Goal: Task Accomplishment & Management: Manage account settings

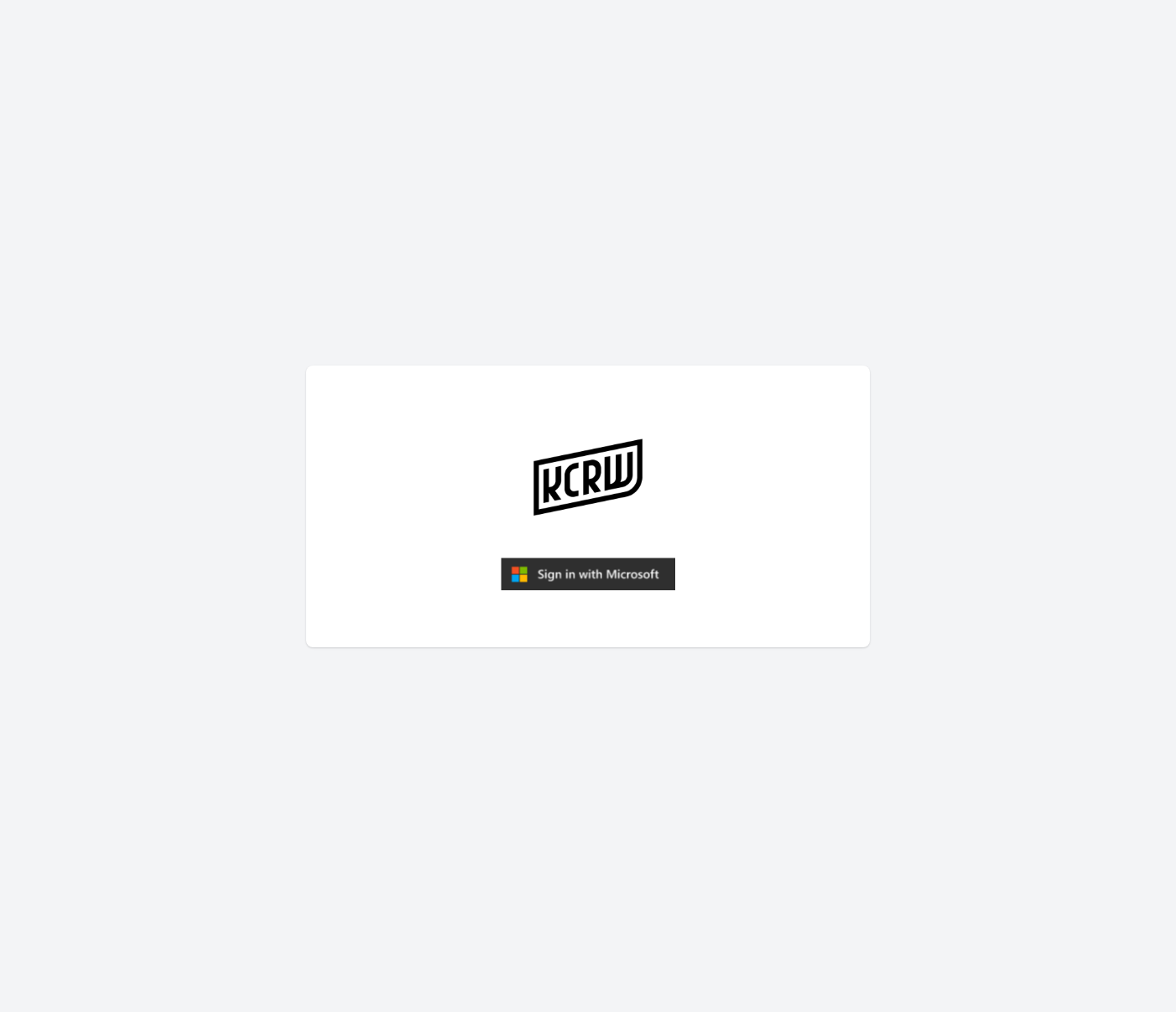
click at [573, 571] on img "submit" at bounding box center [588, 574] width 175 height 33
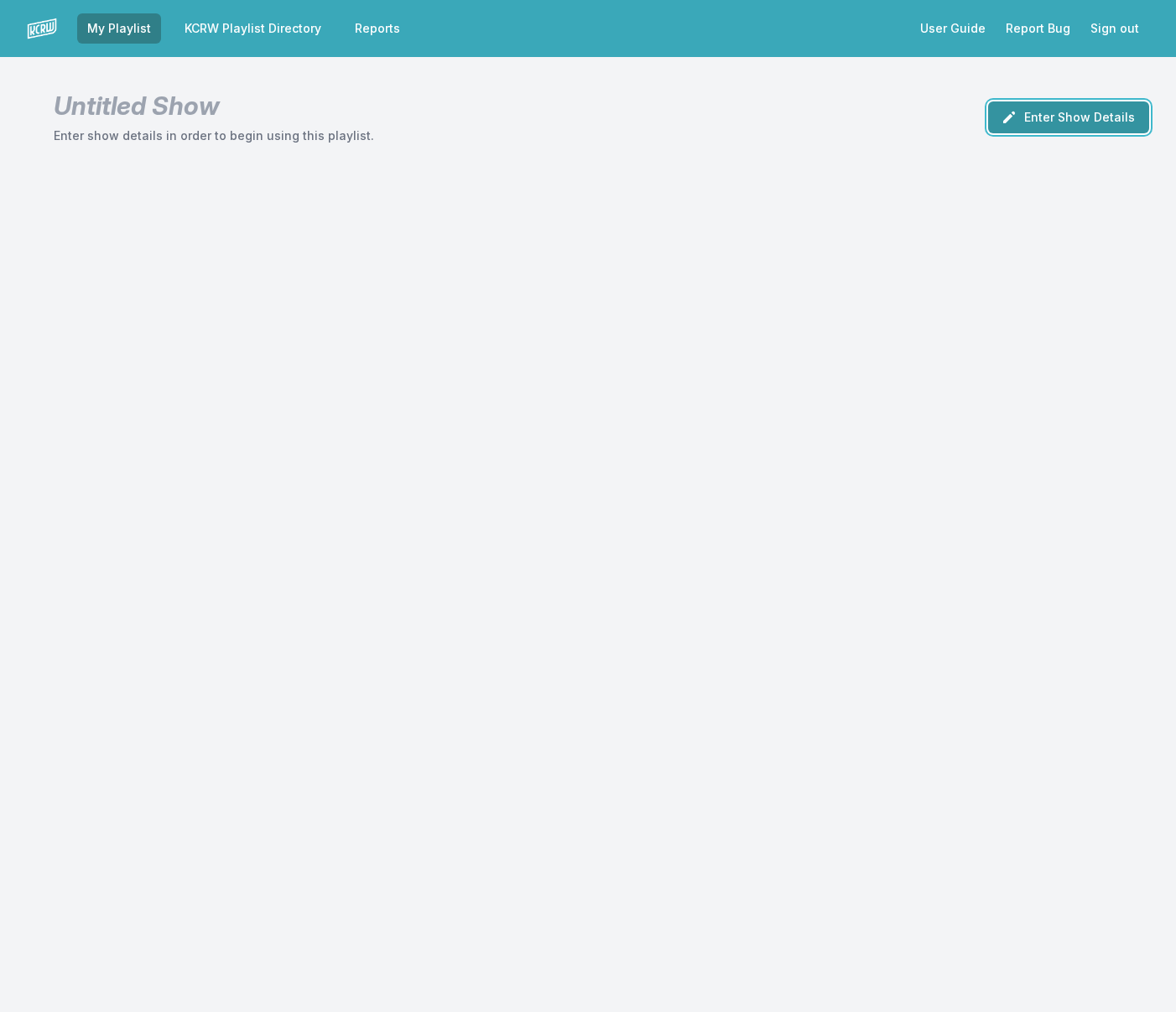
click at [1057, 117] on button "Enter Show Details" at bounding box center [1068, 117] width 161 height 31
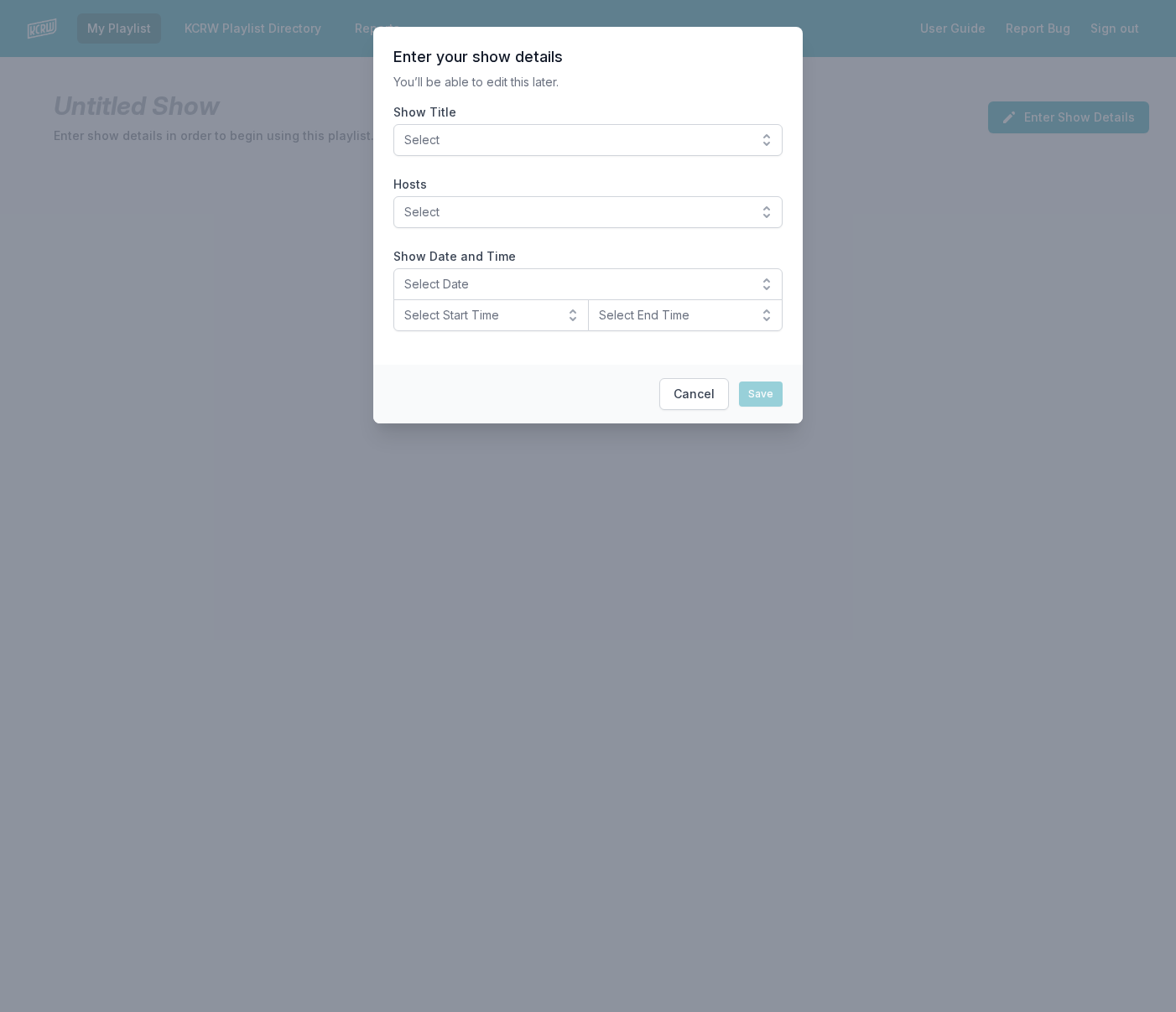
click at [537, 135] on span "Select" at bounding box center [576, 139] width 344 height 17
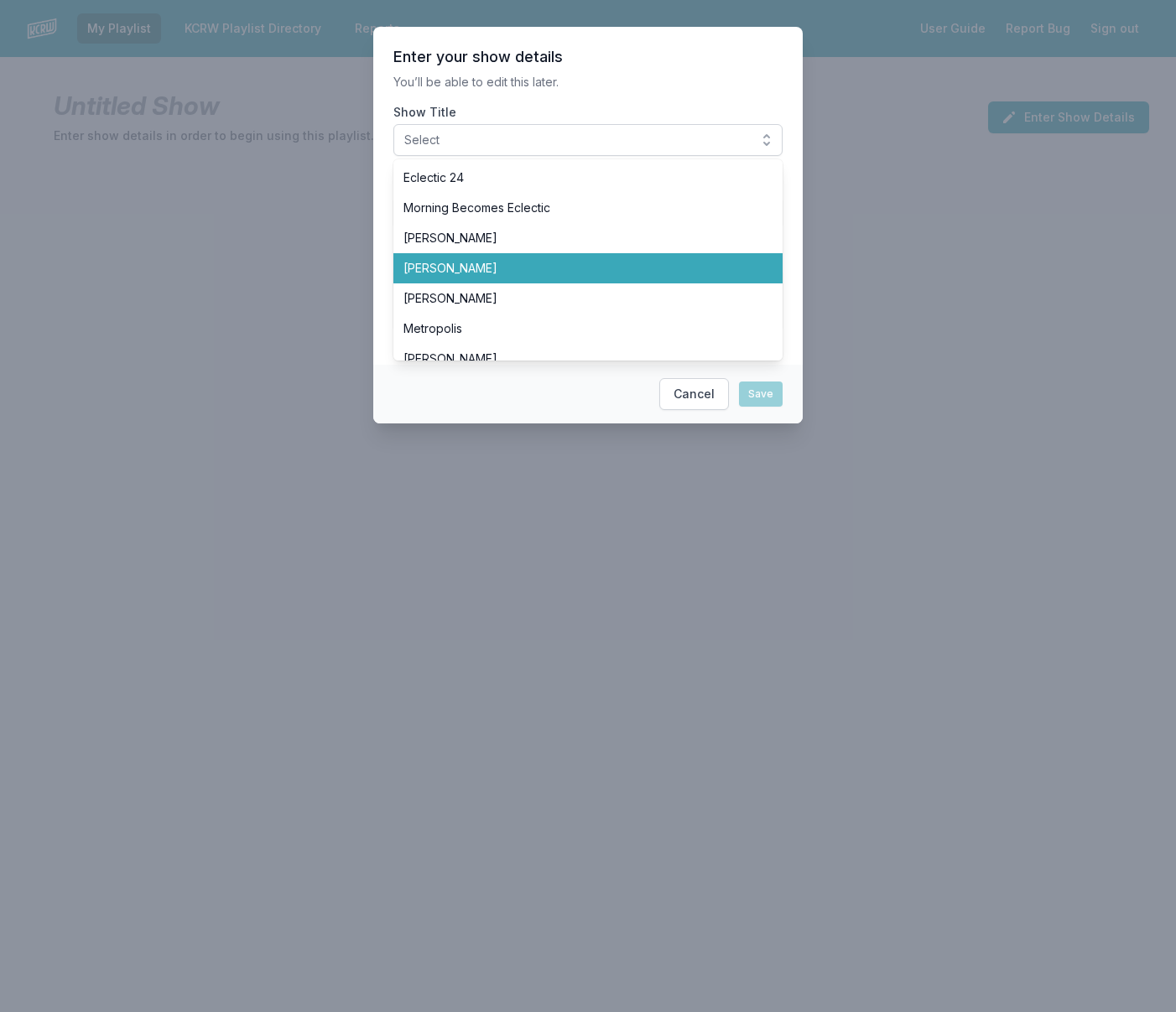
click at [473, 267] on span "[PERSON_NAME]" at bounding box center [578, 268] width 349 height 17
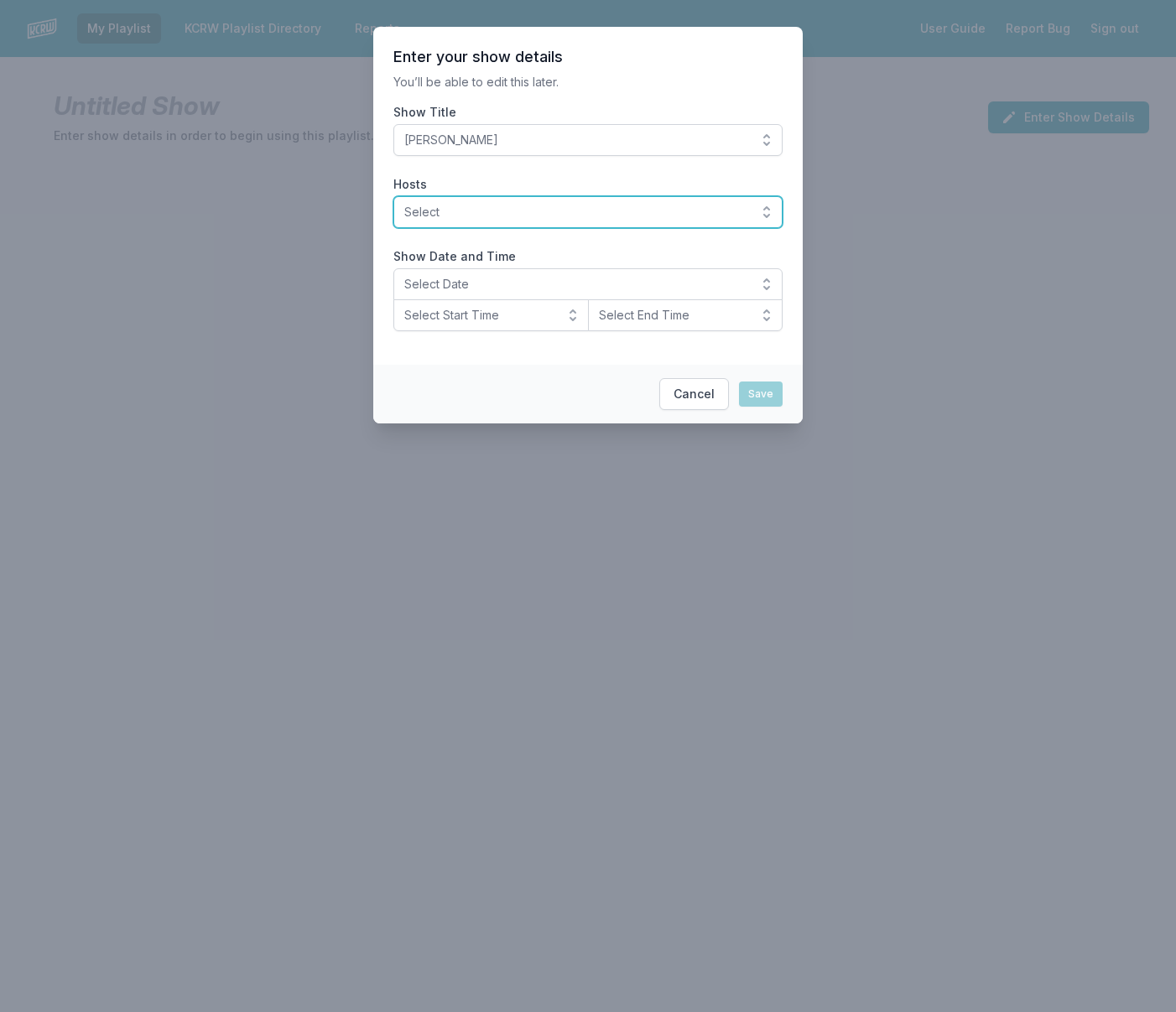
click at [530, 217] on span "Select" at bounding box center [576, 211] width 344 height 17
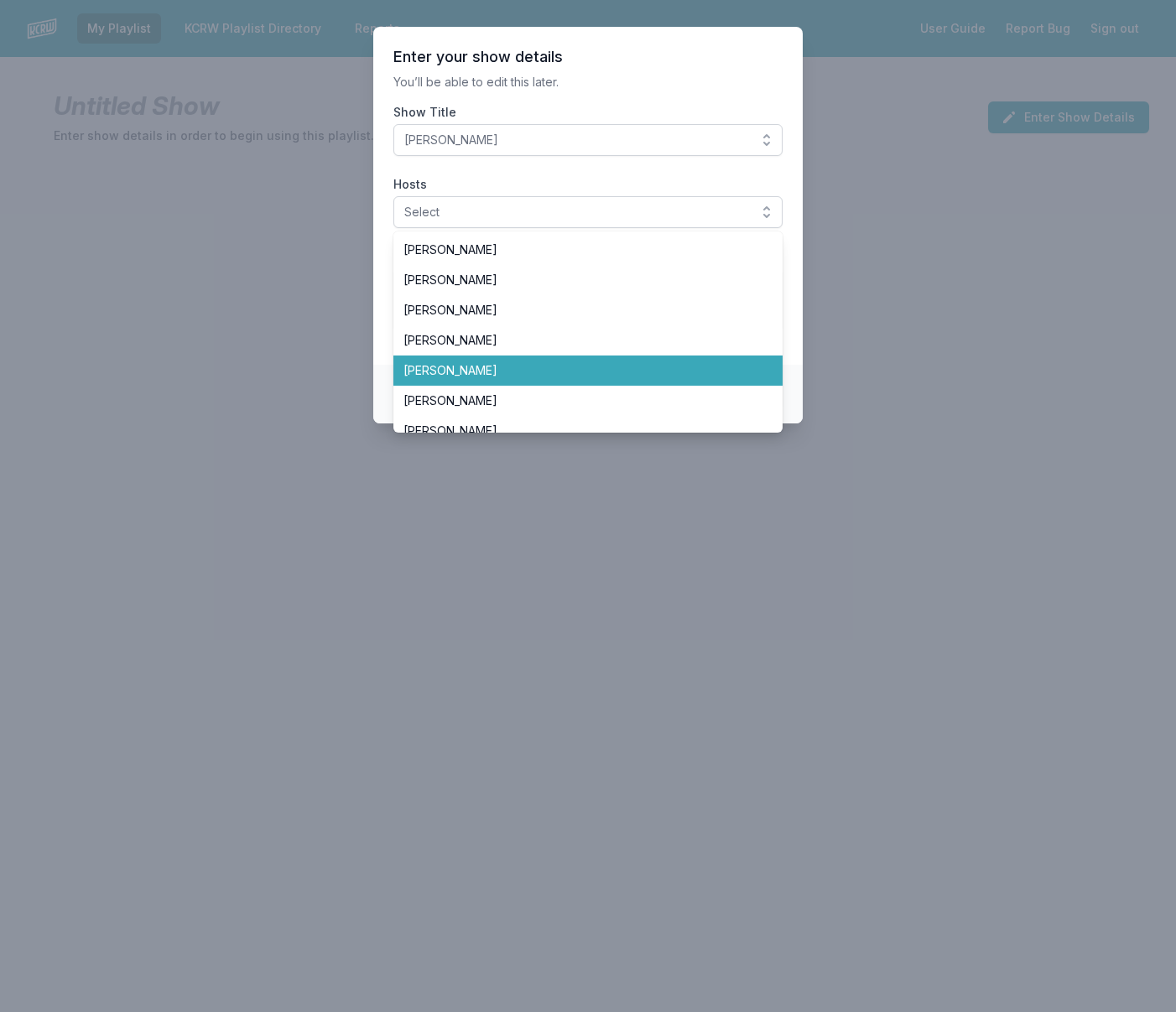
click at [488, 363] on span "[PERSON_NAME]" at bounding box center [578, 371] width 349 height 17
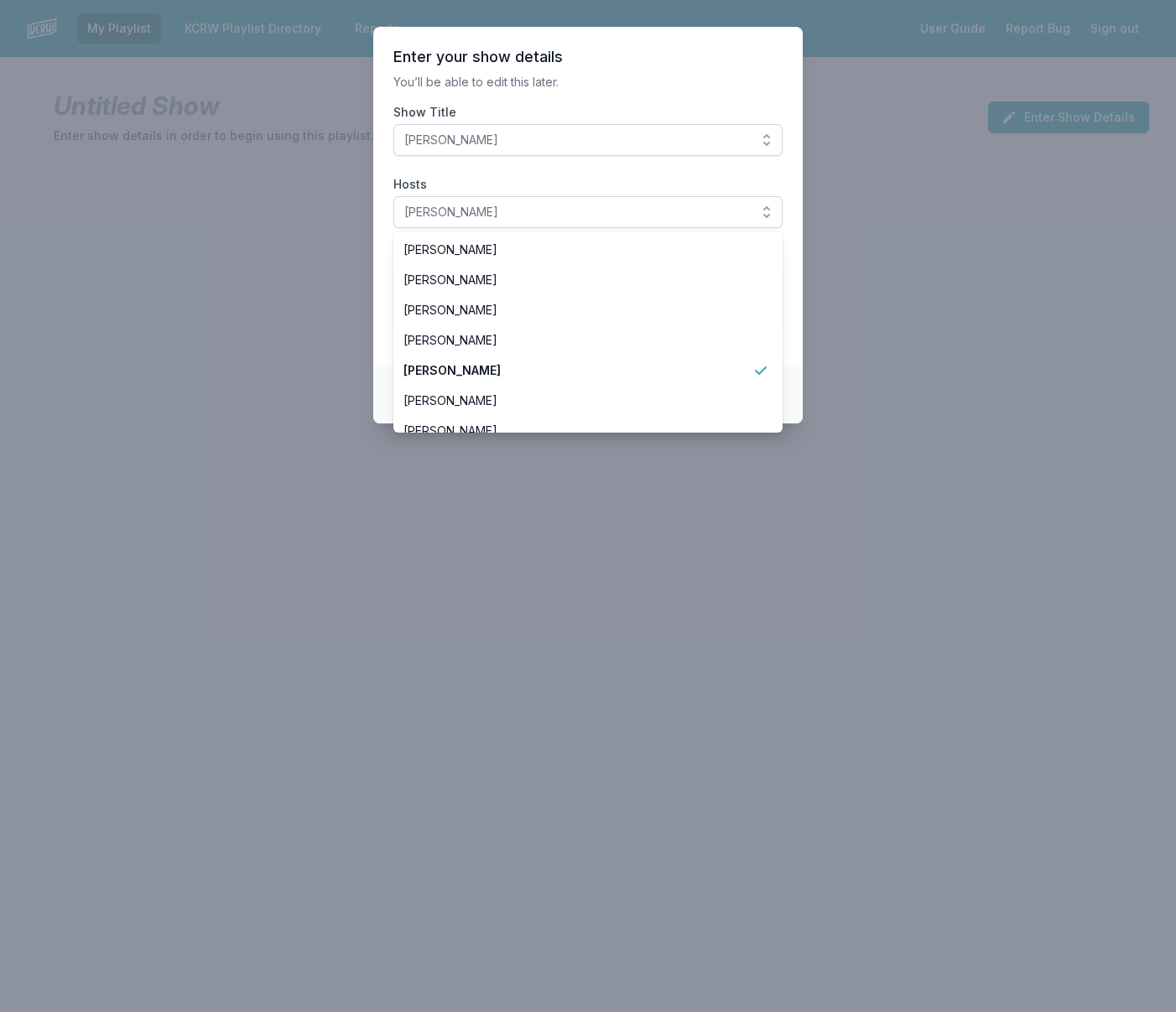
click at [480, 180] on label "Hosts" at bounding box center [588, 184] width 389 height 17
click at [480, 196] on button "[PERSON_NAME]" at bounding box center [588, 211] width 389 height 31
drag, startPoint x: 562, startPoint y: 179, endPoint x: 660, endPoint y: 193, distance: 99.0
click at [562, 179] on label "Hosts" at bounding box center [588, 184] width 389 height 17
click at [562, 196] on button "[PERSON_NAME]" at bounding box center [588, 211] width 389 height 31
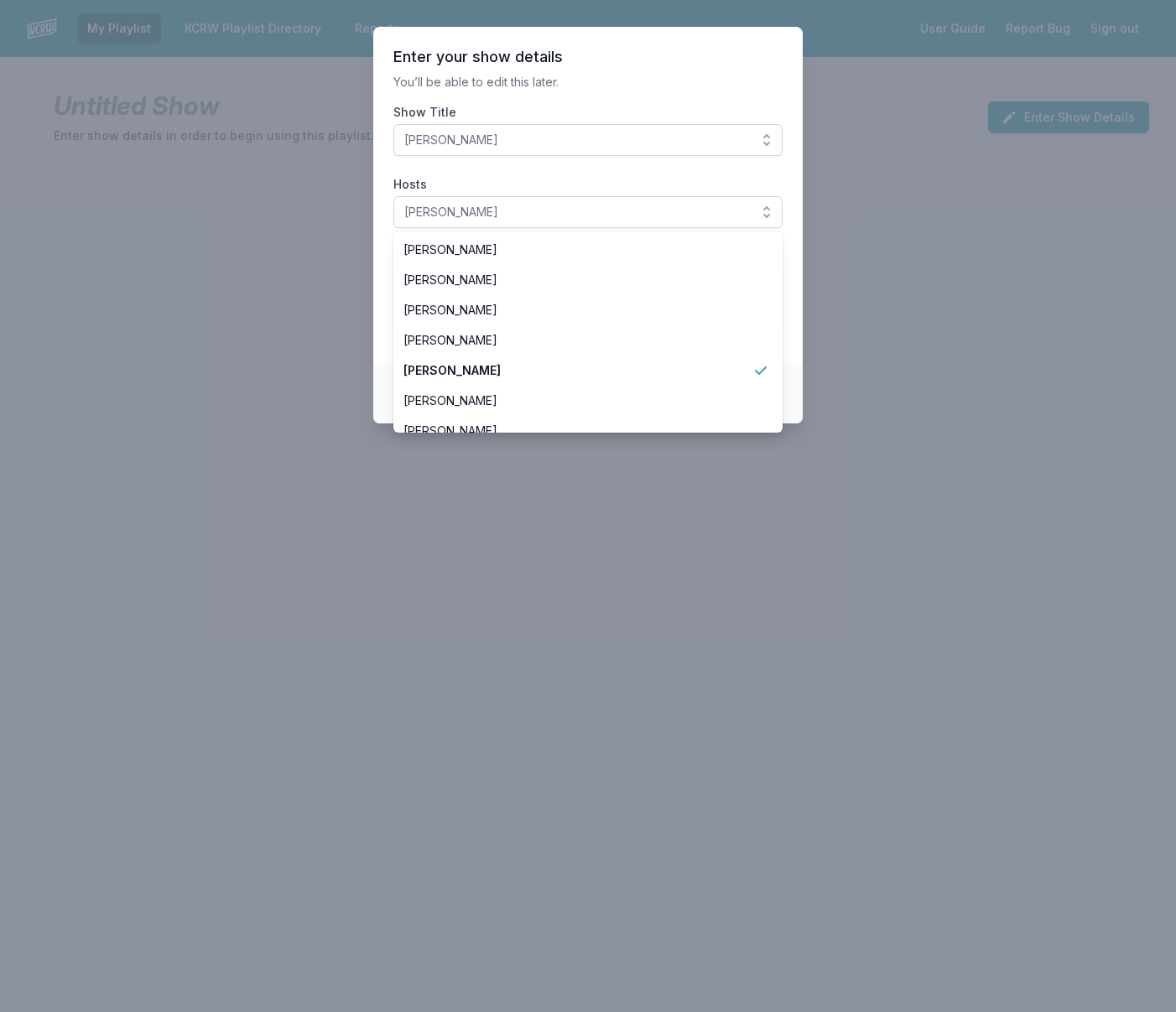
click at [723, 72] on section "Enter your show details You’ll be able to edit this later. Show Title Chris Dou…" at bounding box center [588, 196] width 429 height 338
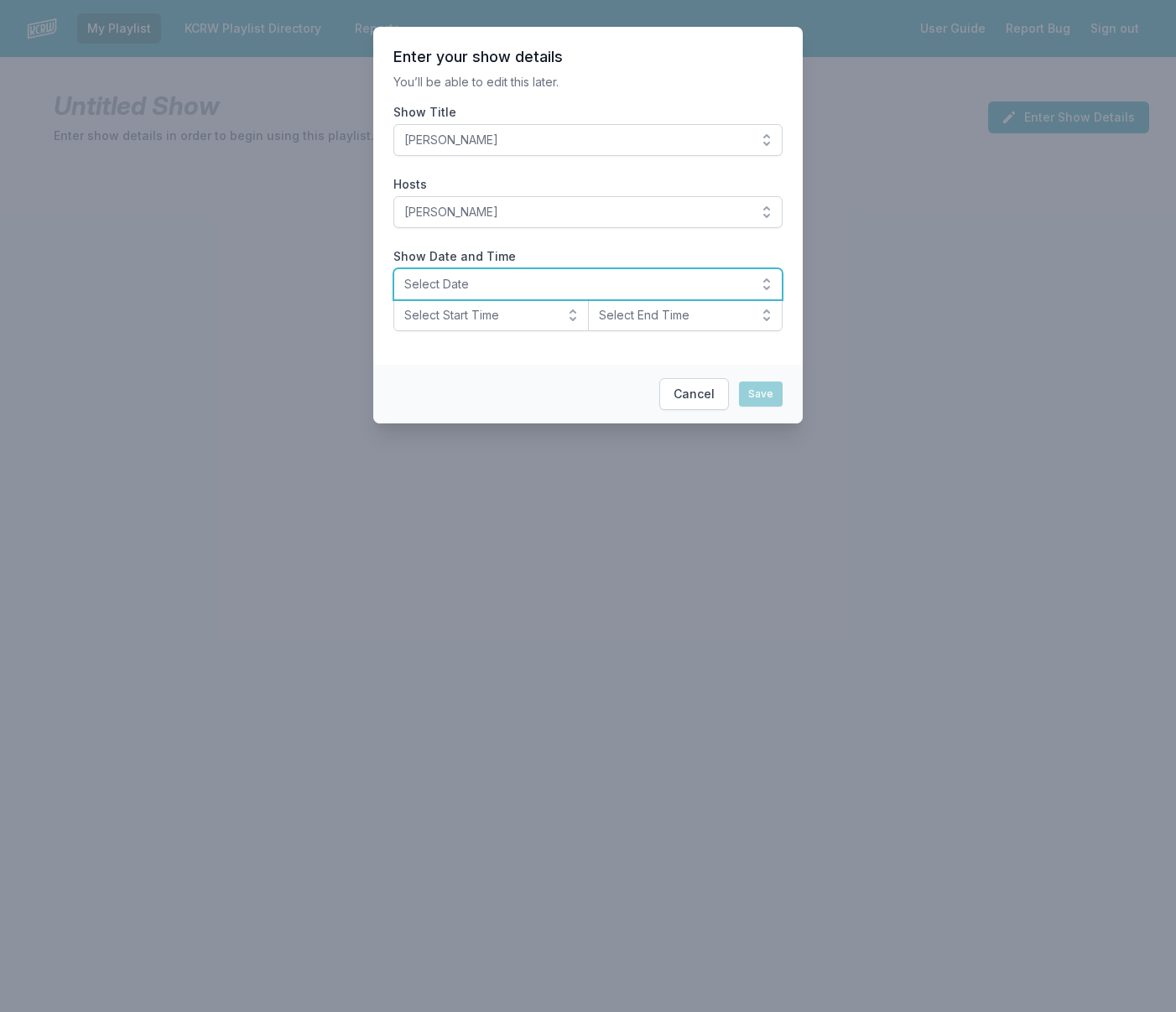
click at [626, 289] on span "Select Date" at bounding box center [576, 284] width 344 height 17
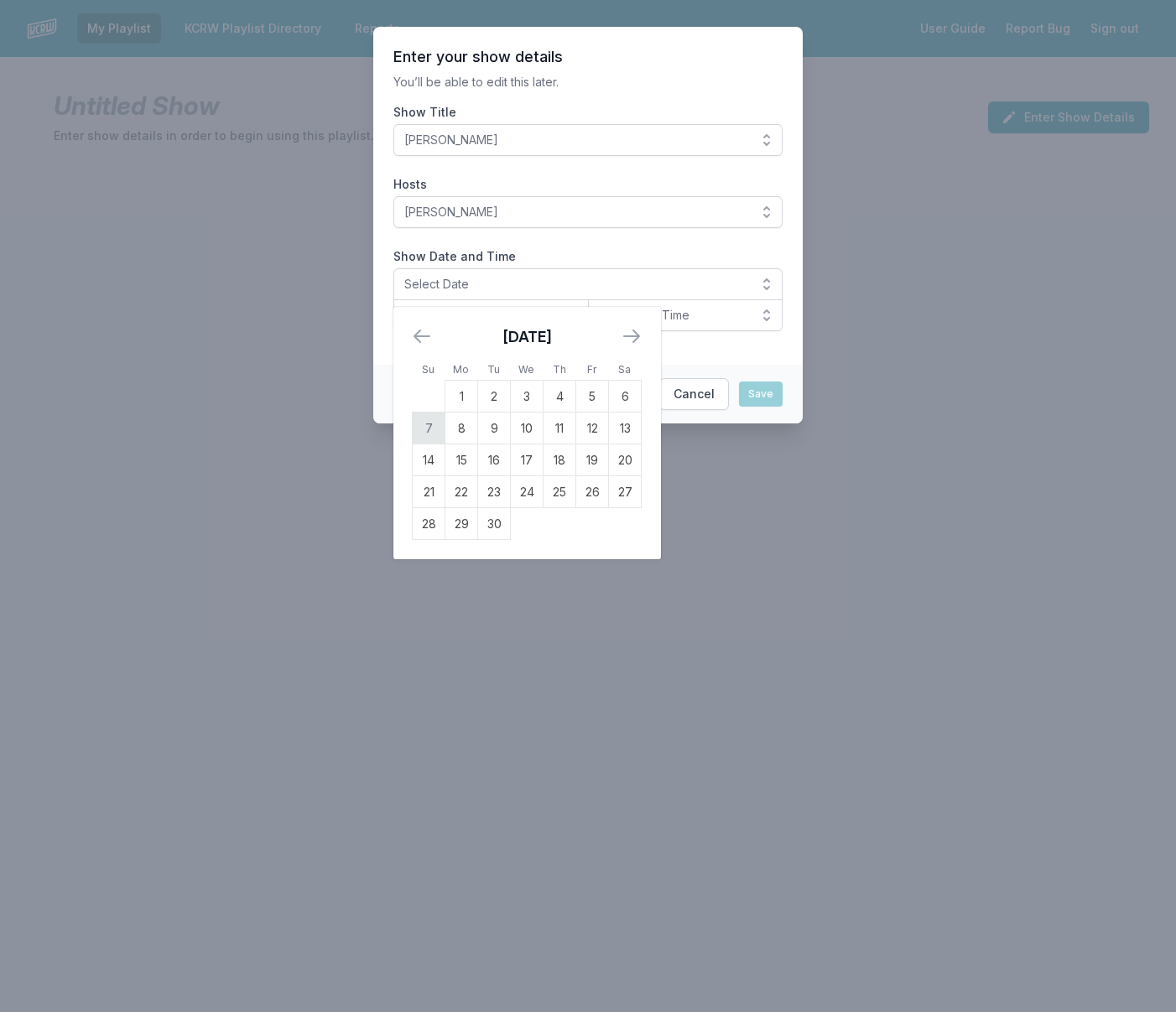
click at [430, 432] on td "7" at bounding box center [429, 428] width 32 height 31
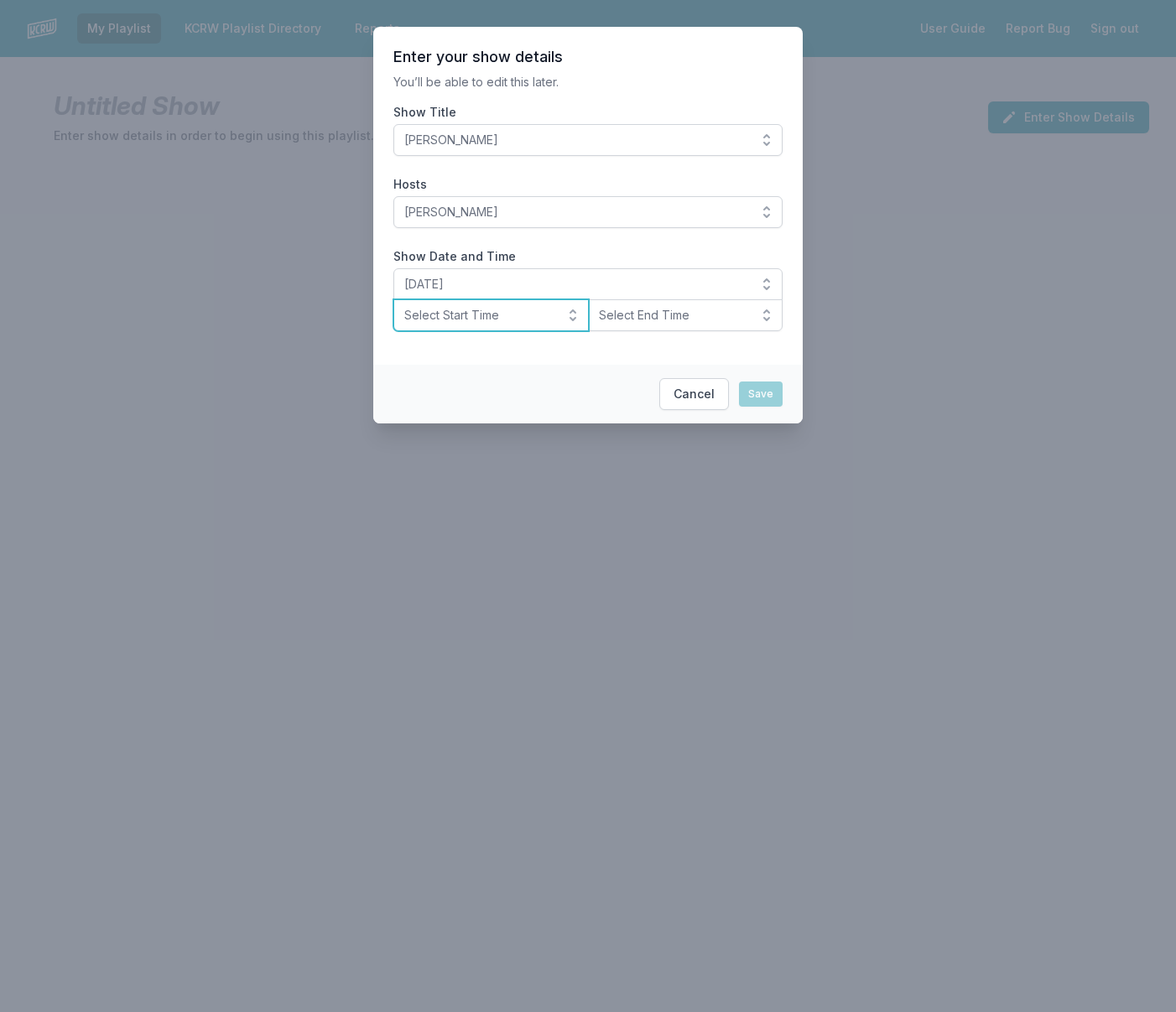
click at [492, 325] on button "Select Start Time" at bounding box center [490, 315] width 195 height 31
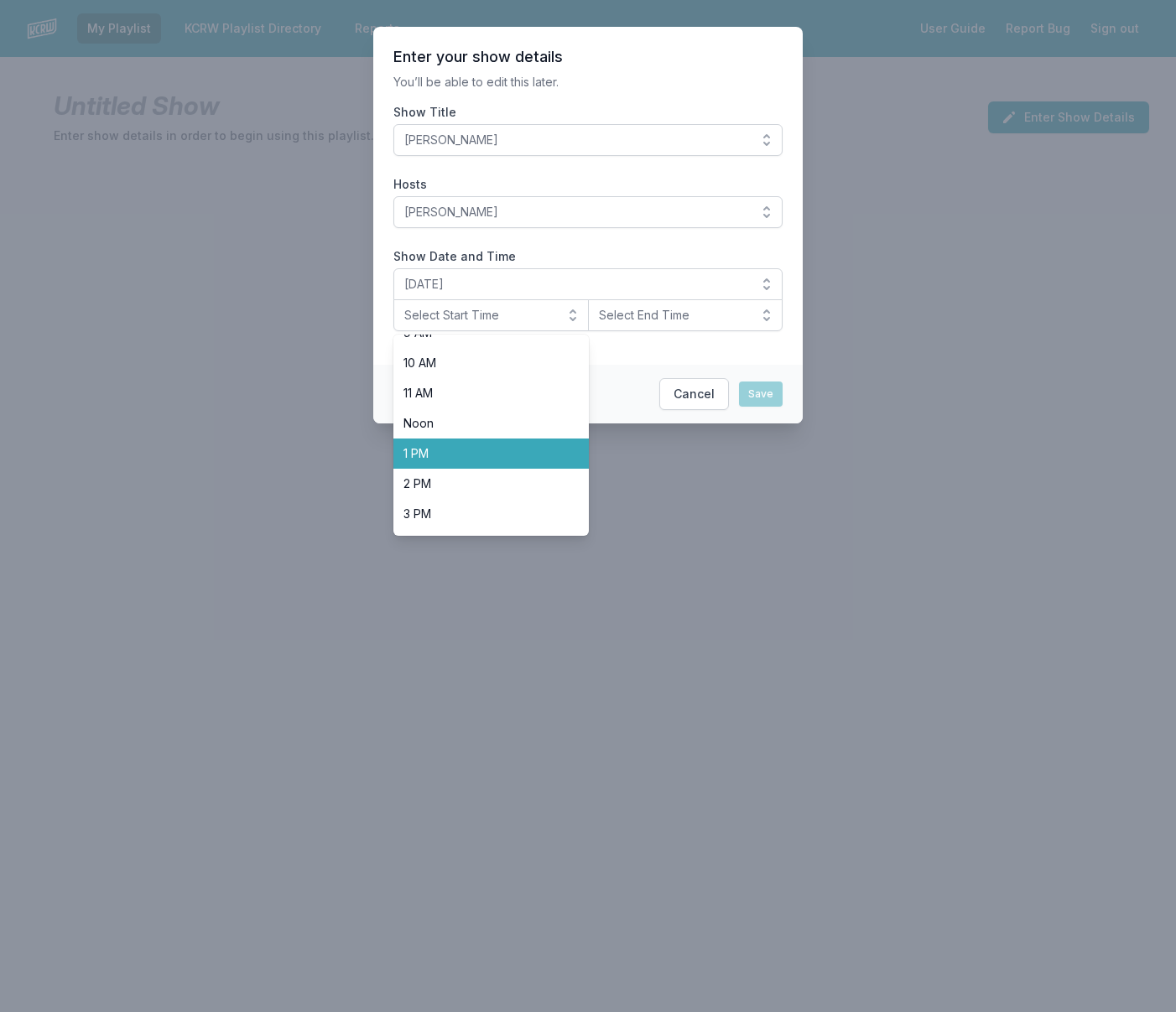
scroll to position [294, 0]
click at [457, 416] on span "Noon" at bounding box center [480, 421] width 155 height 17
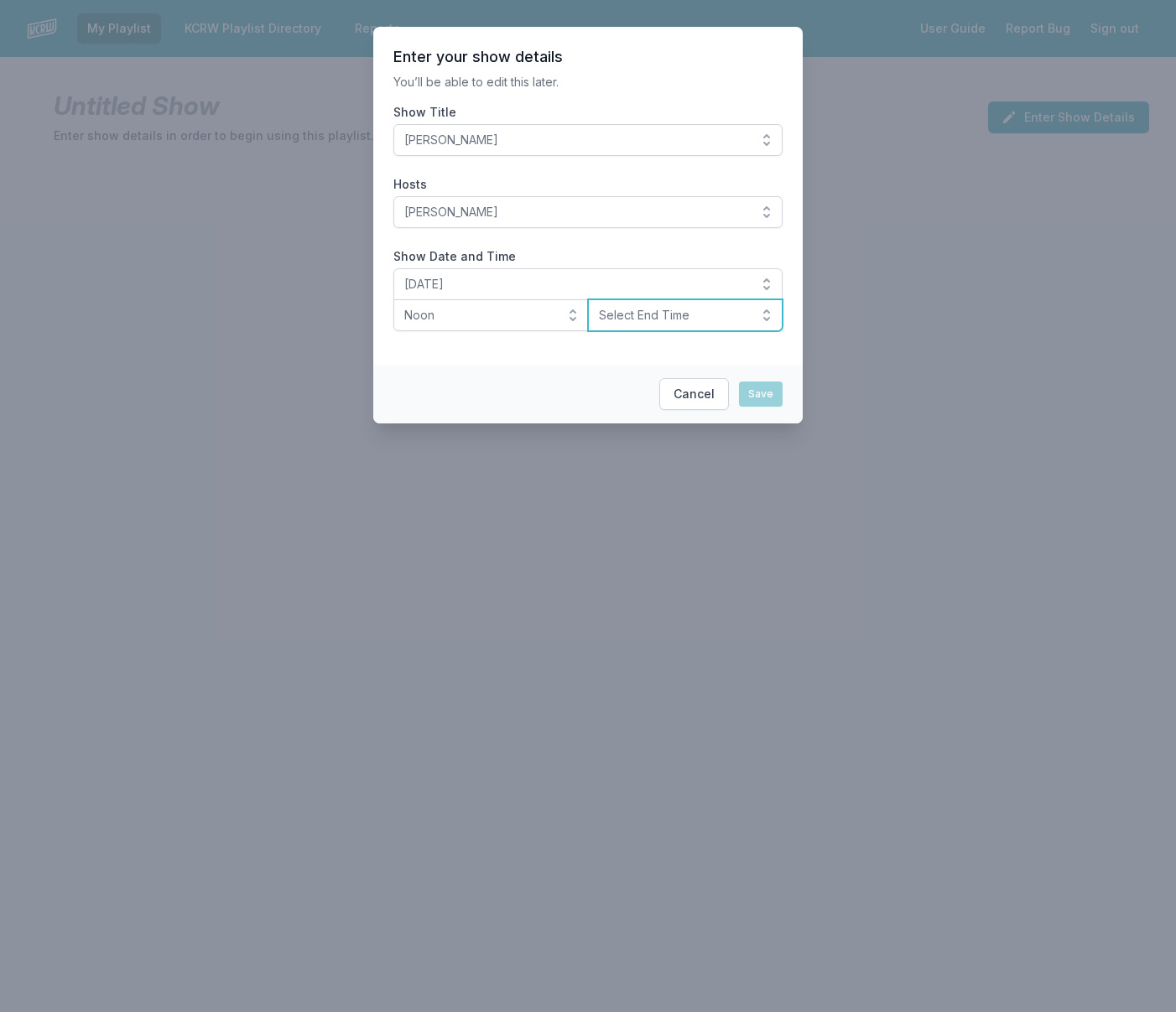
drag, startPoint x: 624, startPoint y: 317, endPoint x: 625, endPoint y: 332, distance: 15.0
click at [624, 317] on span "Select End Time" at bounding box center [673, 315] width 150 height 17
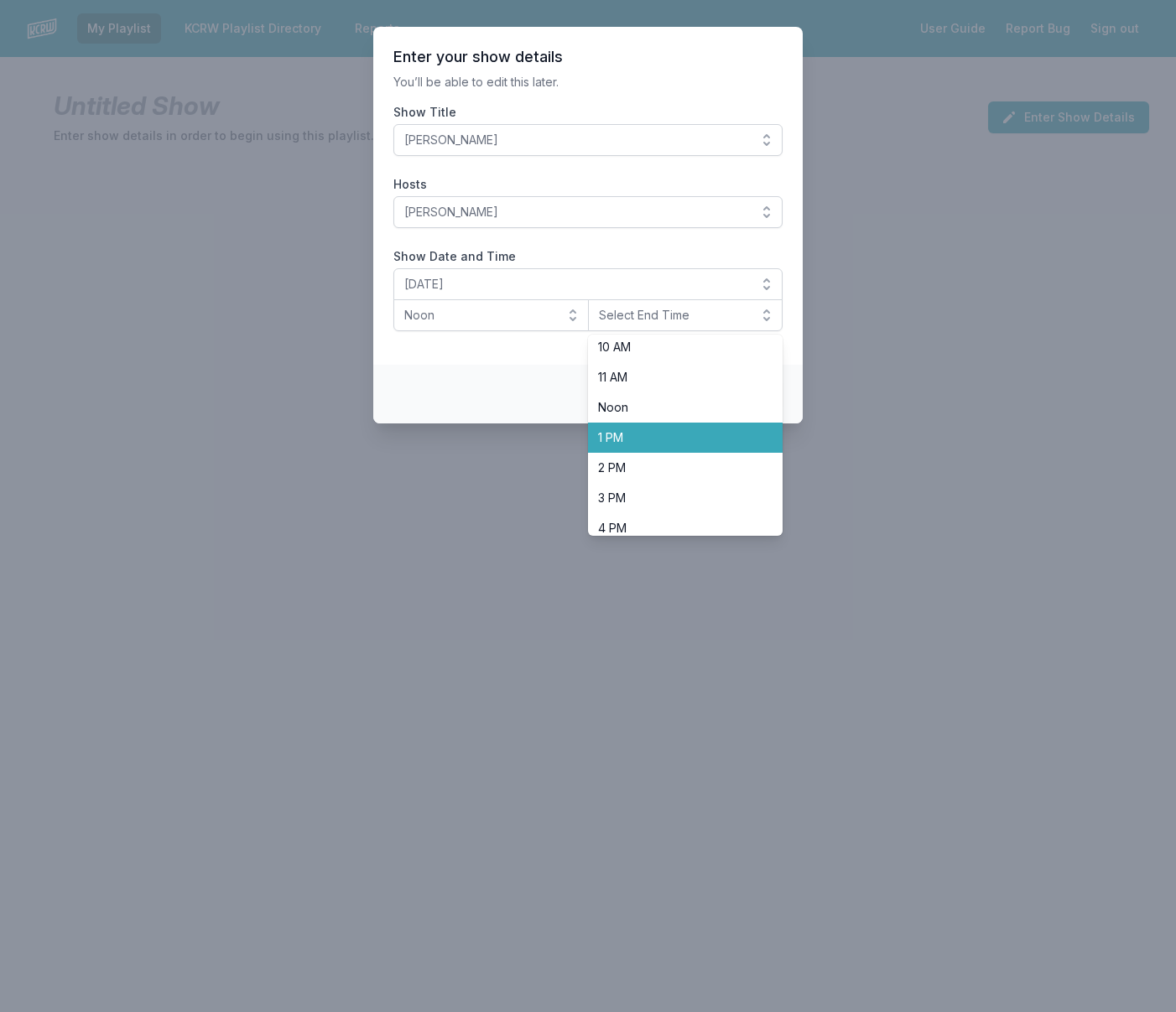
scroll to position [312, 0]
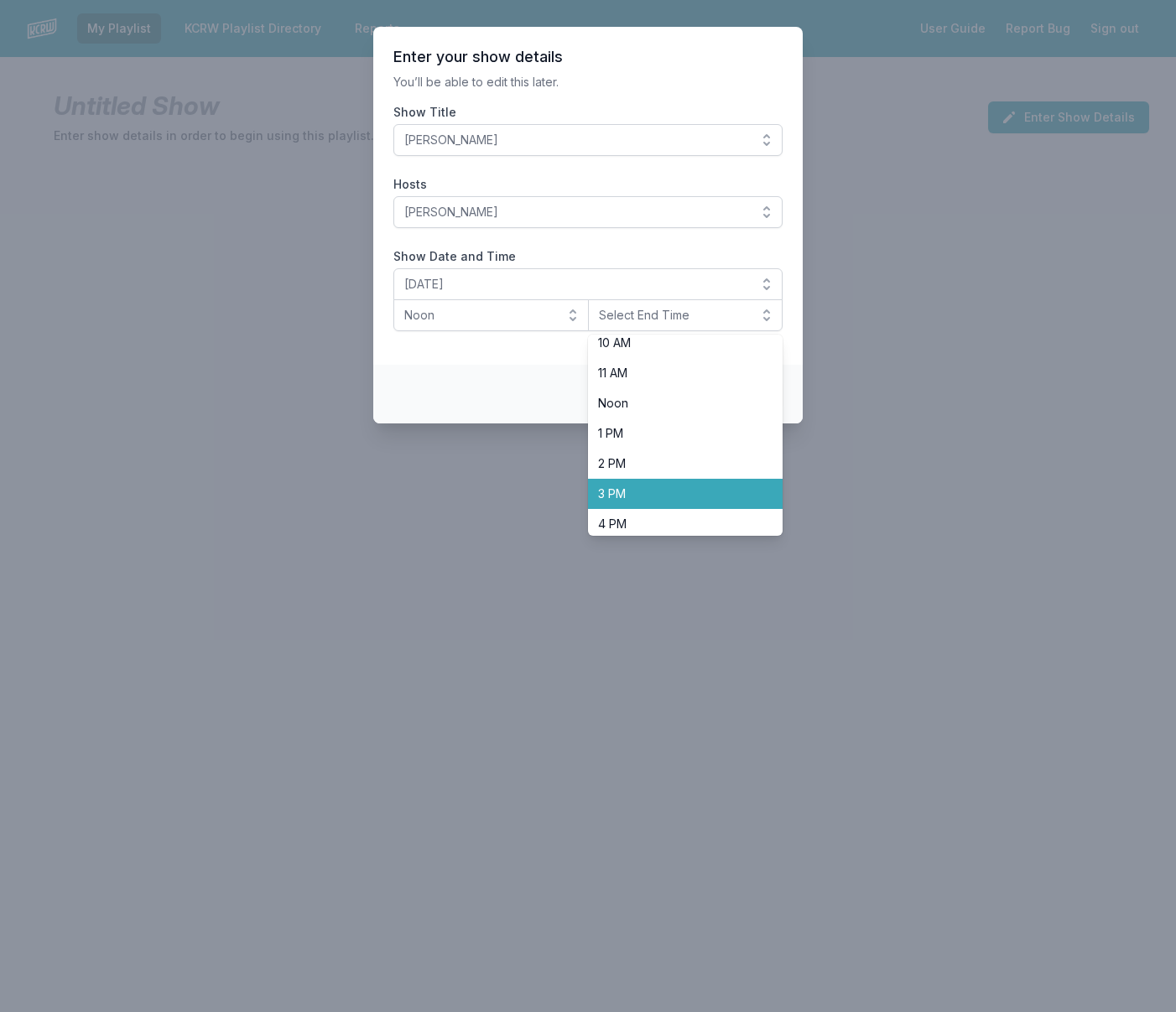
click at [629, 490] on span "3 PM" at bounding box center [675, 494] width 155 height 17
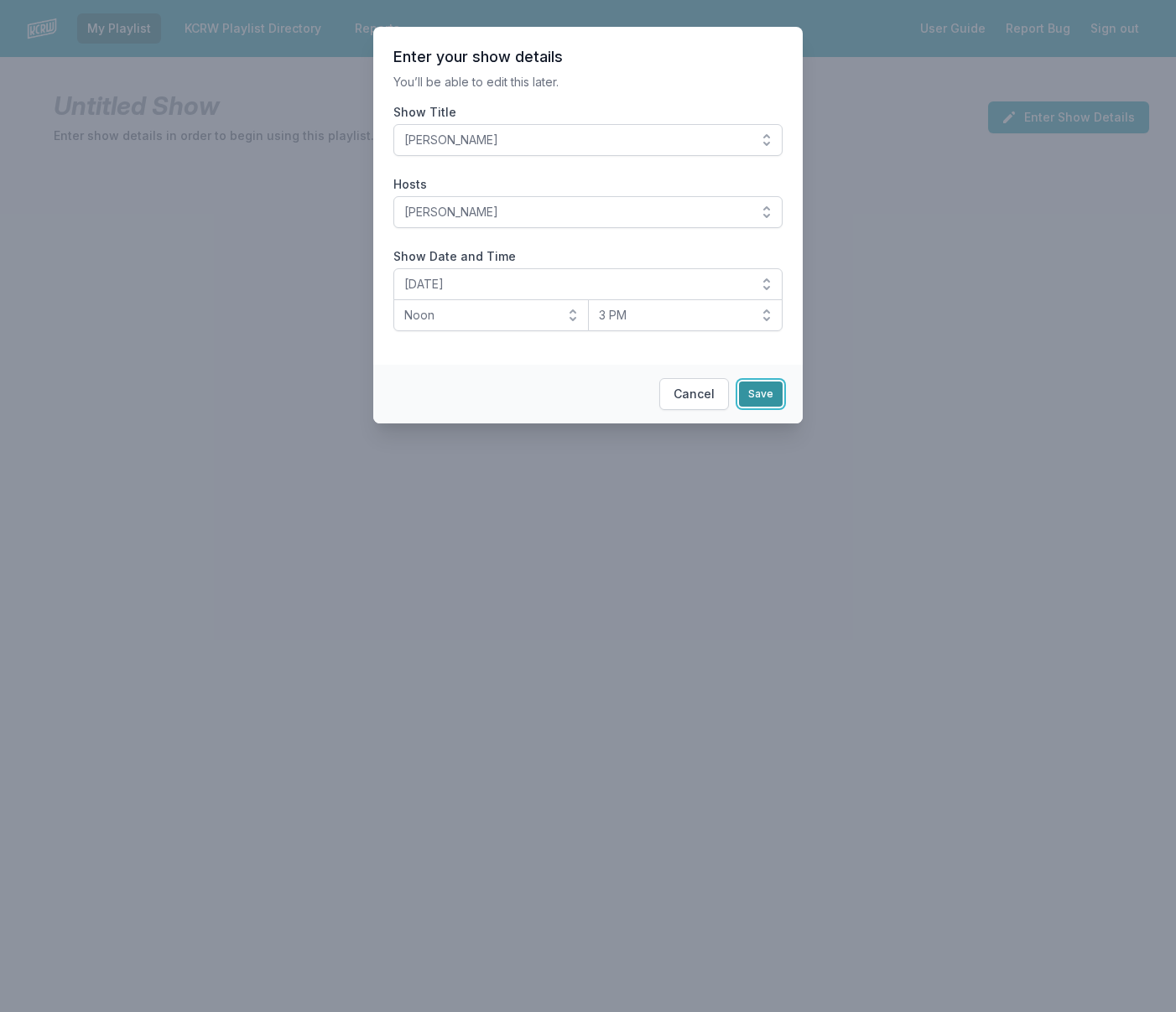
click at [770, 394] on button "Save" at bounding box center [760, 394] width 43 height 25
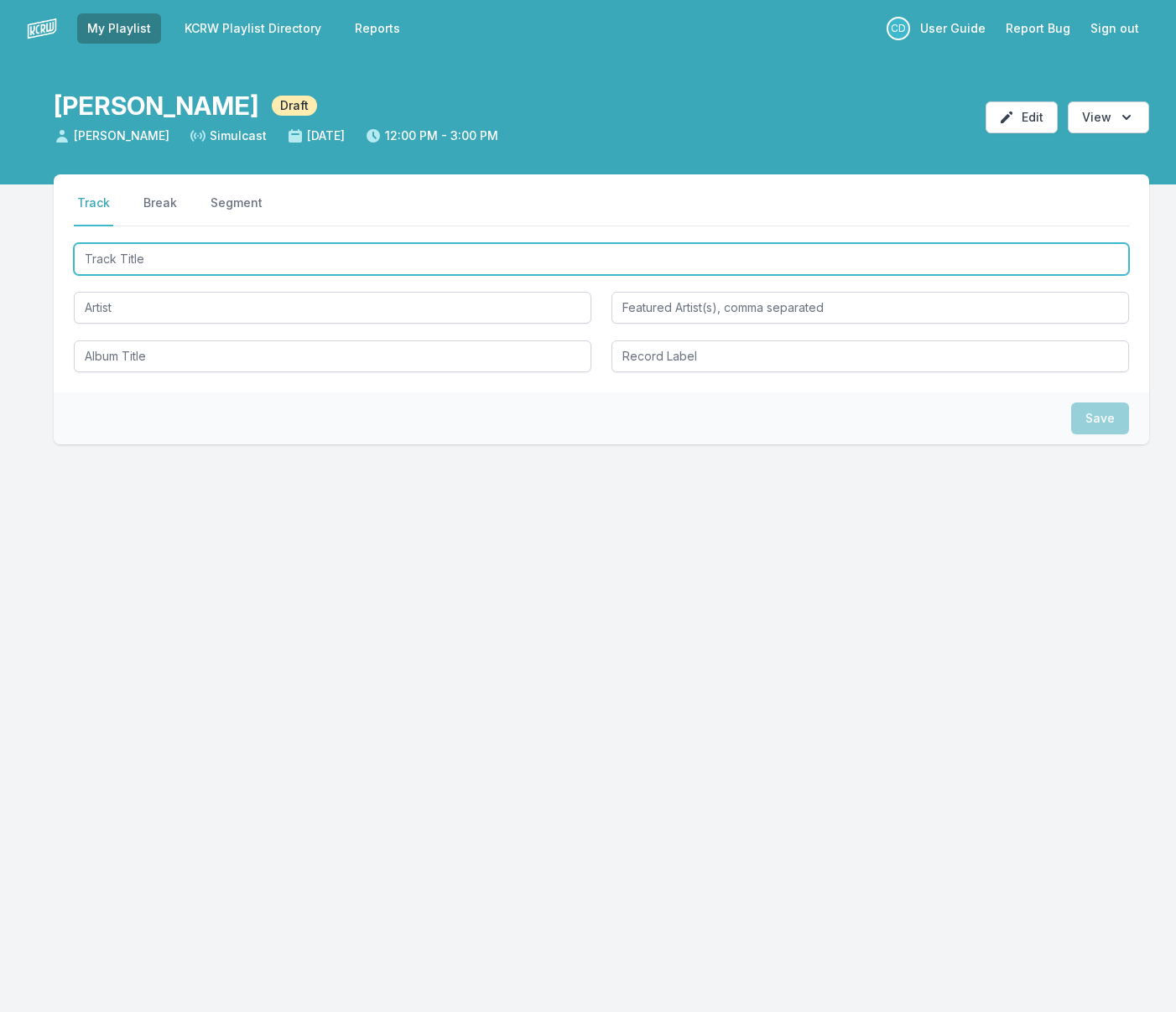
click at [259, 264] on input "Track Title" at bounding box center [601, 258] width 1055 height 31
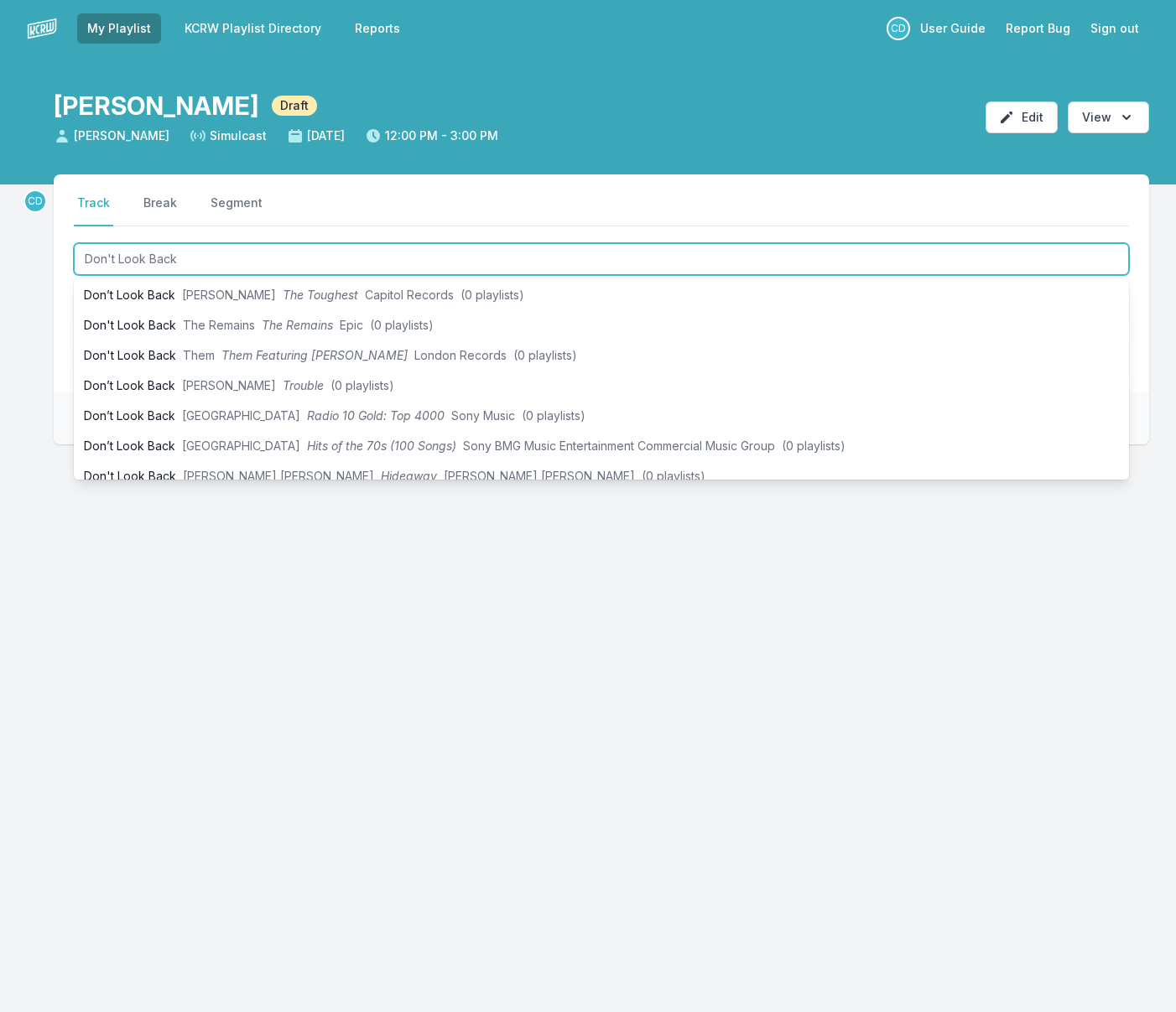
scroll to position [439, 0]
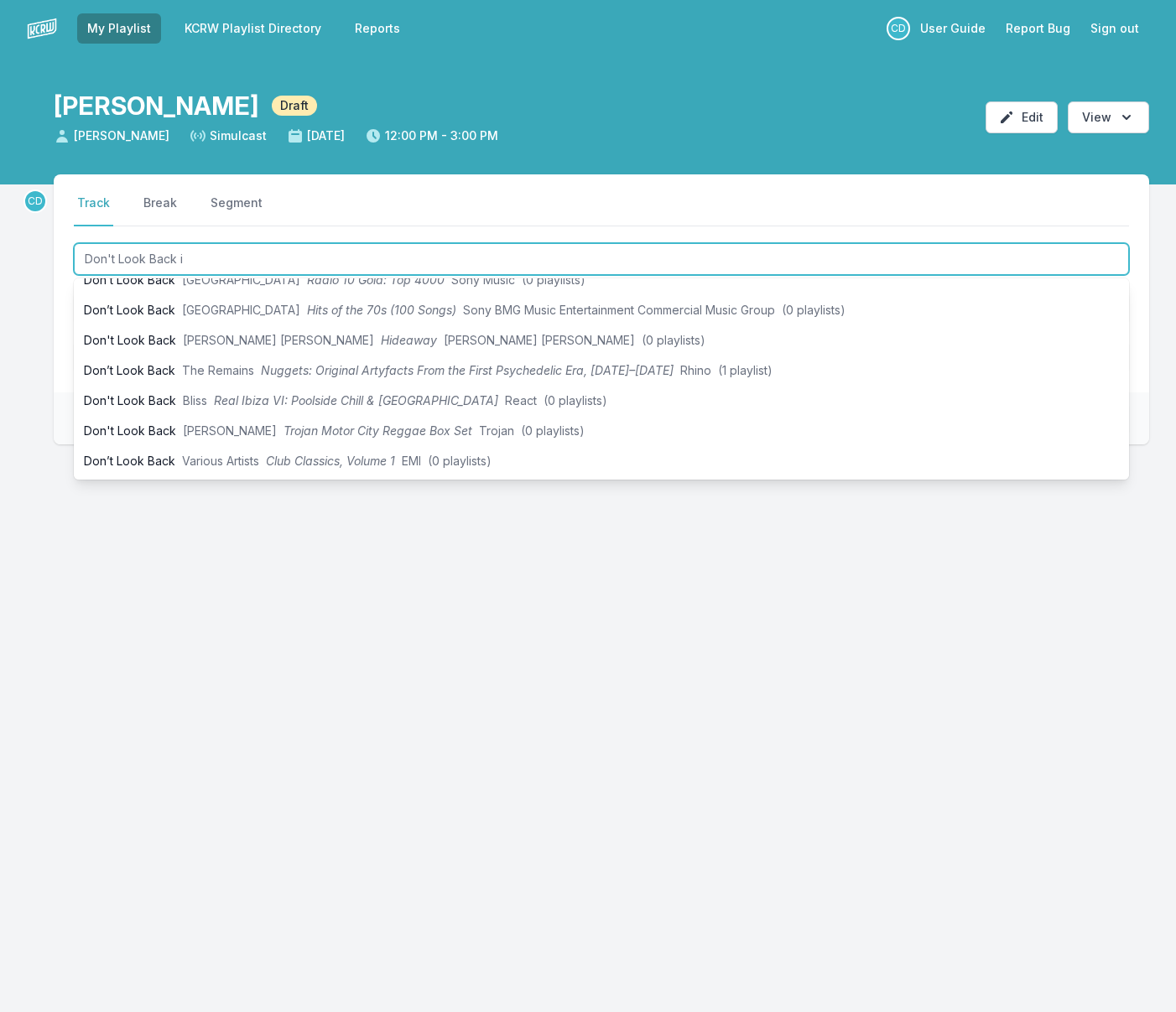
type input "Don't Look Back in"
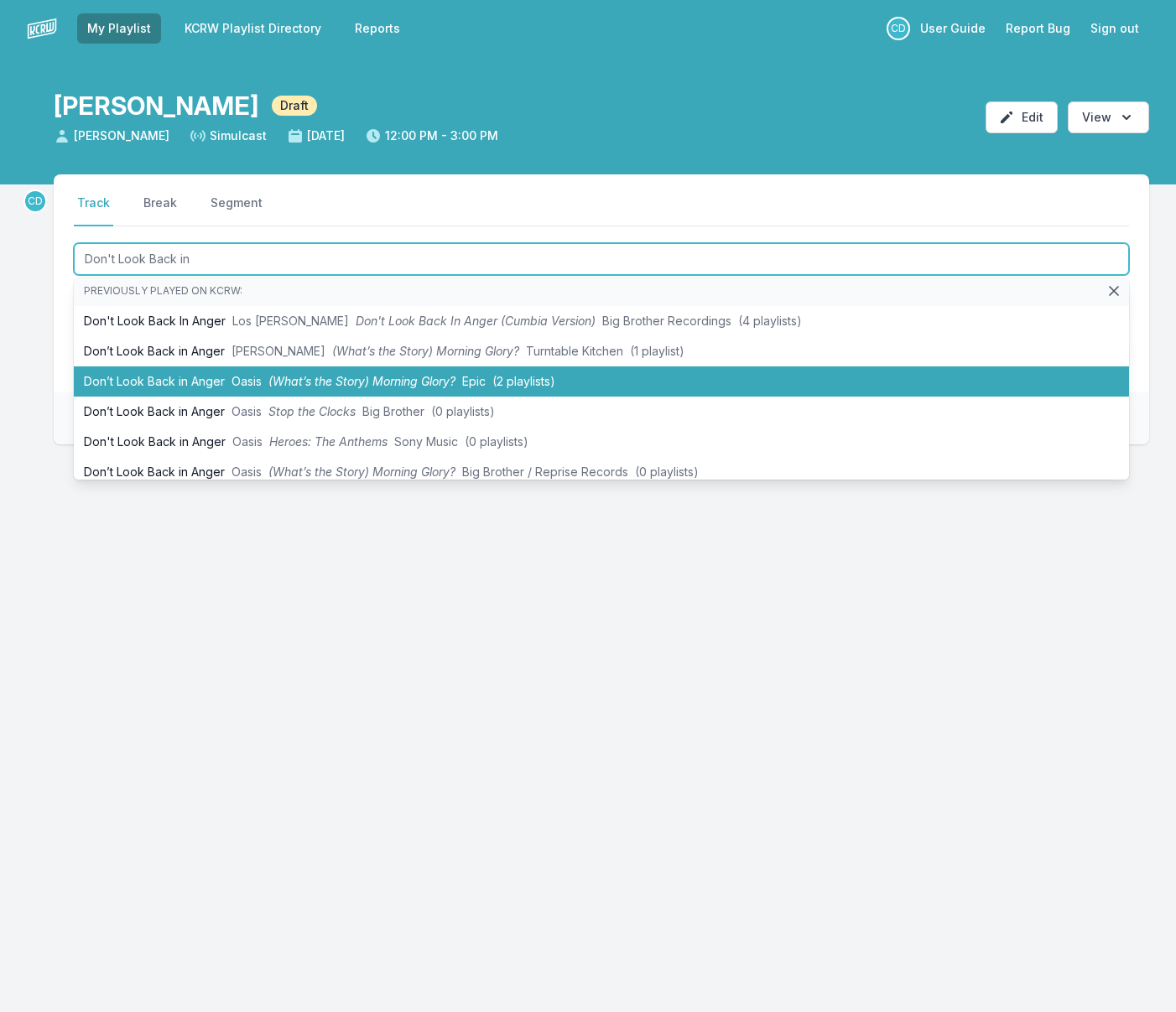
scroll to position [2, 0]
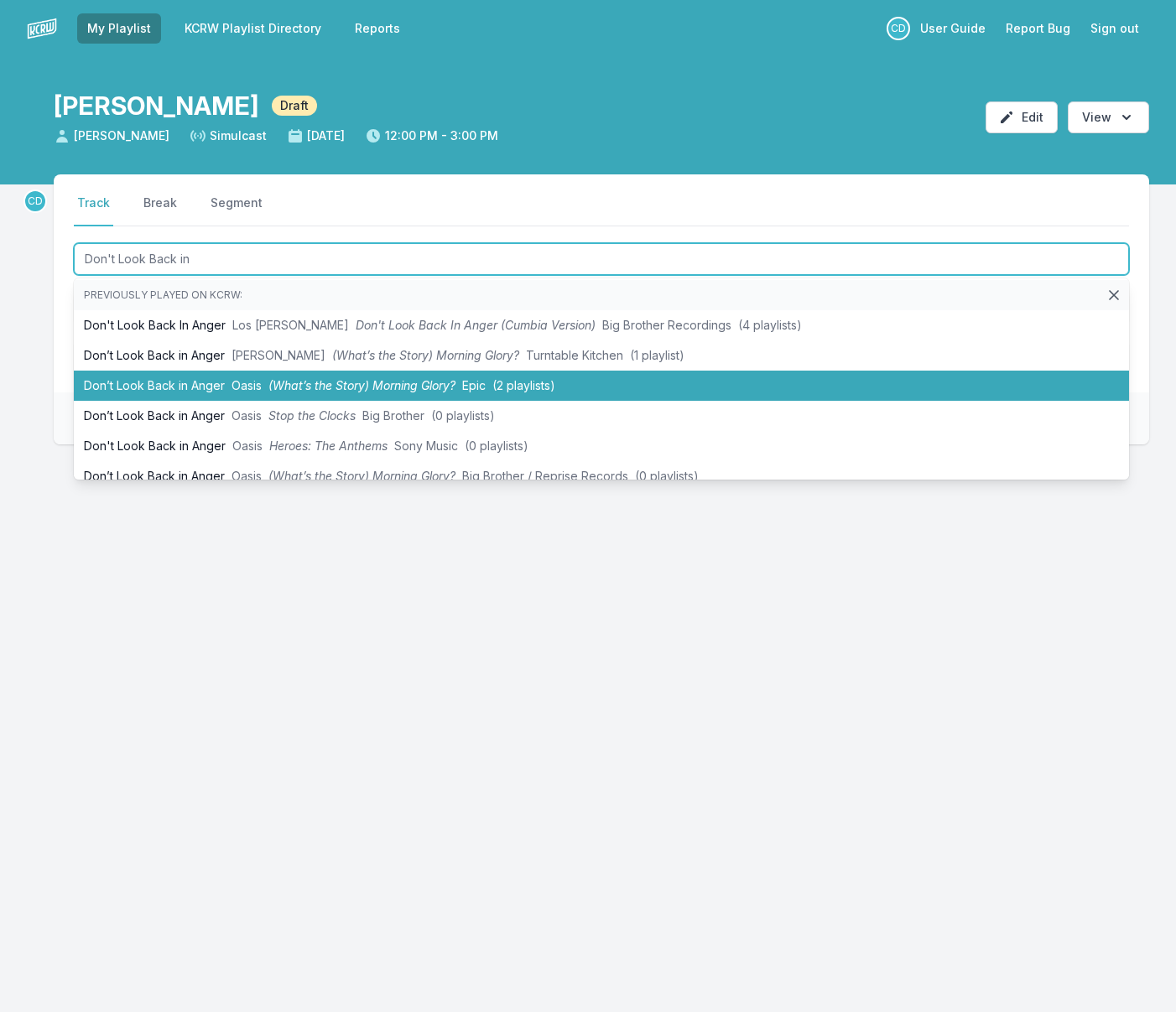
click at [260, 387] on span "Oasis" at bounding box center [247, 385] width 31 height 14
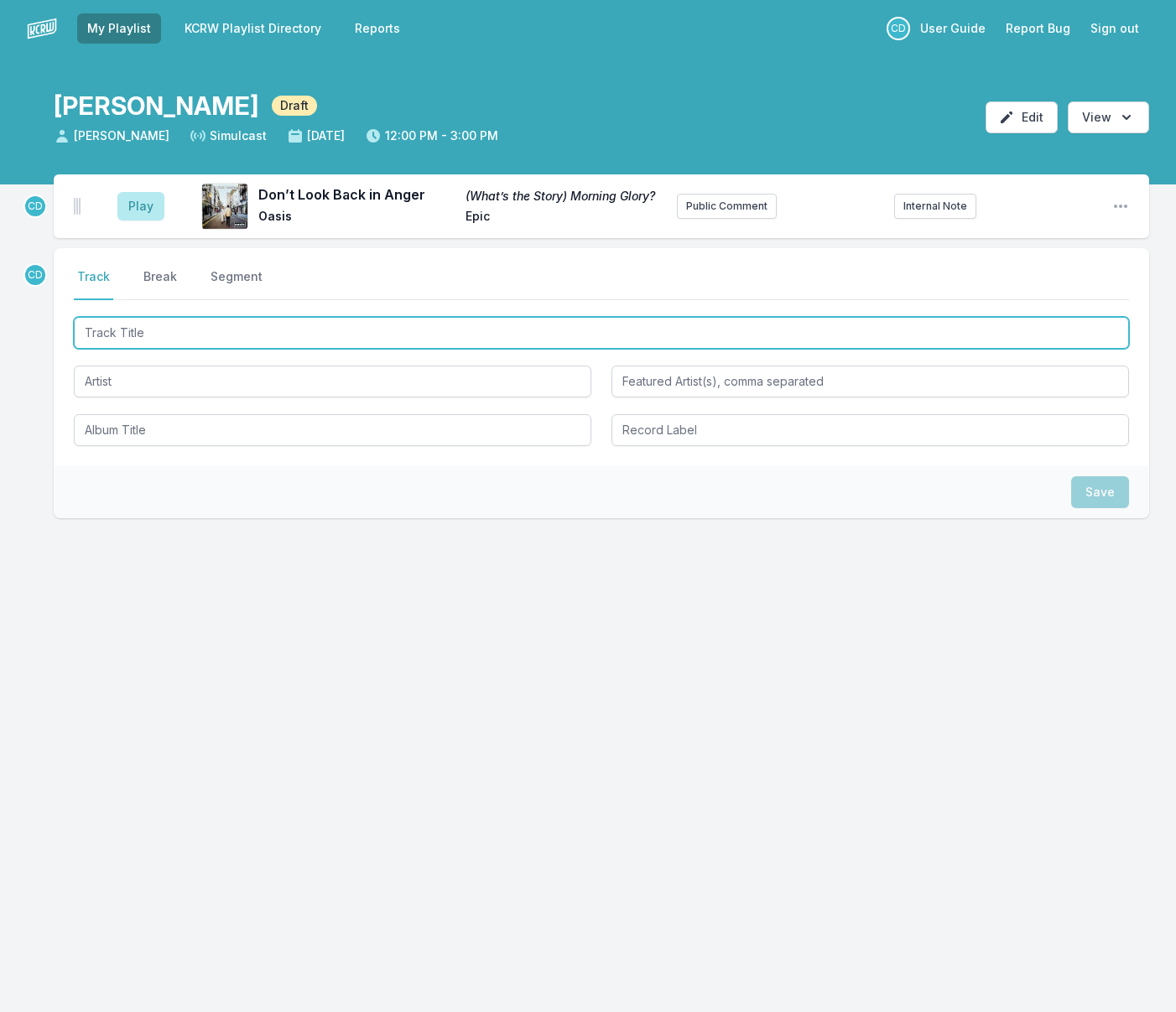
click at [166, 337] on input "Track Title" at bounding box center [601, 332] width 1055 height 31
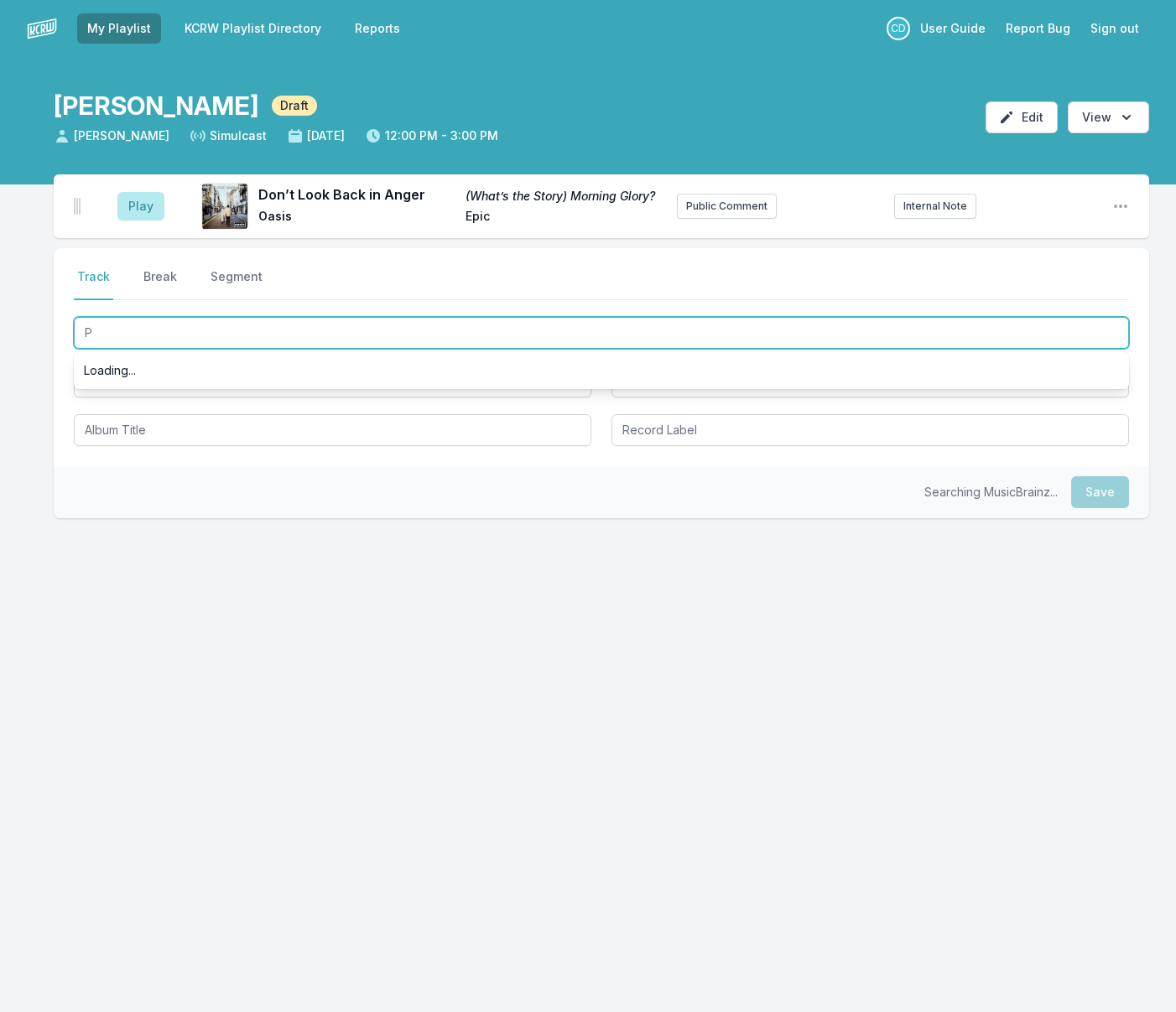
scroll to position [0, 0]
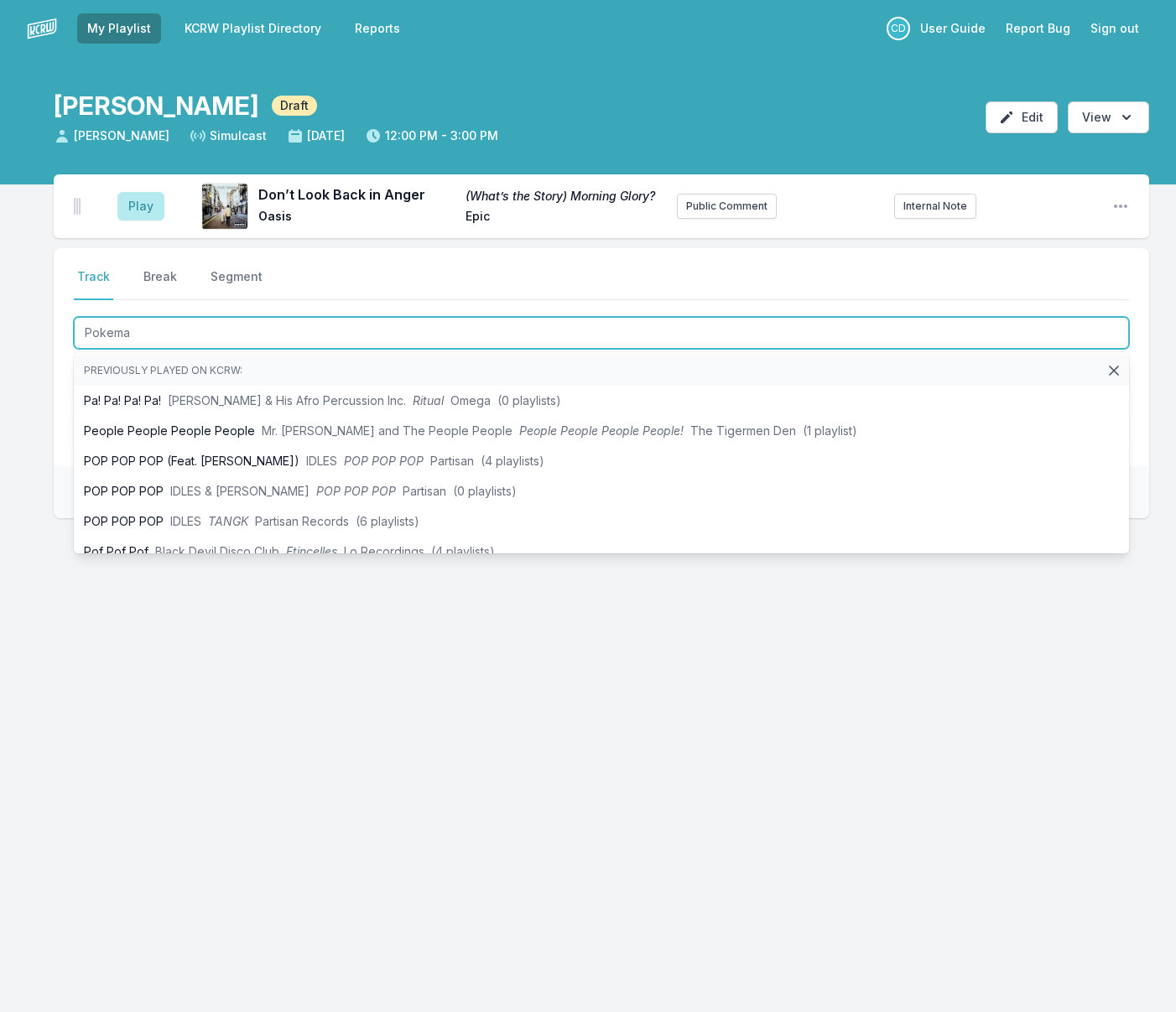
type input "Pokeman"
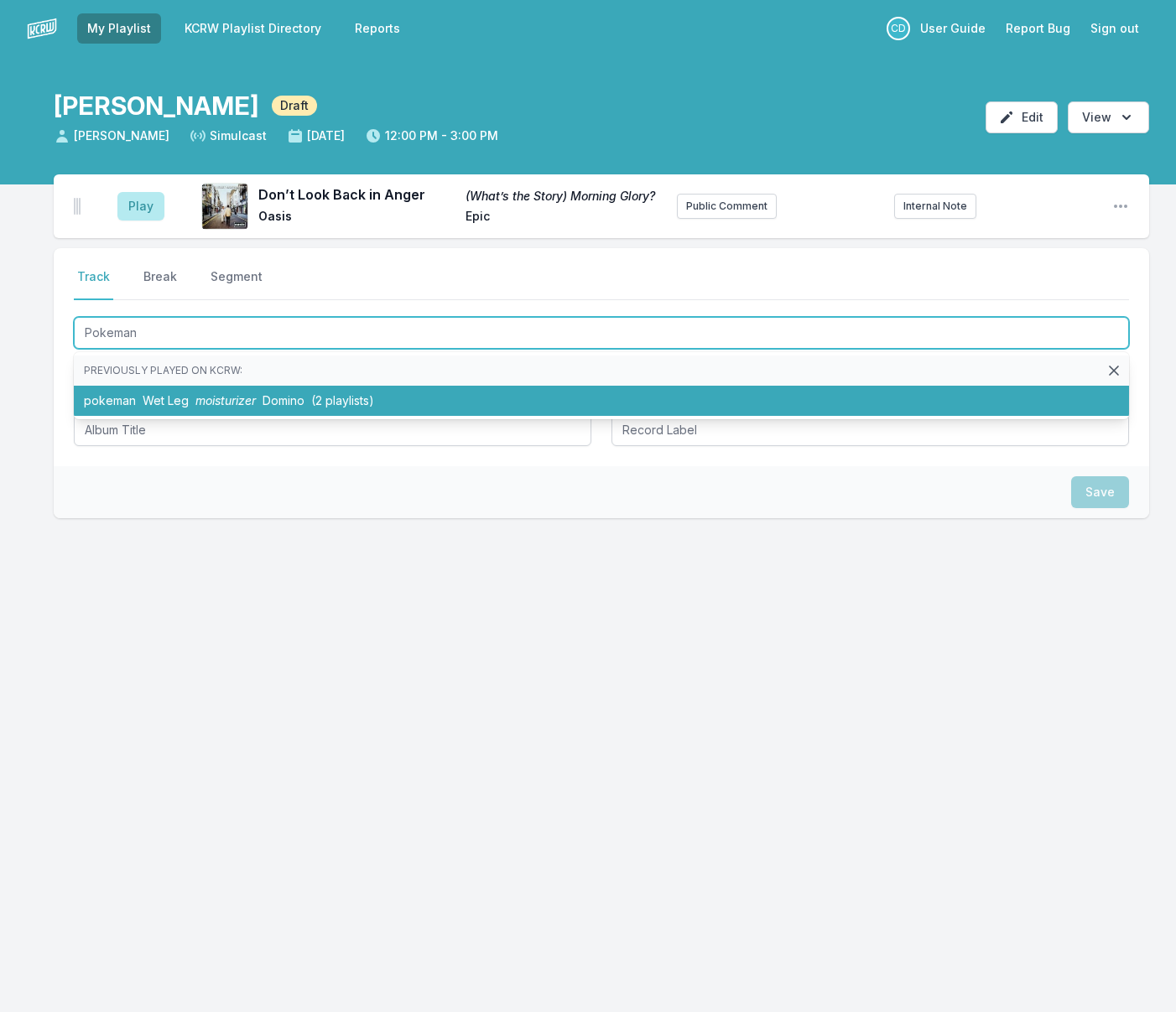
click at [170, 399] on span "Wet Leg" at bounding box center [165, 400] width 46 height 14
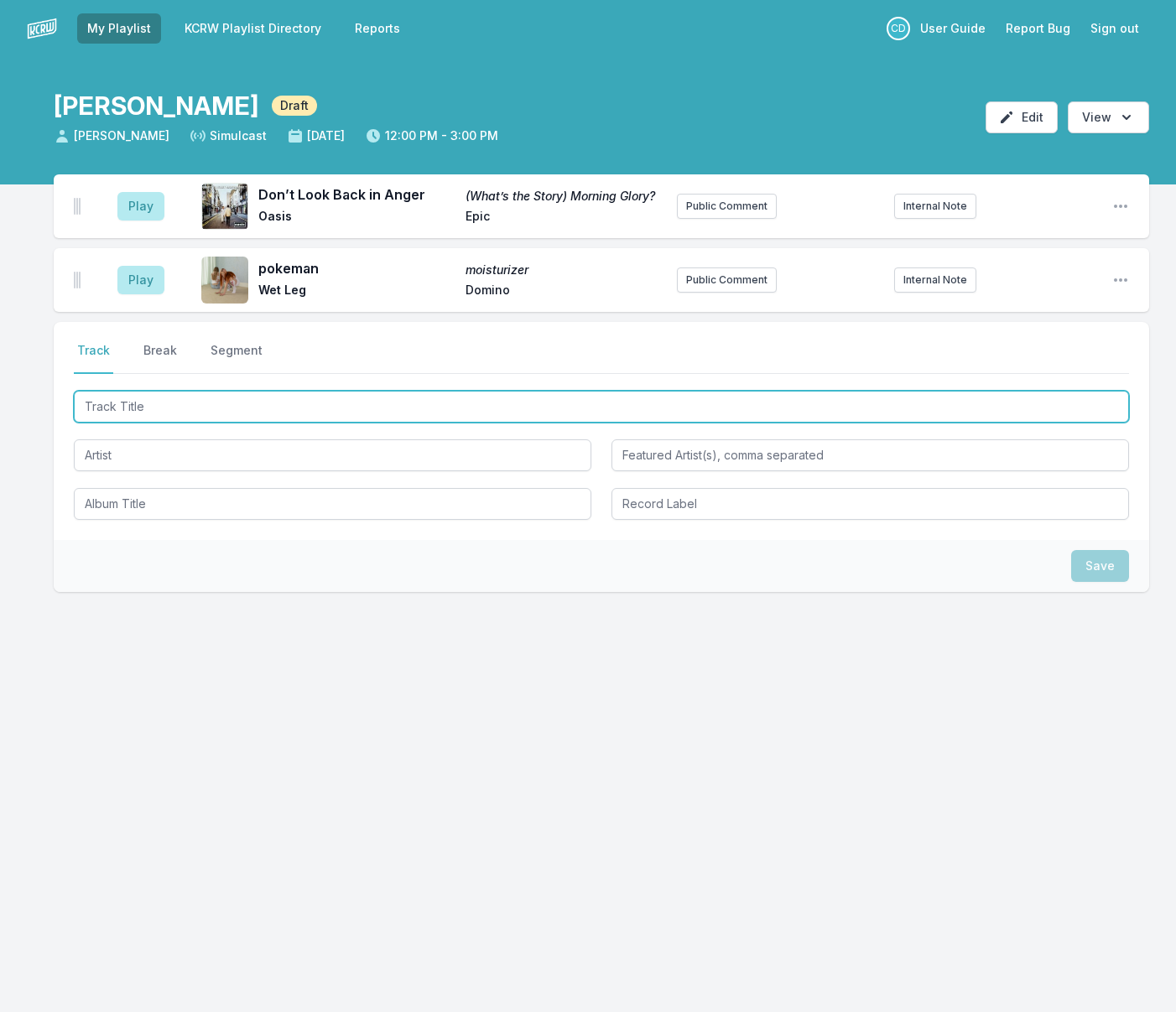
click at [166, 395] on input "Track Title" at bounding box center [601, 406] width 1055 height 31
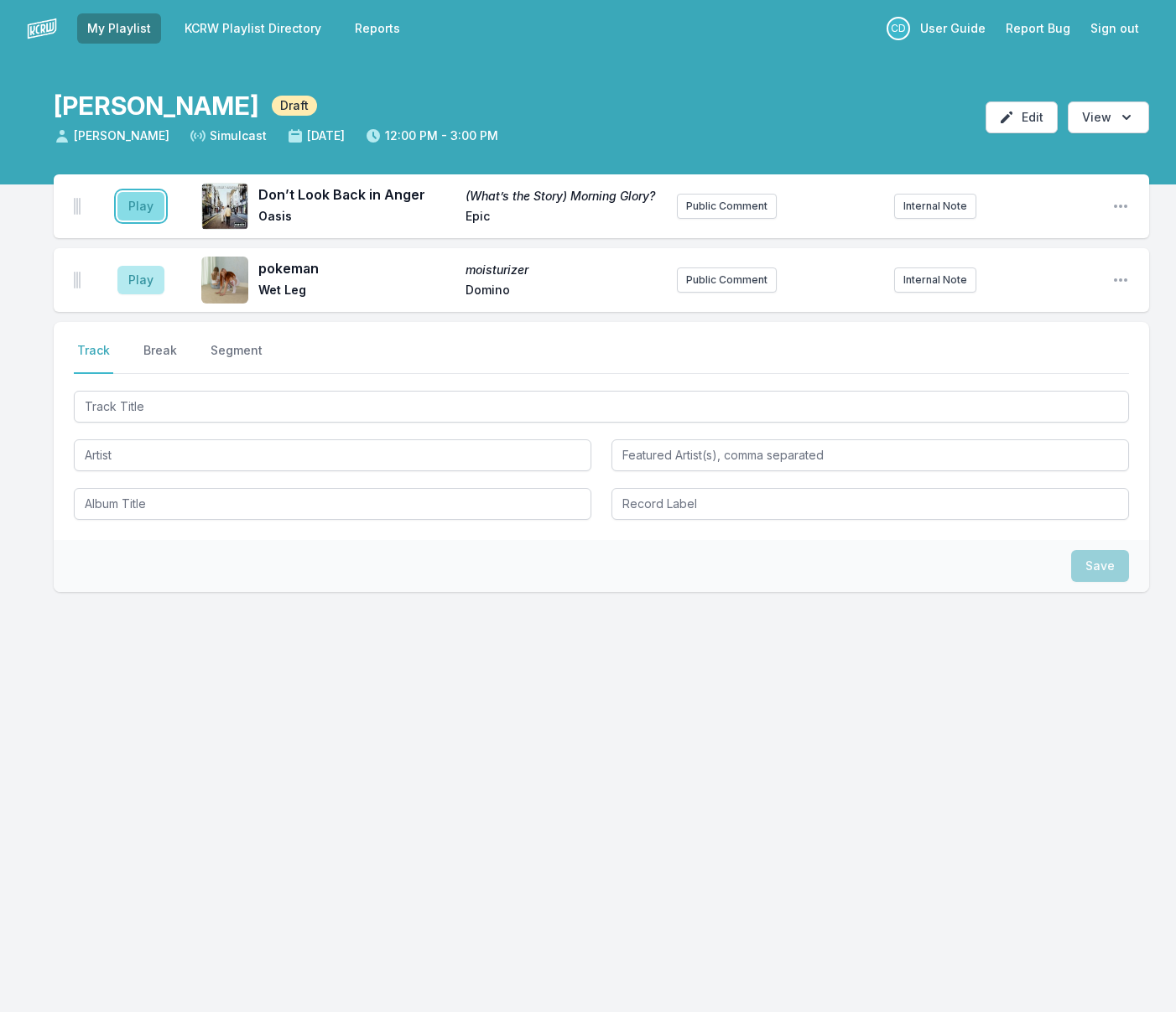
click at [139, 213] on button "Play" at bounding box center [140, 206] width 47 height 29
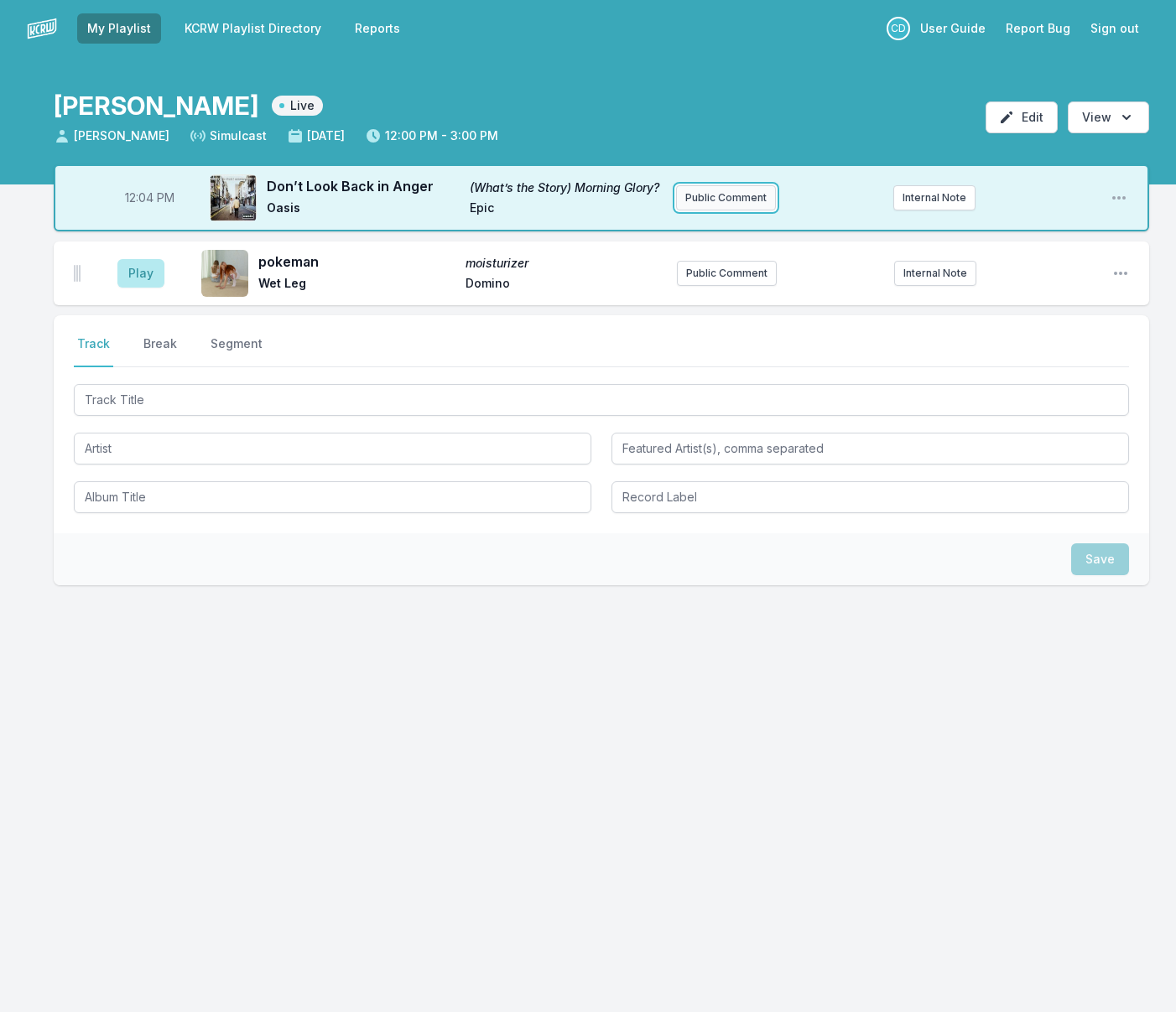
click at [693, 199] on button "Public Comment" at bounding box center [725, 198] width 100 height 25
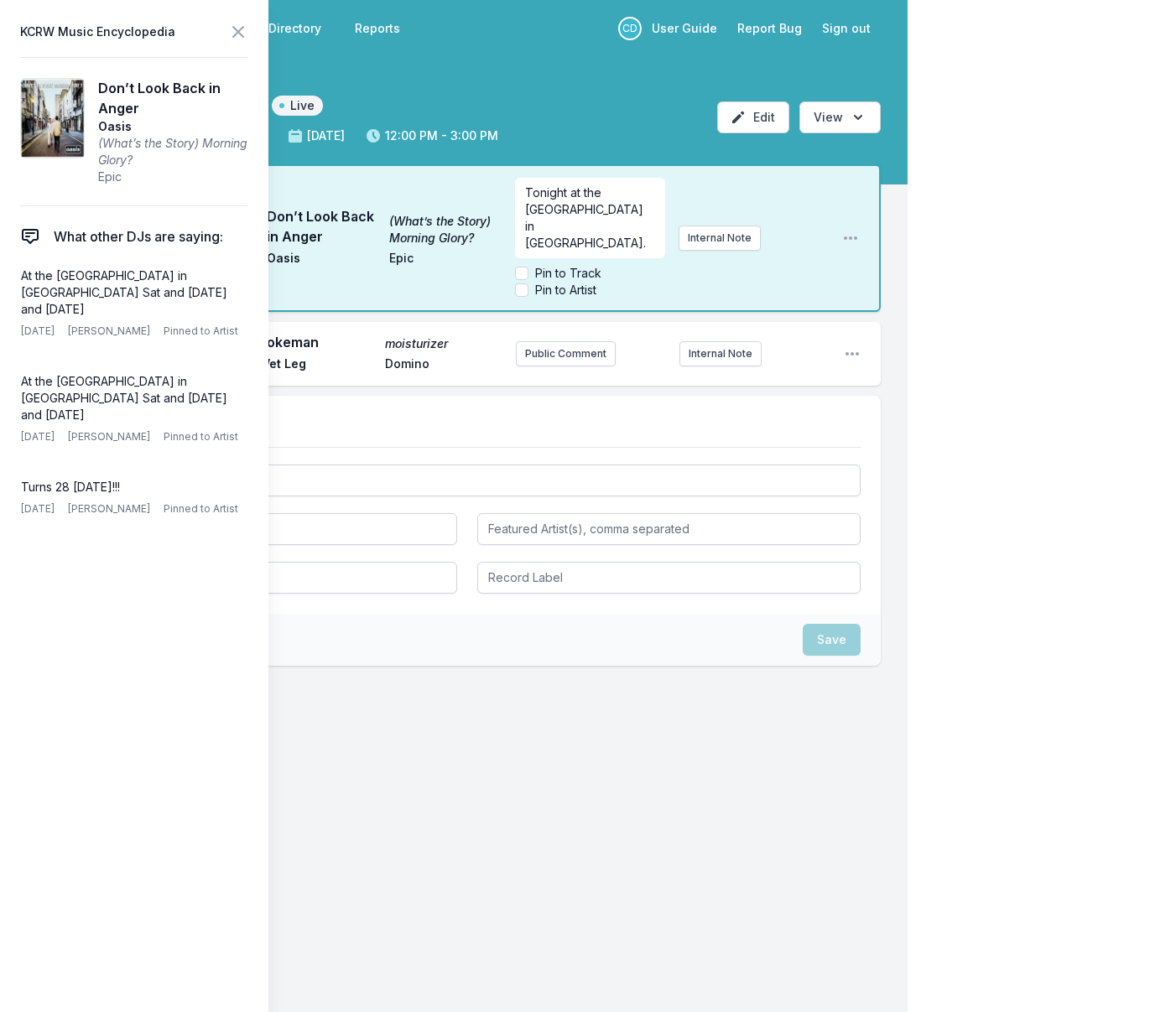
click at [571, 195] on span "Tonight at the Rose Bowl in Pasadena." at bounding box center [585, 218] width 121 height 65
click at [520, 291] on input "Pin to Artist" at bounding box center [521, 290] width 13 height 13
checkbox input "true"
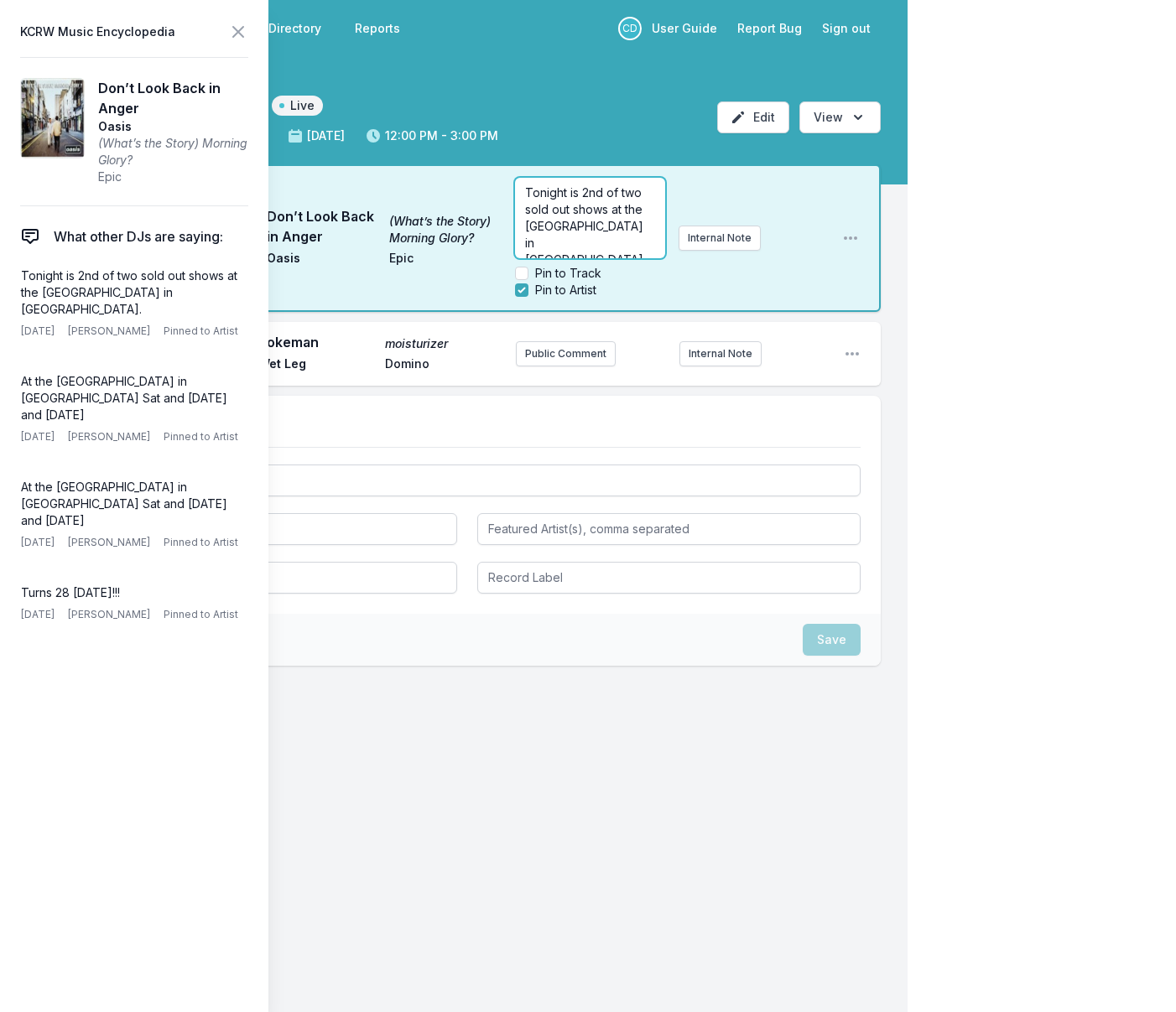
click at [582, 193] on span "Tonight is 2nd of two sold out shows at the Rose Bowl in Pasadena." at bounding box center [585, 226] width 121 height 81
click at [241, 29] on icon at bounding box center [238, 31] width 10 height 10
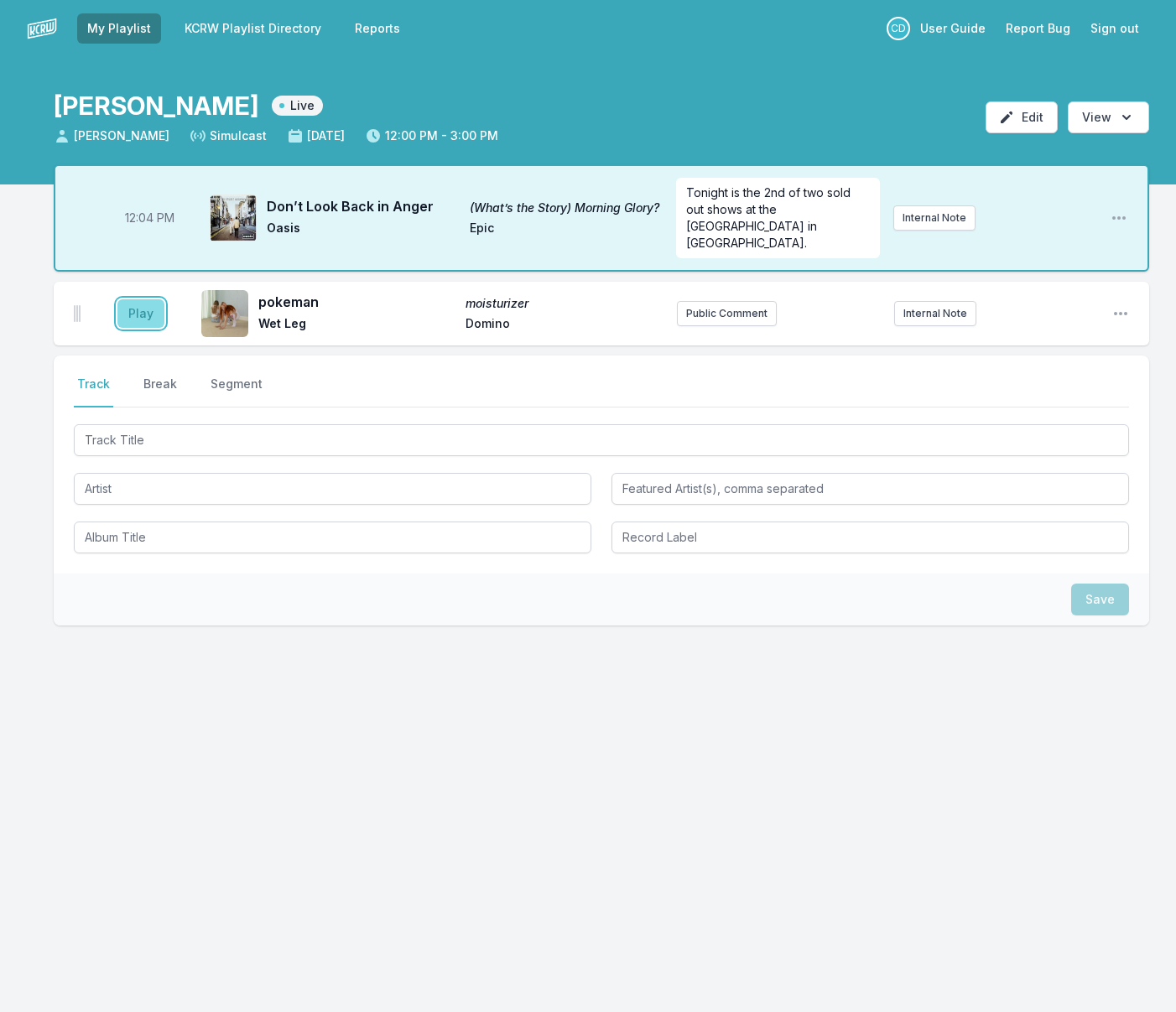
click at [138, 301] on button "Play" at bounding box center [140, 314] width 47 height 29
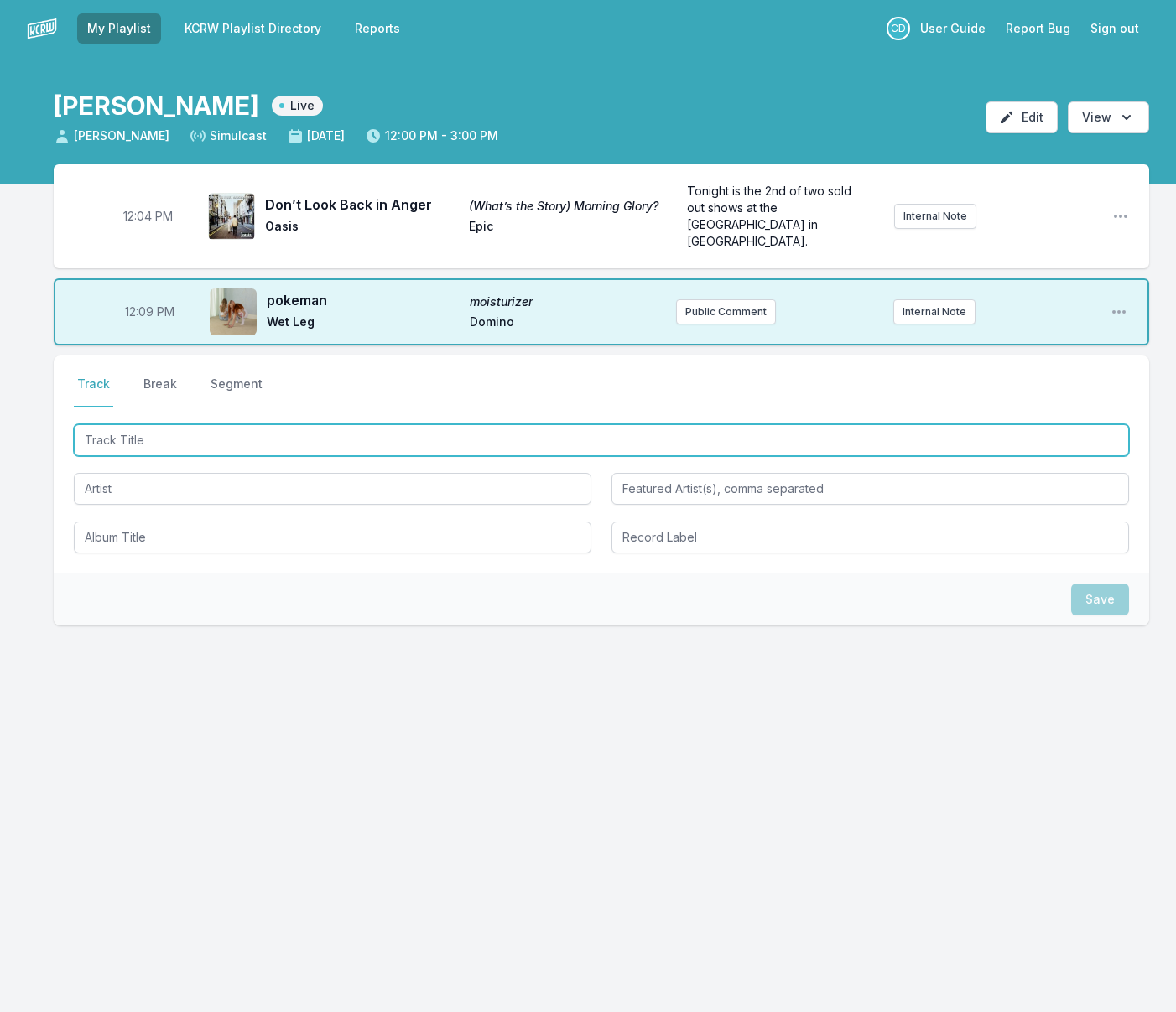
click at [194, 425] on input "Track Title" at bounding box center [601, 440] width 1055 height 31
type input "Connect"
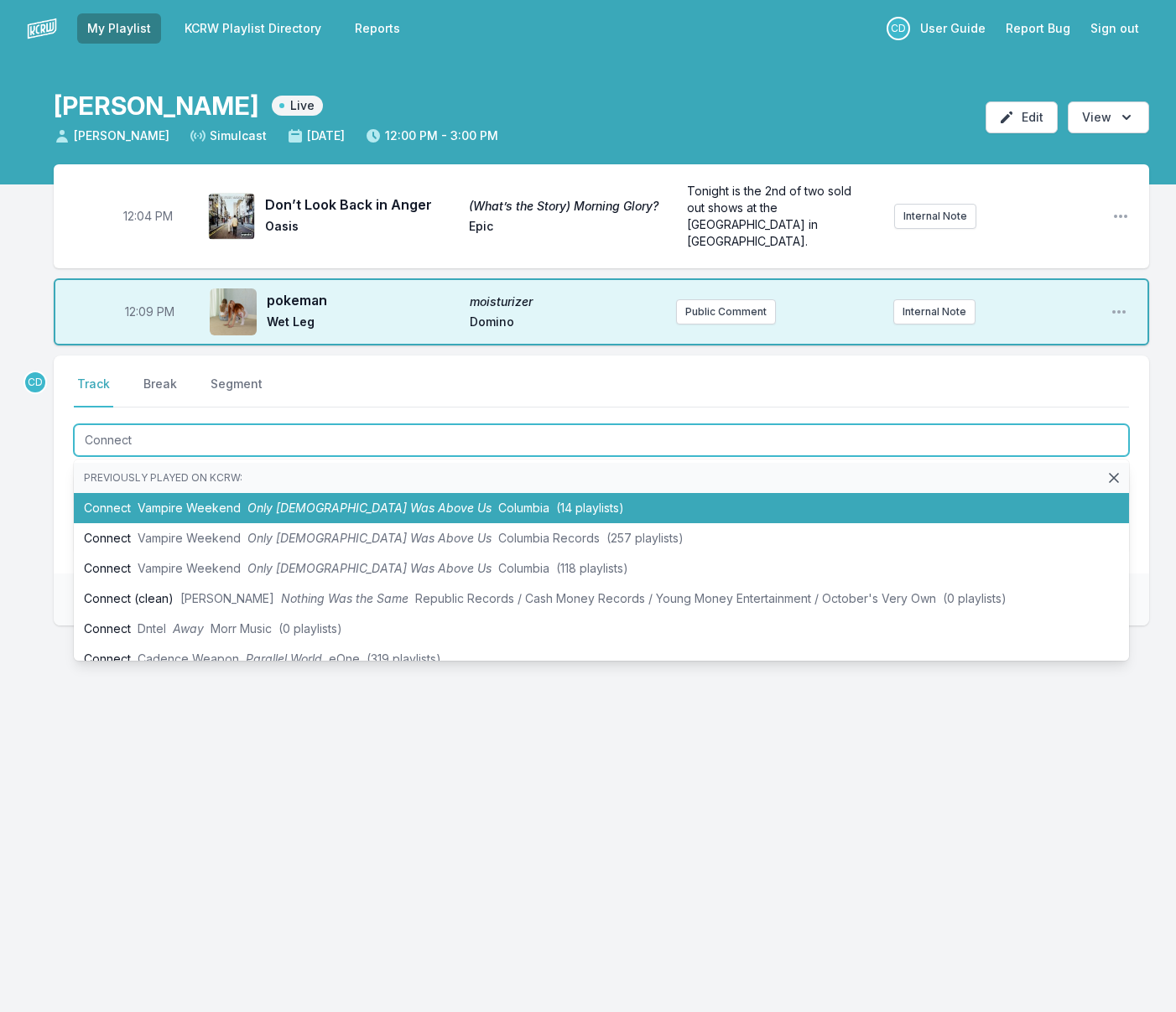
click at [201, 500] on span "Vampire Weekend" at bounding box center [189, 507] width 103 height 14
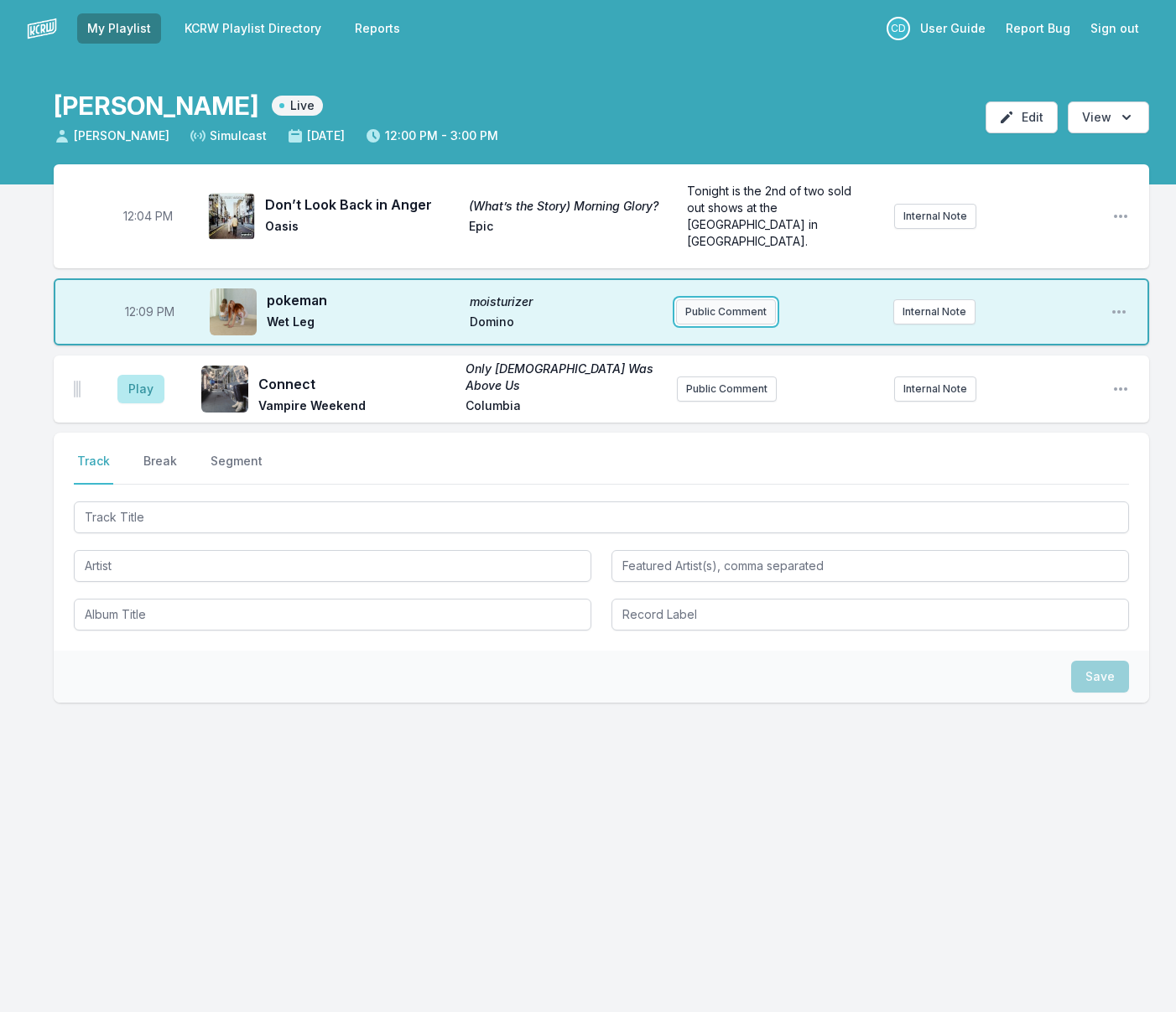
click at [758, 300] on button "Public Comment" at bounding box center [725, 312] width 100 height 25
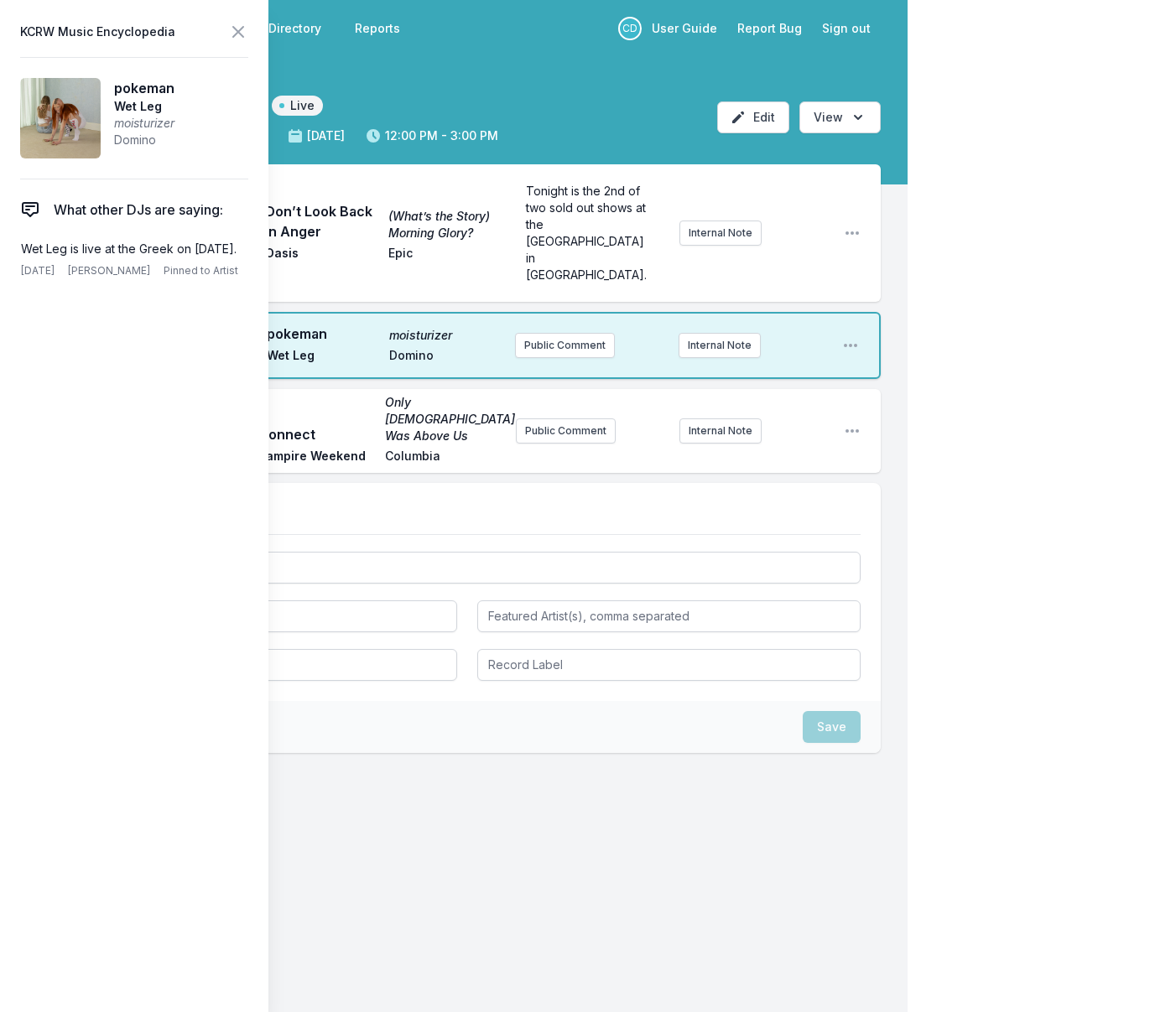
drag, startPoint x: 60, startPoint y: 265, endPoint x: 12, endPoint y: 252, distance: 49.7
click at [12, 252] on aside "KCRW Music Encyclopedia pokeman Wet Leg moisturizer Domino What other DJs are s…" at bounding box center [134, 506] width 268 height 1012
copy p "Wet Leg is live at the Greek on October 17th."
click at [549, 333] on button "Public Comment" at bounding box center [564, 345] width 100 height 25
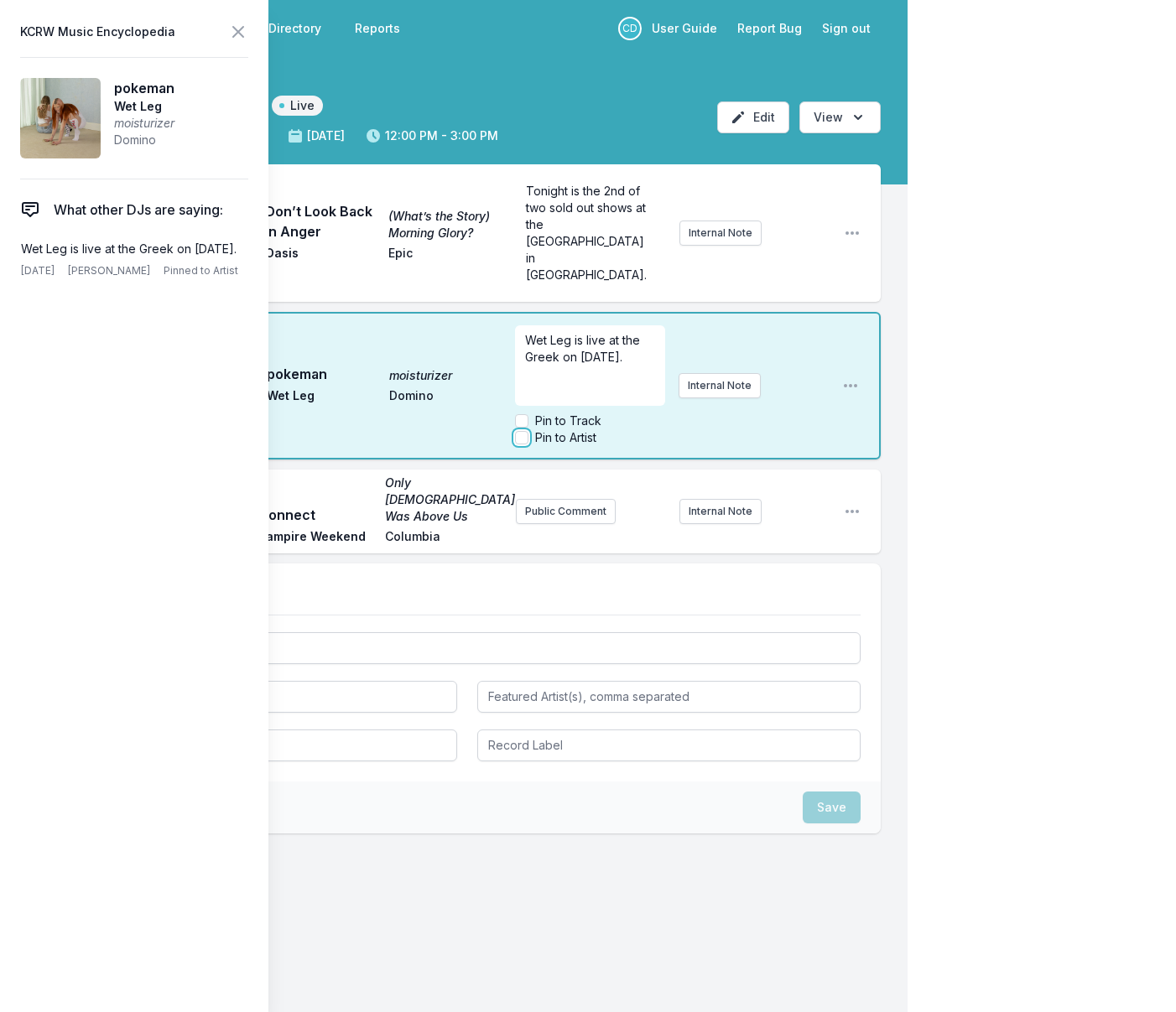
click at [522, 431] on input "Pin to Artist" at bounding box center [521, 437] width 13 height 13
checkbox input "true"
click at [238, 28] on icon at bounding box center [238, 31] width 20 height 20
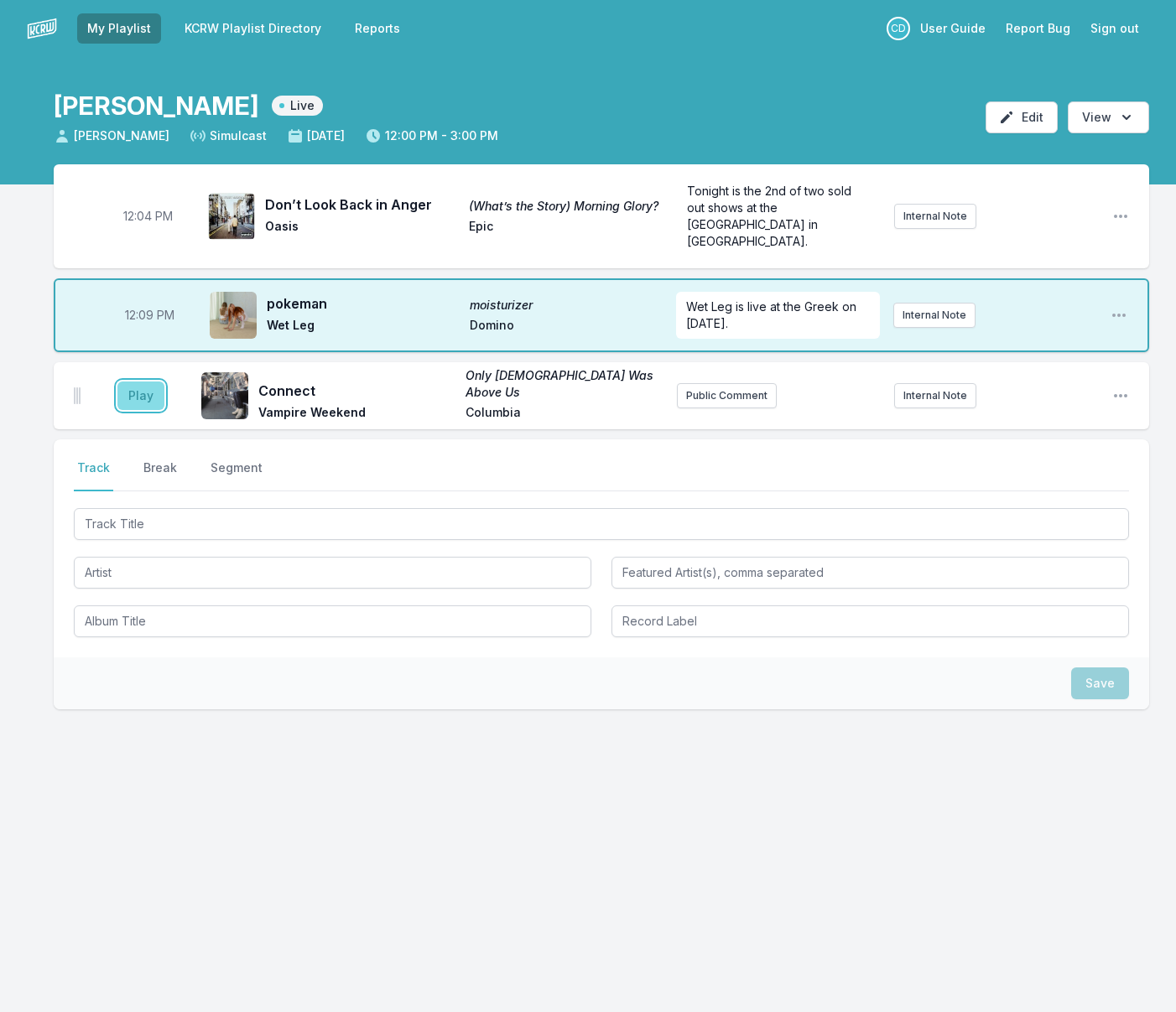
click at [153, 381] on button "Play" at bounding box center [140, 396] width 47 height 29
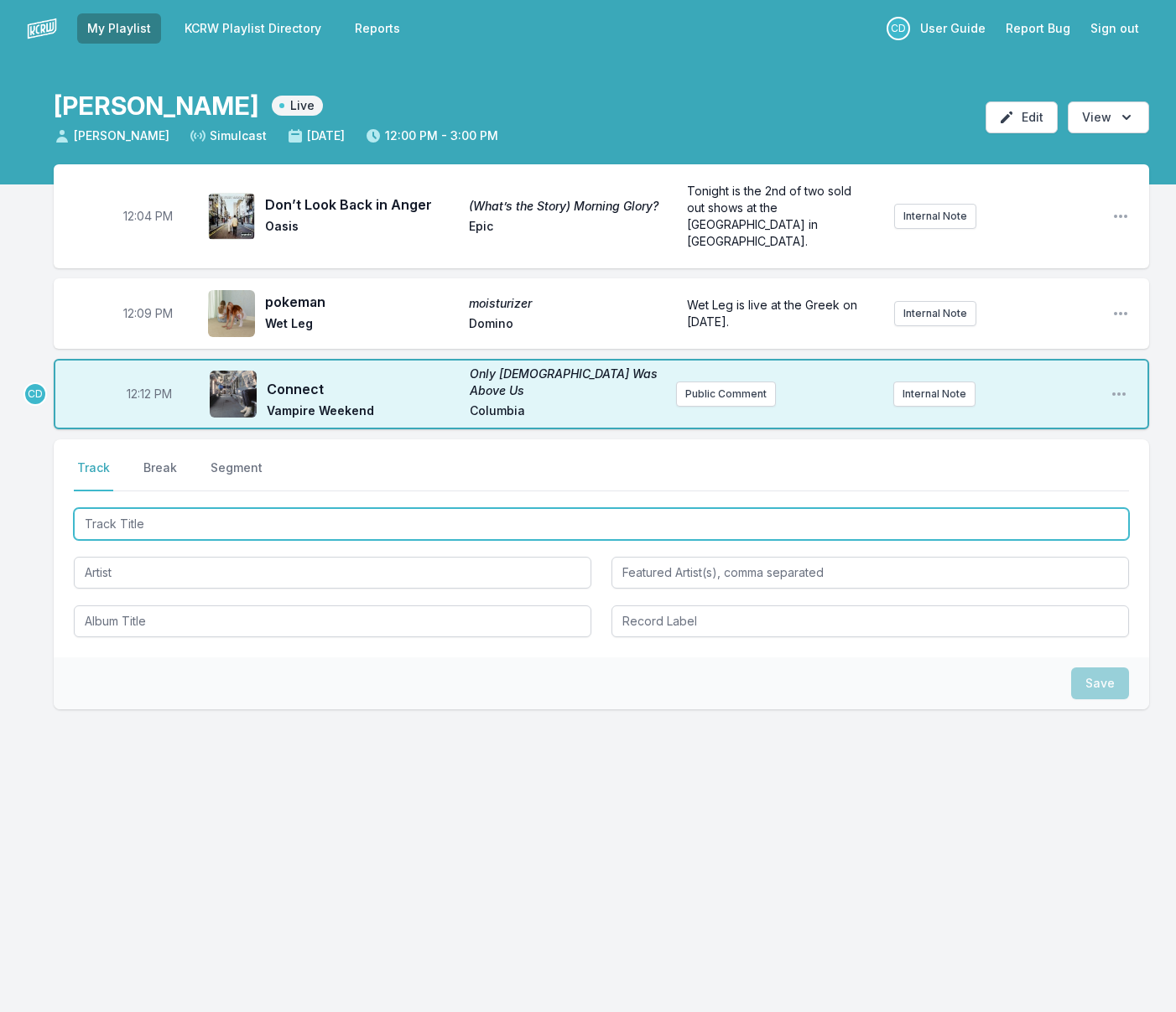
click at [275, 508] on input "Track Title" at bounding box center [601, 524] width 1055 height 31
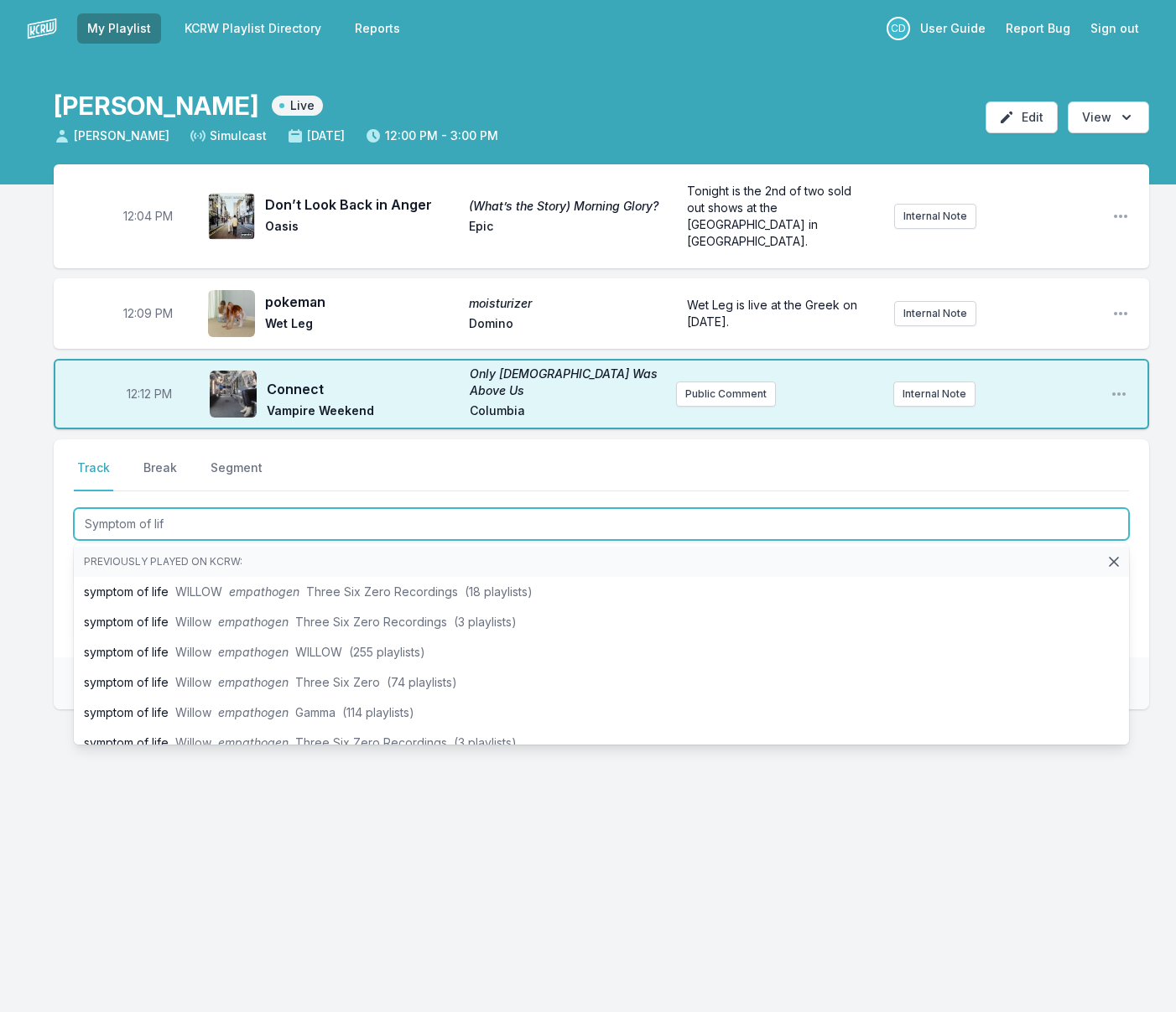
type input "Symptom of life"
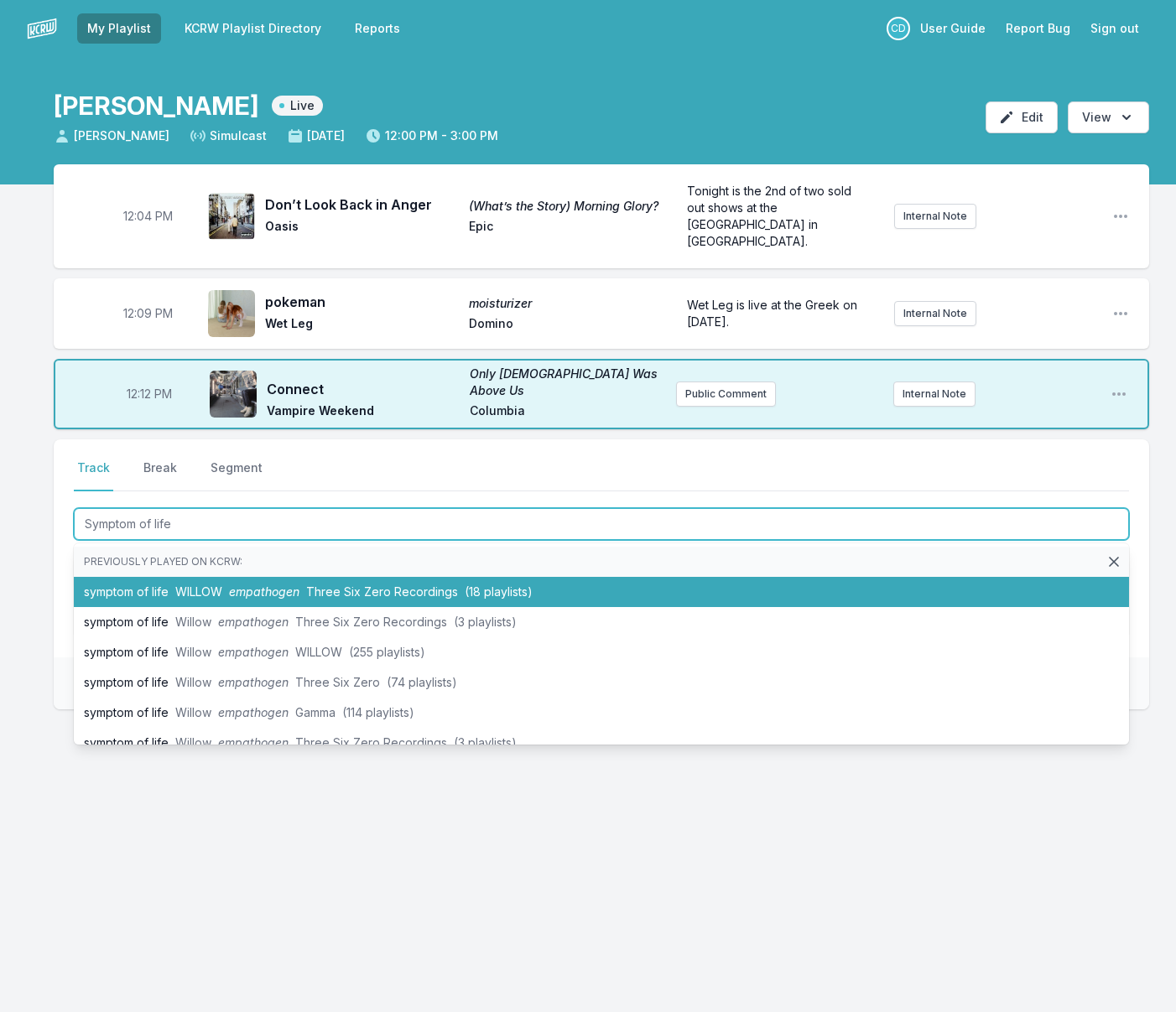
click at [277, 585] on span "empathogen" at bounding box center [264, 592] width 70 height 14
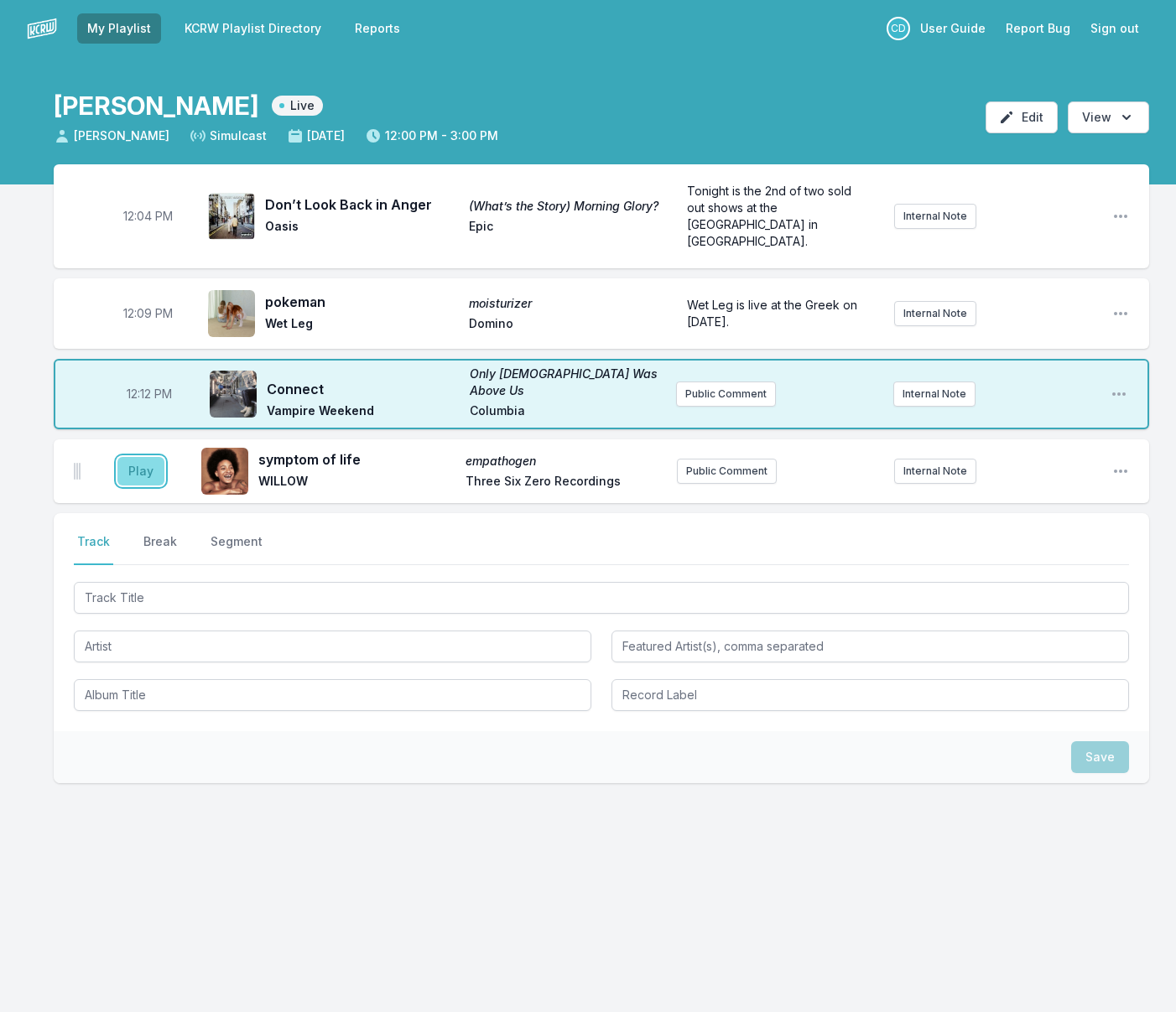
click at [144, 457] on button "Play" at bounding box center [140, 471] width 47 height 29
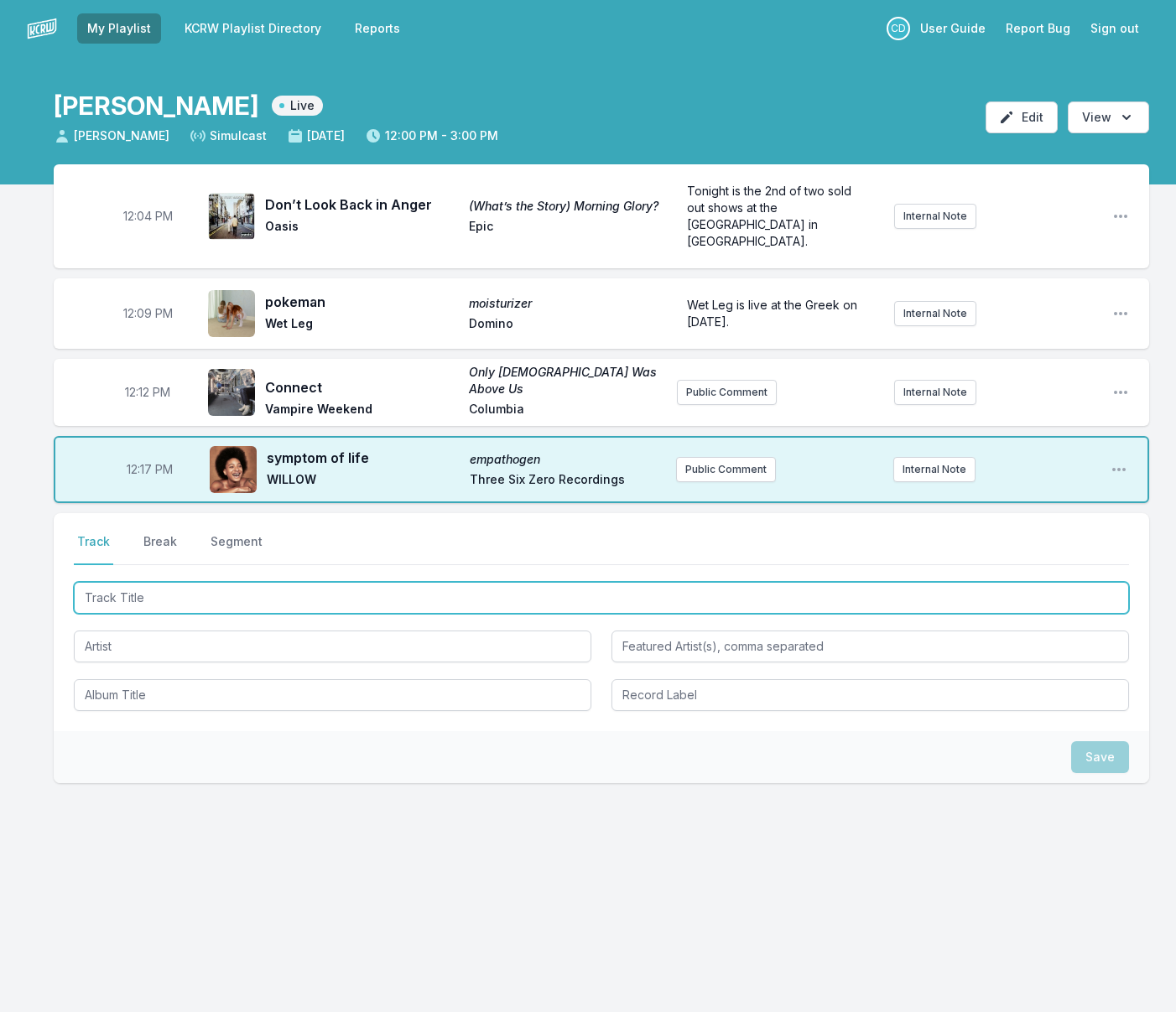
click at [190, 582] on input "Track Title" at bounding box center [601, 597] width 1055 height 31
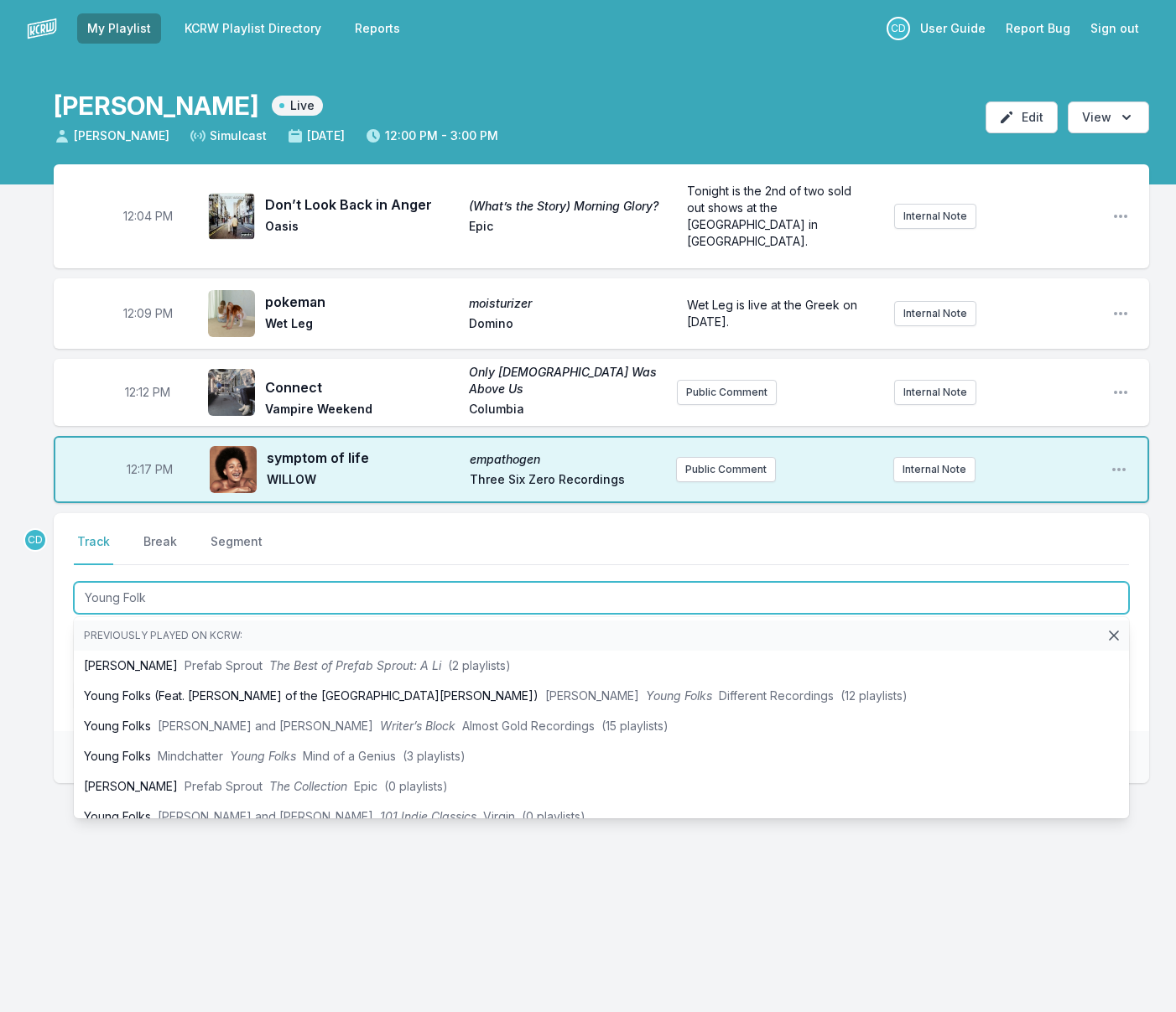
type input "Young Folks"
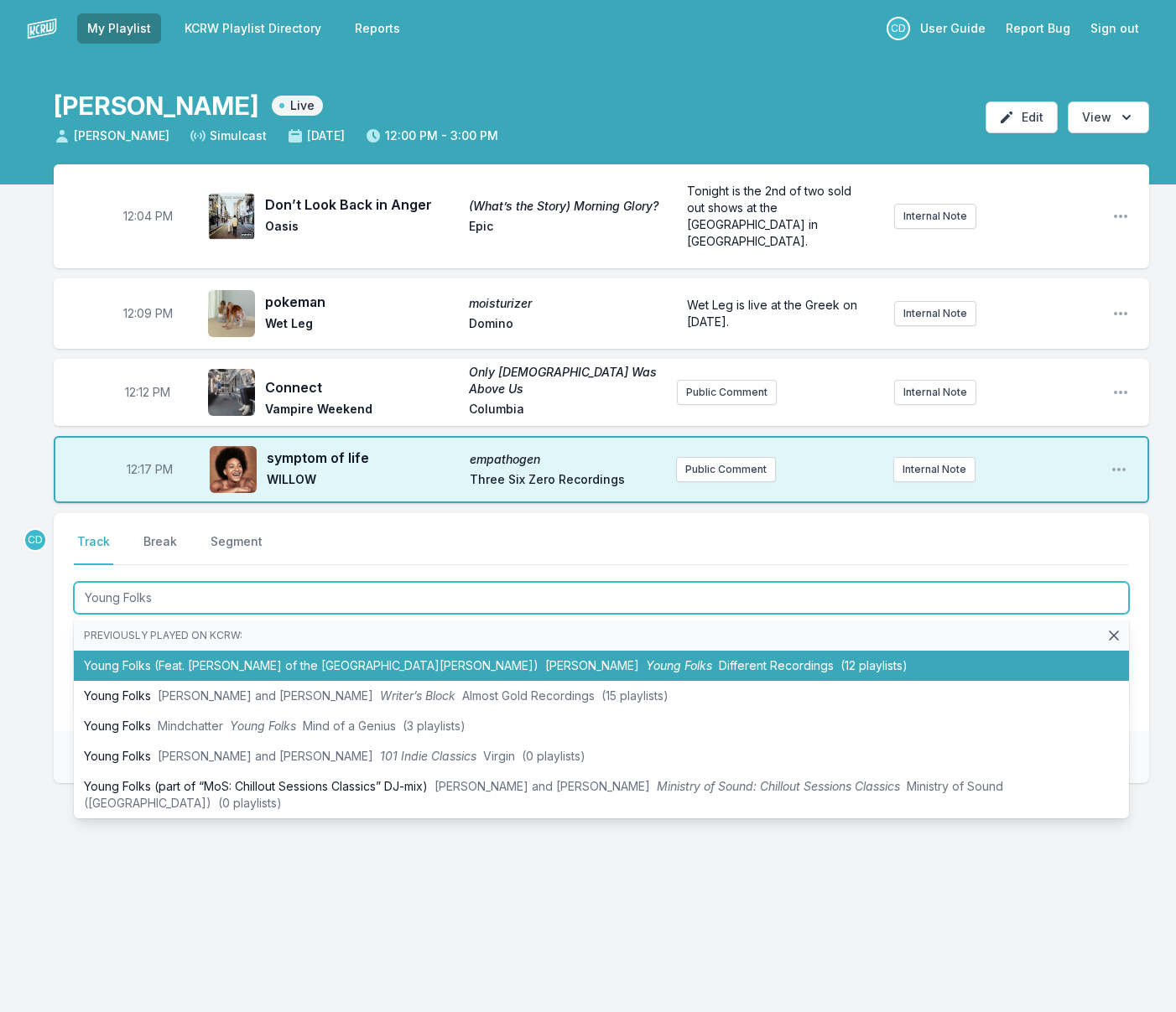
drag, startPoint x: 205, startPoint y: 650, endPoint x: 178, endPoint y: 640, distance: 28.8
click at [204, 650] on li "Young Folks (Feat. Anna of the North & Alfie Templeton) Dom Valentino Young Fol…" at bounding box center [601, 666] width 1055 height 31
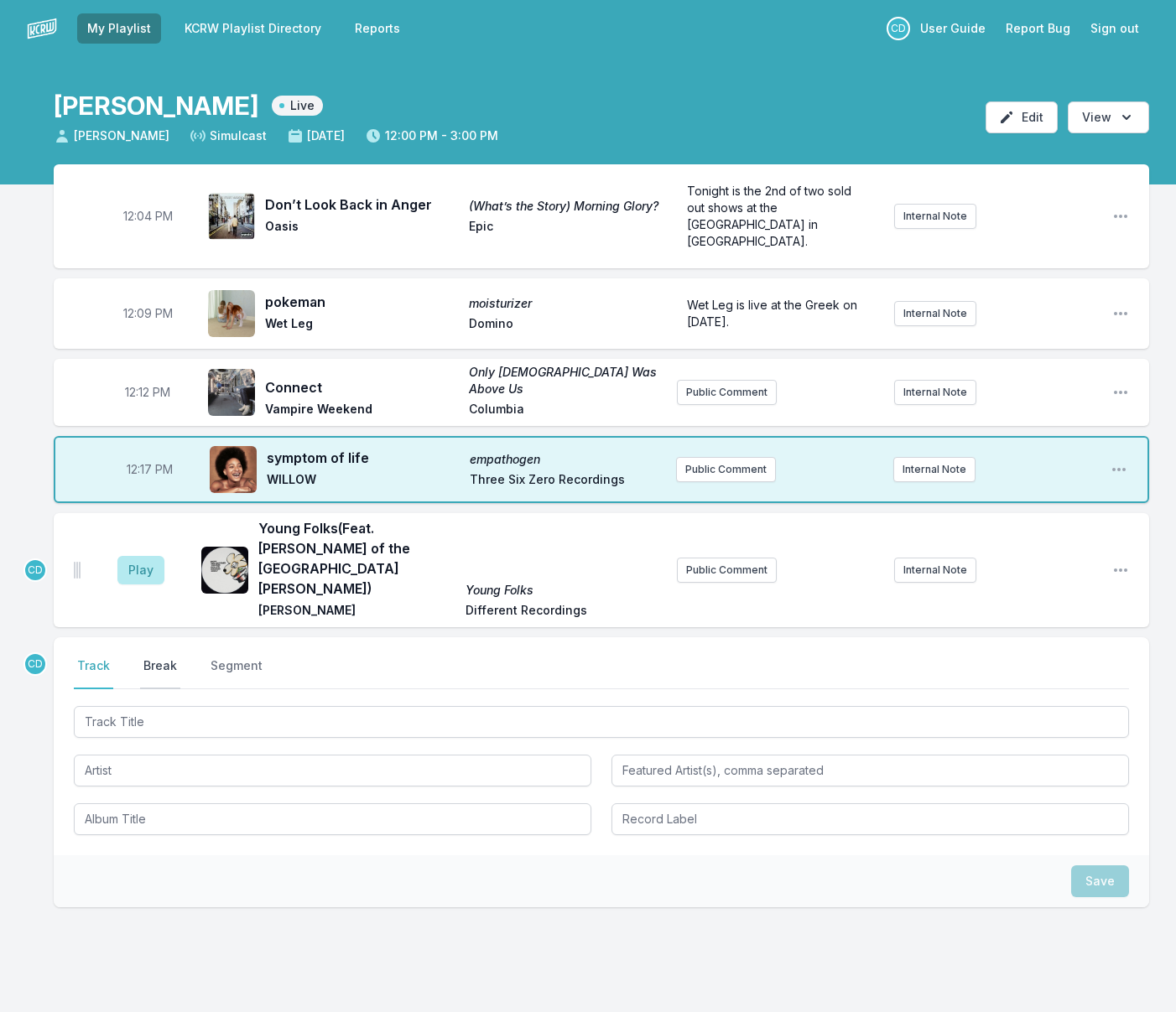
click at [159, 658] on button "Break" at bounding box center [160, 673] width 40 height 31
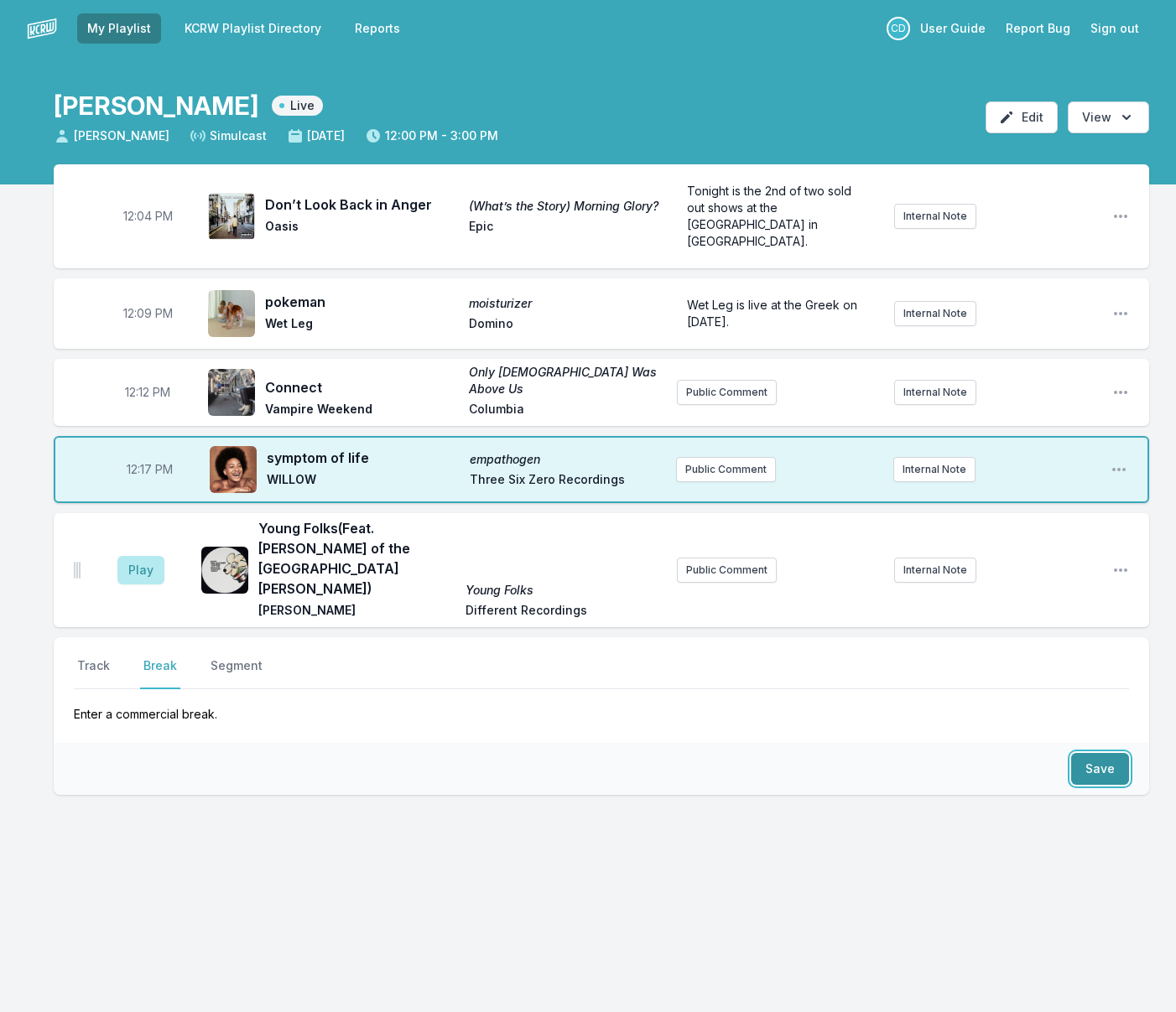
click at [1085, 753] on button "Save" at bounding box center [1100, 768] width 58 height 31
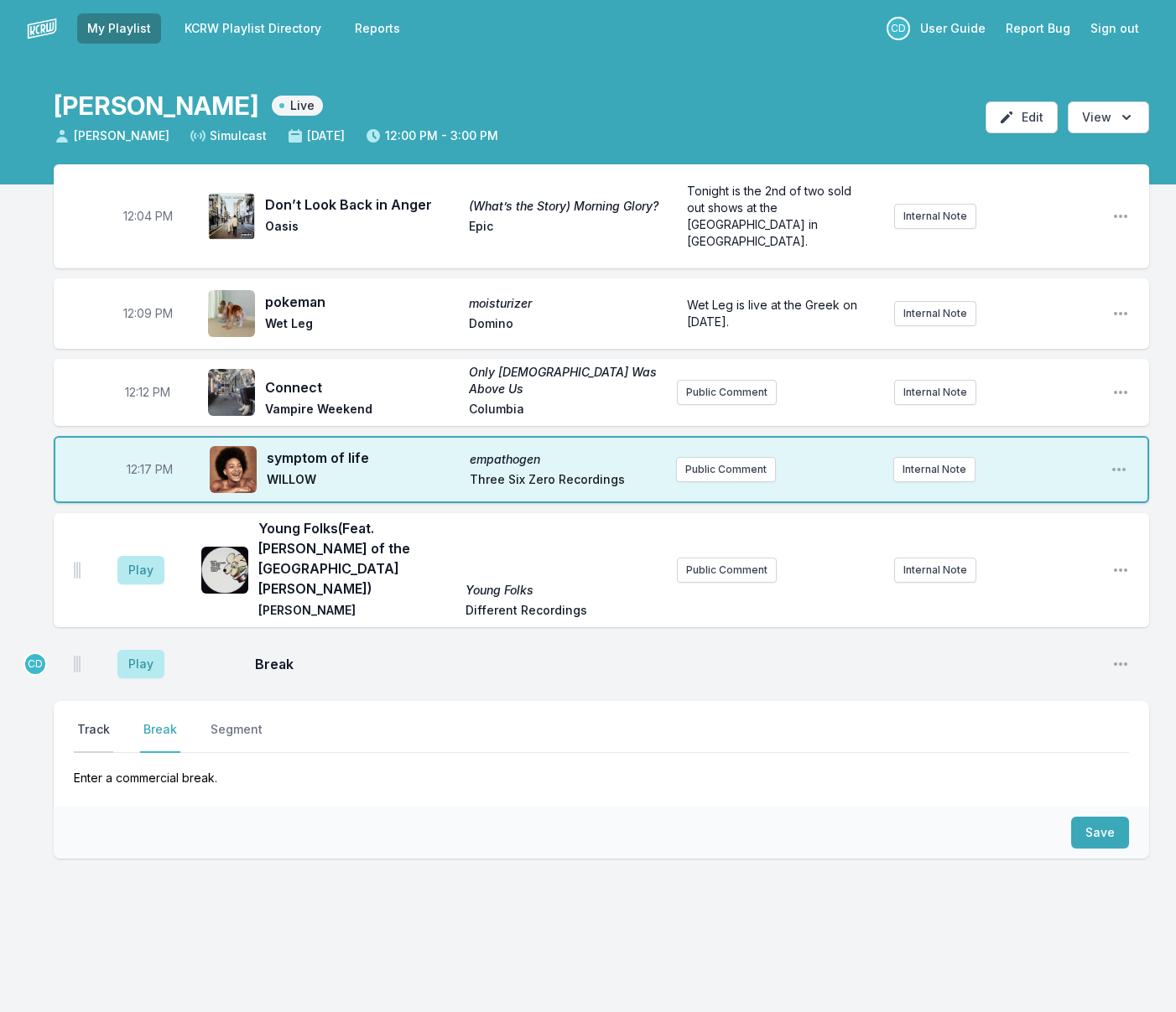
click at [94, 721] on button "Track" at bounding box center [94, 736] width 40 height 31
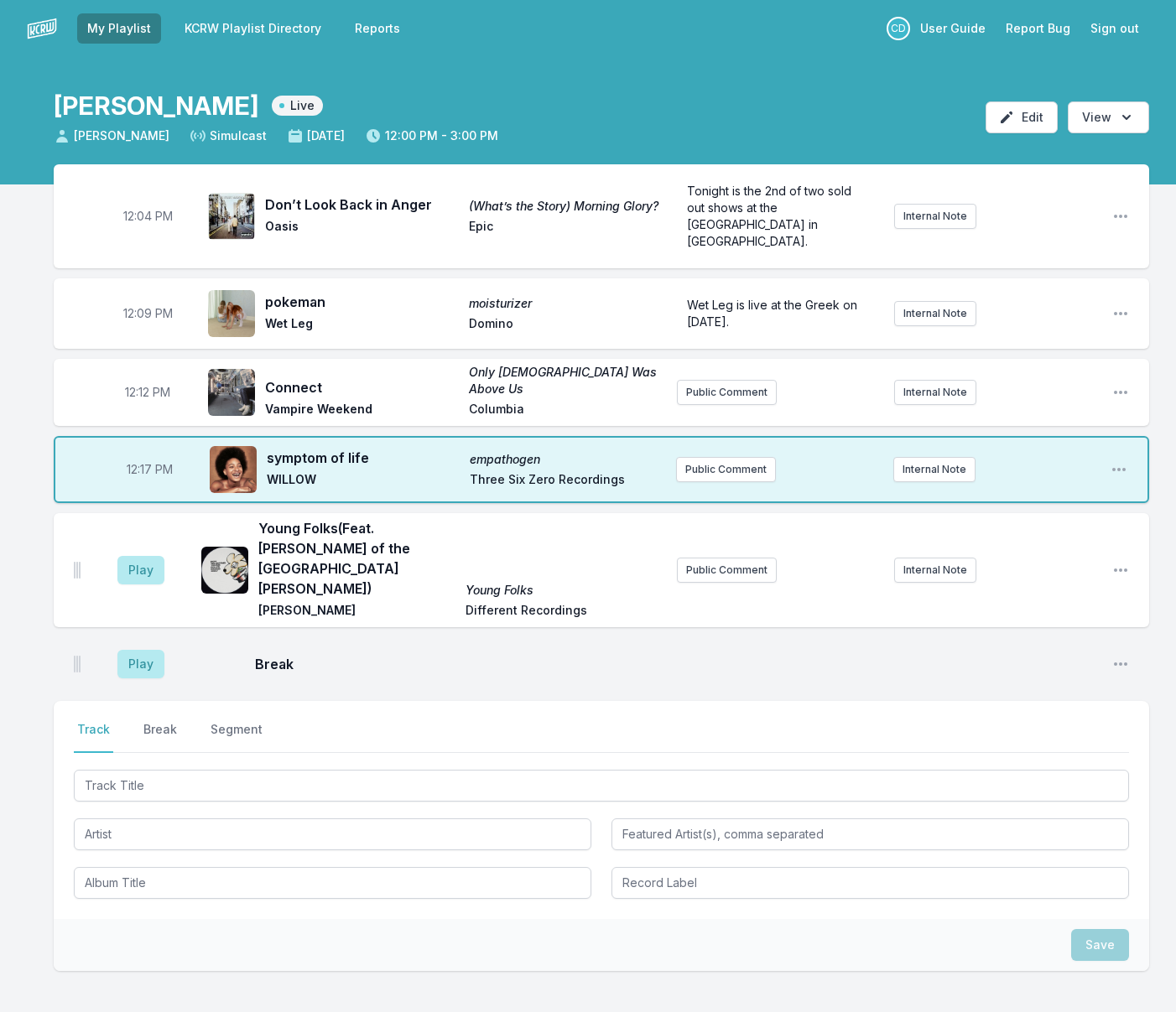
scroll to position [6, 0]
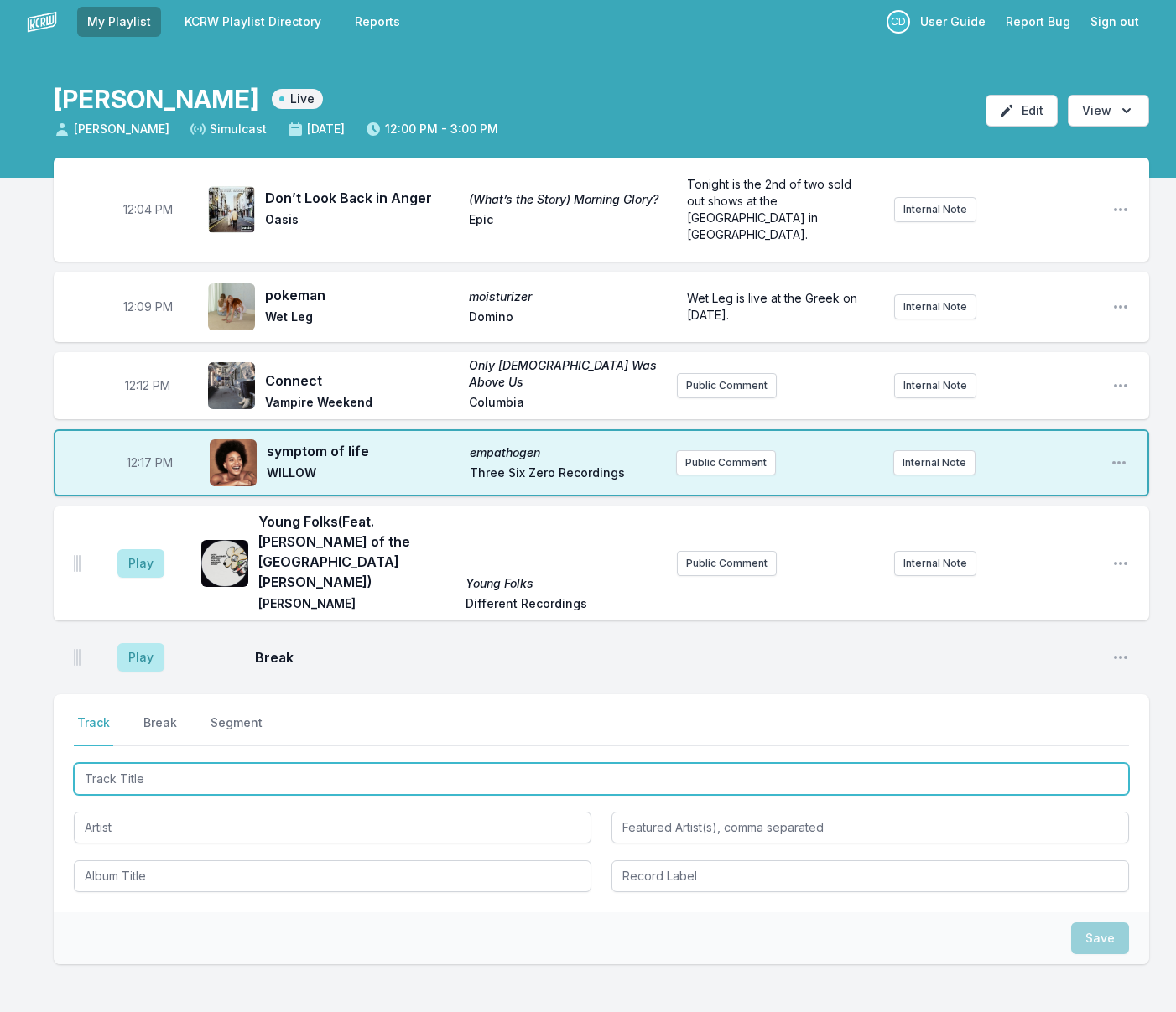
click at [186, 763] on input "Track Title" at bounding box center [601, 778] width 1055 height 31
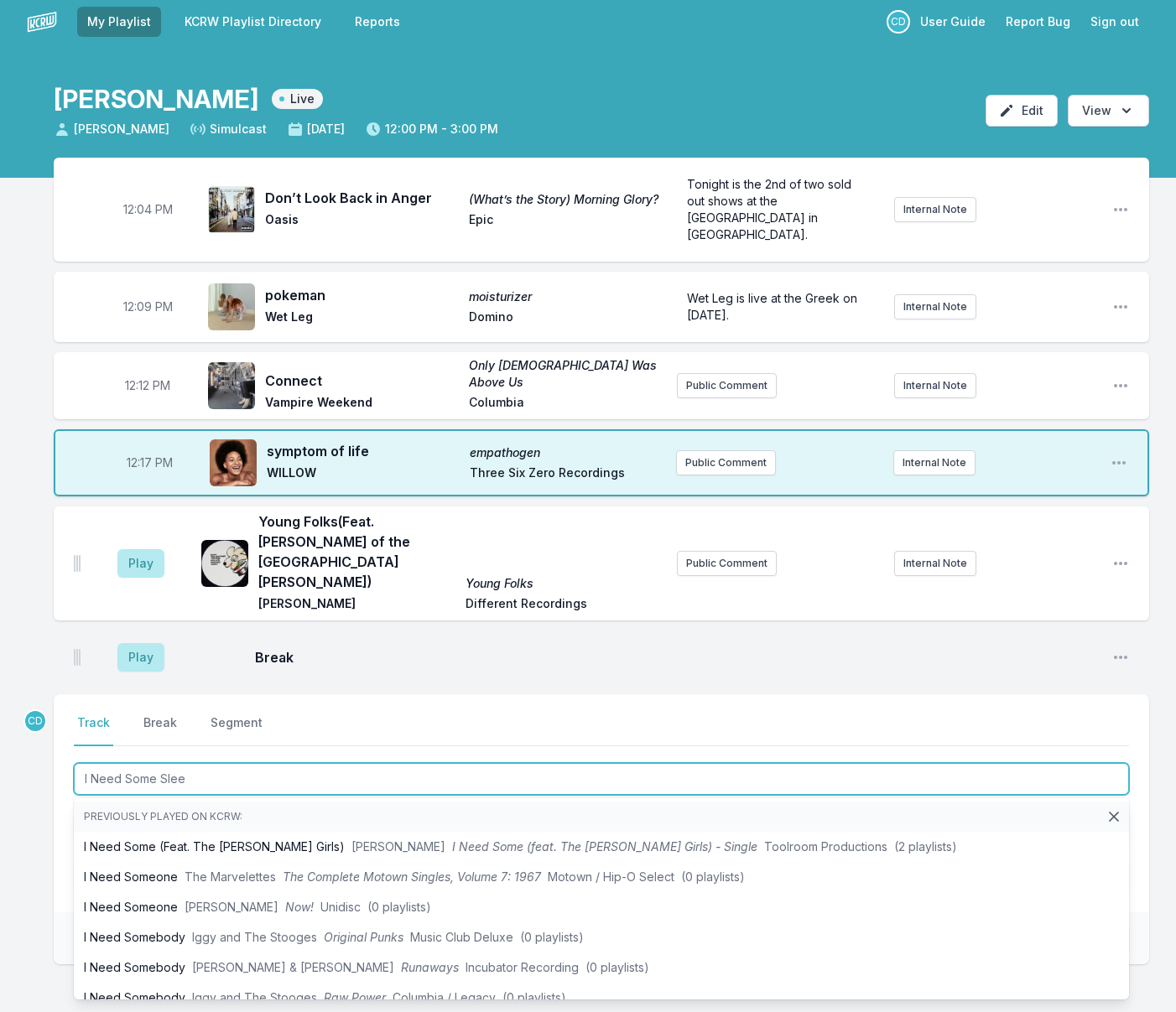
type input "I Need Some Sleep"
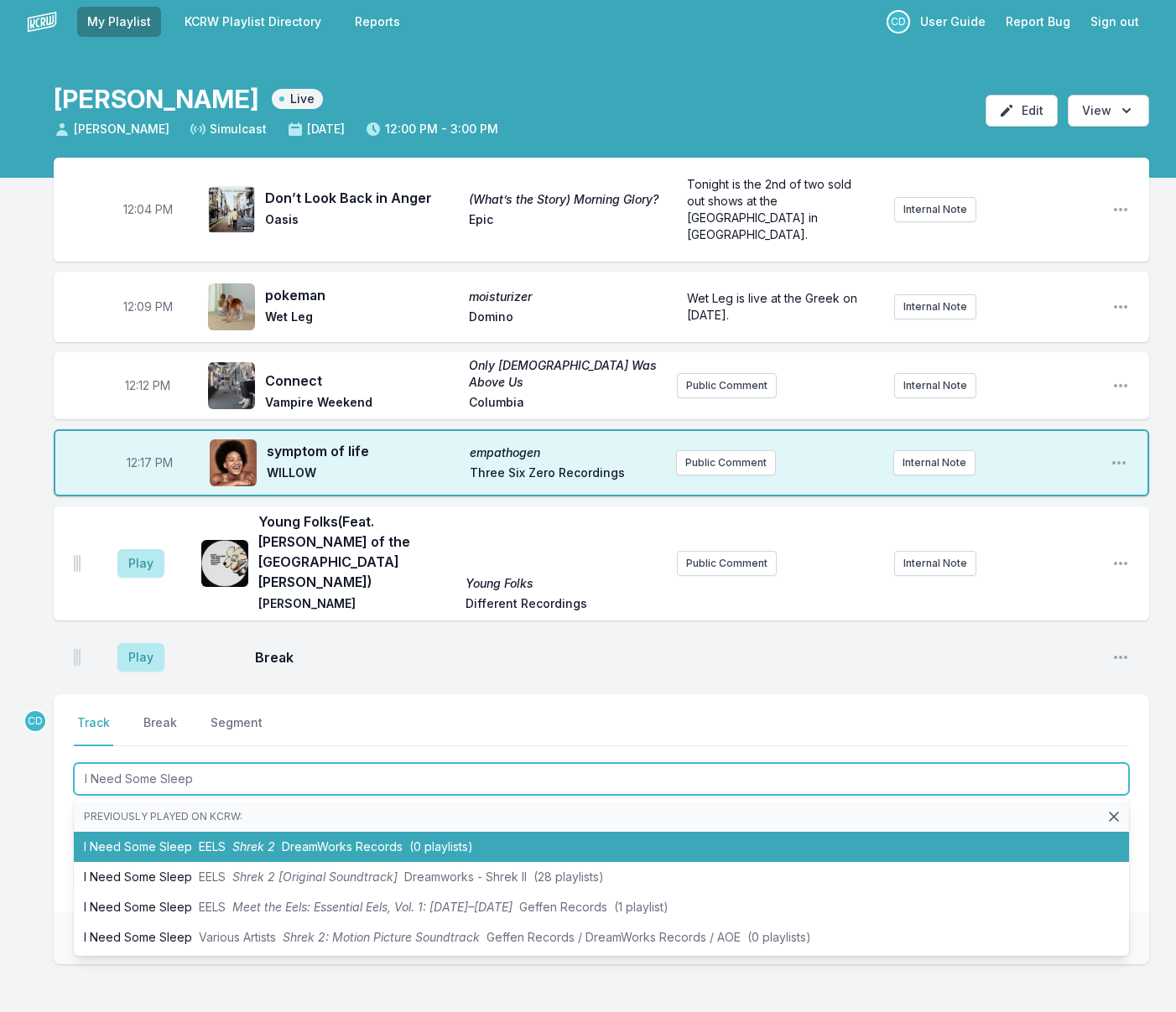
click at [200, 839] on span "EELS" at bounding box center [212, 846] width 27 height 14
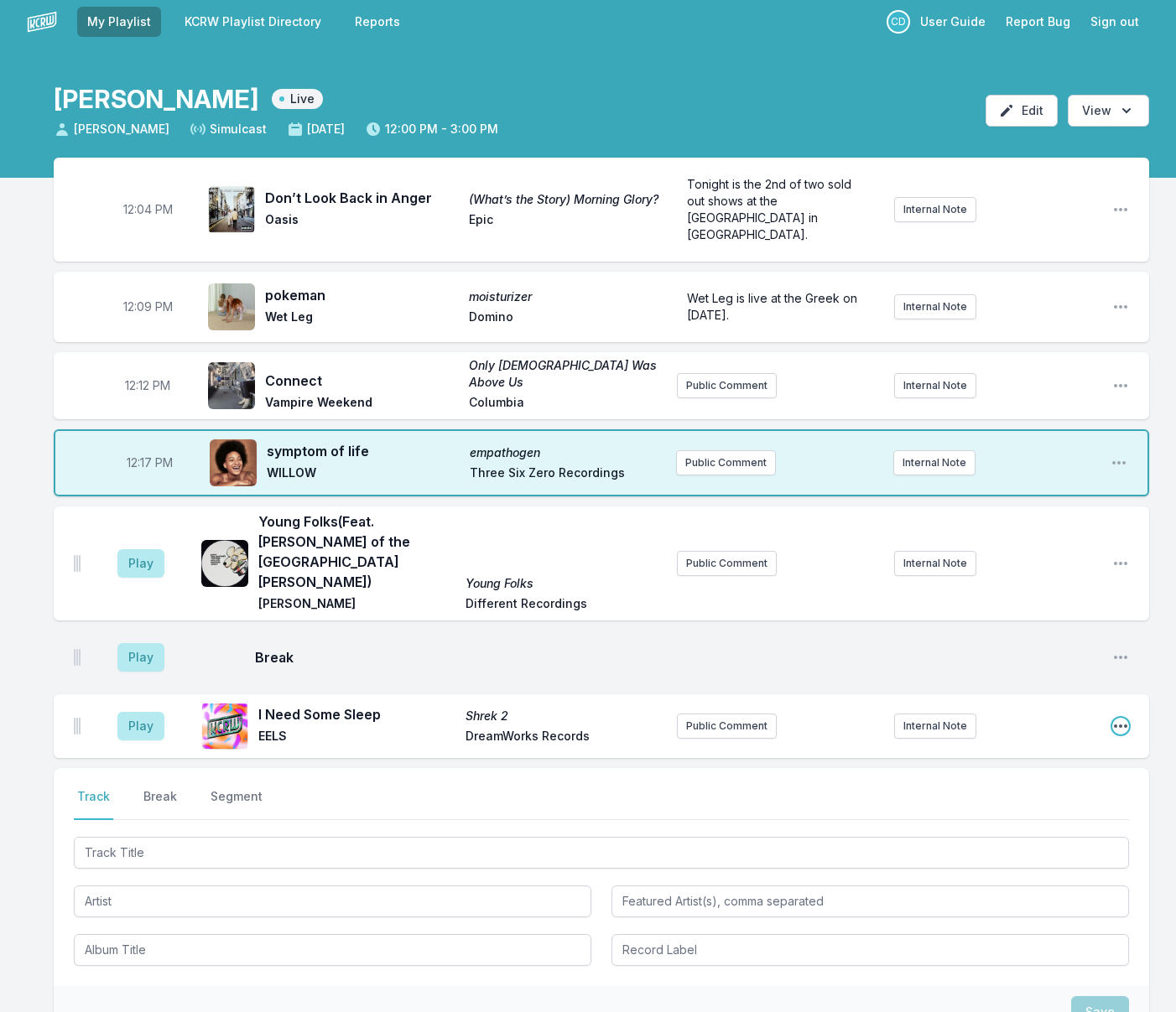
click at [1116, 718] on icon "Open playlist item options" at bounding box center [1120, 726] width 17 height 17
click at [1025, 775] on button "Edit Track Details" at bounding box center [1035, 790] width 188 height 31
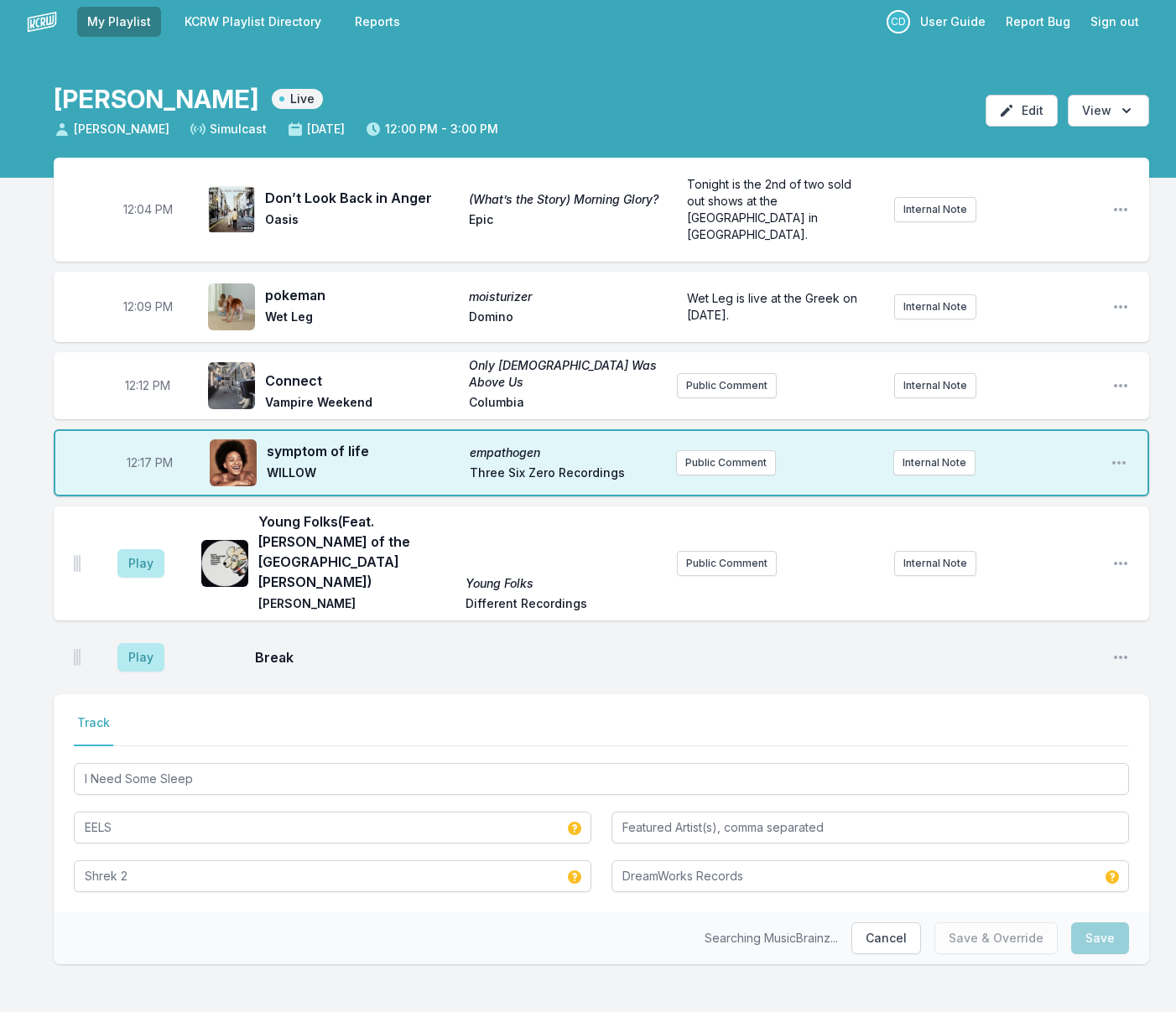
scroll to position [0, 0]
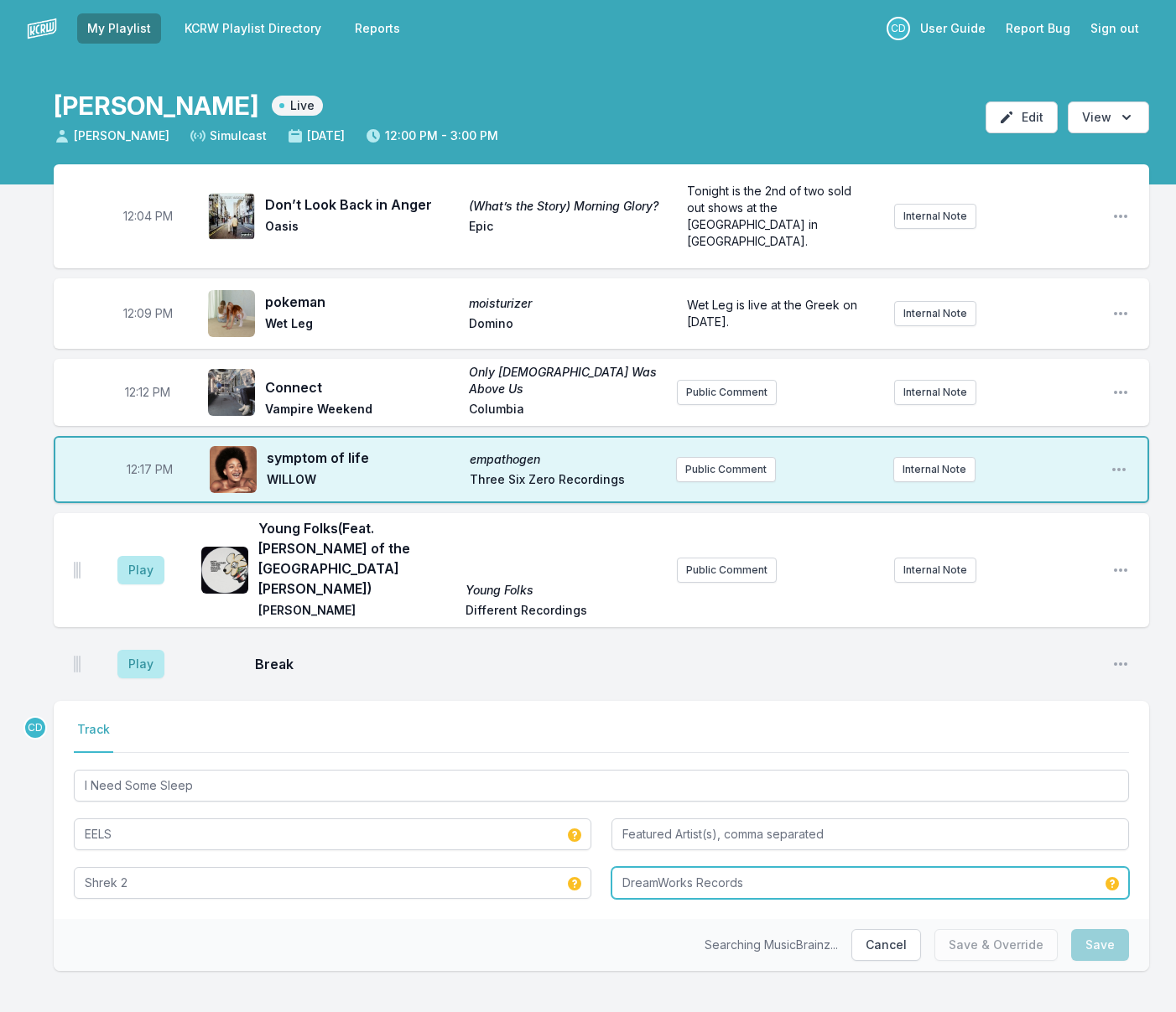
click at [671, 867] on input "DreamWorks Records" at bounding box center [869, 882] width 517 height 31
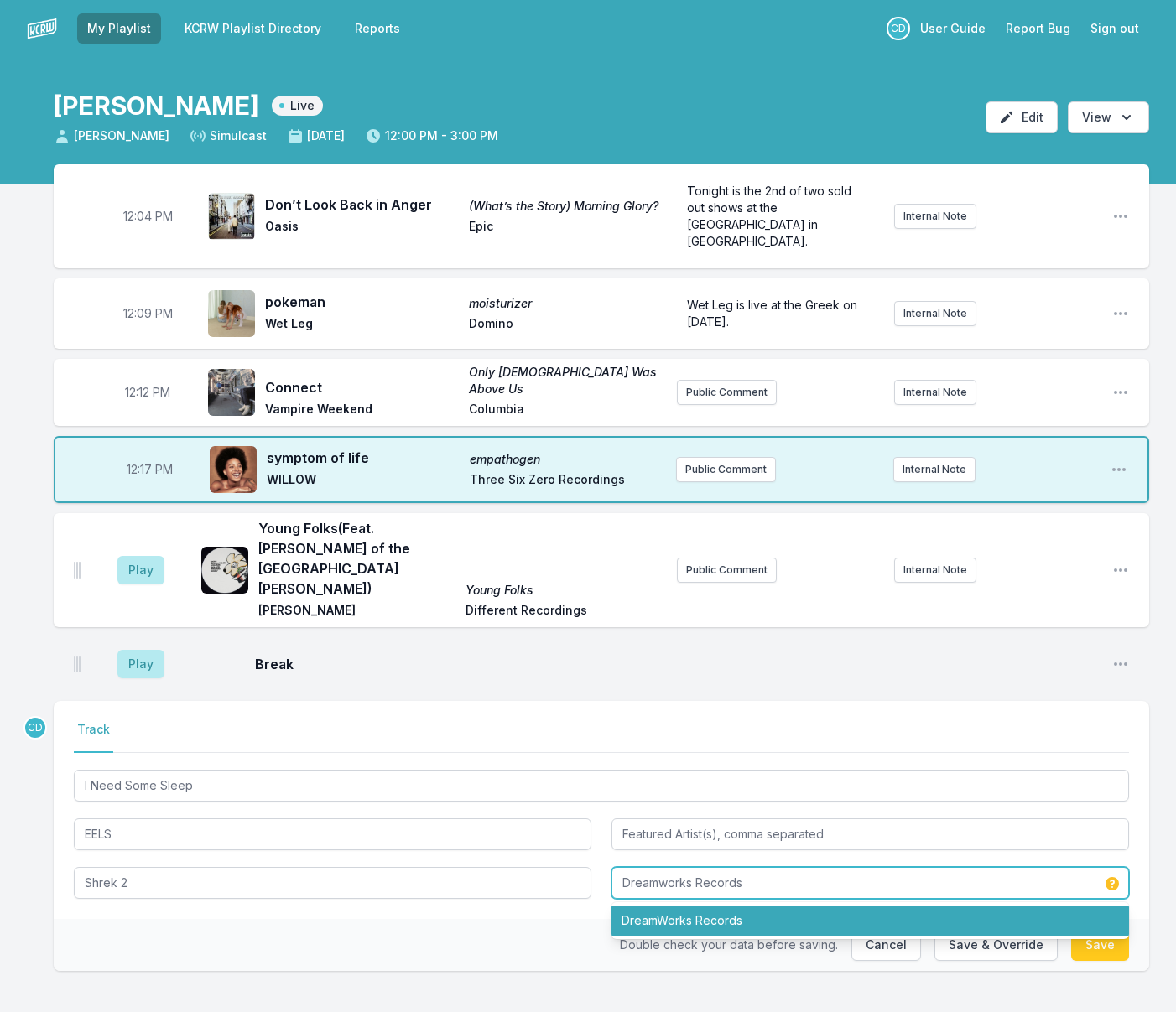
type input "Dreamworks Records"
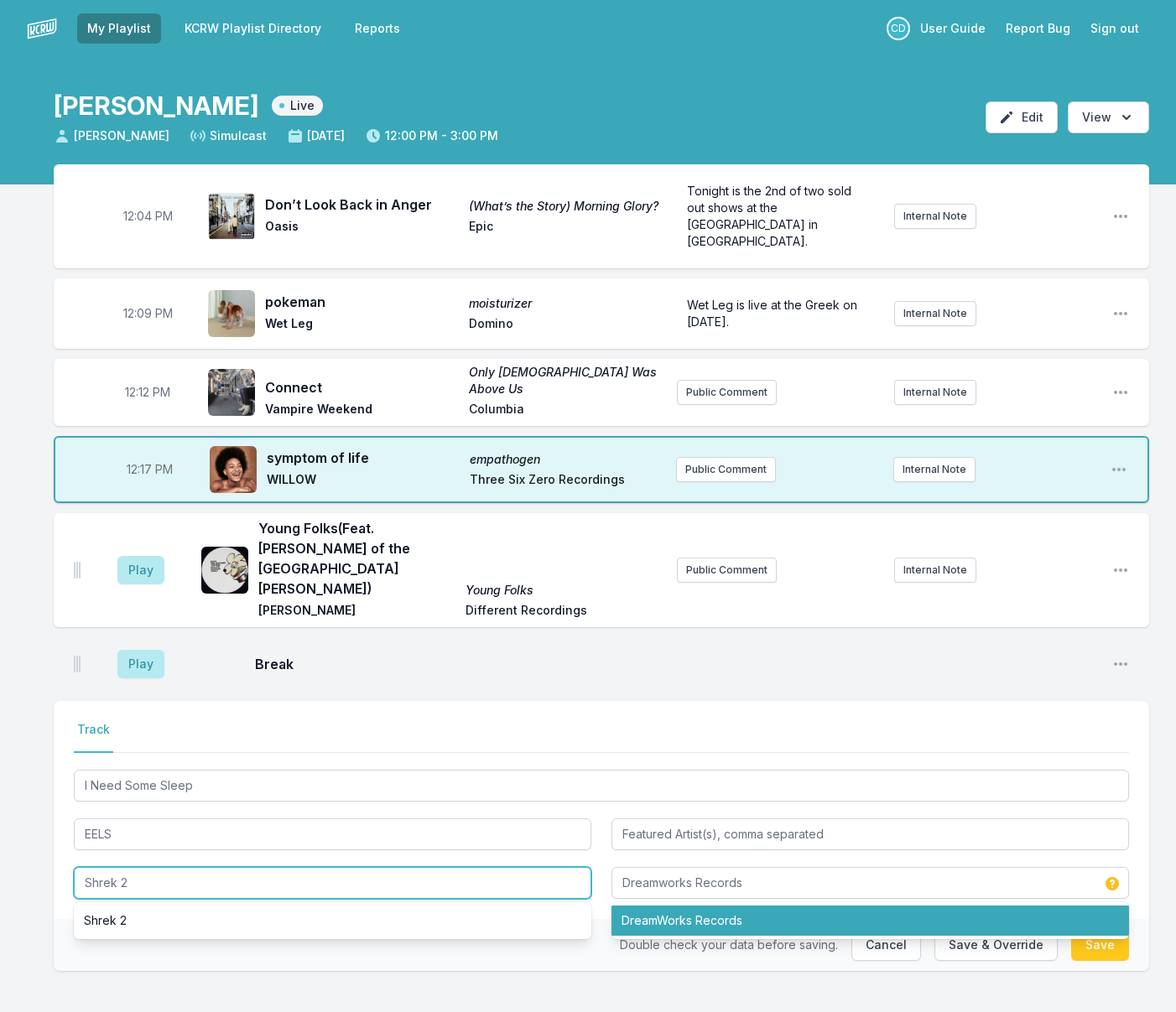
click at [274, 867] on input "Shrek 2" at bounding box center [332, 882] width 517 height 31
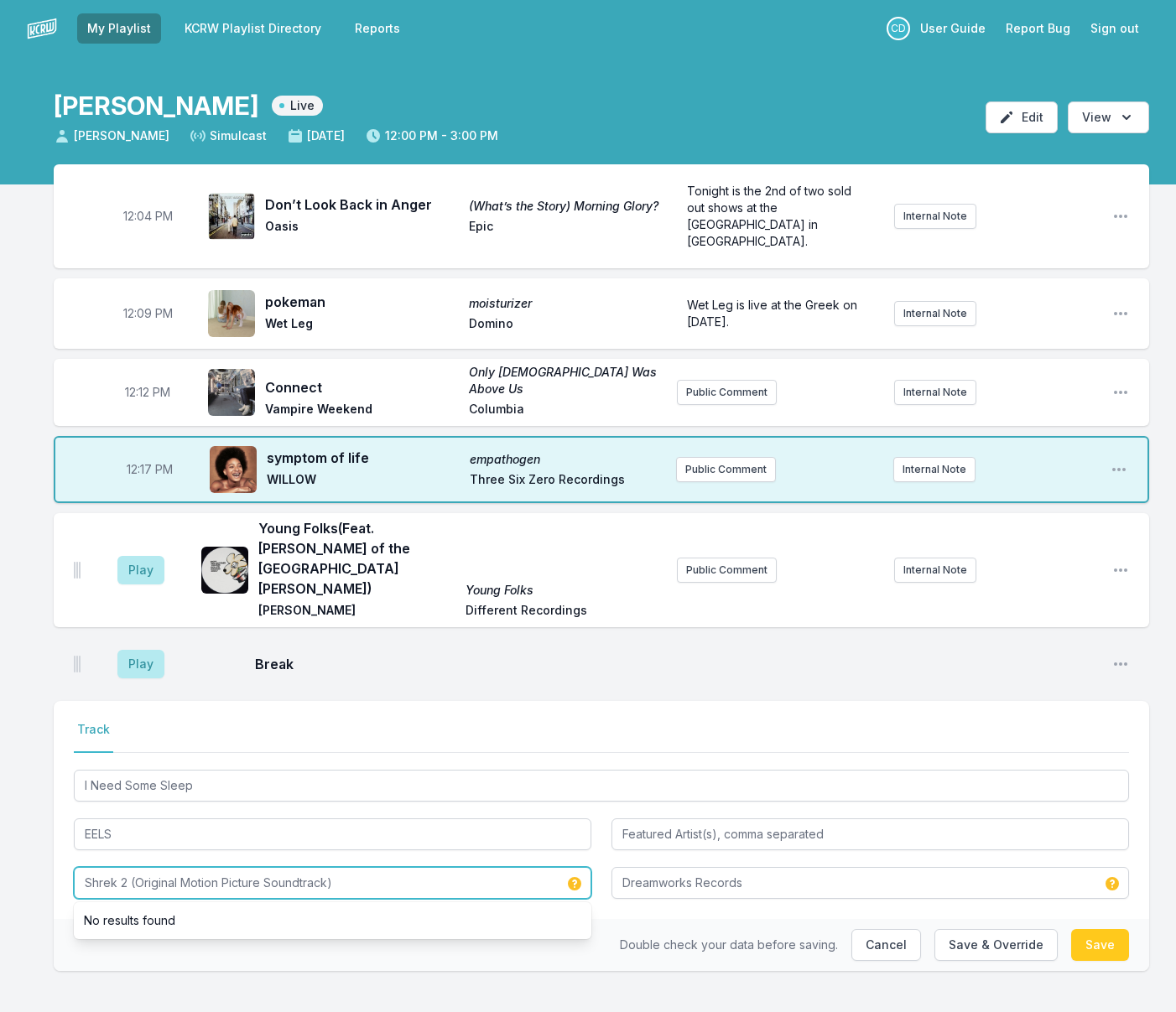
type input "Shrek 2 (Original Motion Picture Soundtrack)"
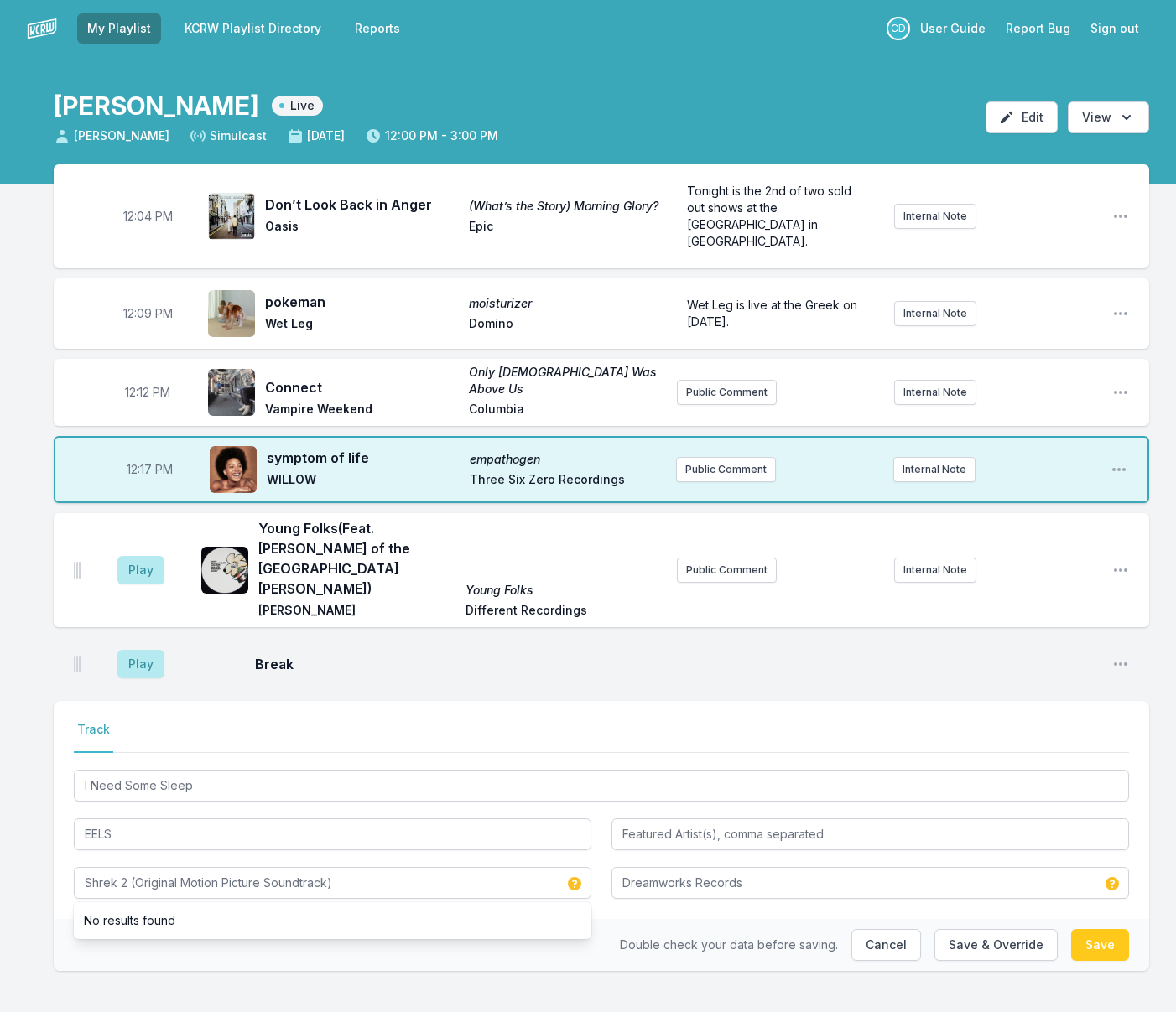
drag, startPoint x: 610, startPoint y: 891, endPoint x: 773, endPoint y: 889, distance: 163.0
click at [610, 918] on div "Double check your data before saving. Cancel Save & Override Save" at bounding box center [601, 945] width 1095 height 52
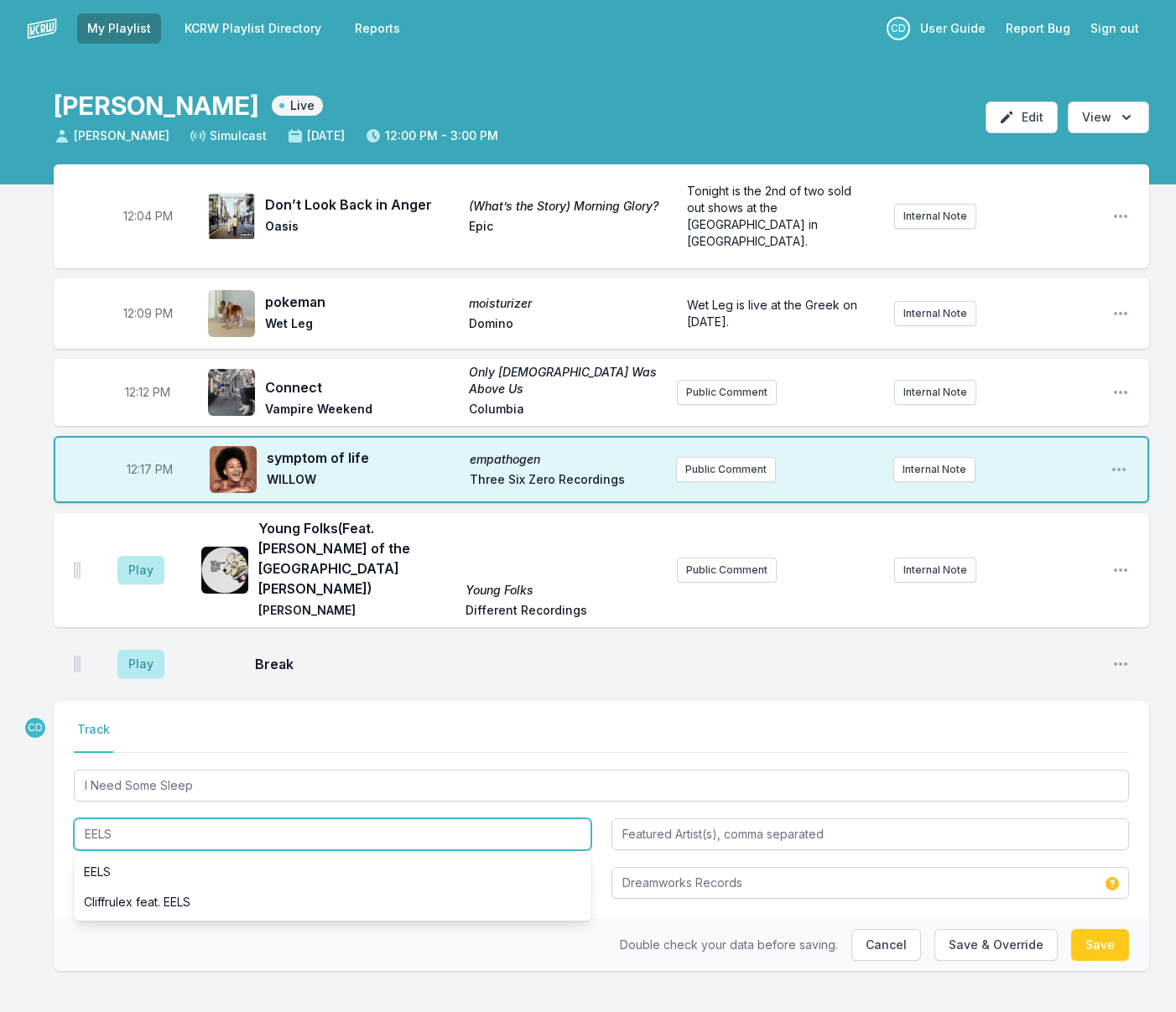
drag, startPoint x: 114, startPoint y: 772, endPoint x: 92, endPoint y: 773, distance: 22.0
click at [93, 819] on input "EELS" at bounding box center [332, 834] width 517 height 31
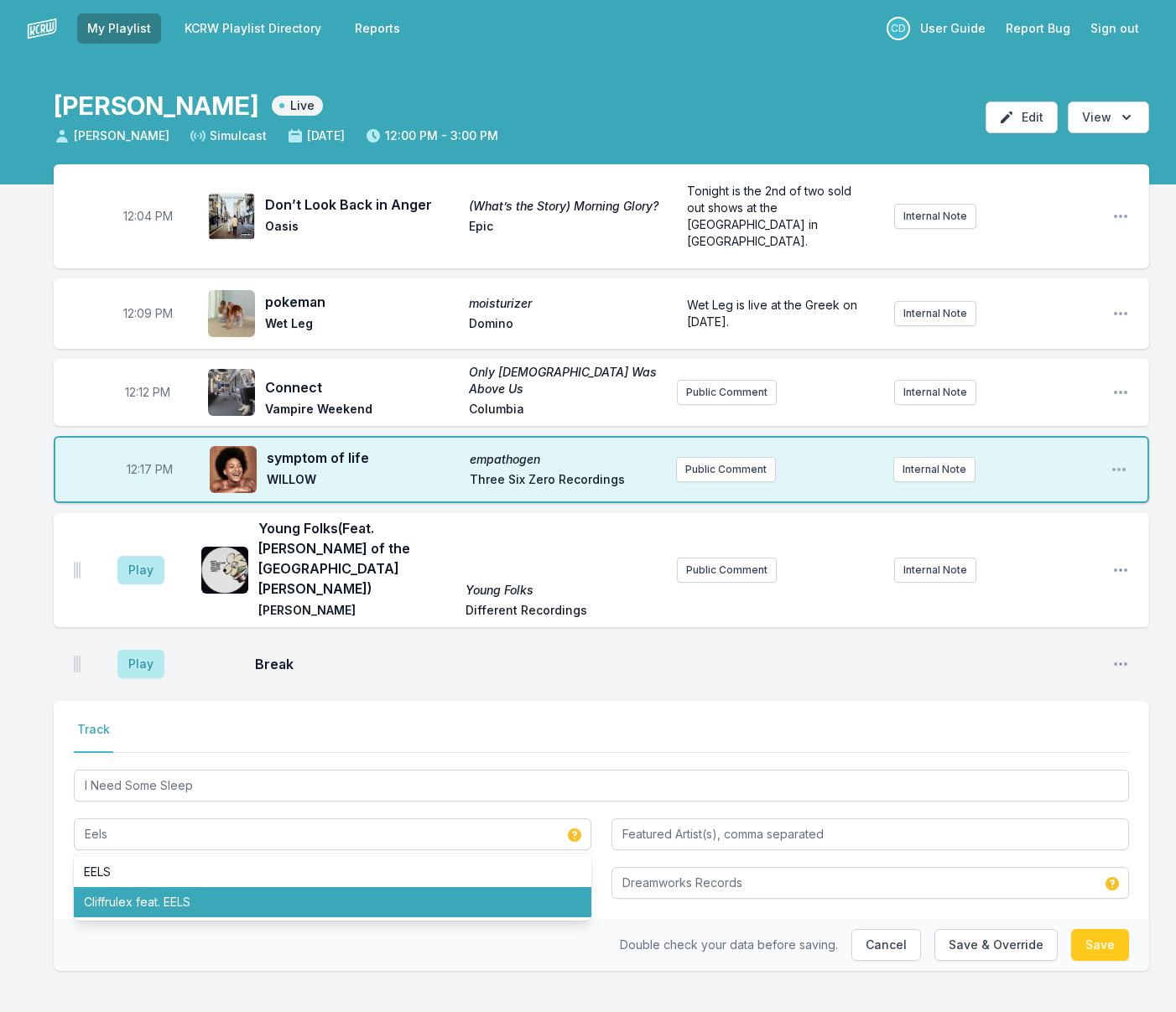
click at [520, 918] on div "Double check your data before saving. Cancel Save & Override Save" at bounding box center [601, 945] width 1095 height 52
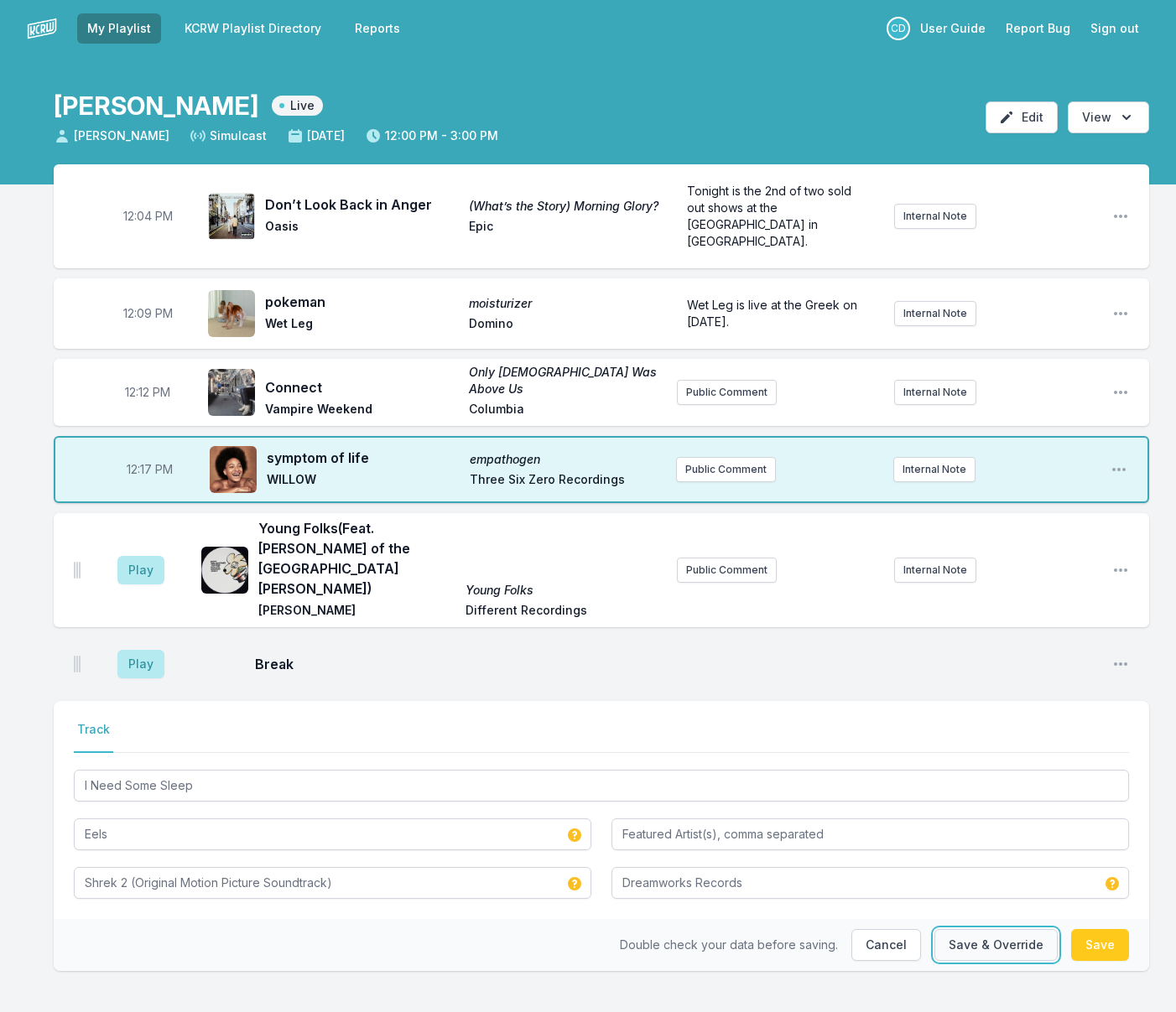
click at [1009, 929] on button "Save & Override" at bounding box center [995, 945] width 123 height 31
type input "EELS"
type input "Shrek 2"
type input "DreamWorks Records"
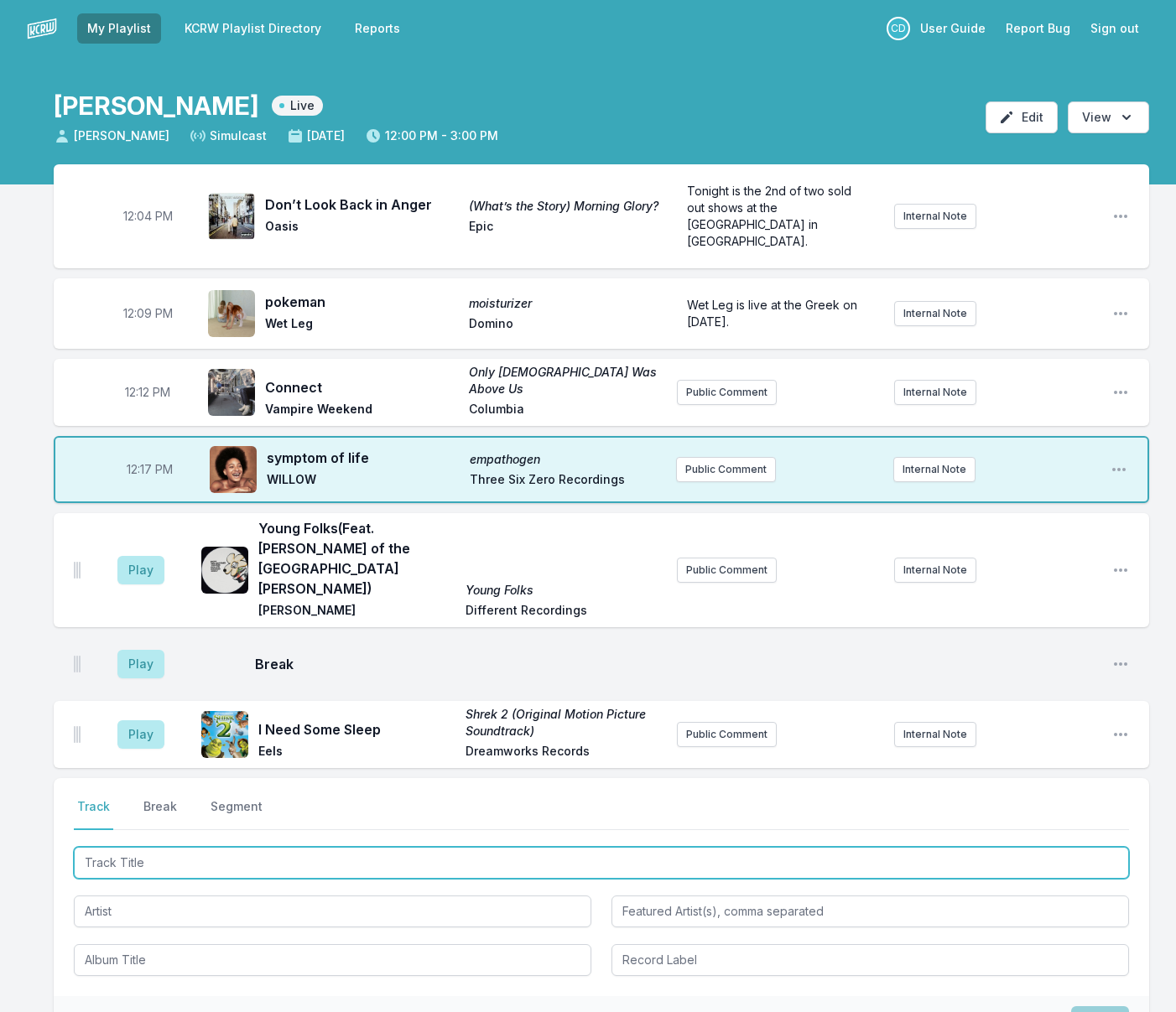
click at [437, 846] on input "Track Title" at bounding box center [601, 862] width 1055 height 31
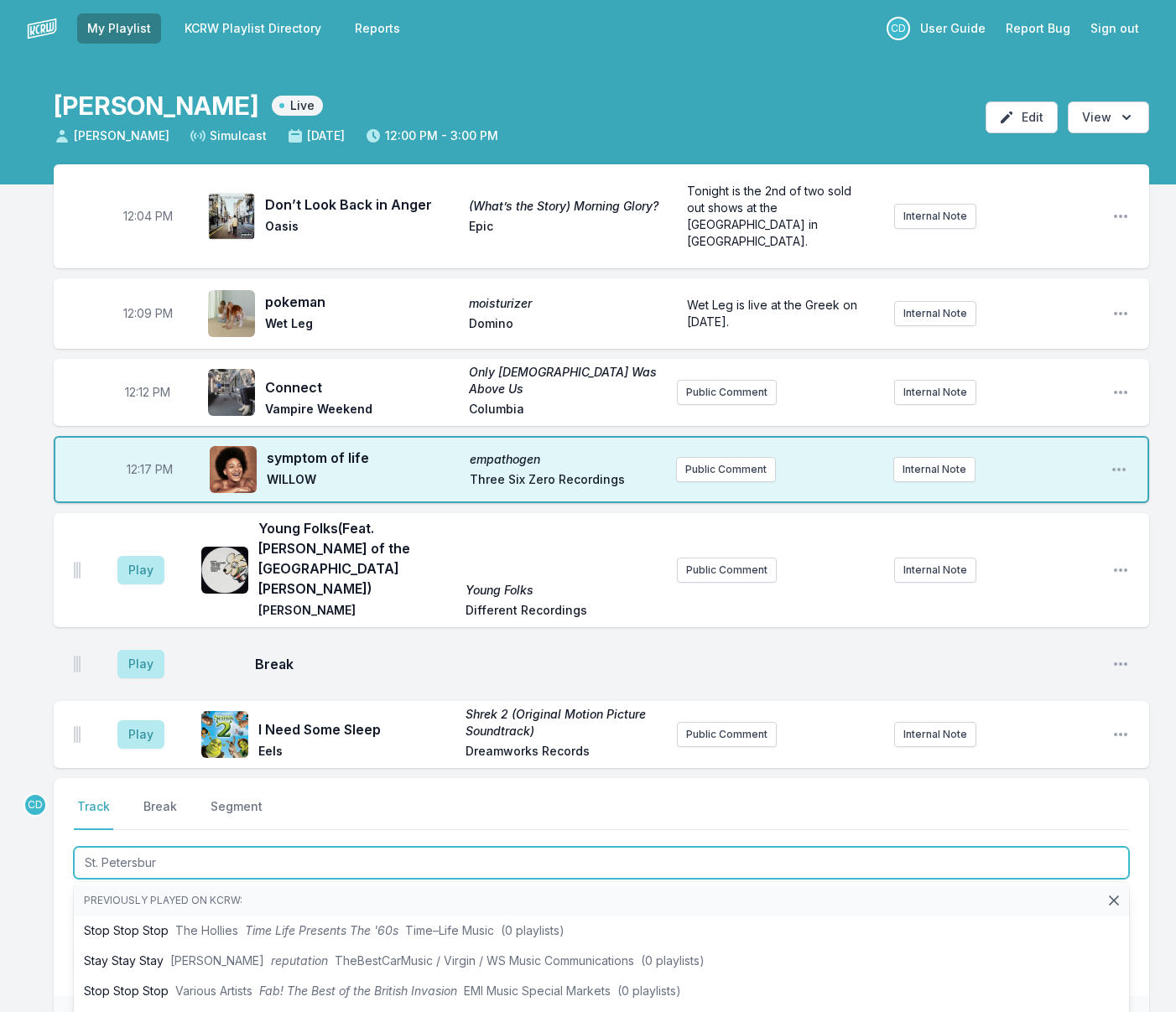
type input "St. Petersburg"
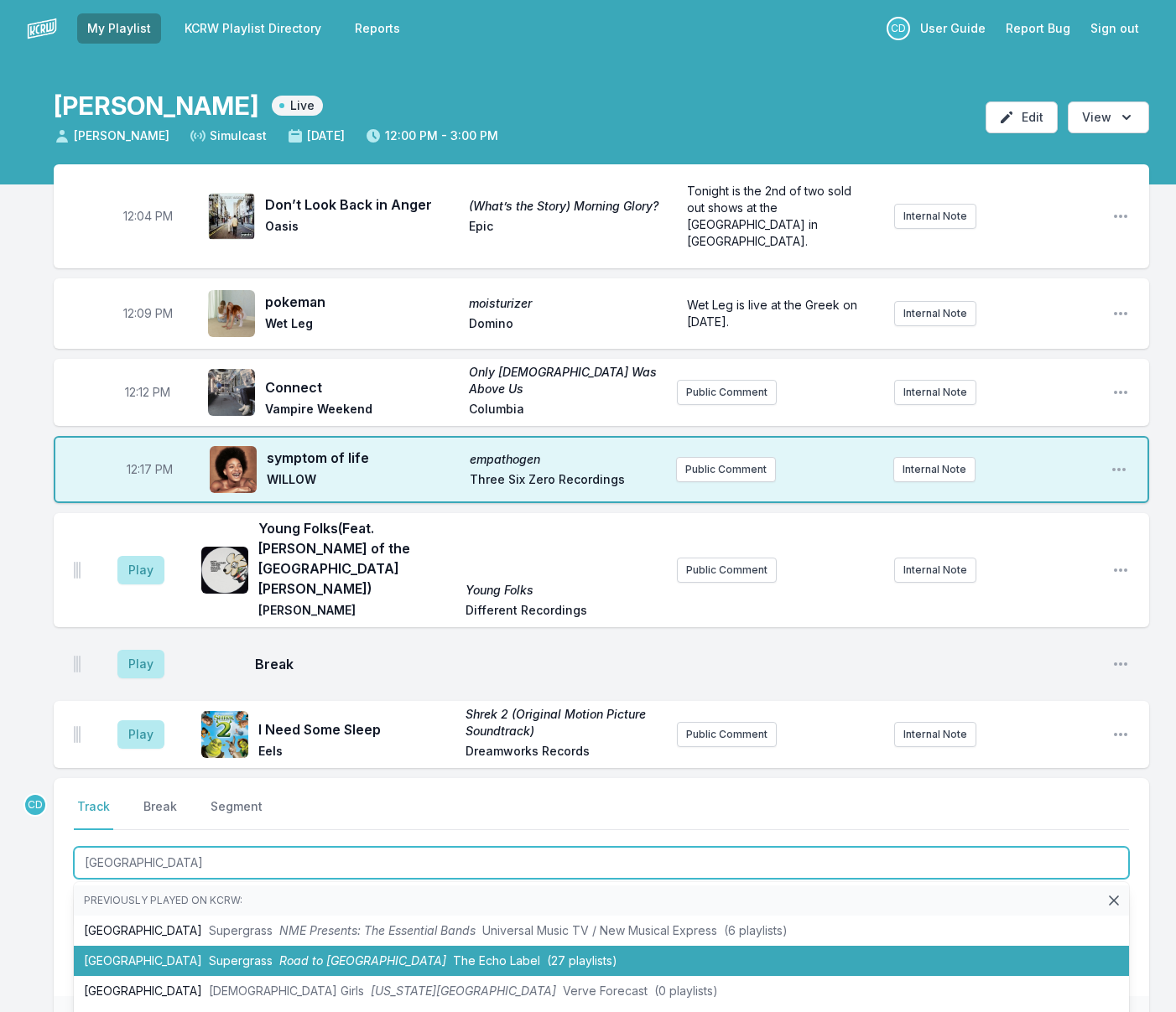
click at [453, 954] on span "The Echo Label" at bounding box center [496, 961] width 87 height 14
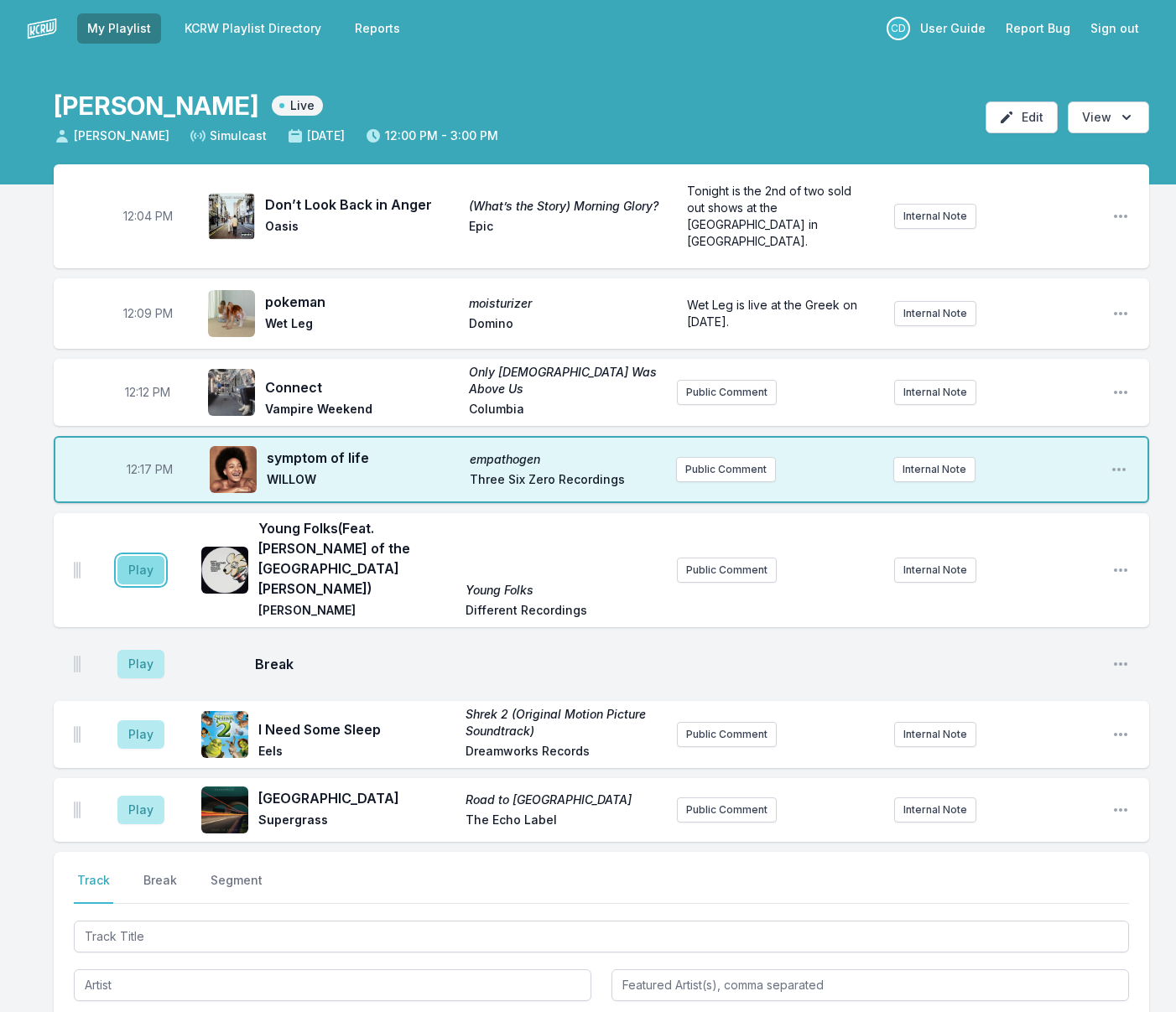
click at [141, 556] on button "Play" at bounding box center [140, 570] width 47 height 29
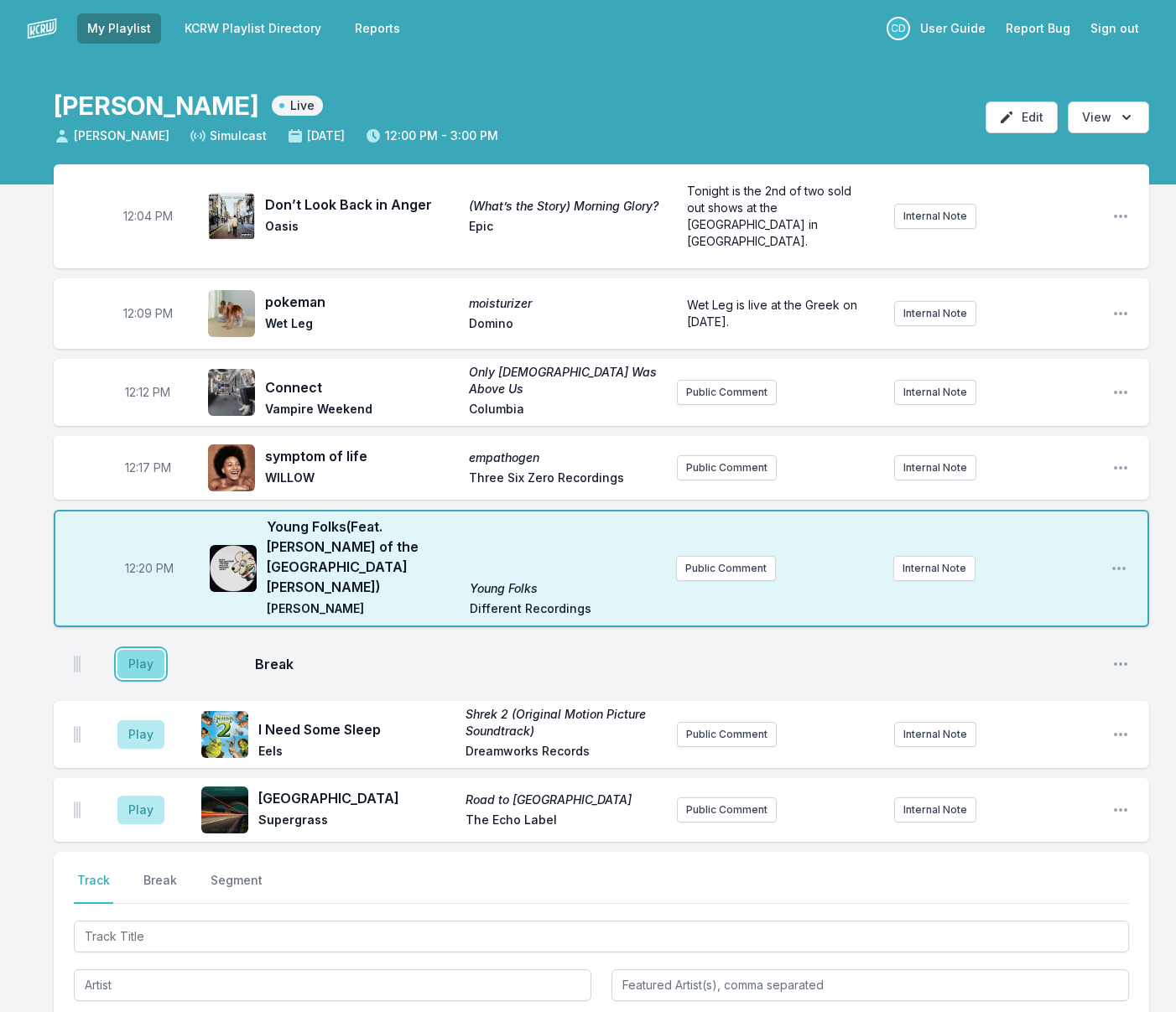
click at [121, 649] on button "Play" at bounding box center [140, 664] width 47 height 29
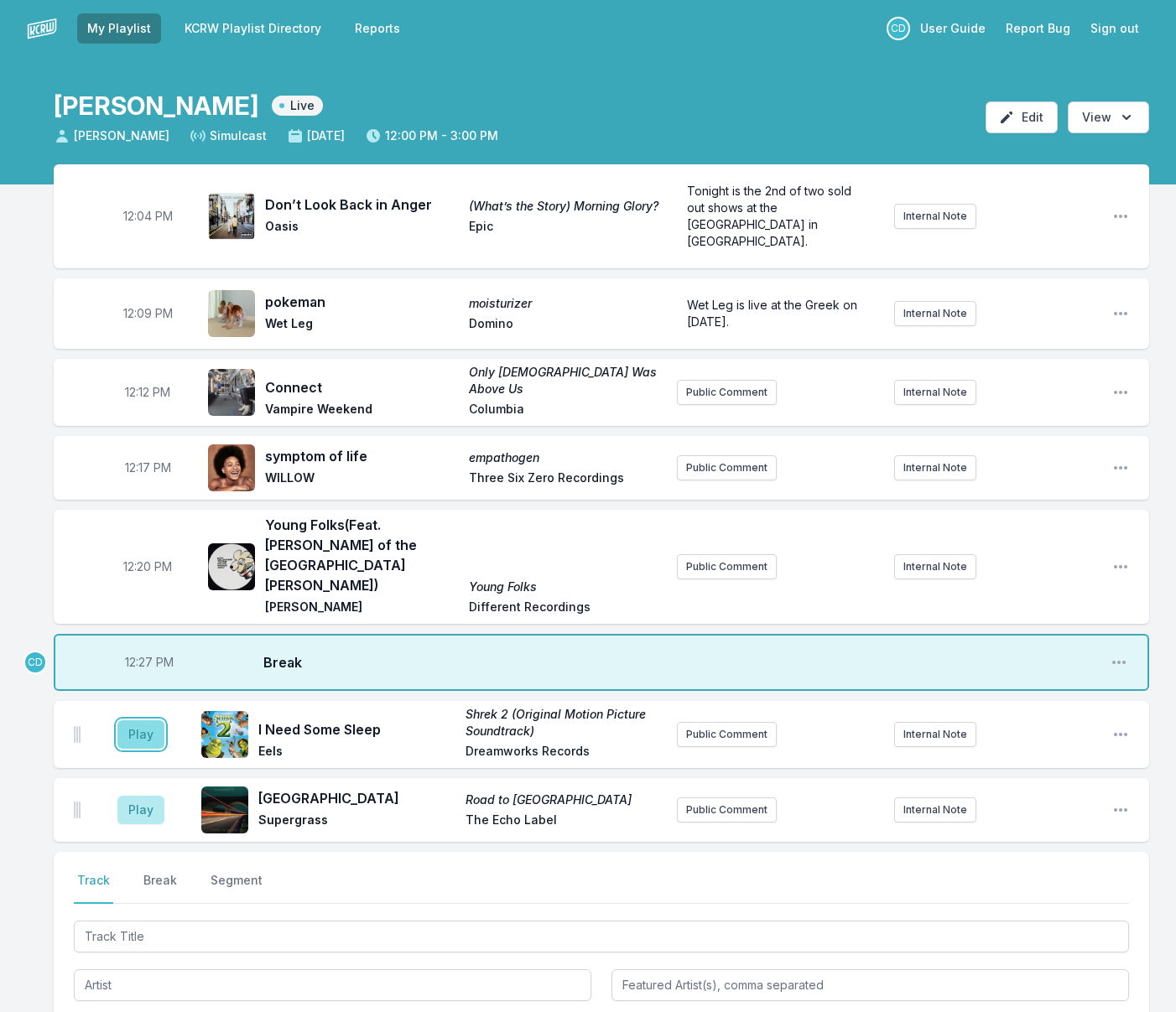
click at [152, 721] on button "Play" at bounding box center [140, 735] width 47 height 29
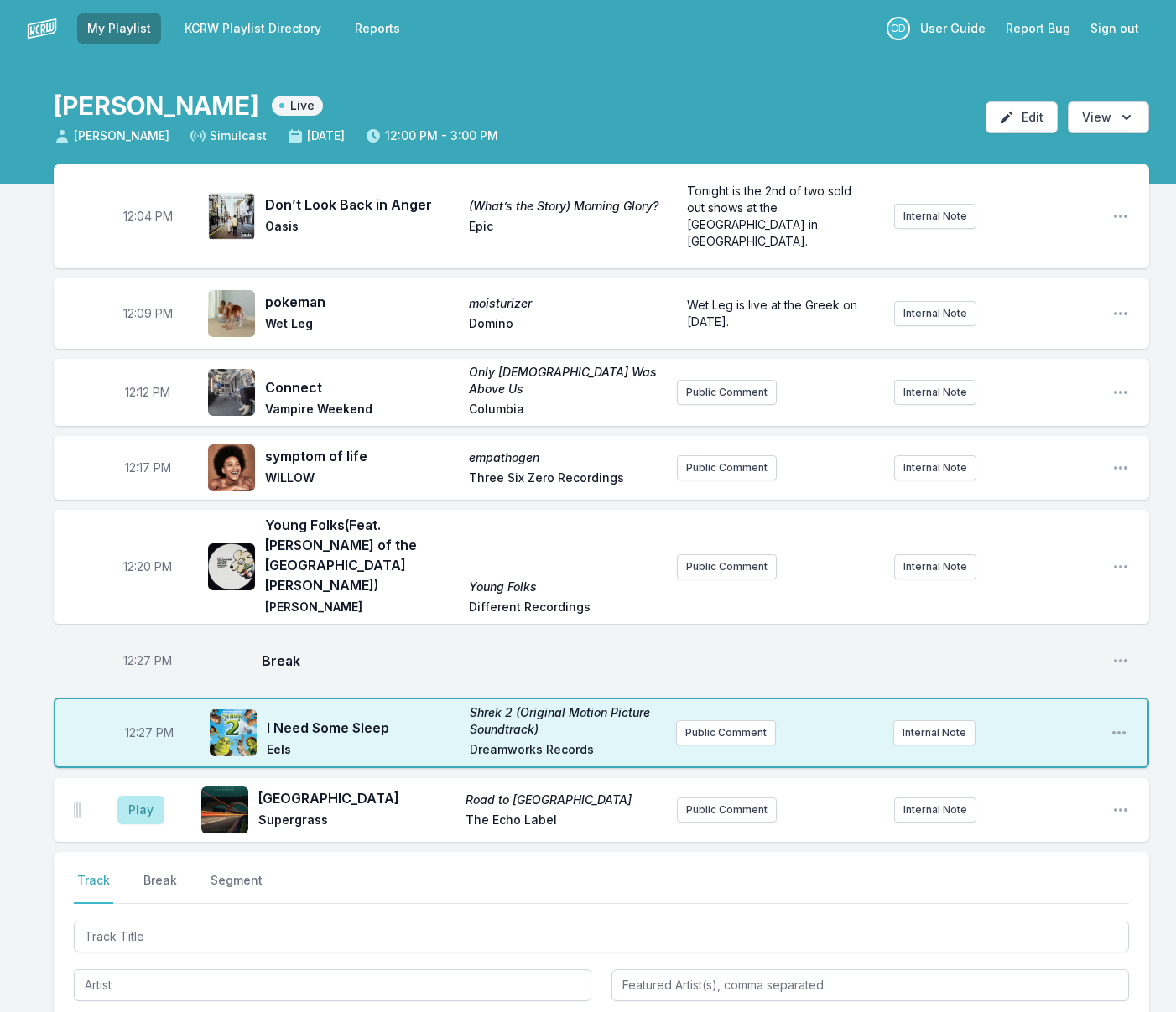
click at [146, 652] on span "12:27 PM" at bounding box center [148, 660] width 49 height 17
click at [138, 645] on input "12:27" at bounding box center [148, 660] width 94 height 31
type input "12:26"
click at [141, 795] on button "Play" at bounding box center [140, 810] width 47 height 29
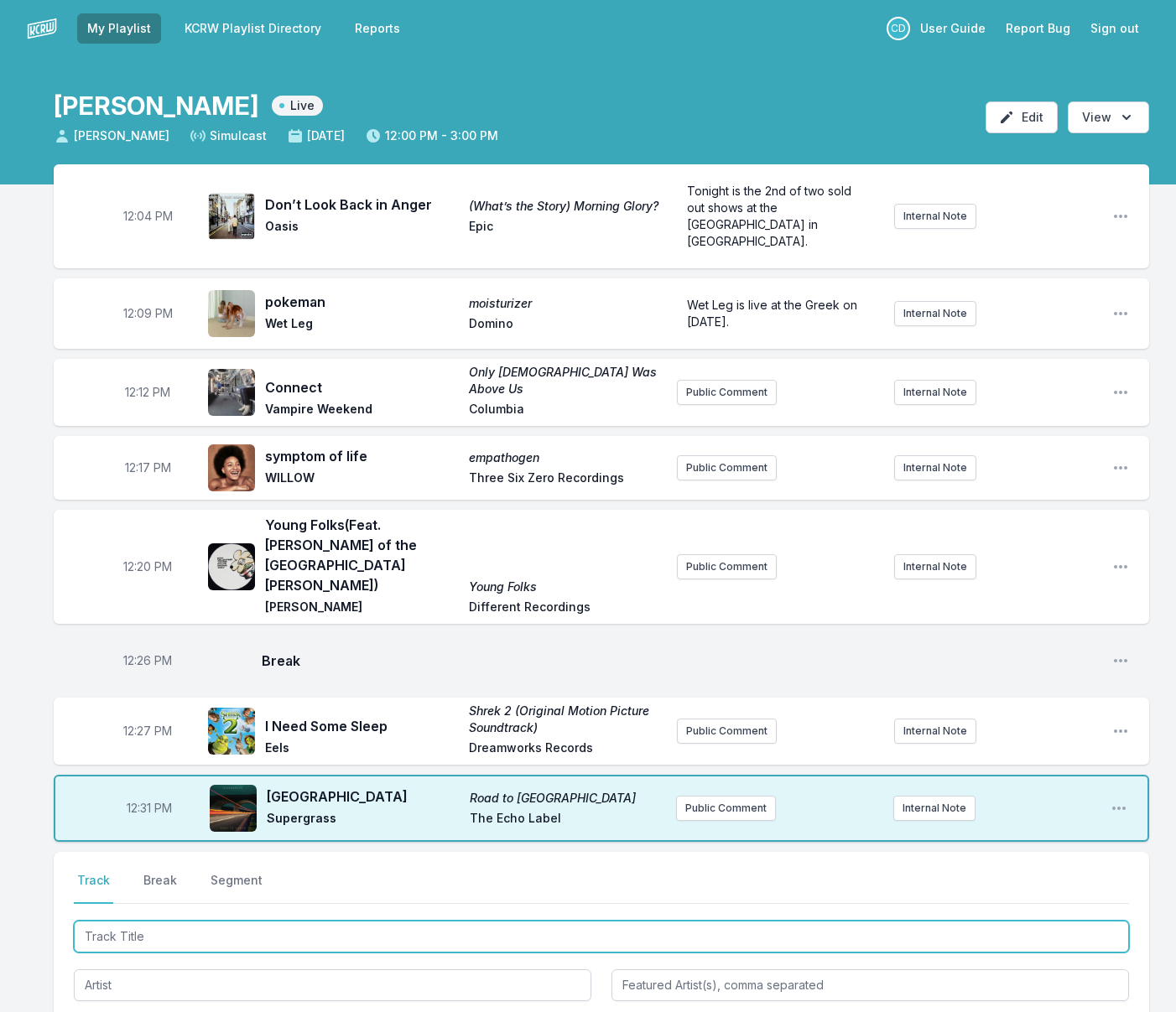
click at [179, 920] on input "Track Title" at bounding box center [601, 936] width 1055 height 31
type input "Sophie"
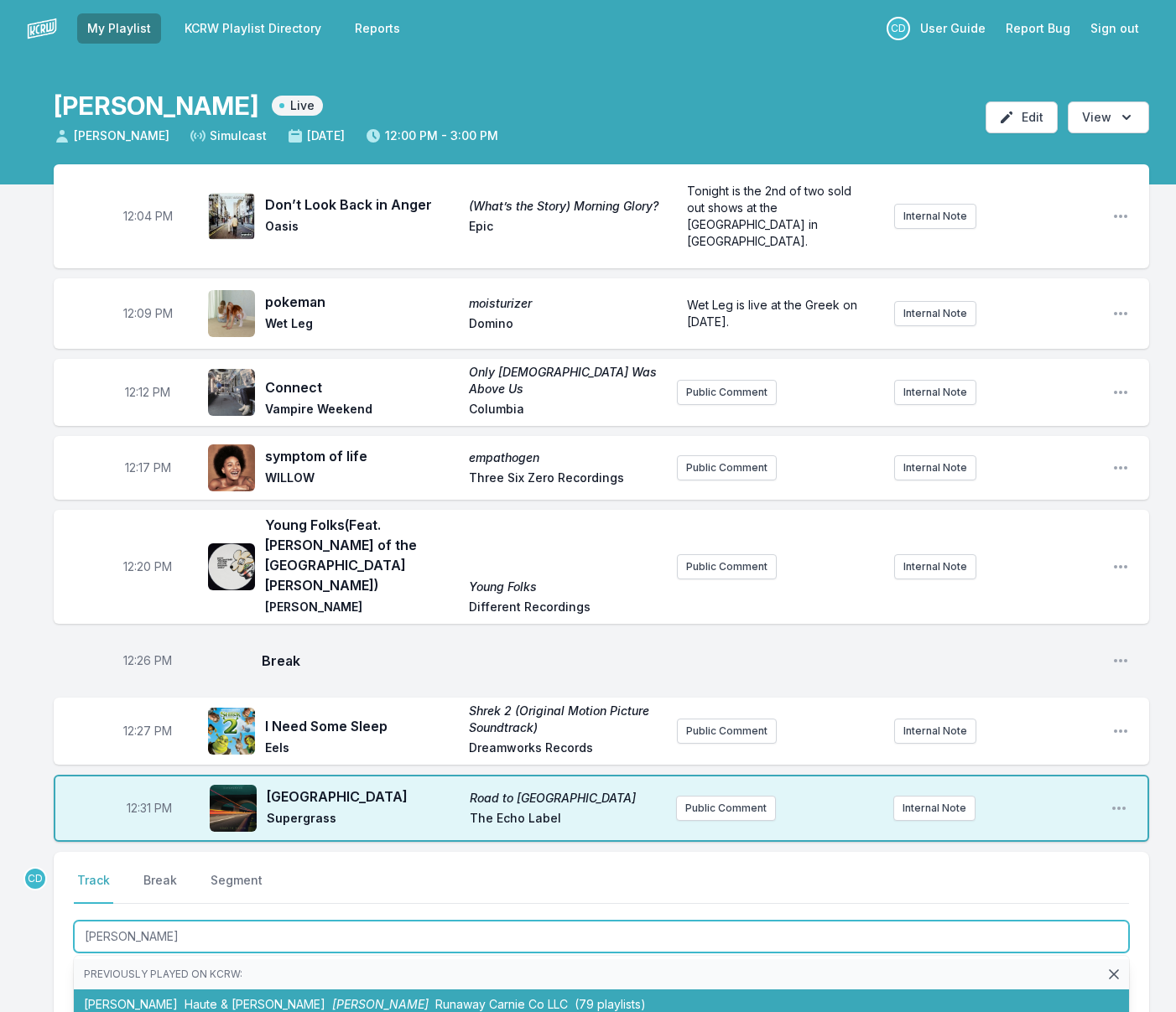
drag, startPoint x: 176, startPoint y: 941, endPoint x: 175, endPoint y: 932, distance: 9.1
click at [184, 997] on span "Haute & Freddy" at bounding box center [255, 1004] width 141 height 14
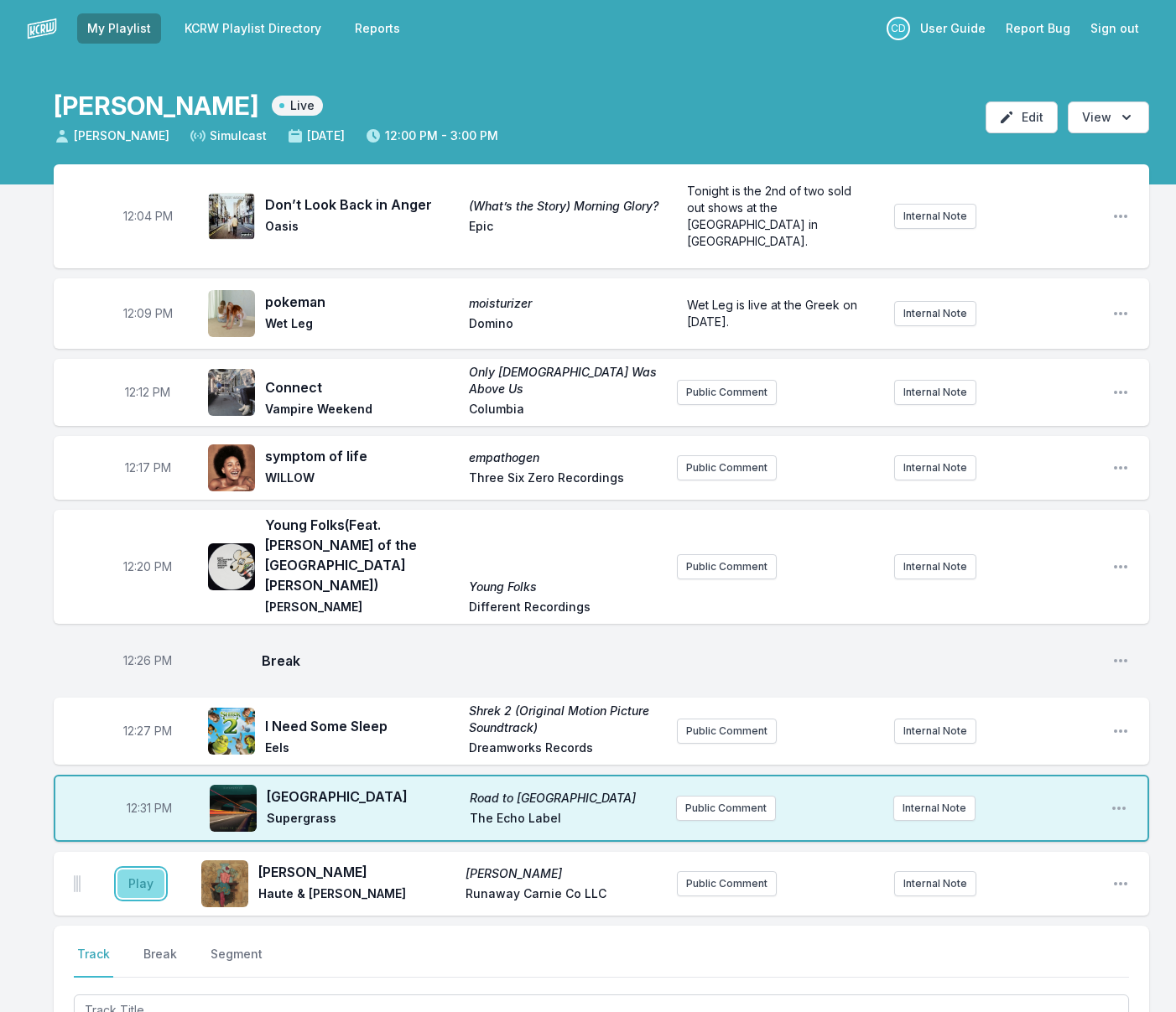
click at [150, 869] on button "Play" at bounding box center [140, 883] width 47 height 29
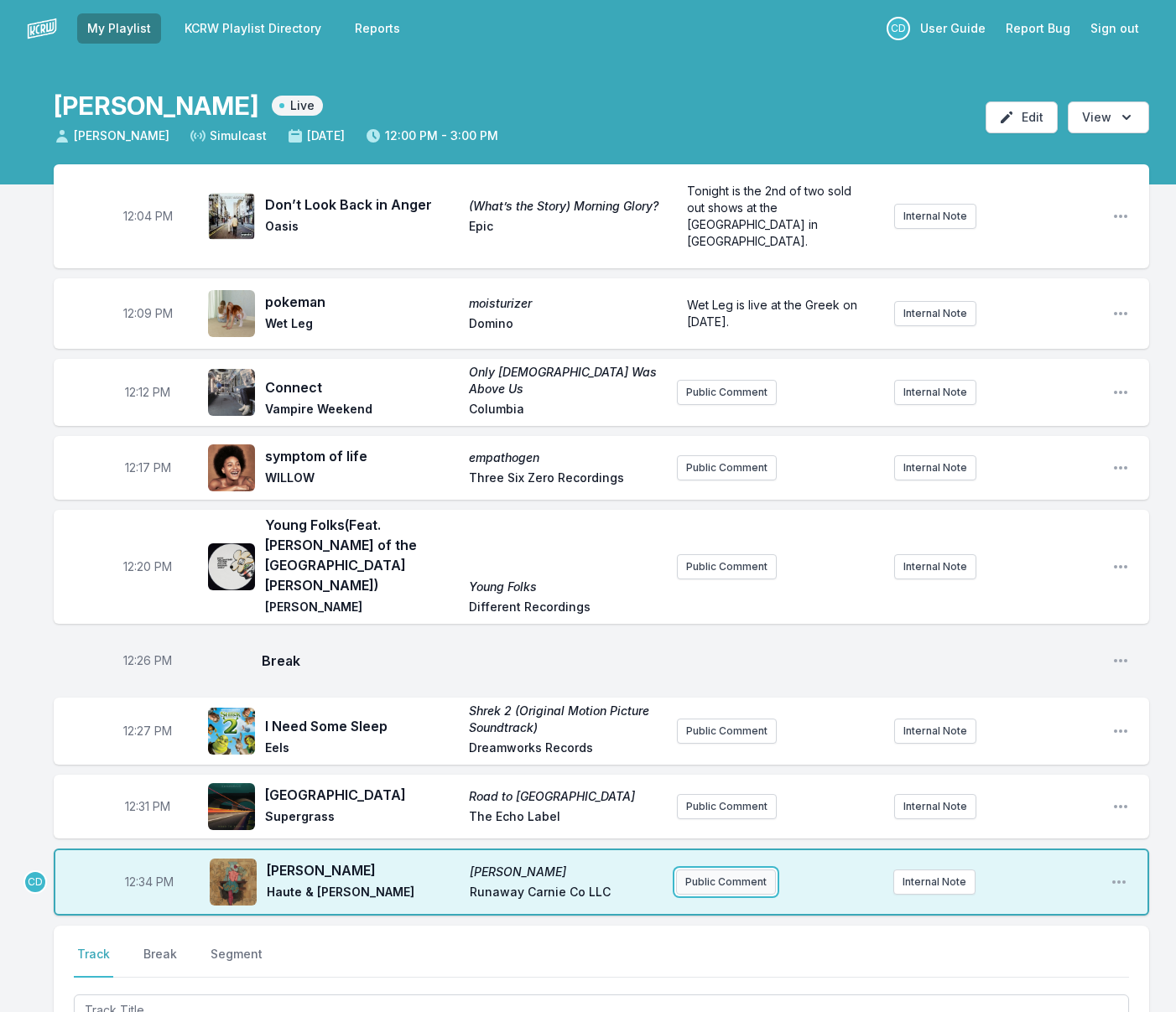
click at [736, 869] on button "Public Comment" at bounding box center [725, 882] width 100 height 25
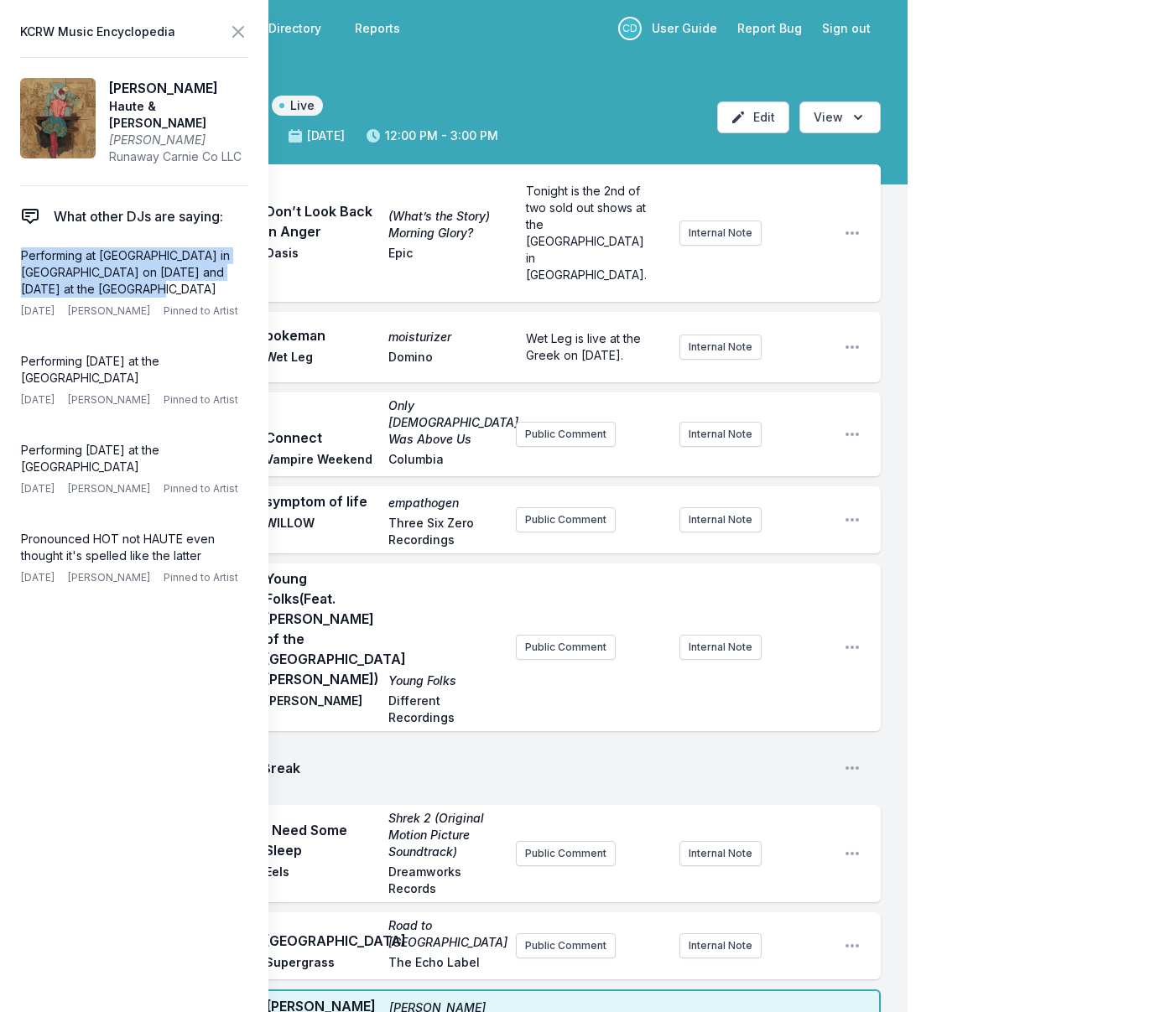
drag, startPoint x: 104, startPoint y: 286, endPoint x: 4, endPoint y: 253, distance: 105.3
click at [3, 253] on aside "KCRW Music Encyclopedia Sophie Haute & Freddy Sophie Runaway Carnie Co LLC What…" at bounding box center [134, 506] width 268 height 1012
copy p "Performing at Portola Music Festival in SF on Sept 21st and October 28th at the…"
click at [561, 1011] on button "Public Comment" at bounding box center [564, 1025] width 100 height 25
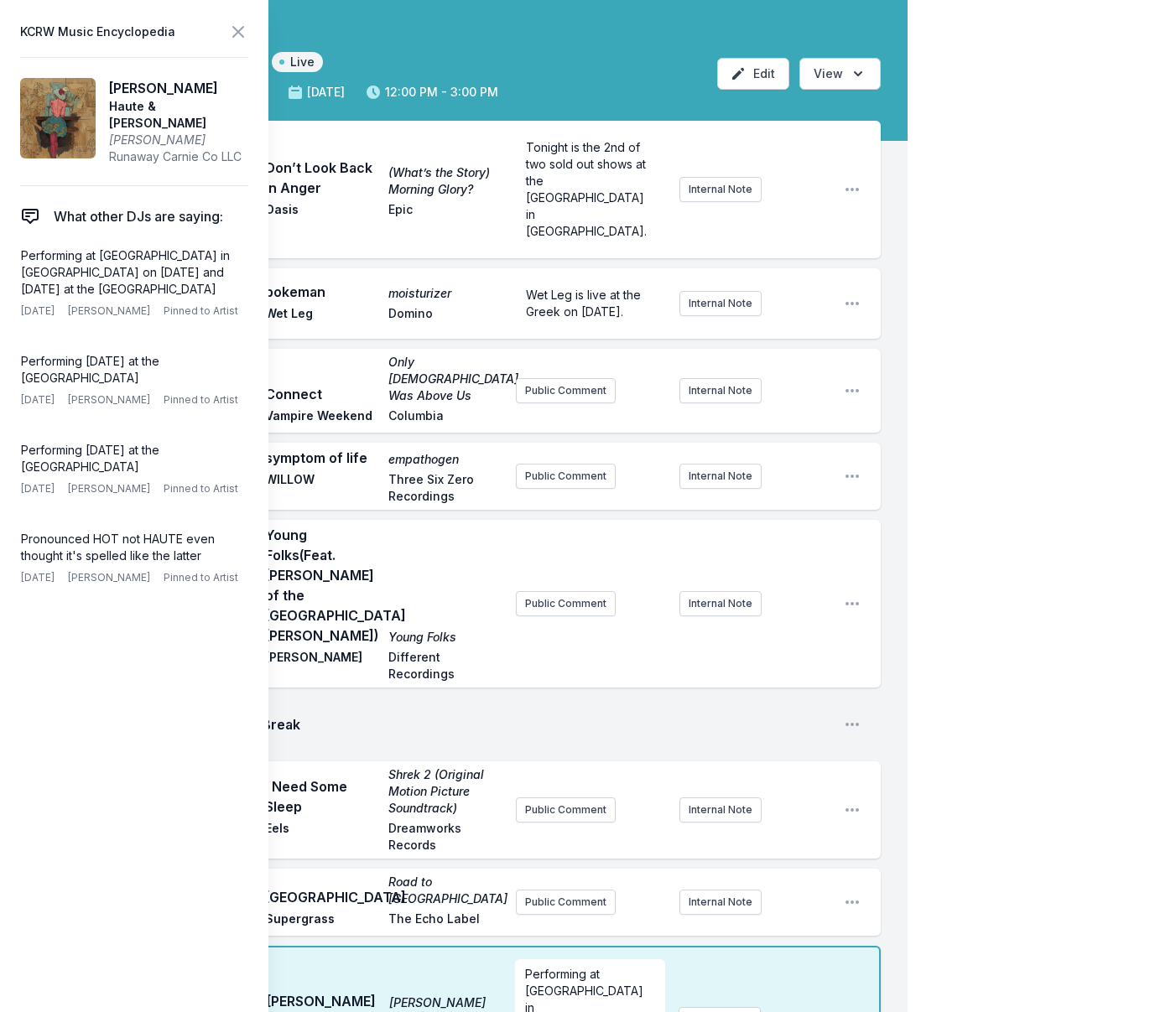
scroll to position [49, 0]
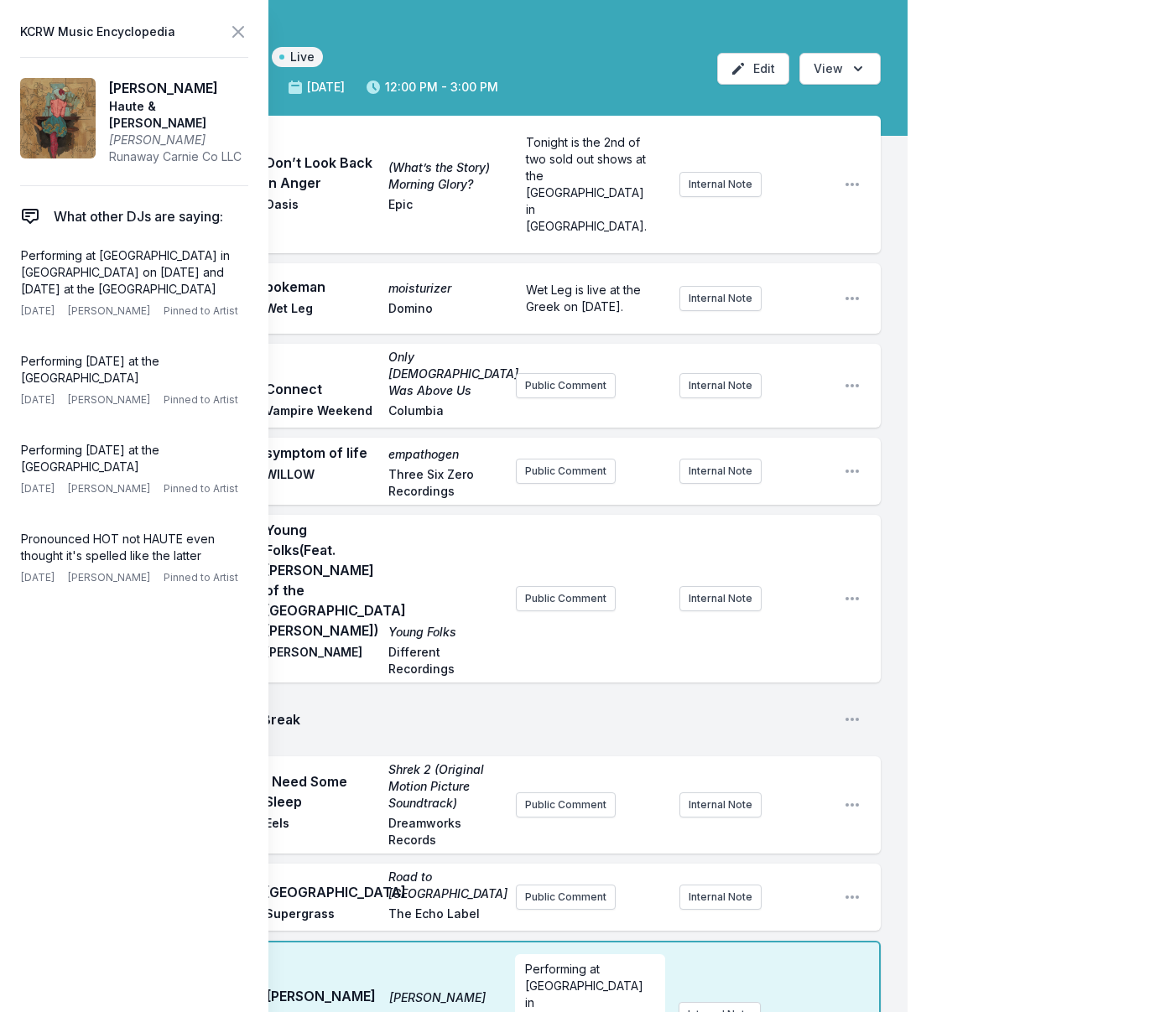
checkbox input "true"
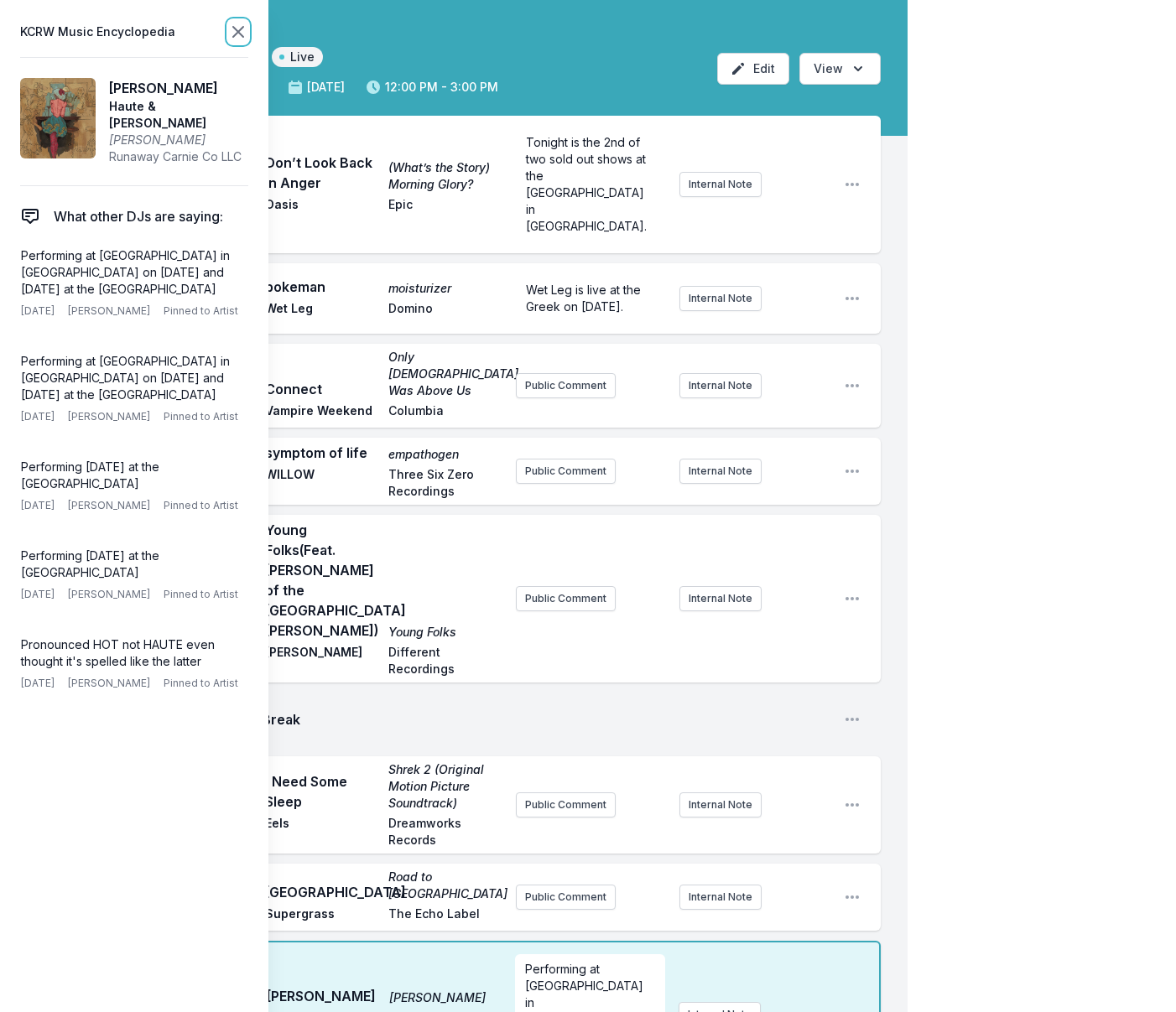
click at [240, 30] on icon at bounding box center [238, 31] width 10 height 10
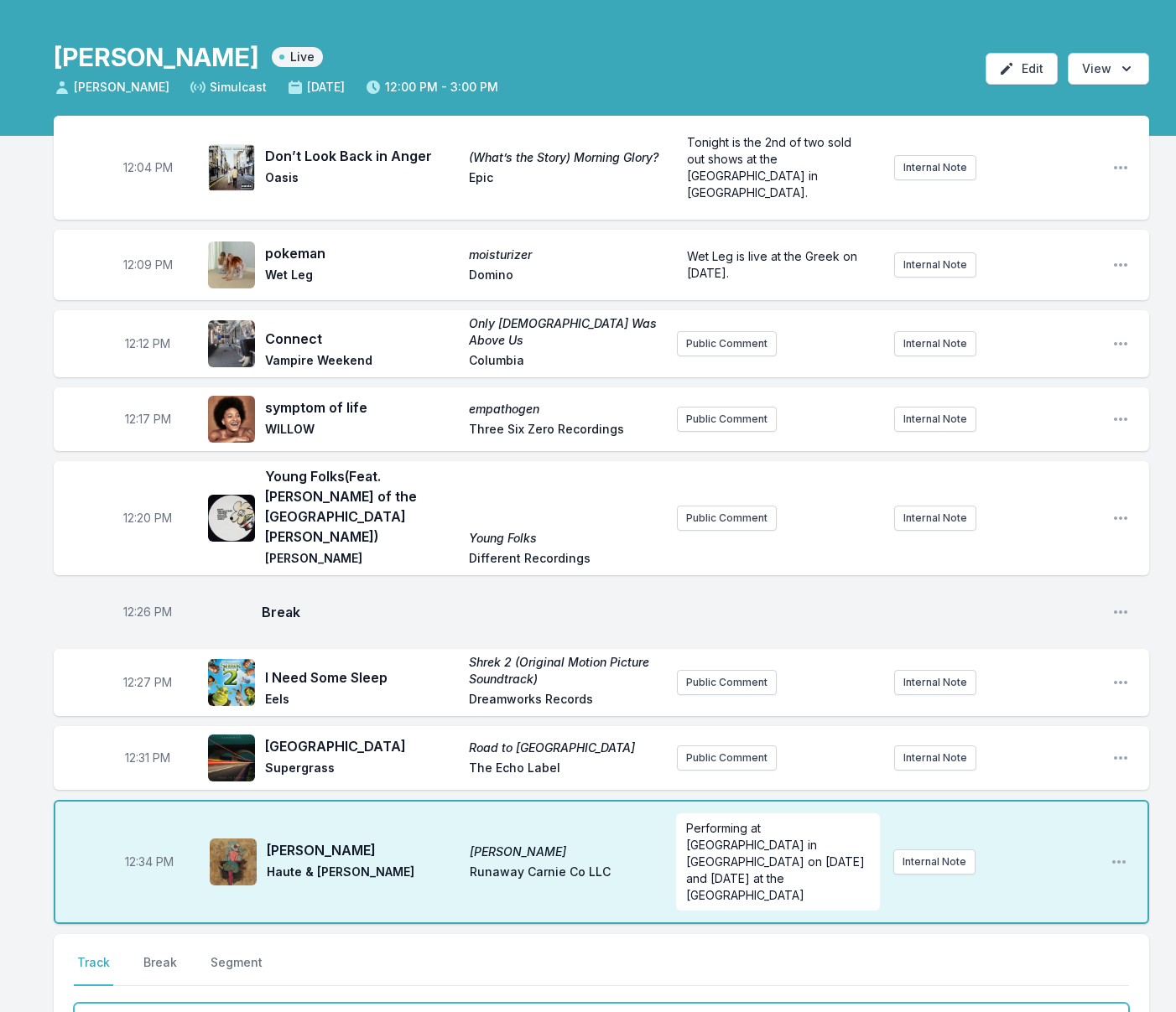
click at [249, 1003] on input "Track Title" at bounding box center [601, 1018] width 1055 height 31
type input "Politix"
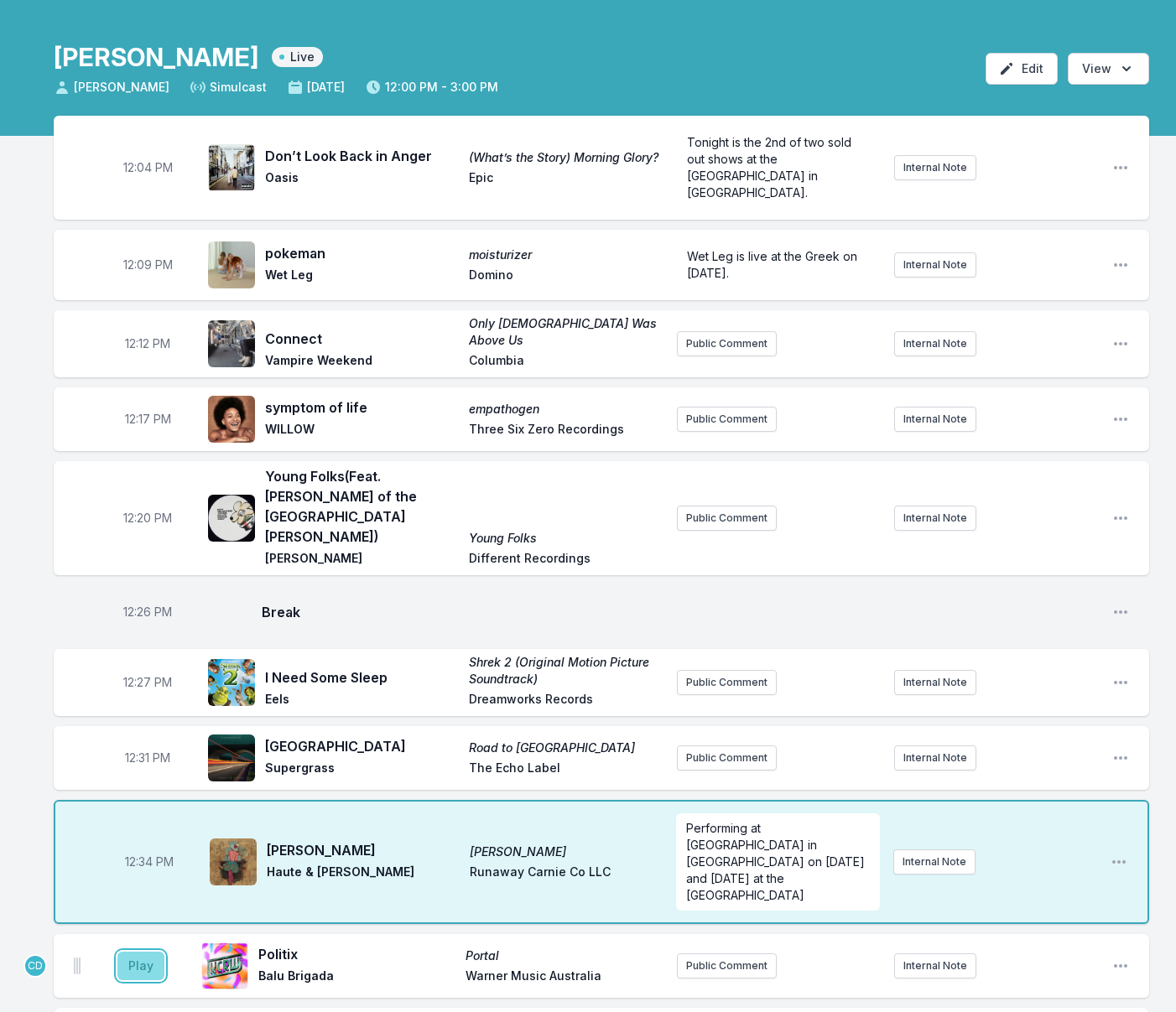
click at [149, 952] on button "Play" at bounding box center [140, 966] width 47 height 29
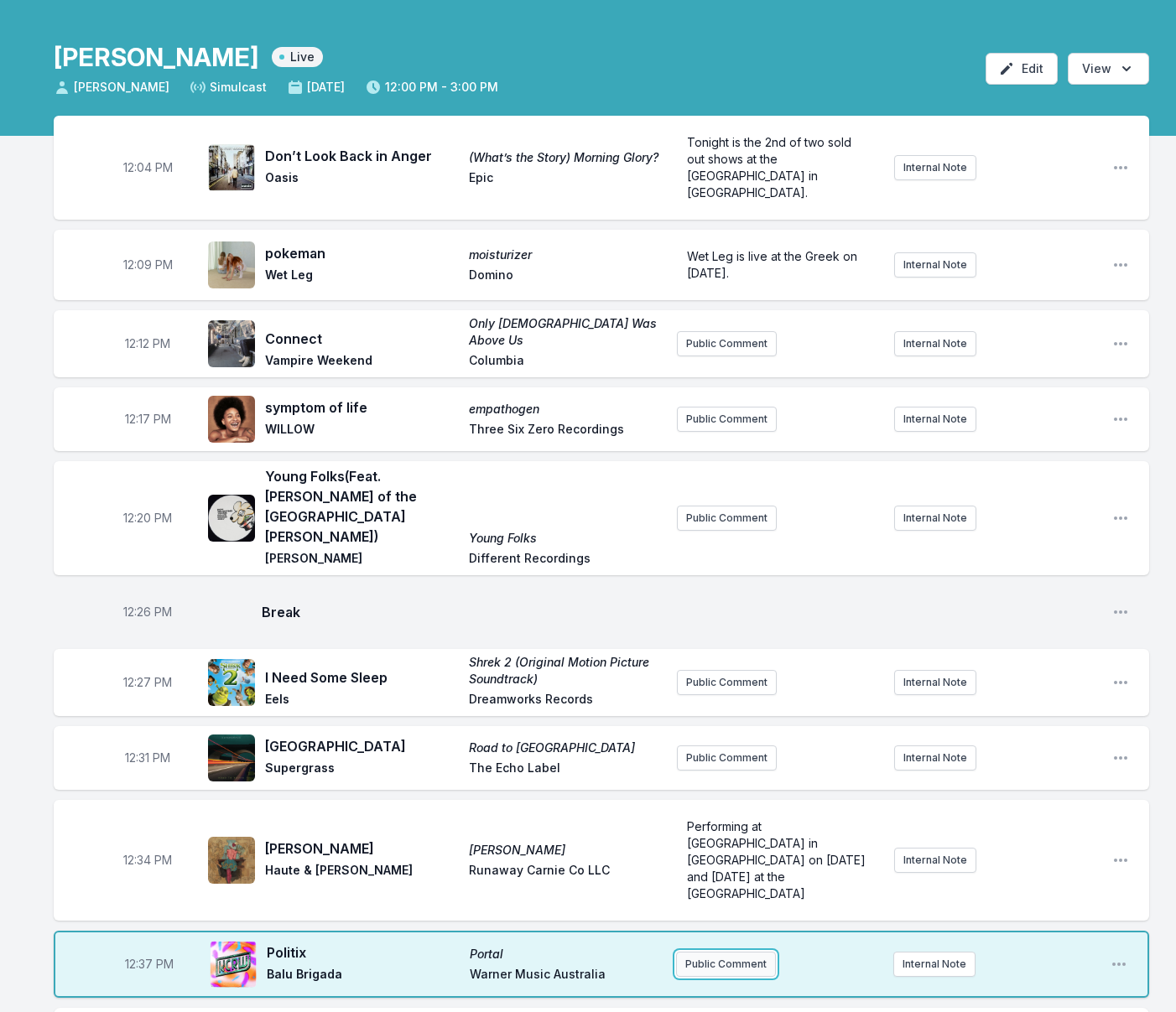
click at [742, 952] on button "Public Comment" at bounding box center [725, 964] width 100 height 25
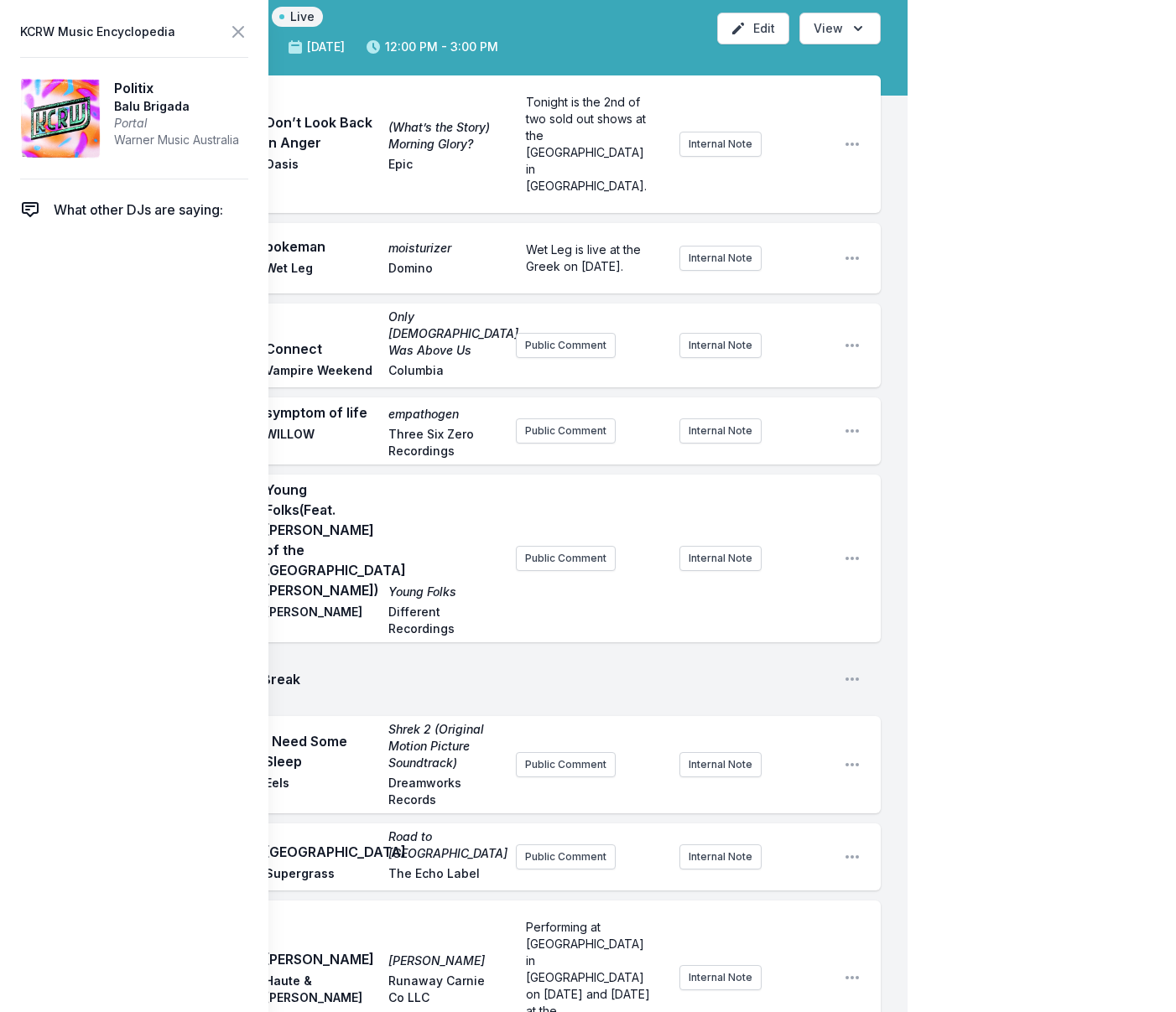
scroll to position [103, 0]
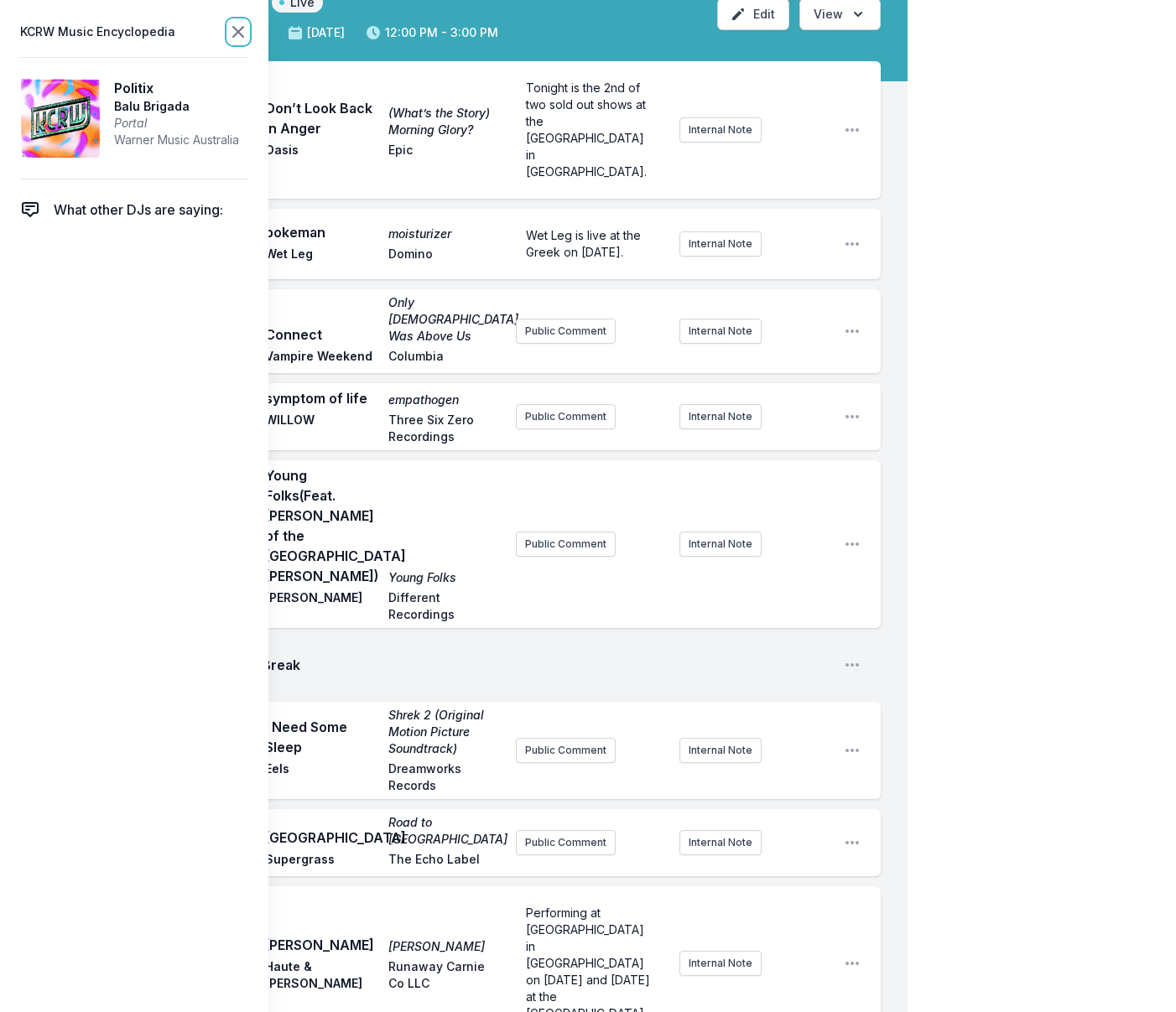
click at [239, 33] on icon at bounding box center [238, 31] width 10 height 10
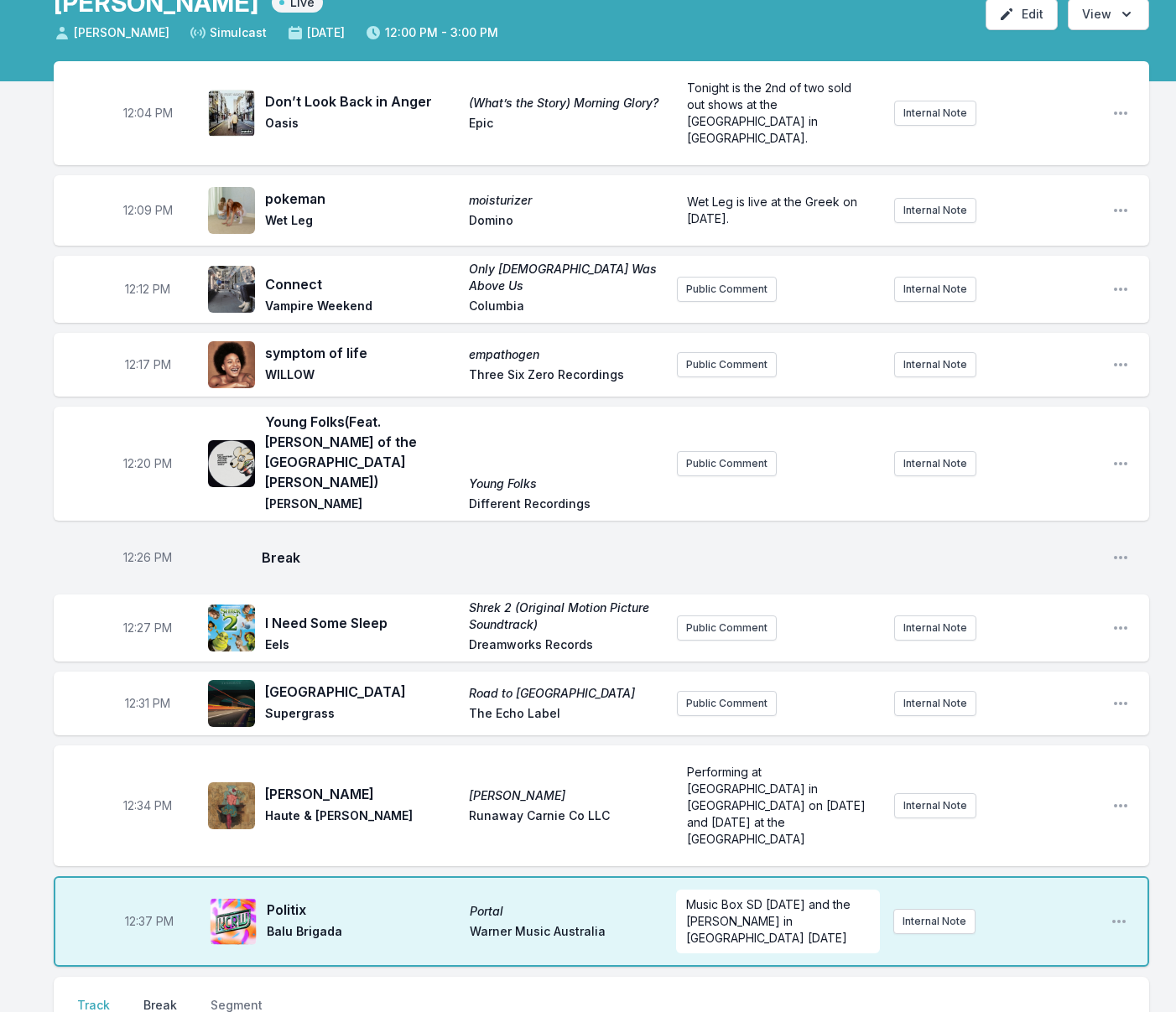
click at [154, 997] on button "Break" at bounding box center [160, 1012] width 40 height 31
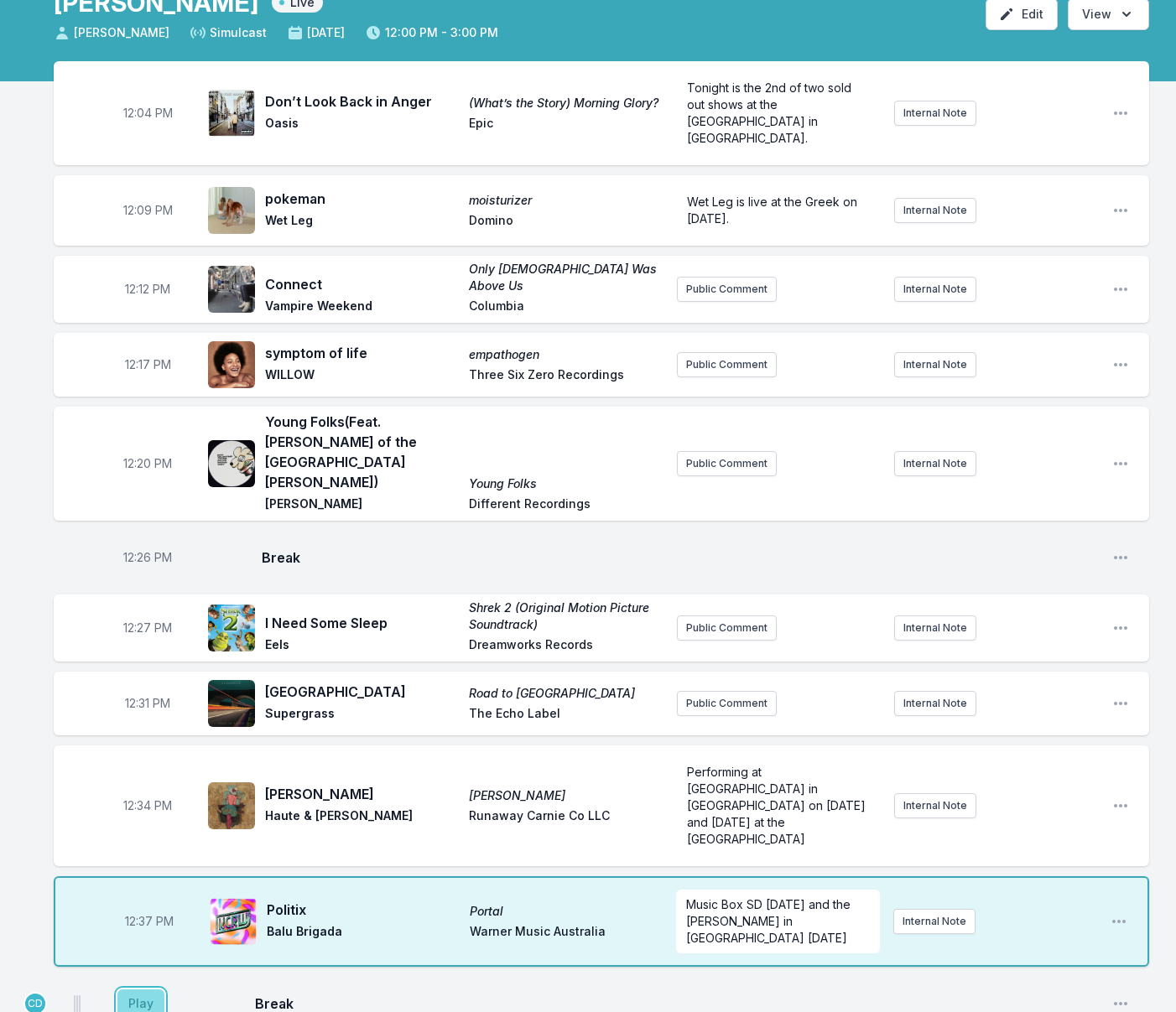
click at [137, 990] on button "Play" at bounding box center [140, 1004] width 47 height 29
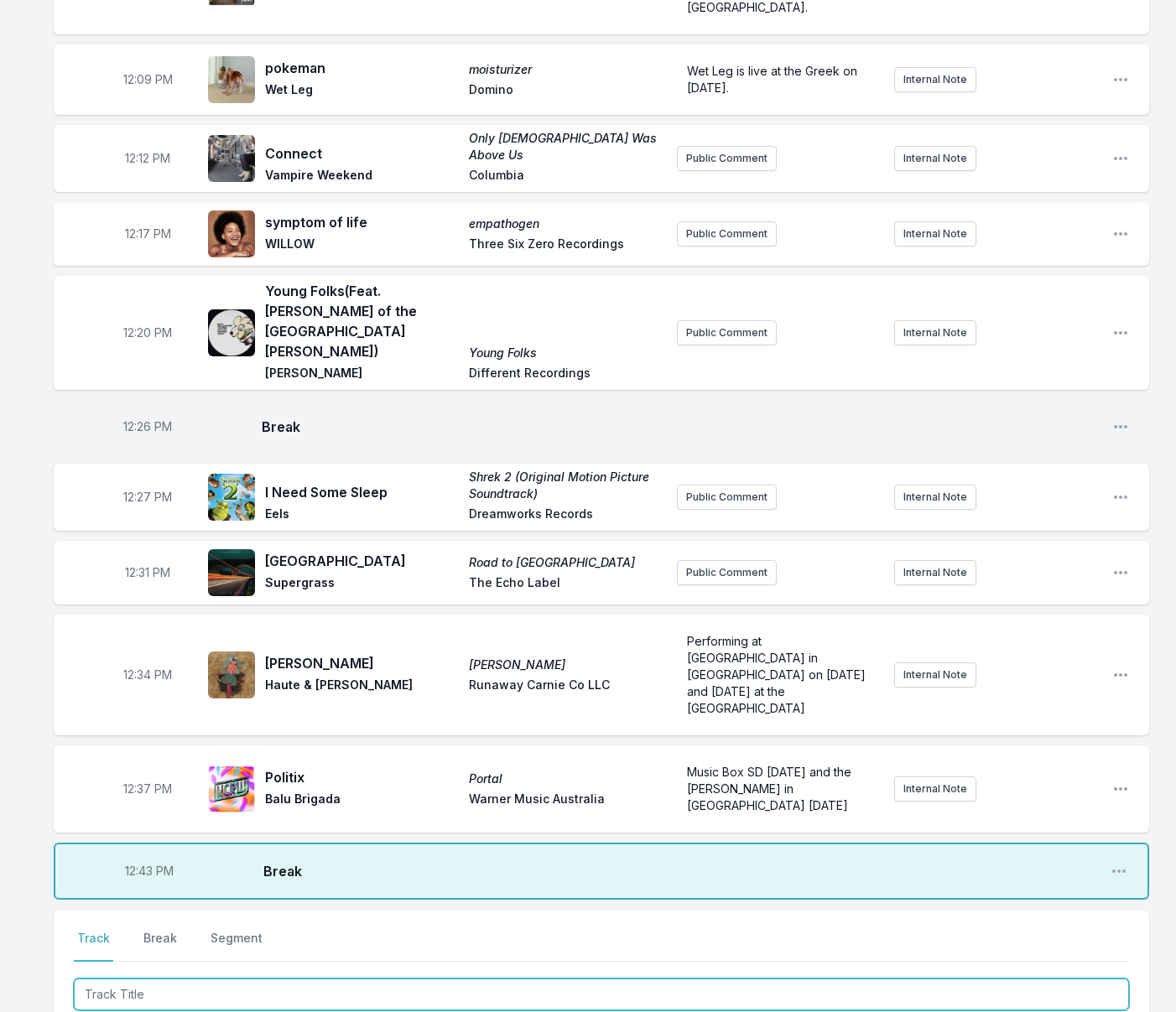
click at [229, 979] on input "Track Title" at bounding box center [601, 994] width 1055 height 31
click at [228, 979] on input "Track Title" at bounding box center [601, 994] width 1055 height 31
type input "Hands of Time"
drag, startPoint x: 247, startPoint y: 977, endPoint x: 215, endPoint y: 941, distance: 48.2
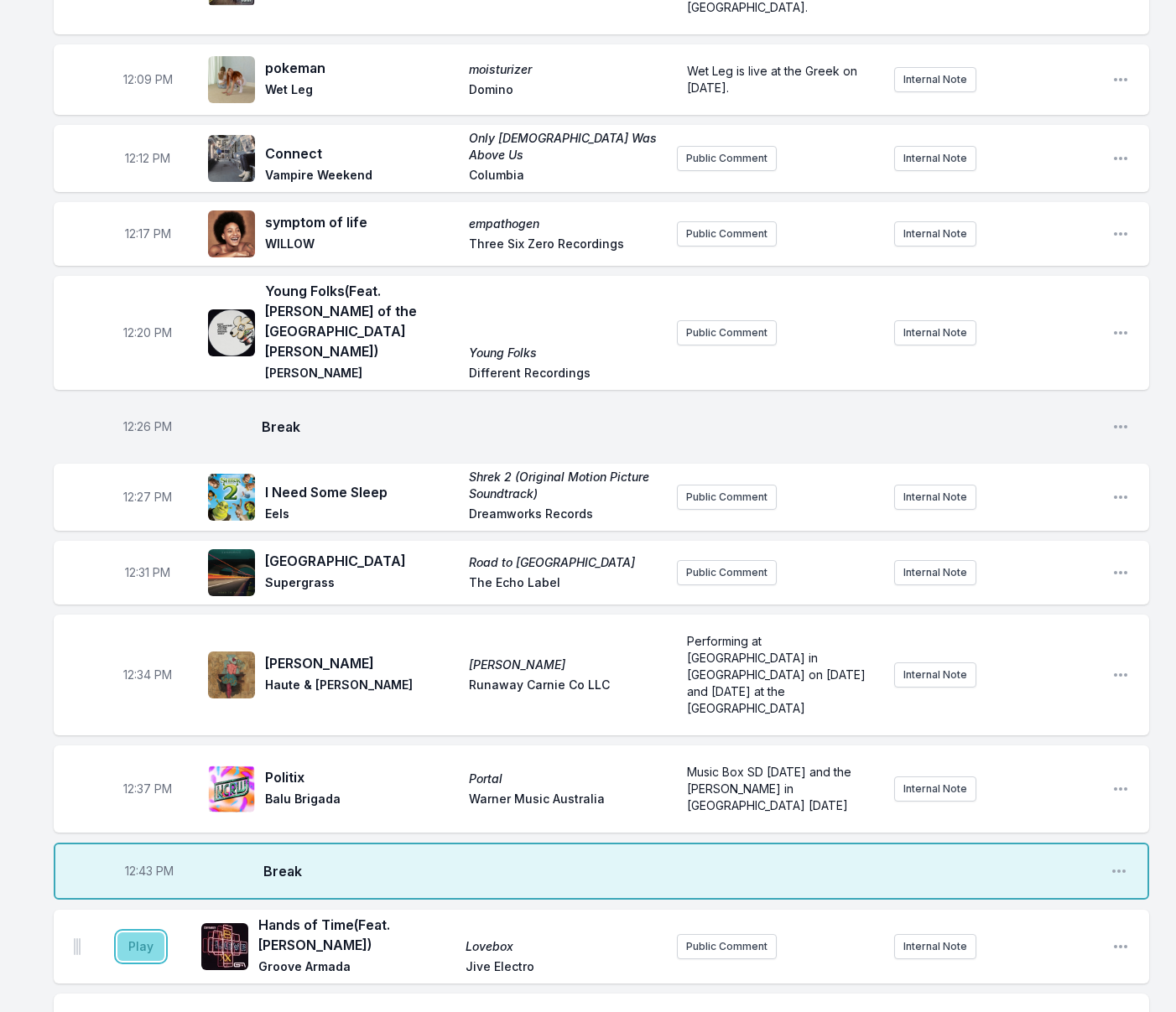
click at [158, 932] on button "Play" at bounding box center [140, 946] width 47 height 29
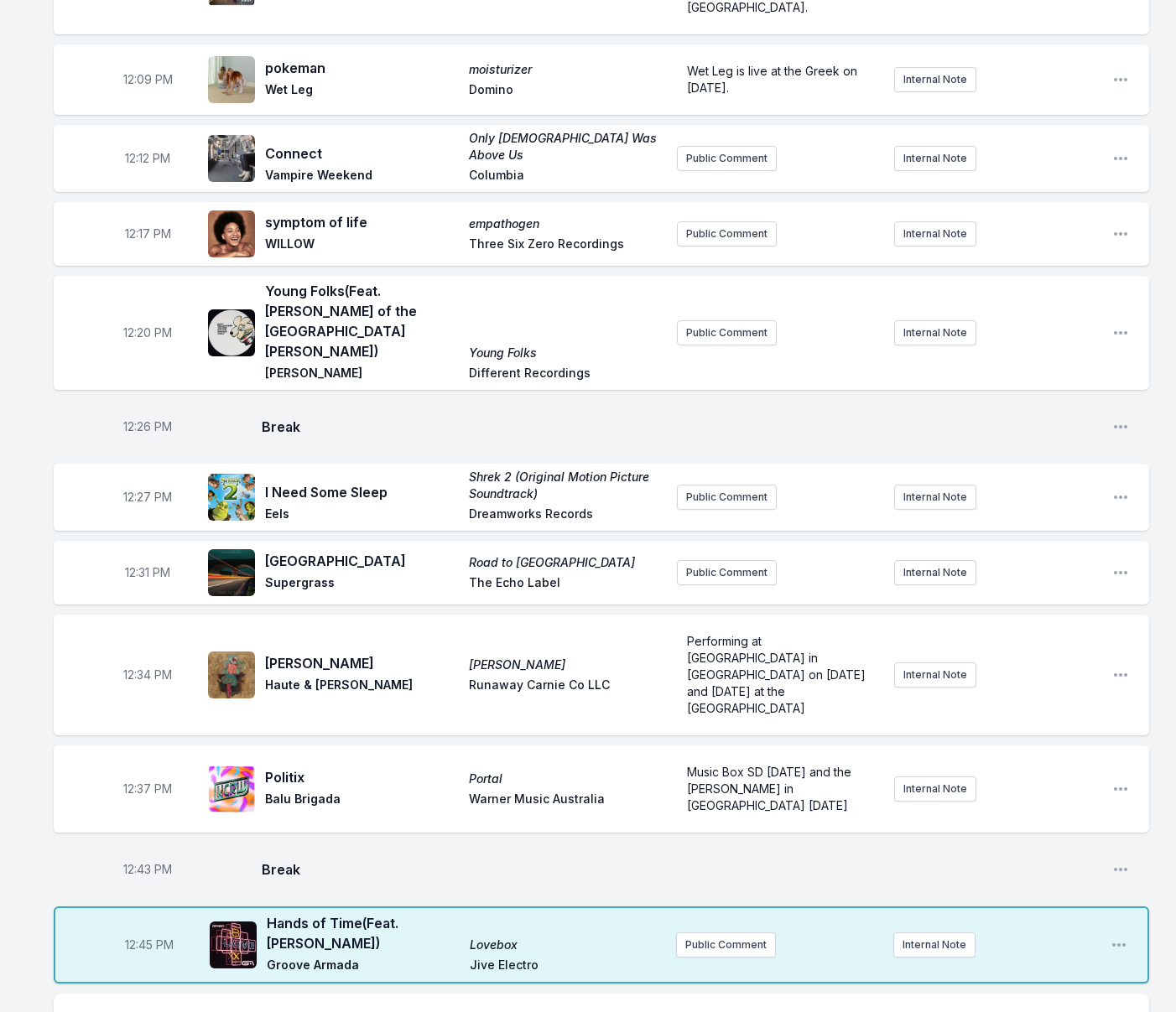
type input "Tearing Me Up"
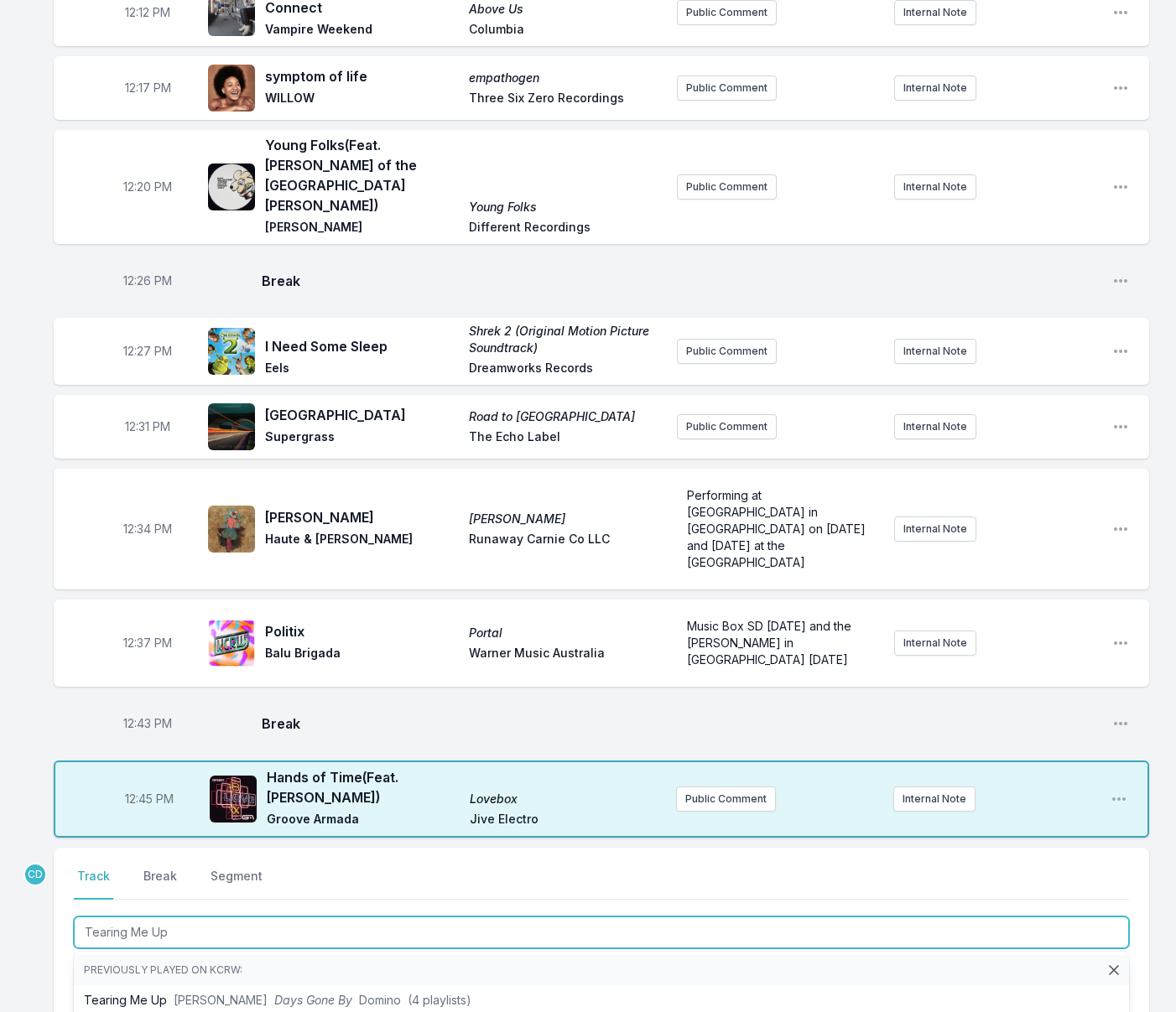
scroll to position [385, 0]
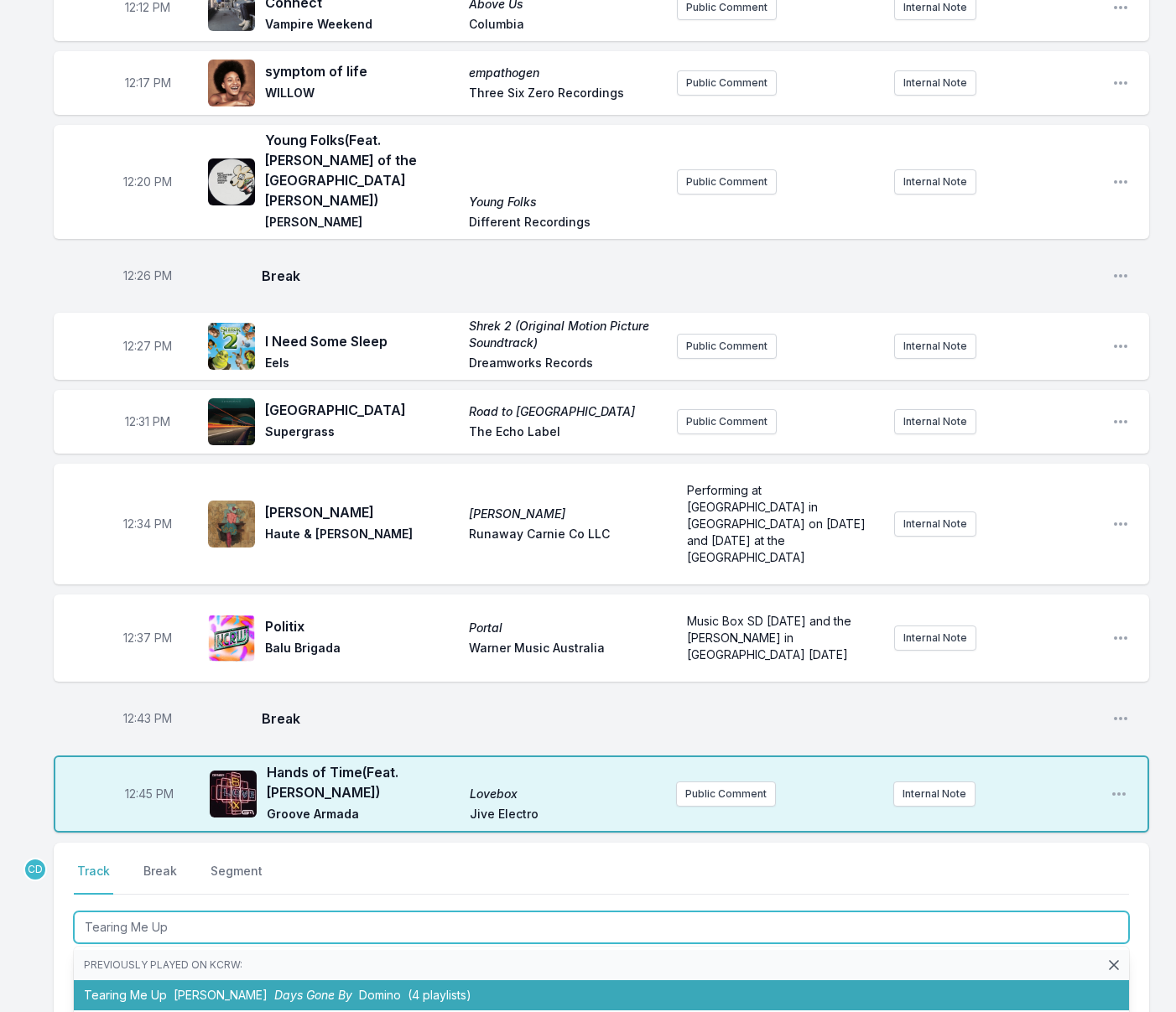
click at [274, 988] on span "Days Gone By" at bounding box center [313, 995] width 78 height 14
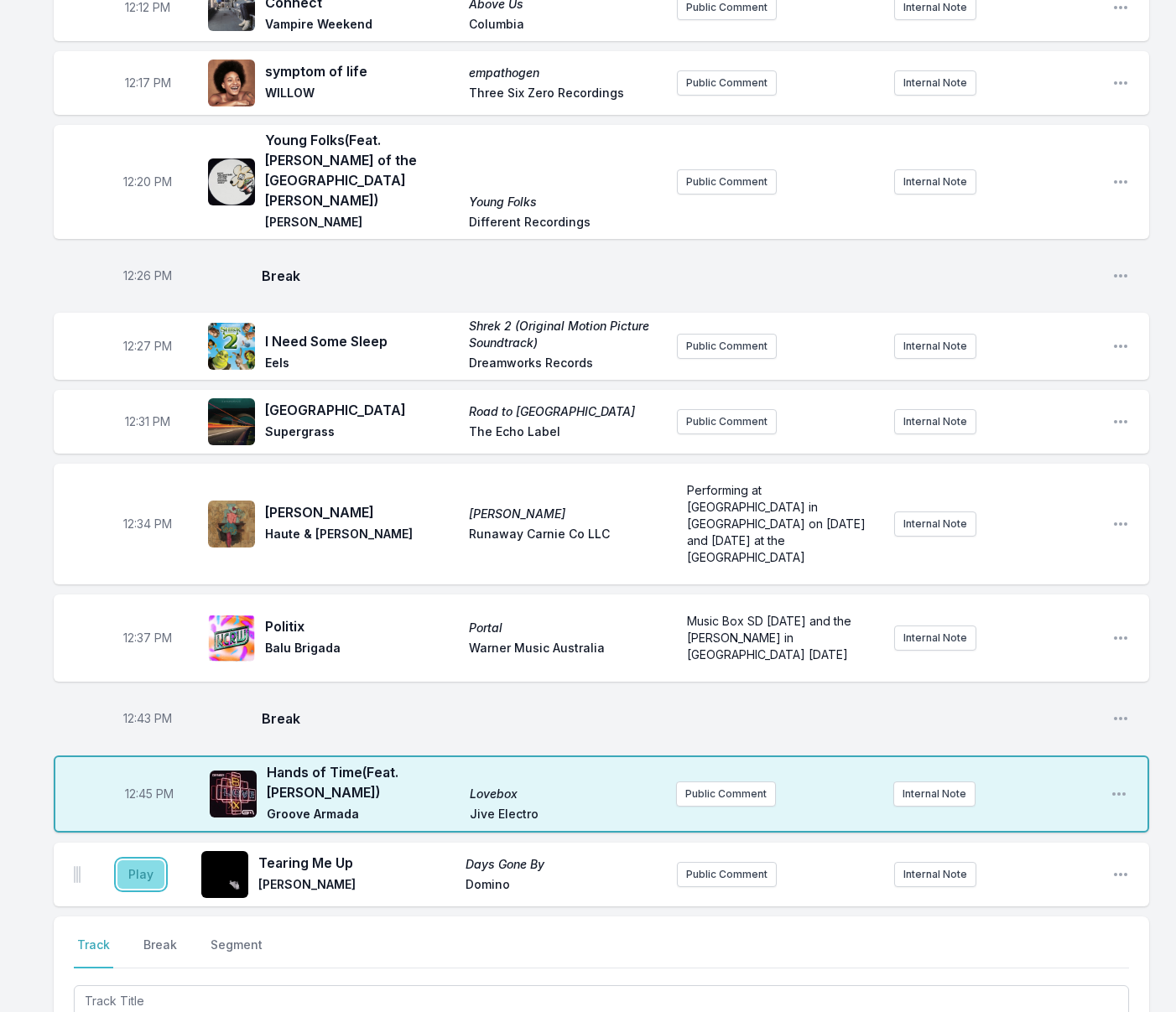
click at [154, 860] on button "Play" at bounding box center [140, 874] width 47 height 29
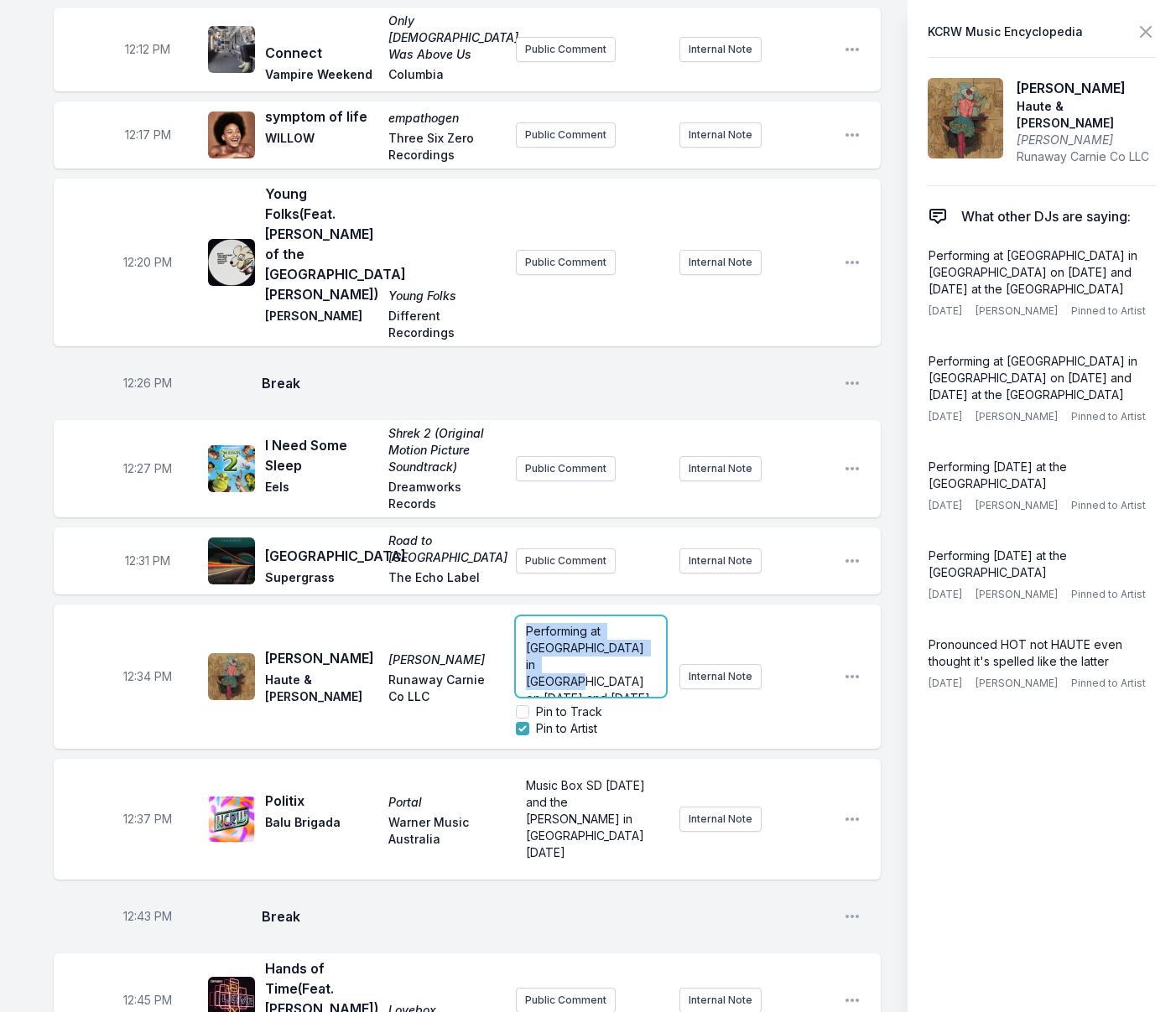
drag, startPoint x: 762, startPoint y: 449, endPoint x: 645, endPoint y: 438, distance: 117.5
click at [645, 438] on ul "12:04 PM Don’t Look Back in Anger (What’s the Story) Morning Glory? Oasis Epic …" at bounding box center [467, 452] width 827 height 1345
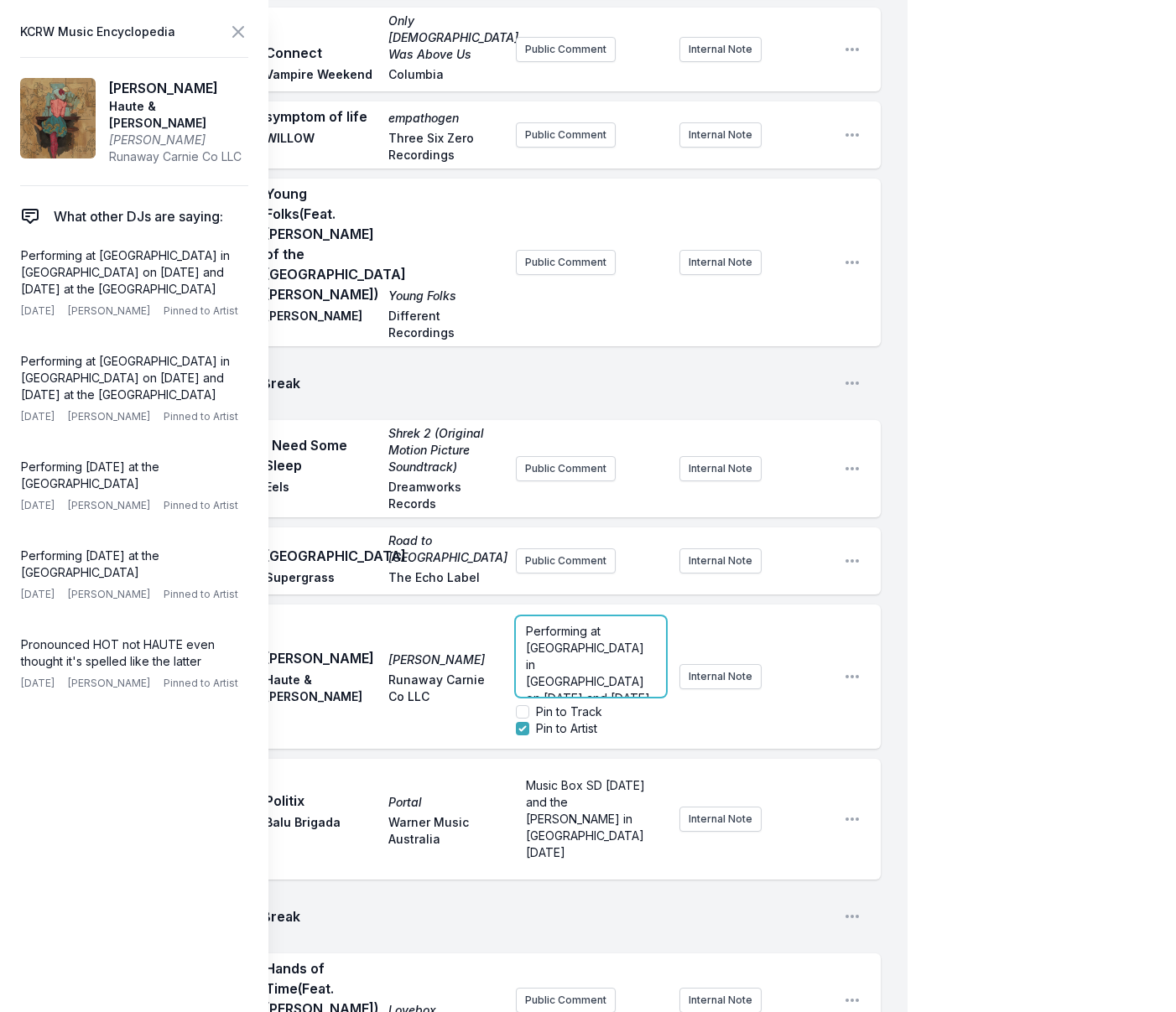
click at [632, 622] on p "Performing at Portola Music Festival in SF on Sept 21st and October 28th at the…" at bounding box center [590, 681] width 130 height 117
drag, startPoint x: 576, startPoint y: 569, endPoint x: 512, endPoint y: 542, distance: 69.5
click at [512, 605] on div "12:34 PM Sophie Sophie Haute & Freddy Runaway Carnie Co LLC Performing at Porto…" at bounding box center [467, 676] width 827 height 144
copy span "Performing at Portola Music Festival in SF on Sept 21st"
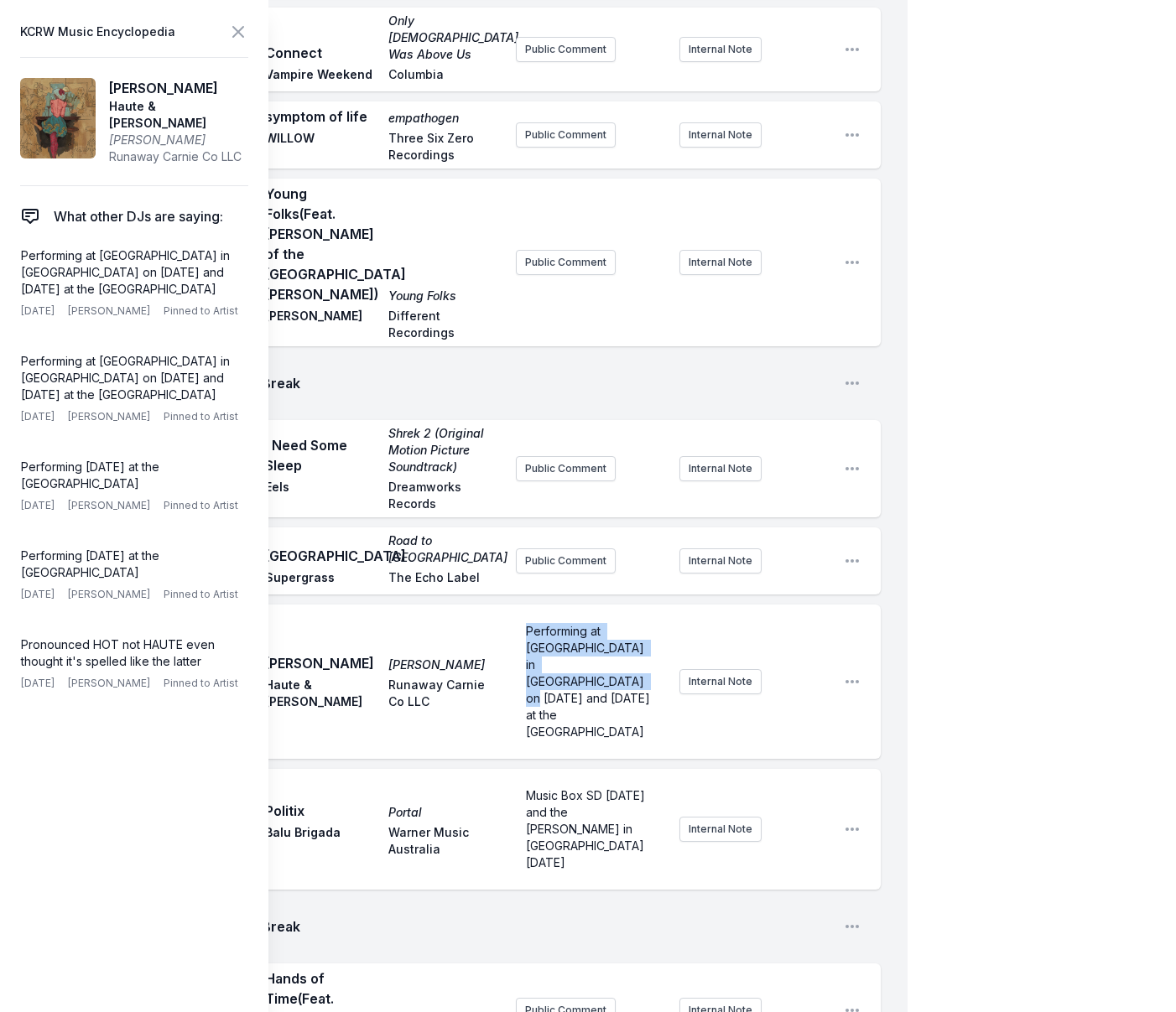
click at [573, 959] on div "12:04 PM Don’t Look Back in Anger (What’s the Story) Morning Glory? Oasis Epic …" at bounding box center [453, 677] width 907 height 1796
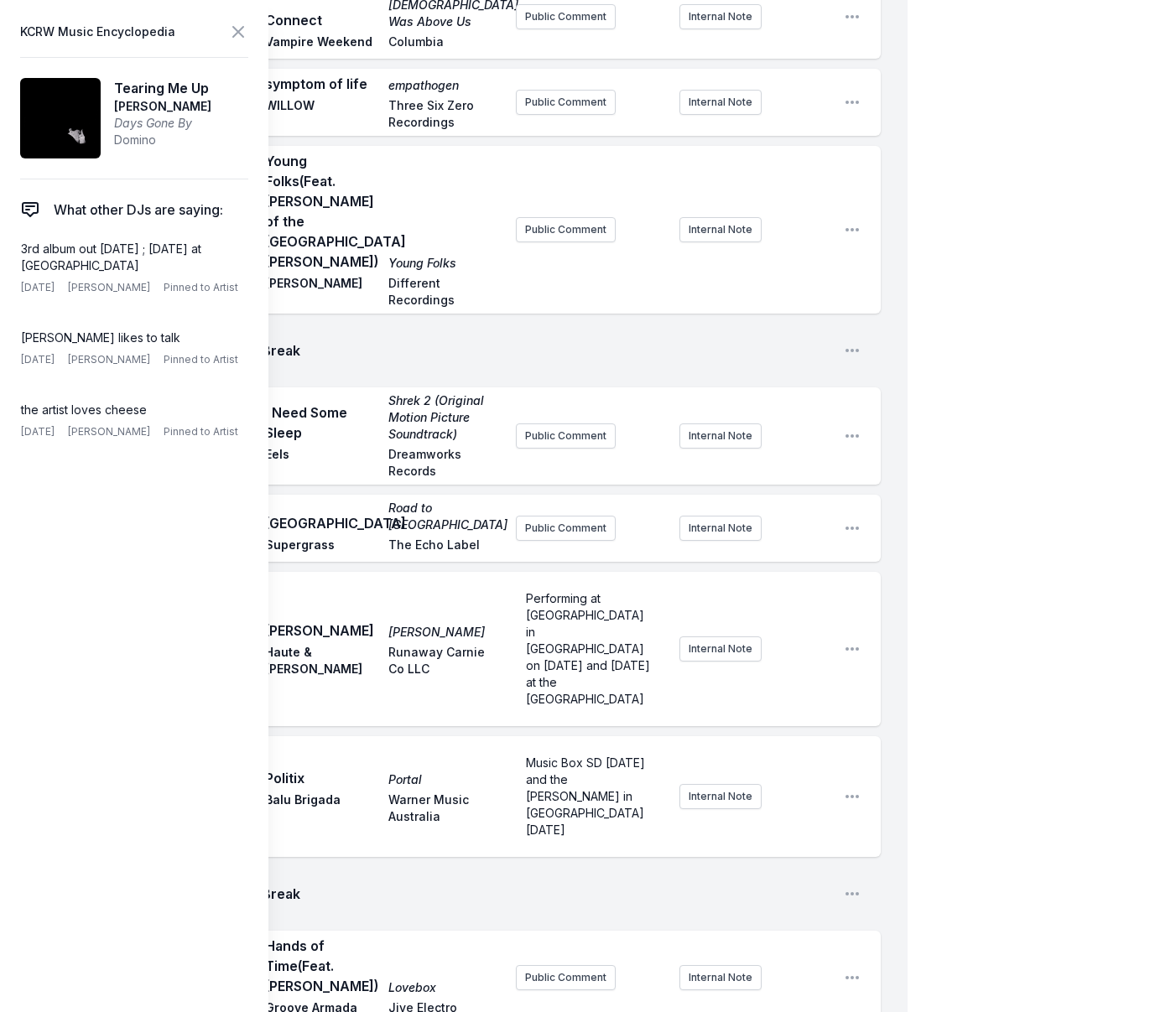
scroll to position [436, 0]
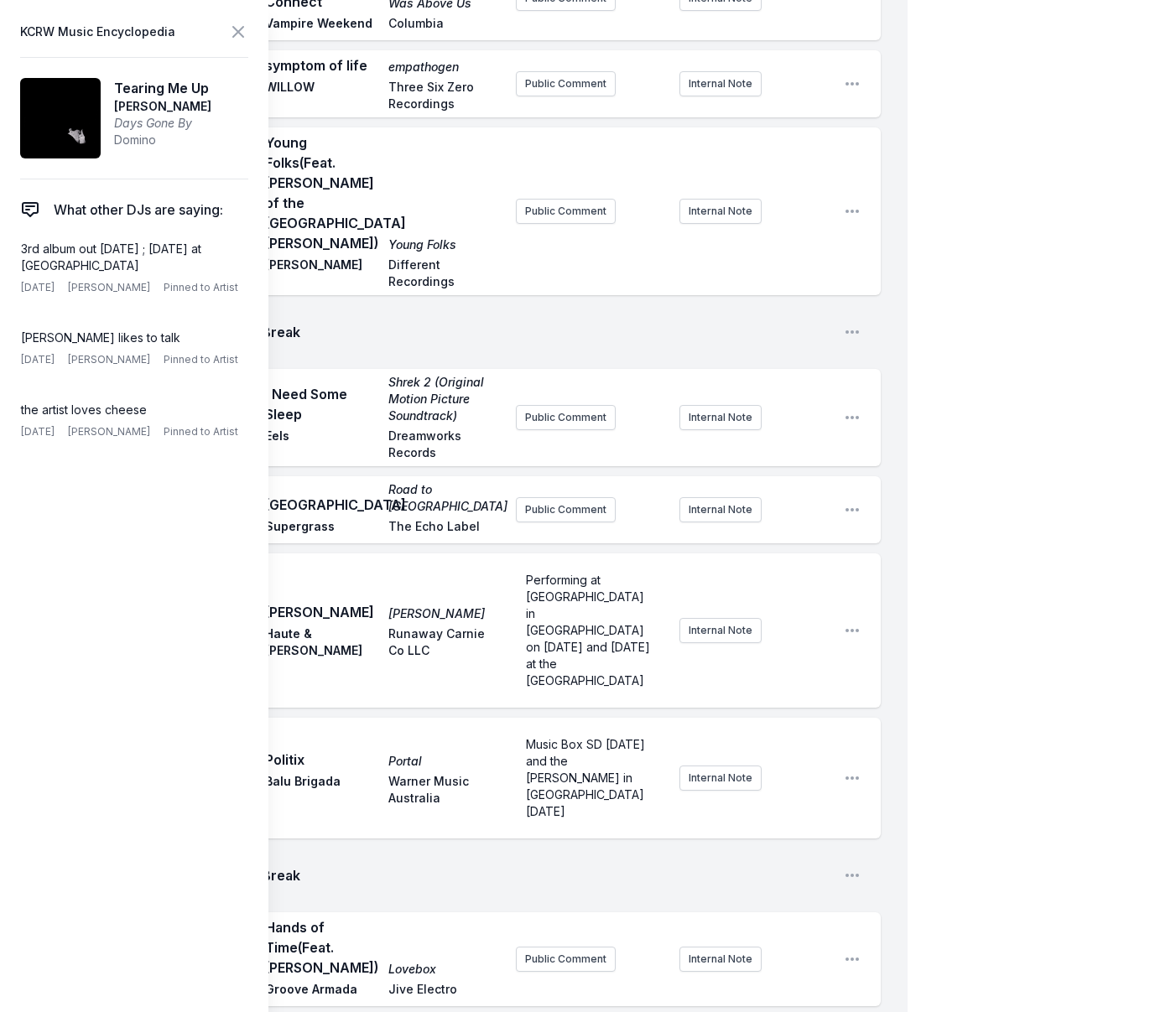
checkbox input "true"
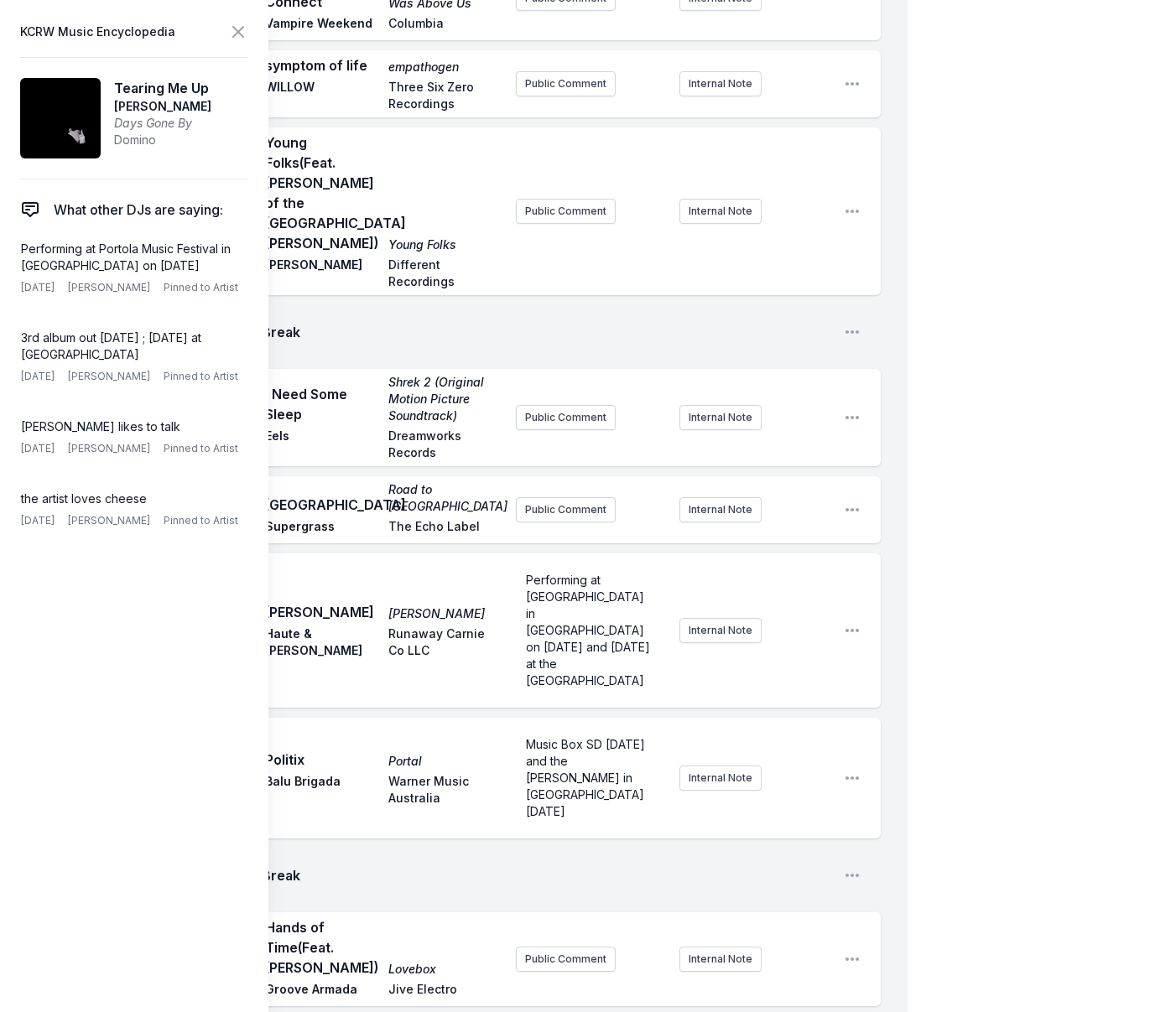
click at [241, 29] on icon at bounding box center [238, 31] width 10 height 10
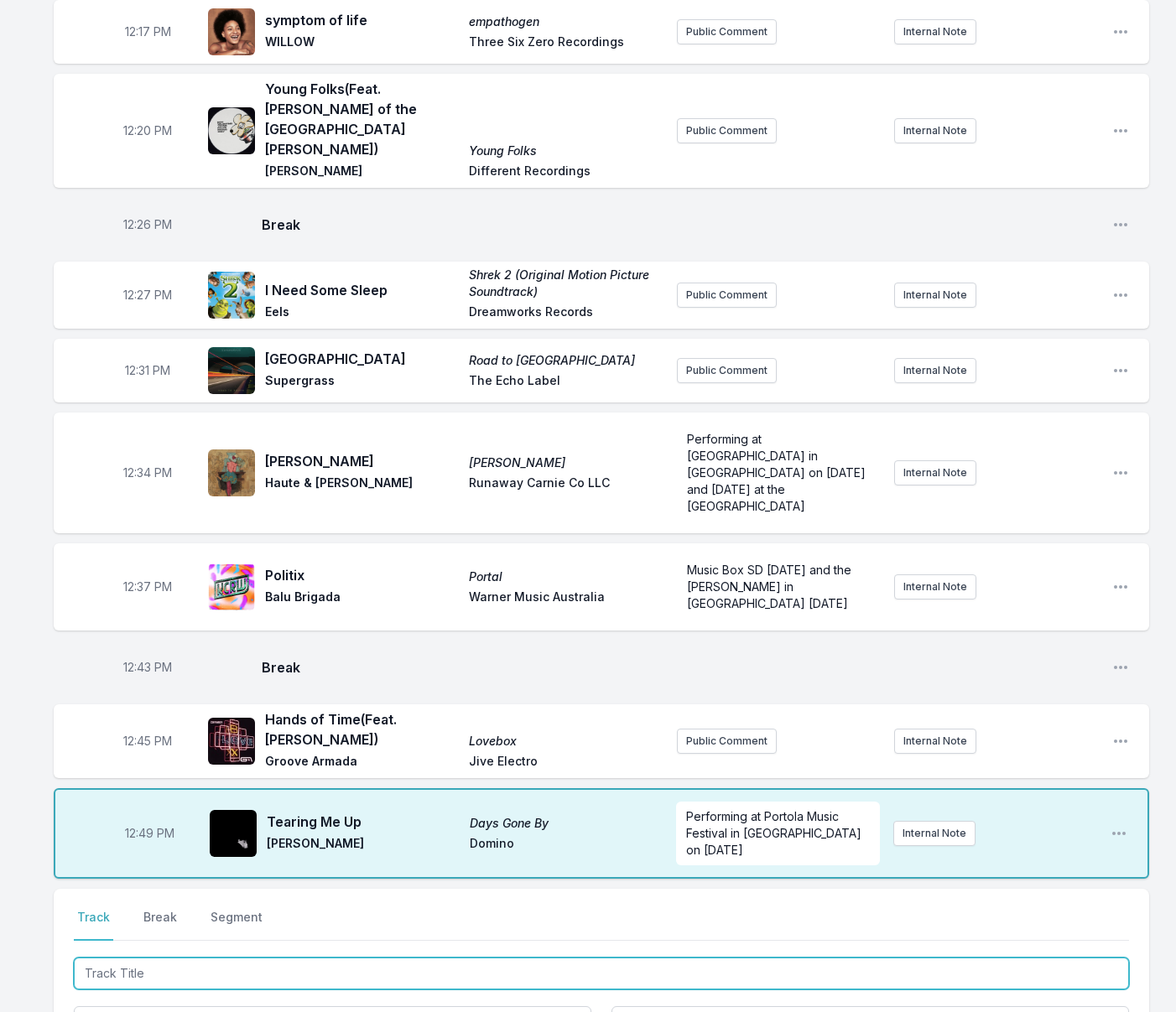
click at [247, 957] on input "Track Title" at bounding box center [601, 972] width 1055 height 31
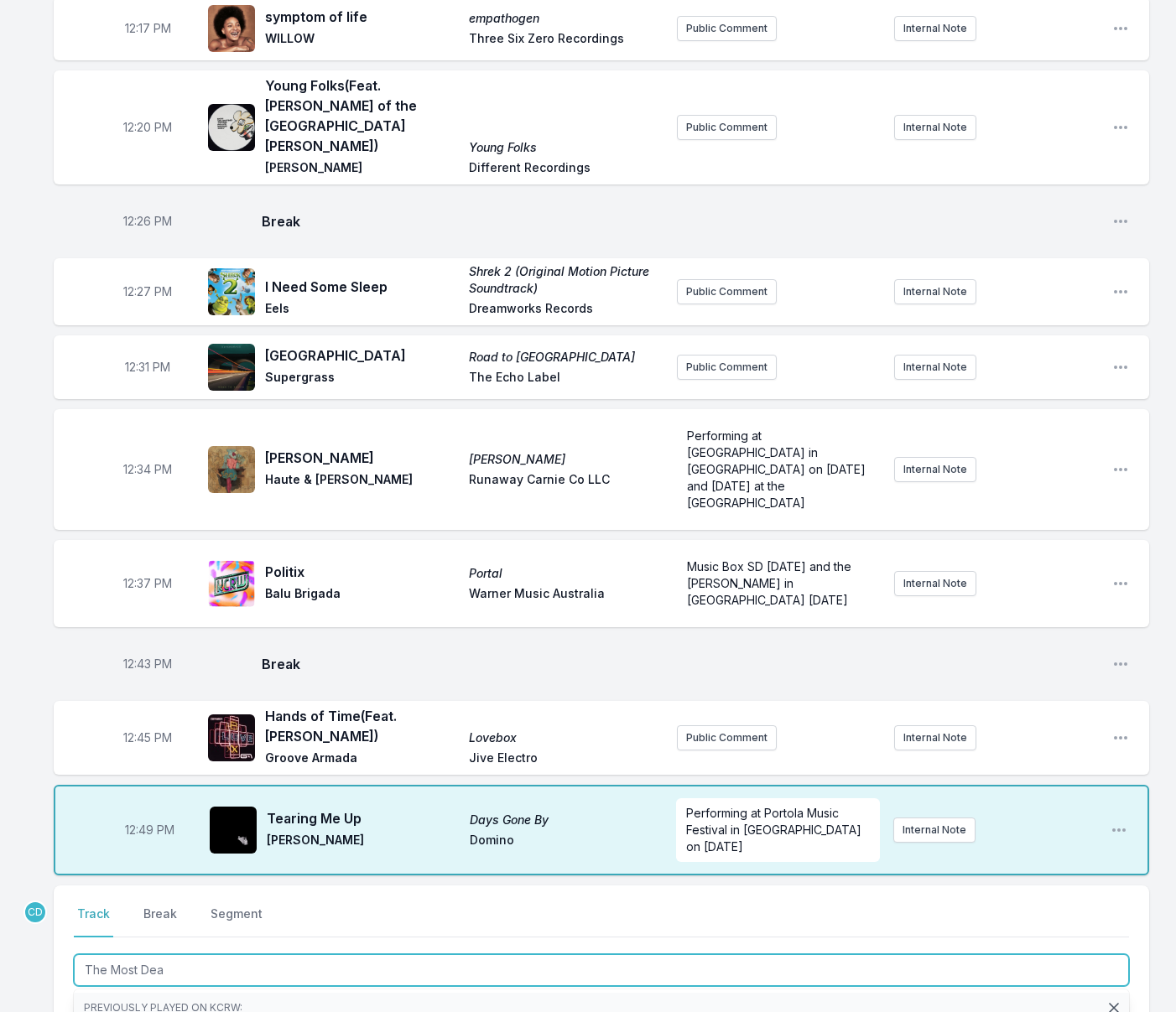
type input "The Most Dear"
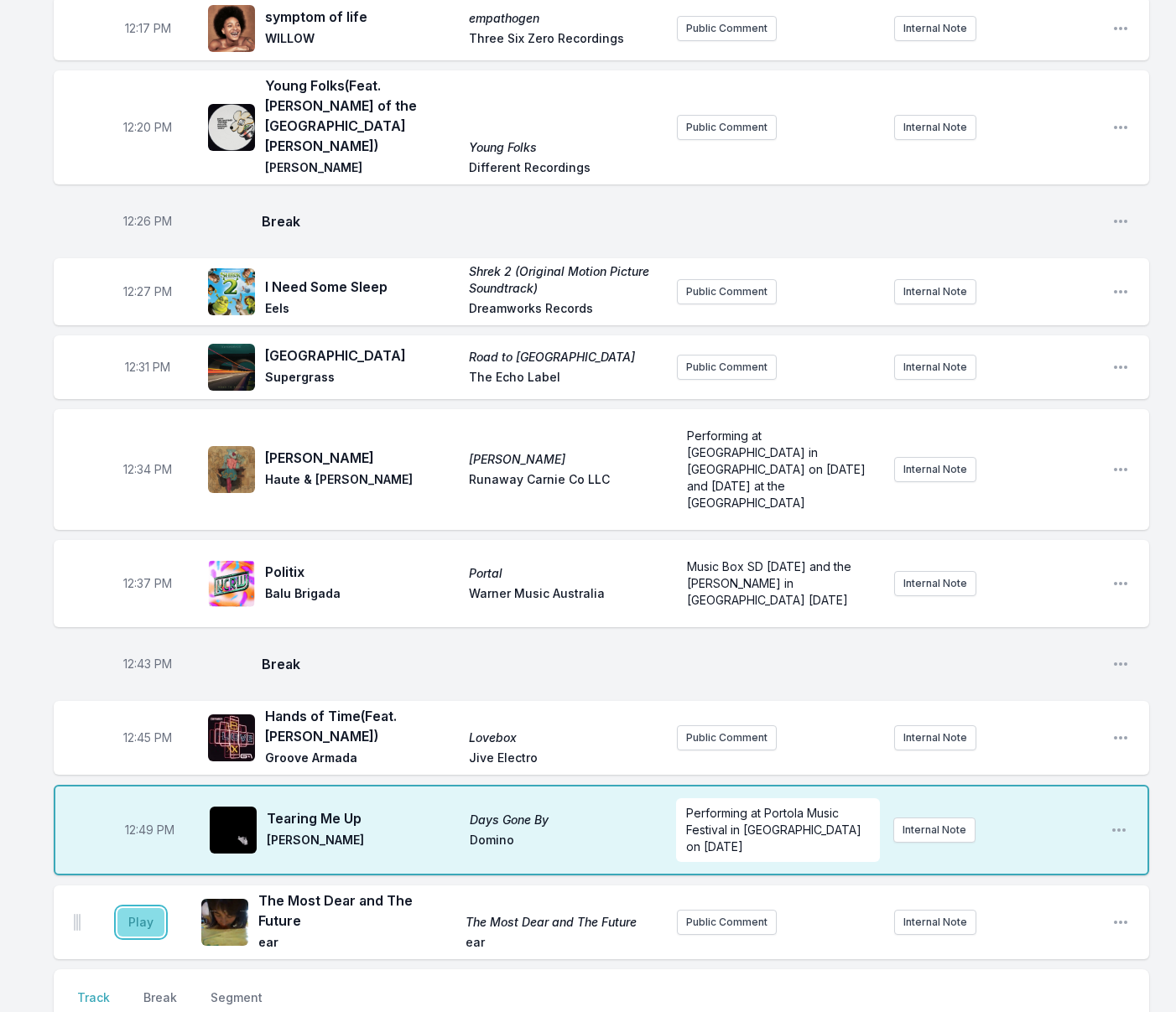
click at [145, 908] on button "Play" at bounding box center [140, 922] width 47 height 29
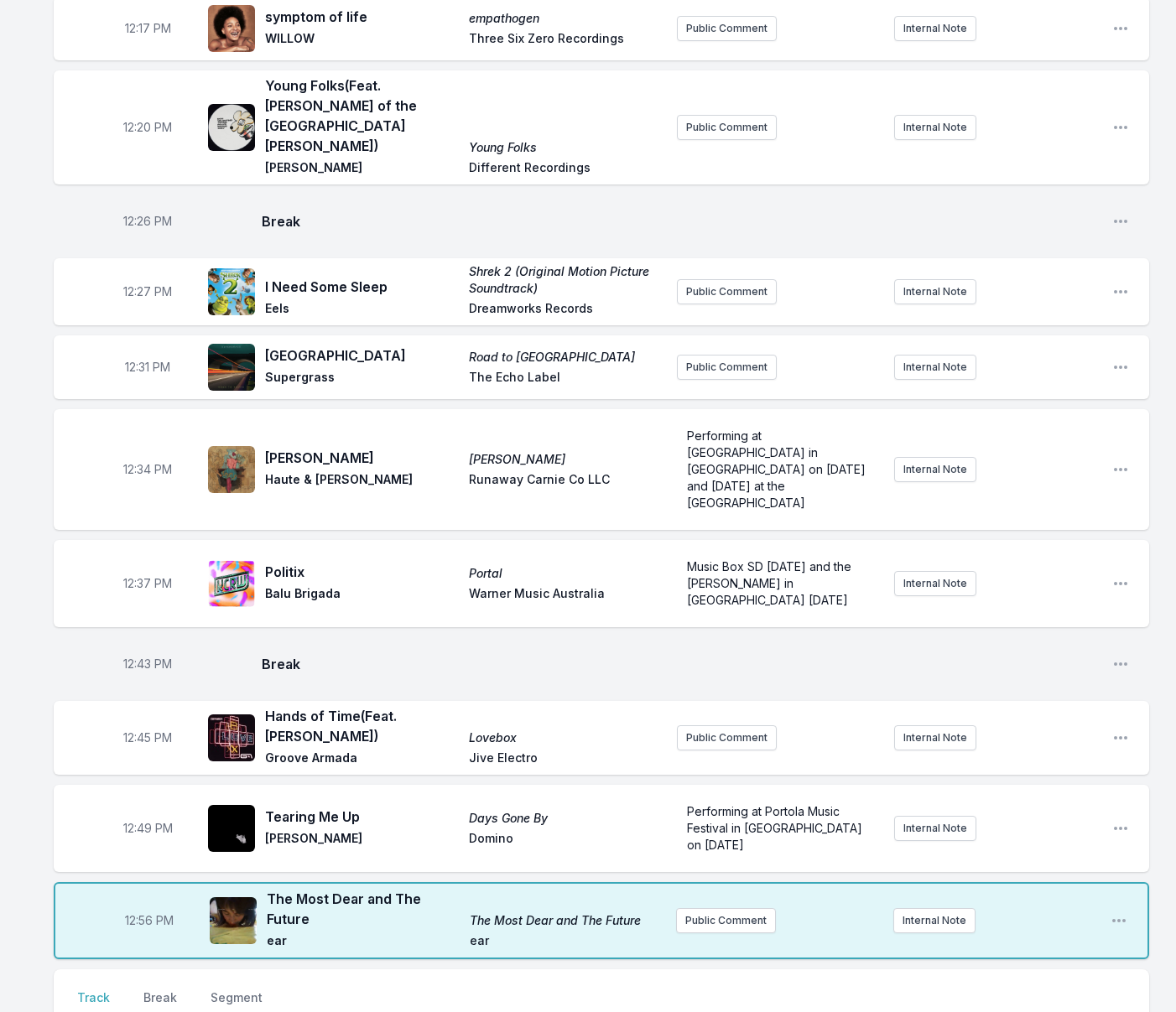
type input "G"
type input "What We Are"
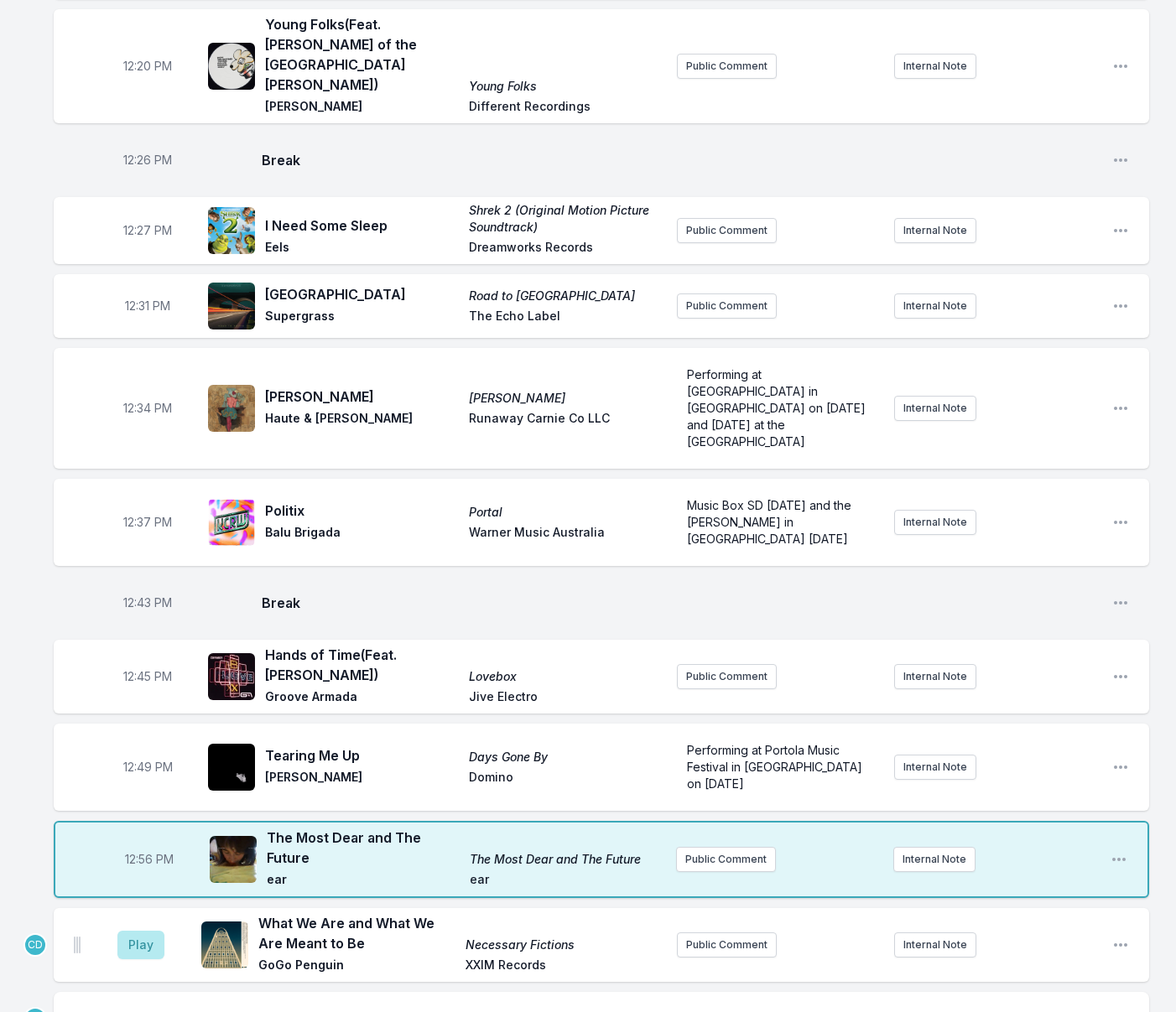
click at [159, 1011] on button "Break" at bounding box center [160, 1027] width 40 height 31
drag, startPoint x: 1116, startPoint y: 996, endPoint x: 848, endPoint y: 919, distance: 278.8
click at [138, 930] on button "Play" at bounding box center [140, 945] width 47 height 29
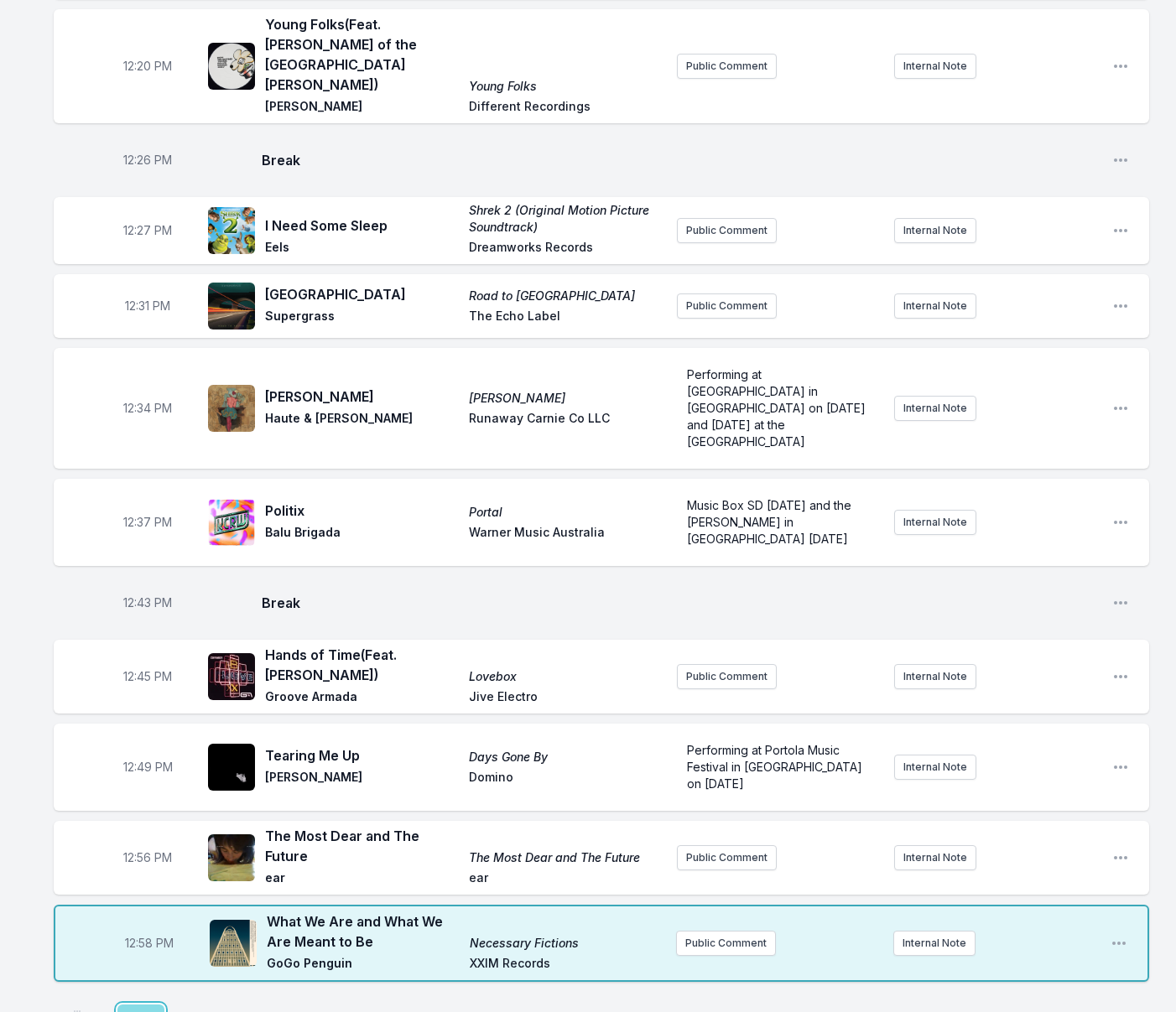
click at [128, 1004] on button "Play" at bounding box center [140, 1018] width 47 height 29
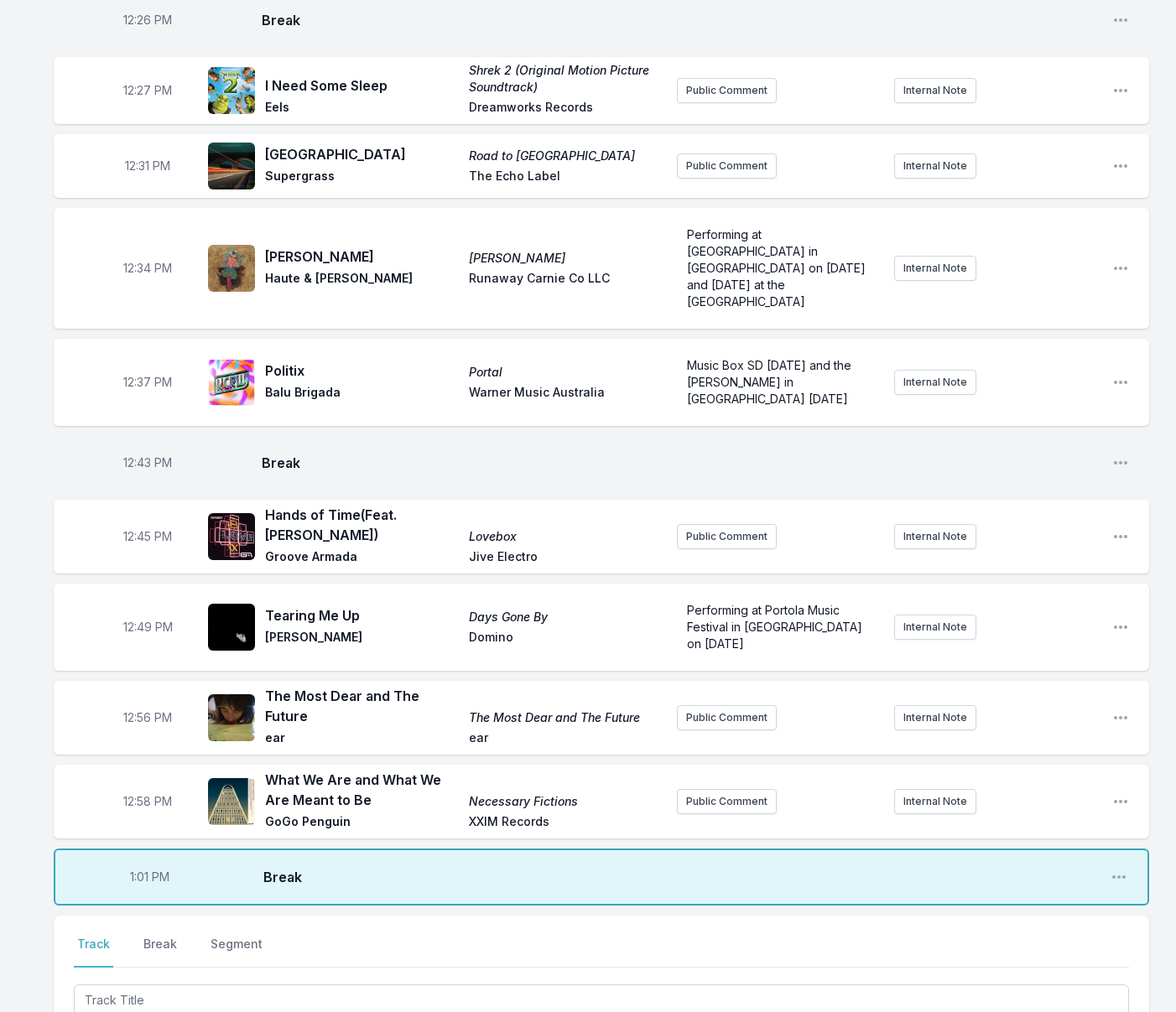
scroll to position [642, 0]
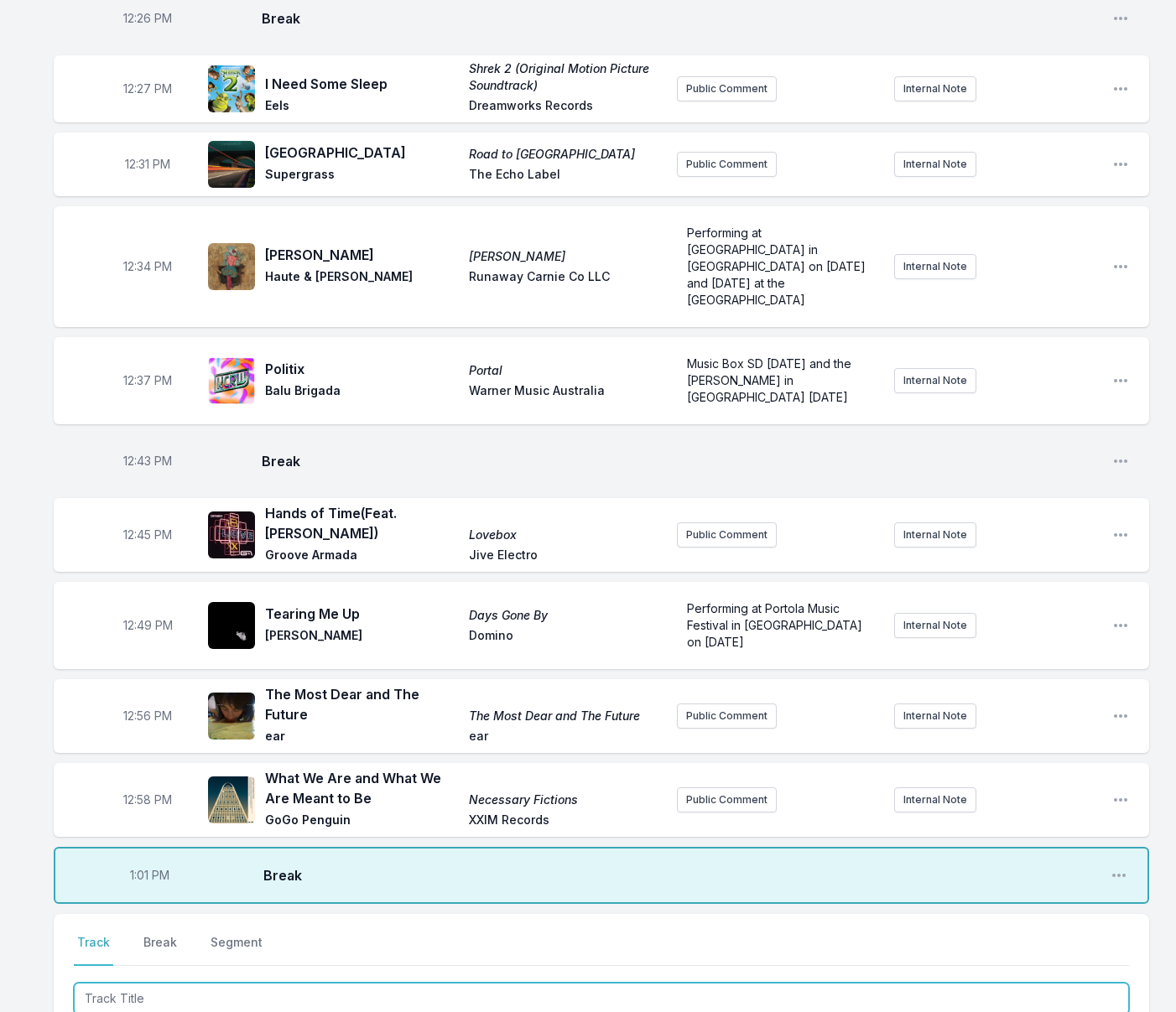
click at [136, 982] on input "Track Title" at bounding box center [601, 998] width 1055 height 31
type input "Cold Brew"
drag, startPoint x: 61, startPoint y: 925, endPoint x: 93, endPoint y: 926, distance: 32.0
click at [61, 925] on div "Select a tab Track Break Segment Track Break Segment Cold Brew Previously playe…" at bounding box center [601, 1023] width 1095 height 218
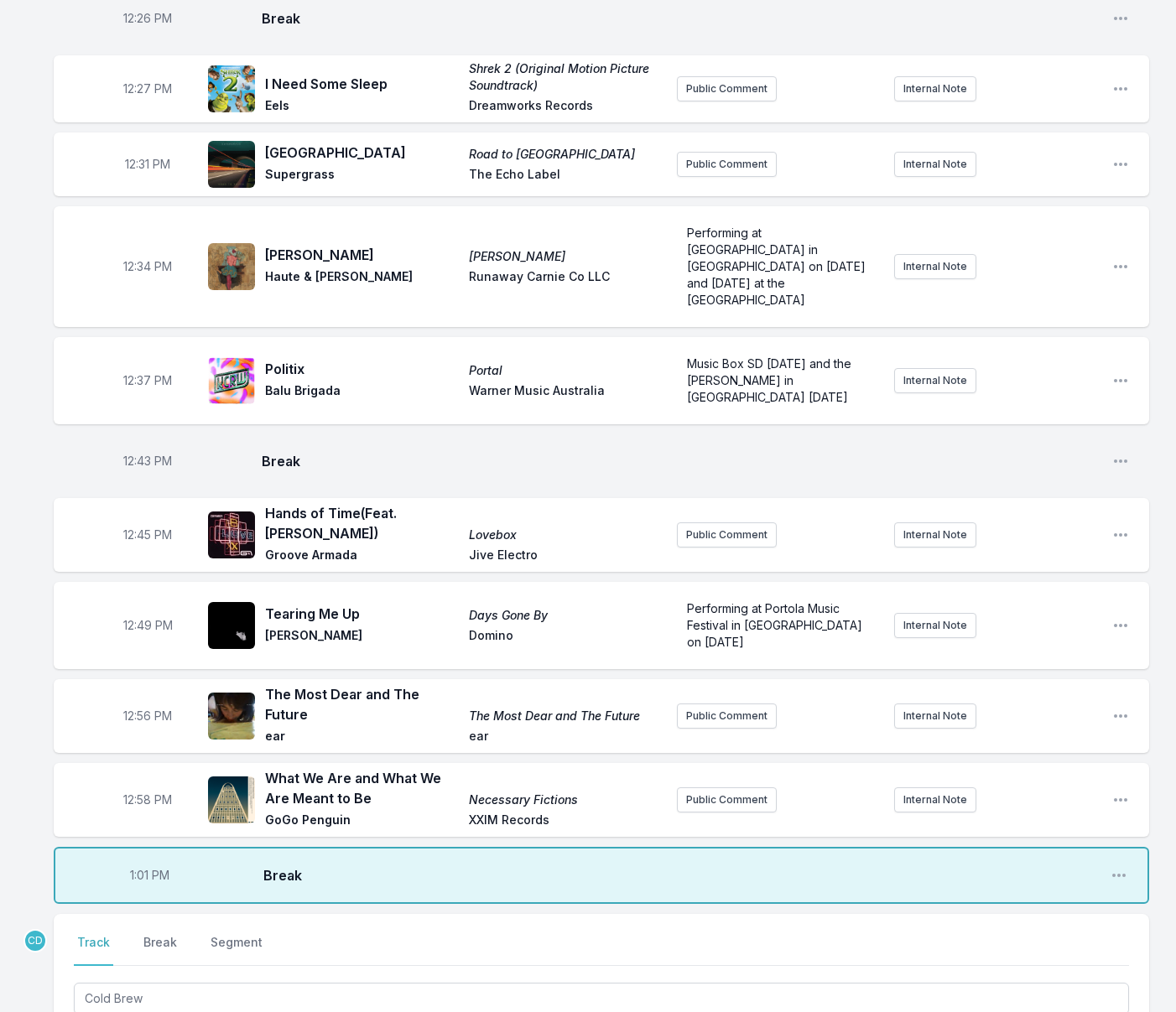
type input "Line Gøttsche"
drag, startPoint x: 175, startPoint y: 875, endPoint x: 64, endPoint y: 873, distance: 111.0
click at [65, 914] on div "Select a tab Track Break Segment Track Break Segment Cold Brew Line Gøttsche No…" at bounding box center [601, 1023] width 1095 height 218
type input "Cold Brew"
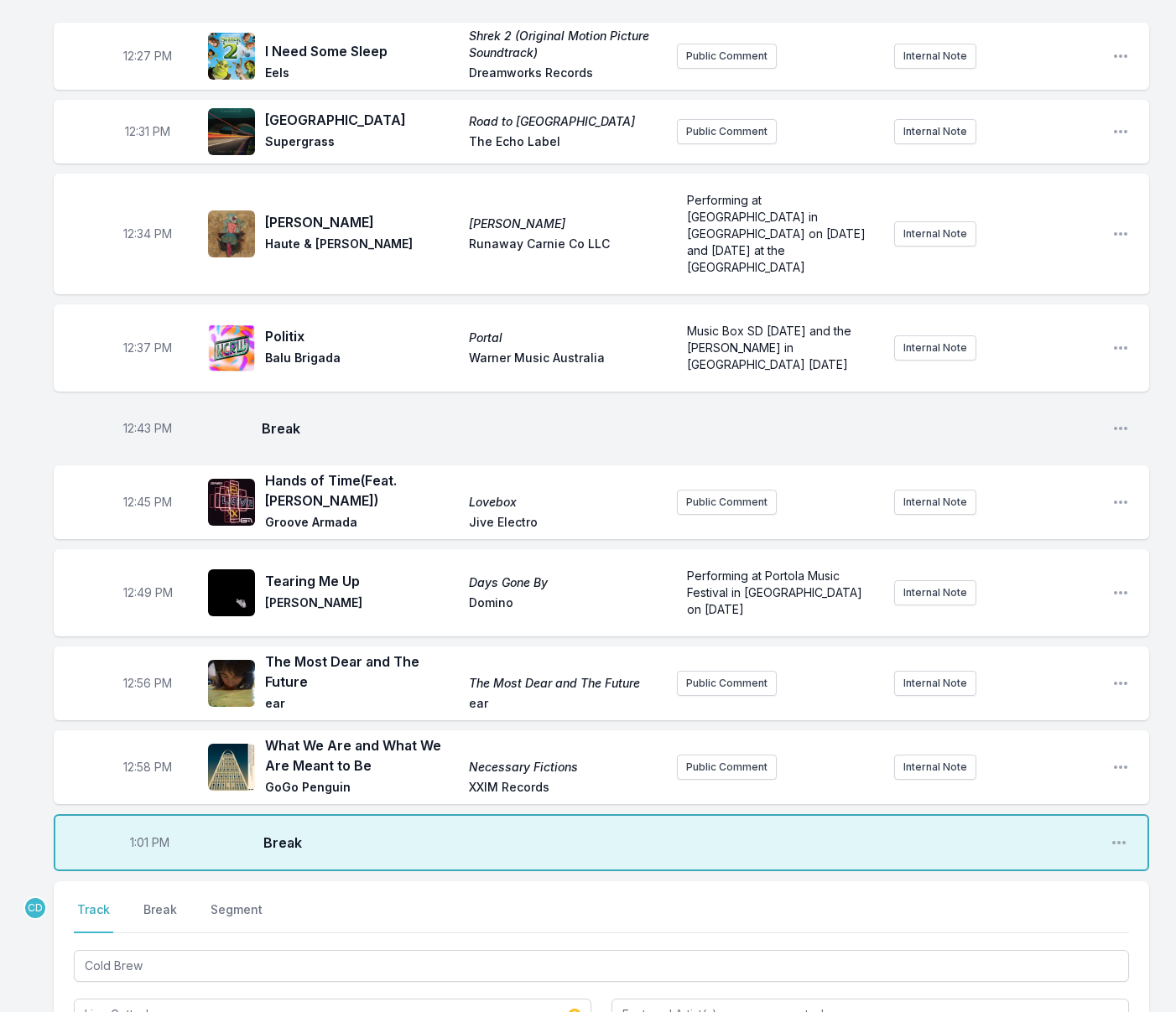
scroll to position [684, 0]
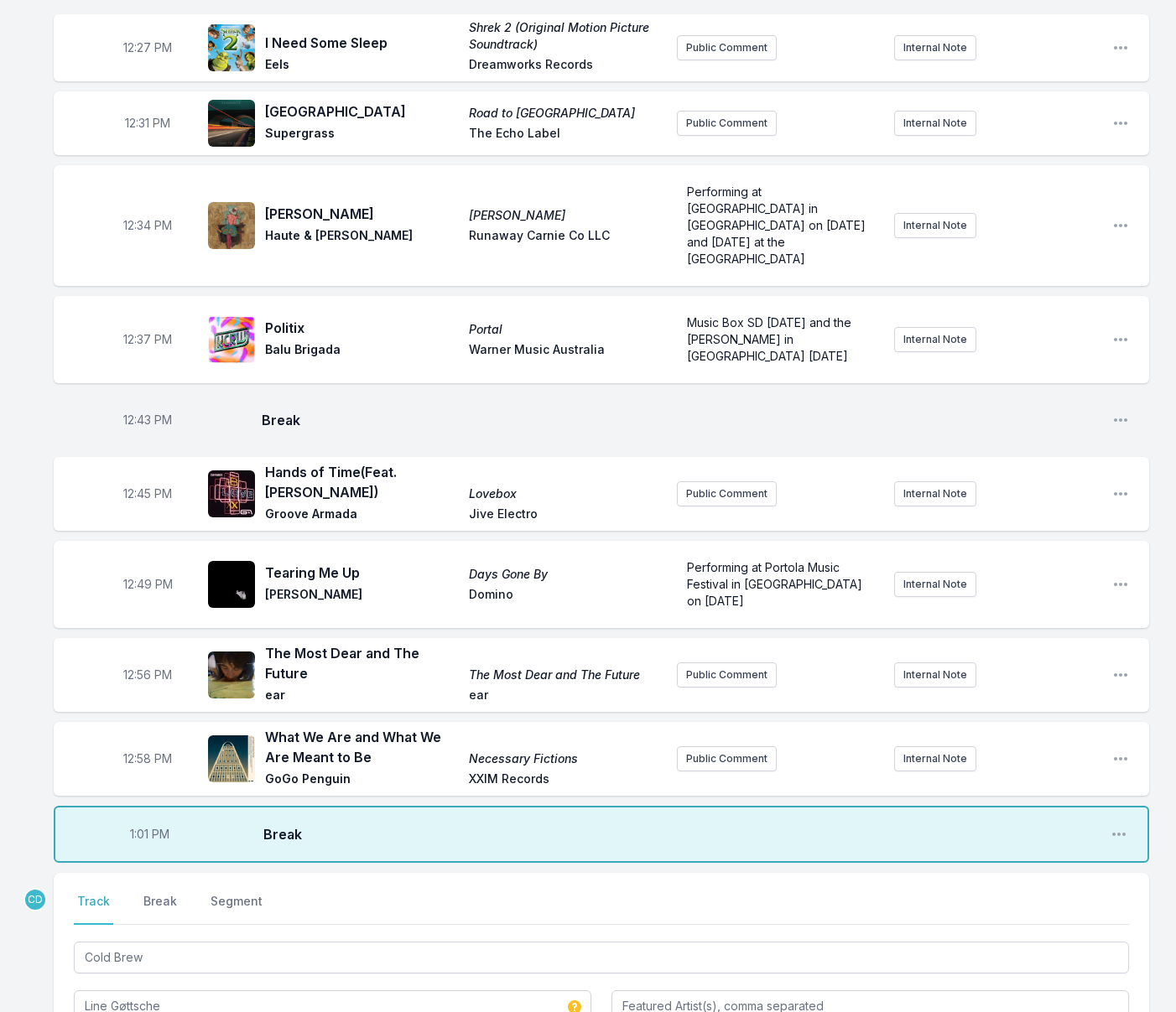
type input "Duchess Box Records"
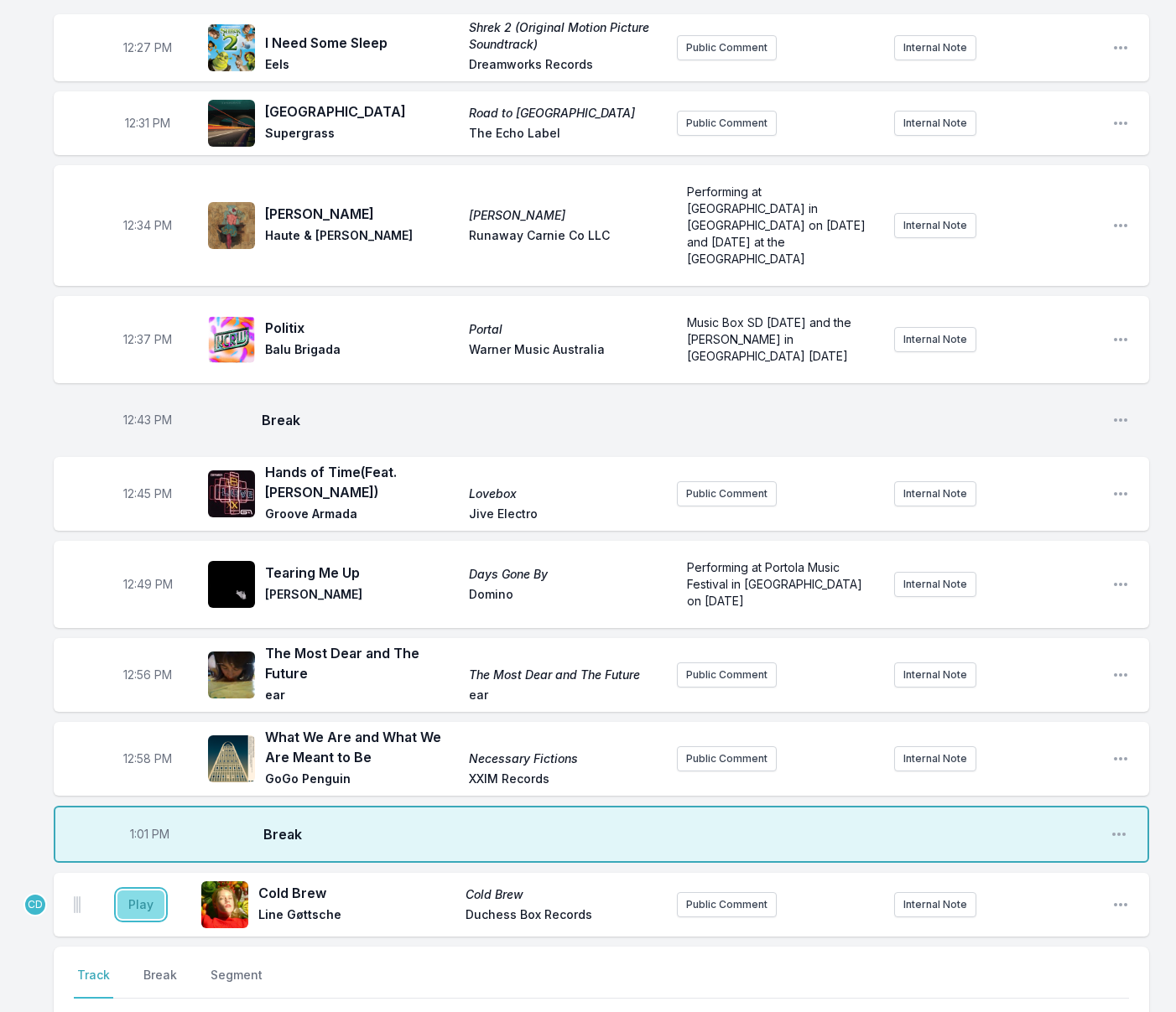
click at [130, 891] on button "Play" at bounding box center [140, 905] width 47 height 29
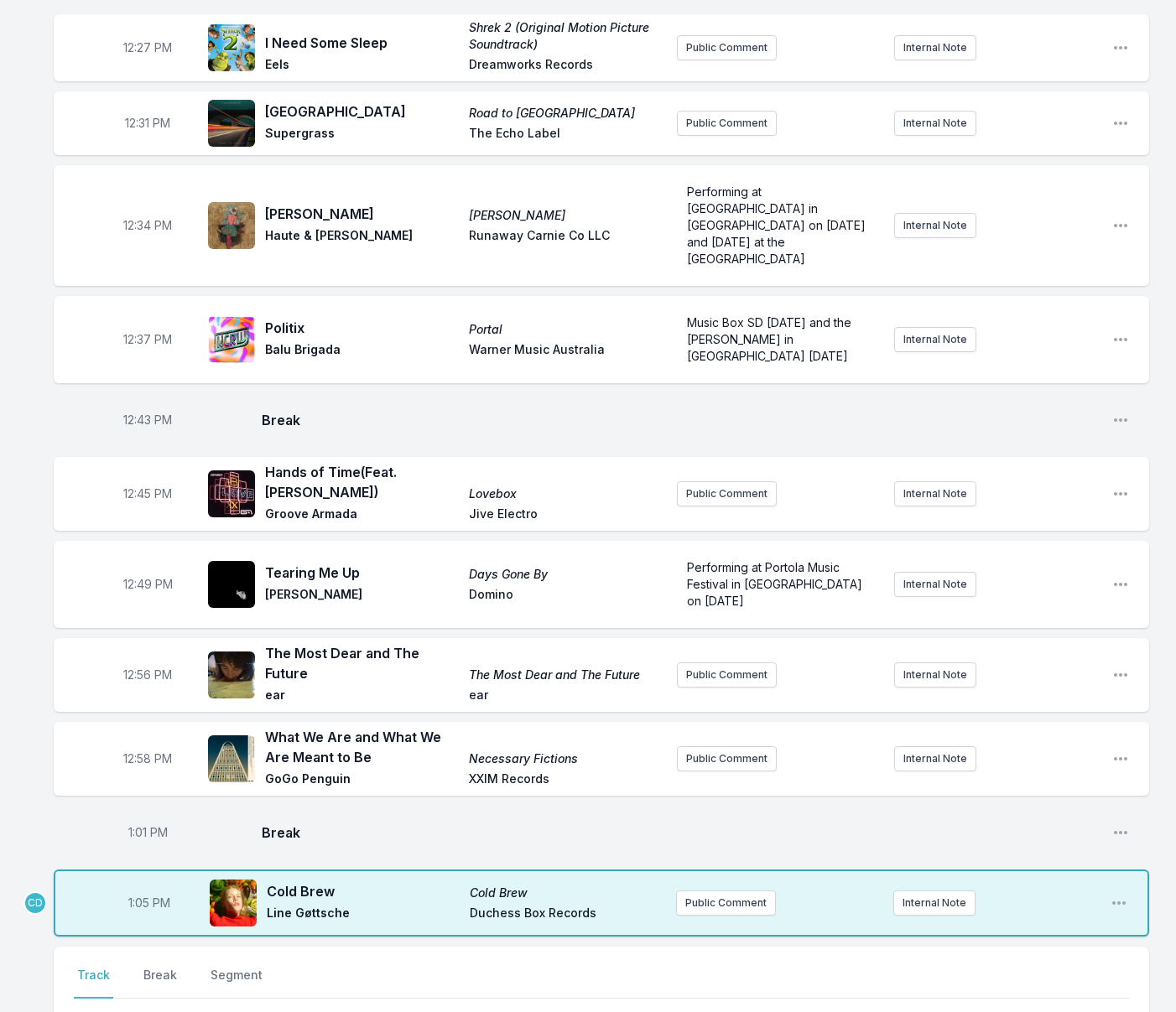
click at [143, 894] on span "1:05 PM" at bounding box center [149, 902] width 42 height 17
click at [142, 887] on input "13:05" at bounding box center [149, 902] width 94 height 31
type input "13:04"
click at [169, 1011] on input "Track Title" at bounding box center [601, 1031] width 1055 height 31
click at [180, 1011] on input "Track Title" at bounding box center [601, 1031] width 1055 height 31
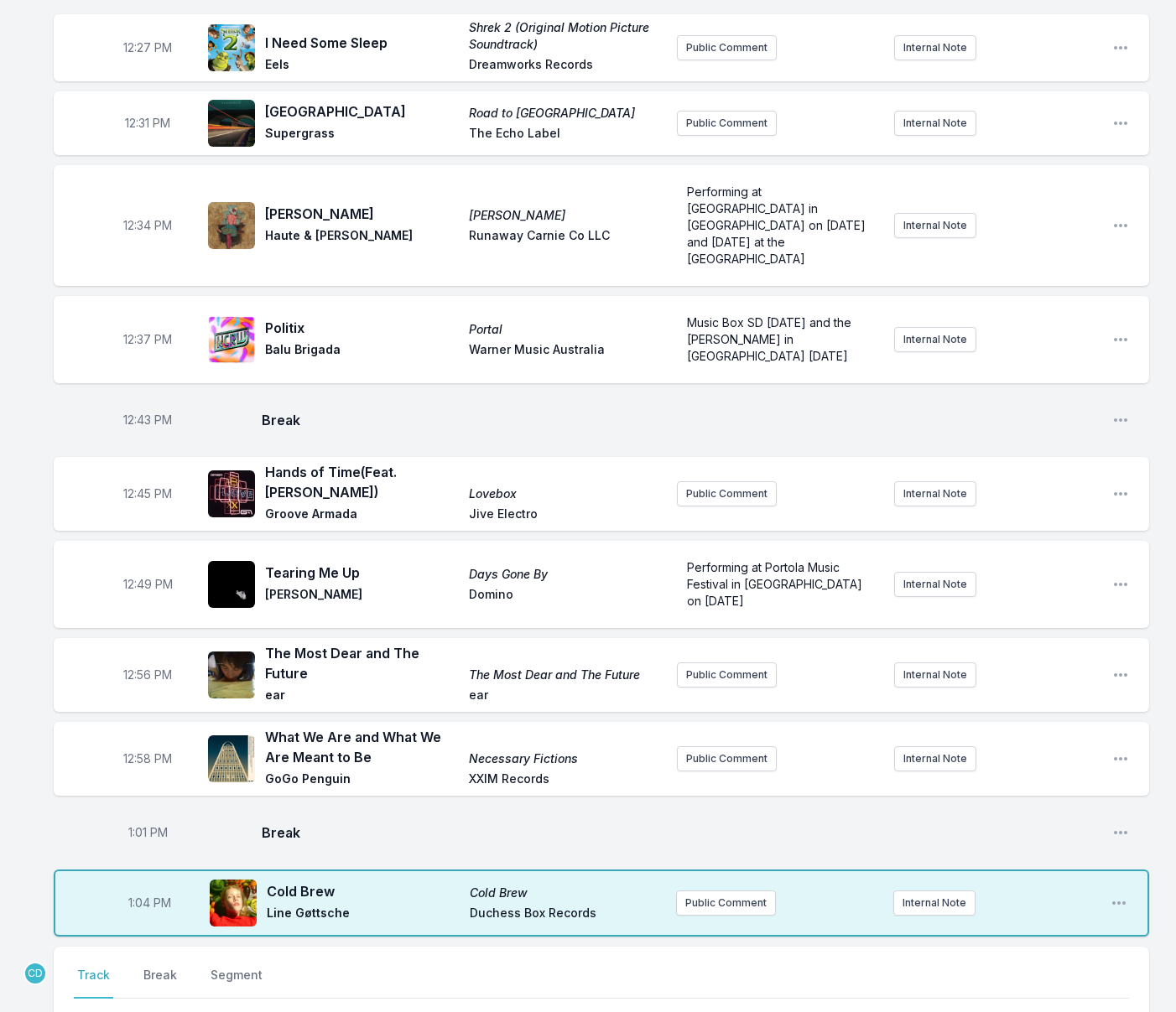
type input "Cancion Mama"
type input "Juan Wauters"
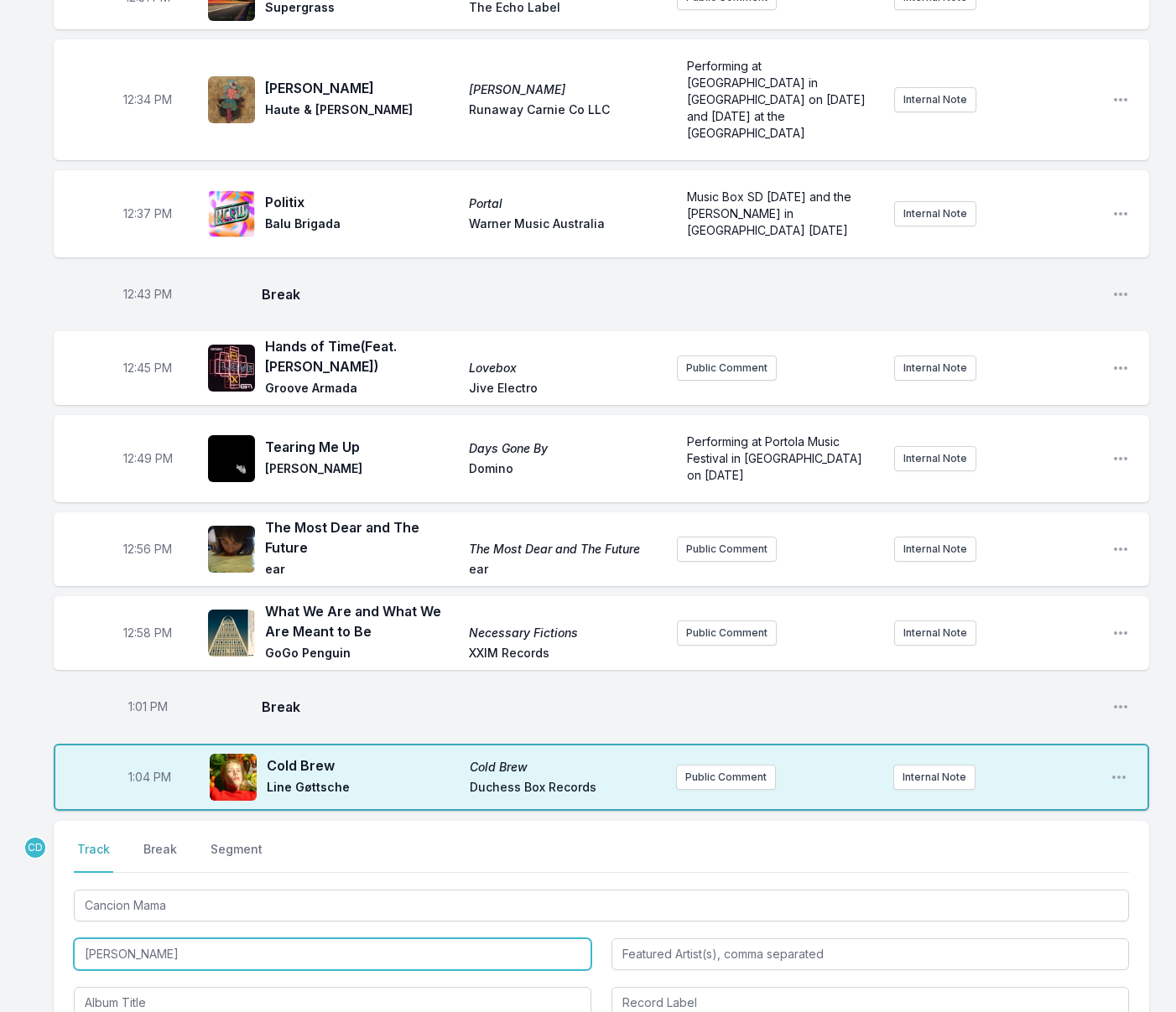
scroll to position [813, 0]
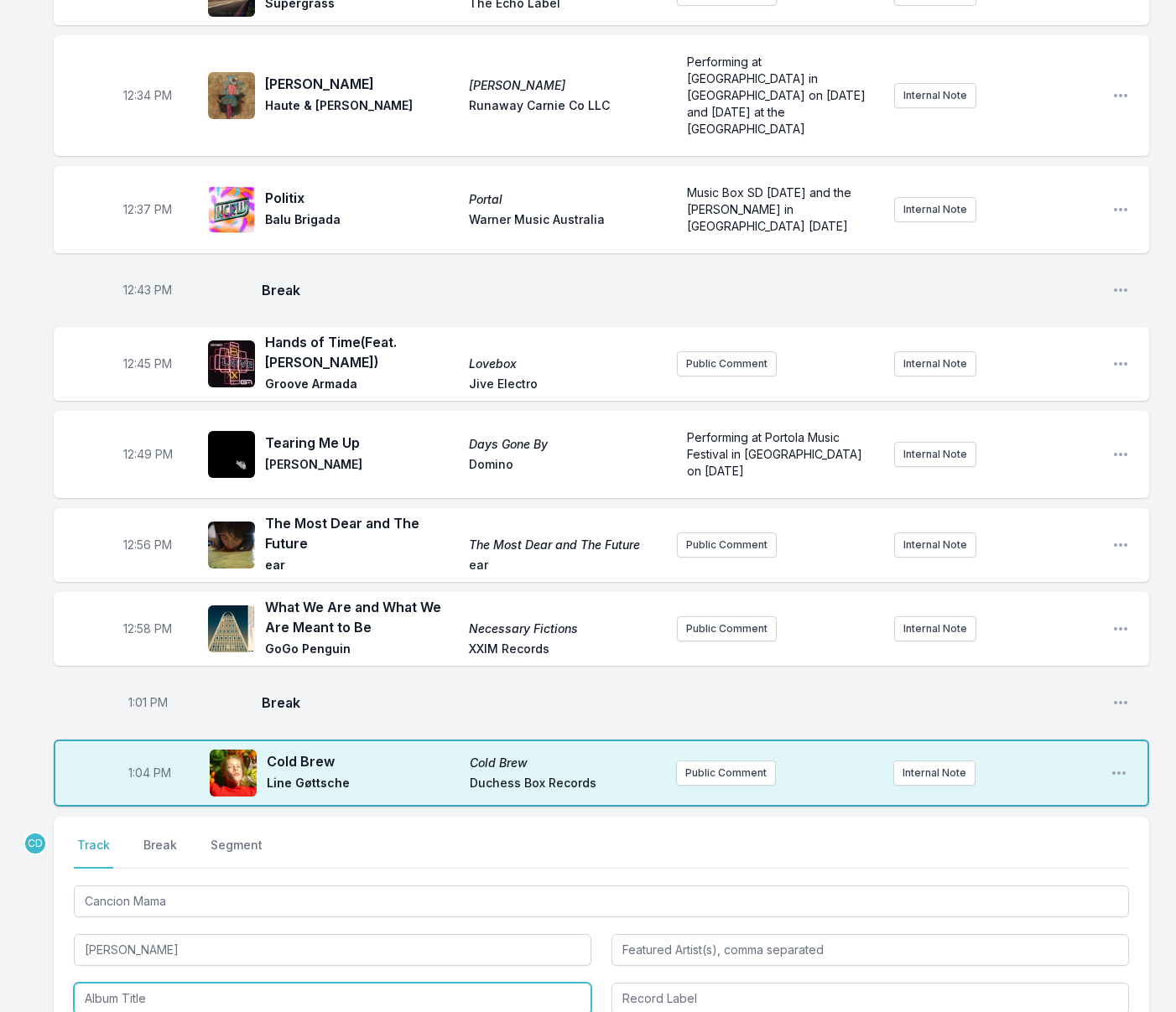
click at [181, 982] on input "Album Title" at bounding box center [332, 998] width 517 height 31
type input "MVD LUV"
click at [674, 982] on input "Record Label" at bounding box center [869, 998] width 517 height 31
drag, startPoint x: 669, startPoint y: 899, endPoint x: 730, endPoint y: 905, distance: 61.3
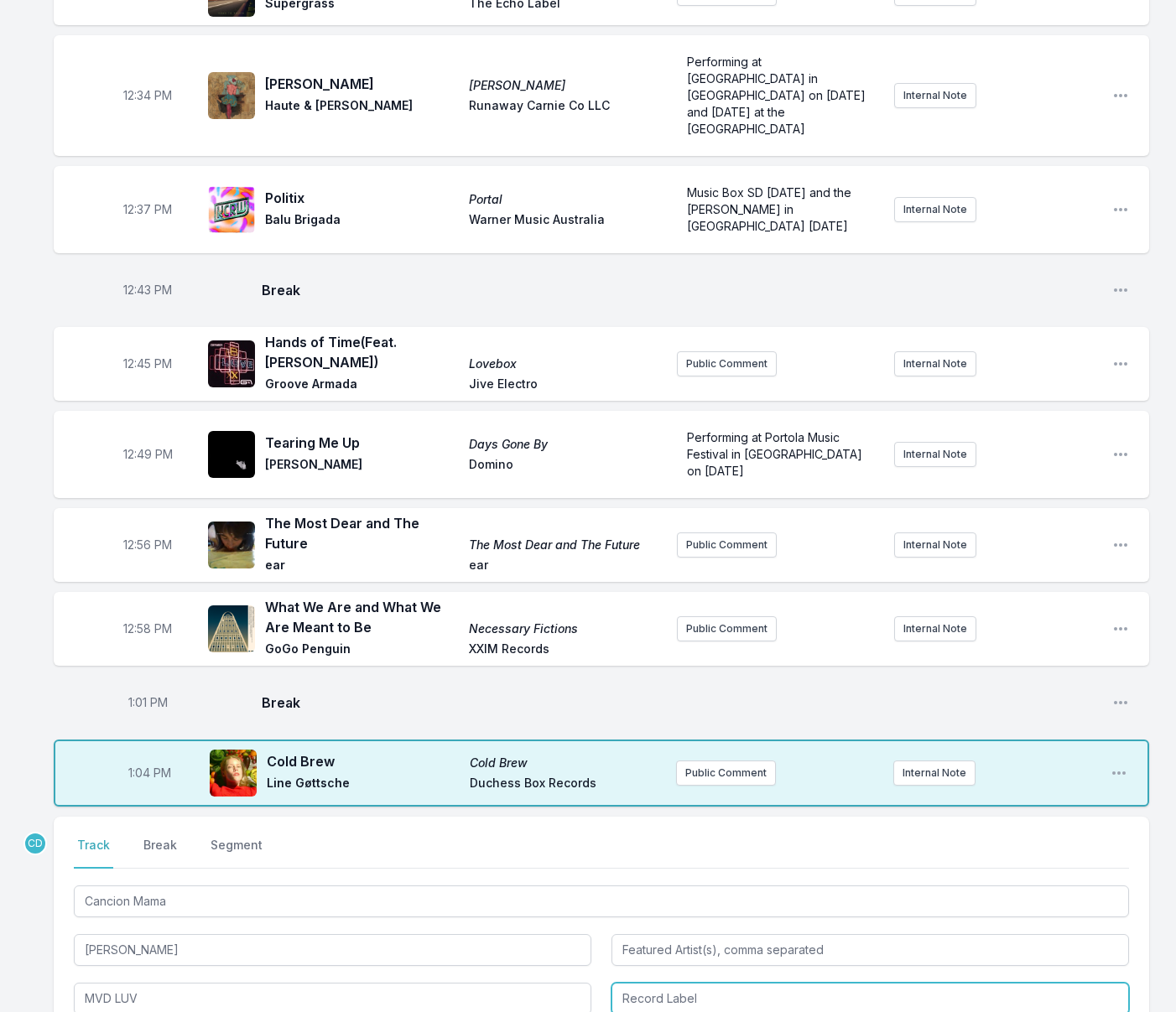
type input "Captured Tracks"
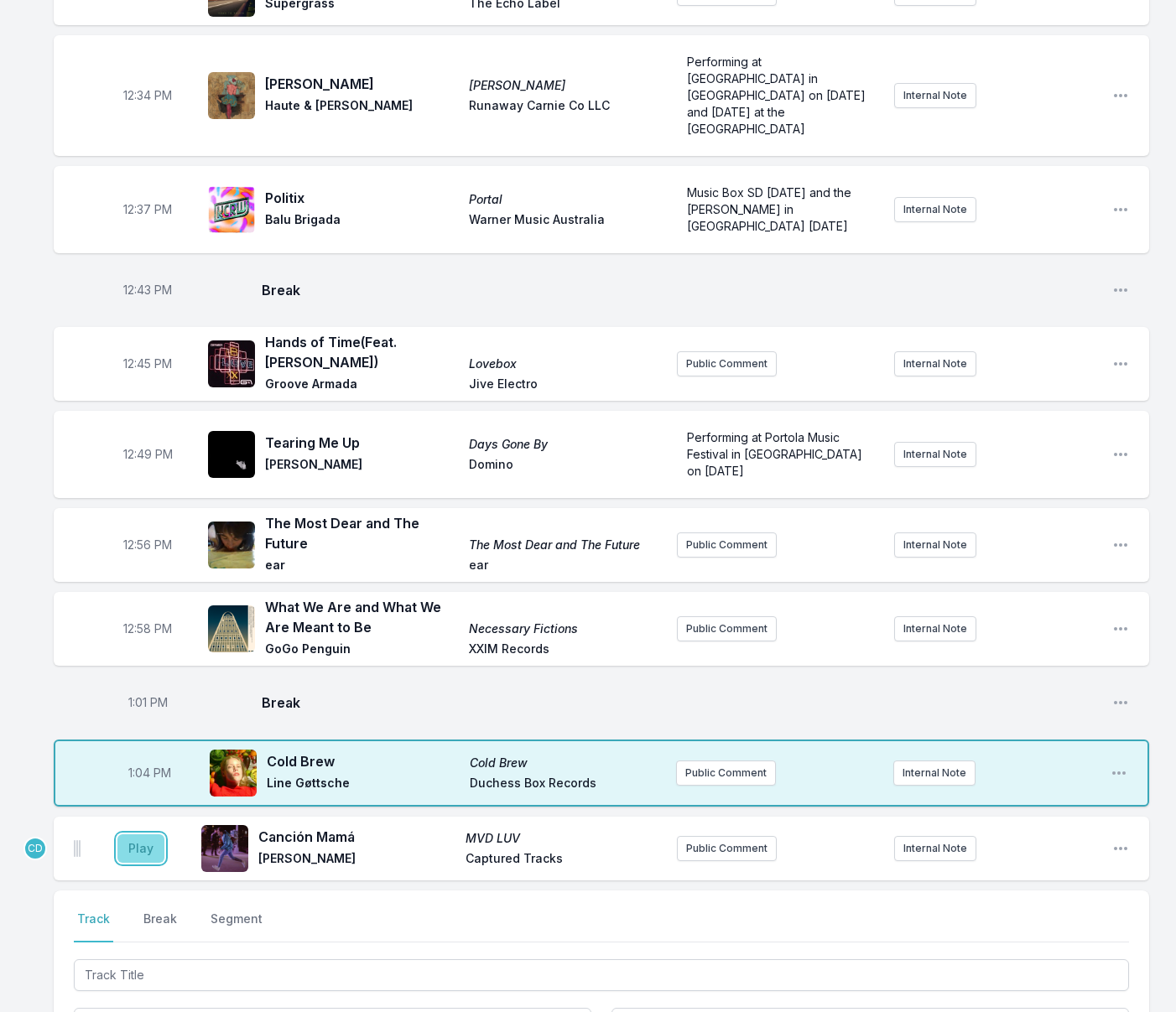
click at [123, 834] on button "Play" at bounding box center [140, 848] width 47 height 29
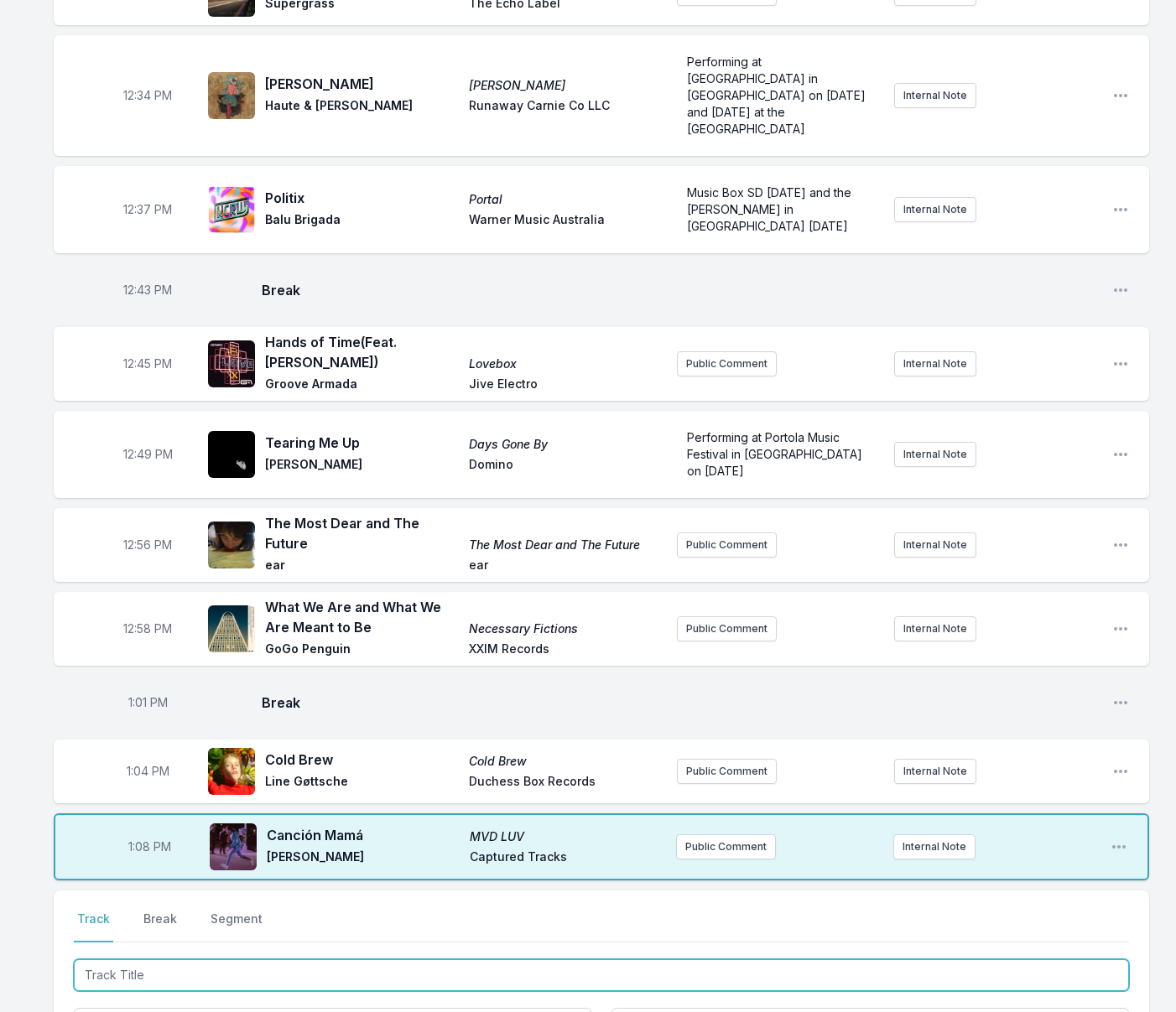
click at [154, 959] on input "Track Title" at bounding box center [601, 974] width 1055 height 31
type input "Does This Song"
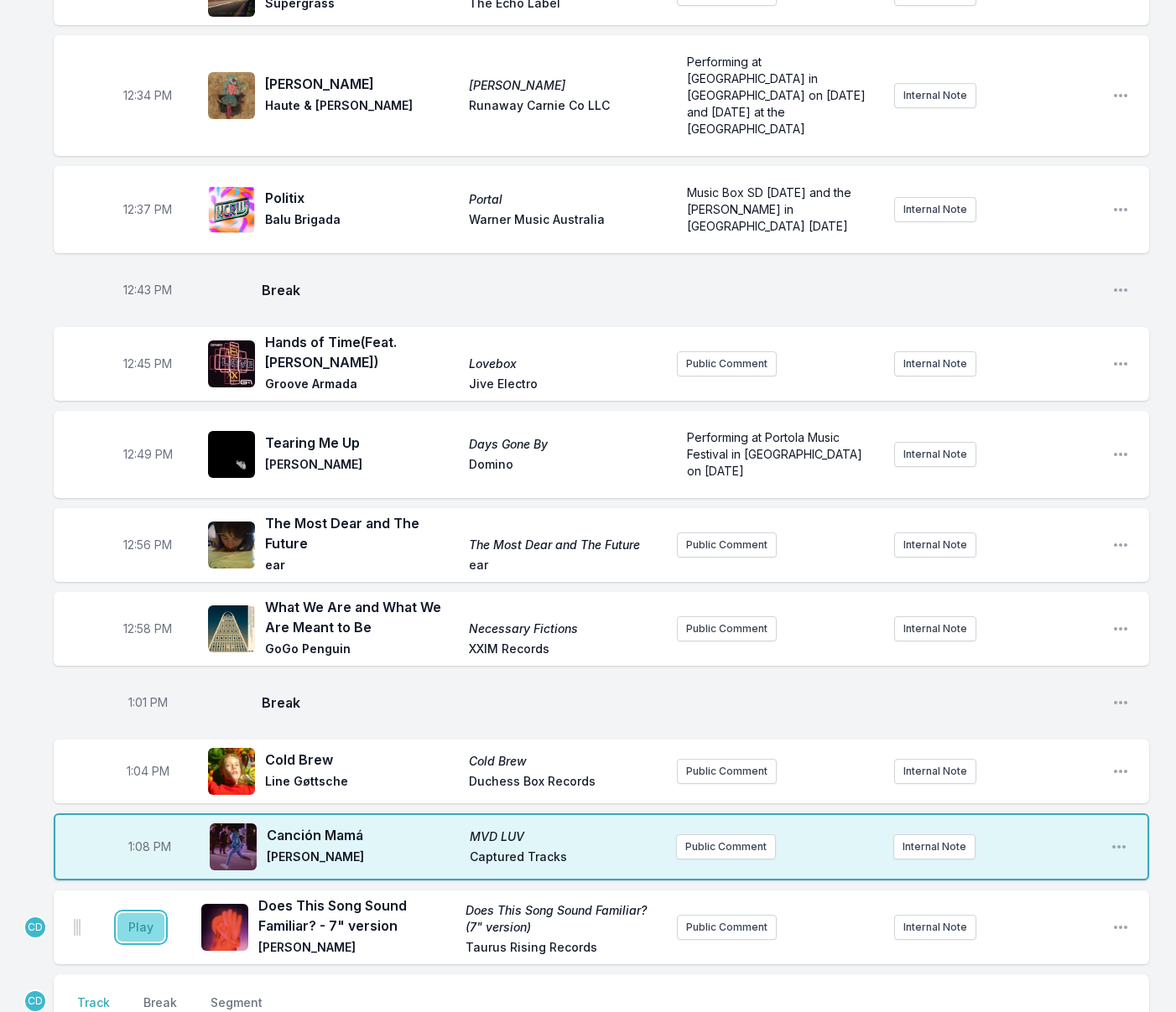
click at [144, 913] on button "Play" at bounding box center [140, 927] width 47 height 29
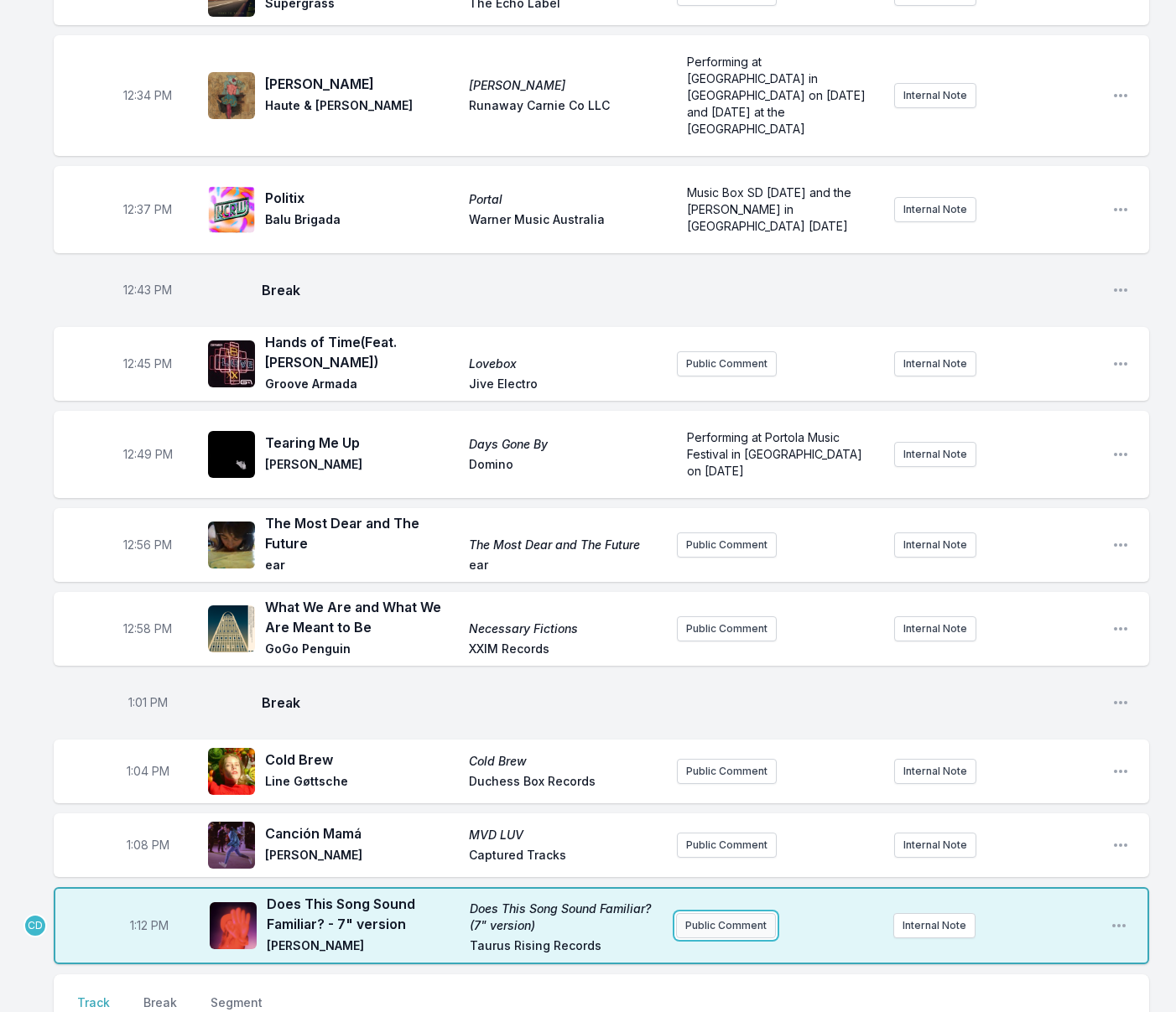
click at [733, 913] on button "Public Comment" at bounding box center [725, 926] width 100 height 25
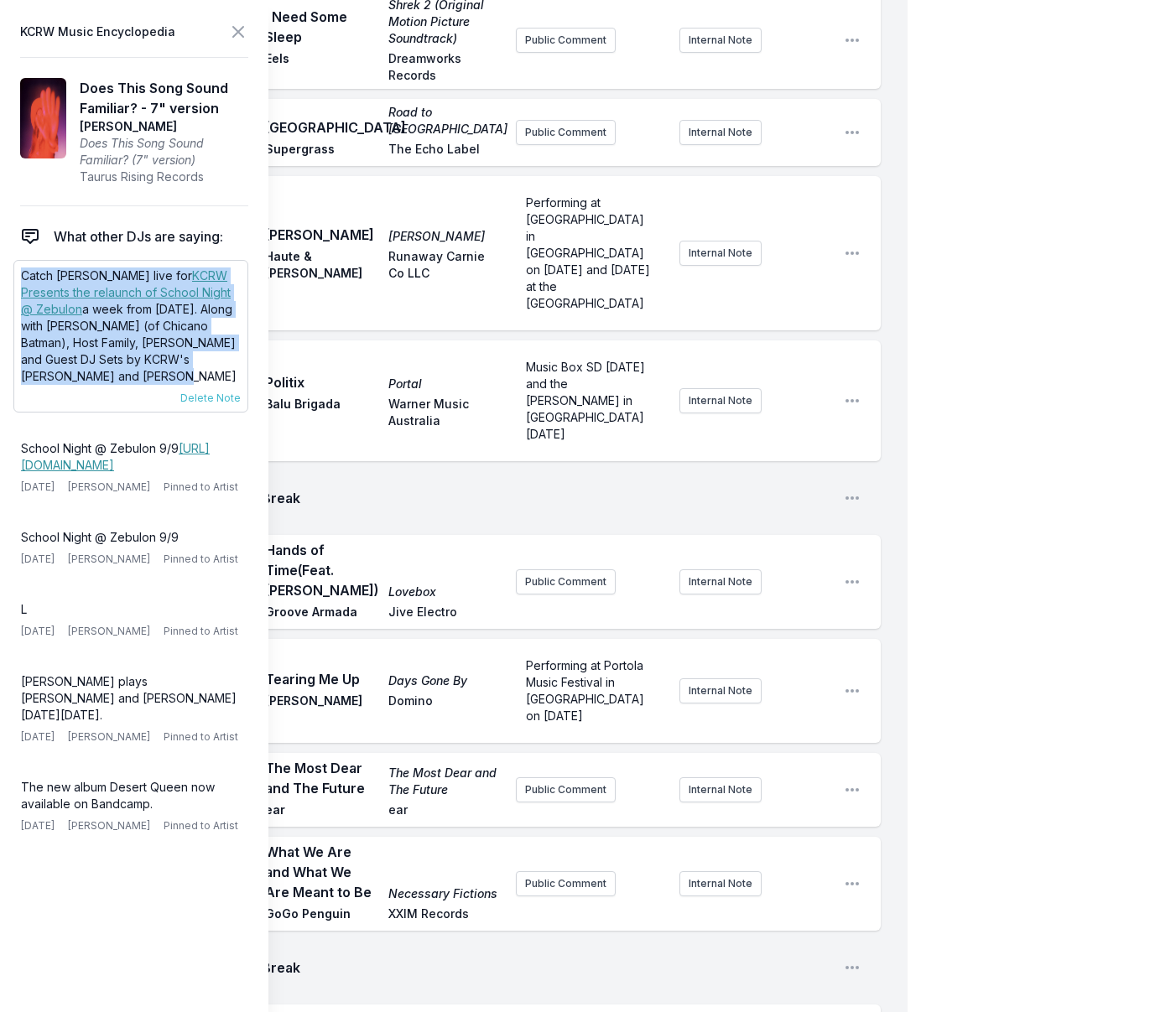
drag, startPoint x: 100, startPoint y: 376, endPoint x: 17, endPoint y: 278, distance: 128.4
click at [6, 281] on aside "KCRW Music Encyclopedia Does This Song Sound Familiar? - 7" version Pearl Charl…" at bounding box center [134, 506] width 268 height 1012
copy p "Catch Pearl Charles live for KCRW Presents the relaunch of School Night @ Zebul…"
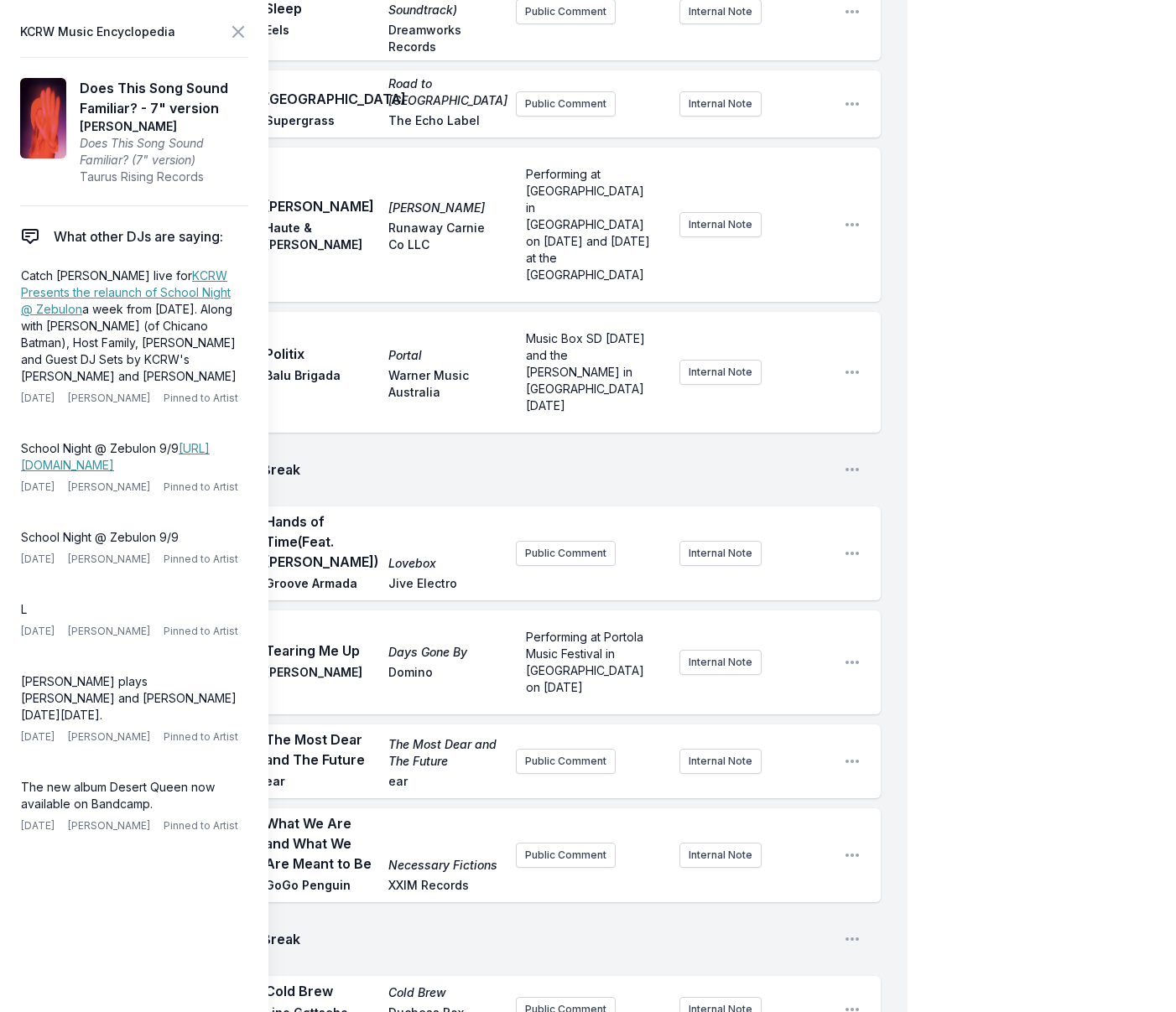
scroll to position [846, 0]
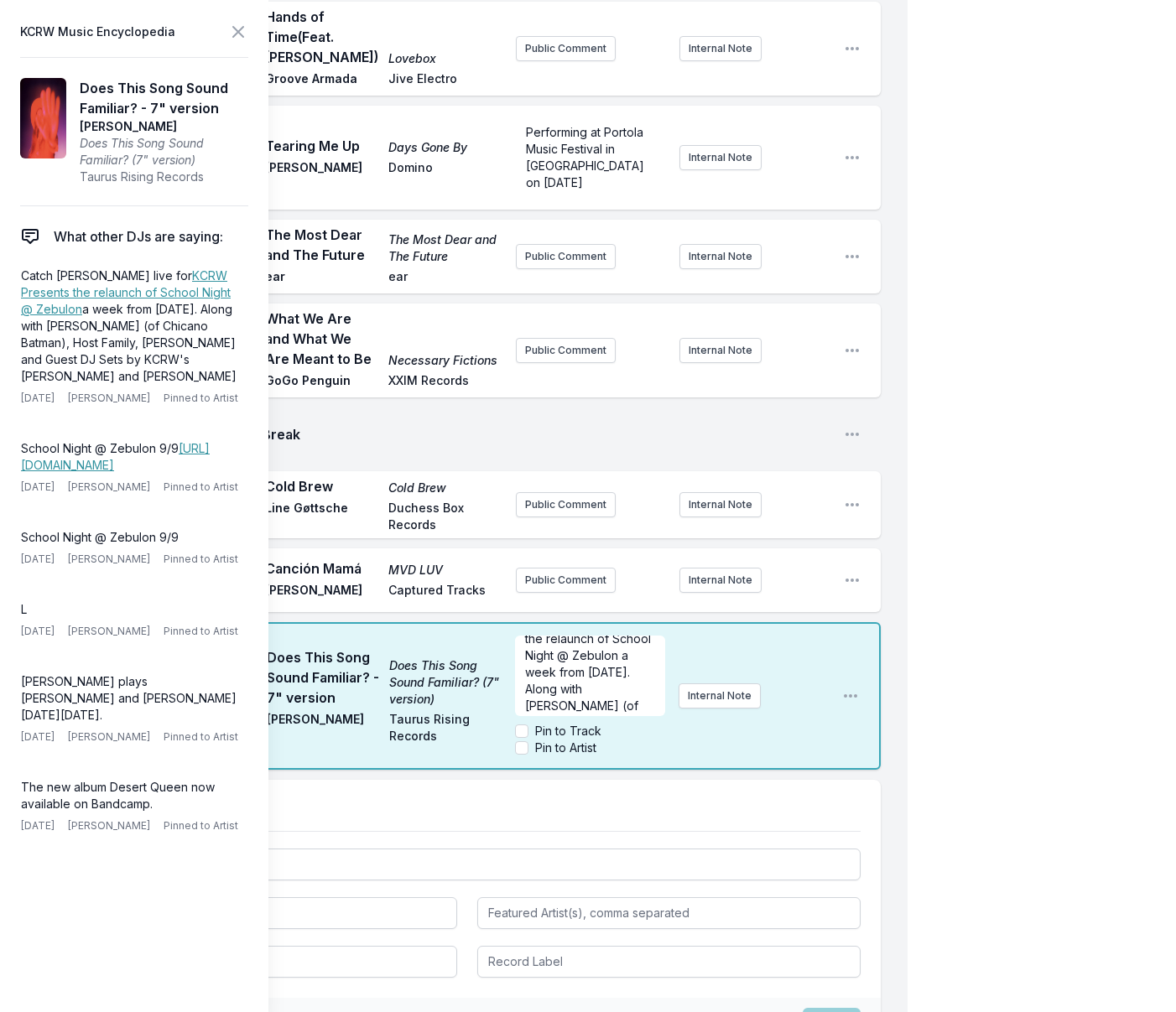
scroll to position [55, 0]
click at [625, 587] on p "Catch Pearl Charles live for KCRW Presents the relaunch of School Night @ Zebul…" at bounding box center [589, 713] width 130 height 252
drag, startPoint x: 532, startPoint y: 505, endPoint x: 609, endPoint y: 488, distance: 78.9
click at [609, 587] on p "Catch Pearl Charles live for KCRW Presents the relaunch of School Night @ Zebul…" at bounding box center [589, 721] width 130 height 268
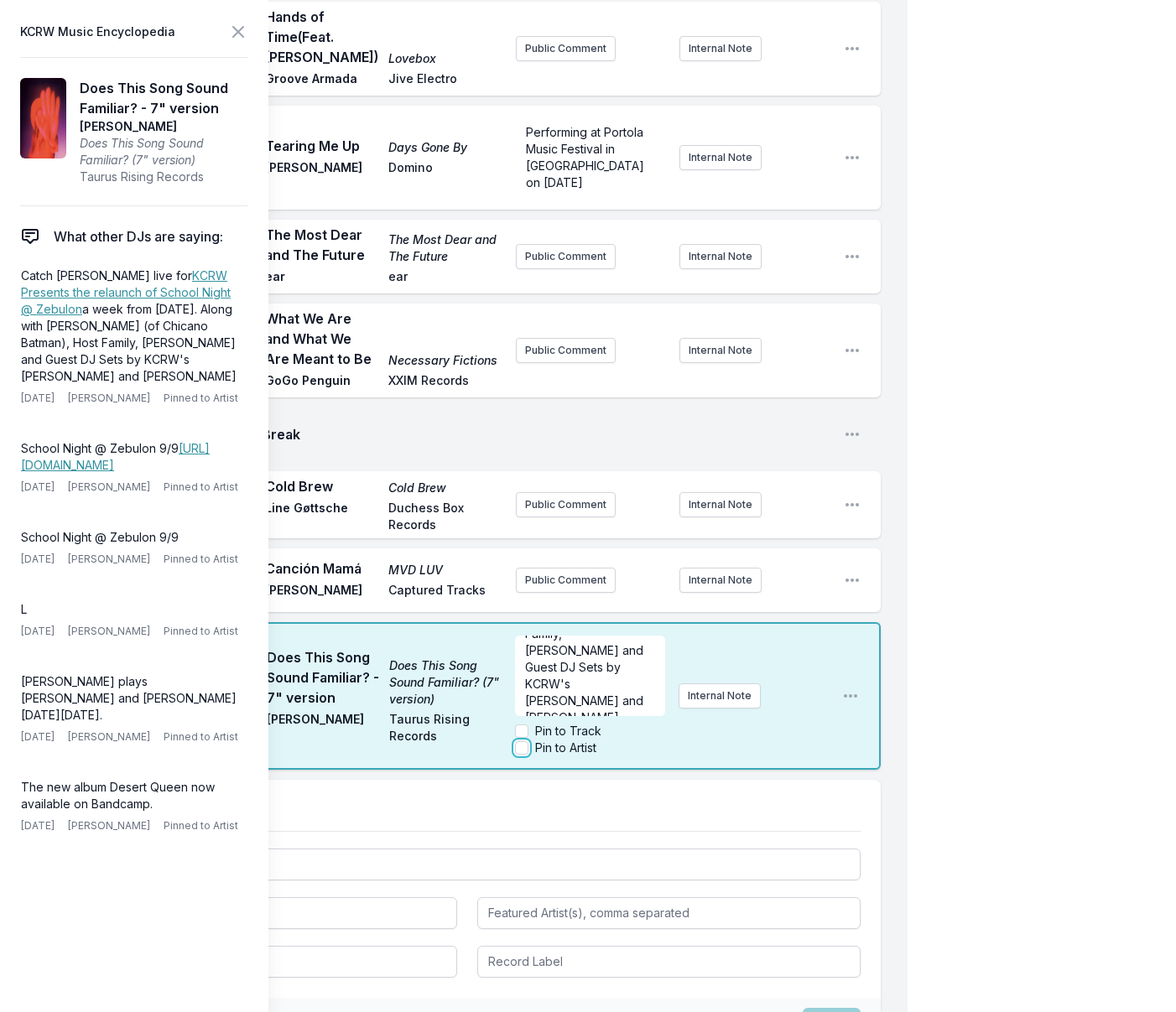
click at [520, 741] on input "Pin to Artist" at bounding box center [521, 748] width 13 height 13
checkbox input "true"
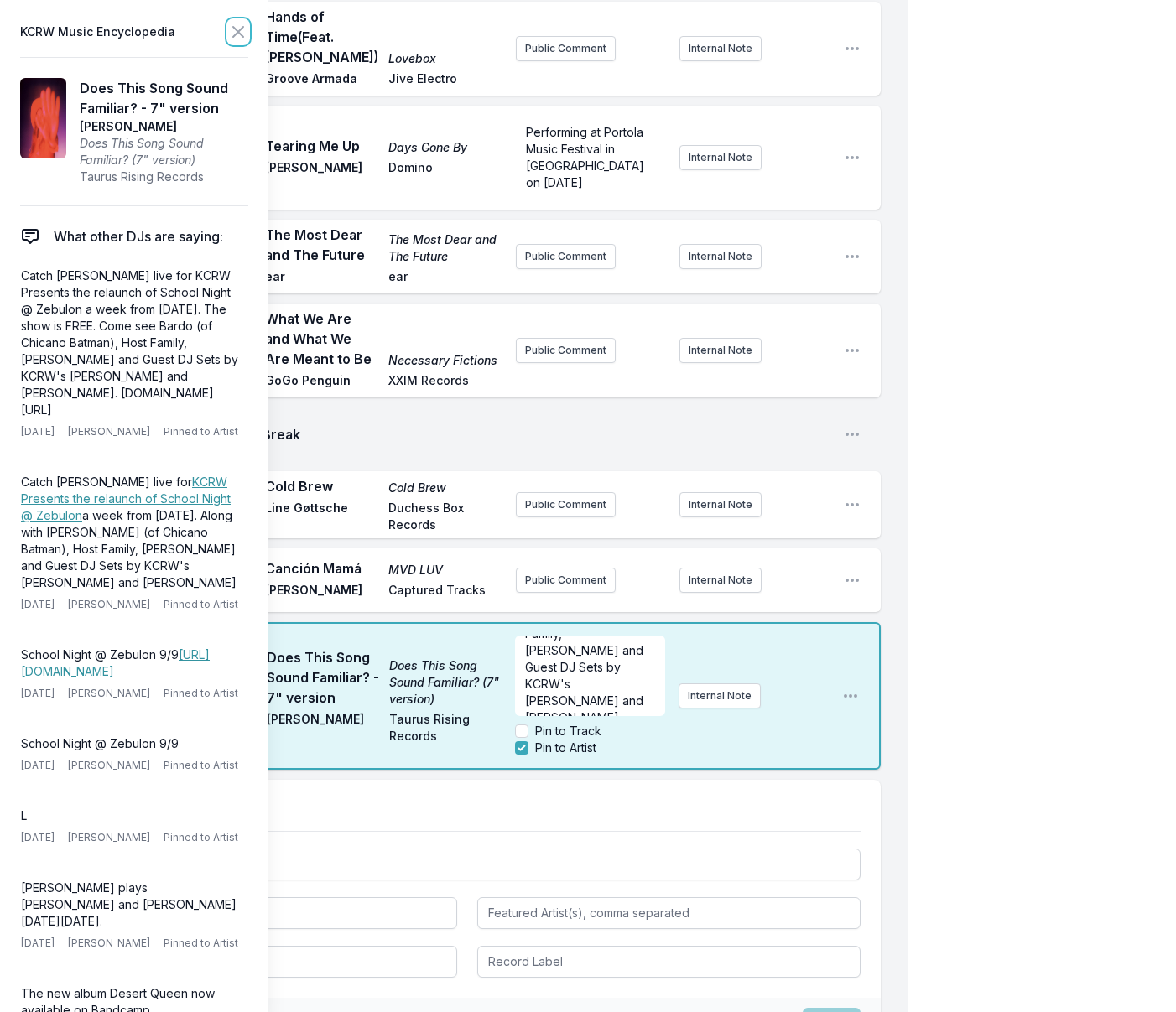
scroll to position [0, 0]
click at [233, 31] on icon at bounding box center [238, 31] width 20 height 20
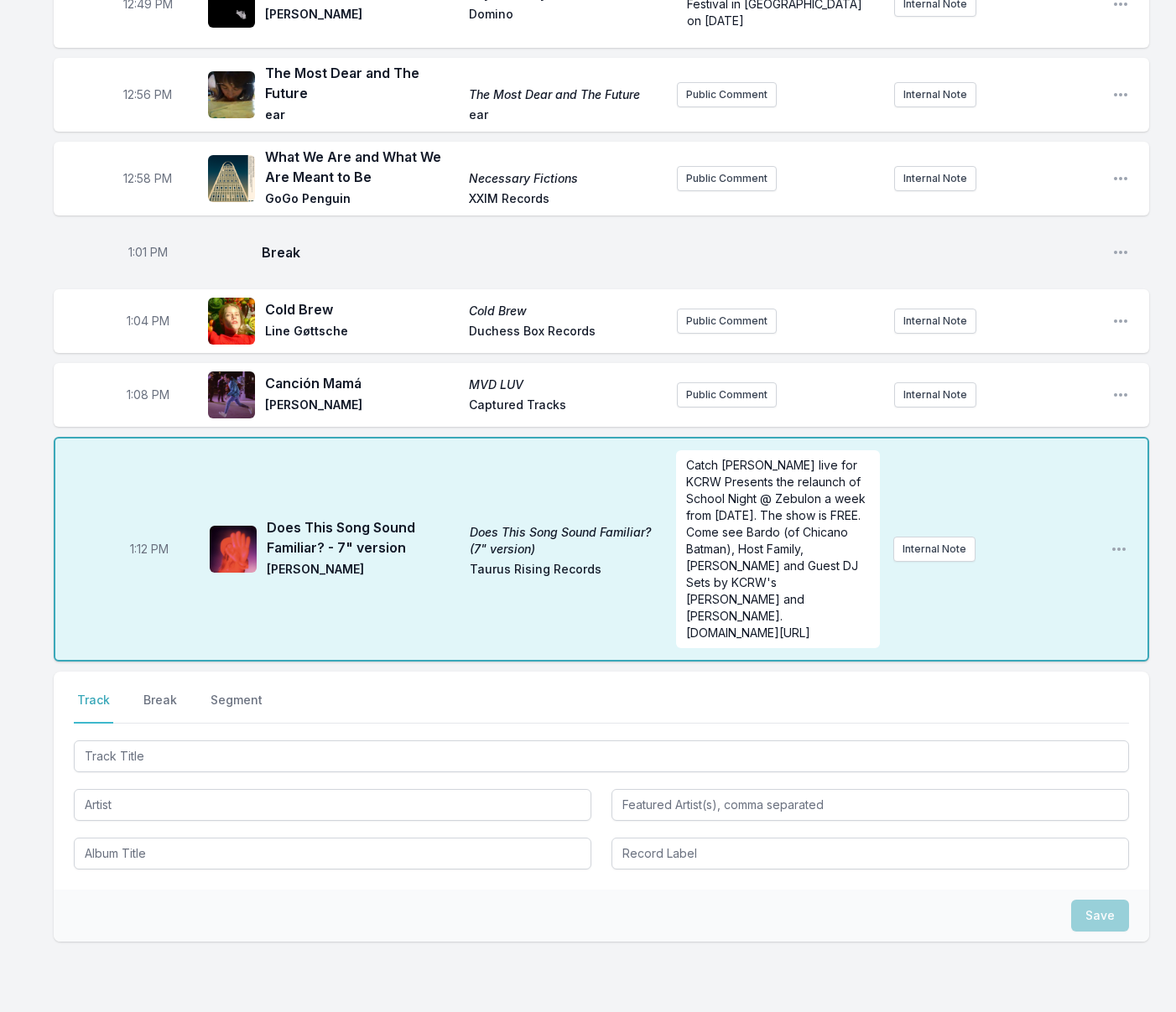
scroll to position [1210, 0]
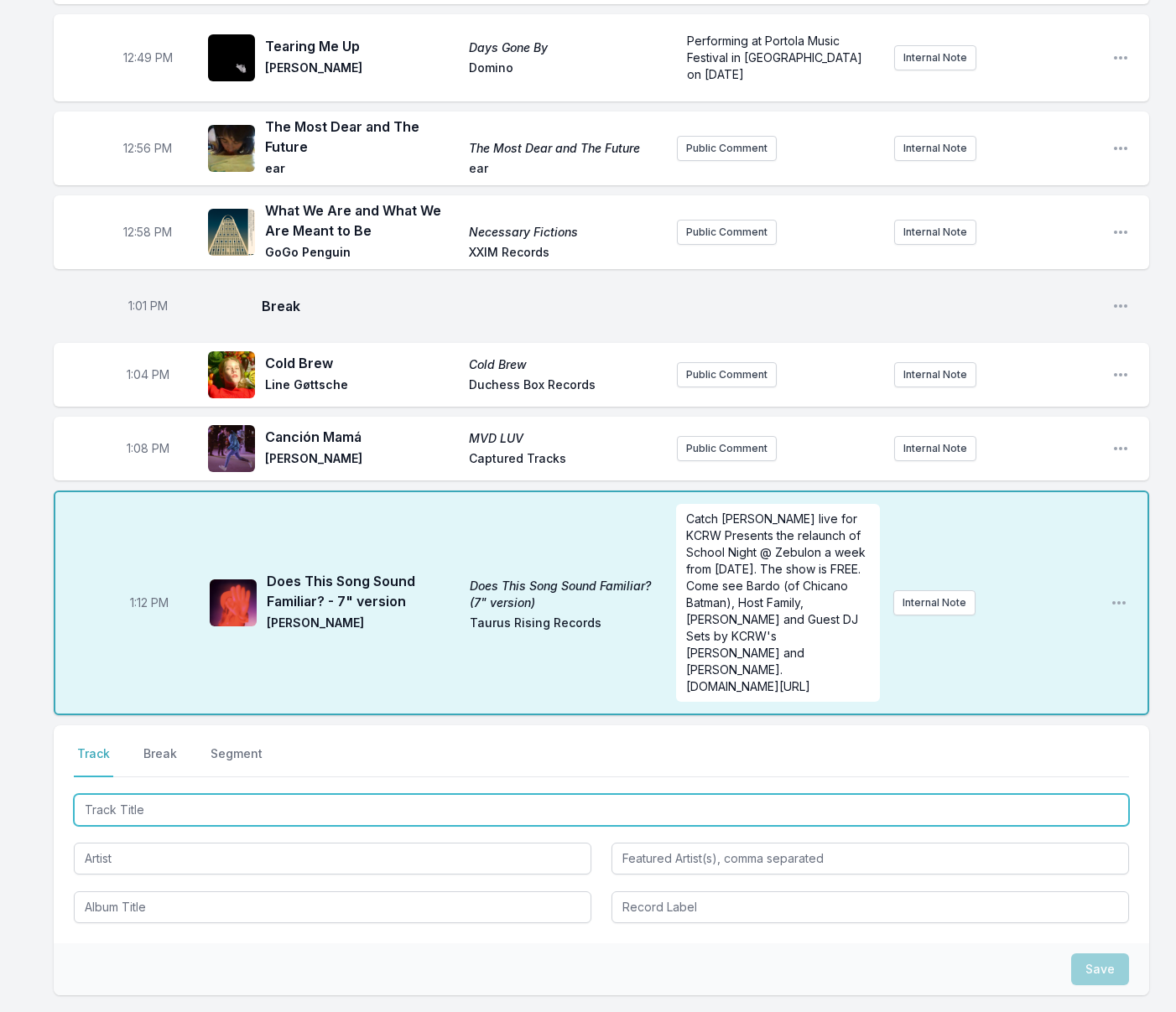
click at [242, 794] on input "Track Title" at bounding box center [601, 810] width 1055 height 31
type input "O"
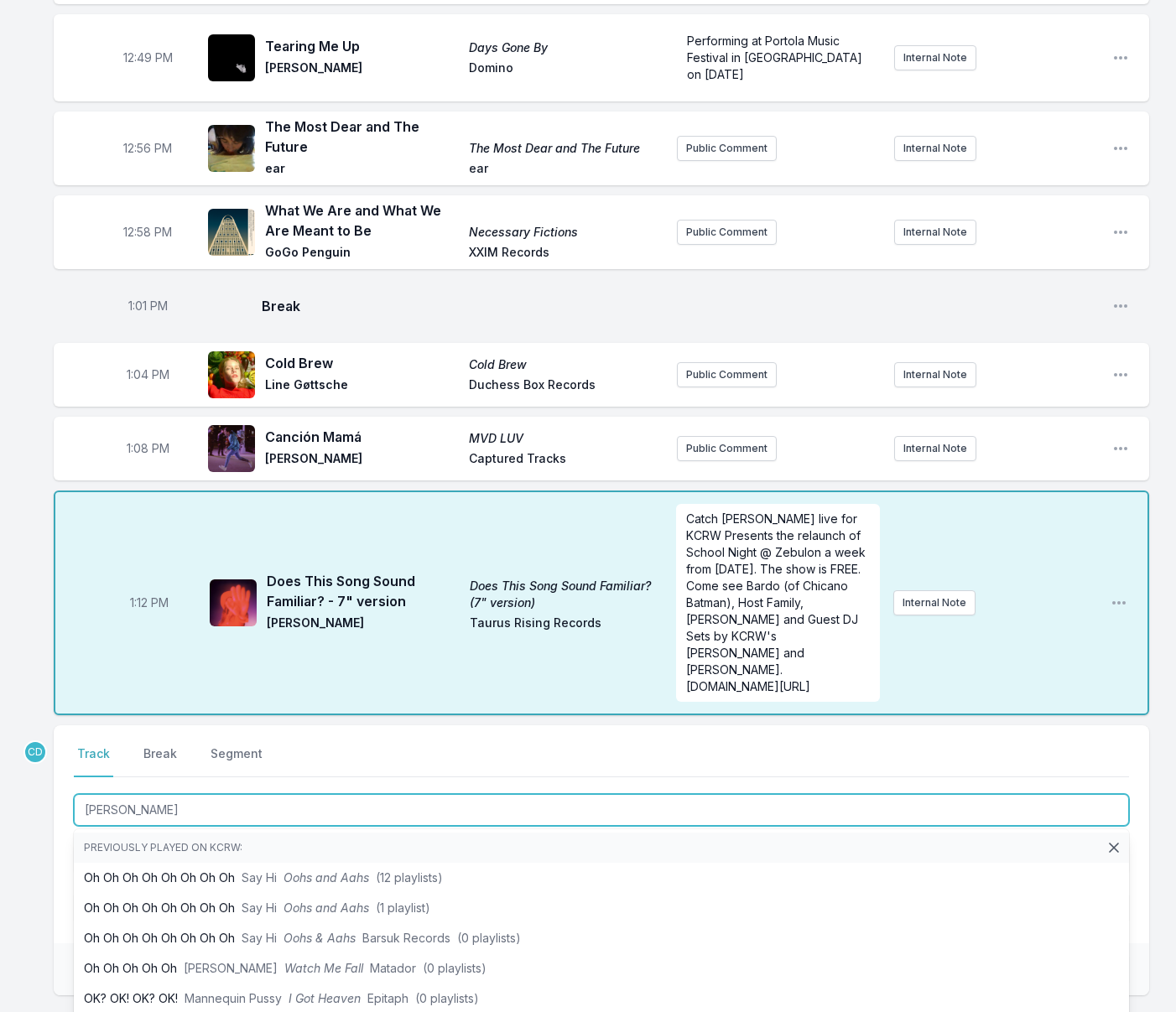
type input "Paradise"
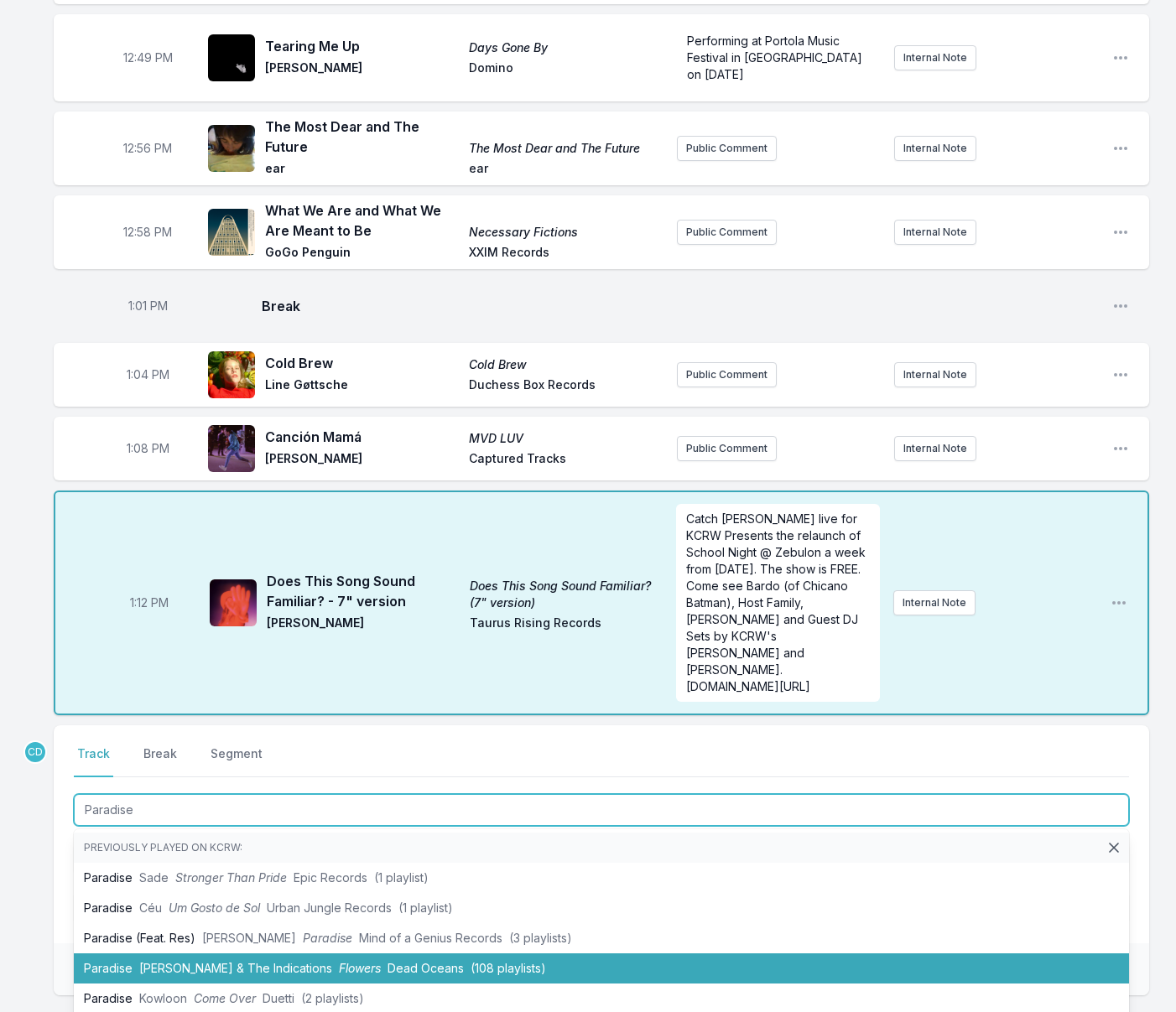
click at [228, 961] on span "Durand Jones & The Indications" at bounding box center [236, 968] width 193 height 14
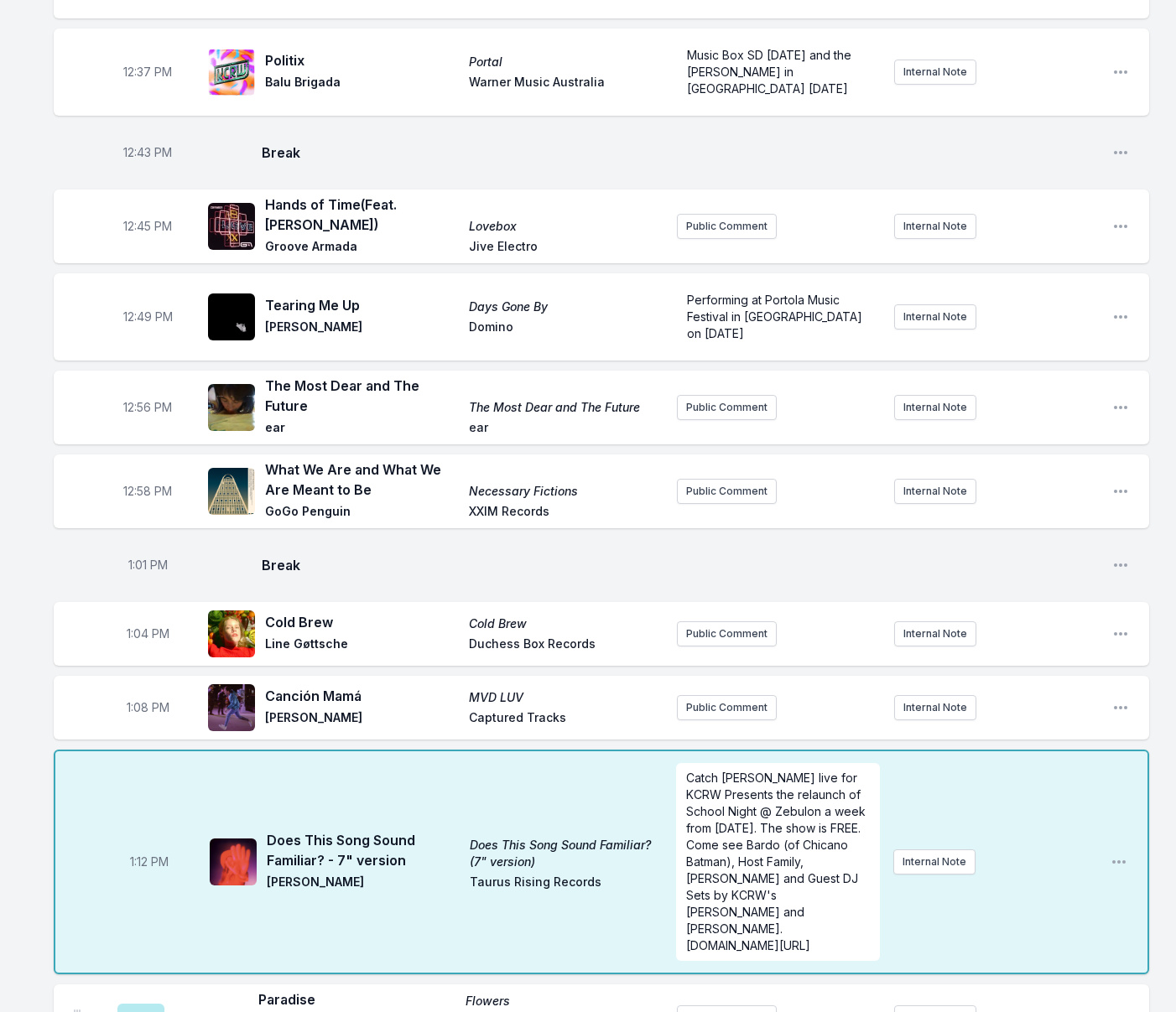
scroll to position [1284, 0]
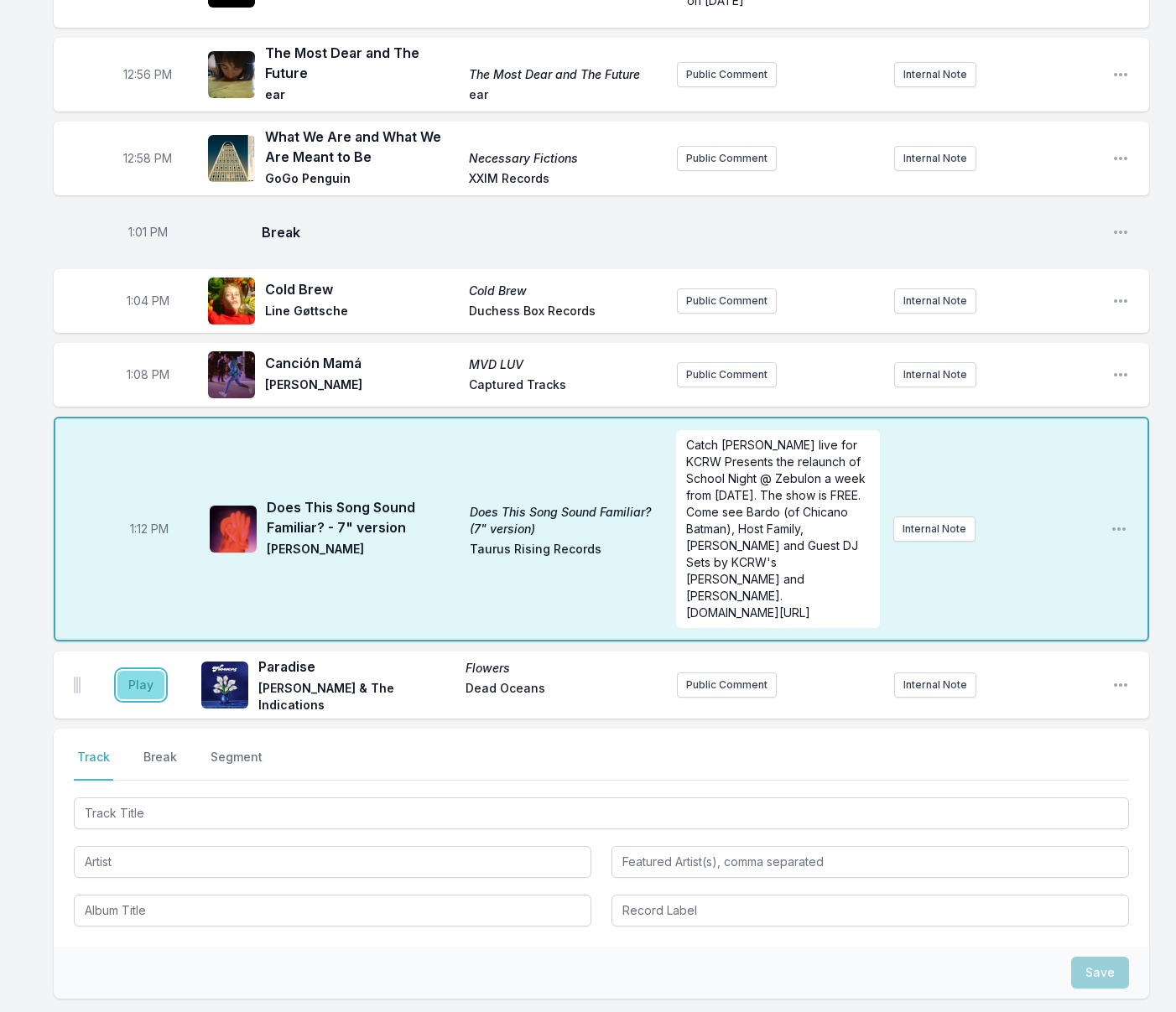
click at [133, 671] on button "Play" at bounding box center [140, 685] width 47 height 29
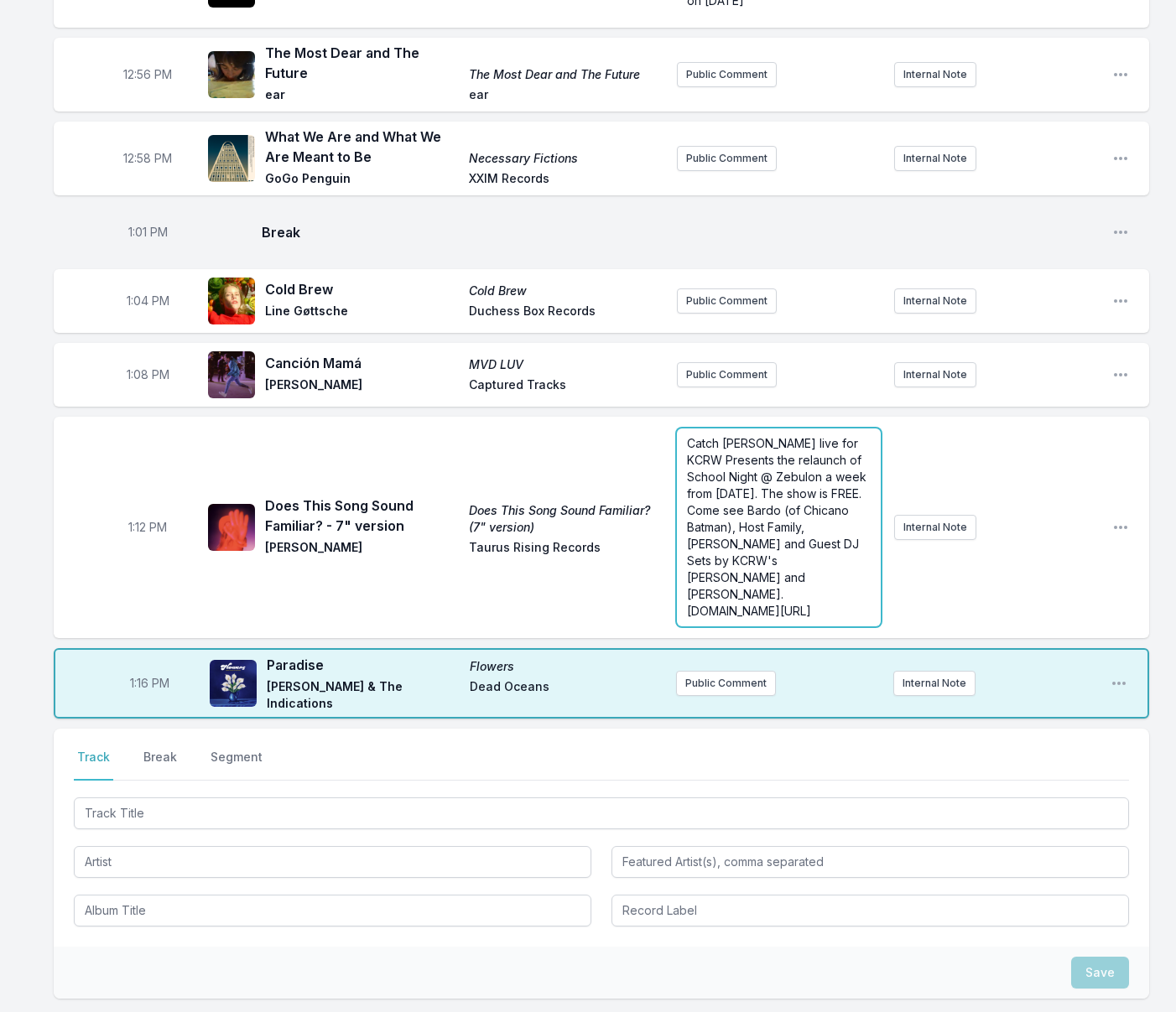
drag, startPoint x: 764, startPoint y: 381, endPoint x: 795, endPoint y: 365, distance: 34.9
click at [764, 428] on div "Catch Pearl Charles live for KCRW Presents the relaunch of School Night @ Zebul…" at bounding box center [778, 527] width 204 height 198
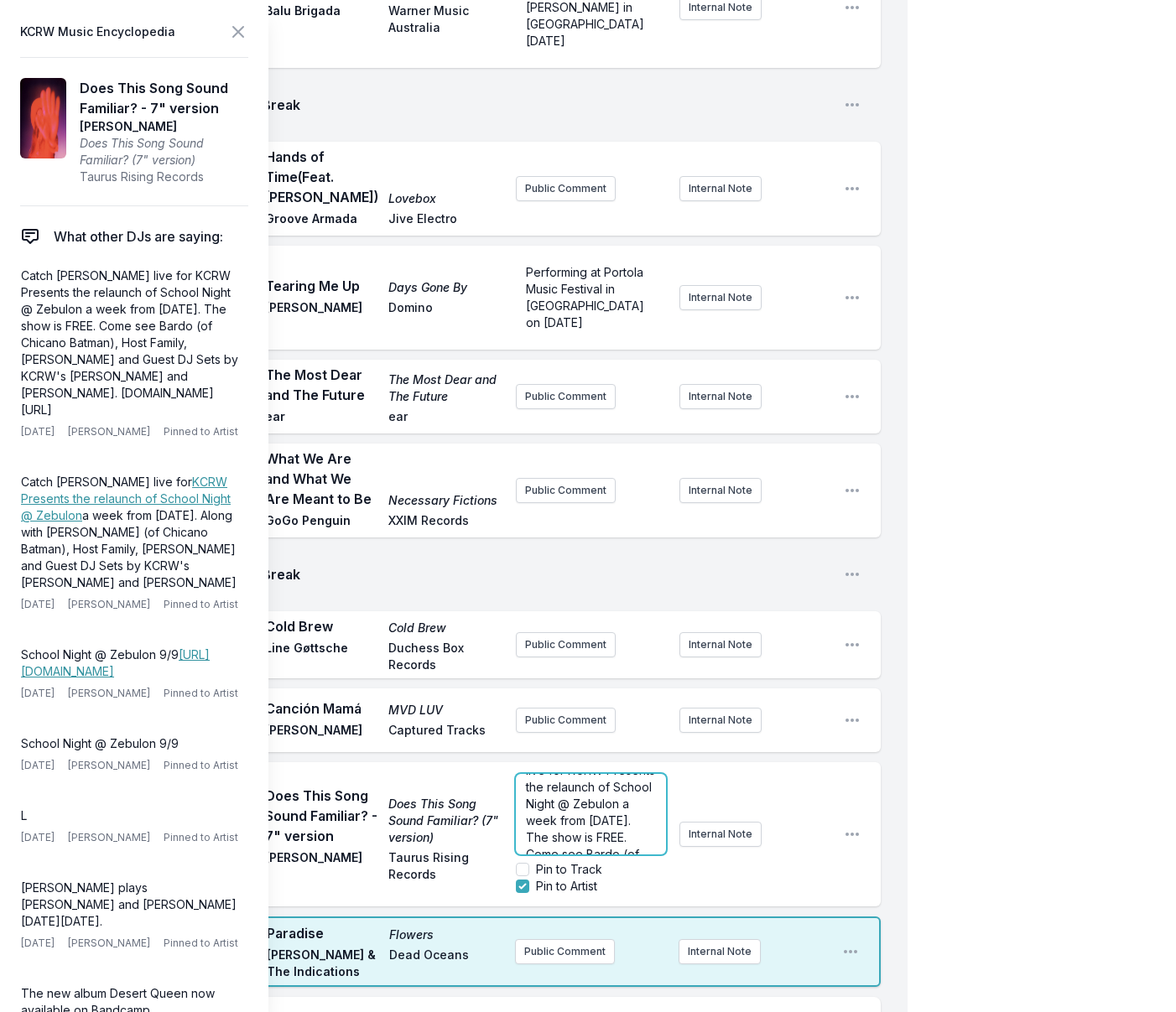
scroll to position [59, 0]
drag, startPoint x: 617, startPoint y: 603, endPoint x: 620, endPoint y: 590, distance: 13.3
click at [620, 721] on span "Catch Pearl Charles live for KCRW Presents the relaunch of School Night @ Zebul…" at bounding box center [591, 846] width 132 height 249
click at [244, 27] on icon at bounding box center [238, 31] width 20 height 20
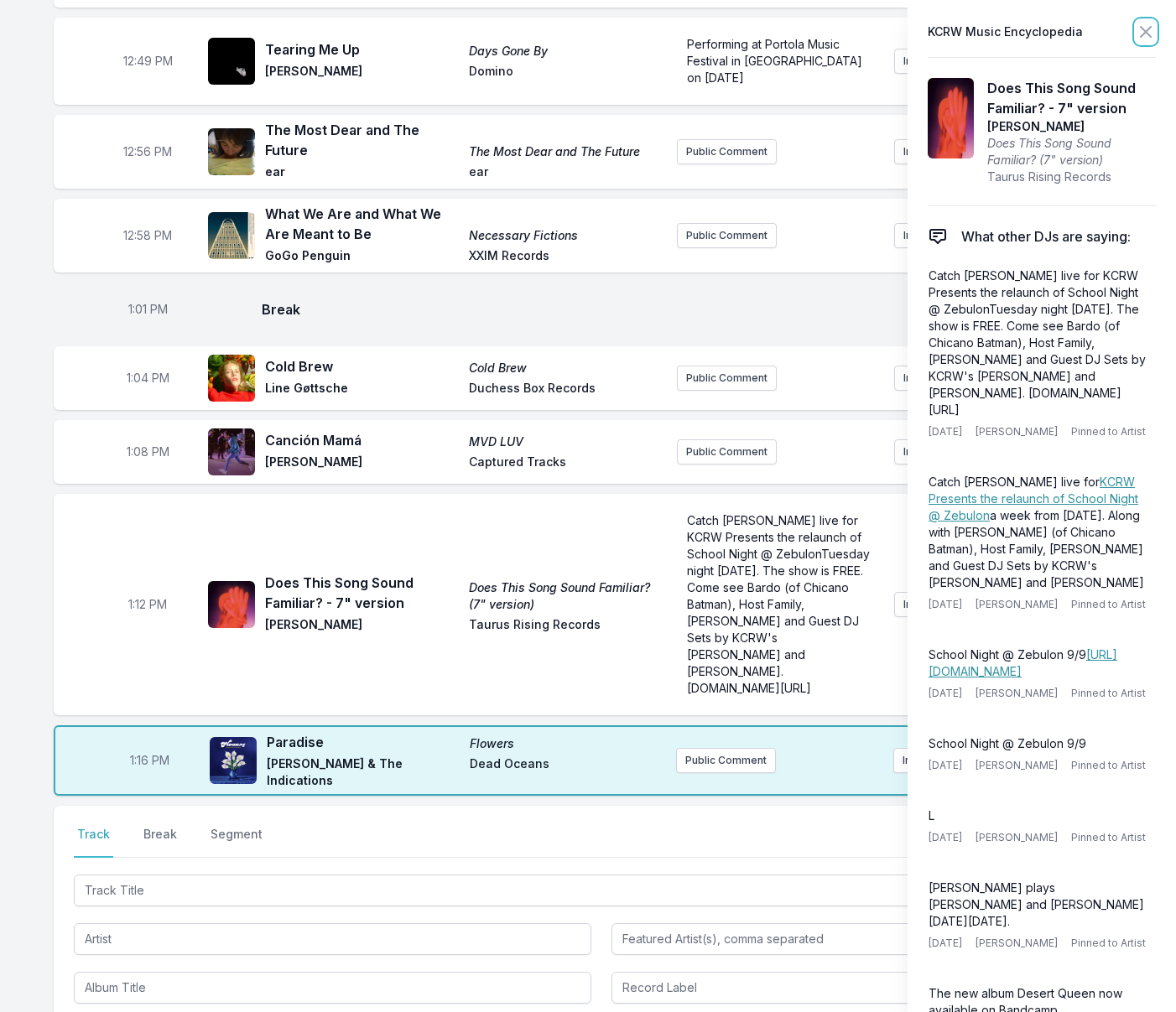
scroll to position [0, 0]
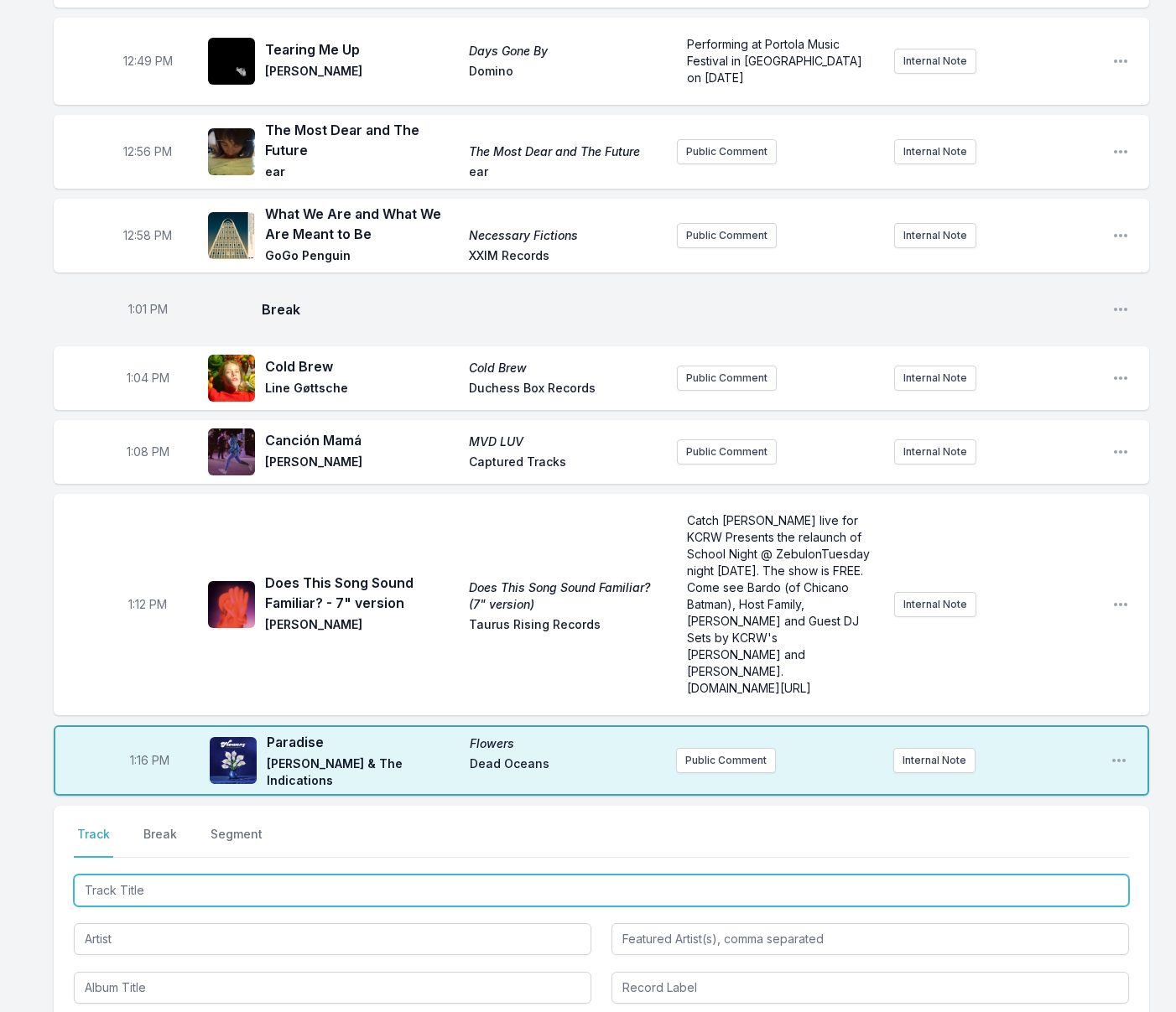
click at [189, 874] on input "Track Title" at bounding box center [601, 890] width 1055 height 31
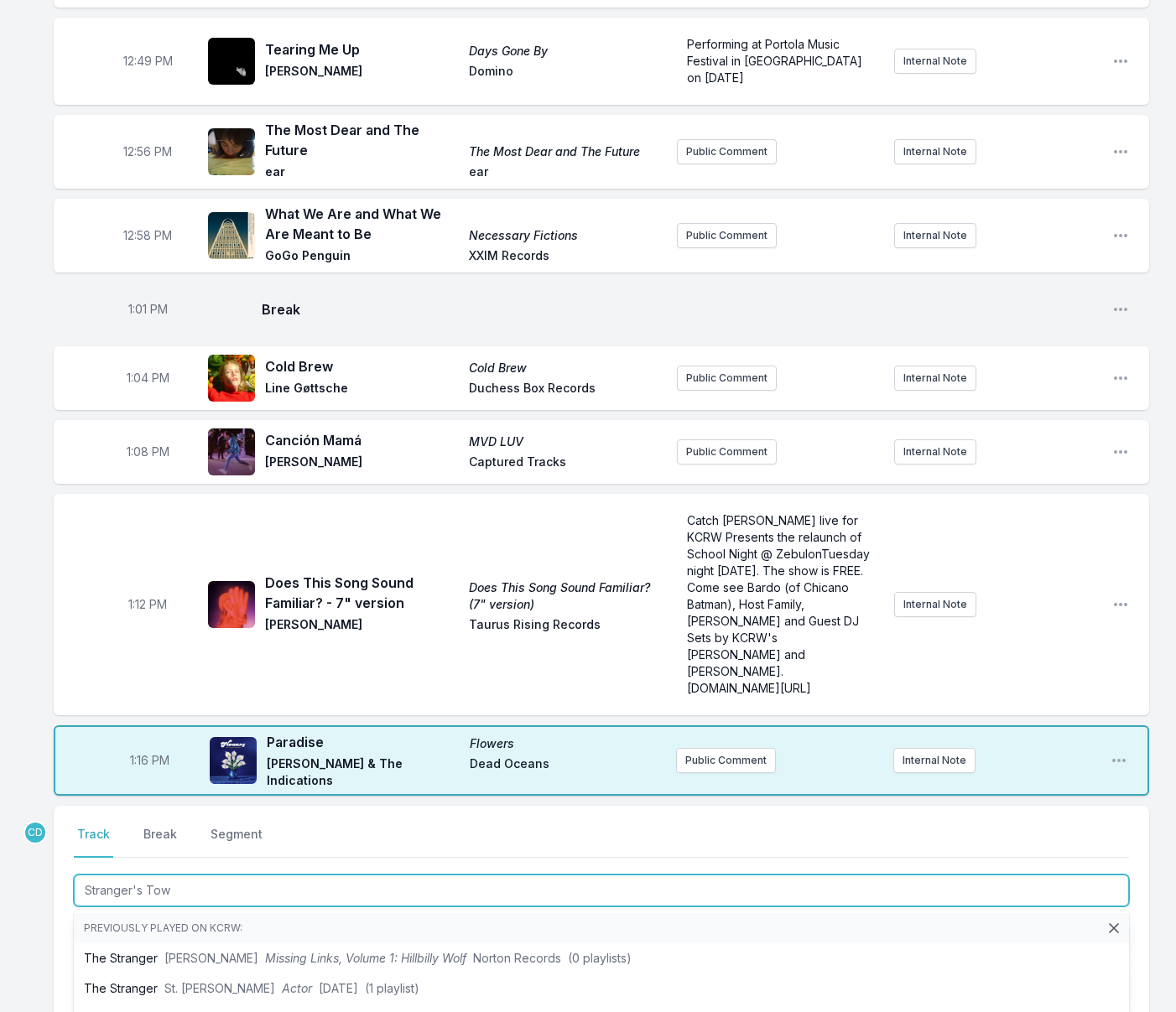
type input "Stranger's Town"
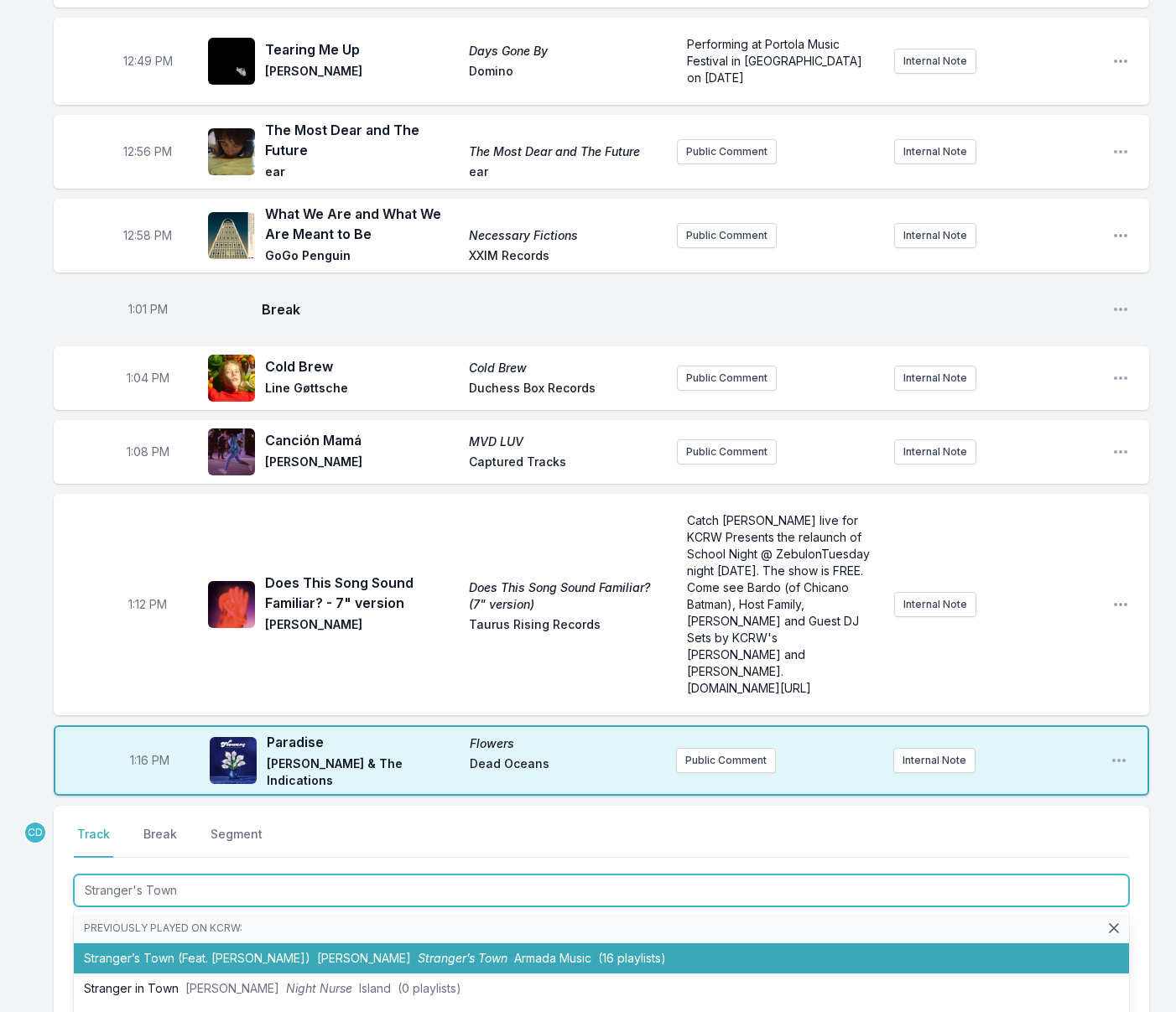
click at [217, 943] on li "Stranger’s Town (Feat. ZOE ASKA) Eelke Kleijn Stranger’s Town Armada Music (16 …" at bounding box center [601, 958] width 1055 height 31
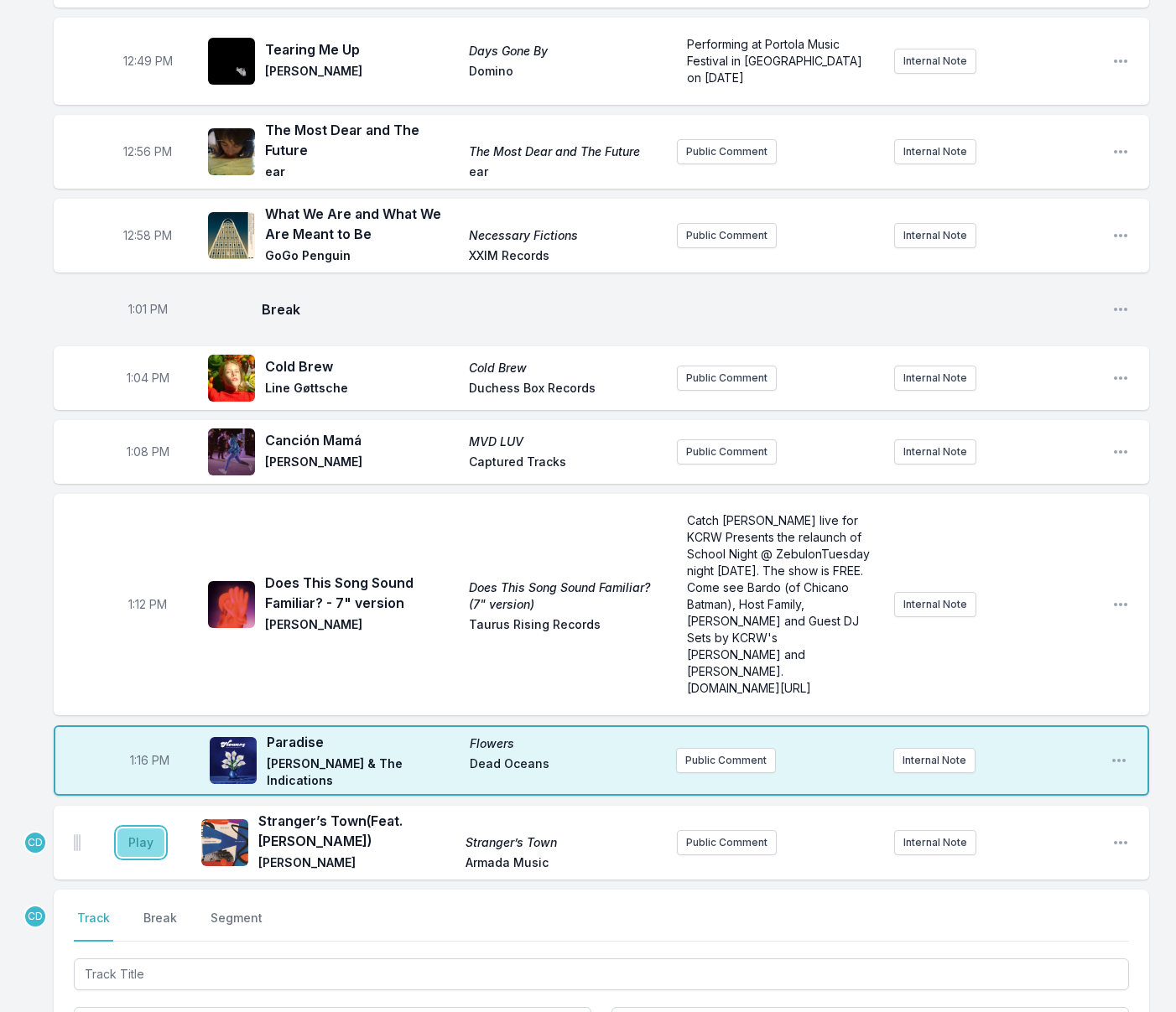
click at [130, 828] on button "Play" at bounding box center [140, 843] width 47 height 29
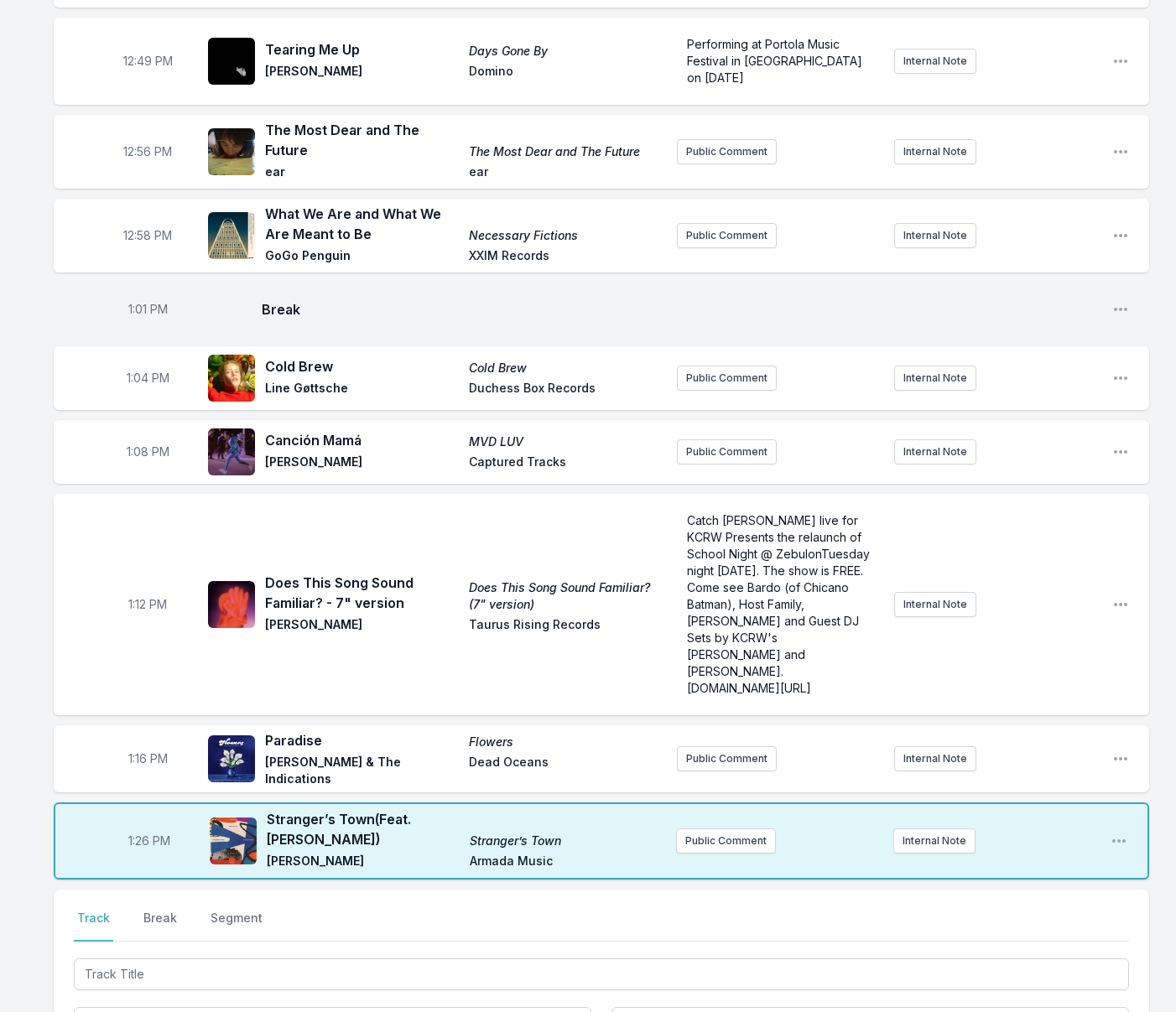
click at [148, 832] on span "1:26 PM" at bounding box center [149, 840] width 42 height 17
click at [140, 825] on input "13:26" at bounding box center [149, 840] width 94 height 31
click at [141, 825] on input "13:23" at bounding box center [149, 840] width 94 height 31
type input "13:22"
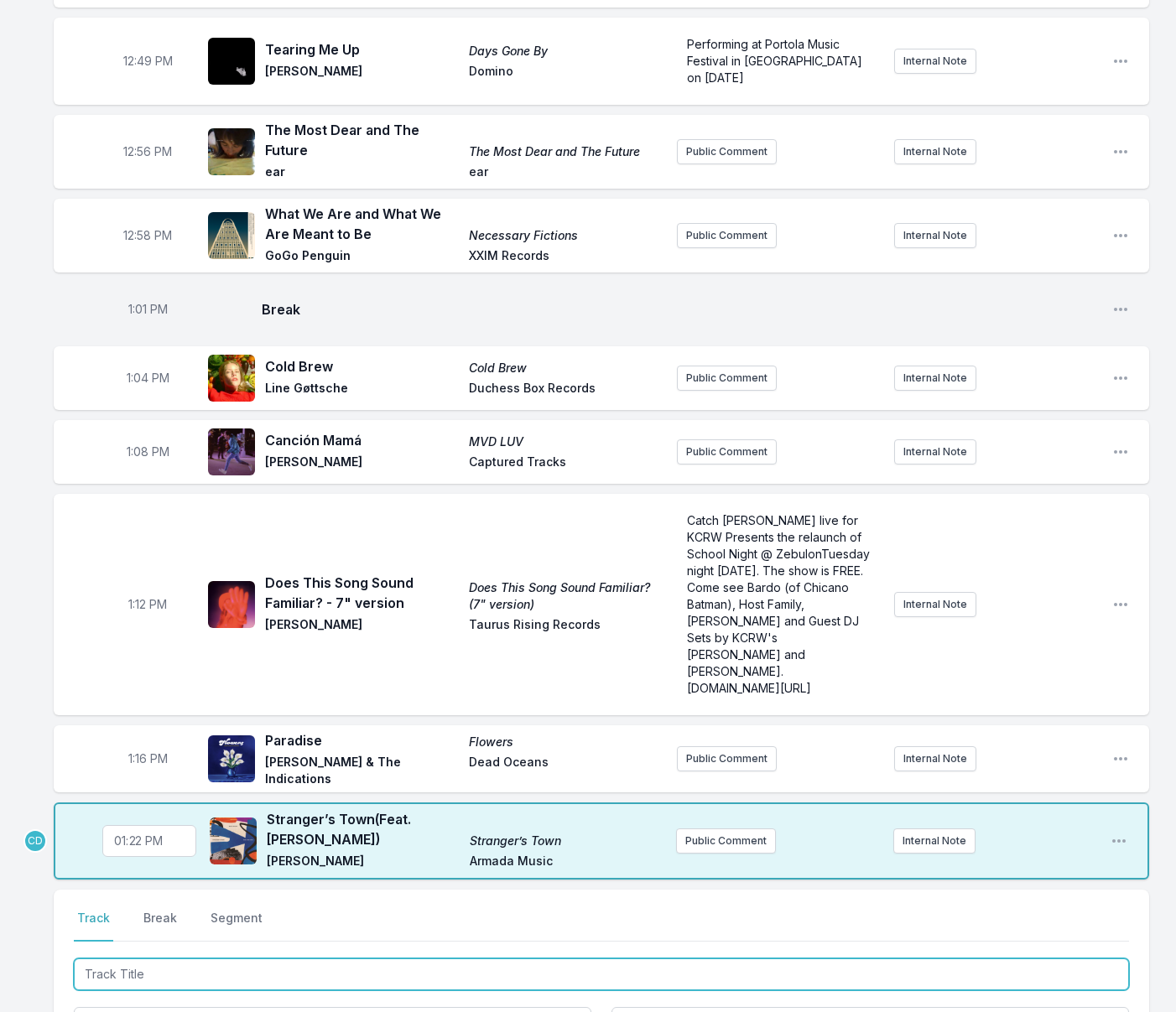
click at [141, 958] on input "Track Title" at bounding box center [601, 973] width 1055 height 31
type input "Chemistry"
drag, startPoint x: 162, startPoint y: 897, endPoint x: 148, endPoint y: 808, distance: 90.1
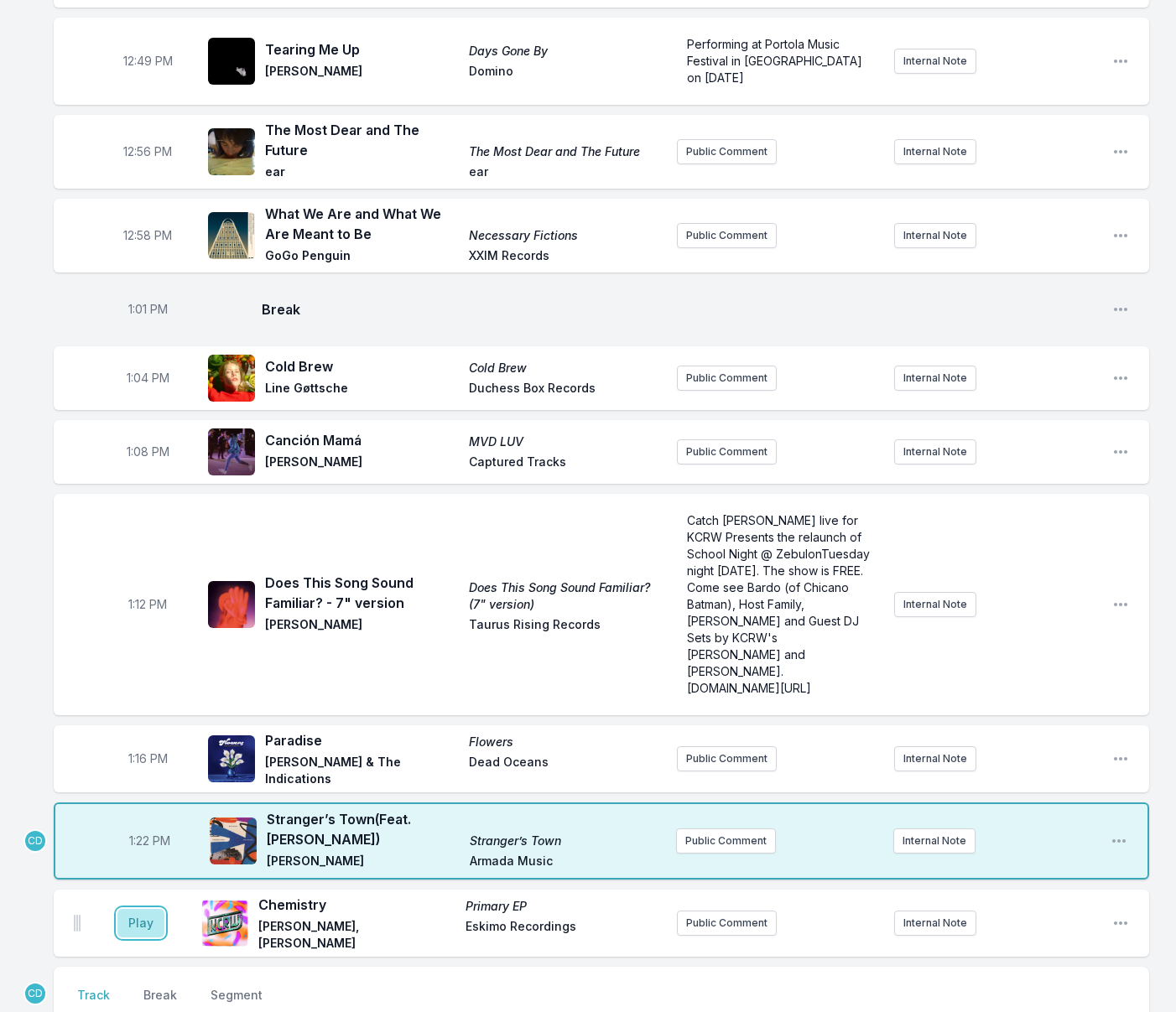
drag, startPoint x: 133, startPoint y: 769, endPoint x: 165, endPoint y: 789, distance: 37.7
click at [133, 909] on button "Play" at bounding box center [140, 923] width 47 height 29
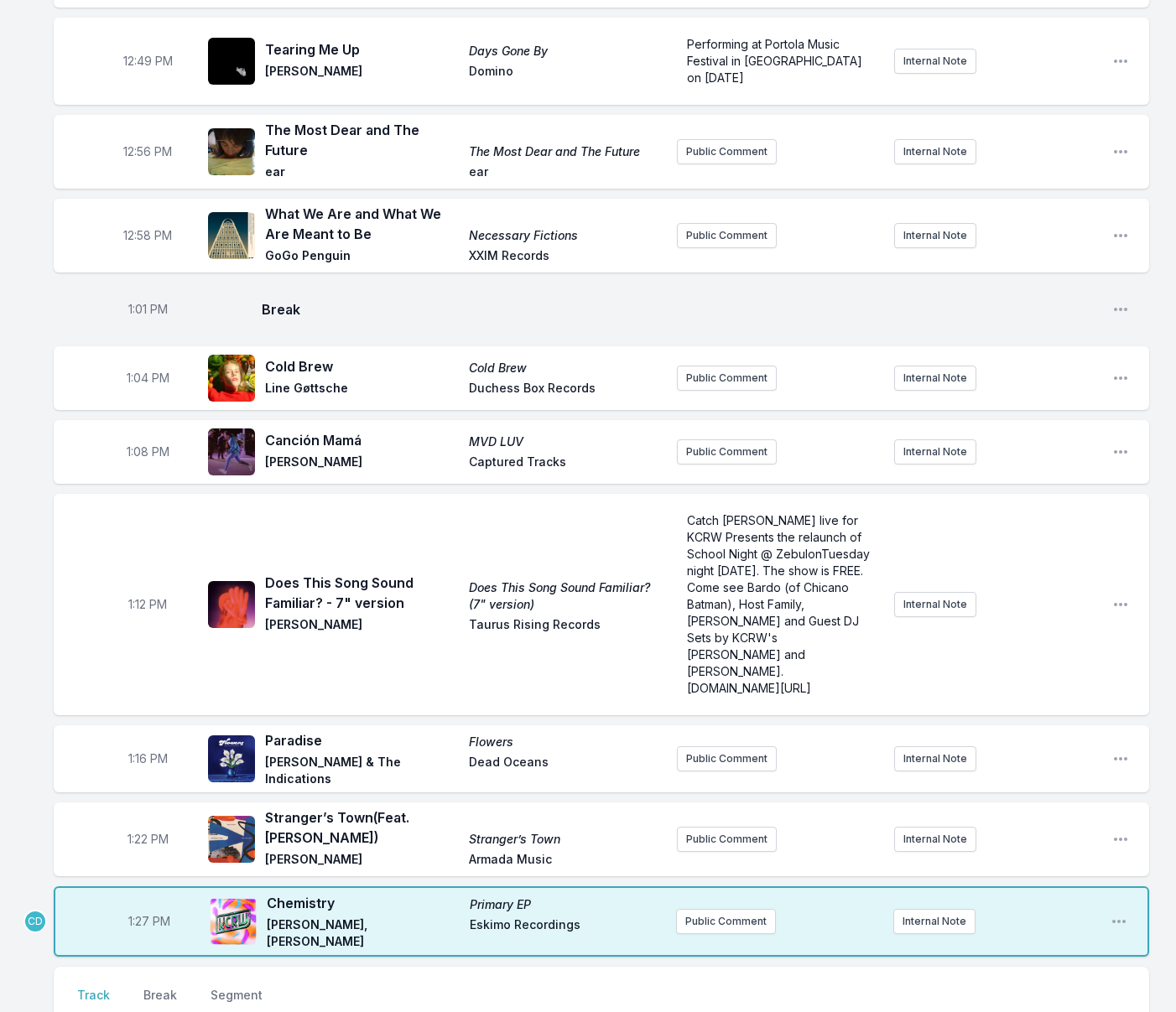
click at [147, 913] on span "1:27 PM" at bounding box center [149, 921] width 42 height 17
click at [141, 905] on input "13:27" at bounding box center [149, 920] width 94 height 31
type input "13:26"
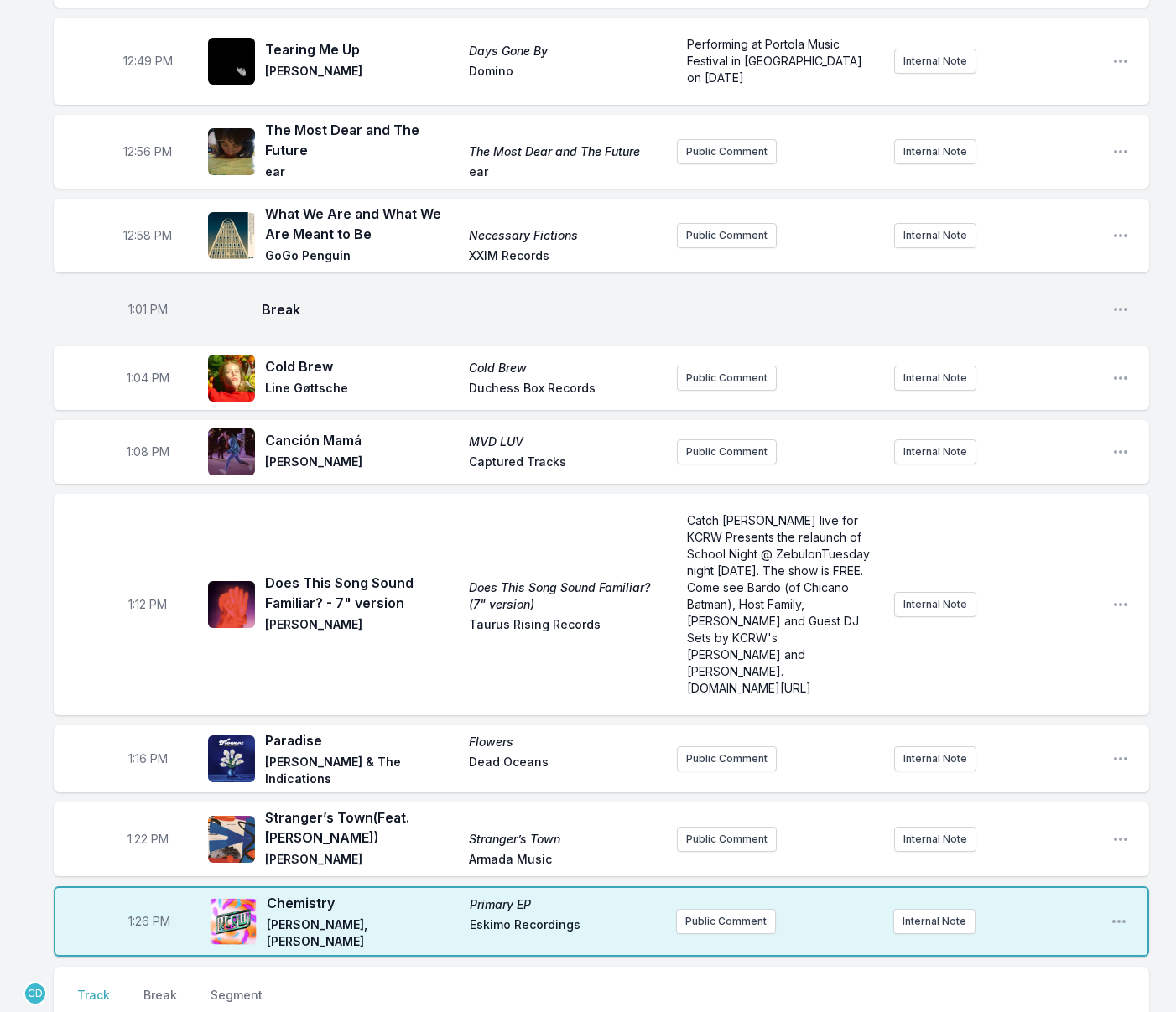
type input "It's My Life"
click at [143, 984] on button "Play" at bounding box center [140, 999] width 47 height 29
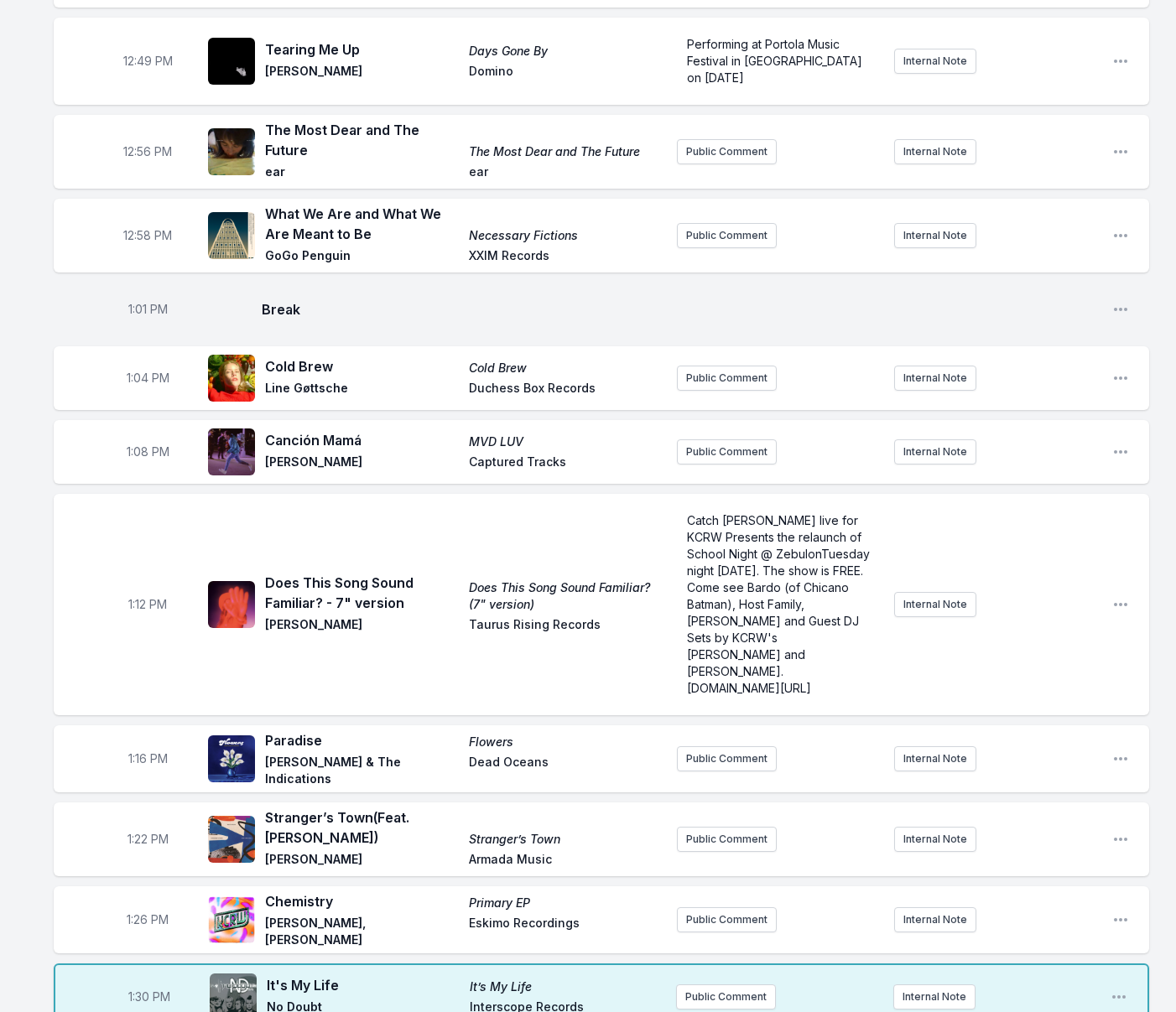
type input "Look at You"
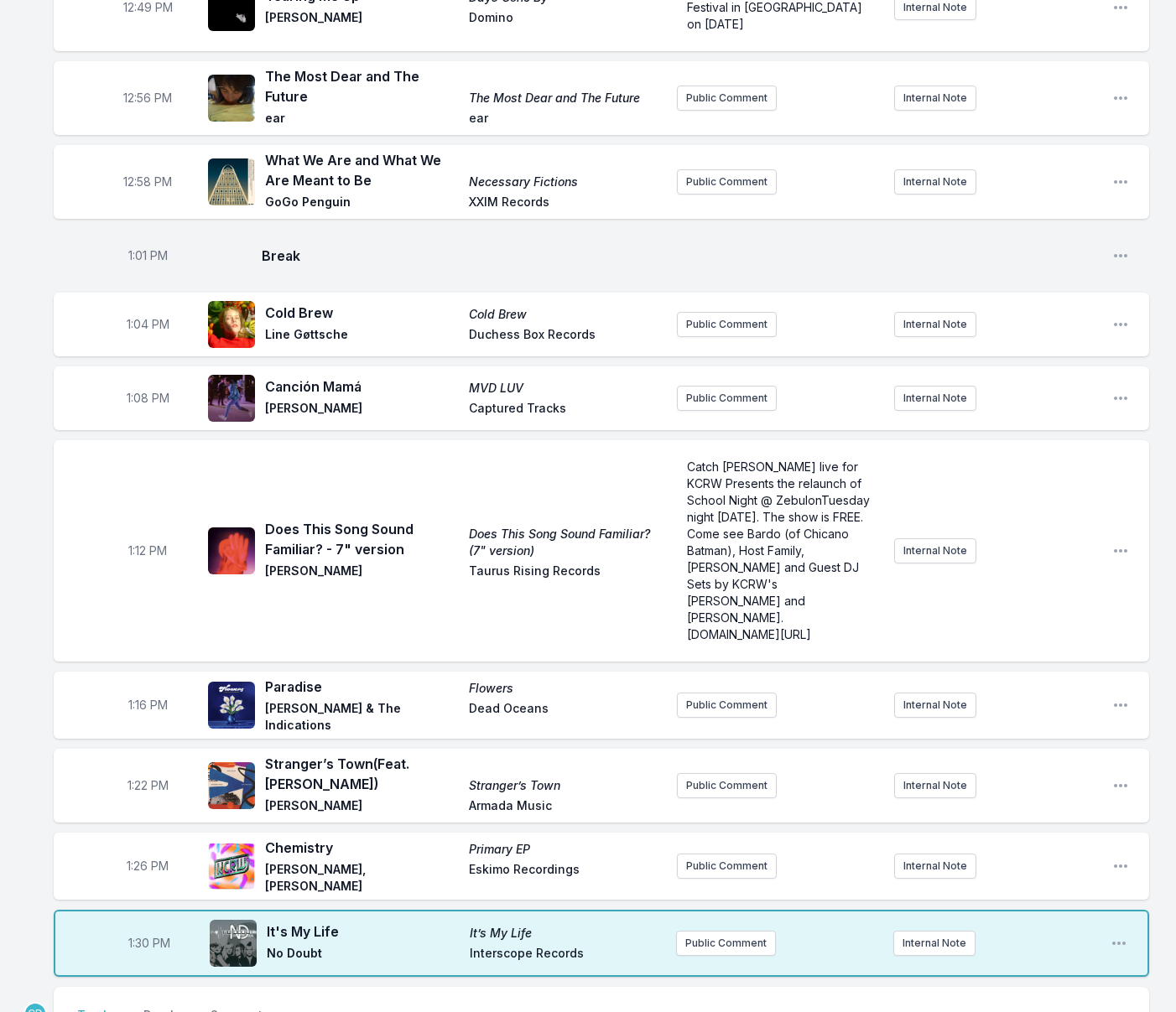
scroll to position [1268, 0]
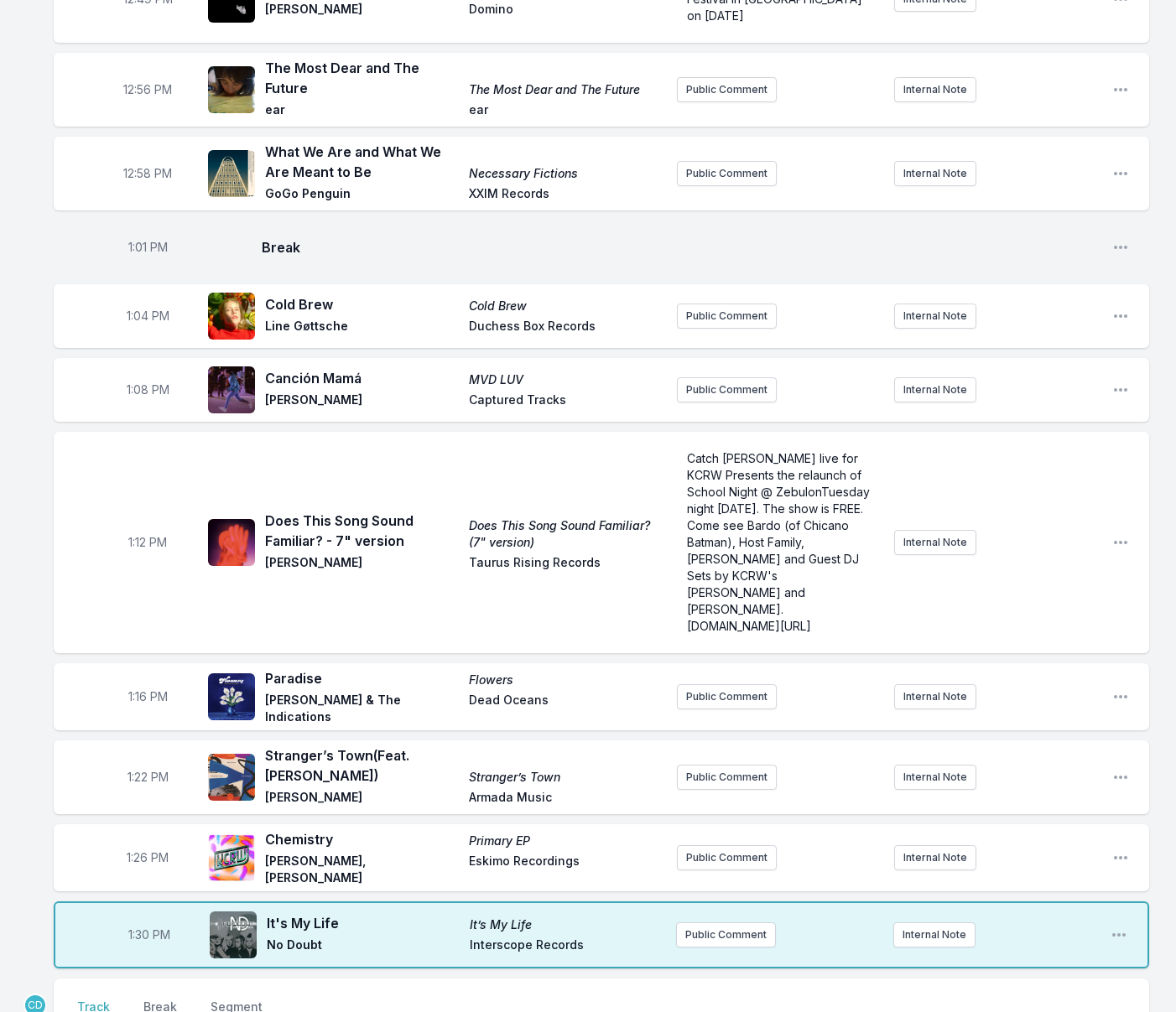
click at [136, 996] on button "Play" at bounding box center [140, 1010] width 47 height 29
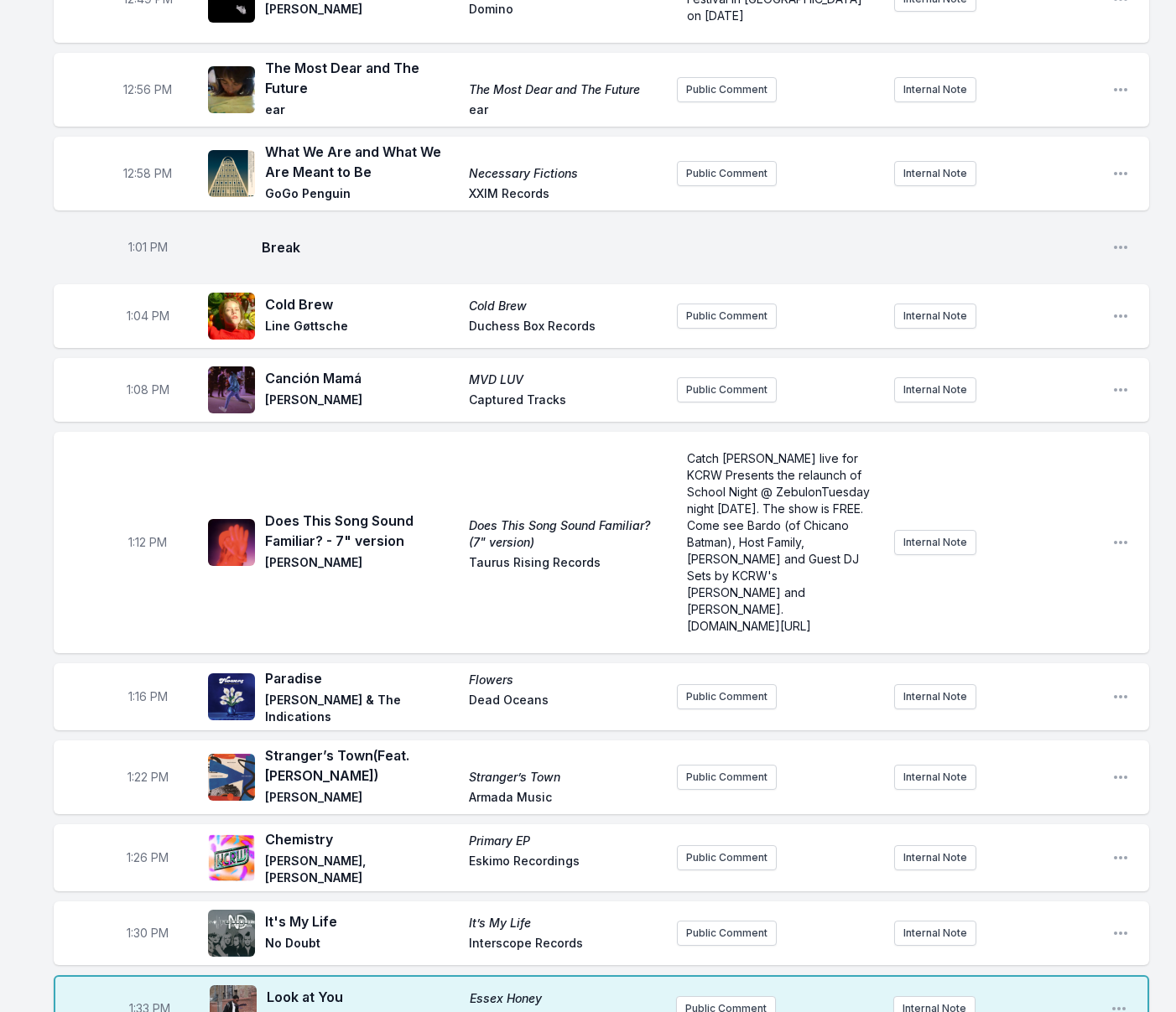
click at [714, 996] on button "Public Comment" at bounding box center [725, 1008] width 100 height 25
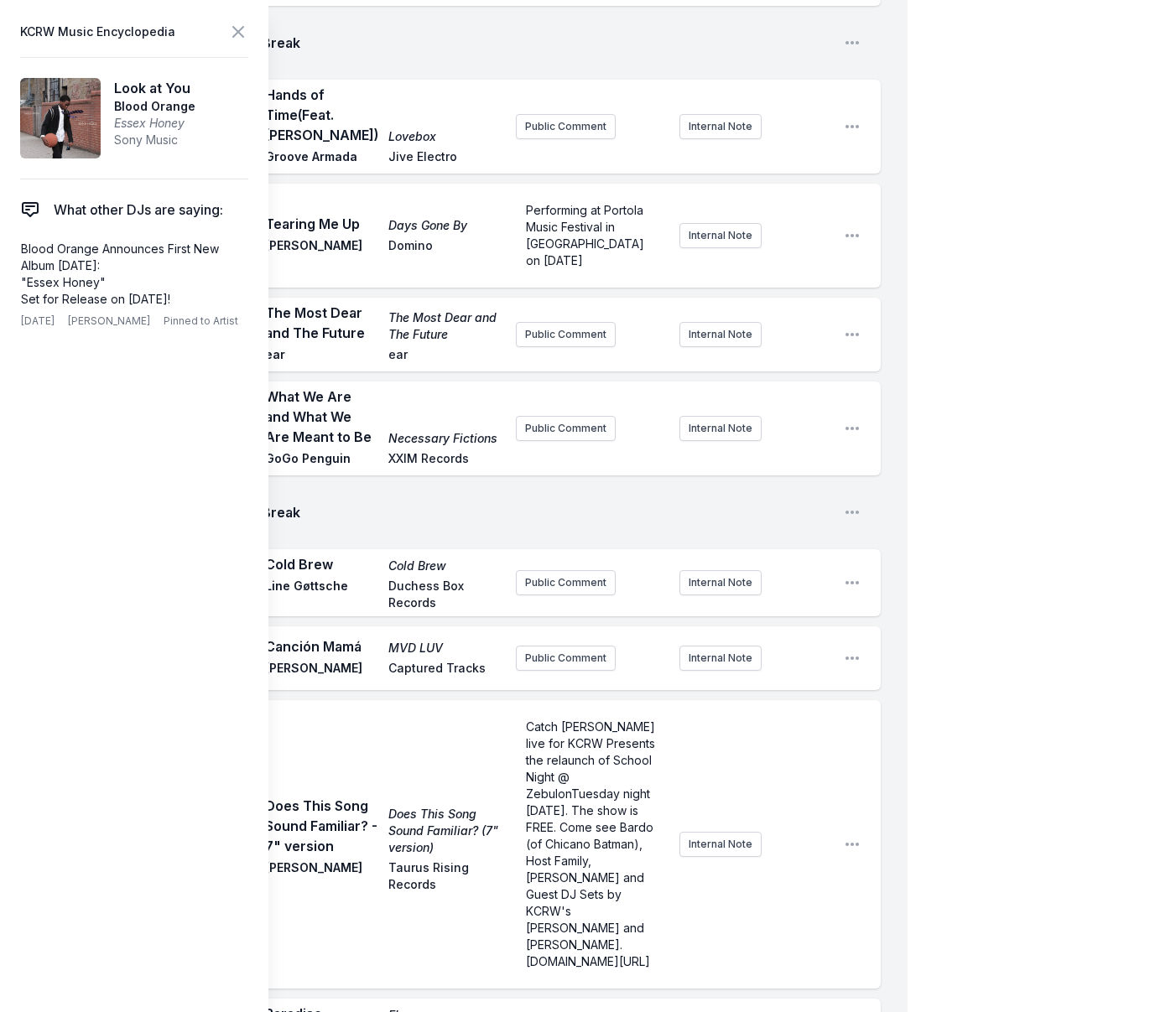
click at [412, 755] on div "1:12 PM Does This Song Sound Familiar? - 7" version Does This Song Sound Famili…" at bounding box center [467, 844] width 827 height 289
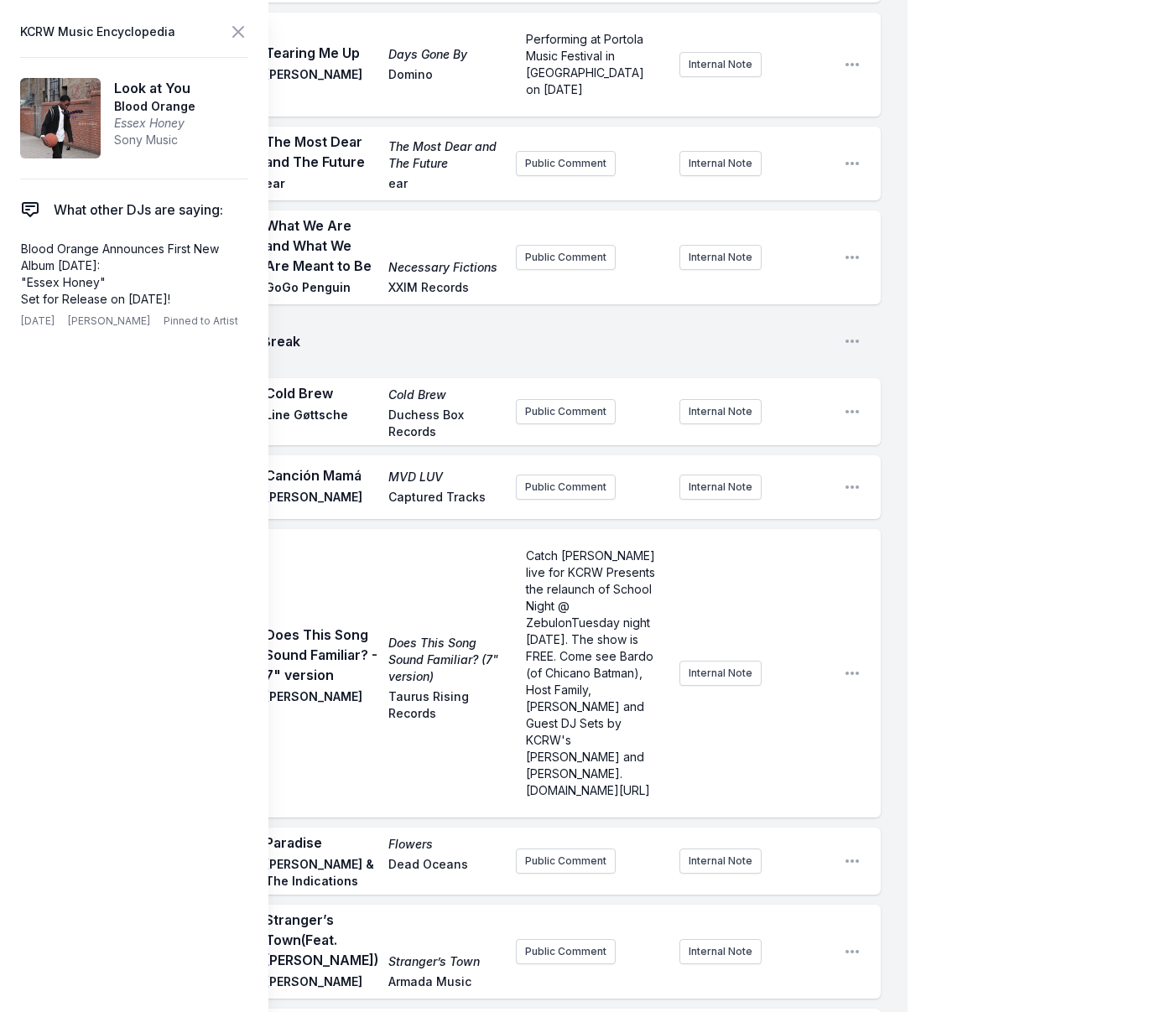
scroll to position [1442, 0]
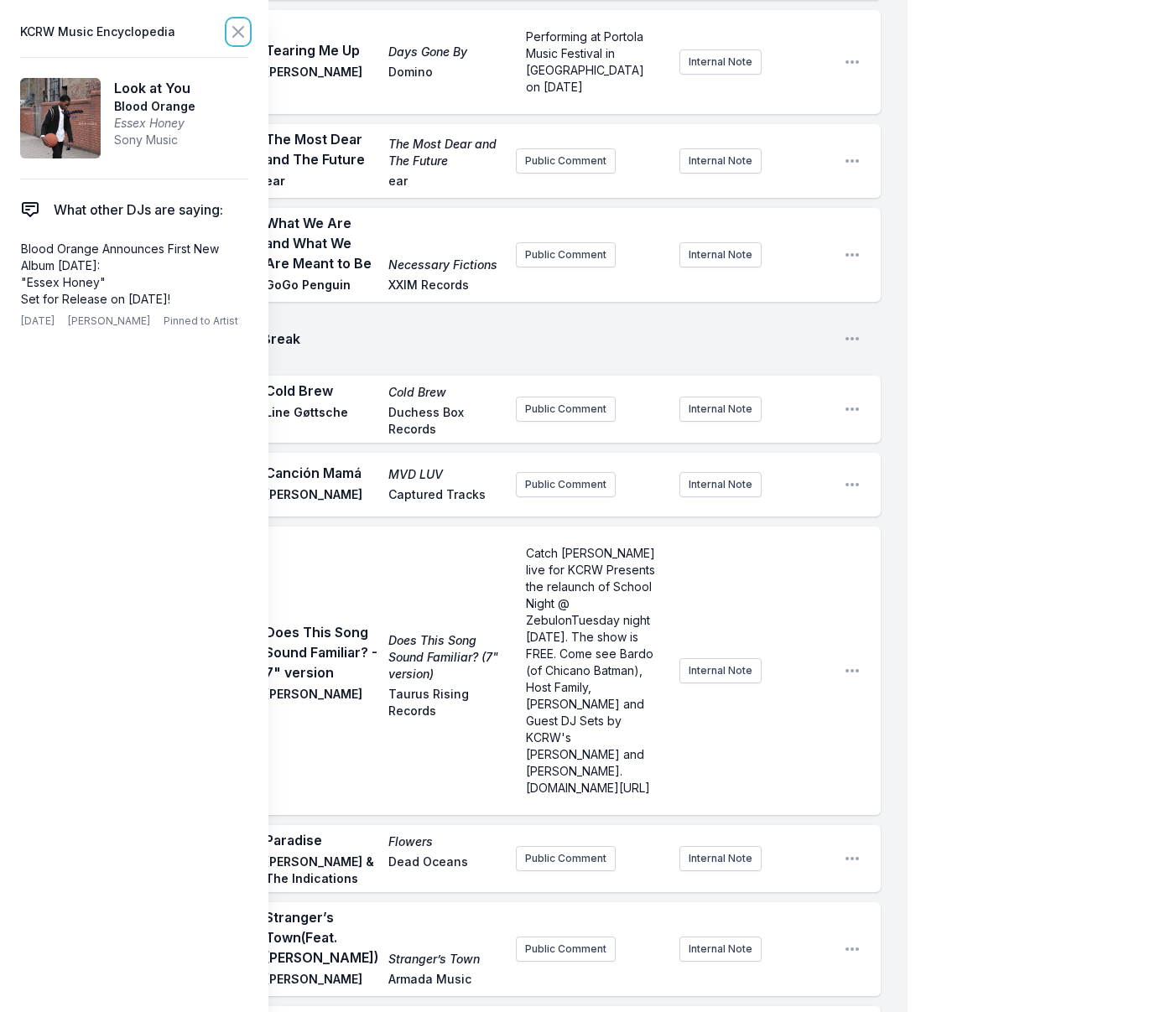
click at [238, 31] on icon at bounding box center [238, 31] width 10 height 10
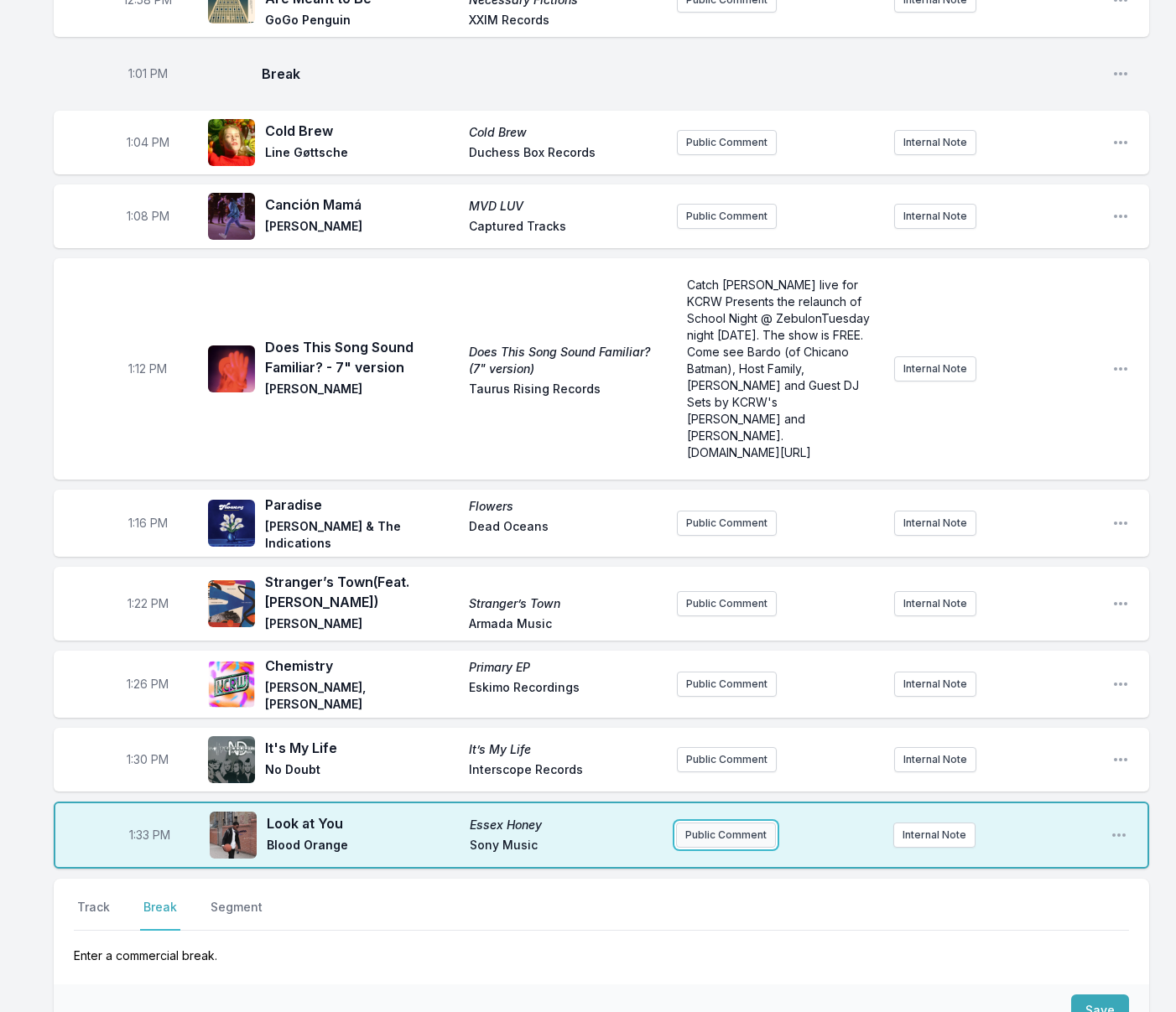
click at [714, 822] on button "Public Comment" at bounding box center [725, 835] width 100 height 25
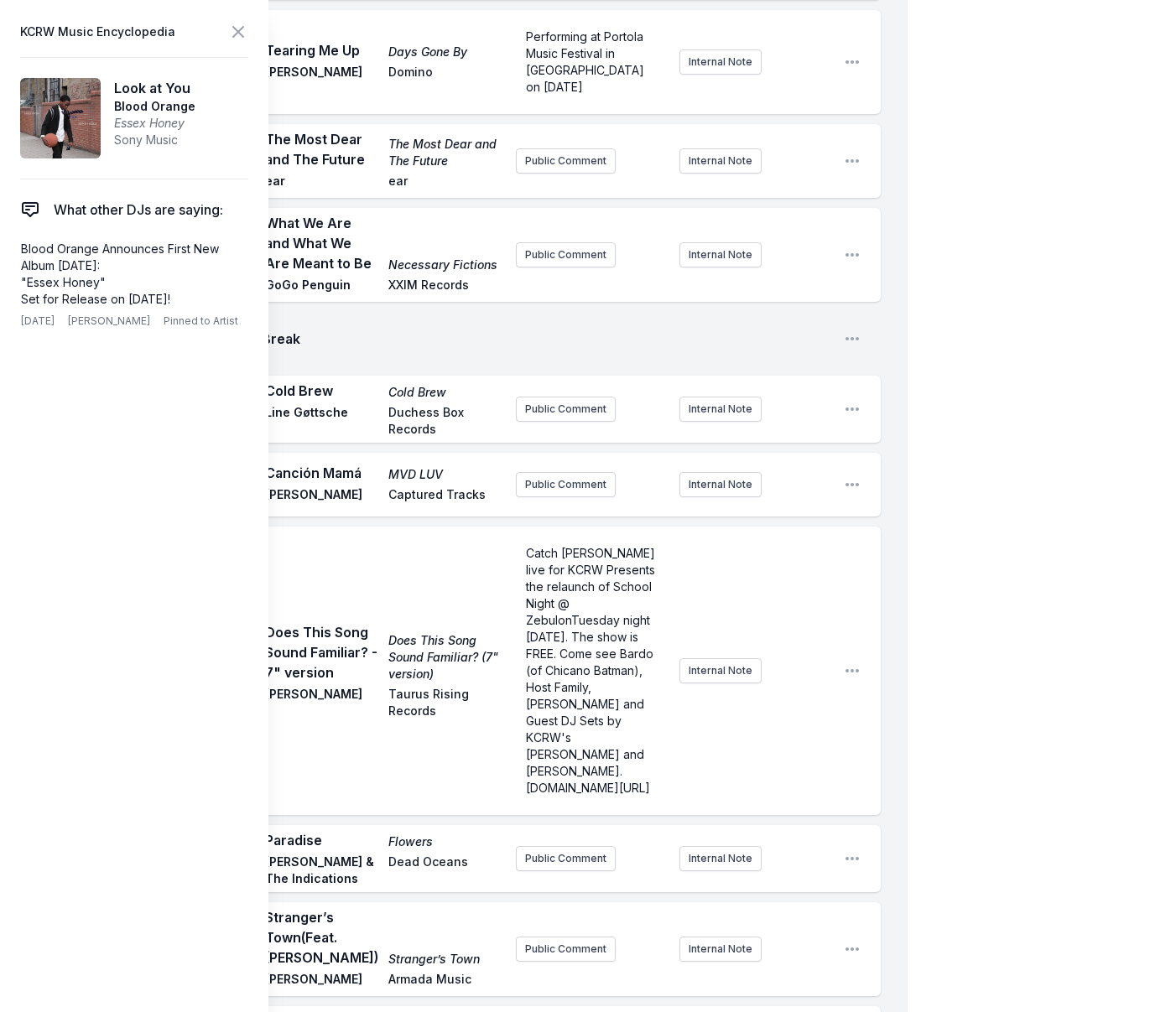
scroll to position [1449, 0]
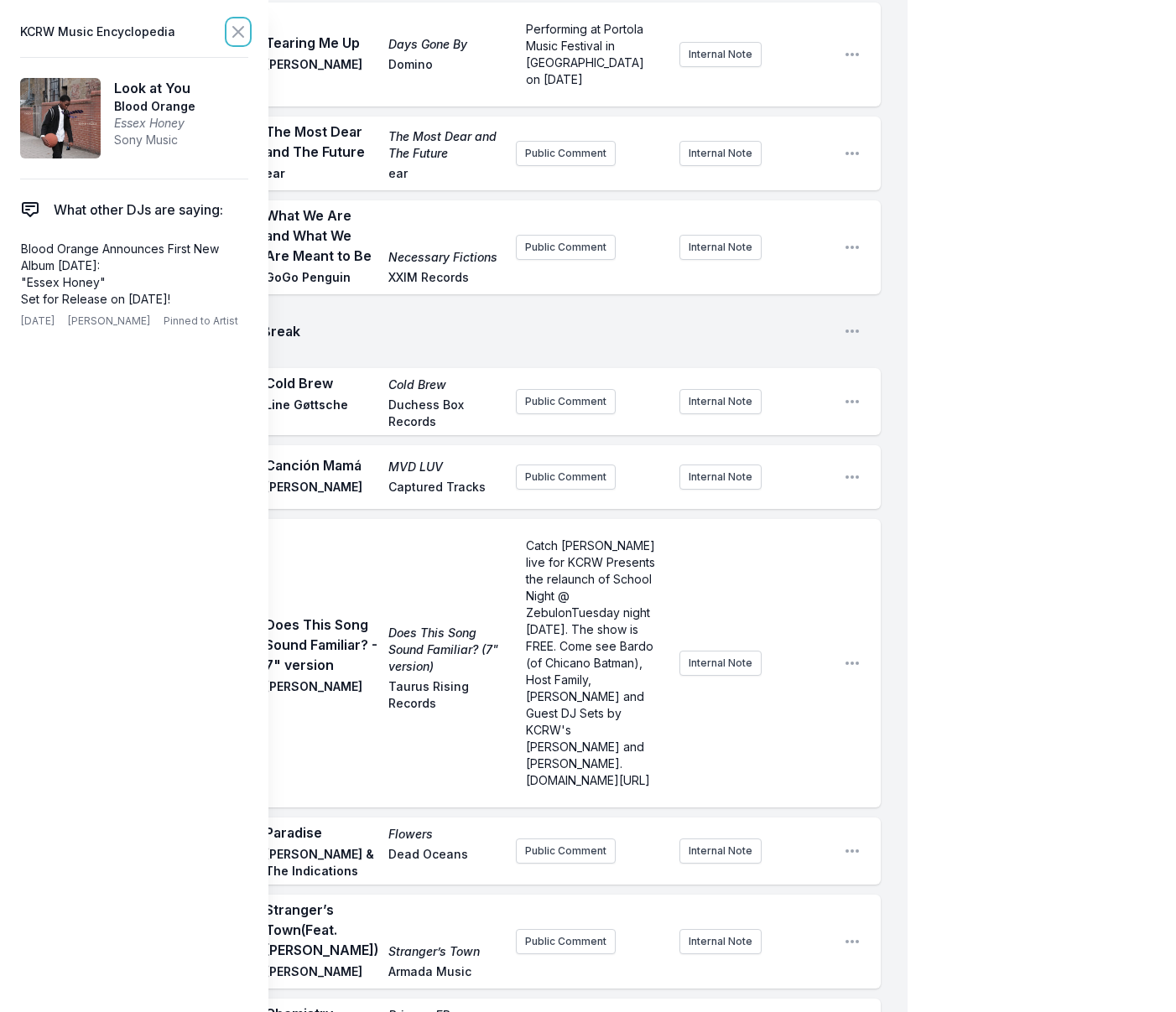
click at [234, 31] on icon at bounding box center [238, 31] width 20 height 20
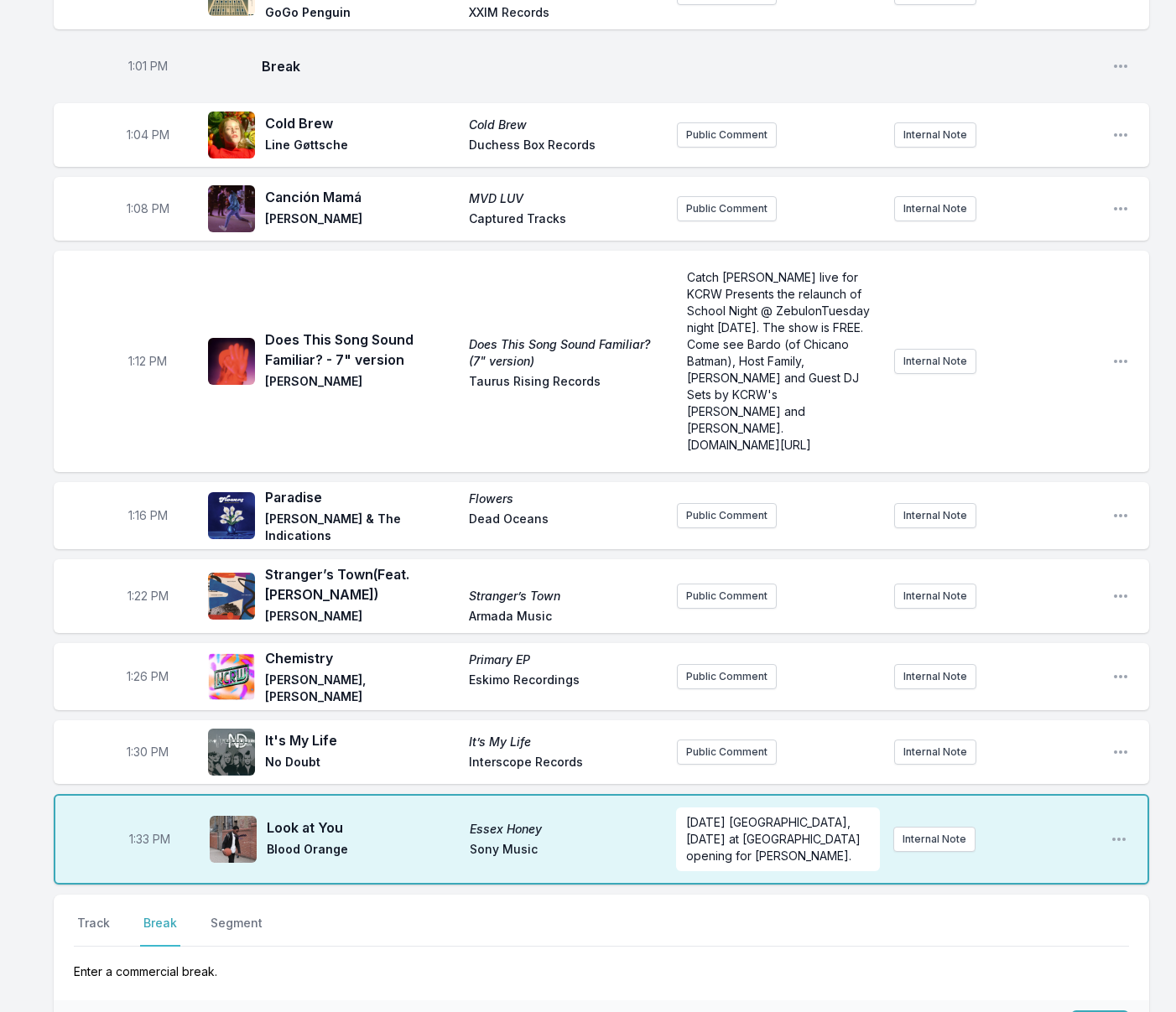
click at [151, 915] on button "Break" at bounding box center [160, 930] width 40 height 31
drag, startPoint x: 1091, startPoint y: 864, endPoint x: 1046, endPoint y: 859, distance: 45.3
click at [1091, 1010] on button "Save" at bounding box center [1100, 1025] width 58 height 31
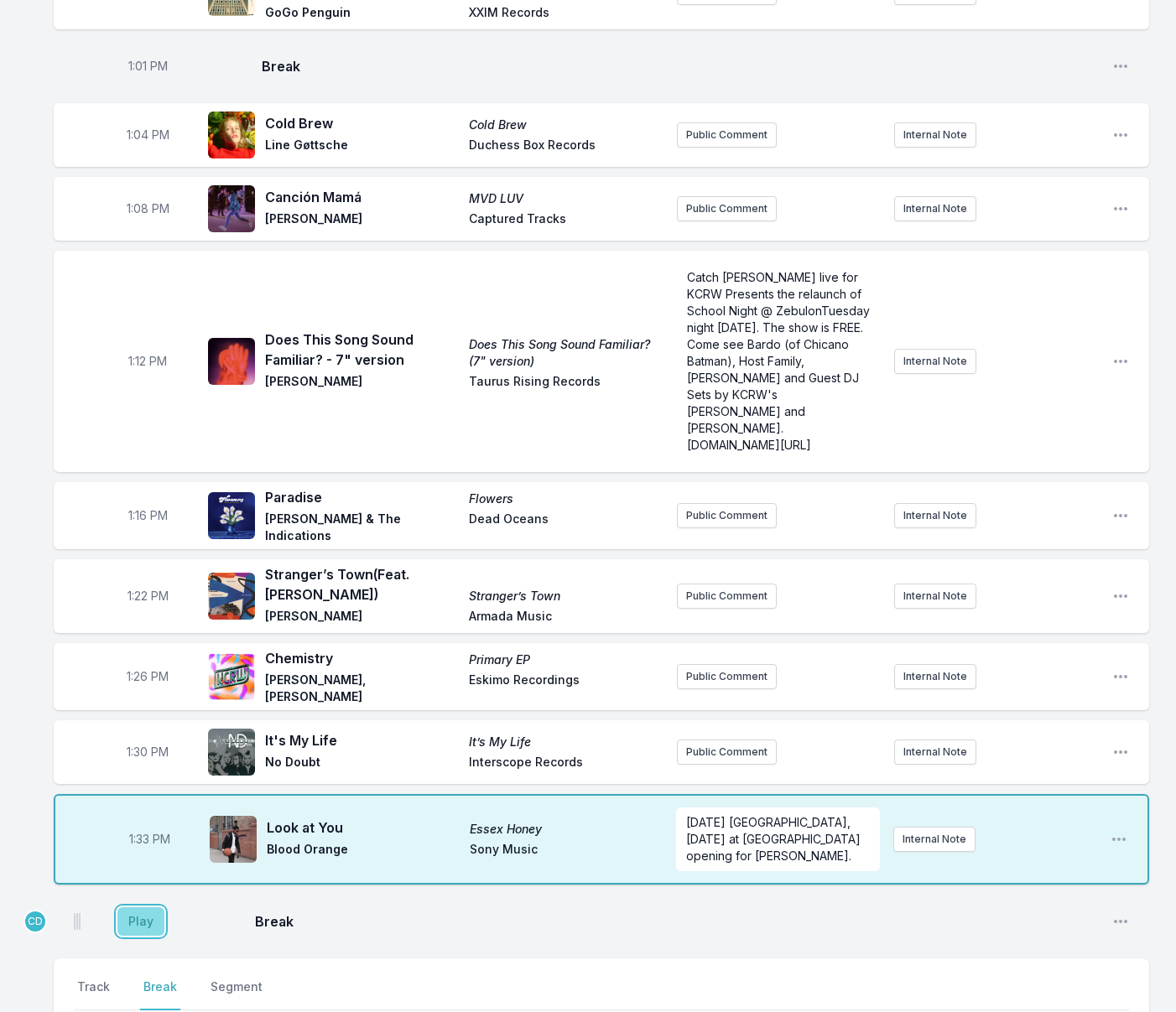
click at [148, 907] on button "Play" at bounding box center [140, 921] width 47 height 29
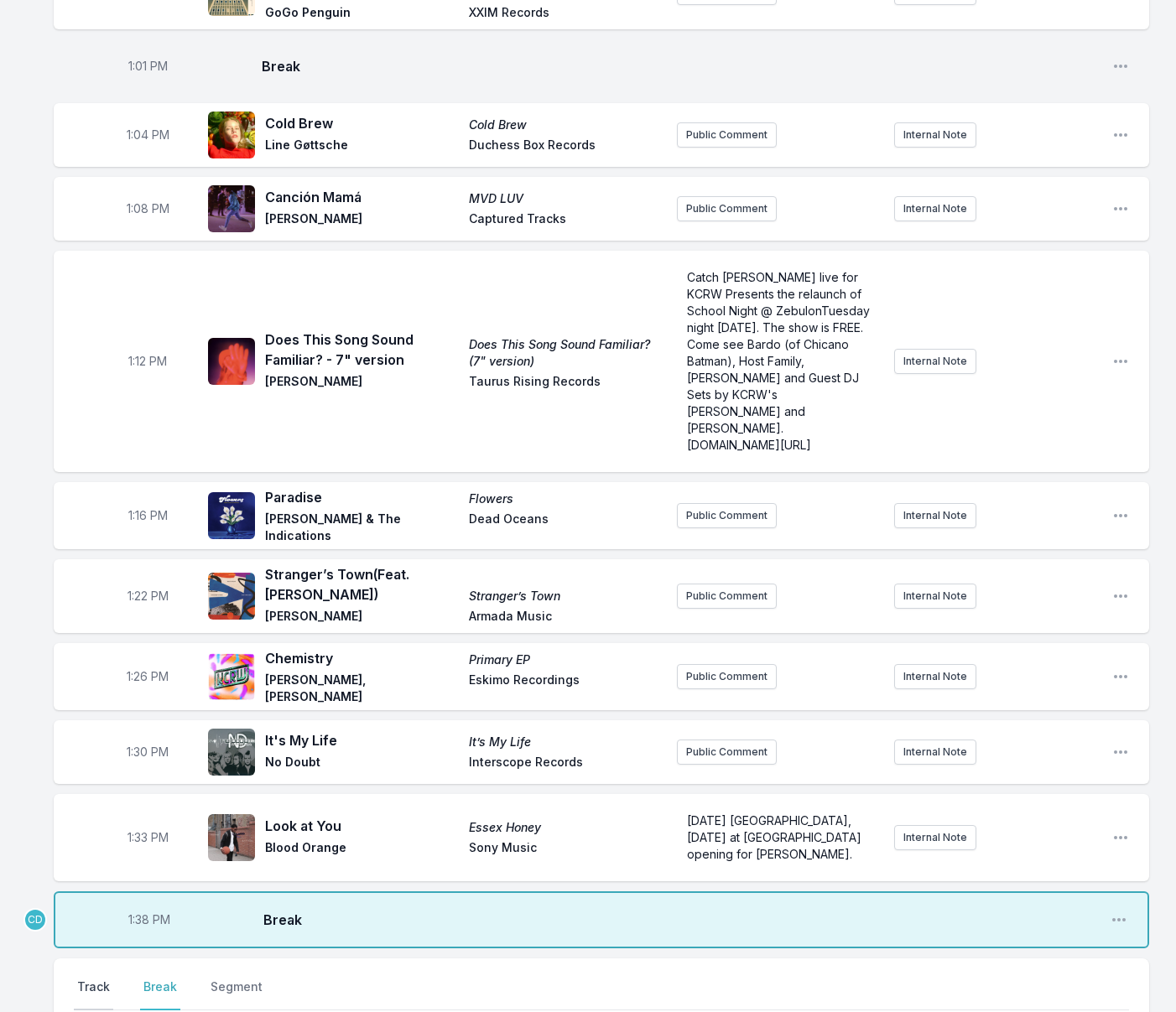
click at [93, 979] on button "Track" at bounding box center [94, 994] width 40 height 31
type input "Must Be Something"
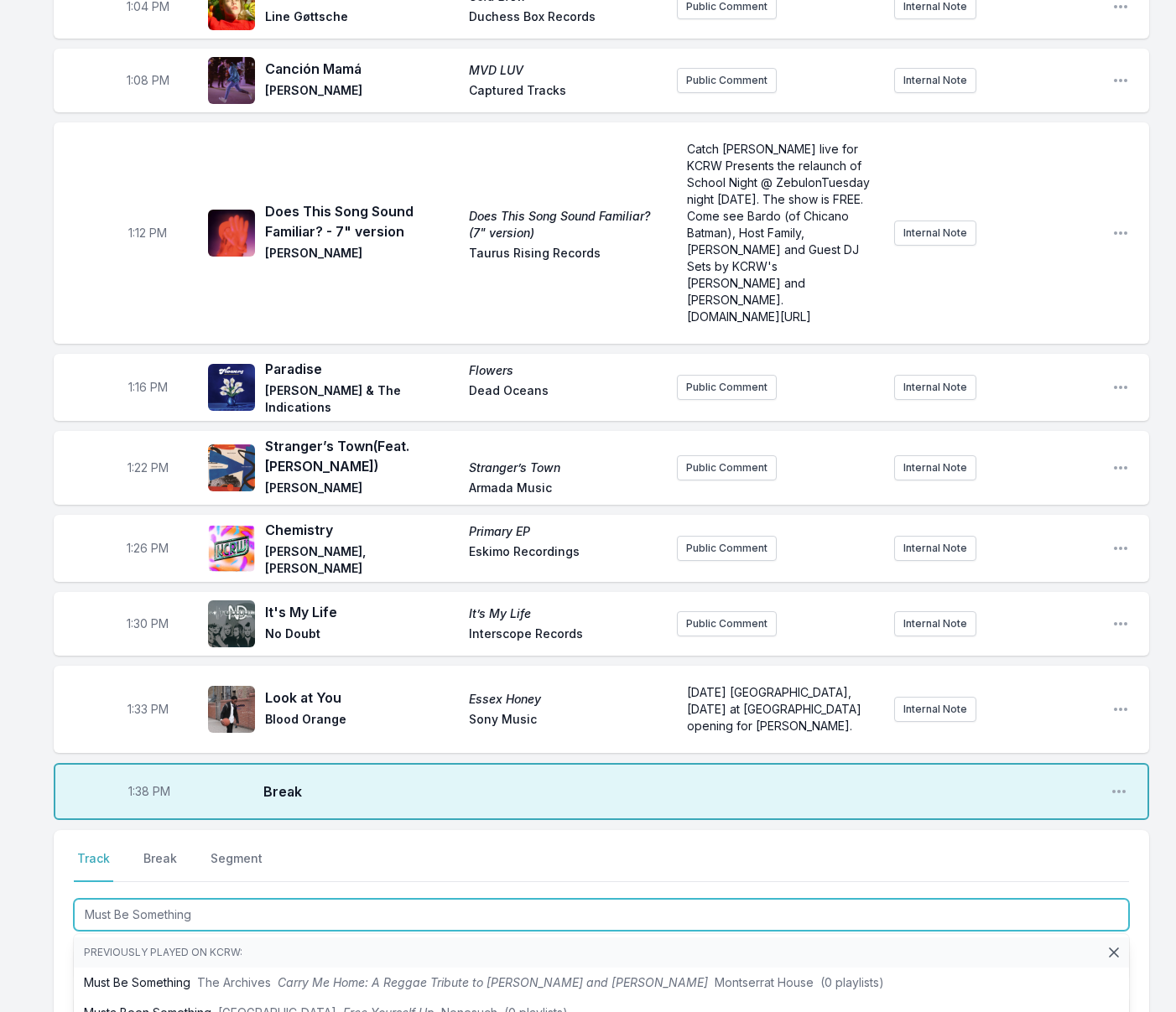
scroll to position [1582, 0]
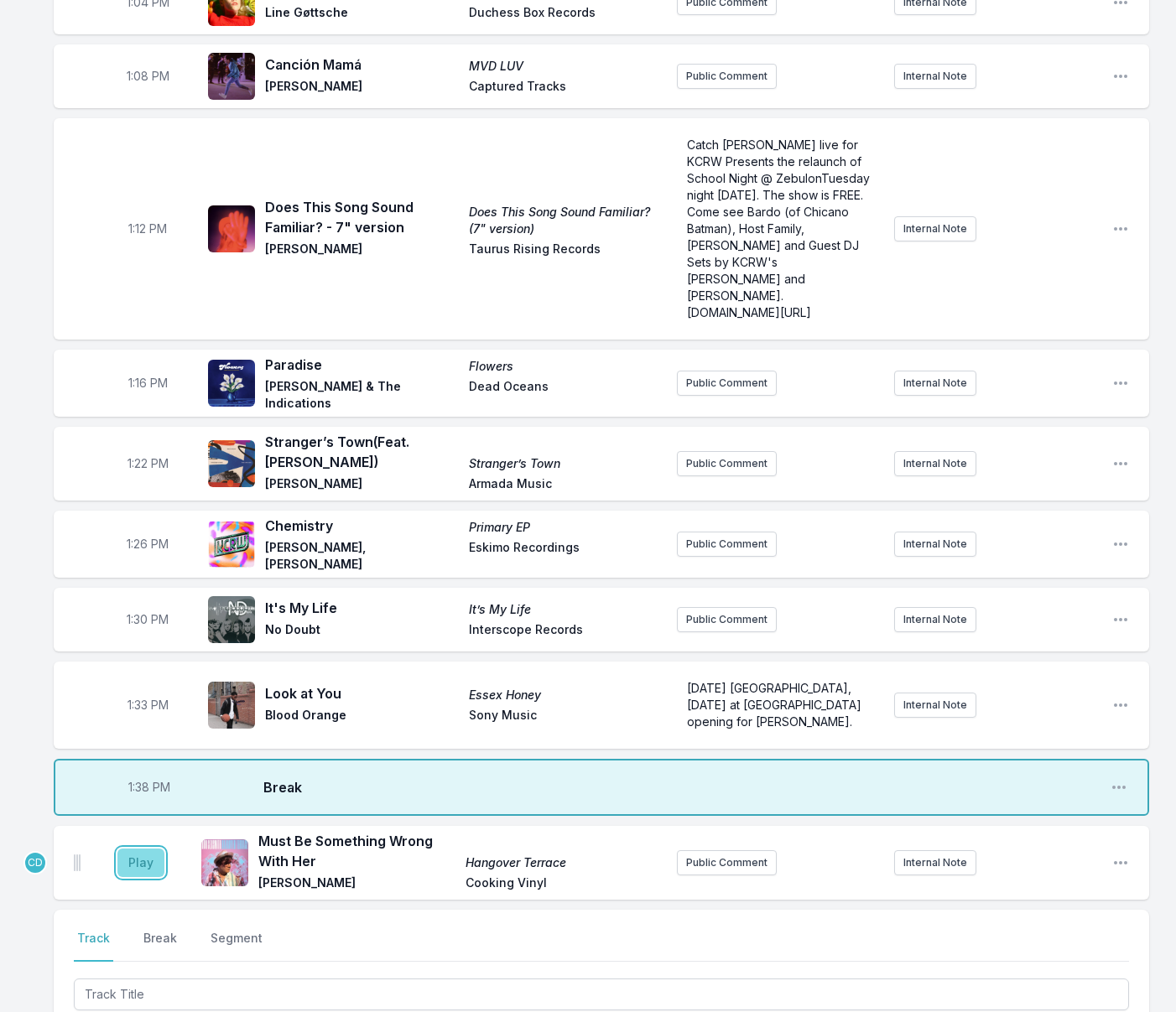
click at [147, 848] on button "Play" at bounding box center [140, 863] width 47 height 29
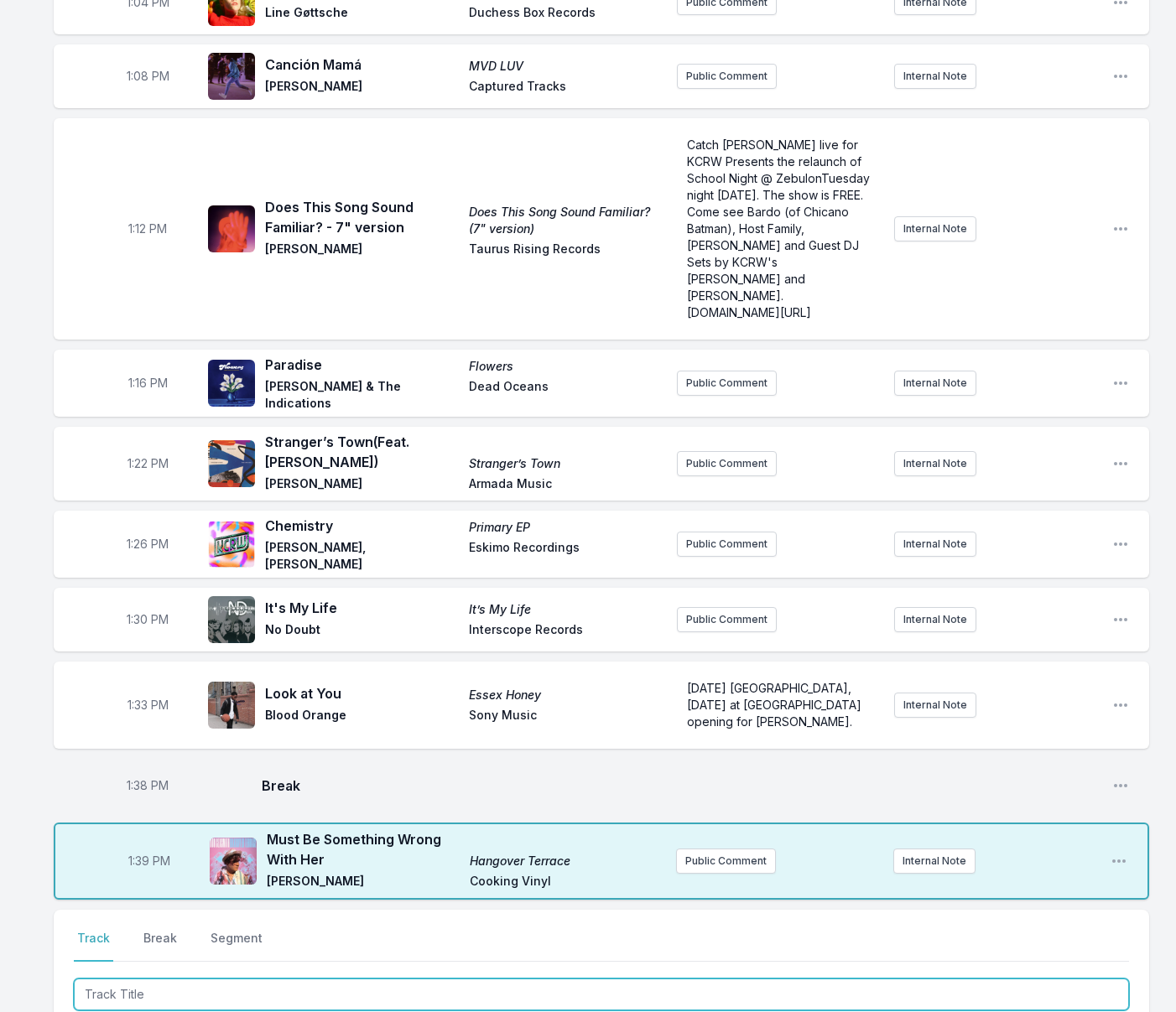
click at [141, 979] on input "Track Title" at bounding box center [601, 994] width 1055 height 31
type input "Enty"
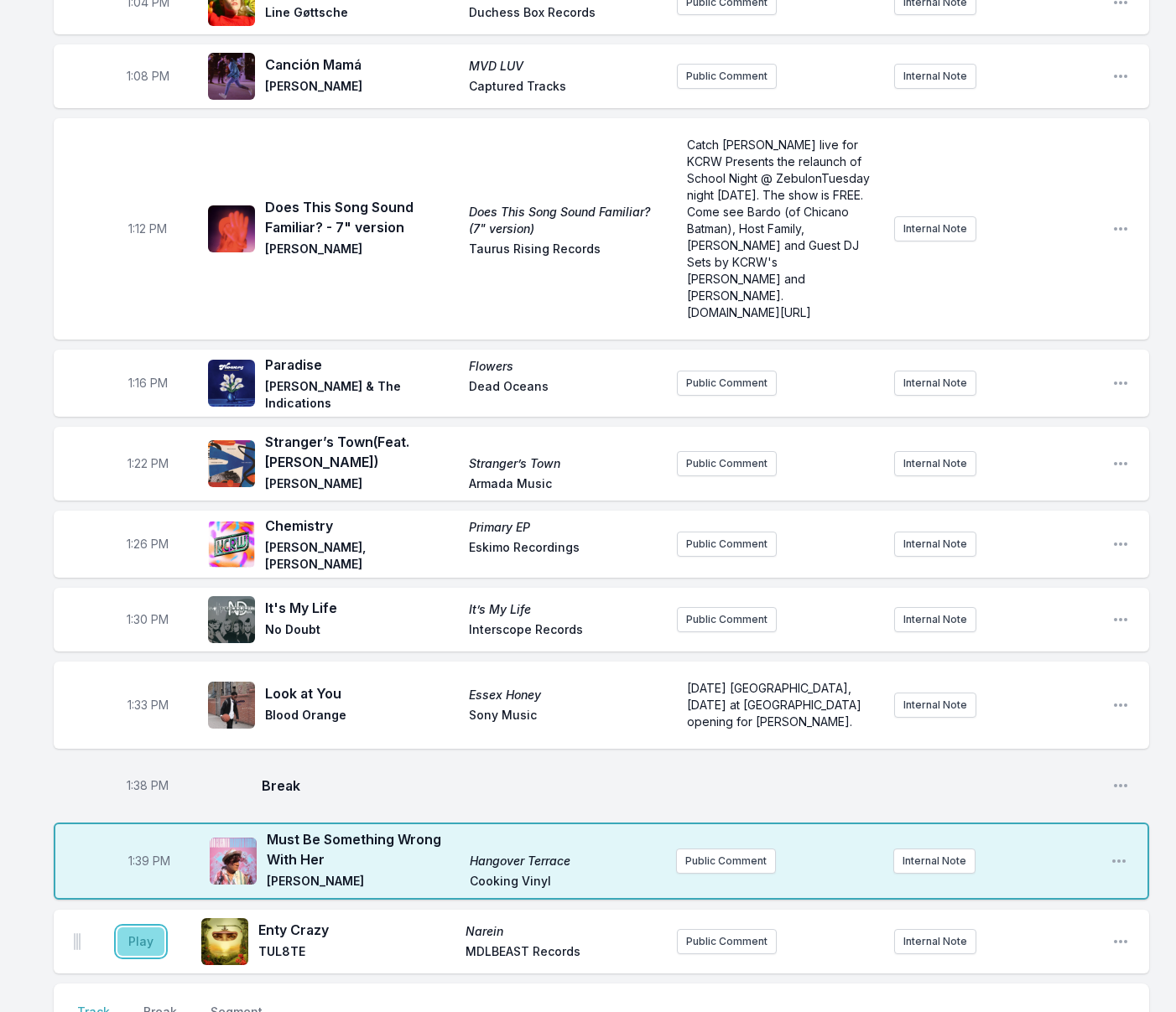
click at [150, 927] on button "Play" at bounding box center [140, 942] width 47 height 29
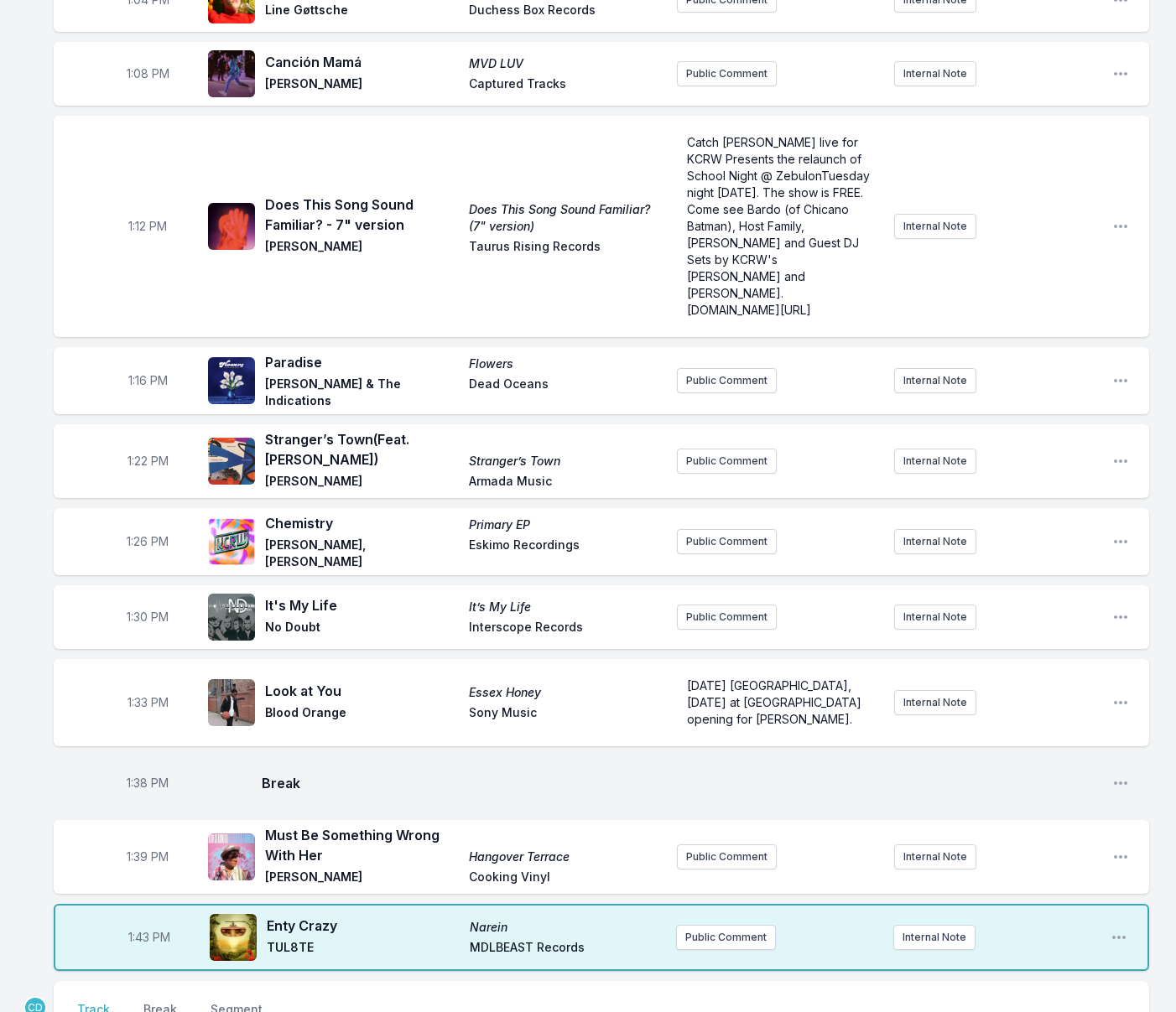
type input "Teach Me How to Love"
click at [138, 1004] on button "Play" at bounding box center [140, 1018] width 47 height 29
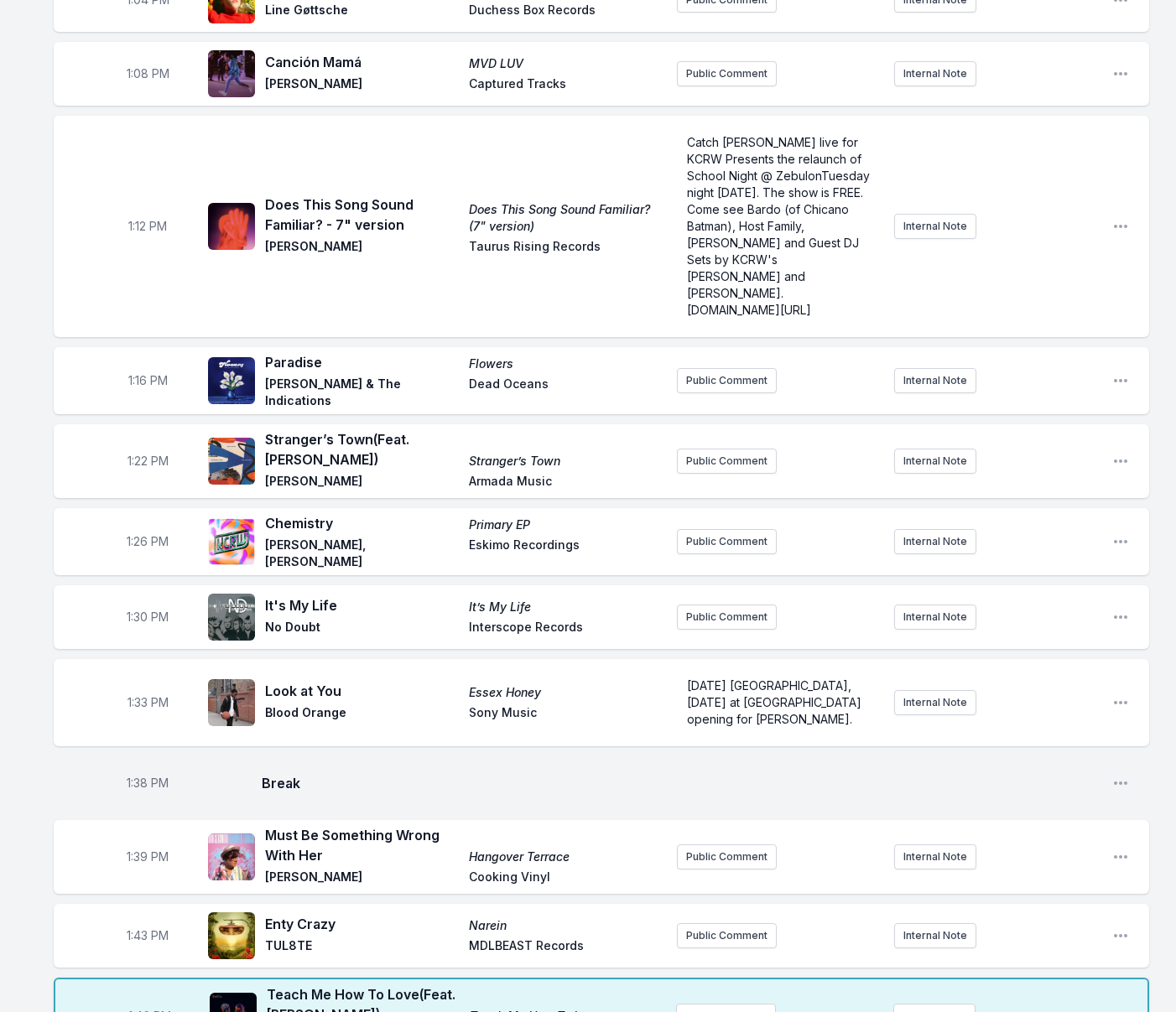
type input "Wreckage"
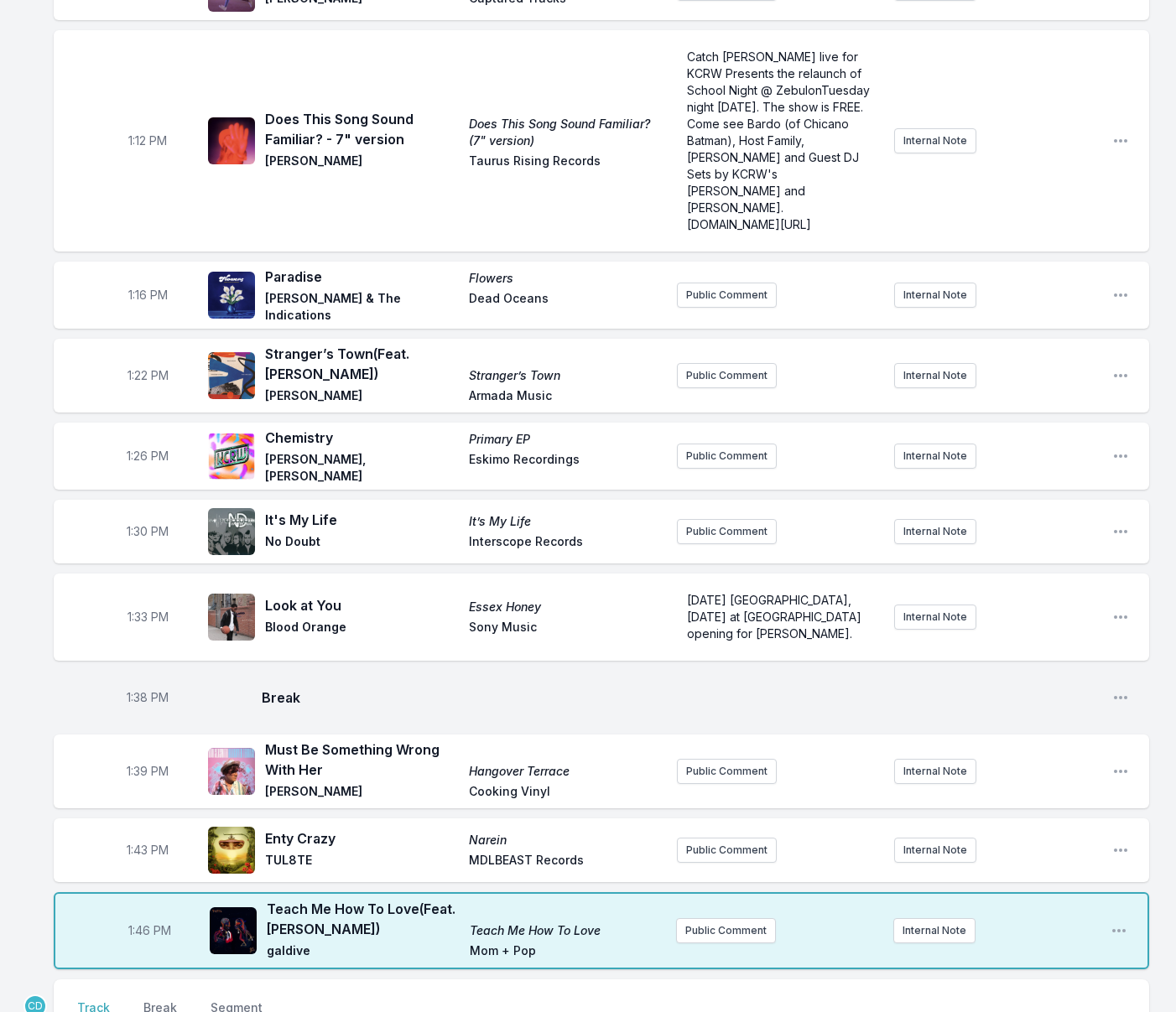
scroll to position [1676, 0]
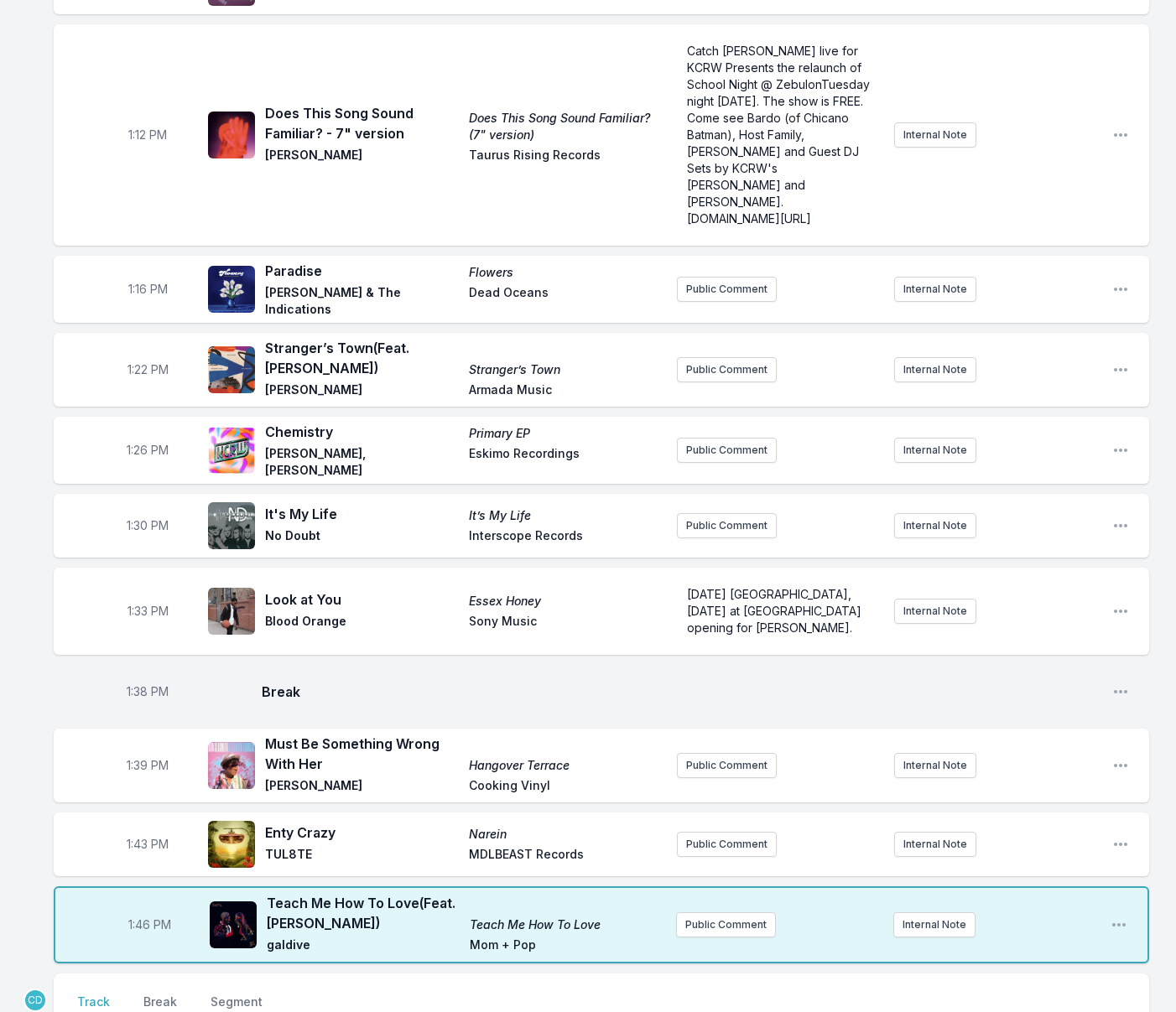
click at [723, 992] on button "Public Comment" at bounding box center [726, 1005] width 100 height 25
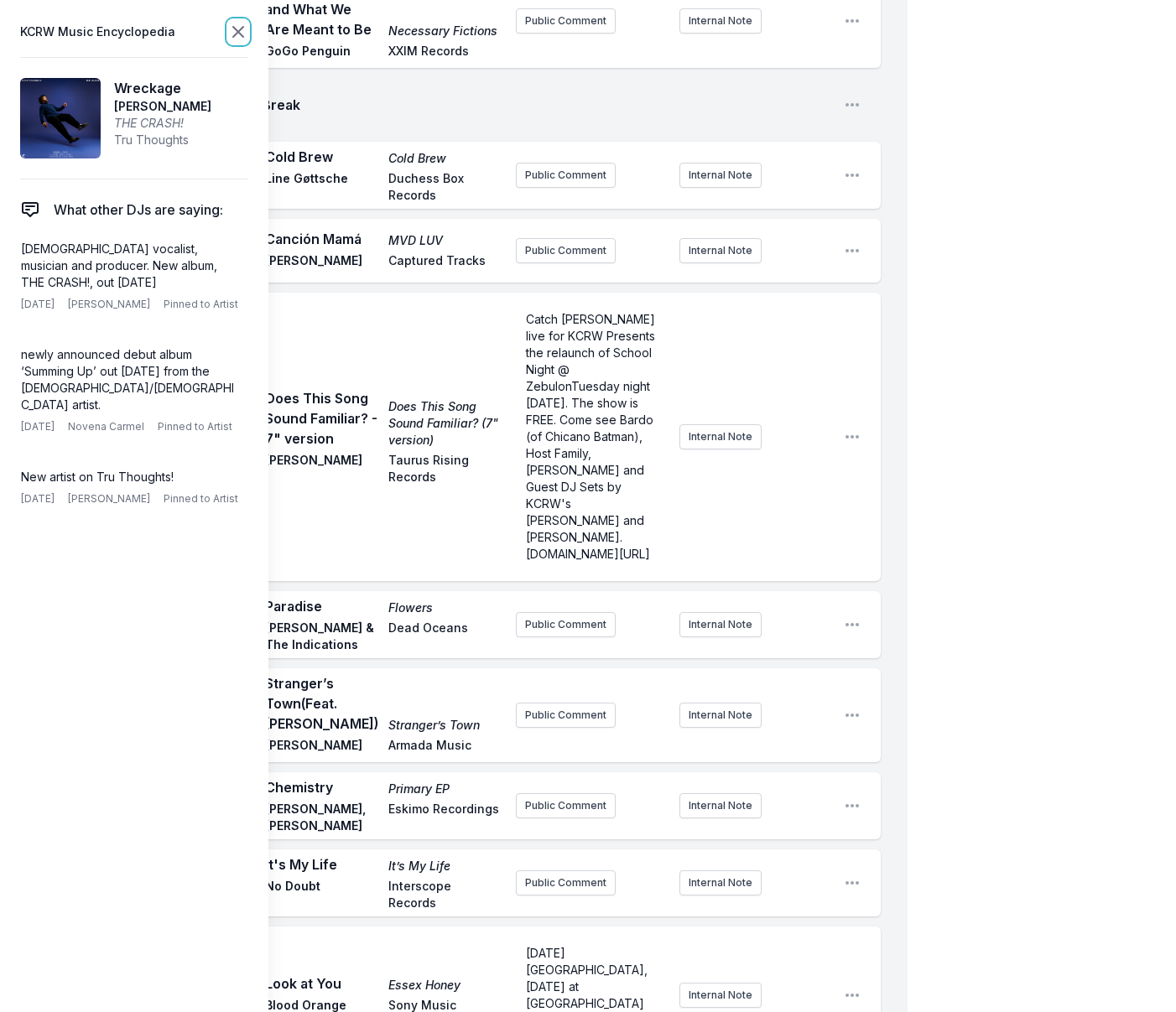
drag, startPoint x: 242, startPoint y: 30, endPoint x: 248, endPoint y: 46, distance: 17.1
click at [242, 30] on icon at bounding box center [238, 31] width 20 height 20
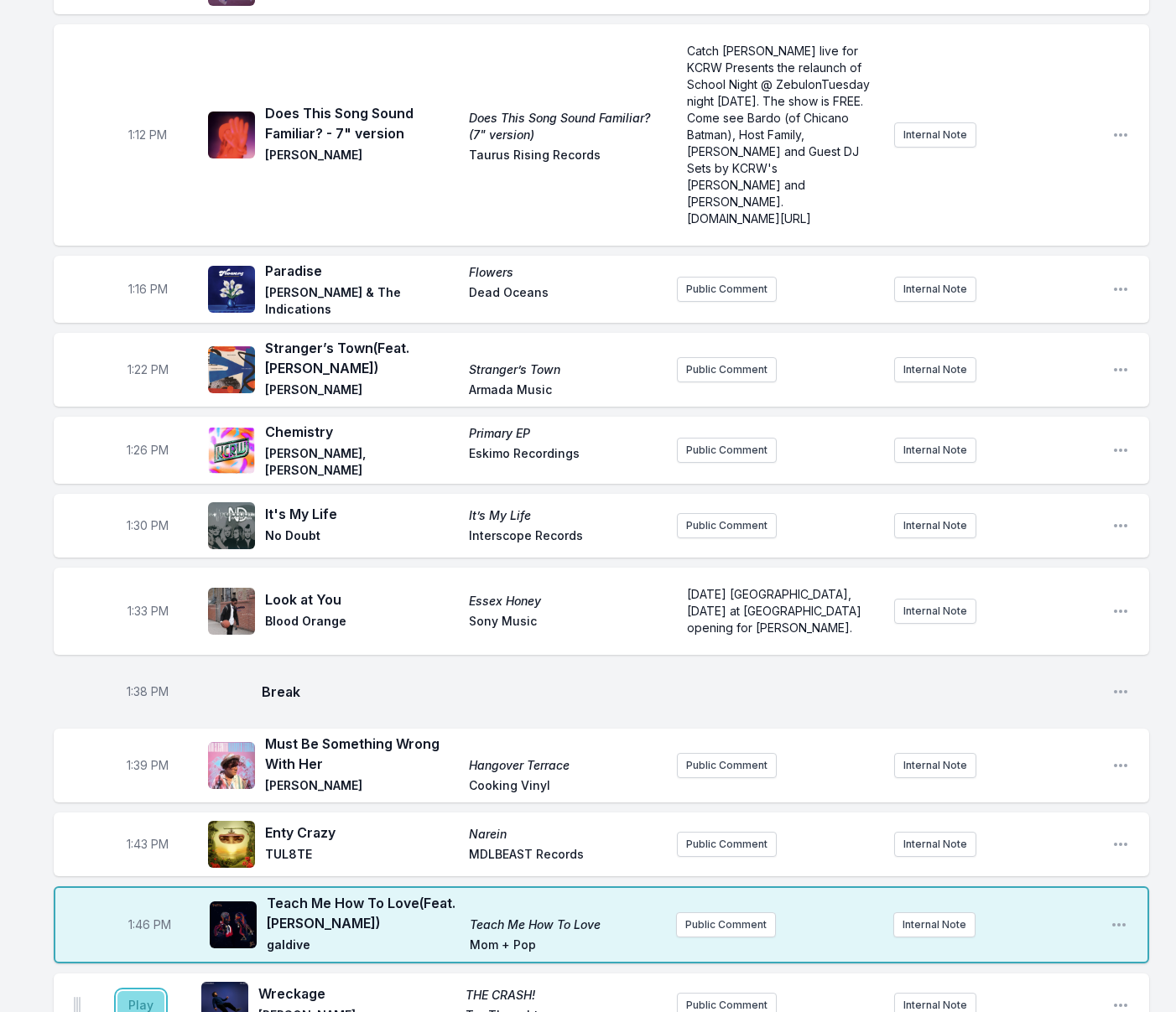
click at [146, 991] on button "Play" at bounding box center [140, 1006] width 47 height 29
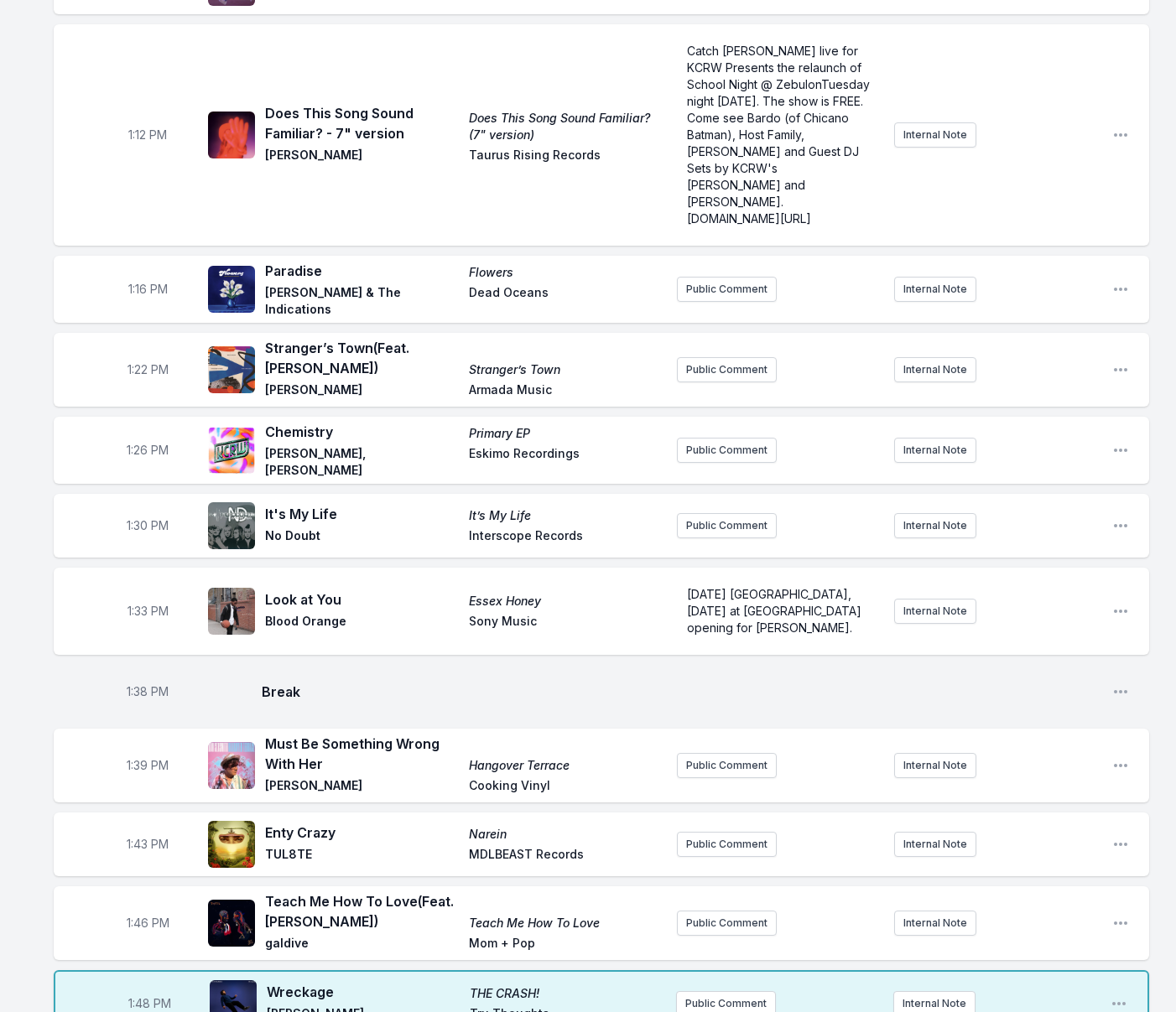
type input "Use It"
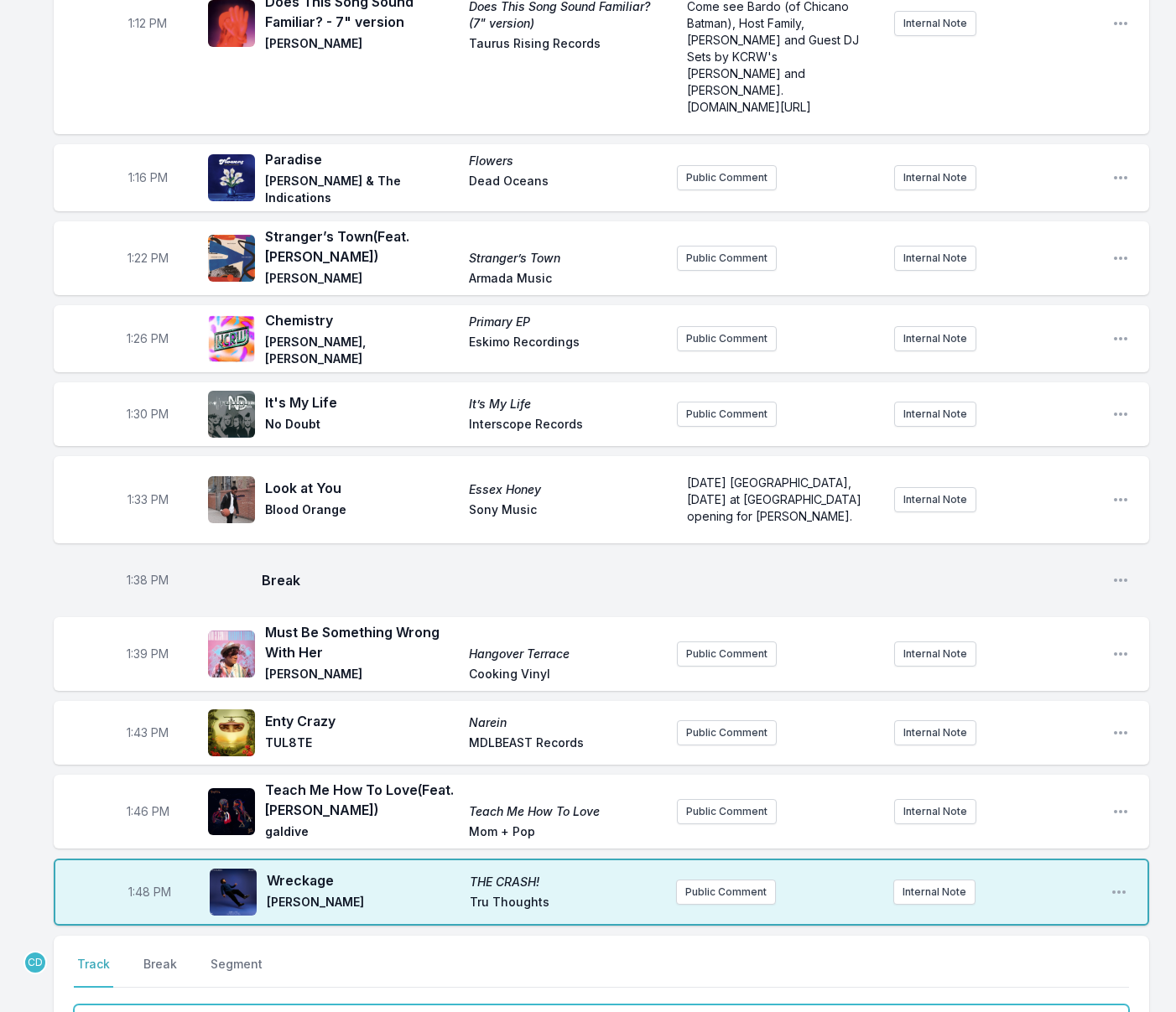
scroll to position [422, 0]
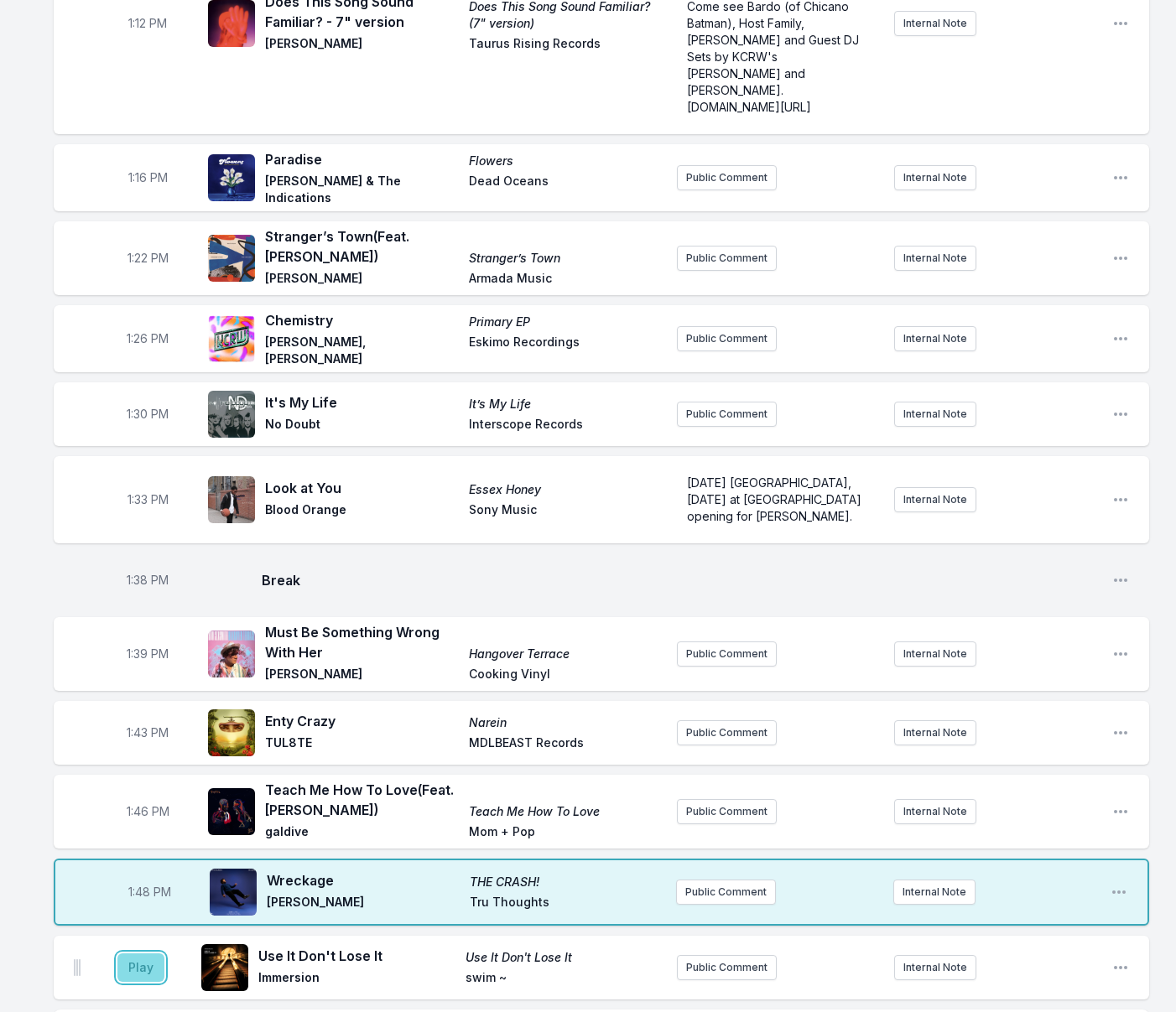
click at [131, 954] on button "Play" at bounding box center [140, 968] width 47 height 29
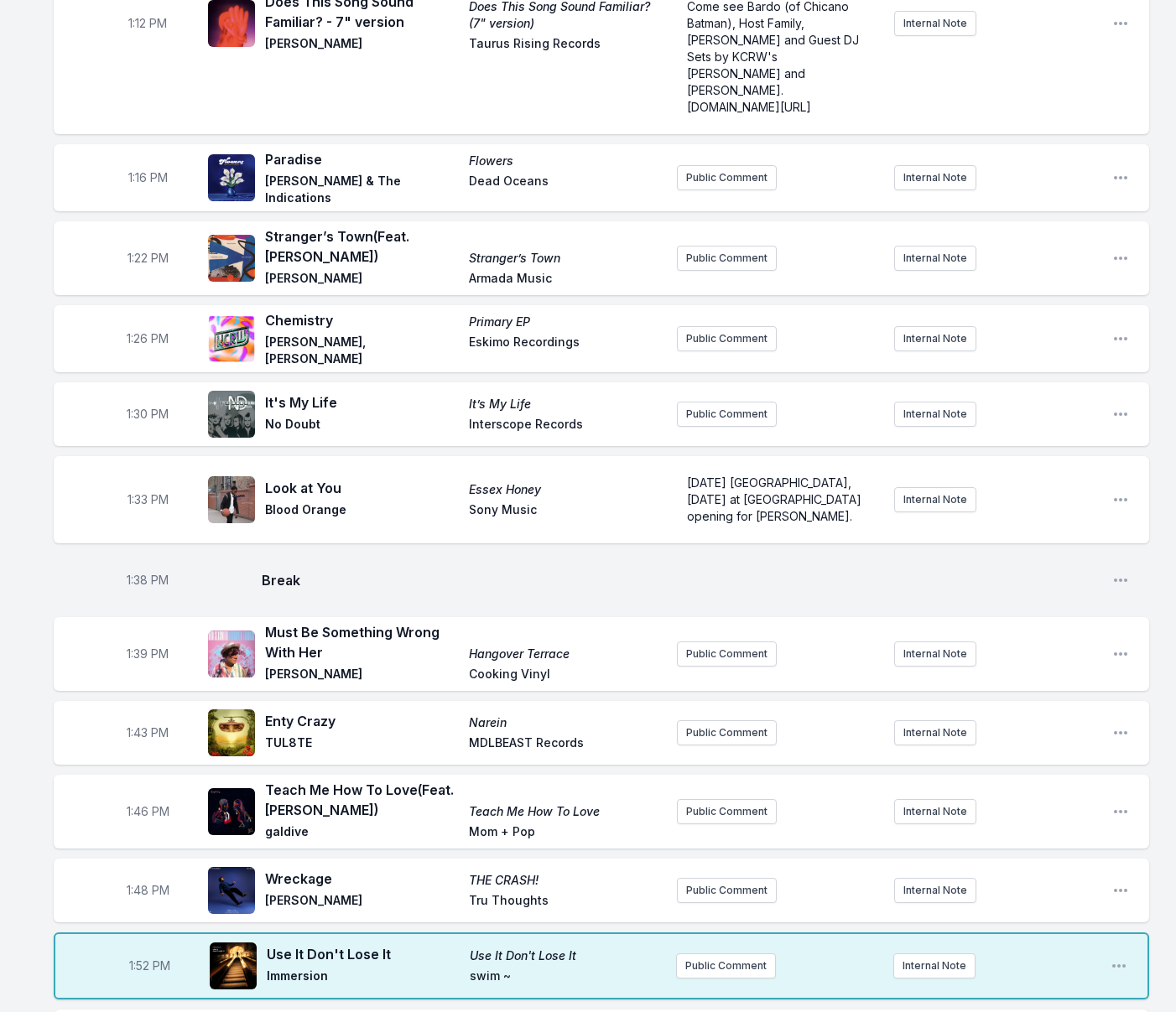
type input "Use Me"
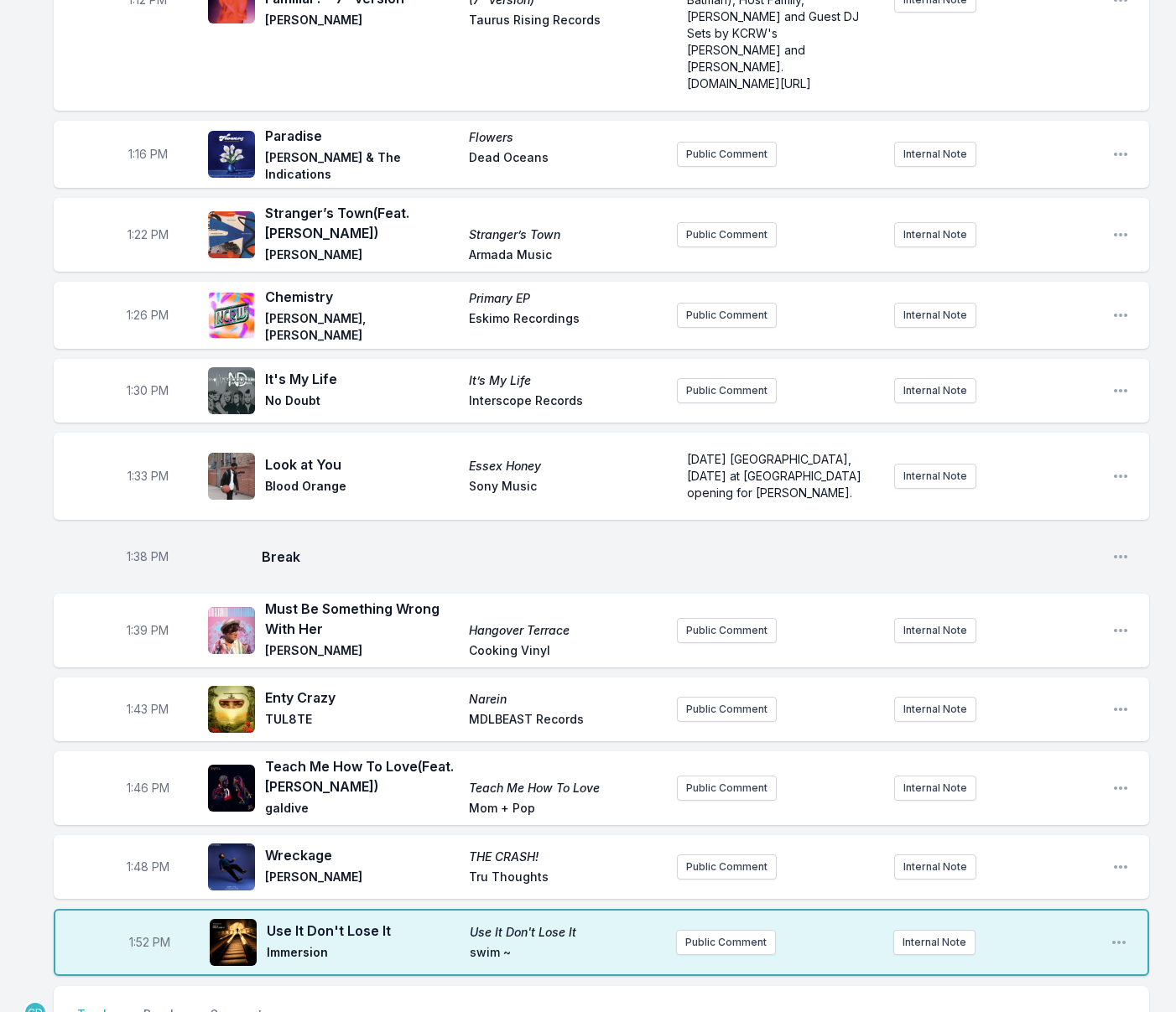
scroll to position [187, 0]
drag, startPoint x: 160, startPoint y: 930, endPoint x: 174, endPoint y: 930, distance: 14.0
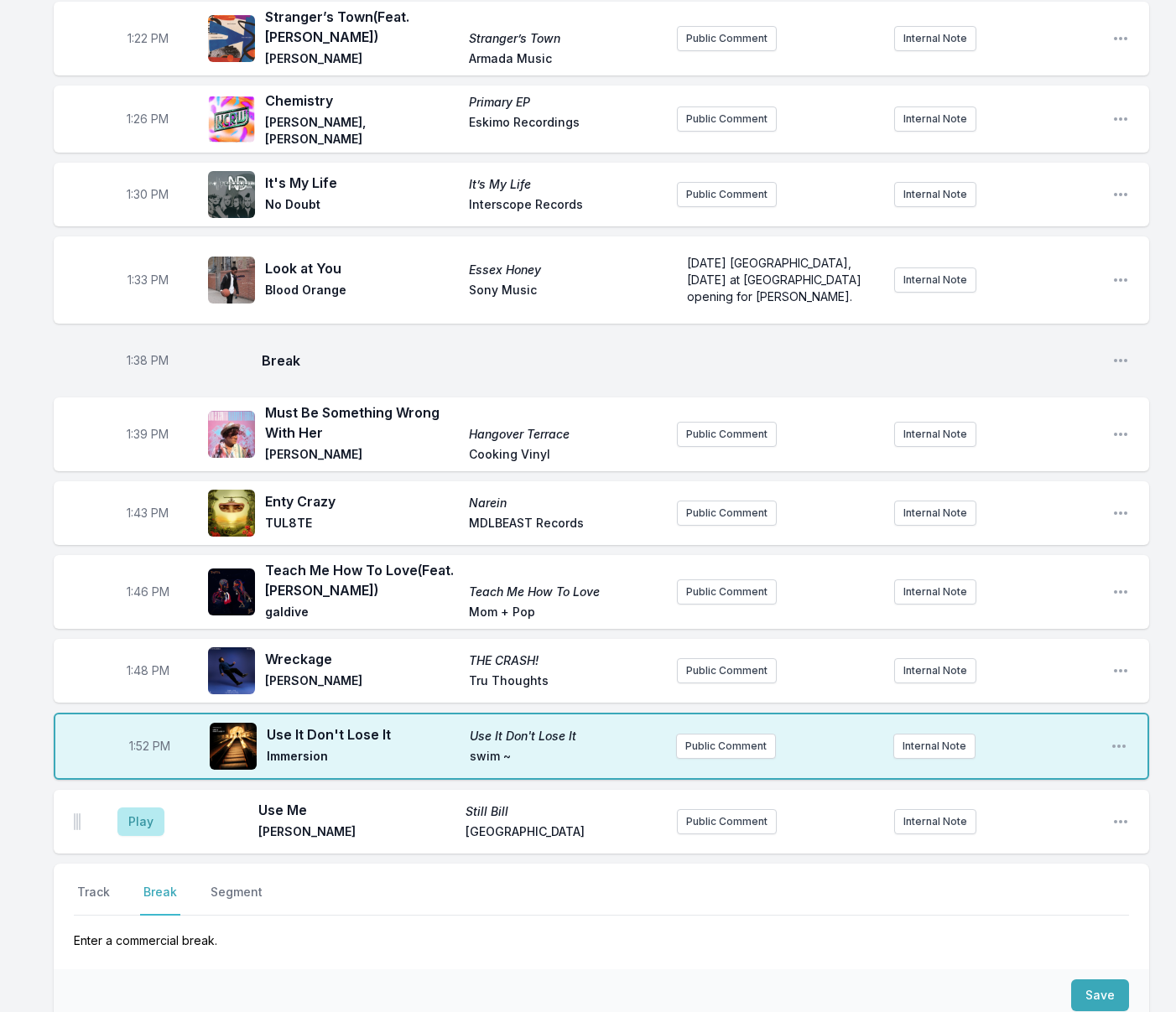
scroll to position [2010, 0]
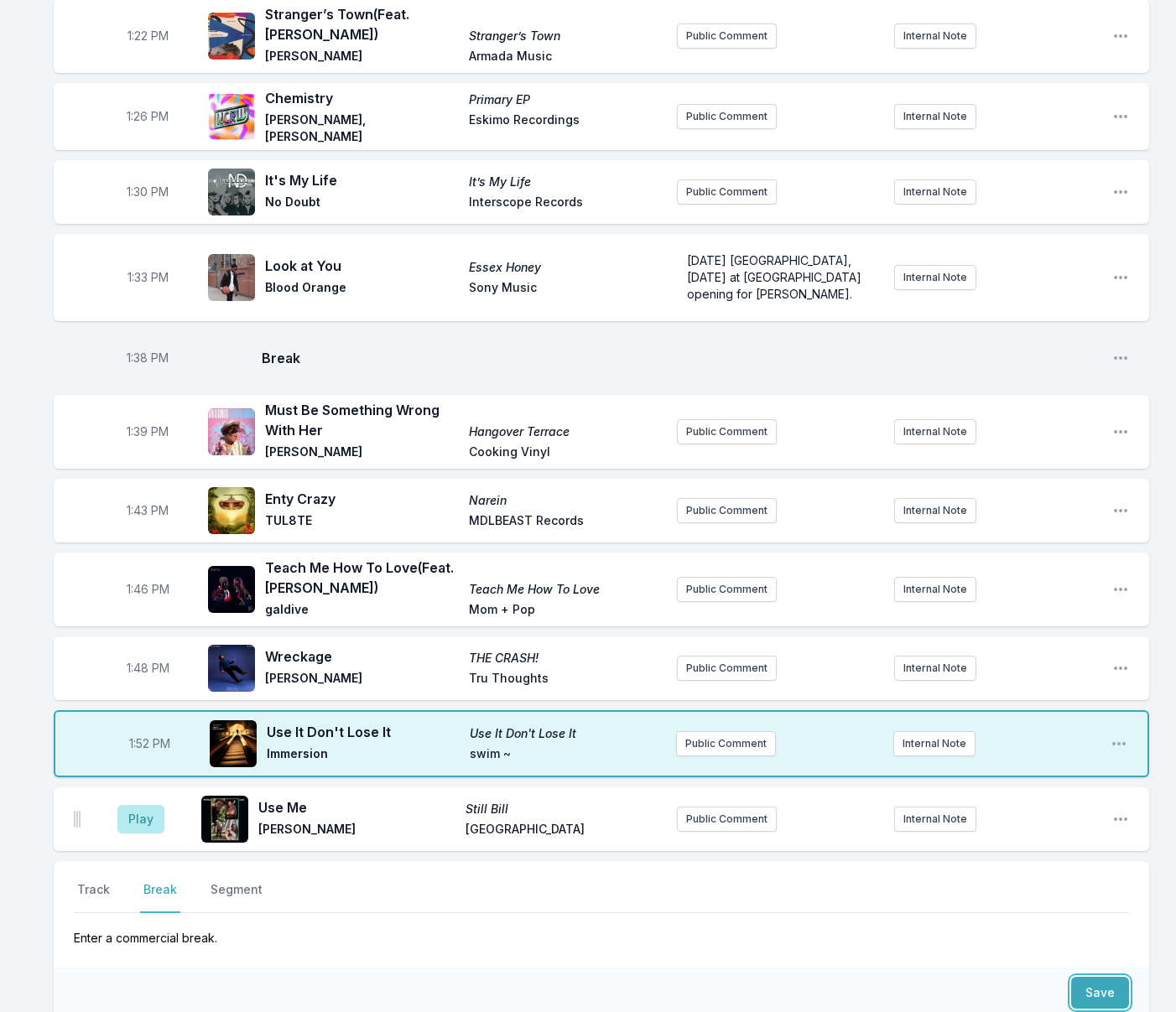
drag, startPoint x: 1099, startPoint y: 822, endPoint x: 845, endPoint y: 808, distance: 254.4
click at [1099, 977] on button "Save" at bounding box center [1100, 992] width 58 height 31
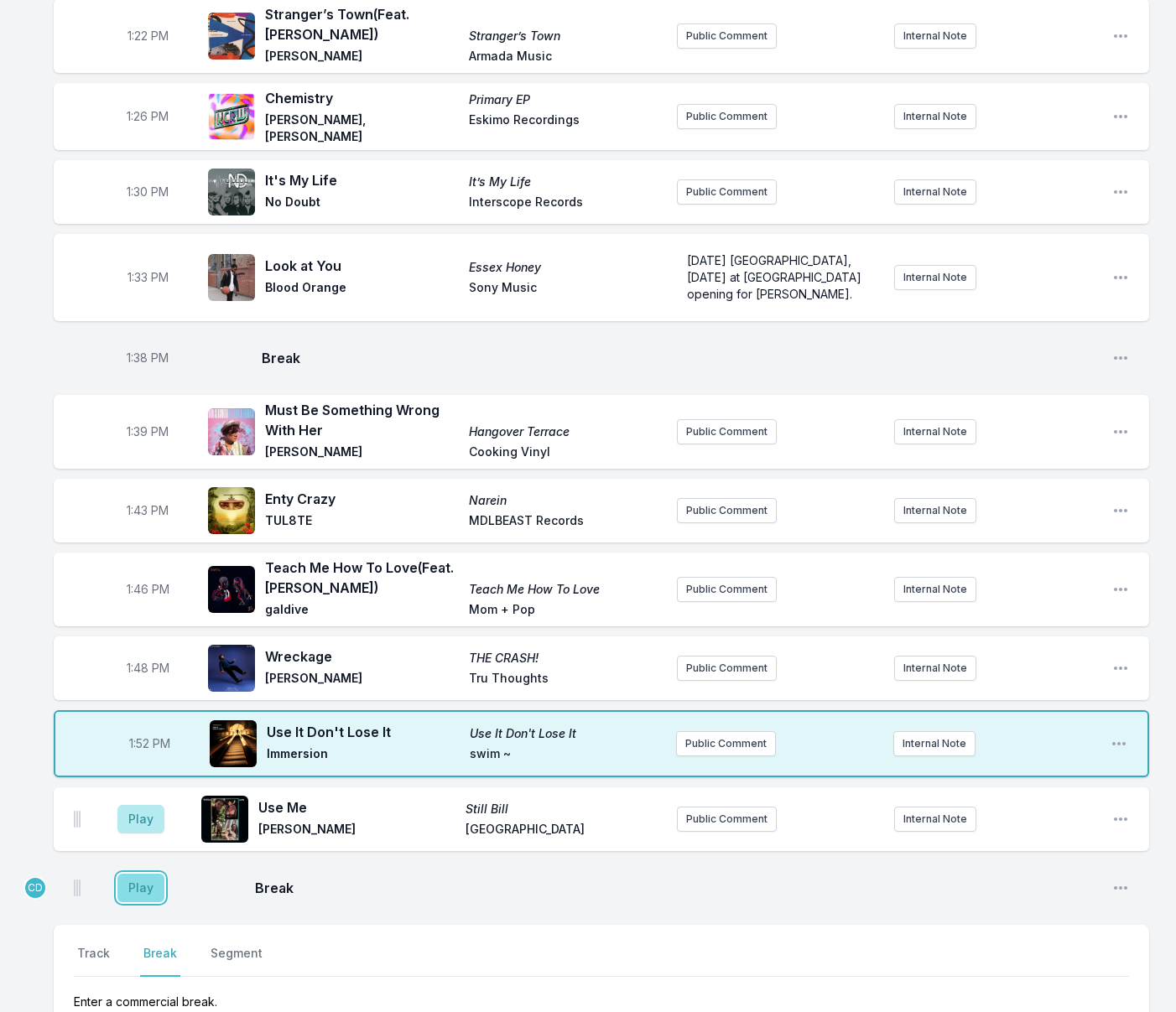
click at [135, 873] on button "Play" at bounding box center [140, 888] width 47 height 29
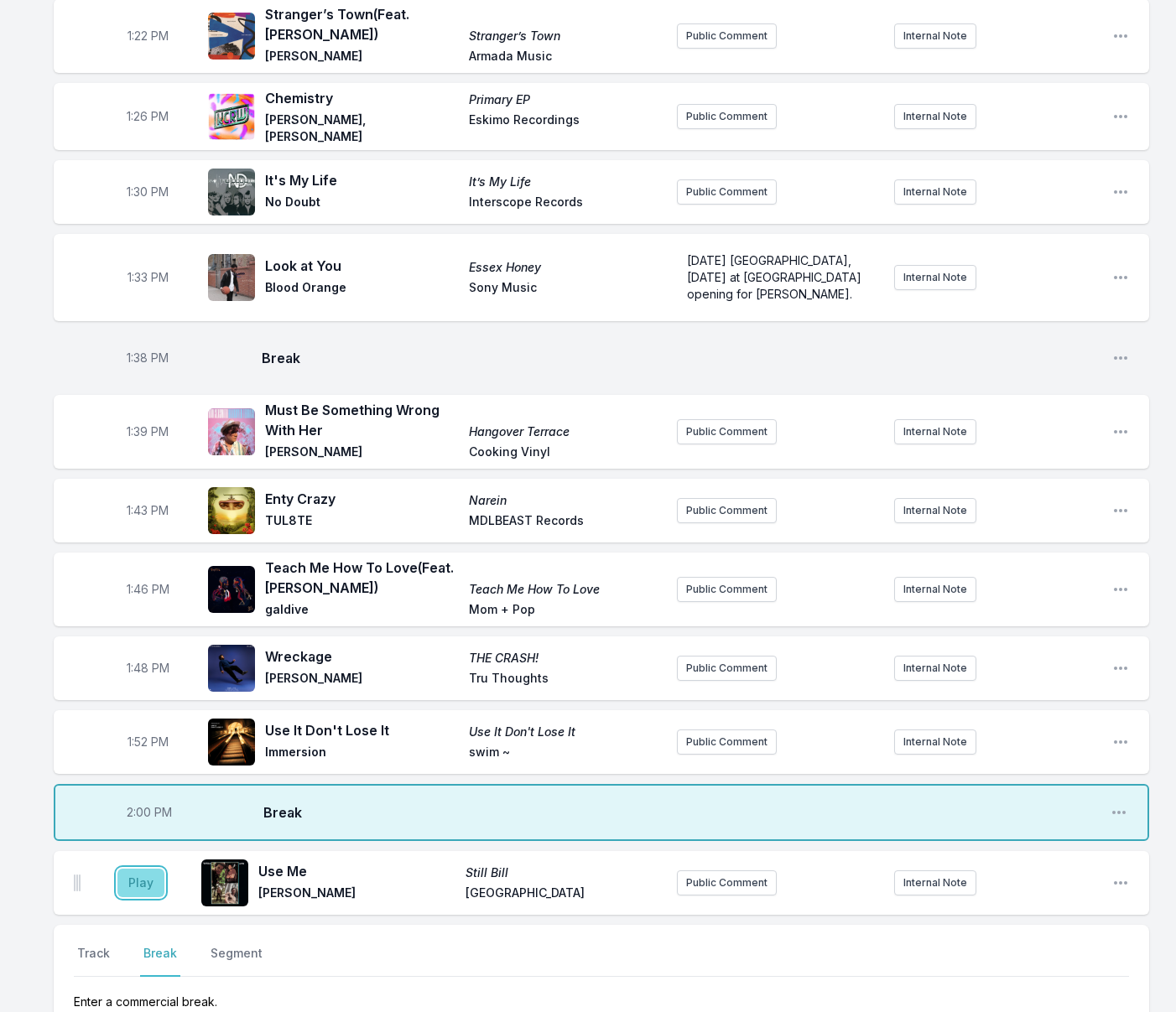
click at [156, 868] on button "Play" at bounding box center [140, 882] width 47 height 29
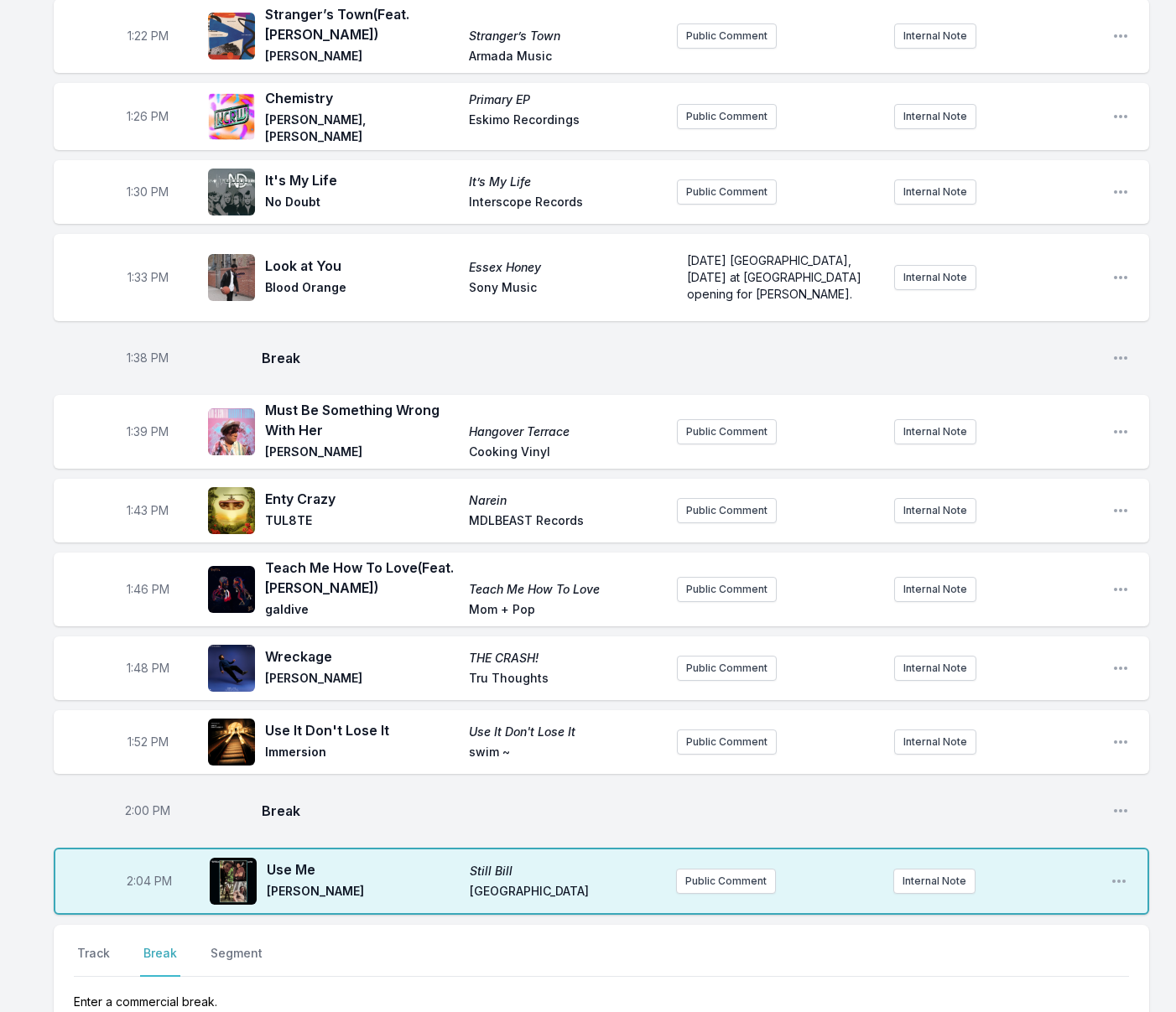
drag, startPoint x: 107, startPoint y: 785, endPoint x: 112, endPoint y: 796, distance: 12.1
click at [107, 945] on button "Track" at bounding box center [94, 960] width 40 height 31
click at [133, 993] on input "Track Title" at bounding box center [601, 1008] width 1055 height 31
type input "Best Kind of Lost"
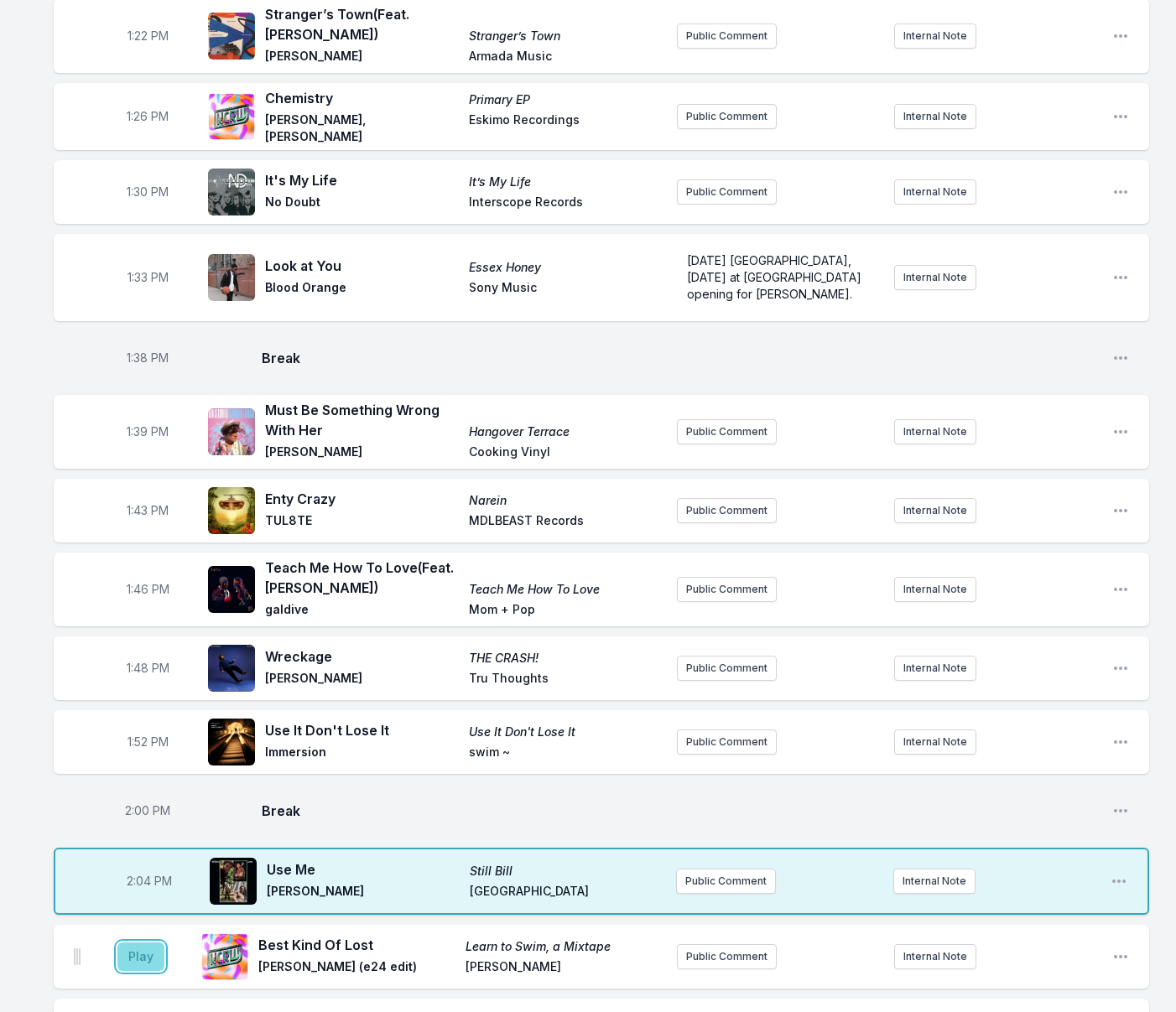
click at [142, 942] on button "Play" at bounding box center [140, 956] width 47 height 29
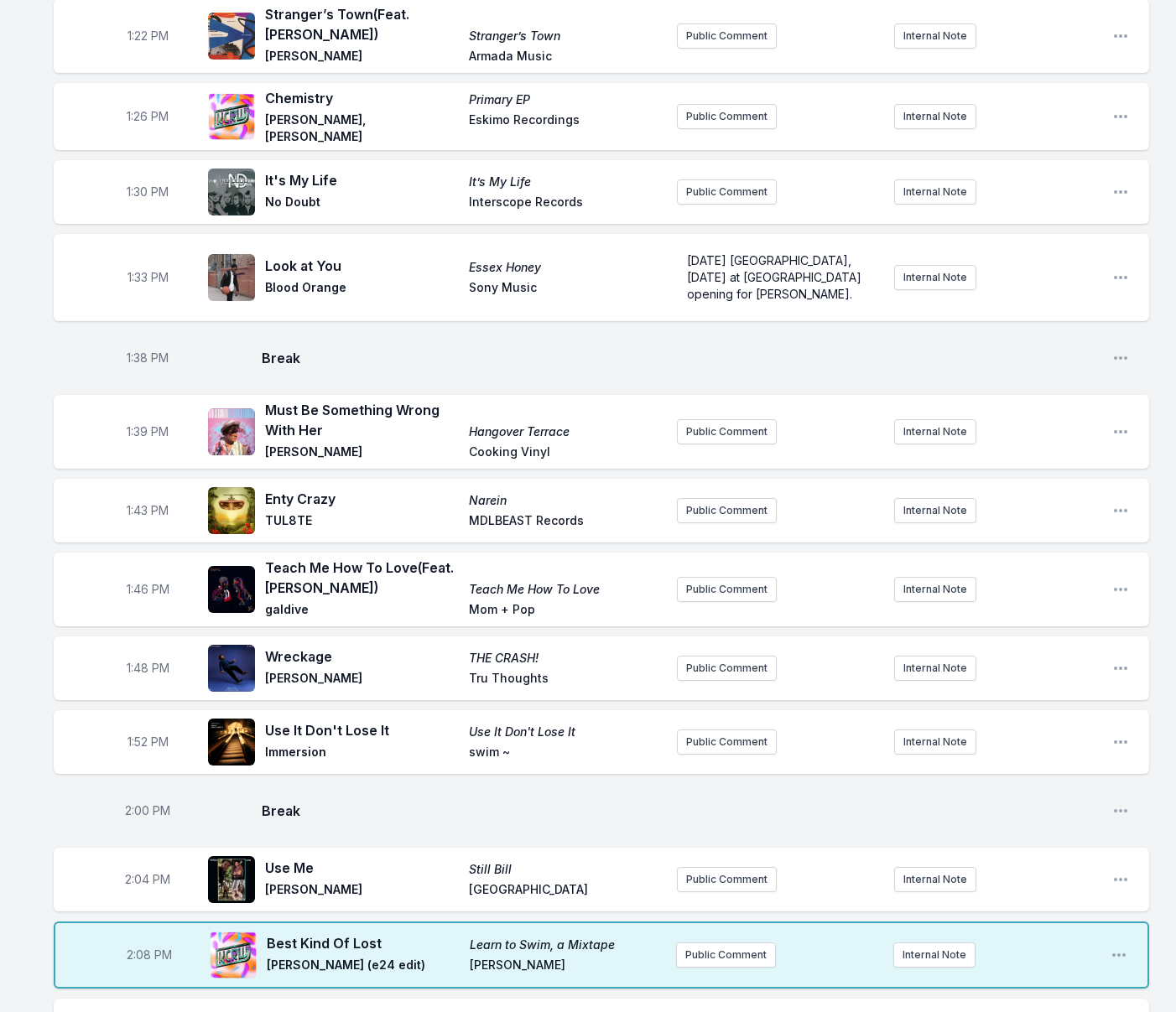
scroll to position [2004, 0]
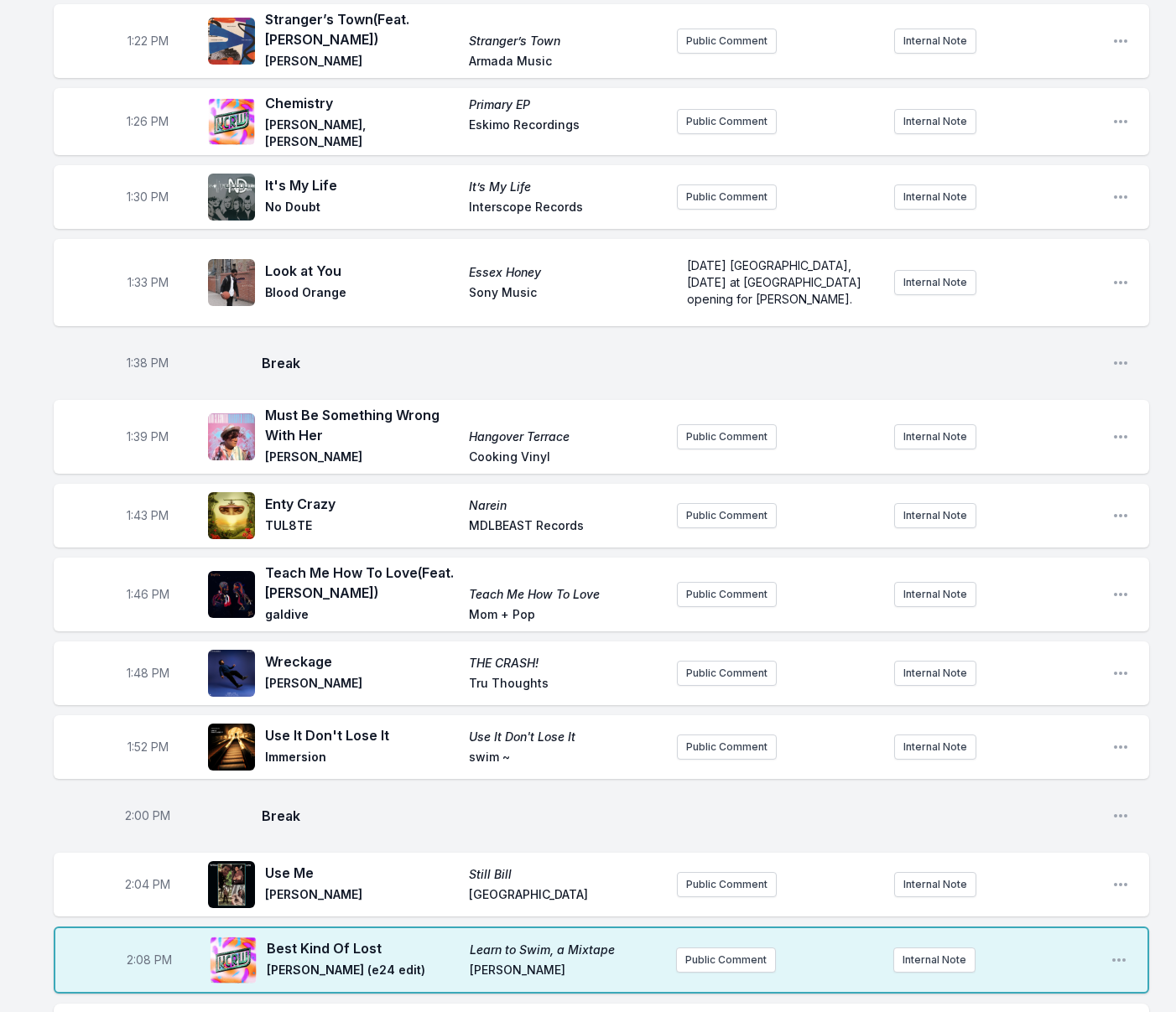
type input "Owari"
drag, startPoint x: 208, startPoint y: 984, endPoint x: 191, endPoint y: 961, distance: 28.6
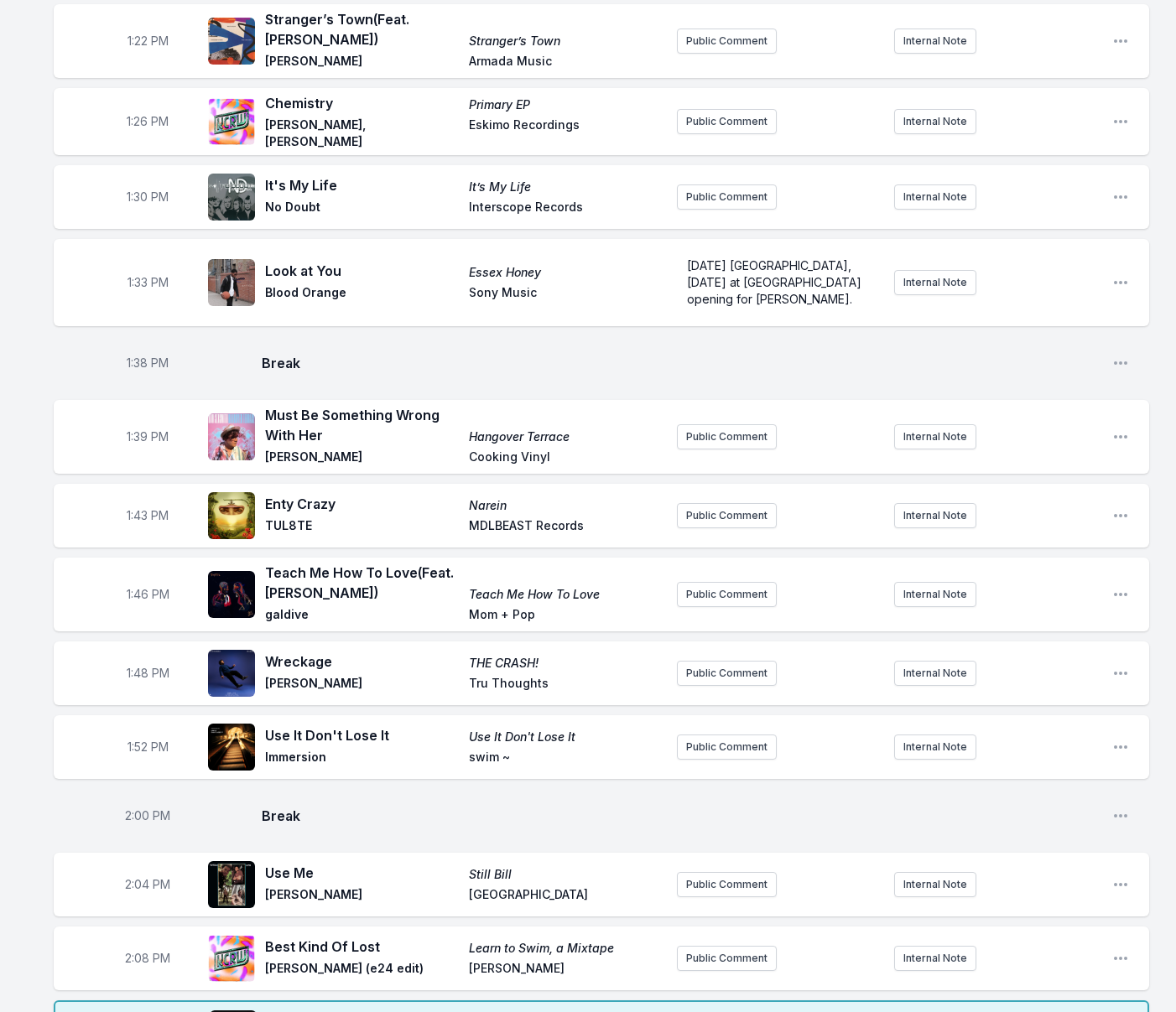
scroll to position [2081, 0]
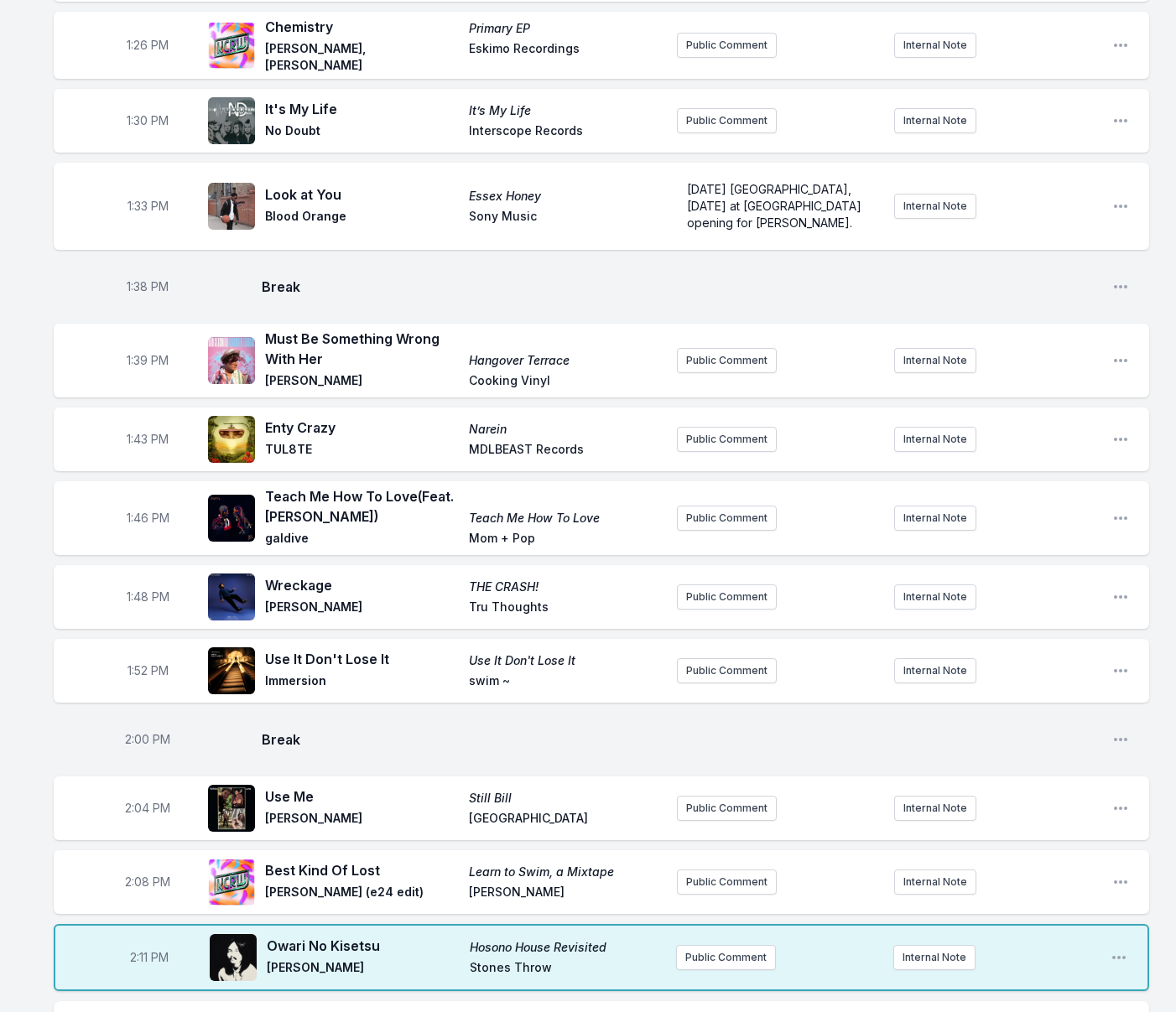
type input "New Forms"
drag, startPoint x: 570, startPoint y: 984, endPoint x: 556, endPoint y: 973, distance: 17.8
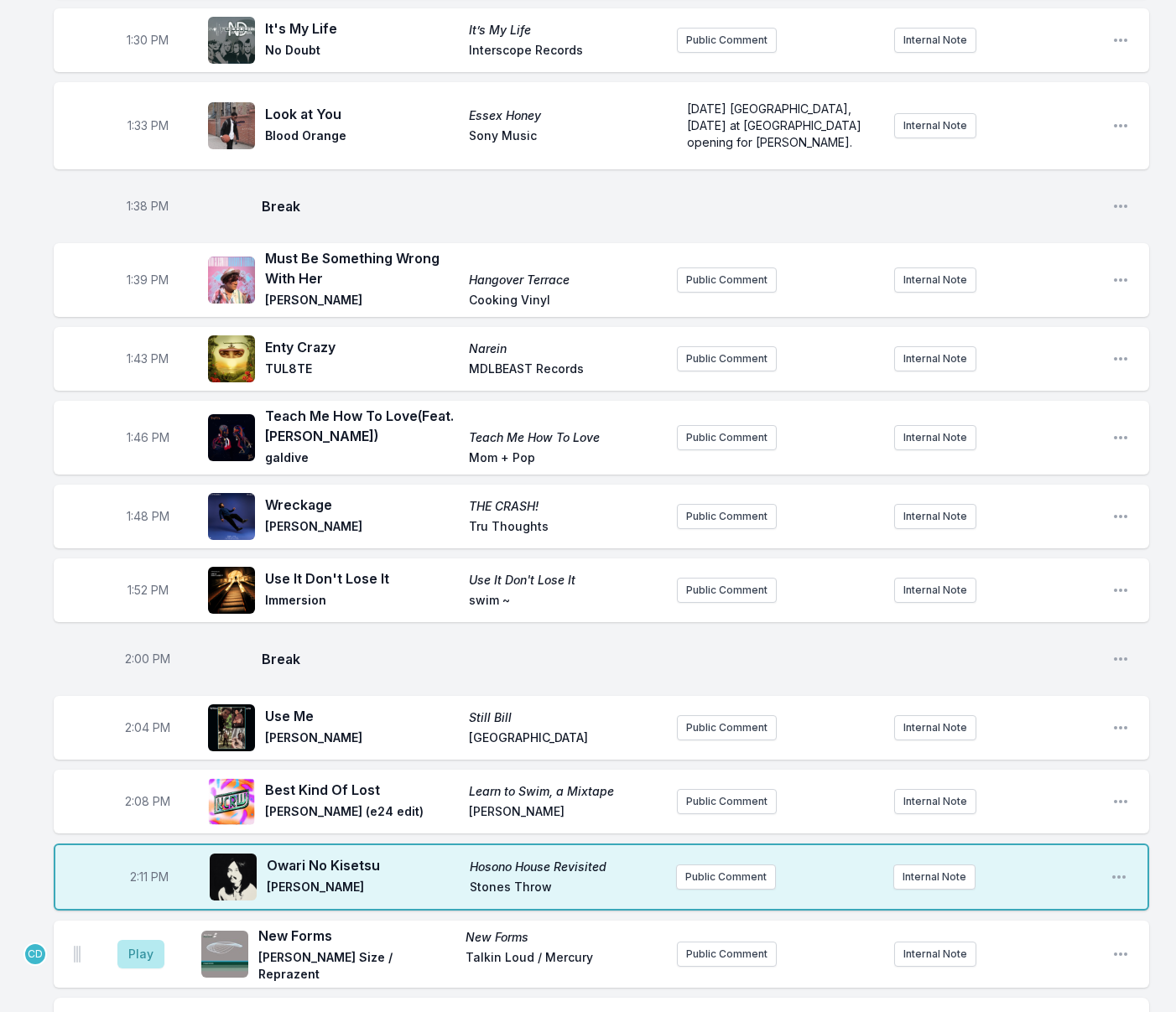
scroll to position [2163, 0]
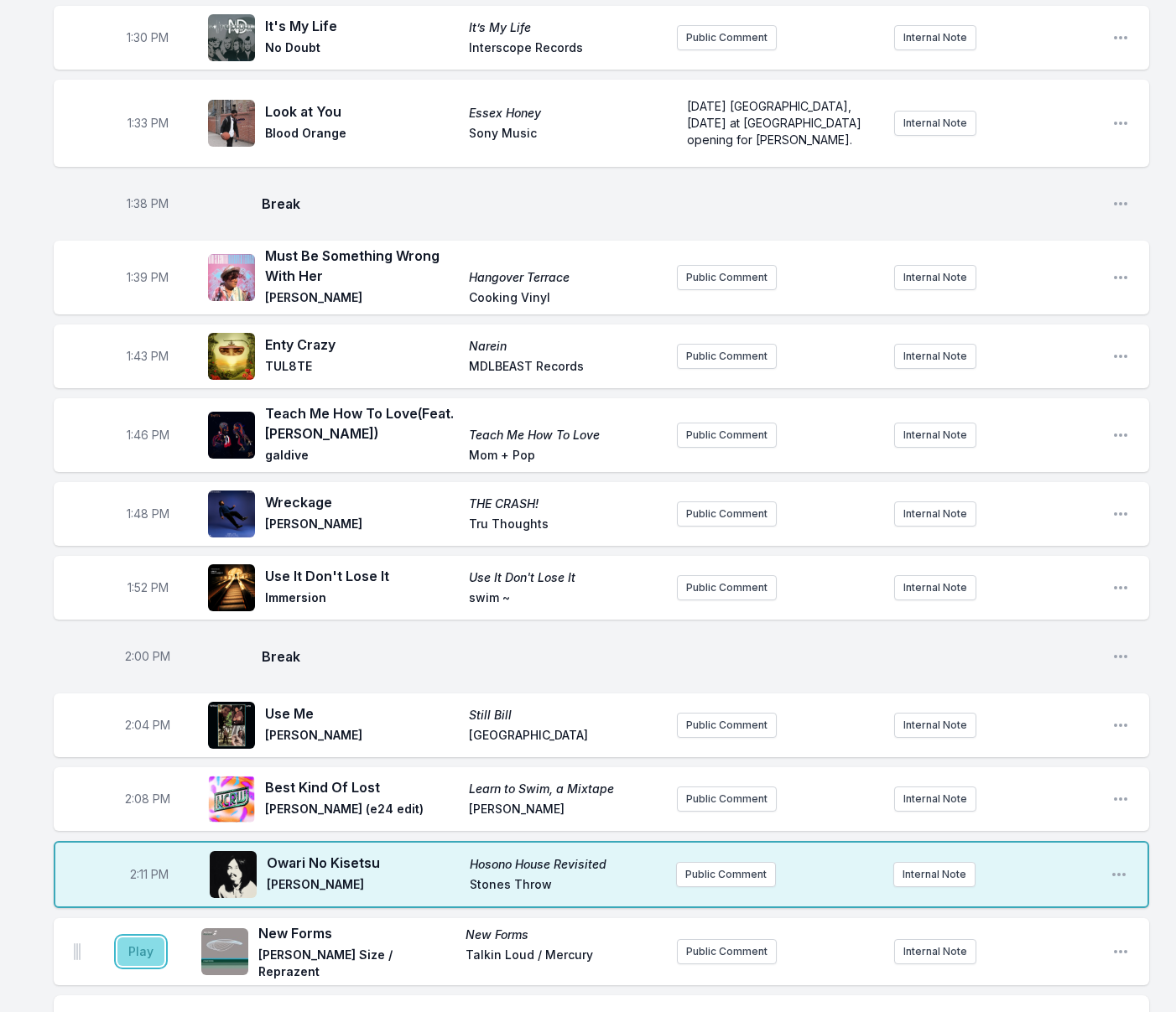
click at [144, 937] on button "Play" at bounding box center [140, 952] width 47 height 29
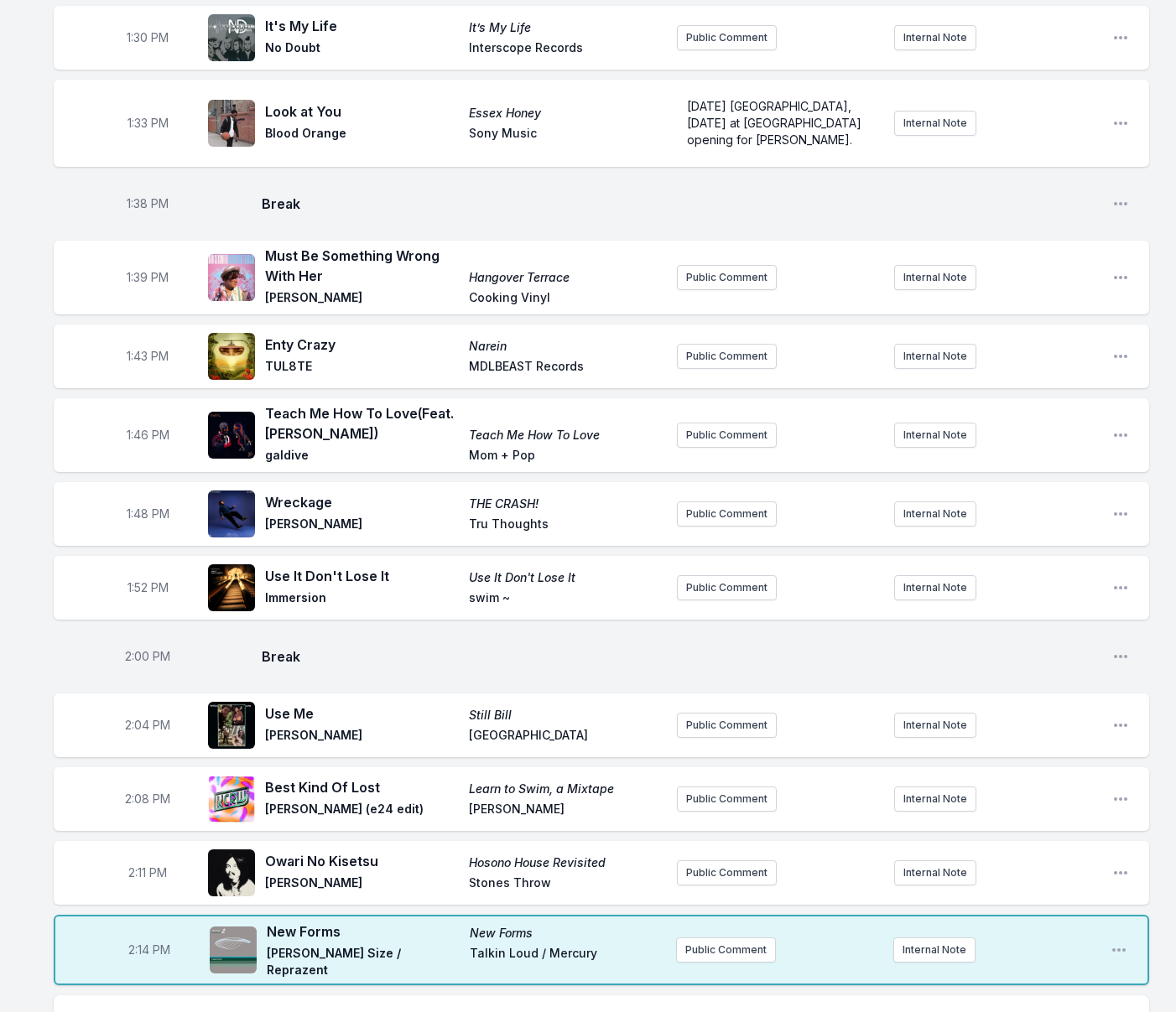
click at [159, 1011] on button "Break" at bounding box center [160, 1031] width 40 height 31
drag, startPoint x: 1093, startPoint y: 952, endPoint x: 1066, endPoint y: 948, distance: 27.3
drag, startPoint x: 130, startPoint y: 847, endPoint x: 118, endPoint y: 915, distance: 69.1
click at [130, 1008] on button "Play" at bounding box center [140, 1022] width 47 height 29
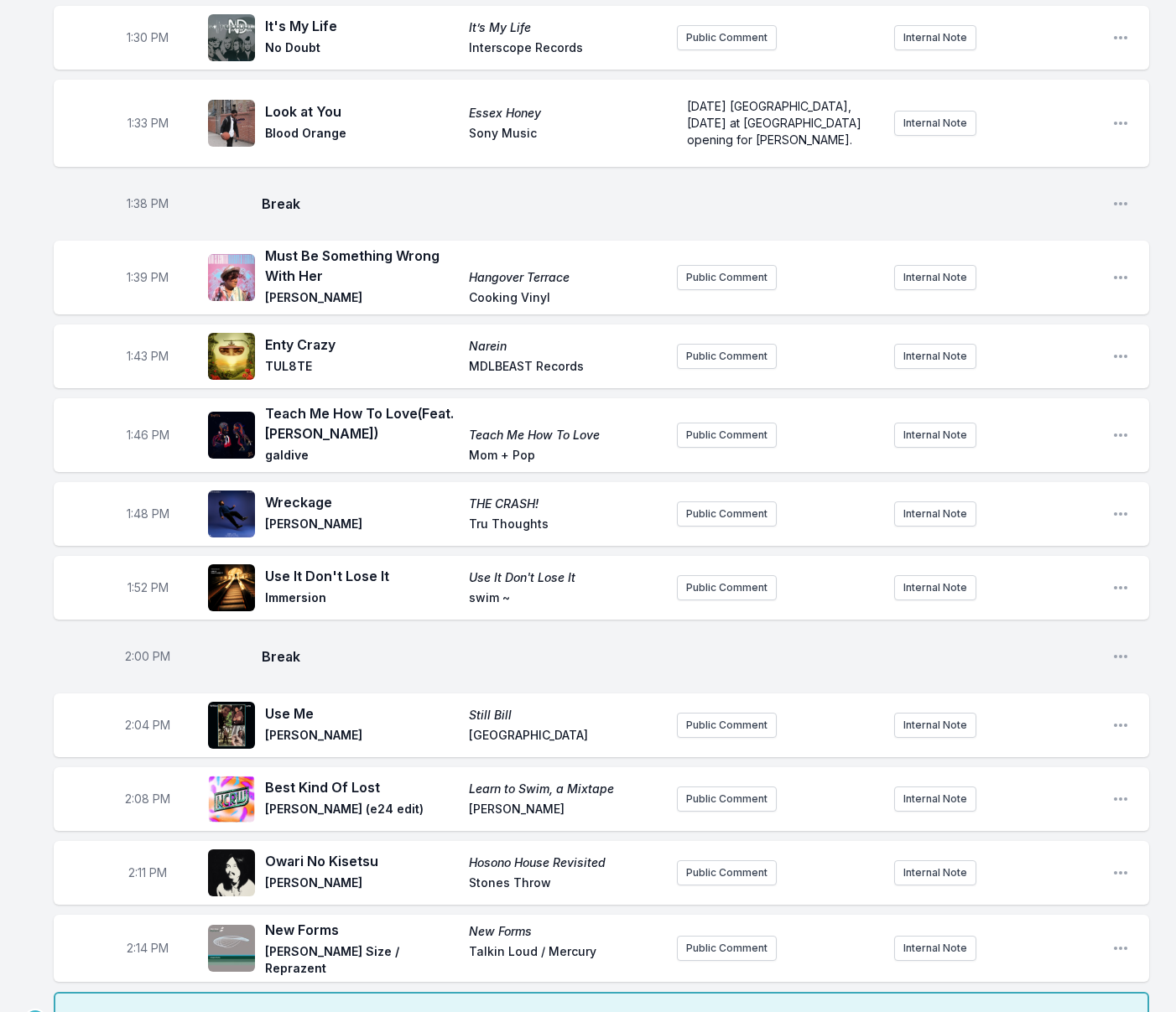
drag, startPoint x: 98, startPoint y: 919, endPoint x: 120, endPoint y: 911, distance: 23.4
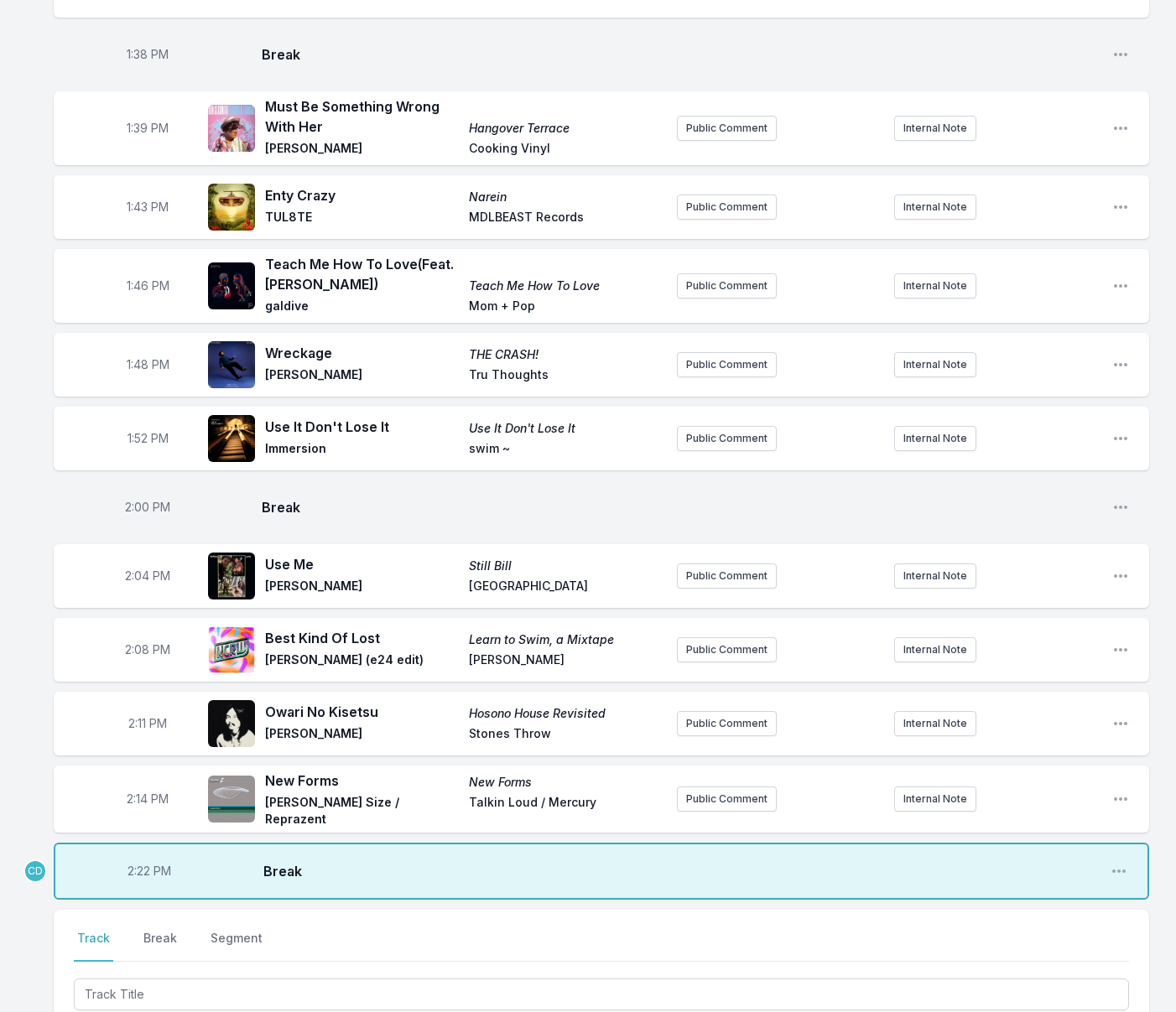
scroll to position [2314, 0]
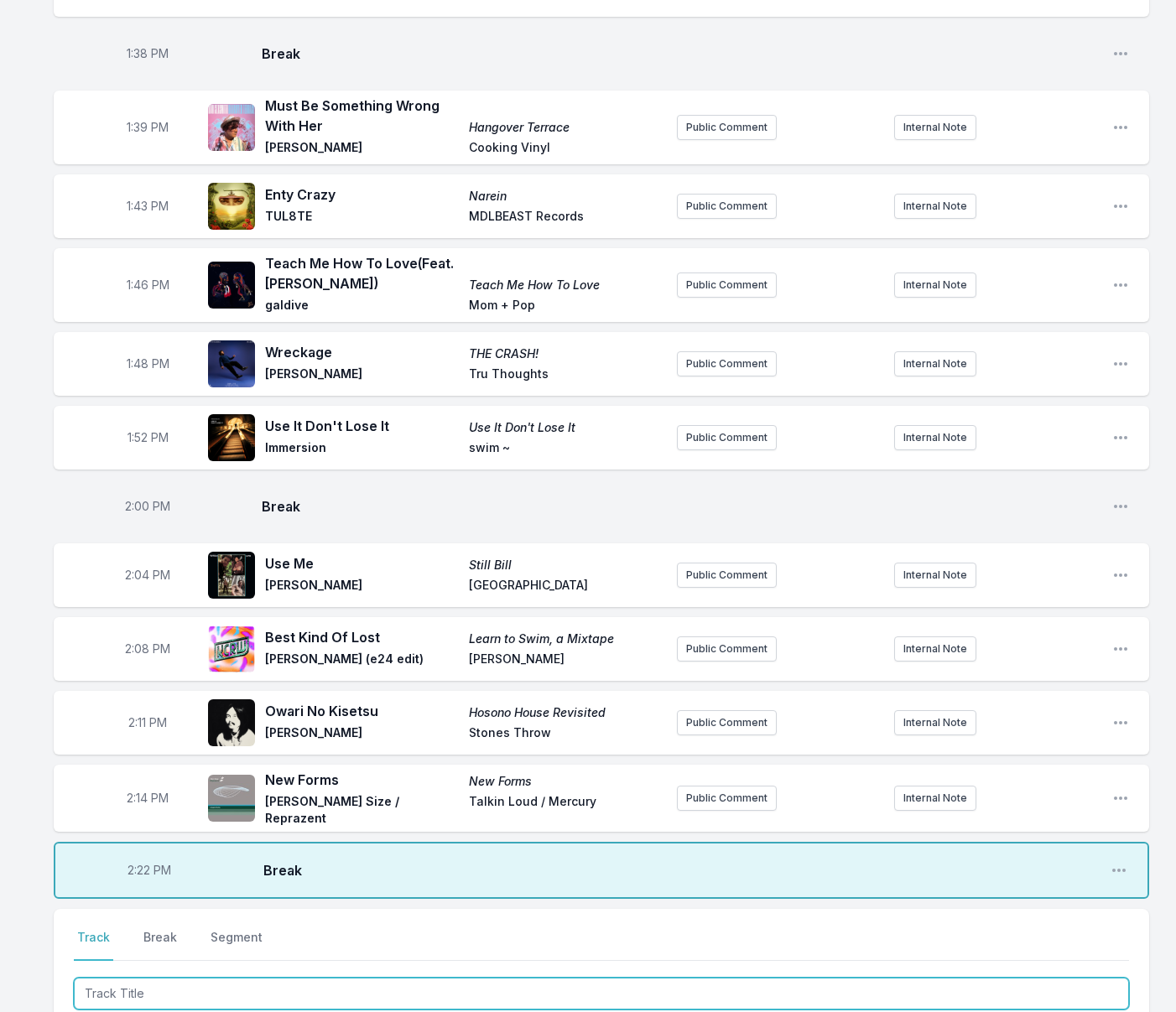
click at [166, 978] on input "Track Title" at bounding box center [601, 993] width 1055 height 31
type input "Linger"
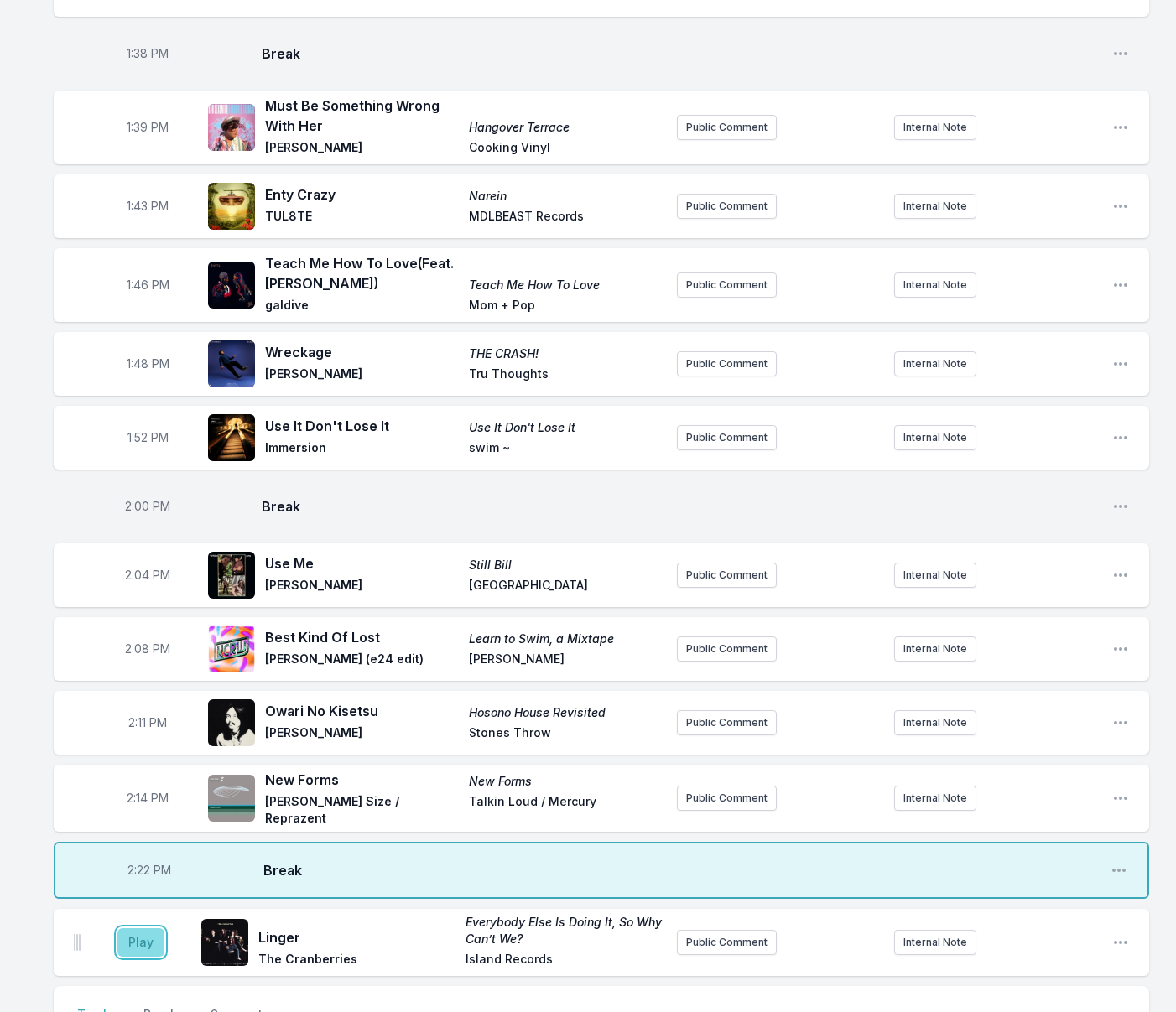
click at [143, 928] on button "Play" at bounding box center [140, 943] width 47 height 29
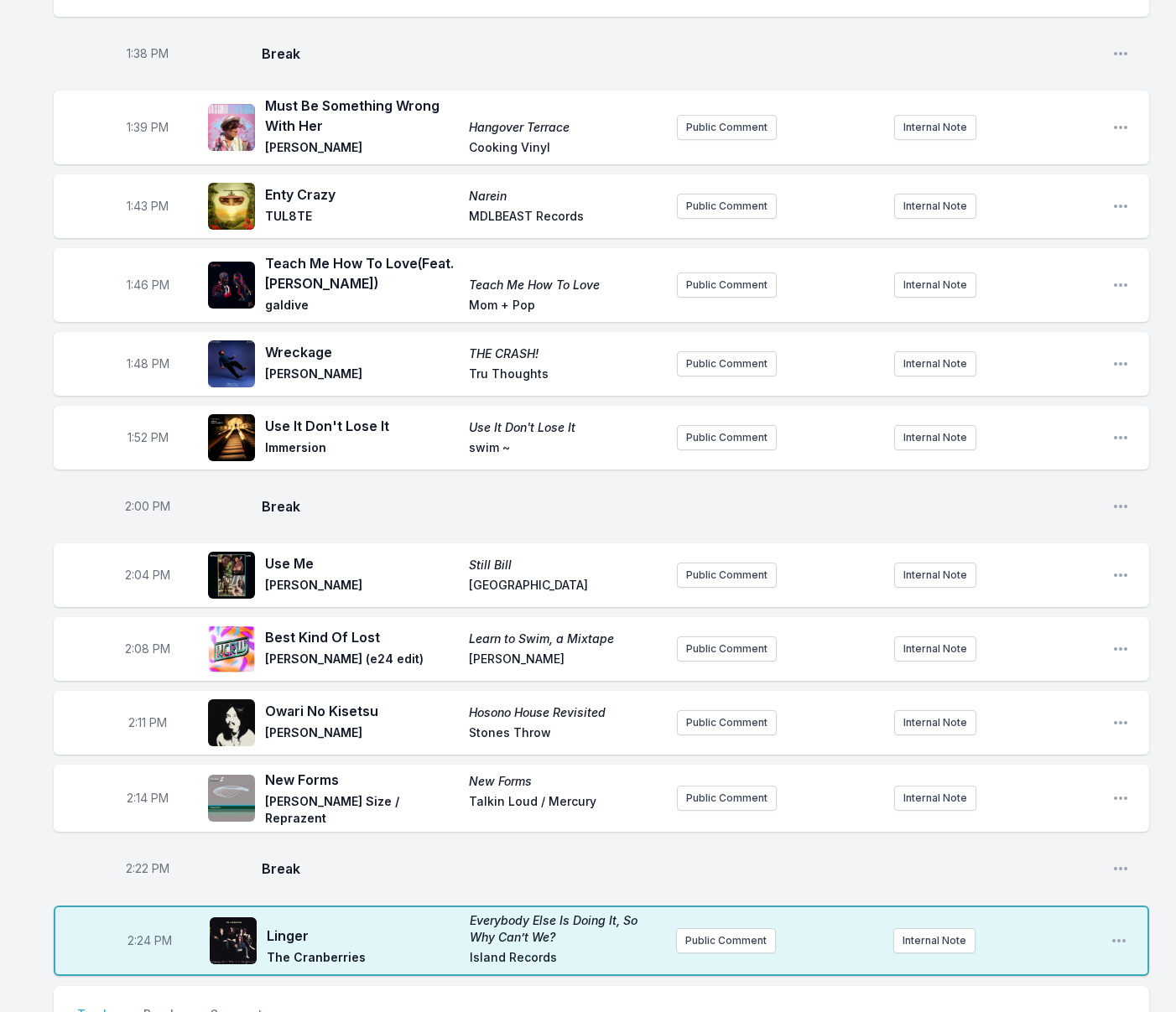
type input "In Circles"
click at [148, 1004] on button "Play" at bounding box center [140, 1018] width 47 height 29
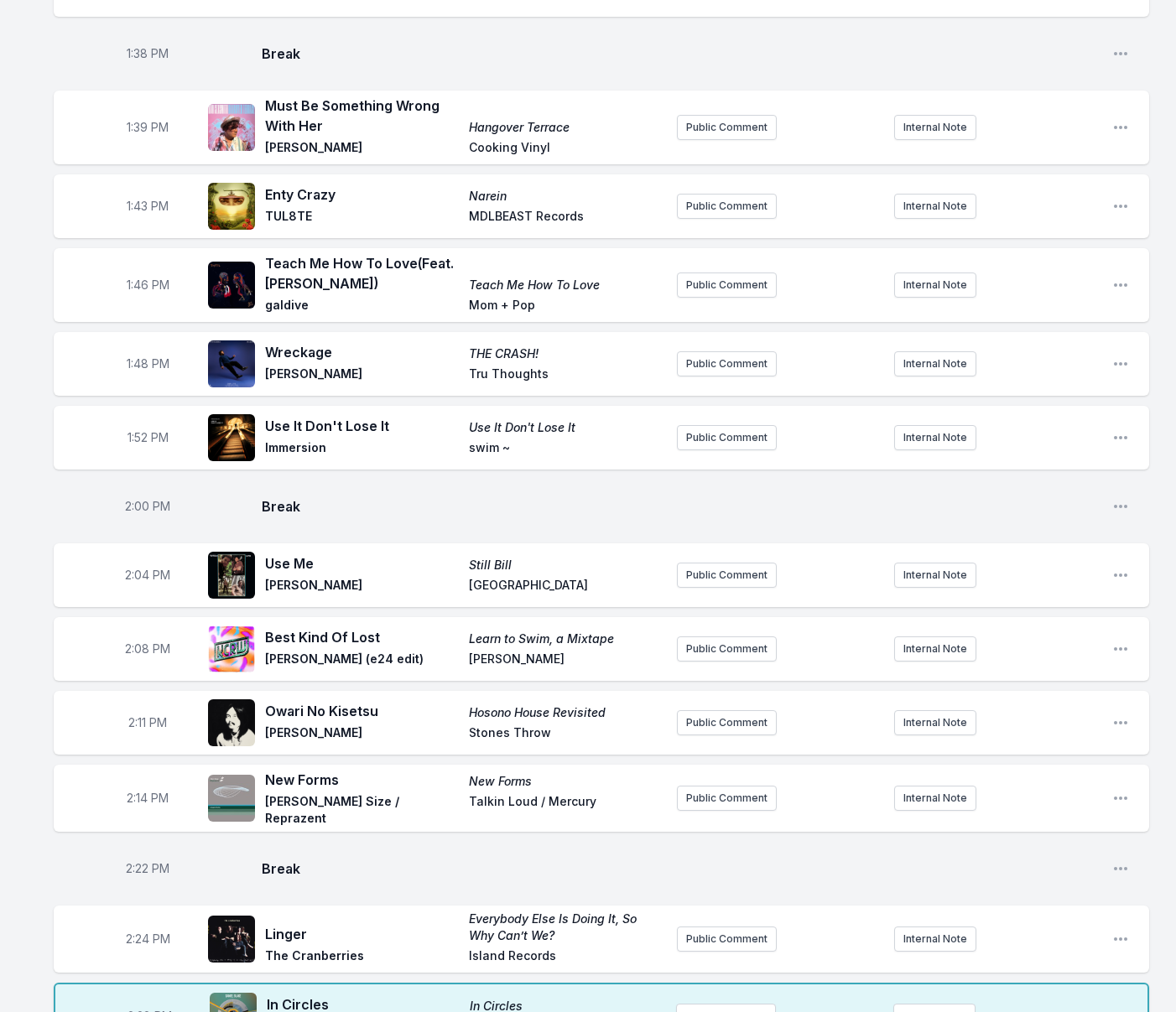
type input "Age of Ascent"
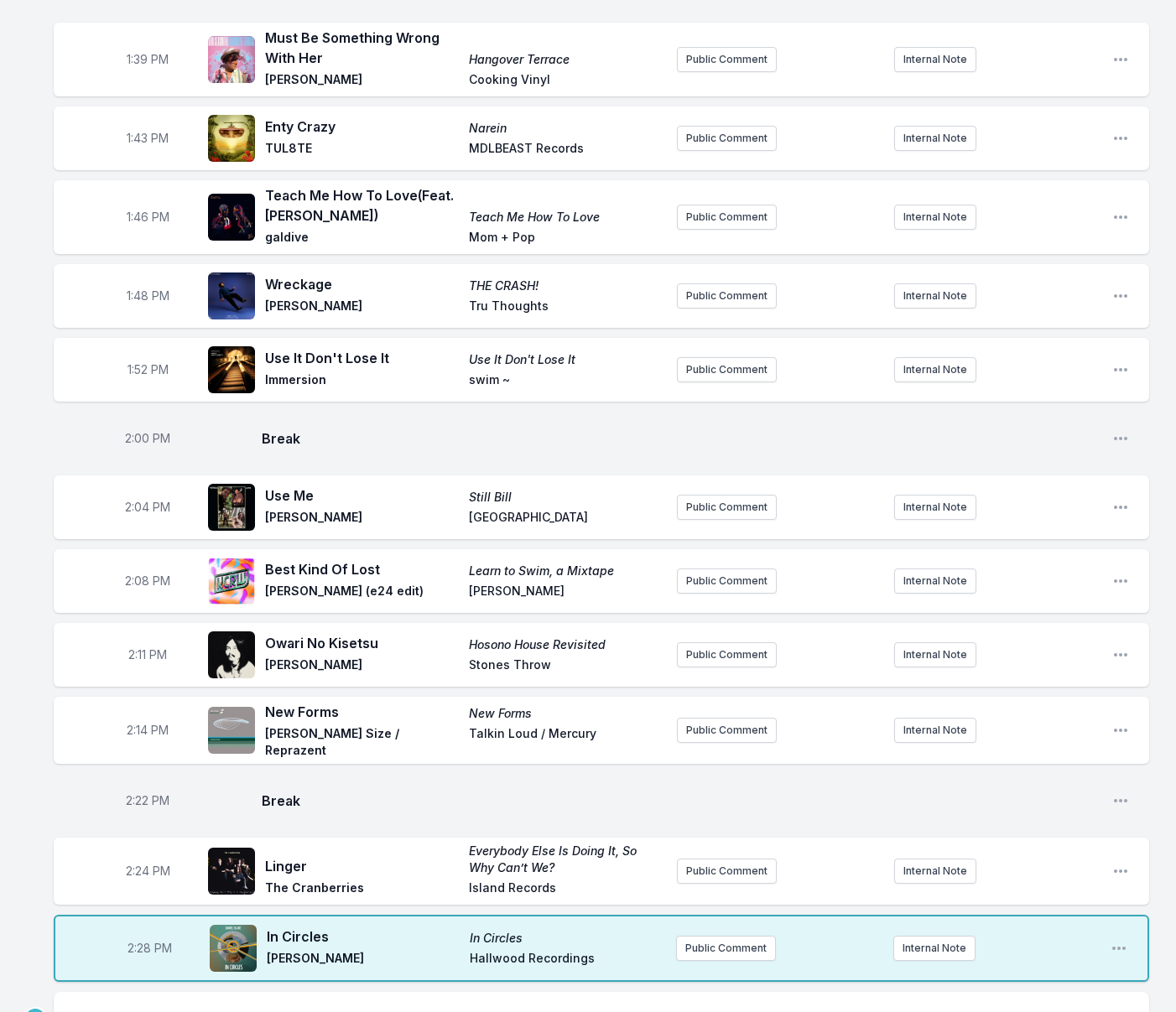
click at [136, 1009] on button "Play" at bounding box center [140, 1024] width 47 height 29
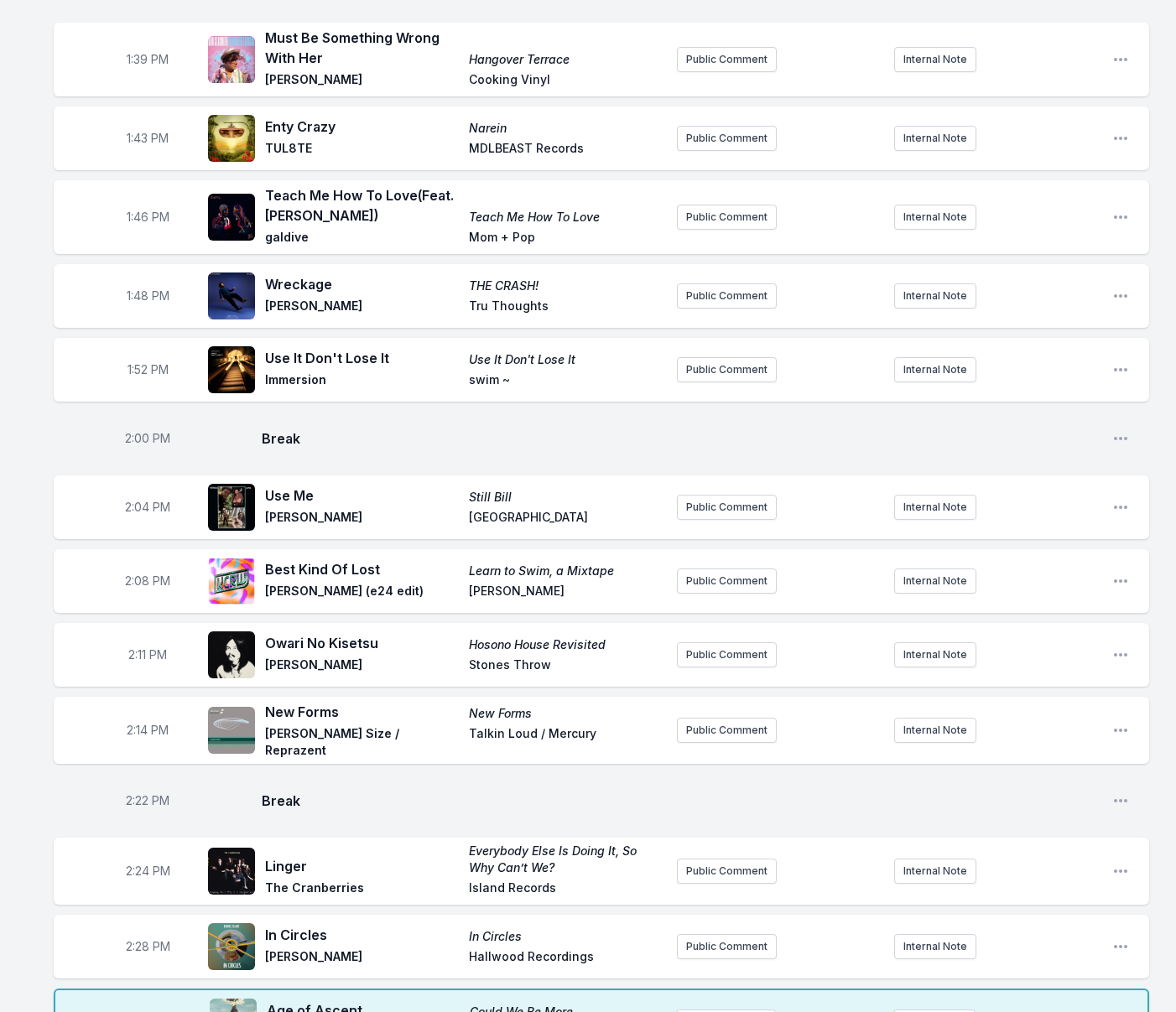
click at [700, 1009] on button "Public Comment" at bounding box center [725, 1022] width 100 height 25
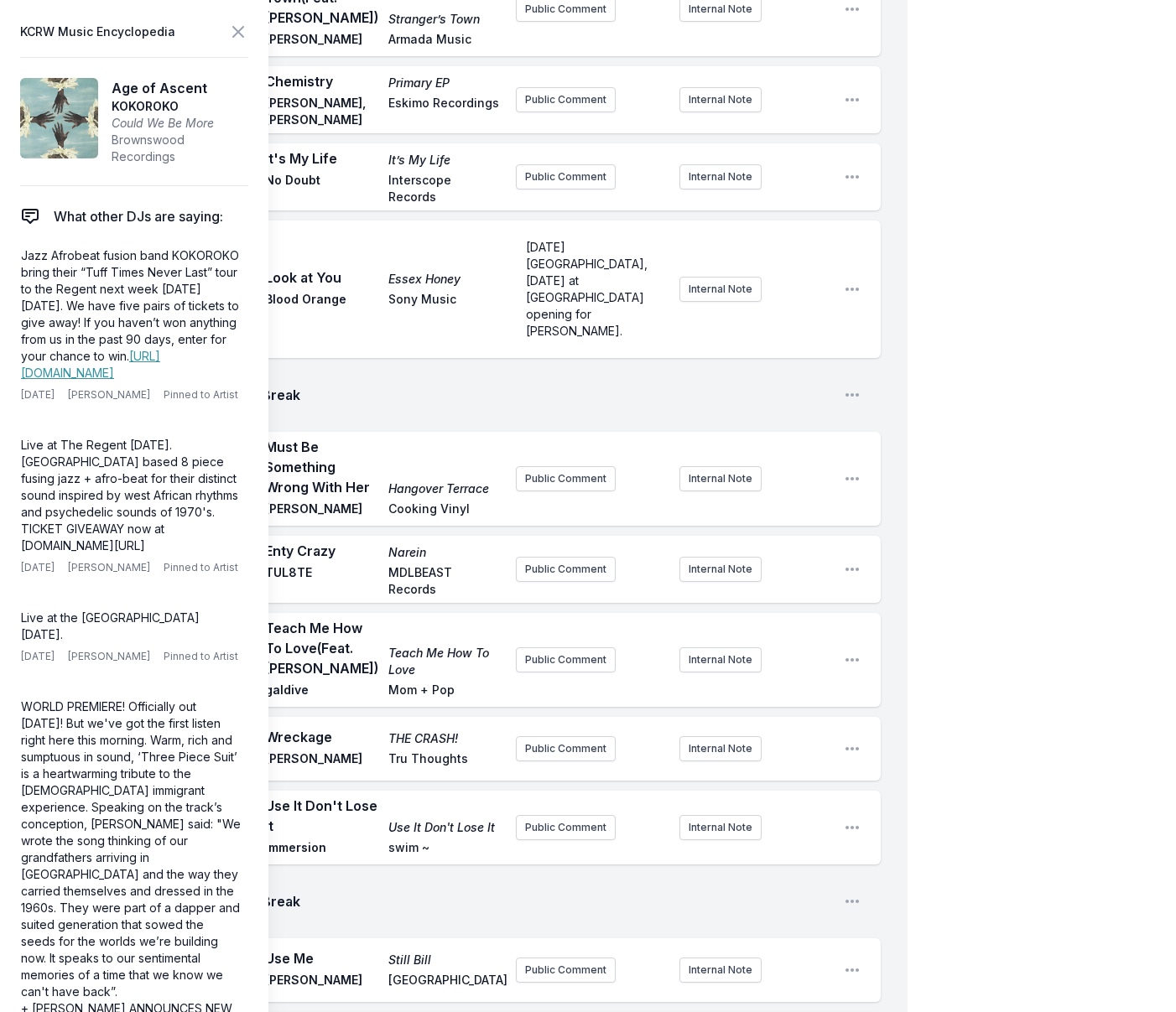
click at [441, 891] on span "Break" at bounding box center [546, 901] width 569 height 20
click at [239, 33] on icon at bounding box center [238, 31] width 10 height 10
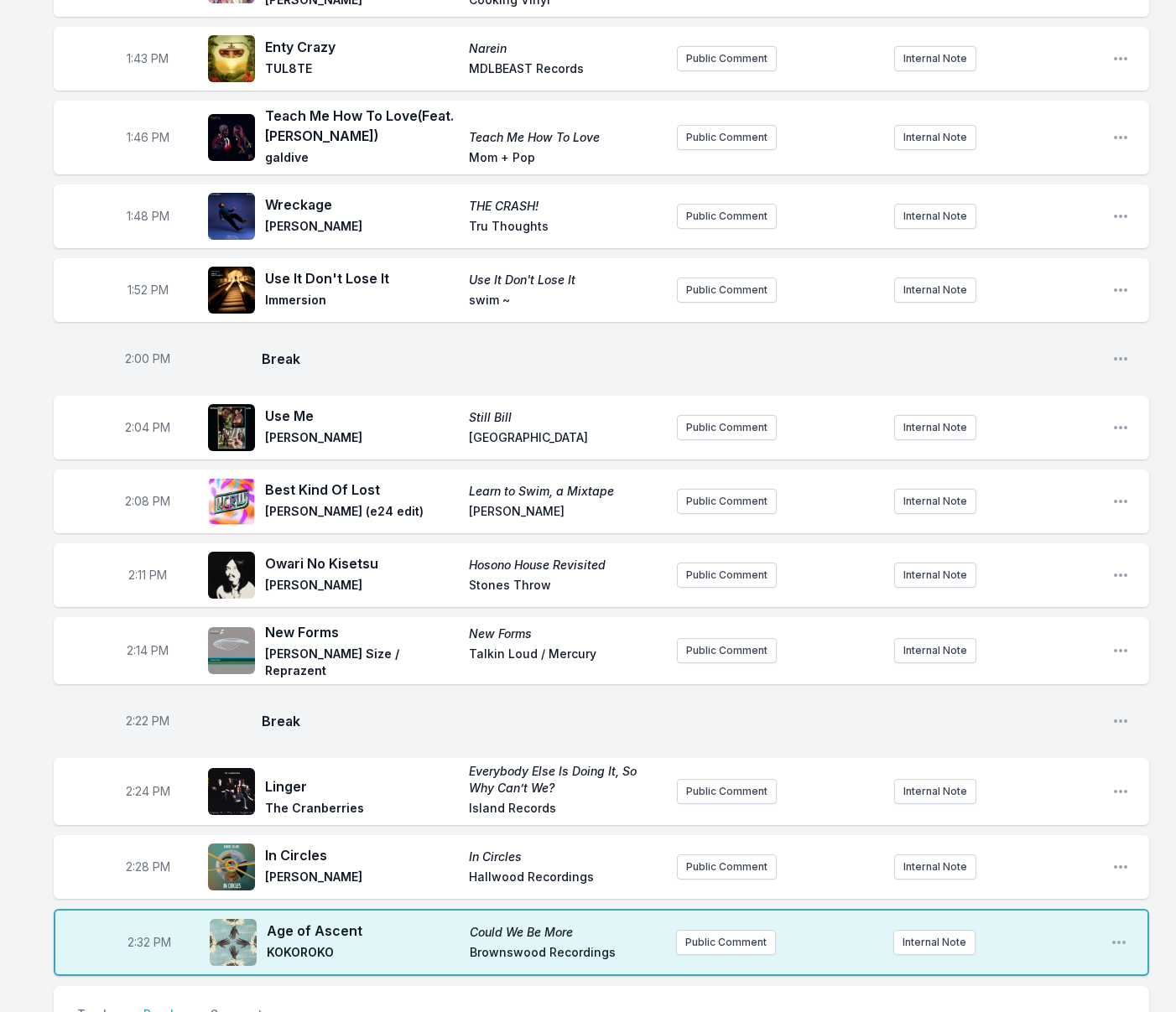
scroll to position [2500, 0]
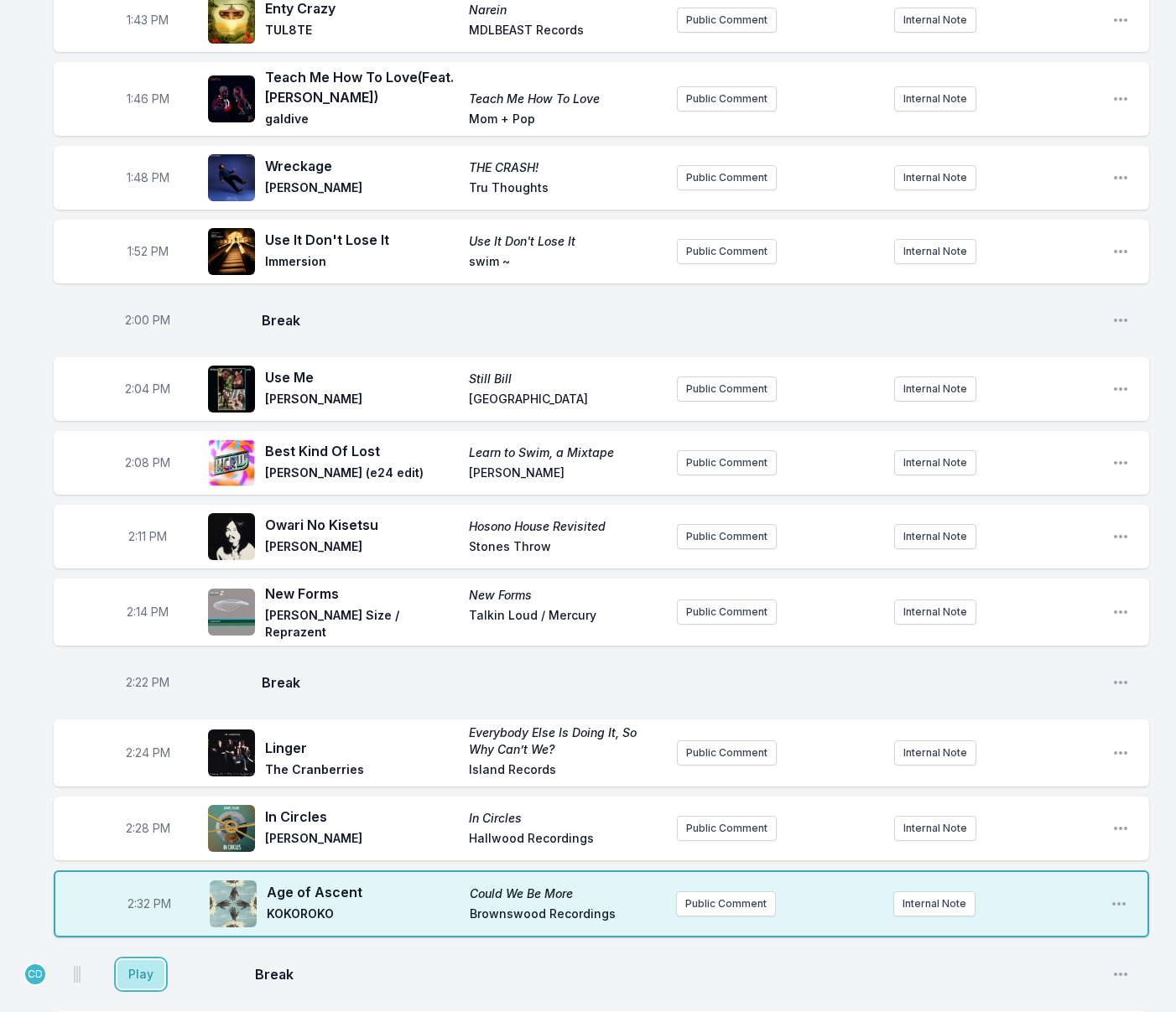
drag, startPoint x: 136, startPoint y: 806, endPoint x: 119, endPoint y: 838, distance: 36.2
click at [136, 960] on button "Play" at bounding box center [140, 974] width 47 height 29
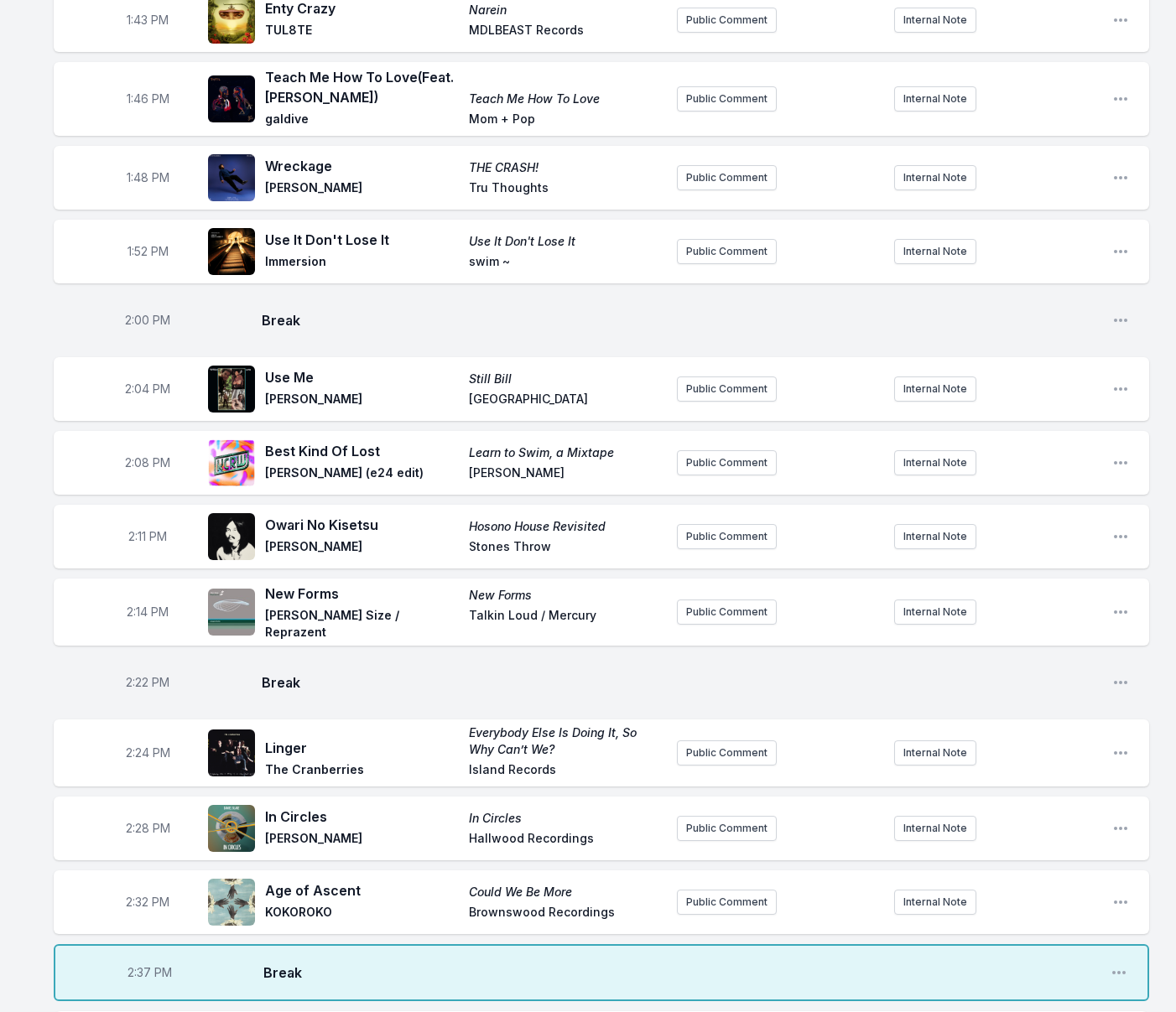
type input "Summer Sweat"
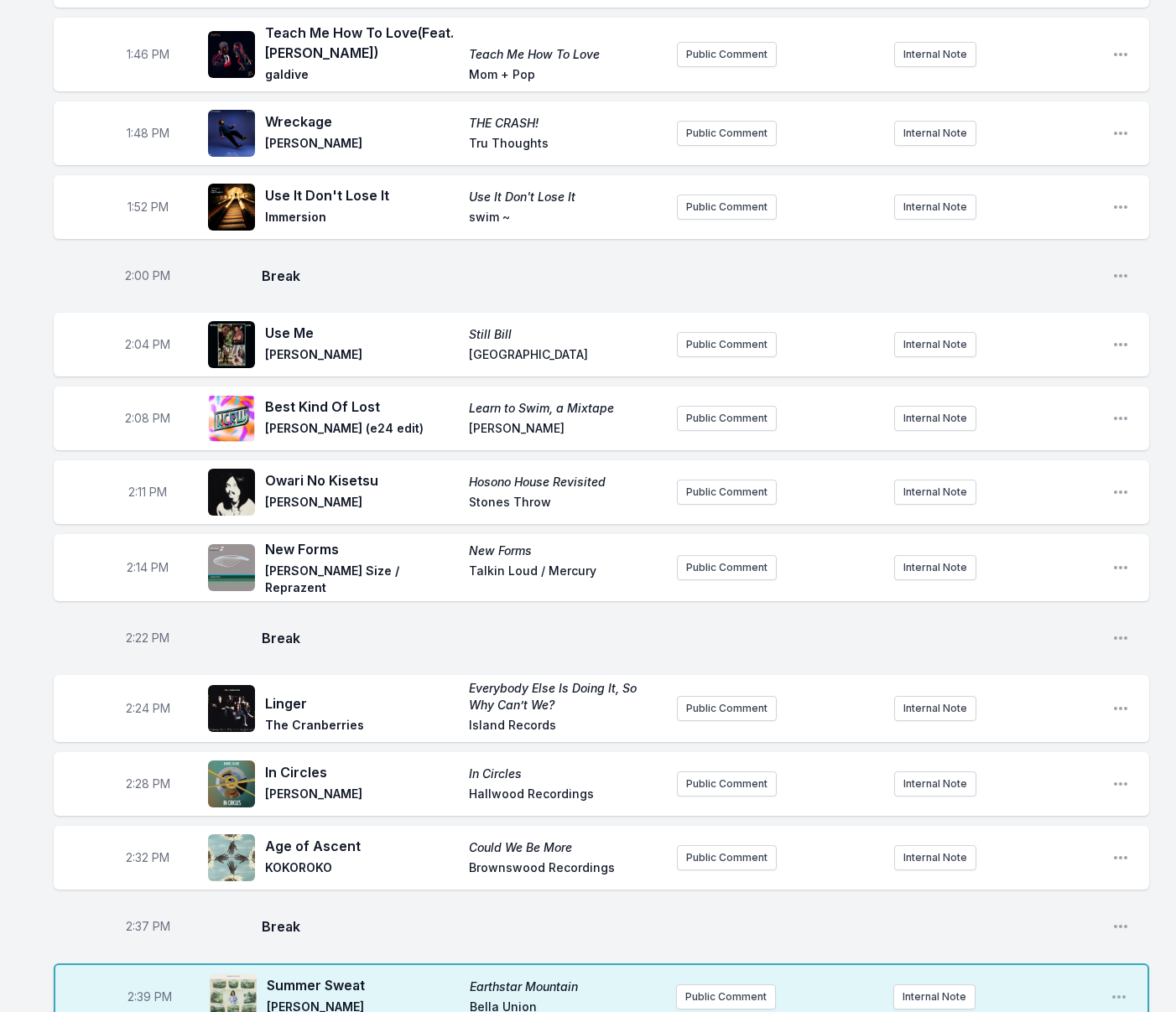
scroll to position [2549, 0]
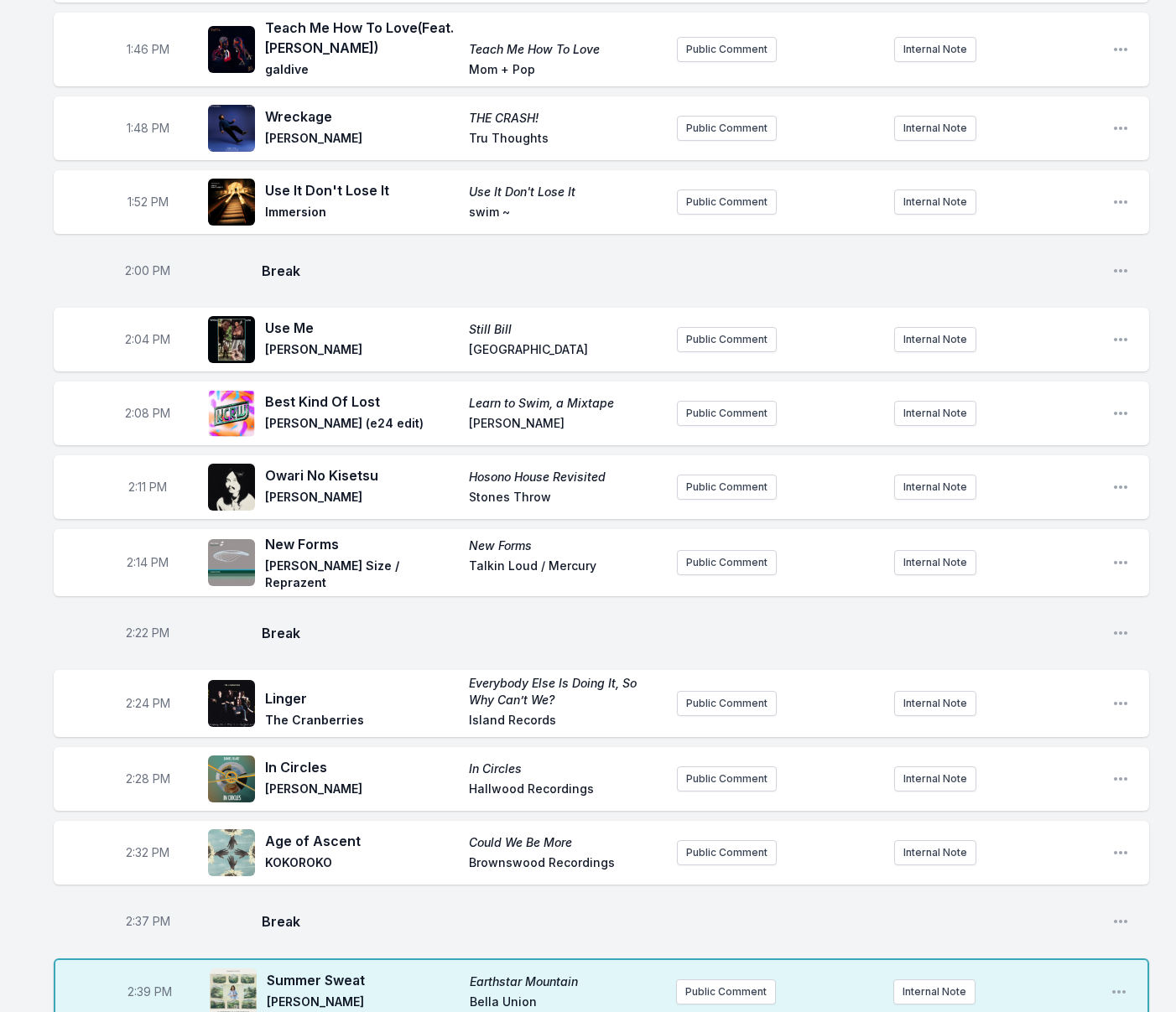
type input "Ay No"
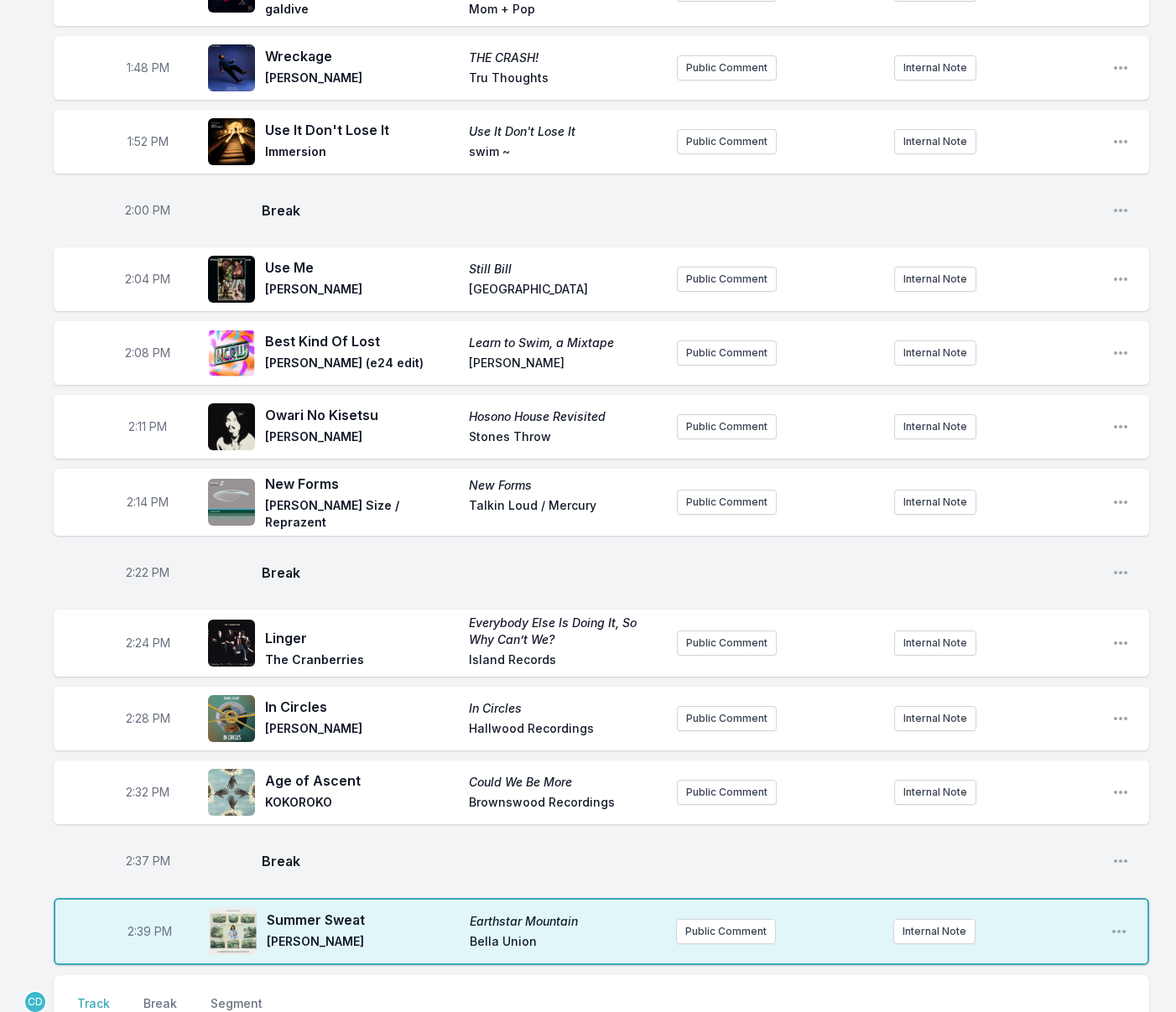
scroll to position [2631, 0]
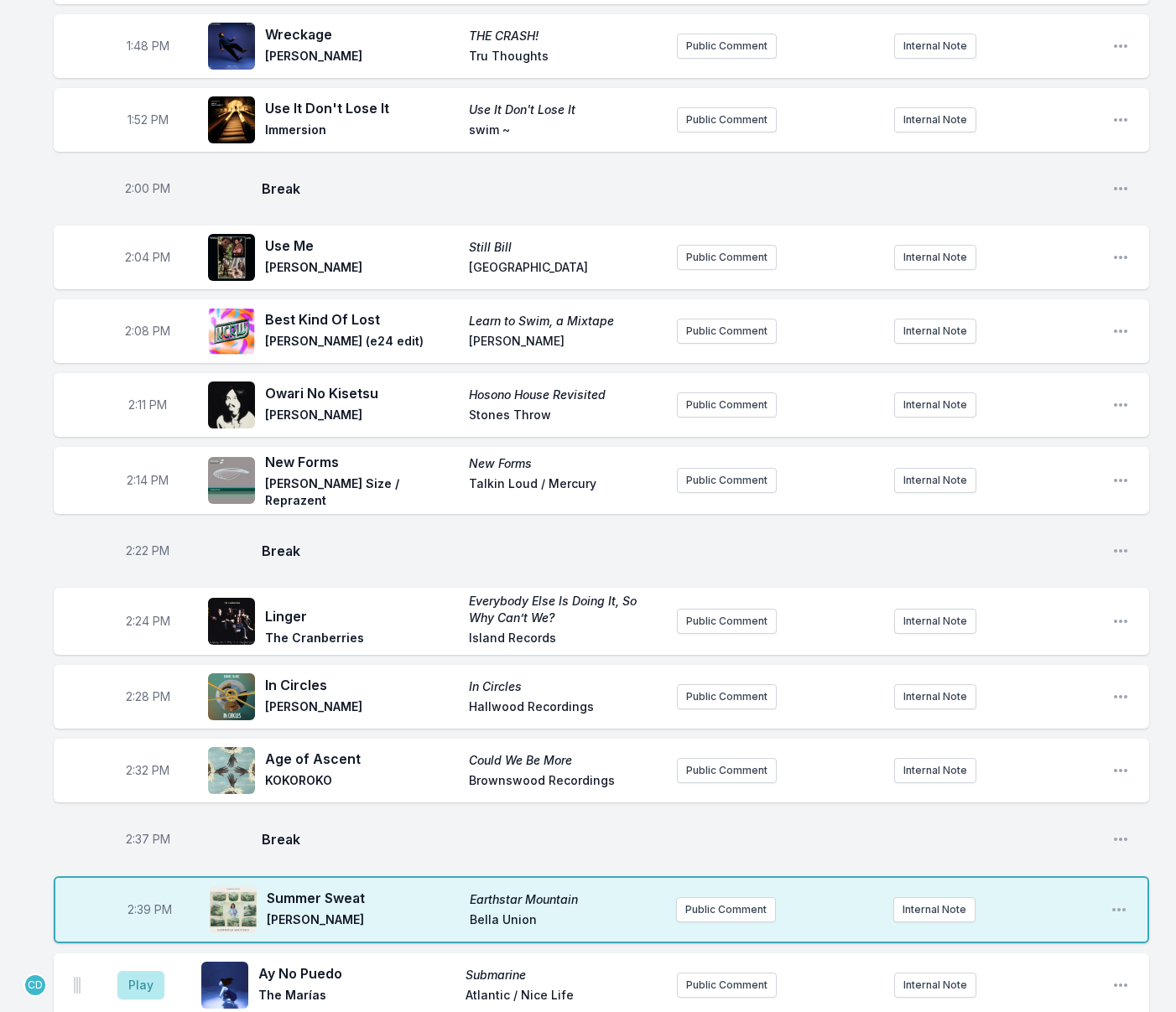
type input "Love Me Like"
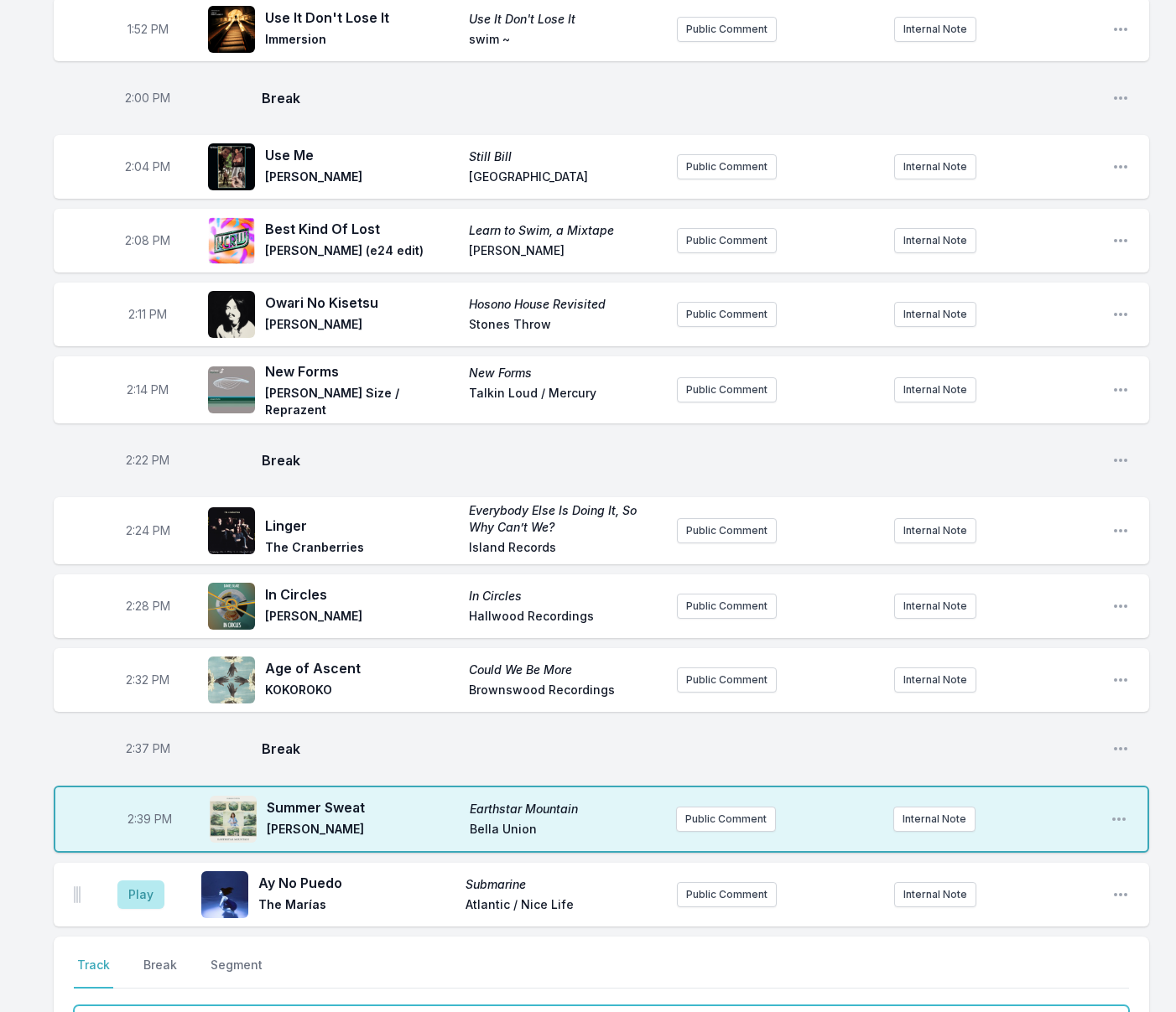
scroll to position [279, 0]
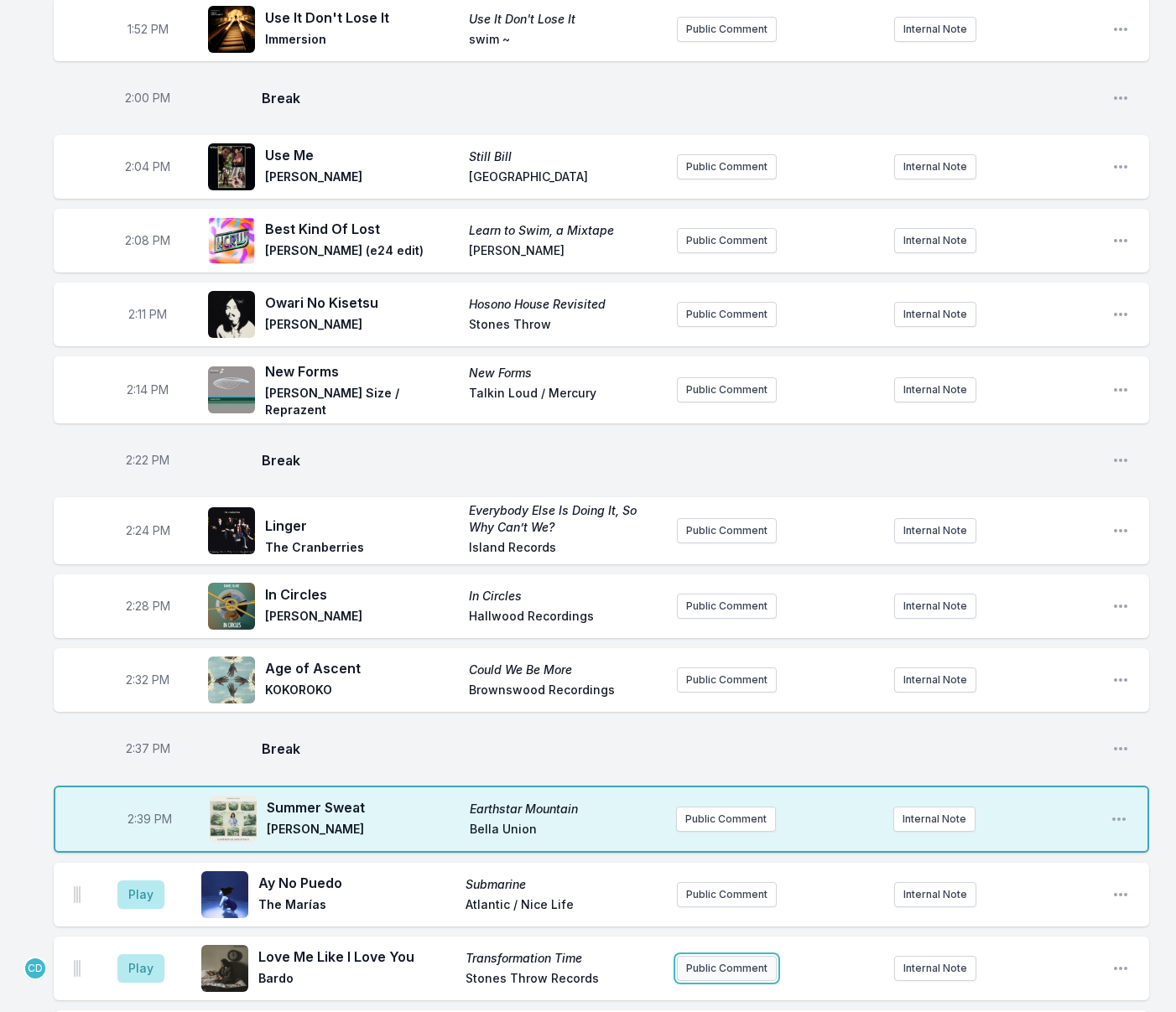
click at [712, 955] on button "Public Comment" at bounding box center [726, 968] width 100 height 25
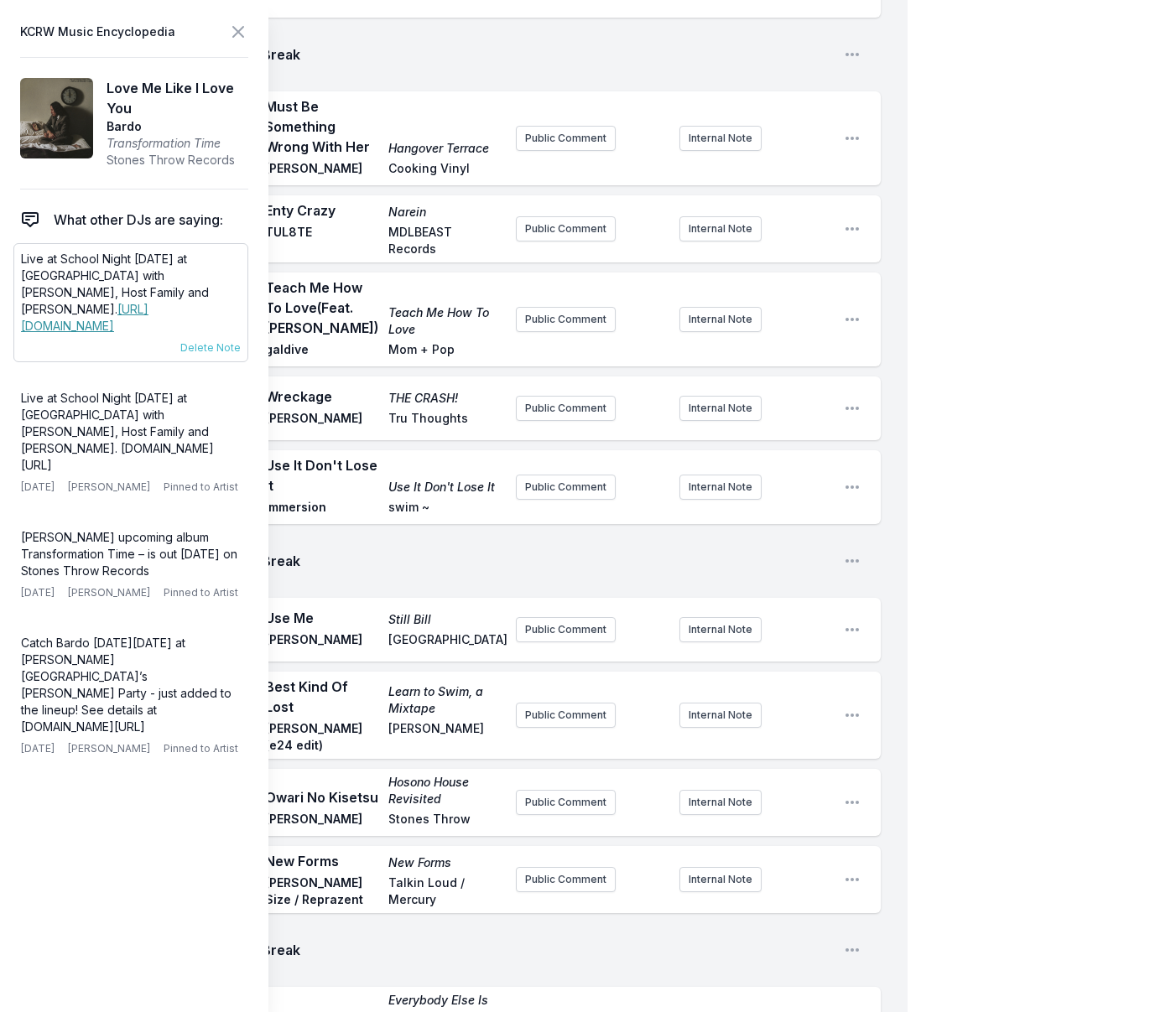
drag, startPoint x: 21, startPoint y: 258, endPoint x: 135, endPoint y: 330, distance: 134.8
click at [135, 329] on p "Live at School Night Tuesday Sept 9th at Zebulon with Pearl Charles, Host Famil…" at bounding box center [130, 292] width 220 height 84
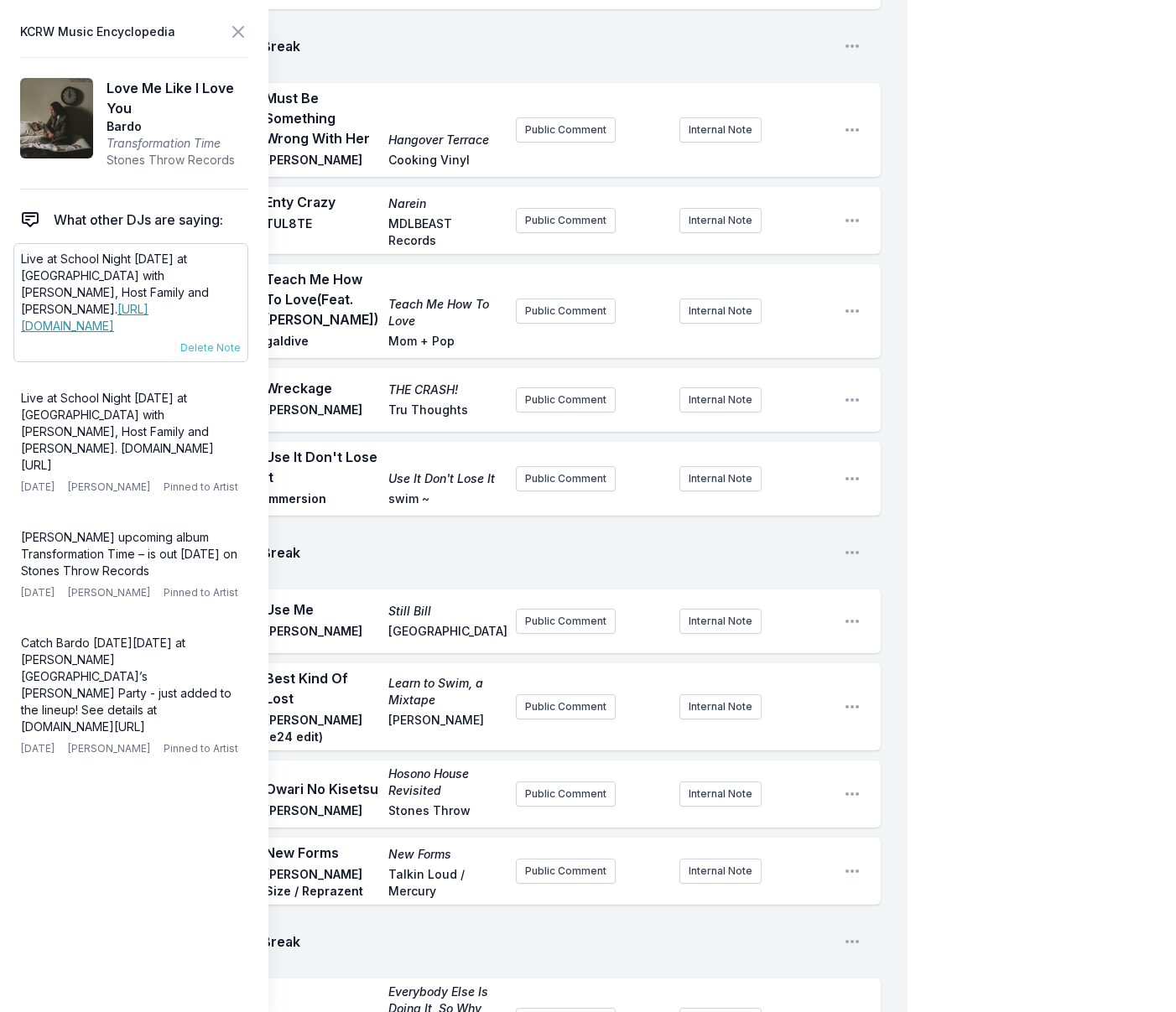
copy p "Live at School Night Tuesday Sept 9th at Zebulon with Pearl Charles, Host Famil…"
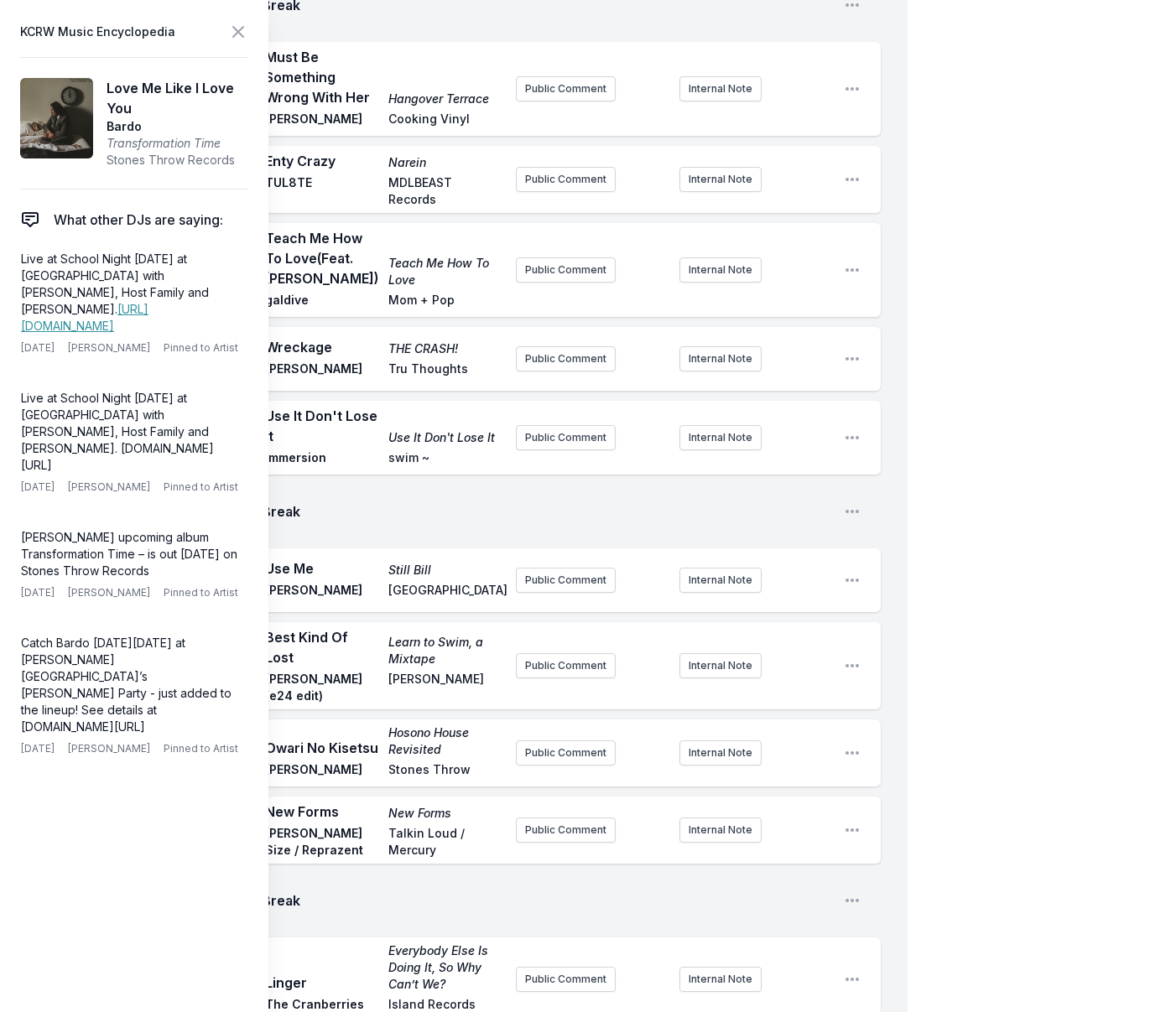
click at [471, 937] on div "2:24 PM Linger Everybody Else Is Doing It, So Why Can’t We? The Cranberries Isl…" at bounding box center [467, 979] width 827 height 84
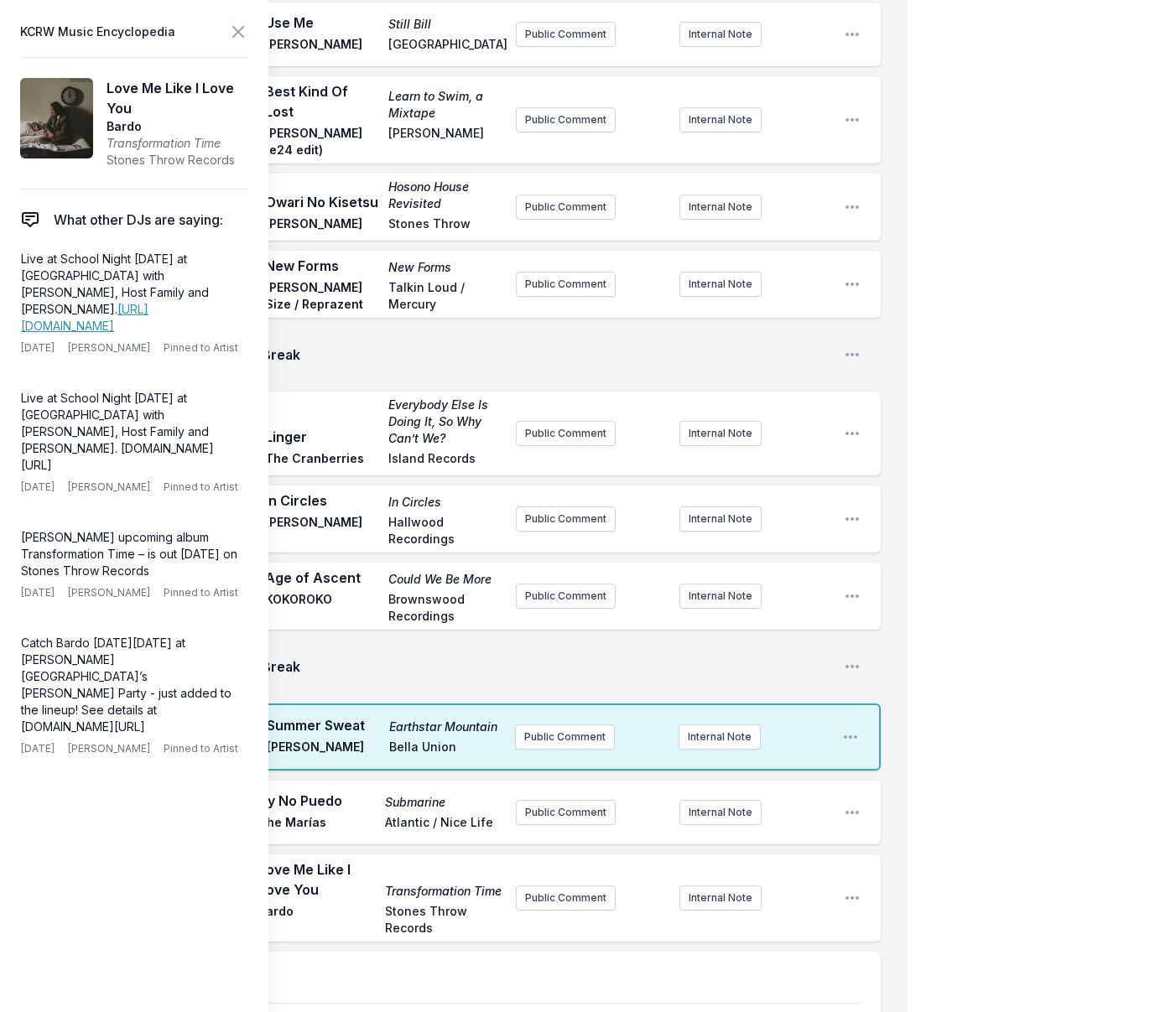
scroll to position [3320, 0]
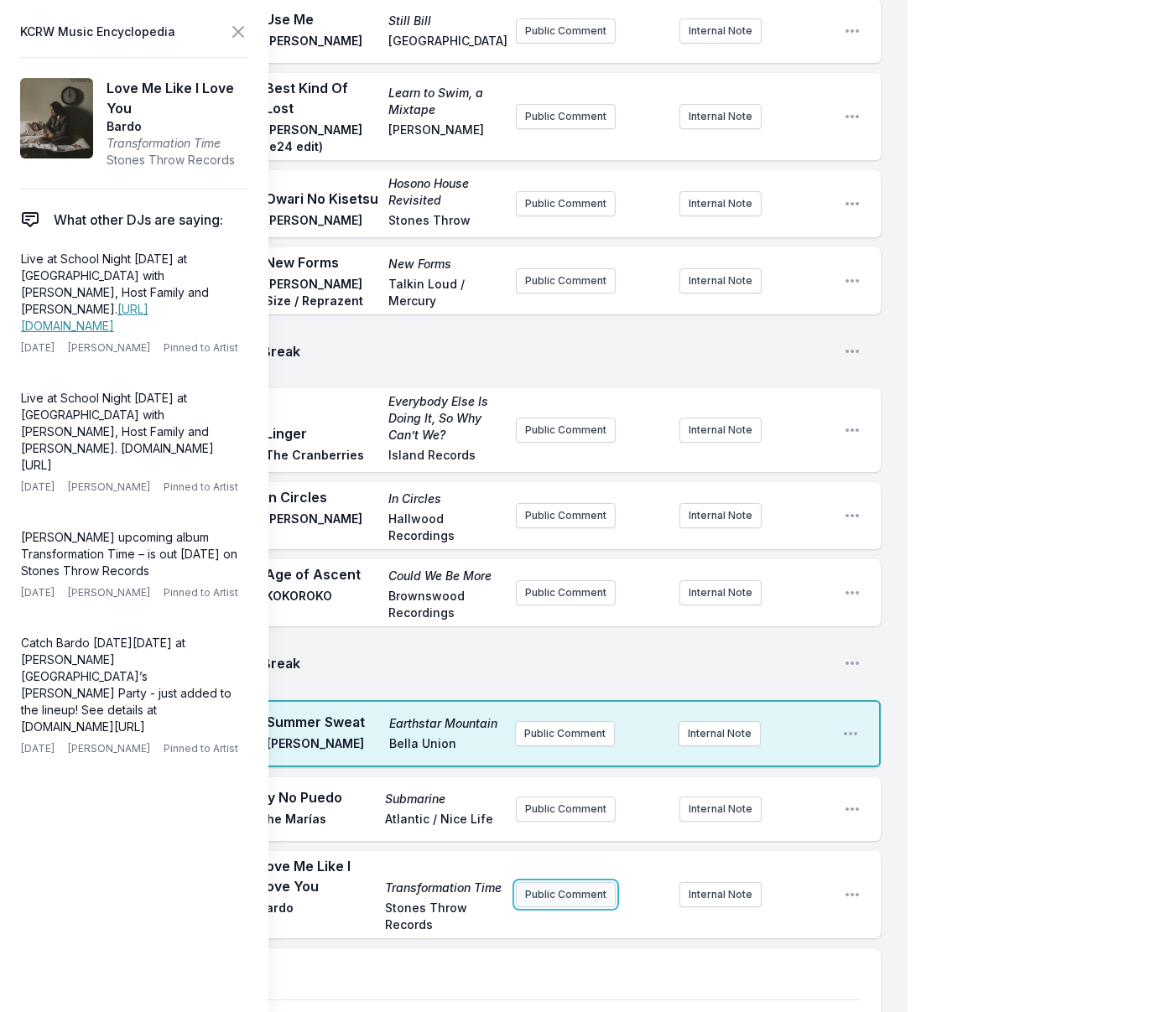
click at [541, 882] on button "Public Comment" at bounding box center [565, 894] width 100 height 25
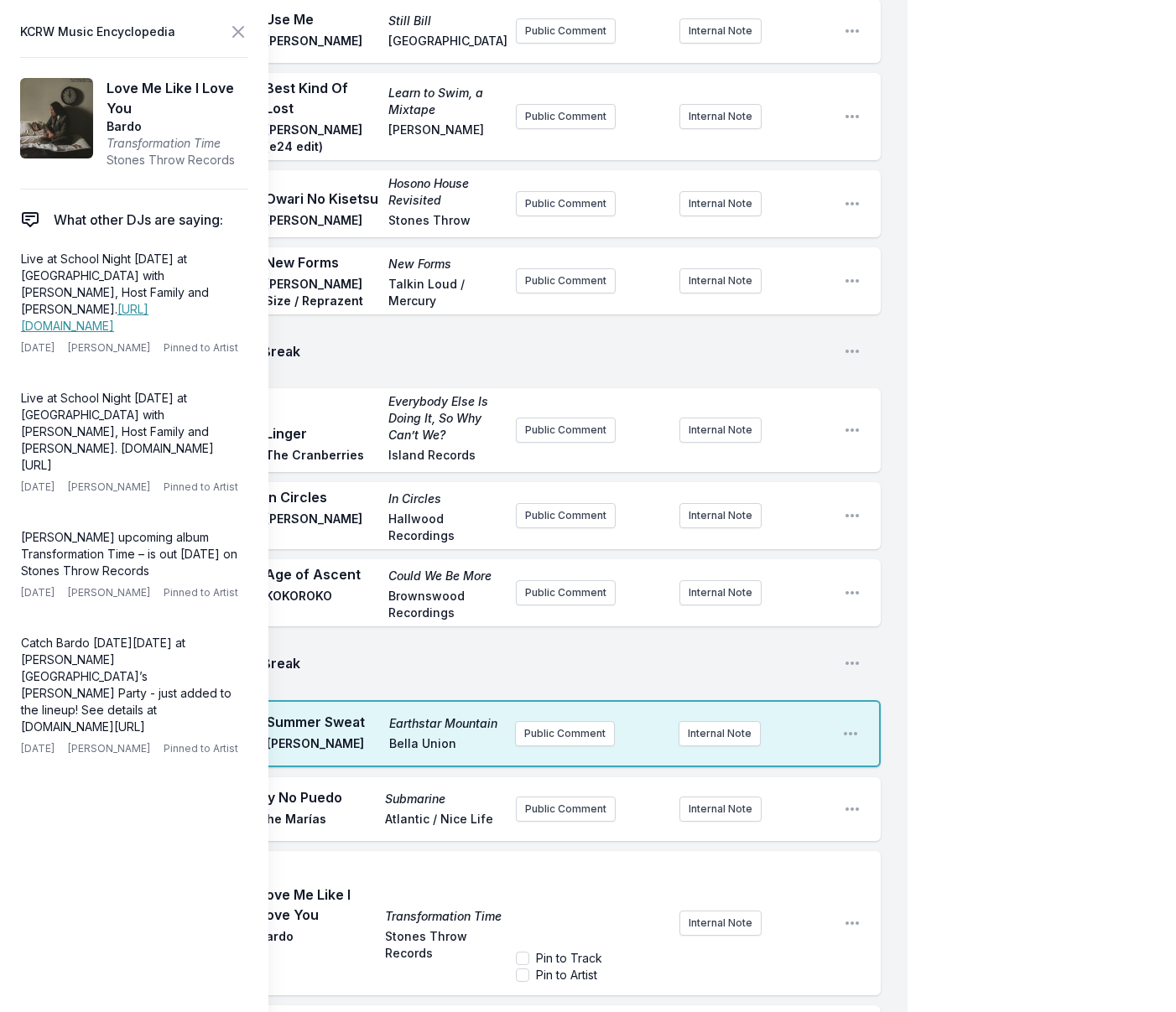
scroll to position [67, 0]
drag, startPoint x: 524, startPoint y: 697, endPoint x: 491, endPoint y: 634, distance: 71.1
click at [524, 968] on input "Pin to Artist" at bounding box center [522, 974] width 13 height 13
checkbox input "true"
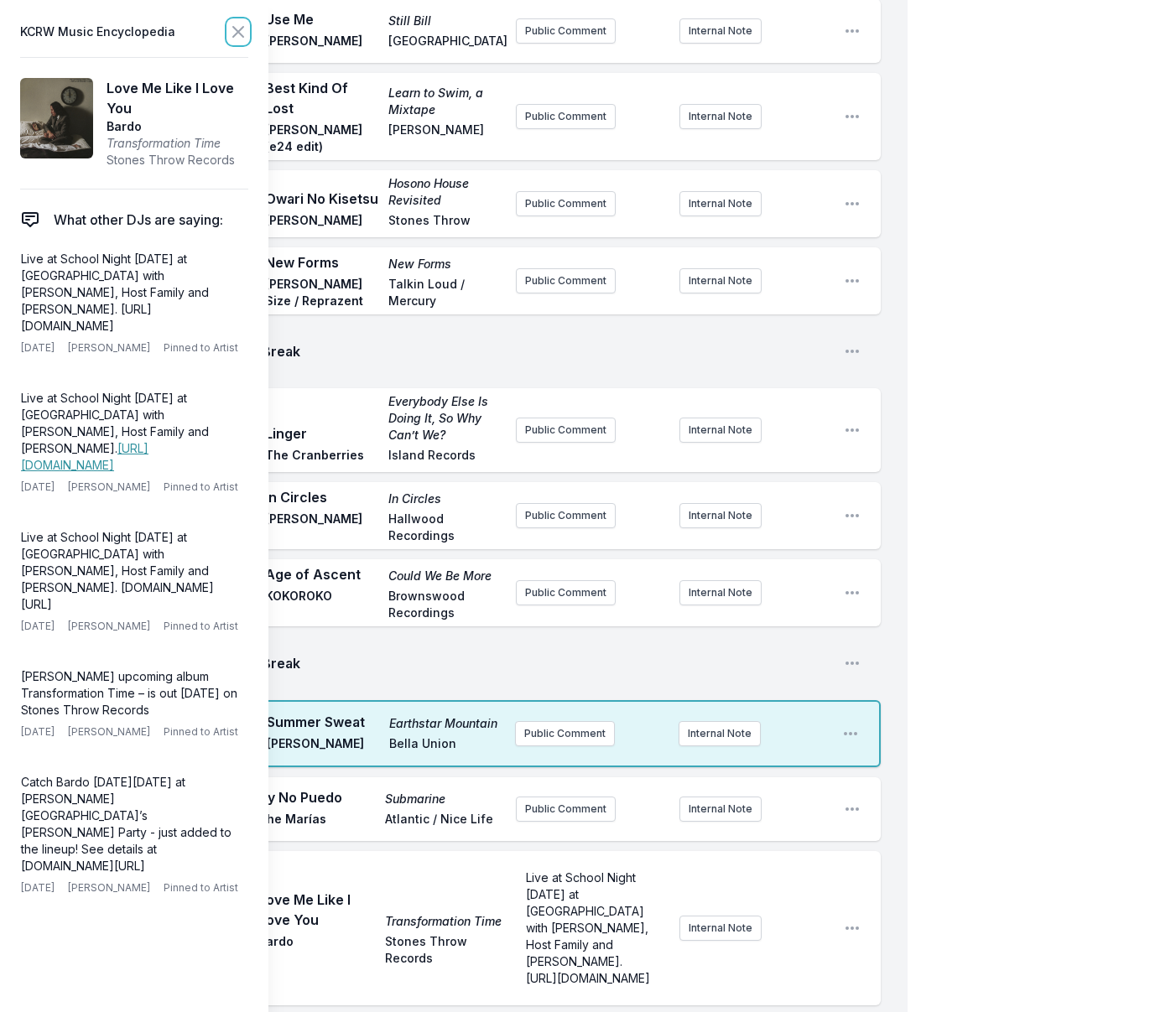
scroll to position [0, 0]
click at [243, 34] on icon at bounding box center [238, 31] width 20 height 20
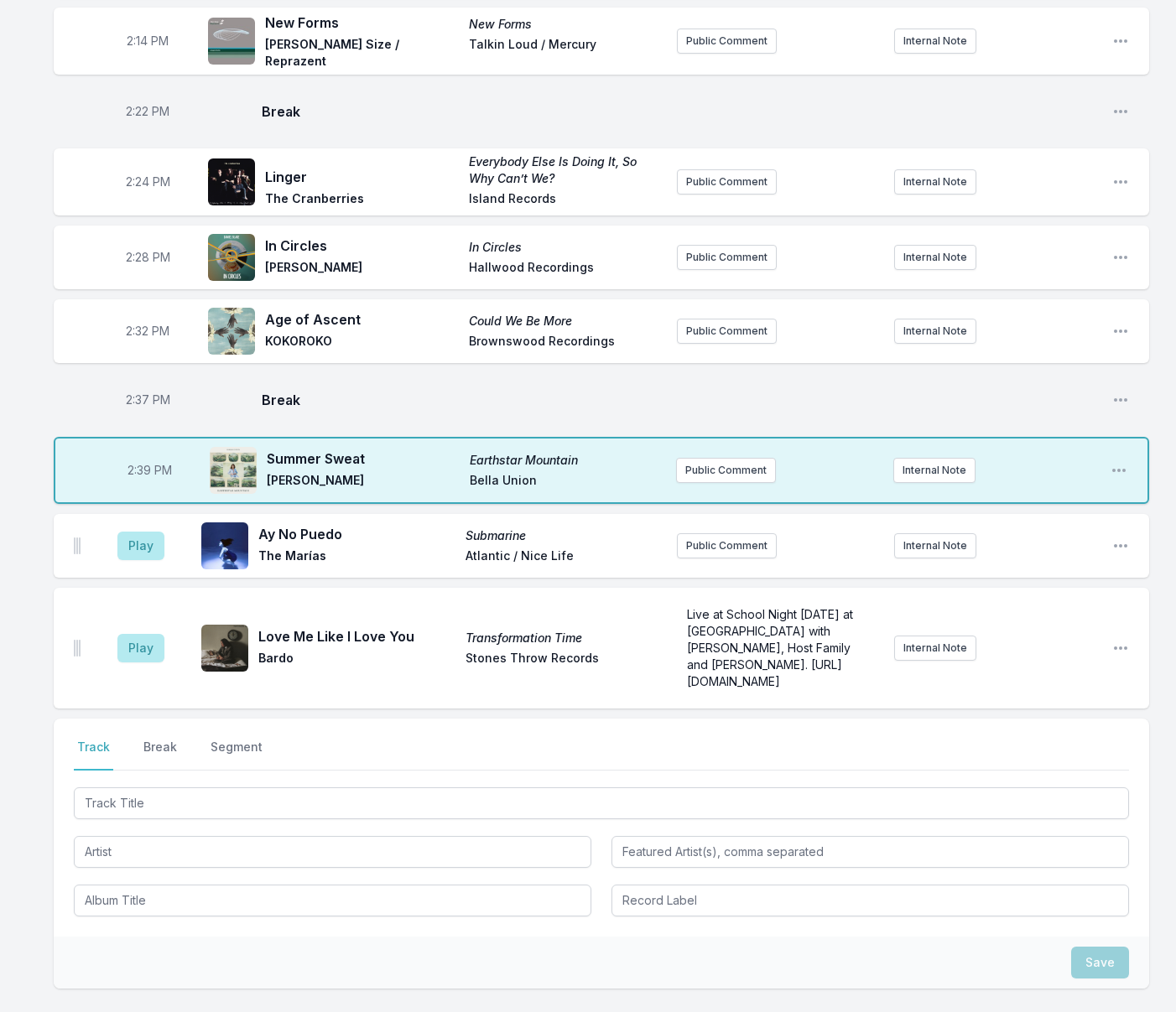
scroll to position [3054, 0]
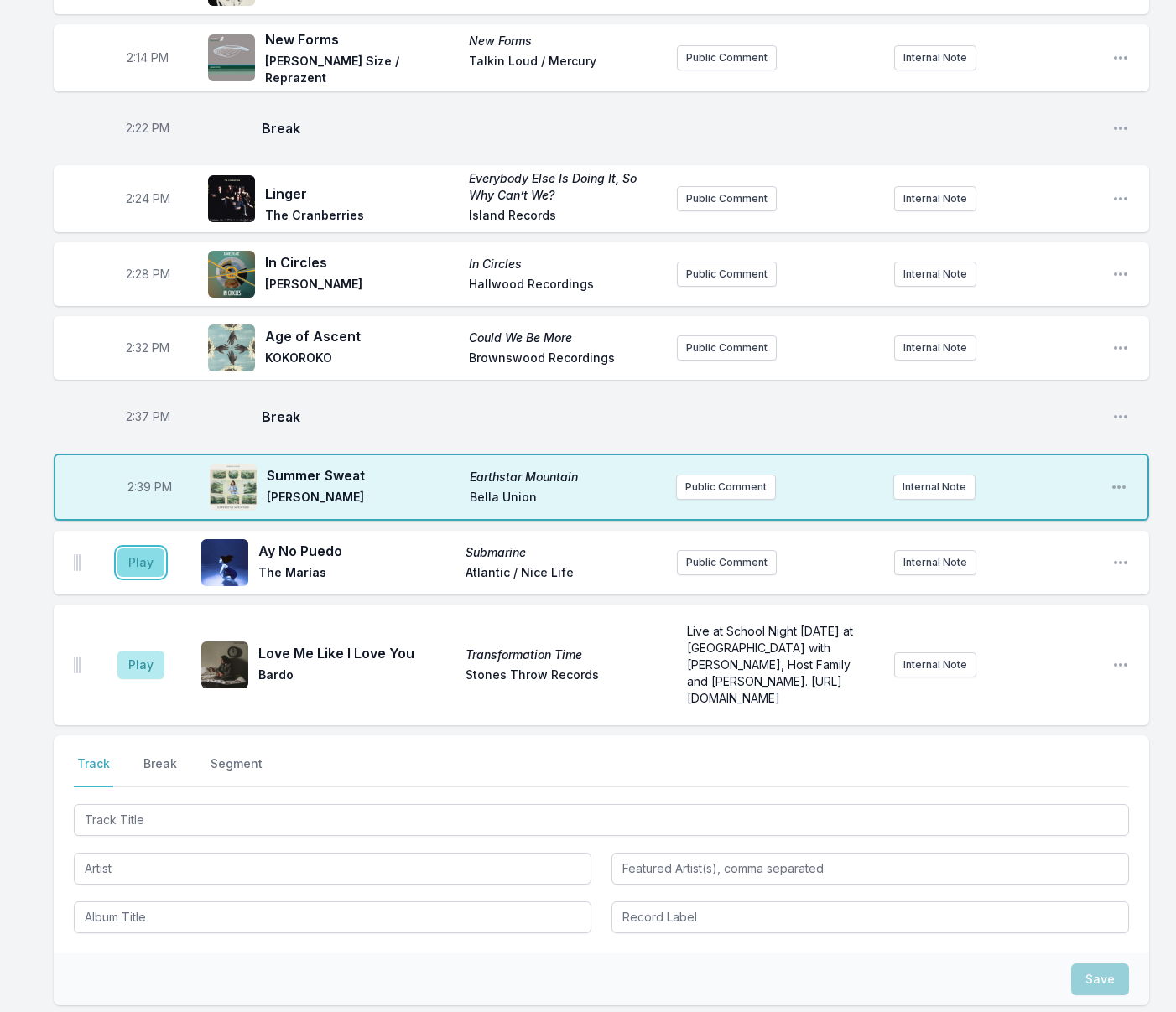
click at [149, 548] on button "Play" at bounding box center [140, 562] width 47 height 29
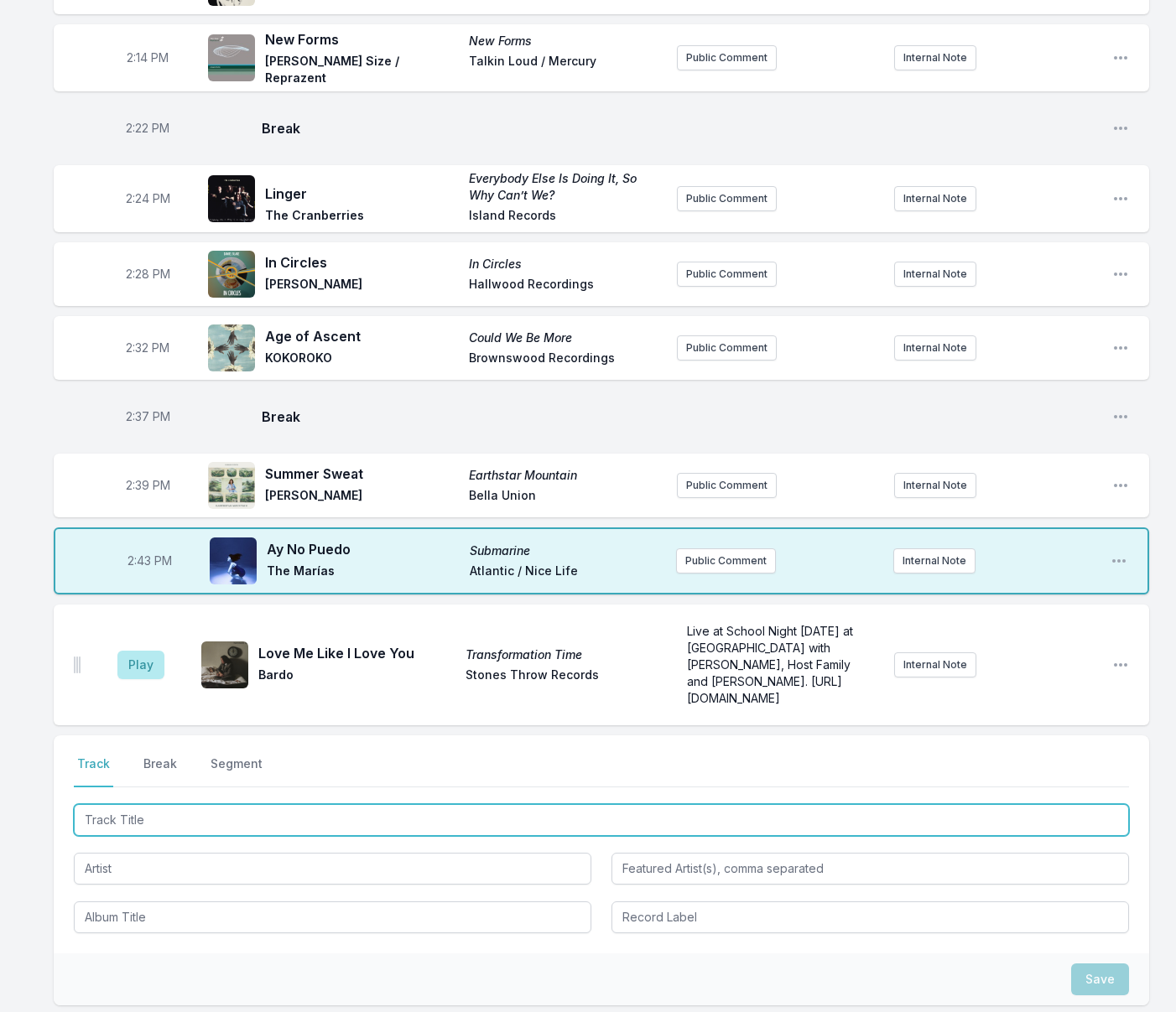
click at [157, 804] on input "Track Title" at bounding box center [601, 819] width 1055 height 31
click at [157, 804] on input "Track Title" at bounding box center [601, 819] width 1055 height 31
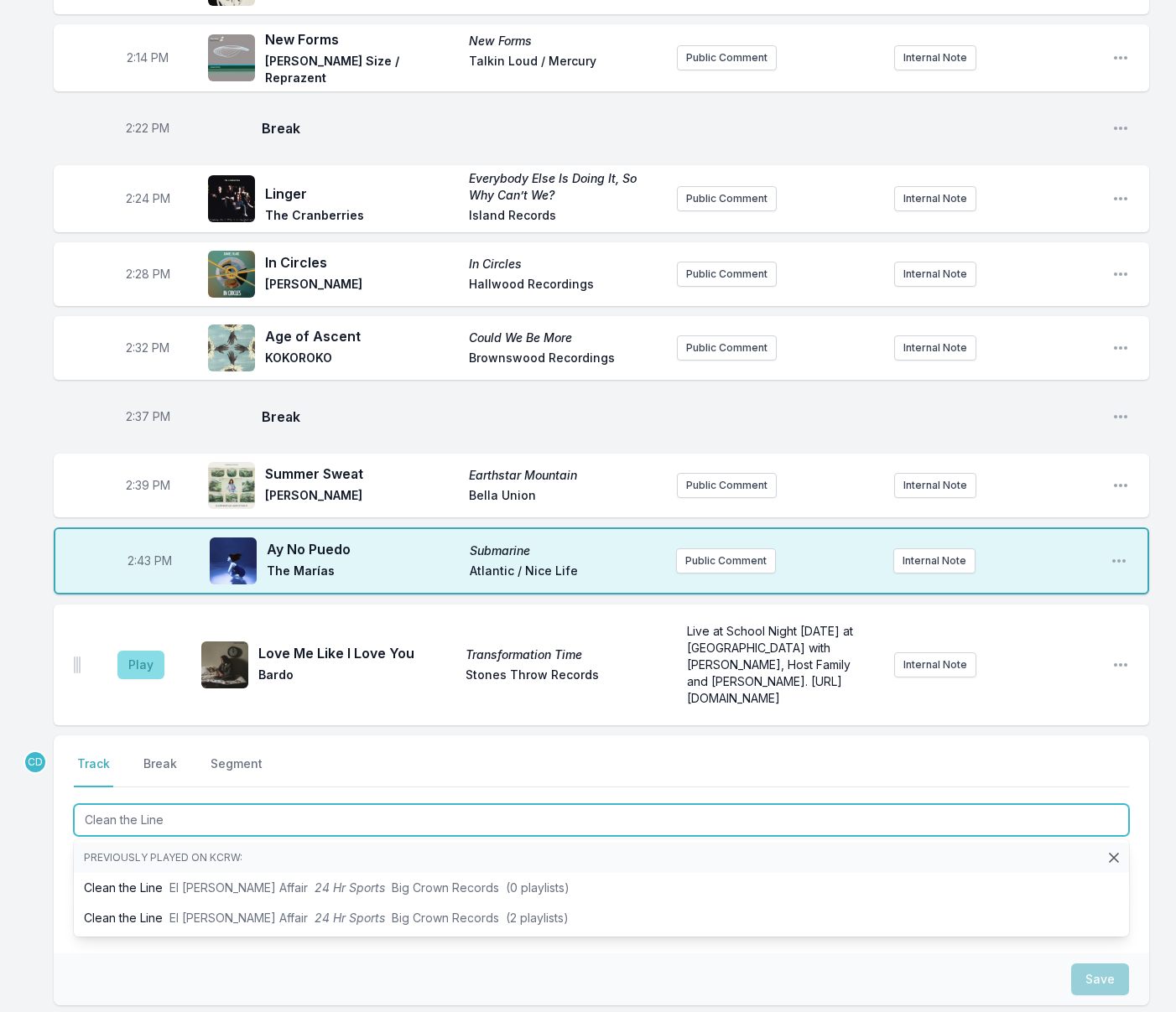
type input "Clean the Line"
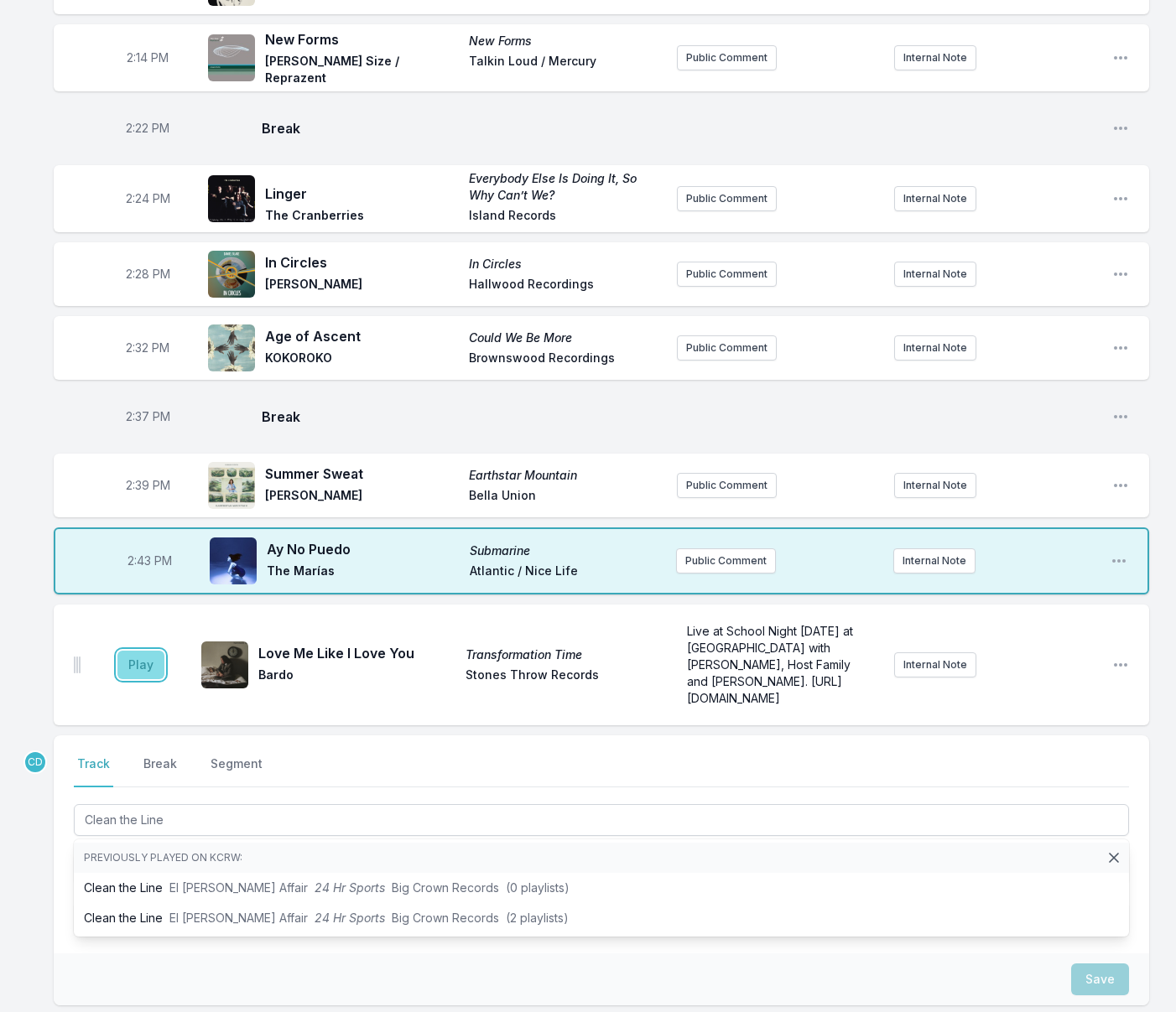
click at [156, 650] on button "Play" at bounding box center [140, 665] width 47 height 29
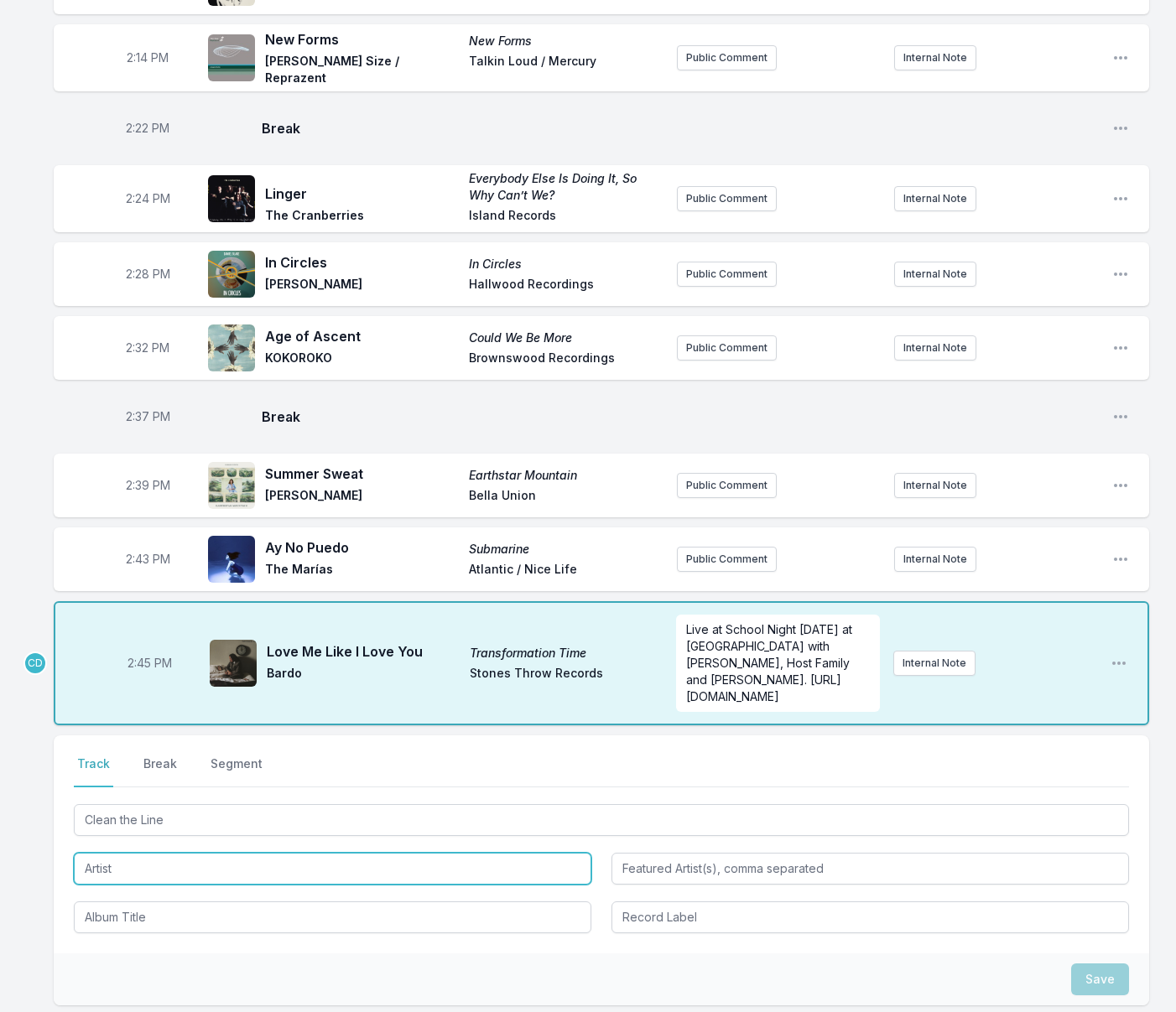
click at [181, 853] on input "Artist" at bounding box center [332, 868] width 517 height 31
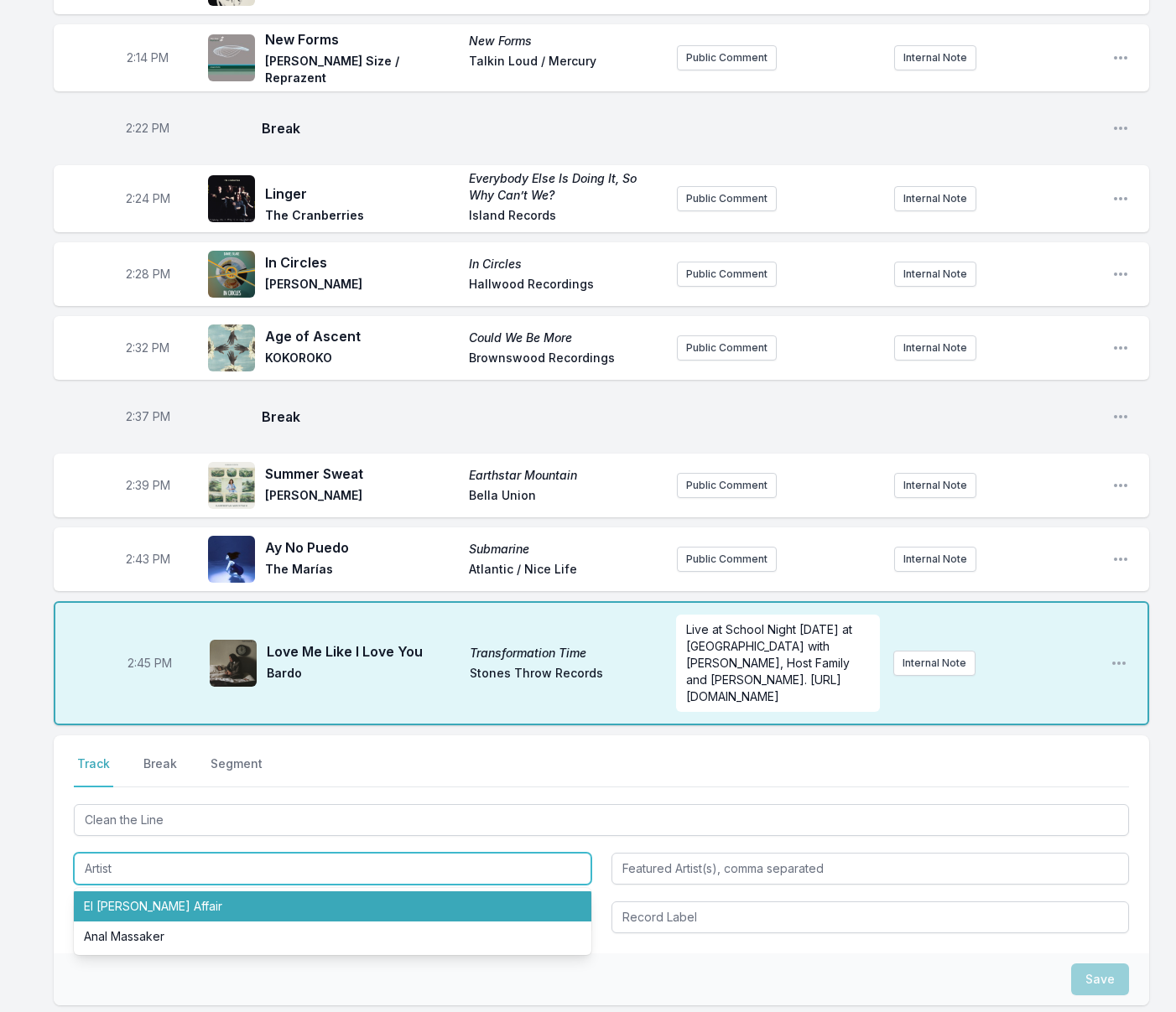
click at [161, 891] on li "El Michels Affair" at bounding box center [332, 907] width 517 height 31
type input "El Michels Affair"
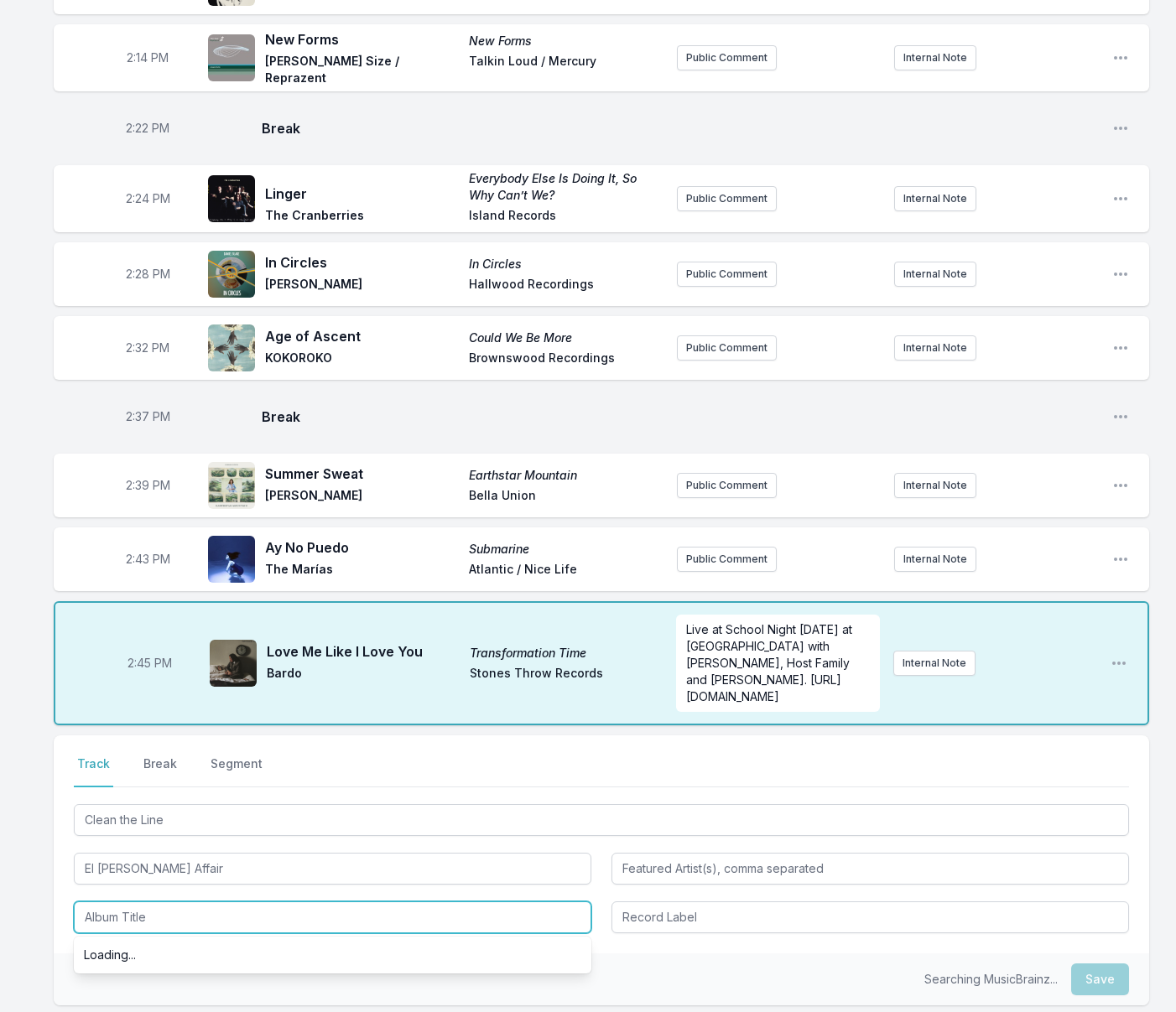
click at [194, 901] on input "Album Title" at bounding box center [332, 917] width 517 height 31
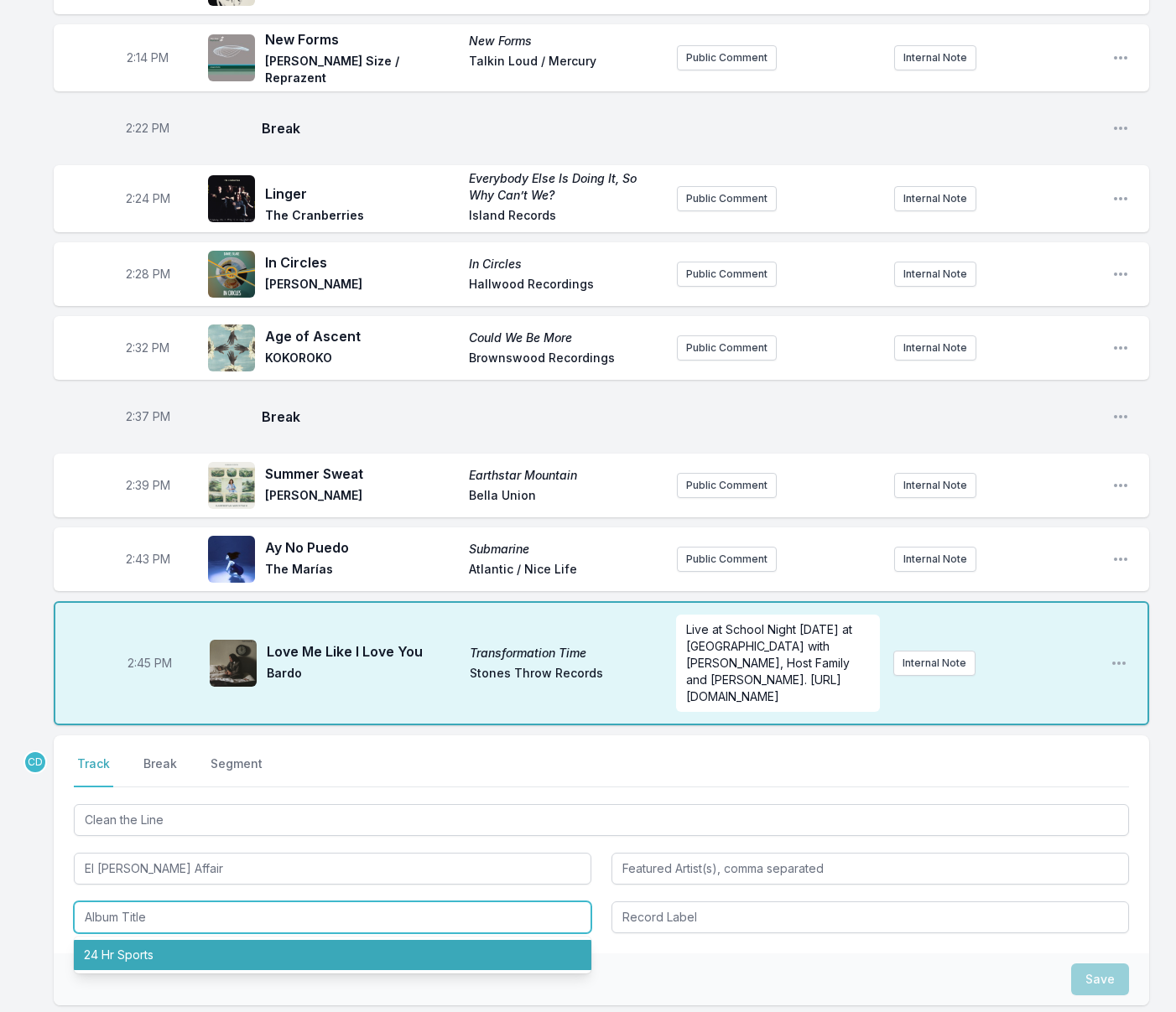
drag, startPoint x: 184, startPoint y: 805, endPoint x: 196, endPoint y: 806, distance: 12.0
click at [184, 940] on li "24 Hr Sports" at bounding box center [332, 955] width 517 height 31
type input "24 Hr Sports"
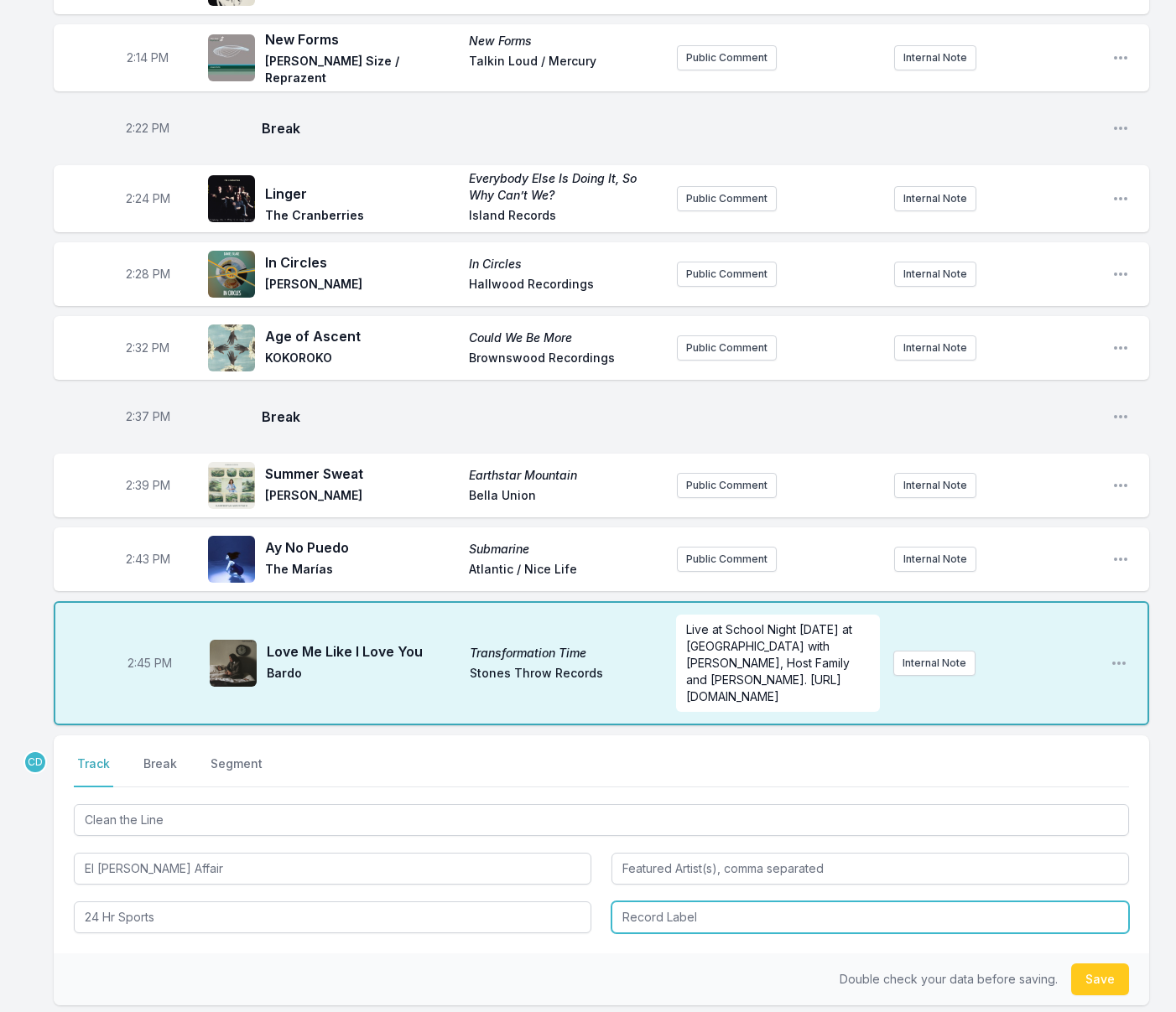
click at [637, 901] on input "Record Label" at bounding box center [869, 917] width 517 height 31
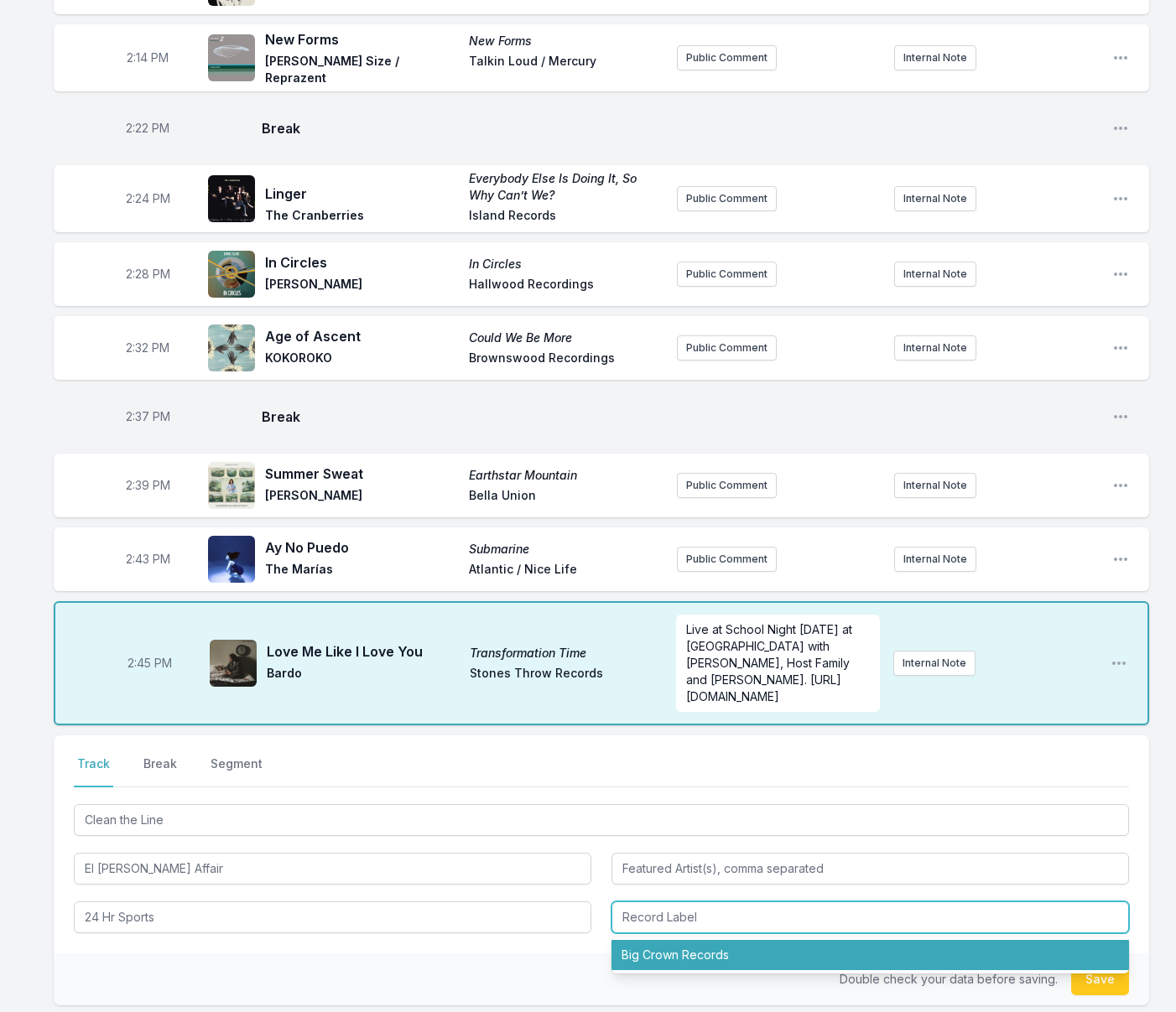
drag, startPoint x: 660, startPoint y: 801, endPoint x: 621, endPoint y: 794, distance: 39.6
click at [660, 940] on li "Big Crown Records" at bounding box center [869, 955] width 517 height 31
type input "Big Crown Records"
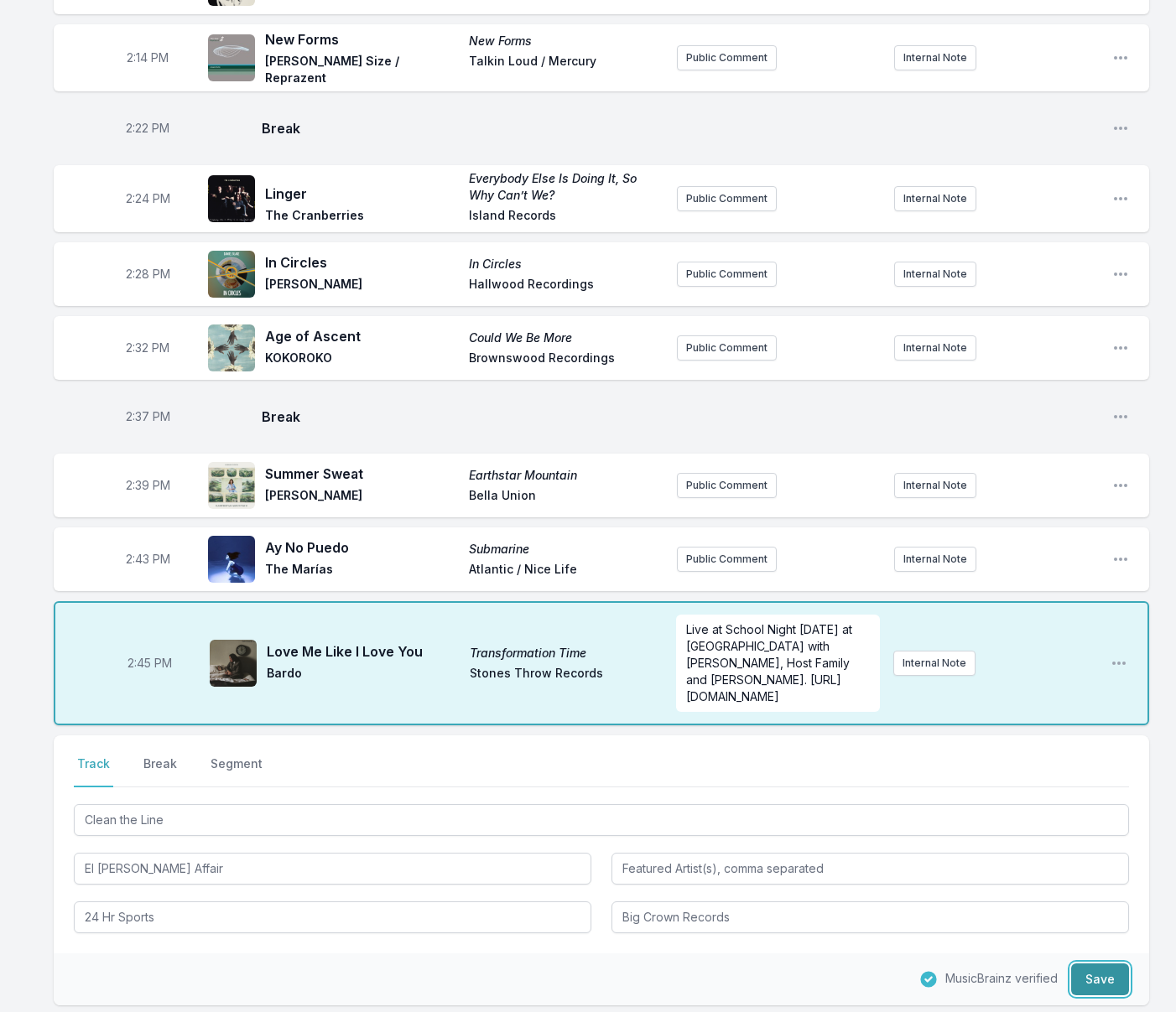
click at [1094, 963] on button "Save" at bounding box center [1100, 979] width 58 height 31
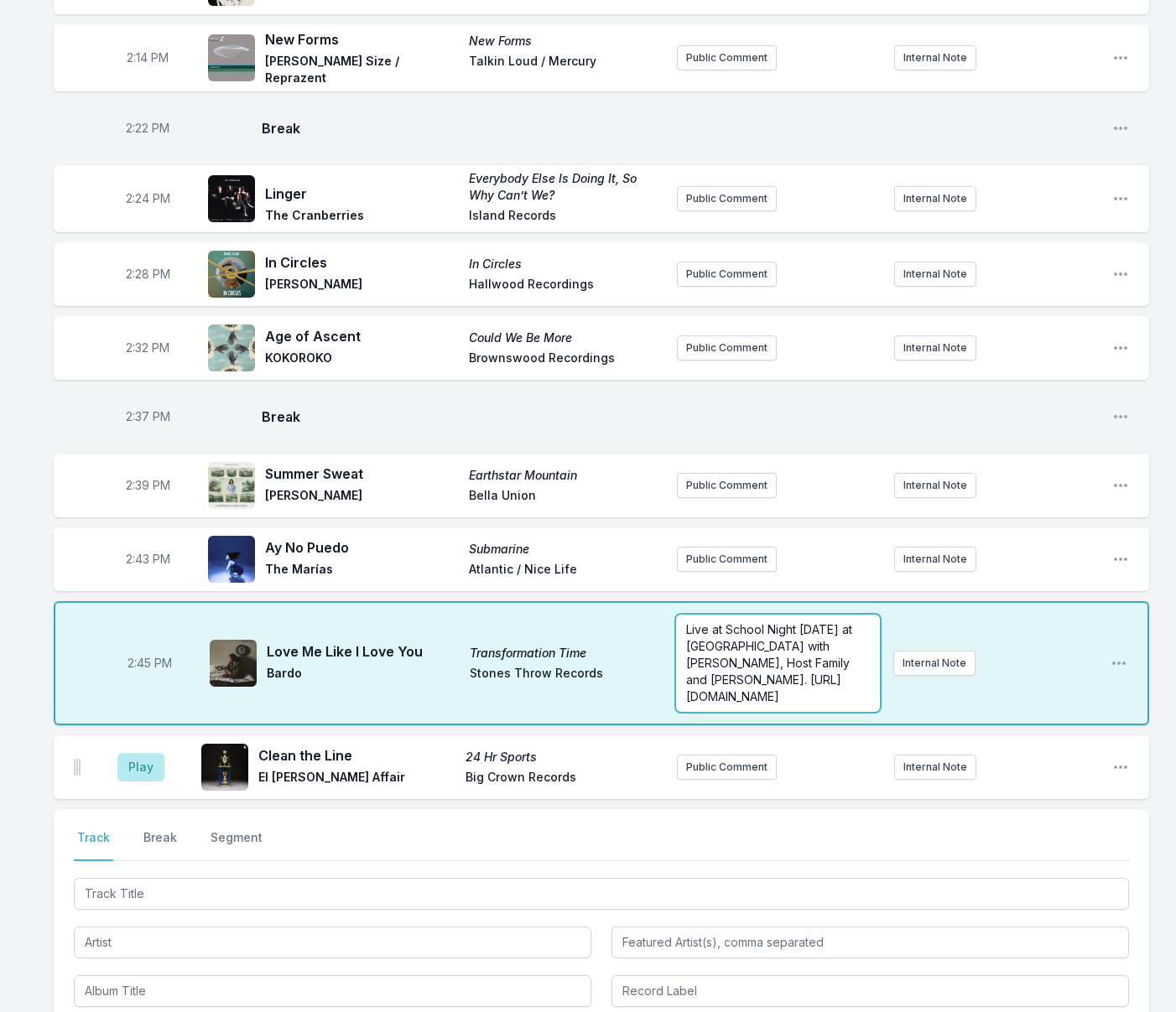
click at [746, 622] on p "Live at School Night Tuesday Sept 9th at Zebulon with Pearl Charles, Host Famil…" at bounding box center [777, 663] width 184 height 84
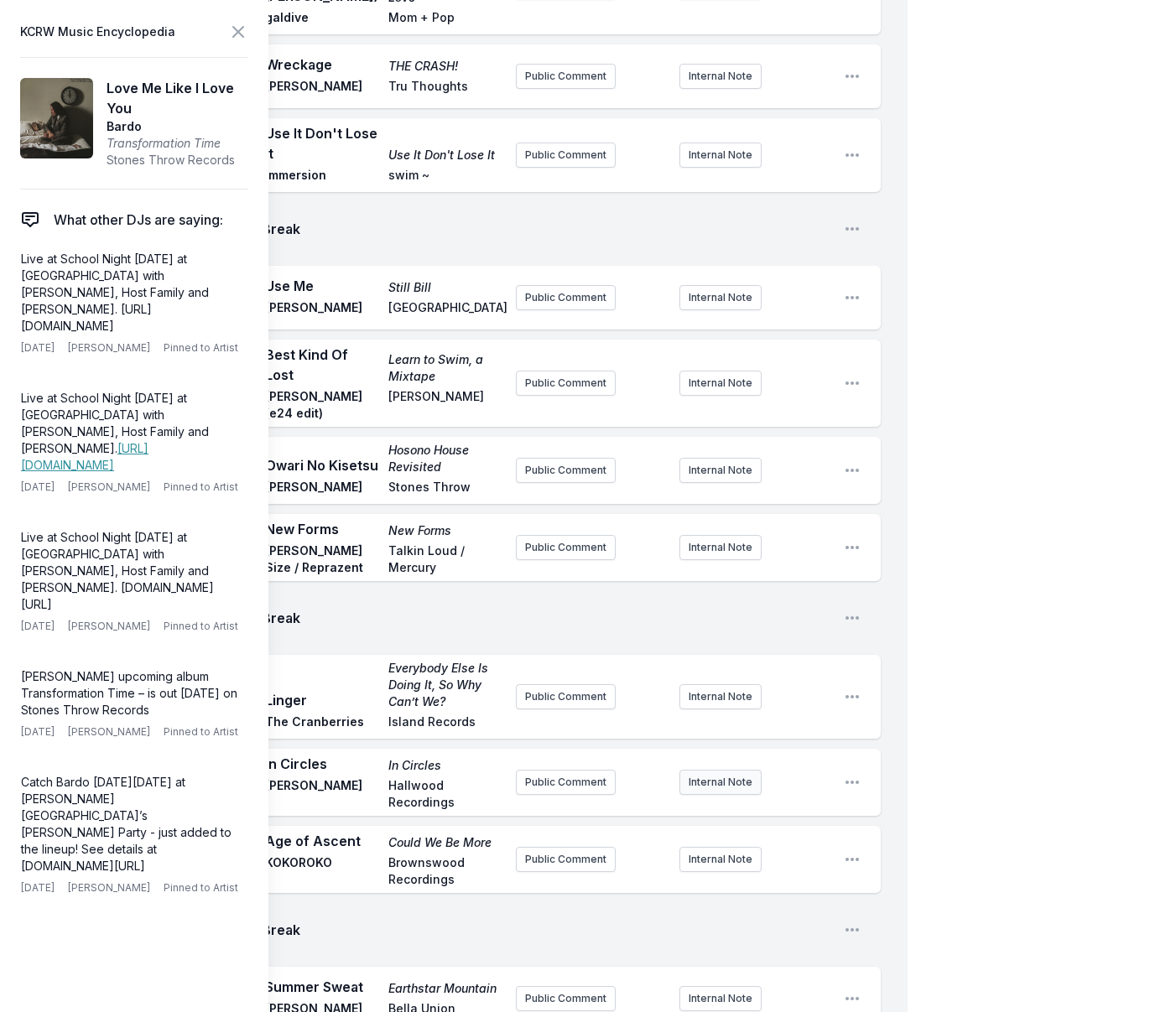
scroll to position [58, 0]
click at [238, 28] on icon at bounding box center [238, 31] width 20 height 20
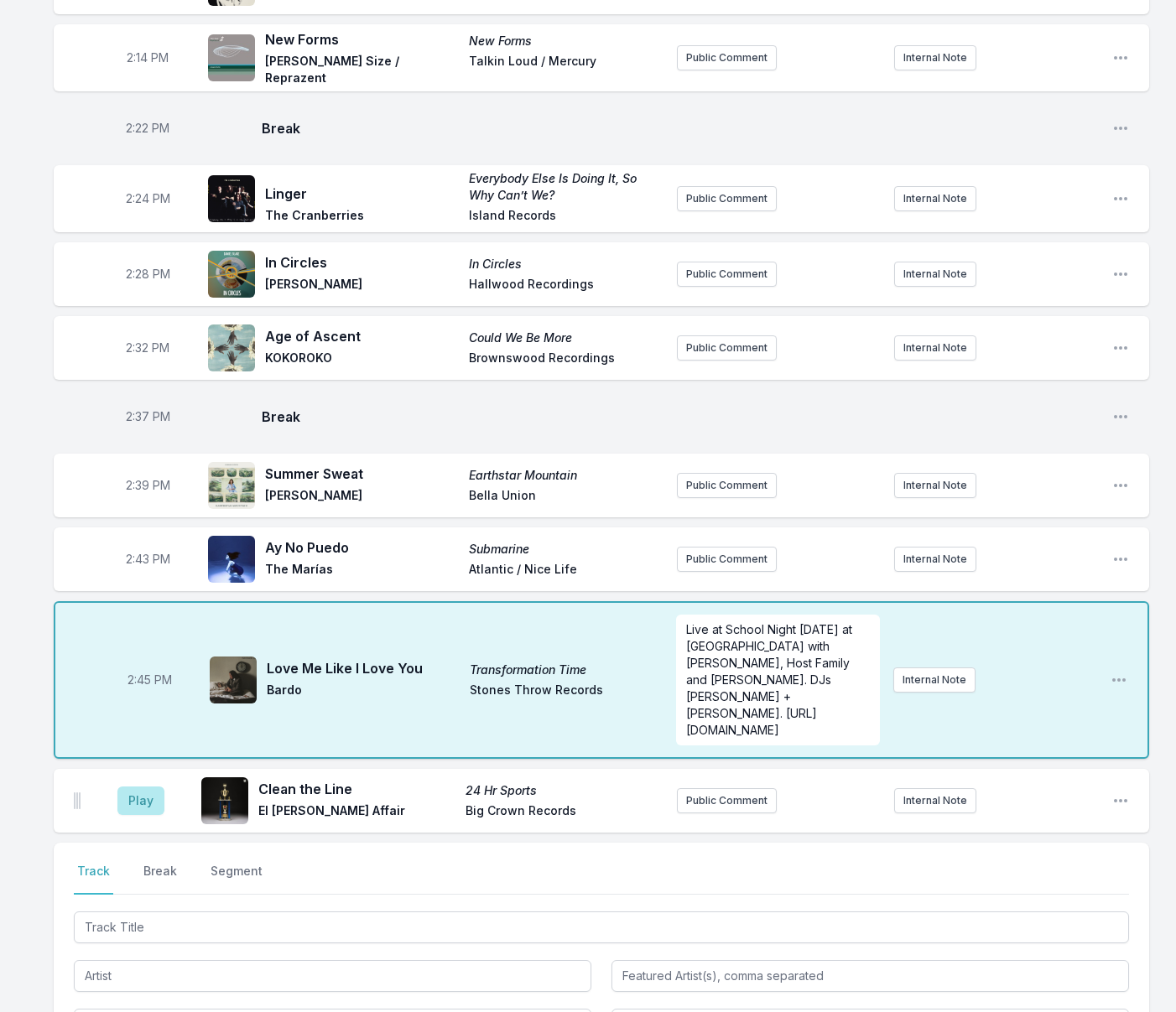
scroll to position [0, 0]
click at [139, 786] on button "Play" at bounding box center [140, 801] width 47 height 29
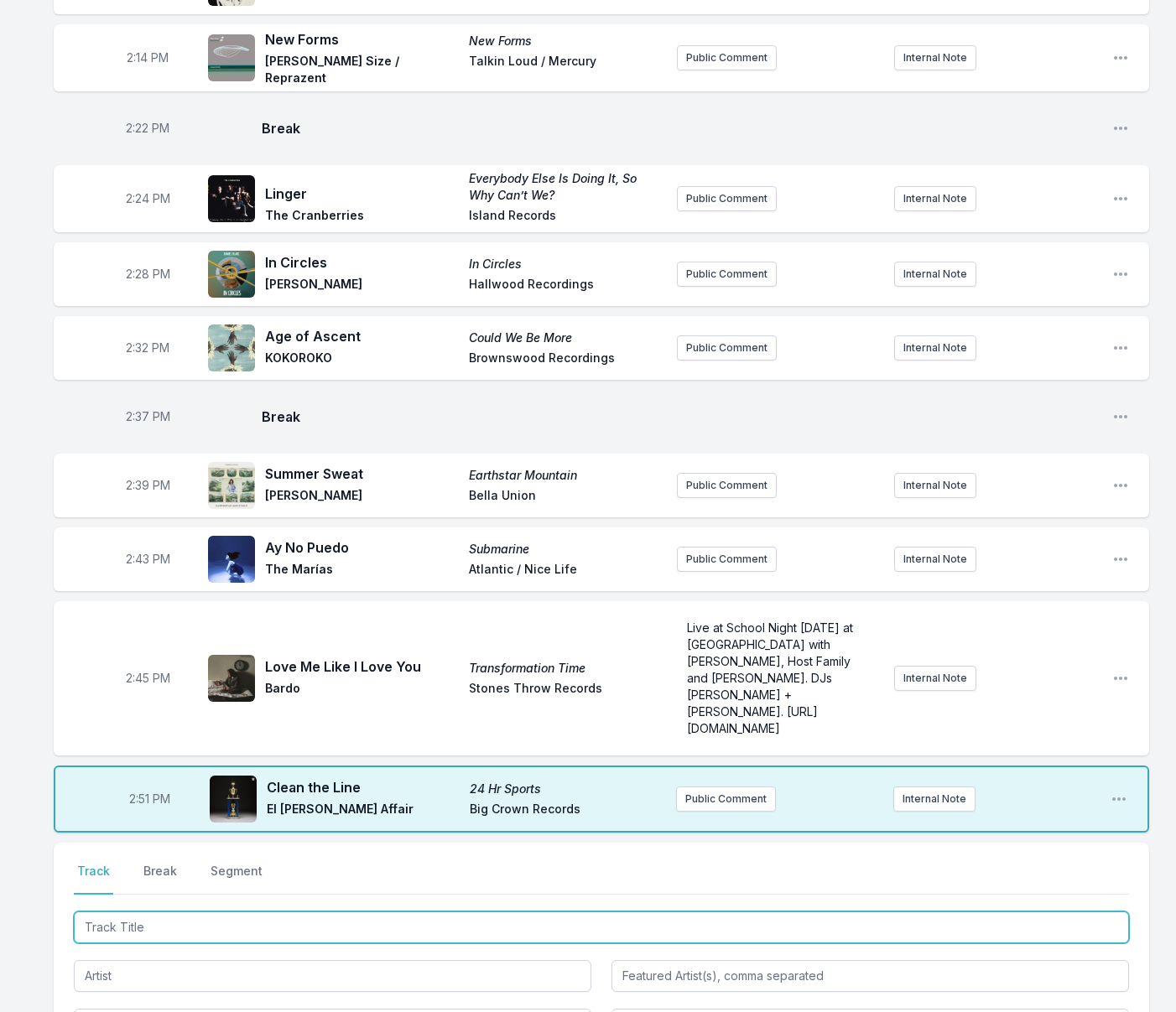
click at [193, 911] on input "Track Title" at bounding box center [601, 927] width 1055 height 31
type input "Take My Hand"
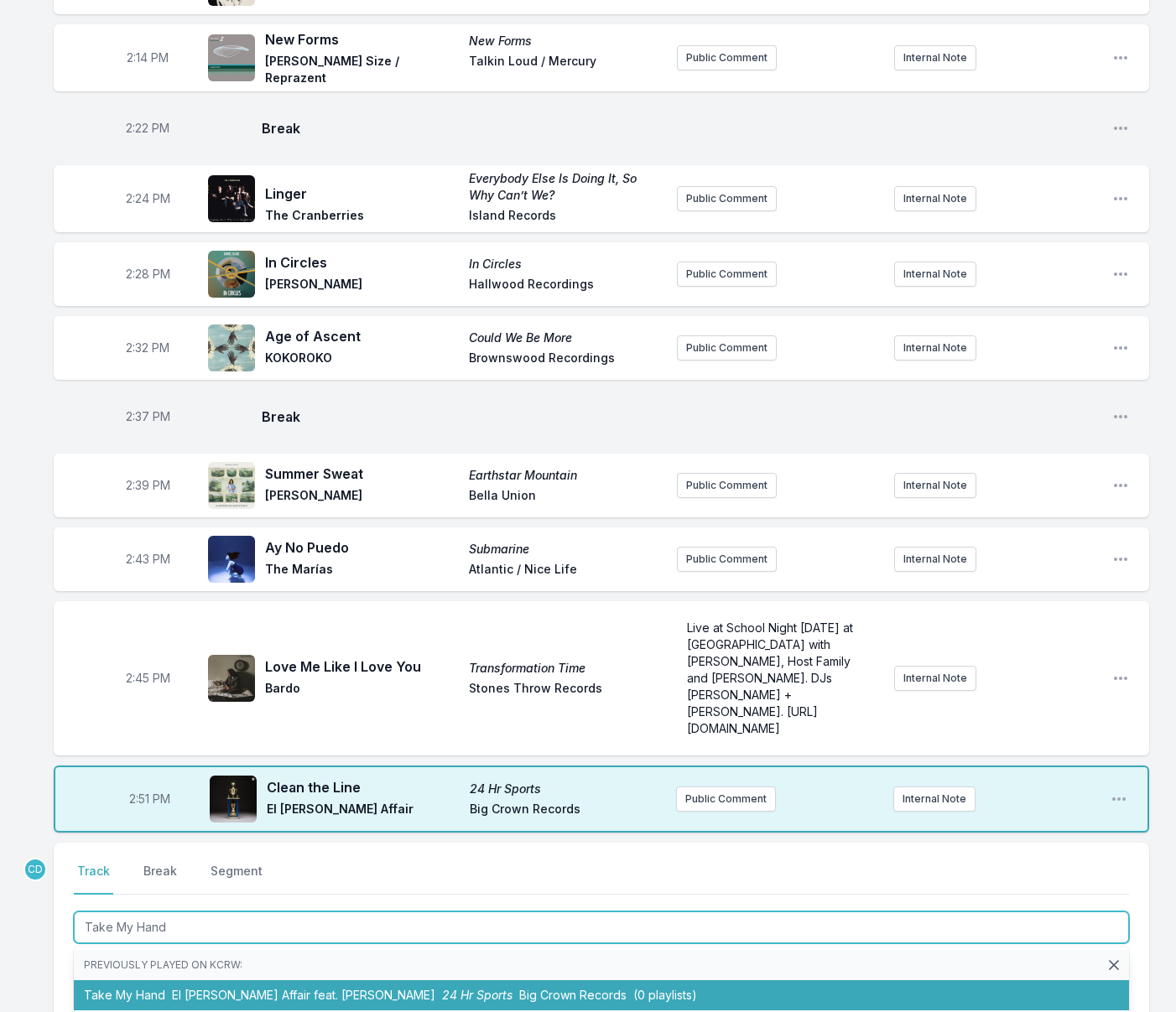
click at [212, 988] on span "El Michels Affair feat. Rahsaan Roland Kirk" at bounding box center [303, 995] width 264 height 14
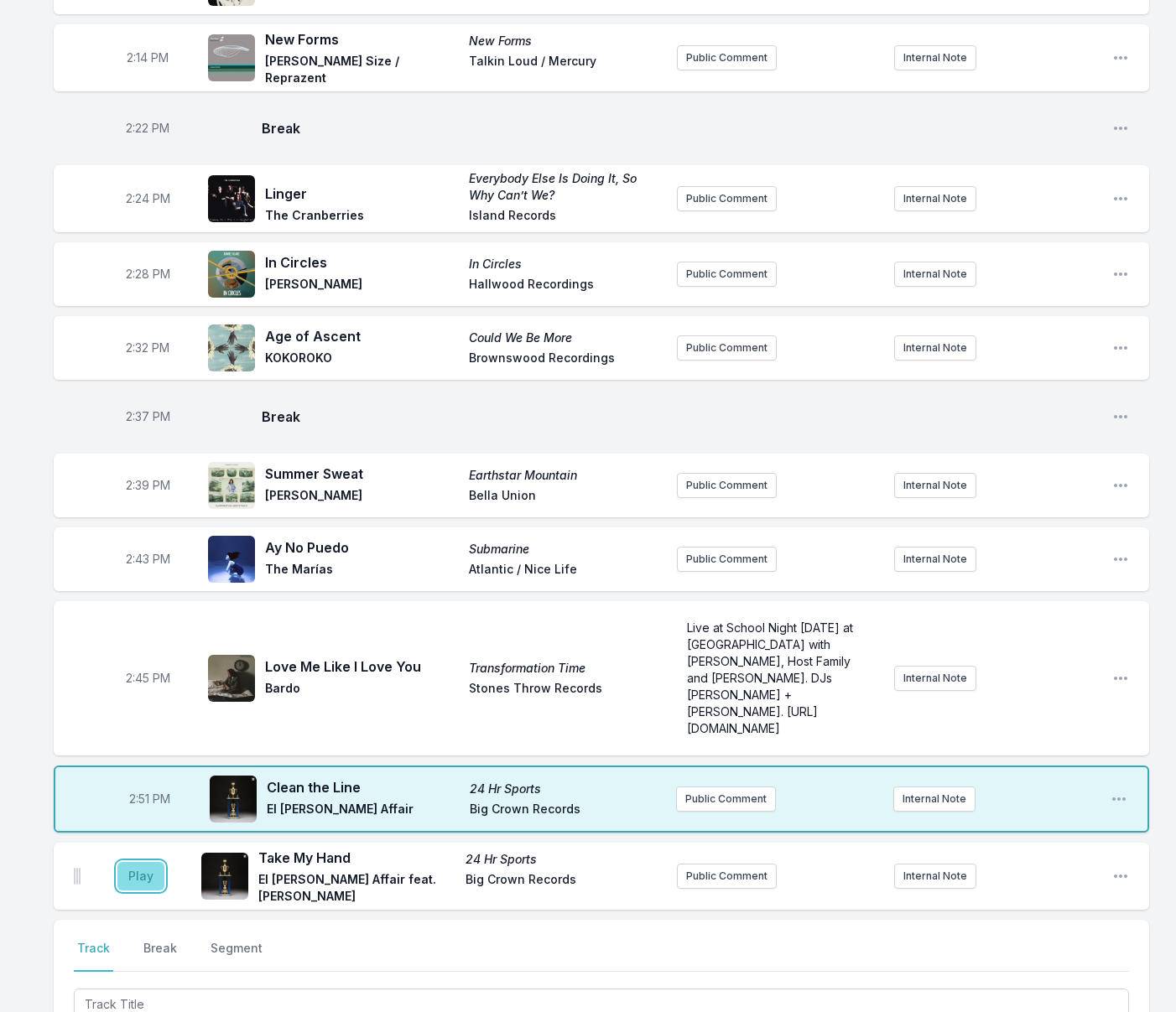
click at [152, 862] on button "Play" at bounding box center [140, 876] width 47 height 29
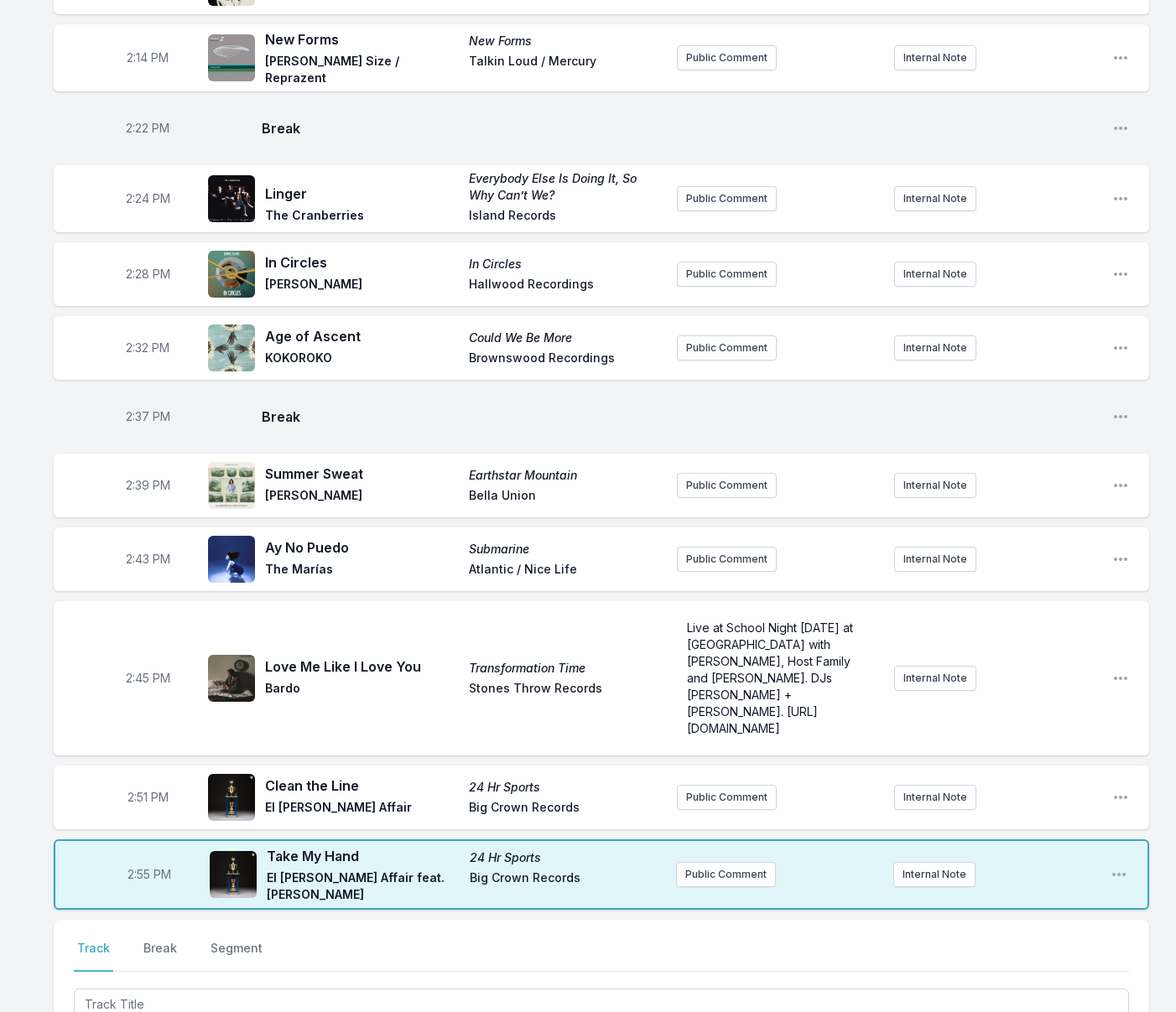
click at [141, 866] on span "2:55 PM" at bounding box center [149, 874] width 43 height 17
click at [140, 858] on input "14:55" at bounding box center [149, 873] width 94 height 31
type input "14:54"
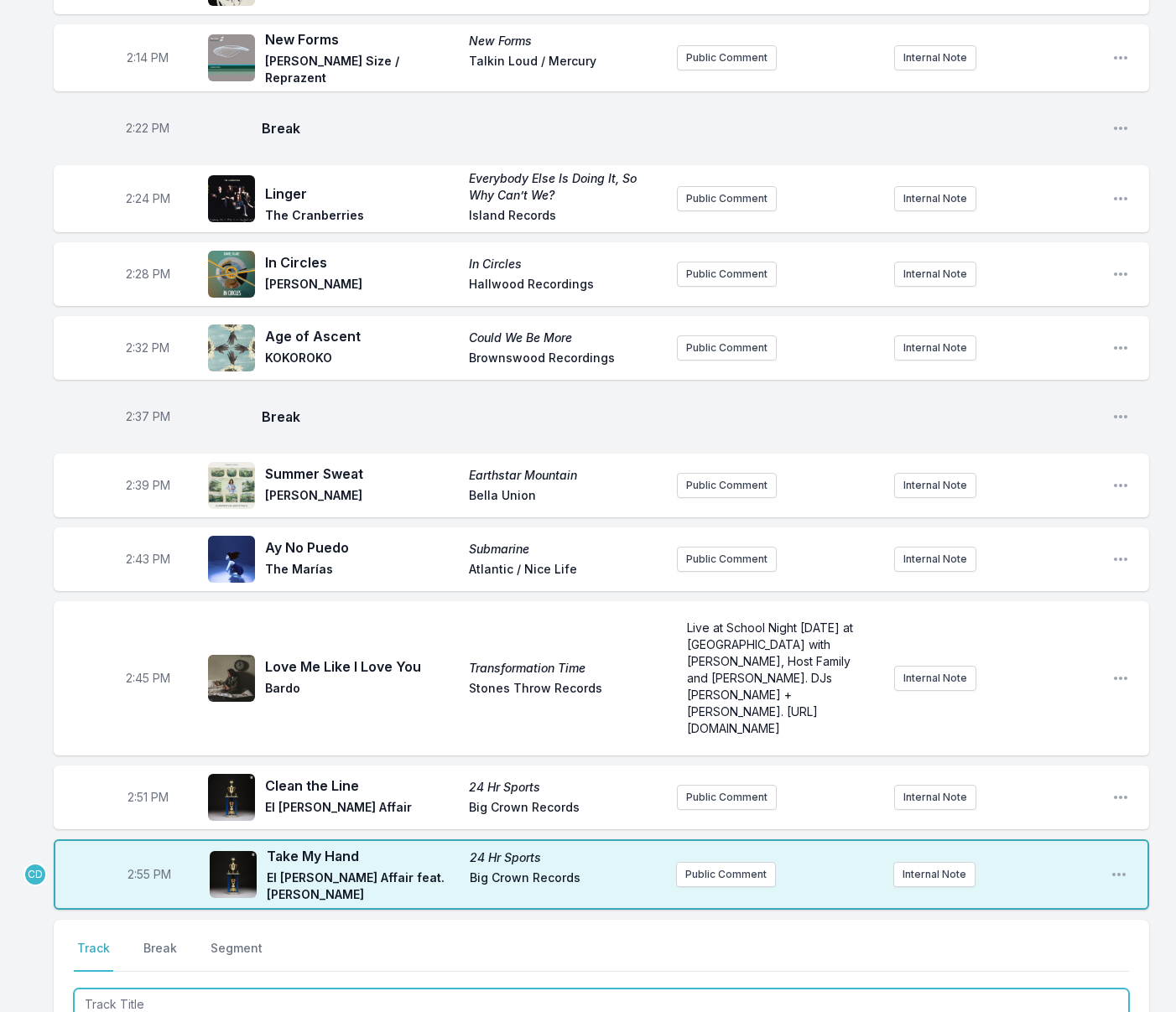
click at [148, 989] on input "Track Title" at bounding box center [601, 1004] width 1055 height 31
type input "I-To (extended bongo mix)"
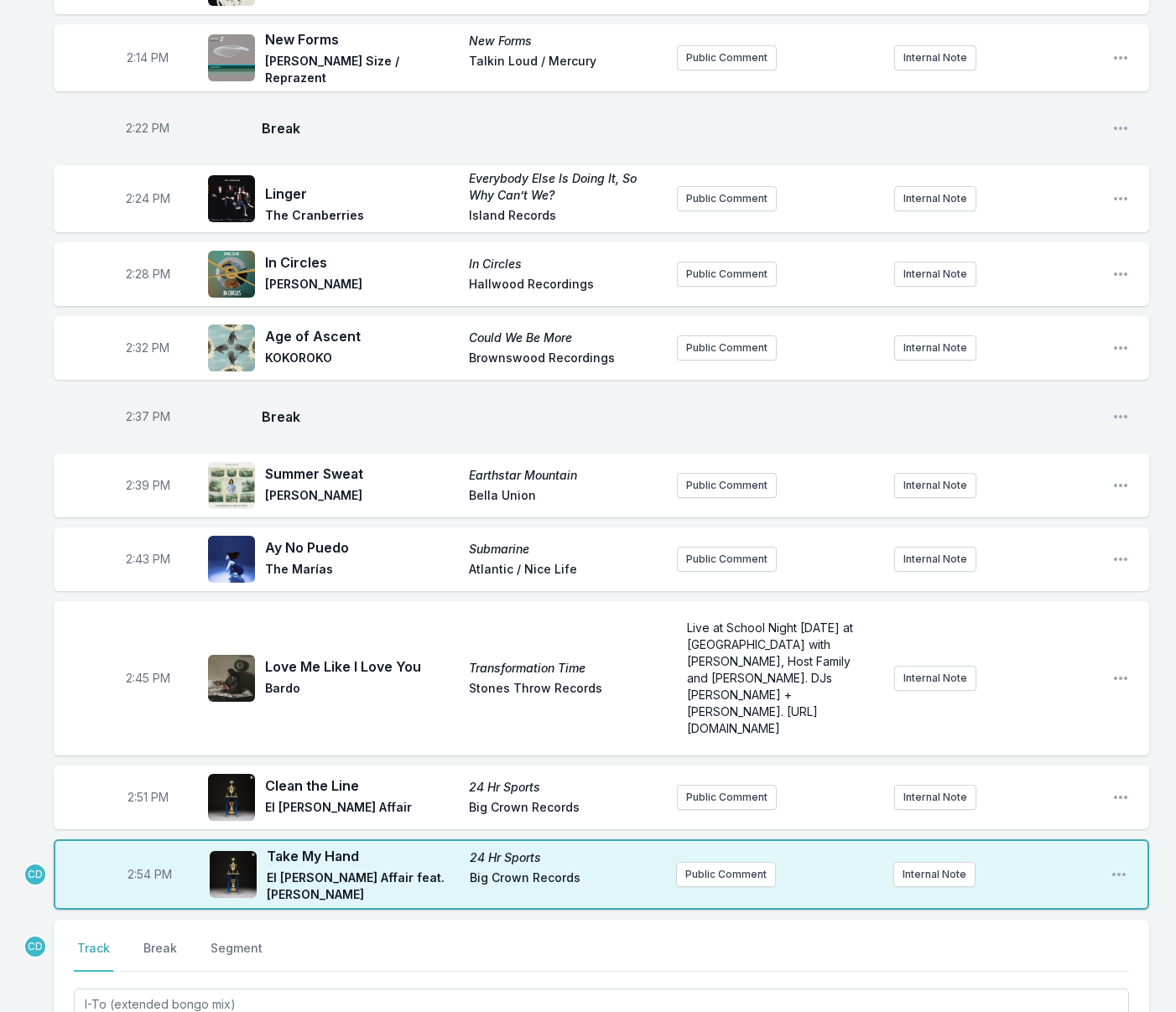
type input "Modal Trafikk"
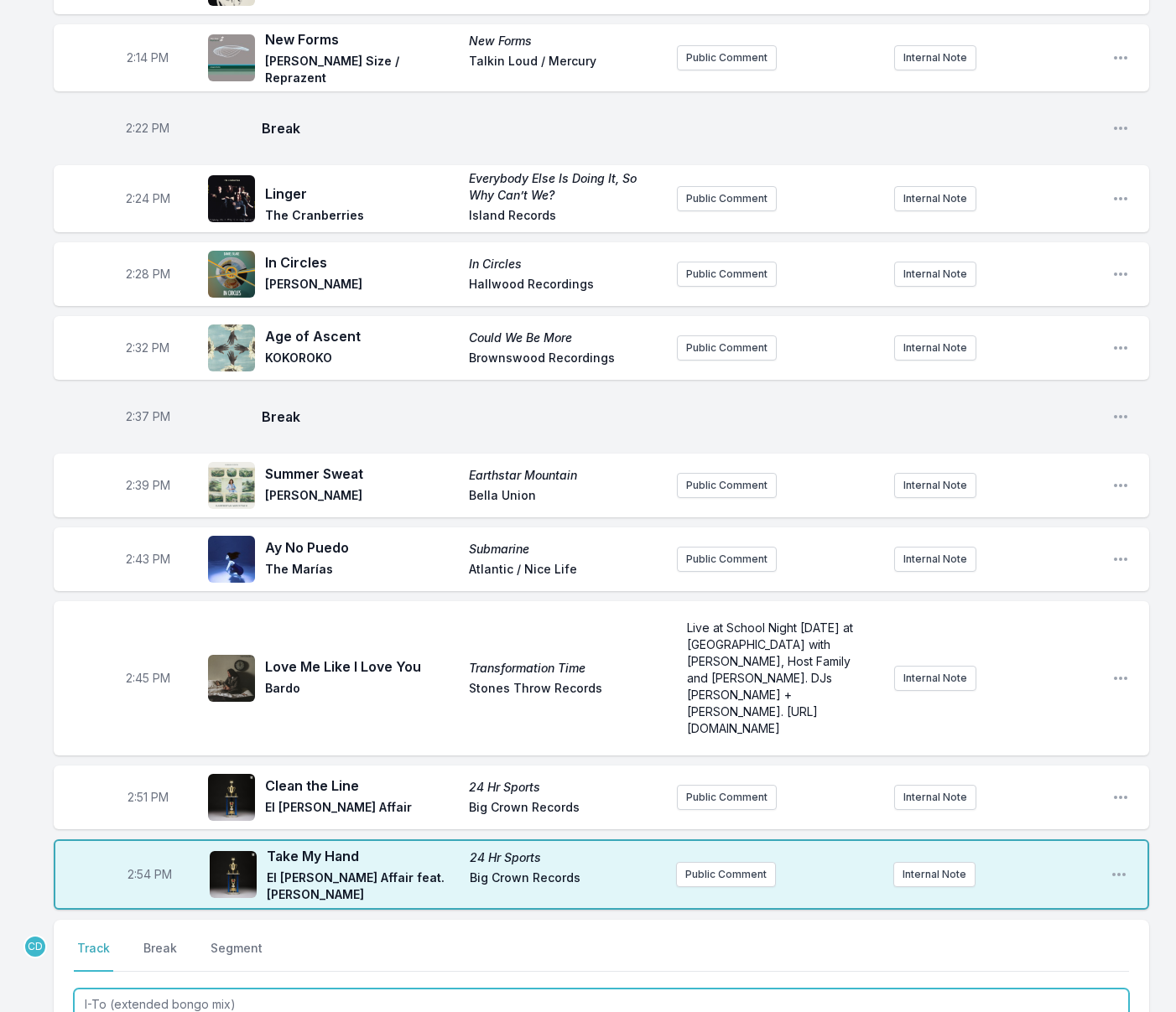
drag, startPoint x: 237, startPoint y: 831, endPoint x: 82, endPoint y: 823, distance: 155.2
click at [82, 989] on input "I-To (extended bongo mix)" at bounding box center [601, 1004] width 1055 height 31
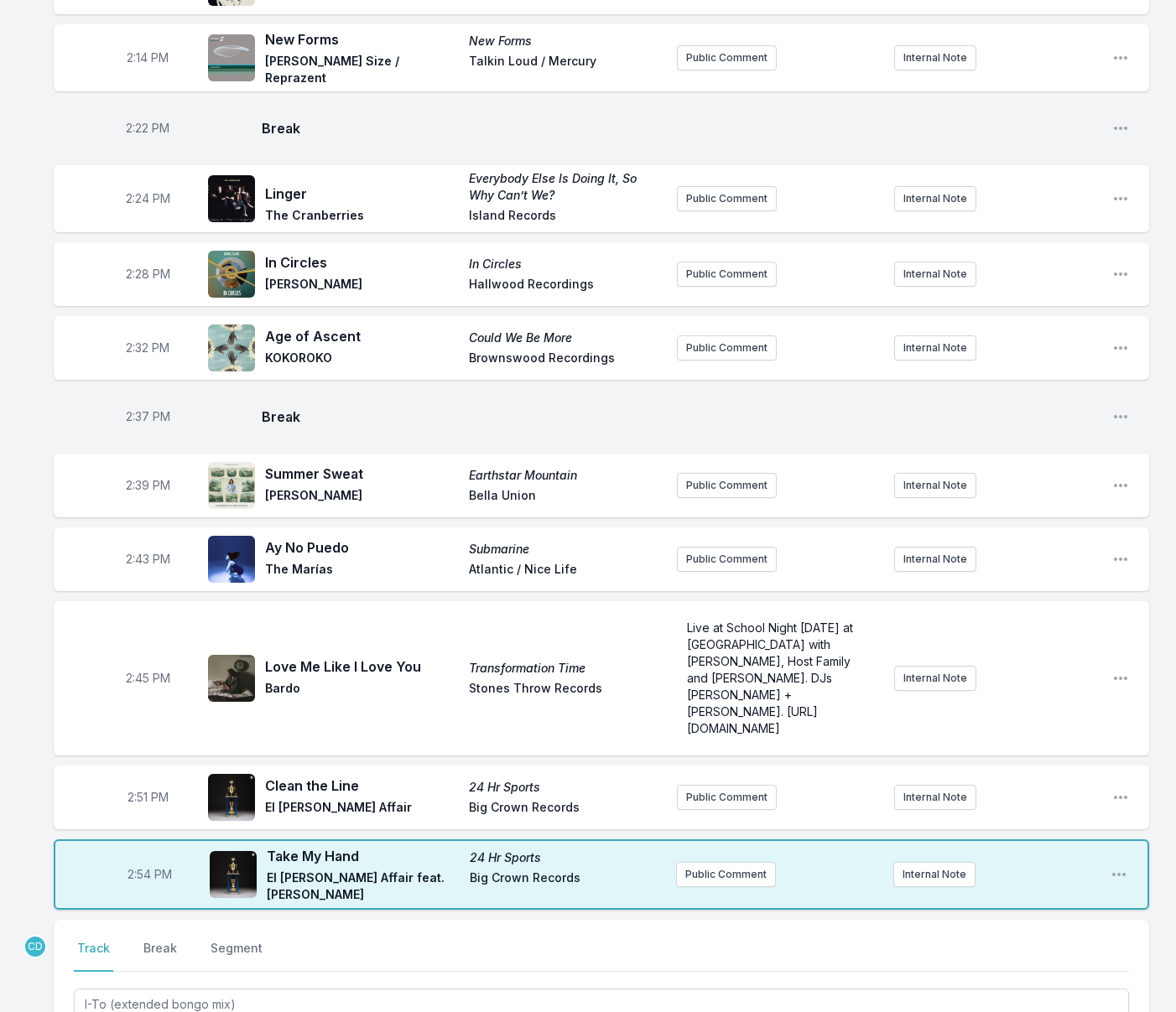
paste input "I-To (extended bongo mix)"
type input "I-To (extended bongo mix)"
drag, startPoint x: 1081, startPoint y: 990, endPoint x: 1069, endPoint y: 989, distance: 12.0
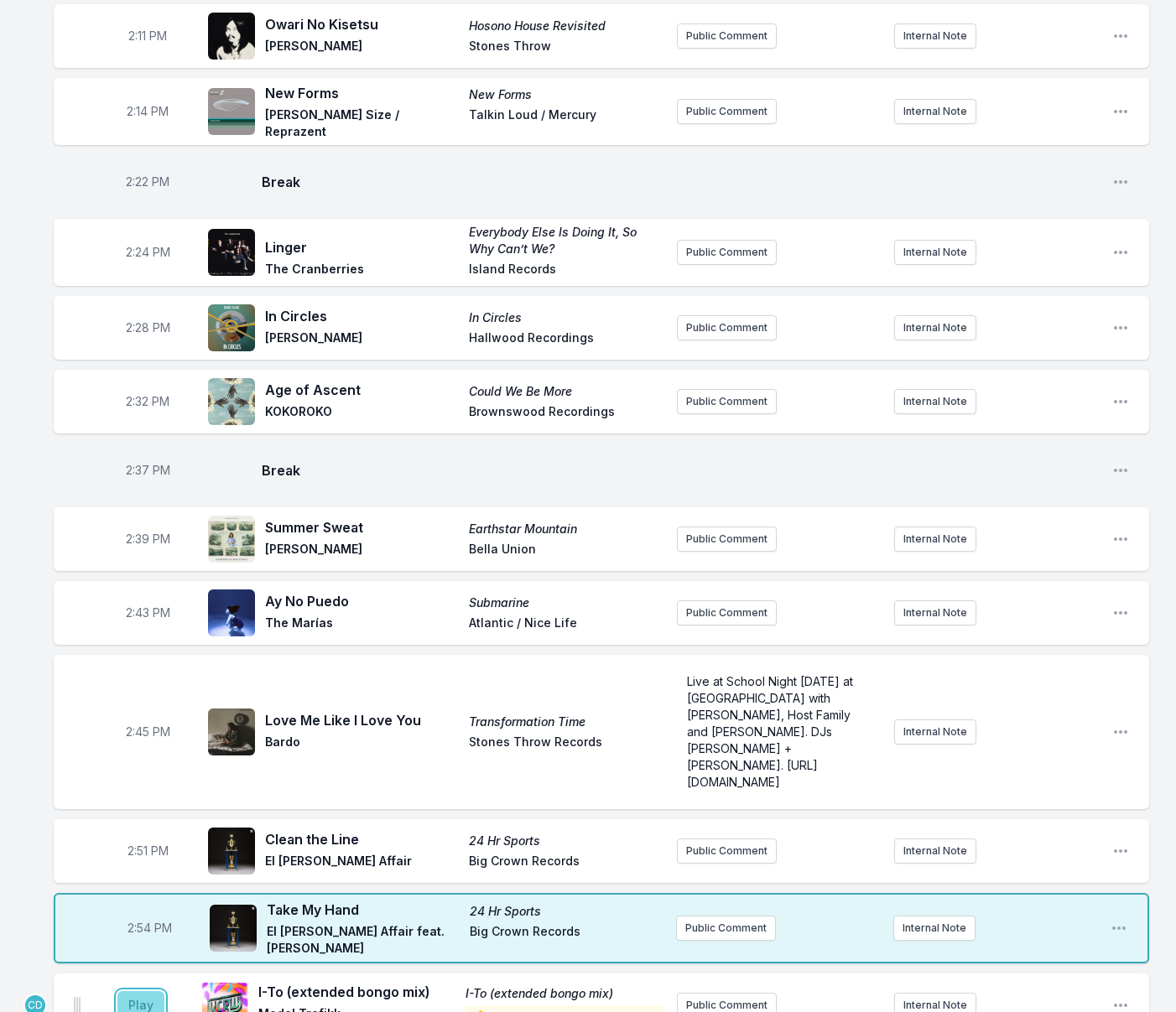
click at [148, 991] on button "Play" at bounding box center [140, 1006] width 47 height 29
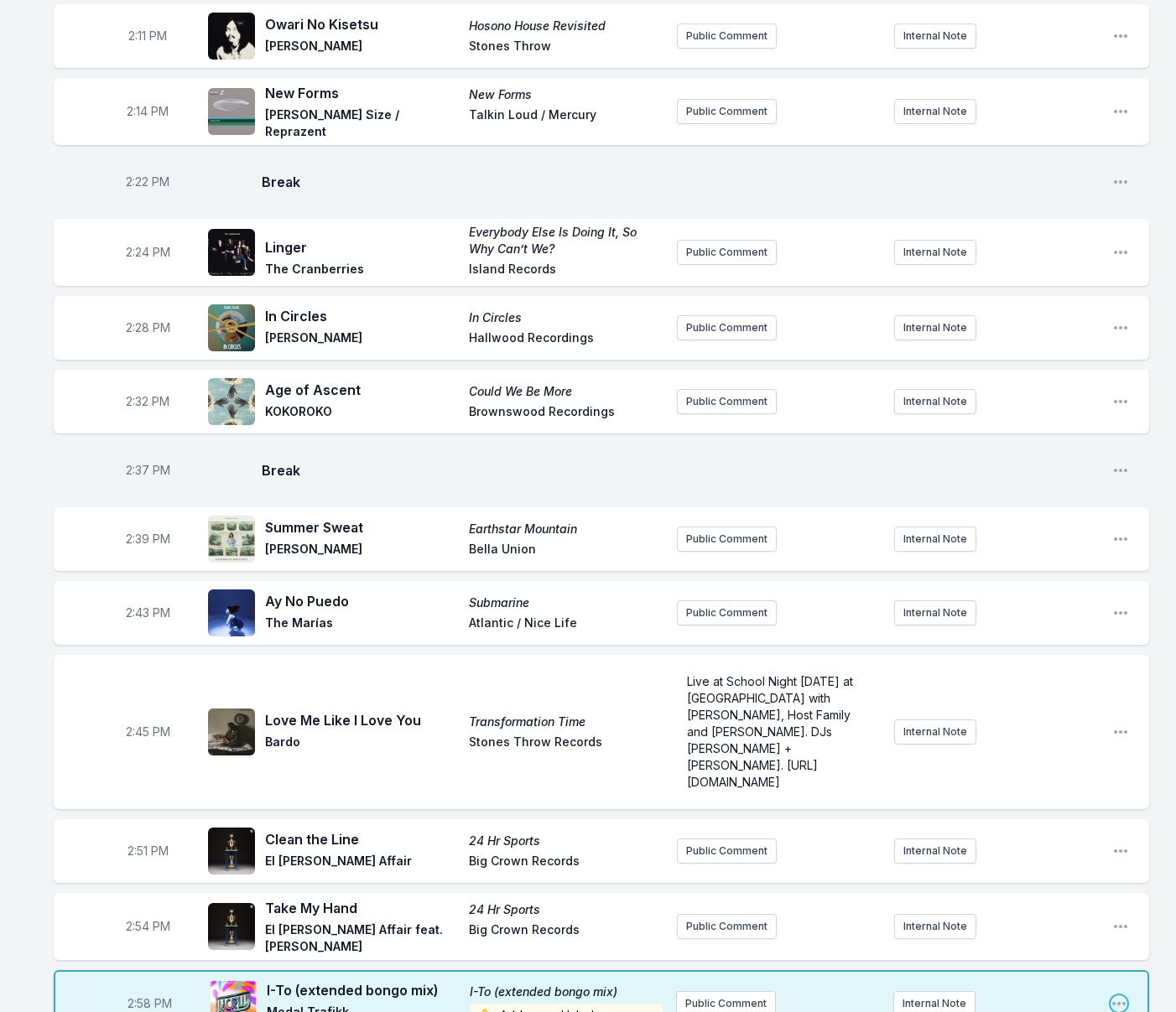
drag, startPoint x: 1124, startPoint y: 832, endPoint x: 1076, endPoint y: 836, distance: 48.2
click at [1124, 1002] on icon "Open playlist item options" at bounding box center [1118, 1004] width 13 height 4
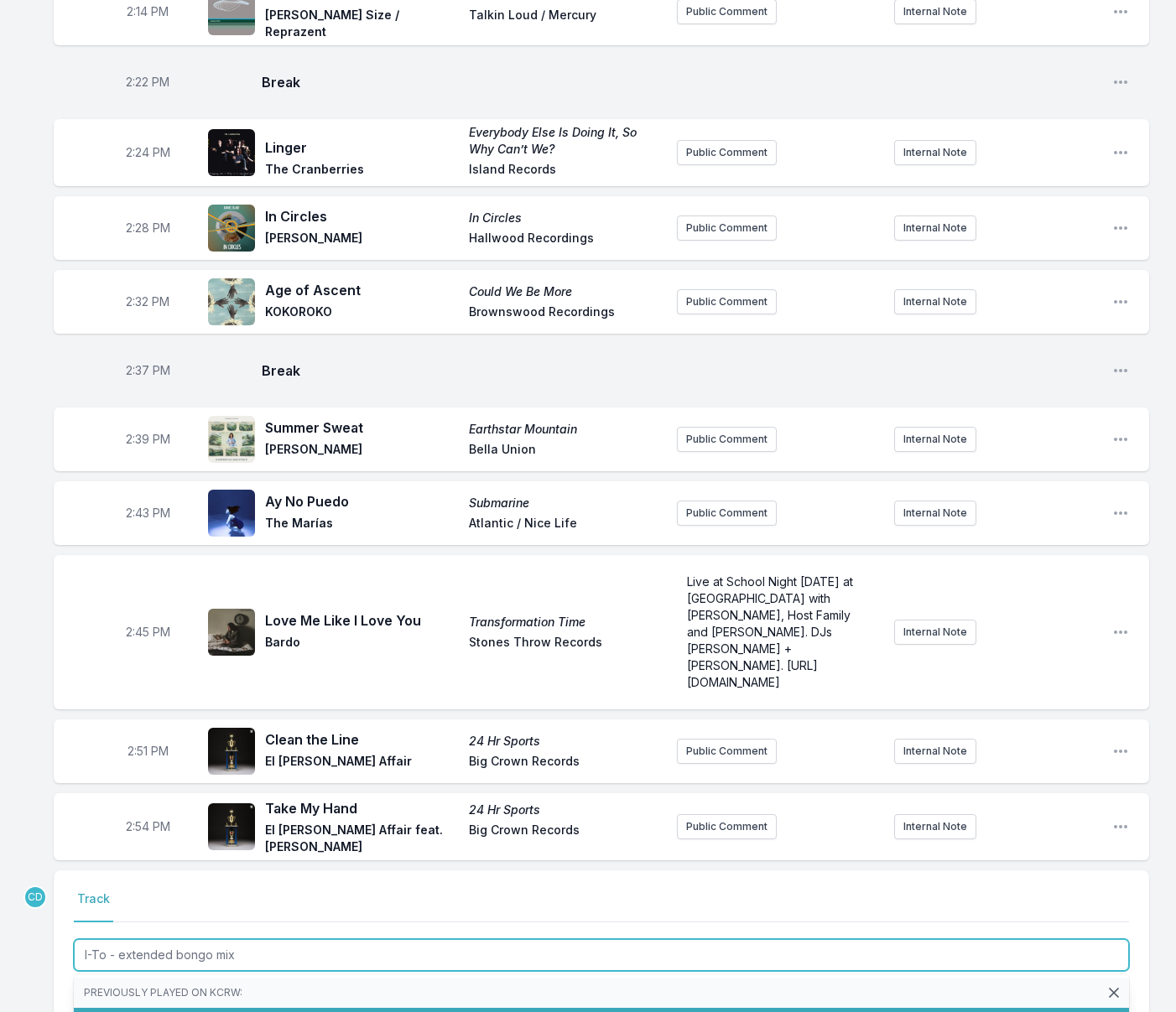
scroll to position [3155, 0]
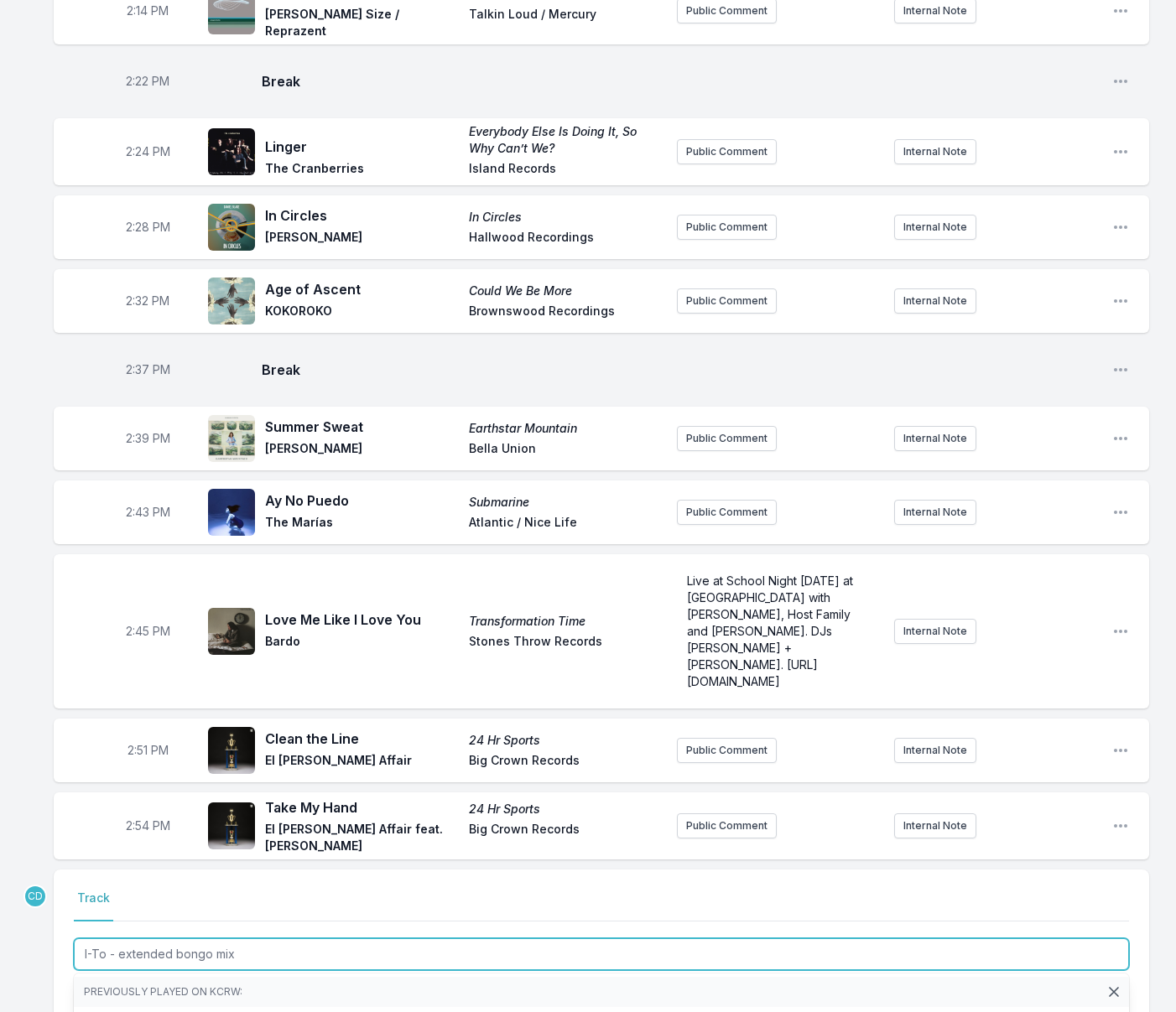
type input "I-To - extended bongo mix"
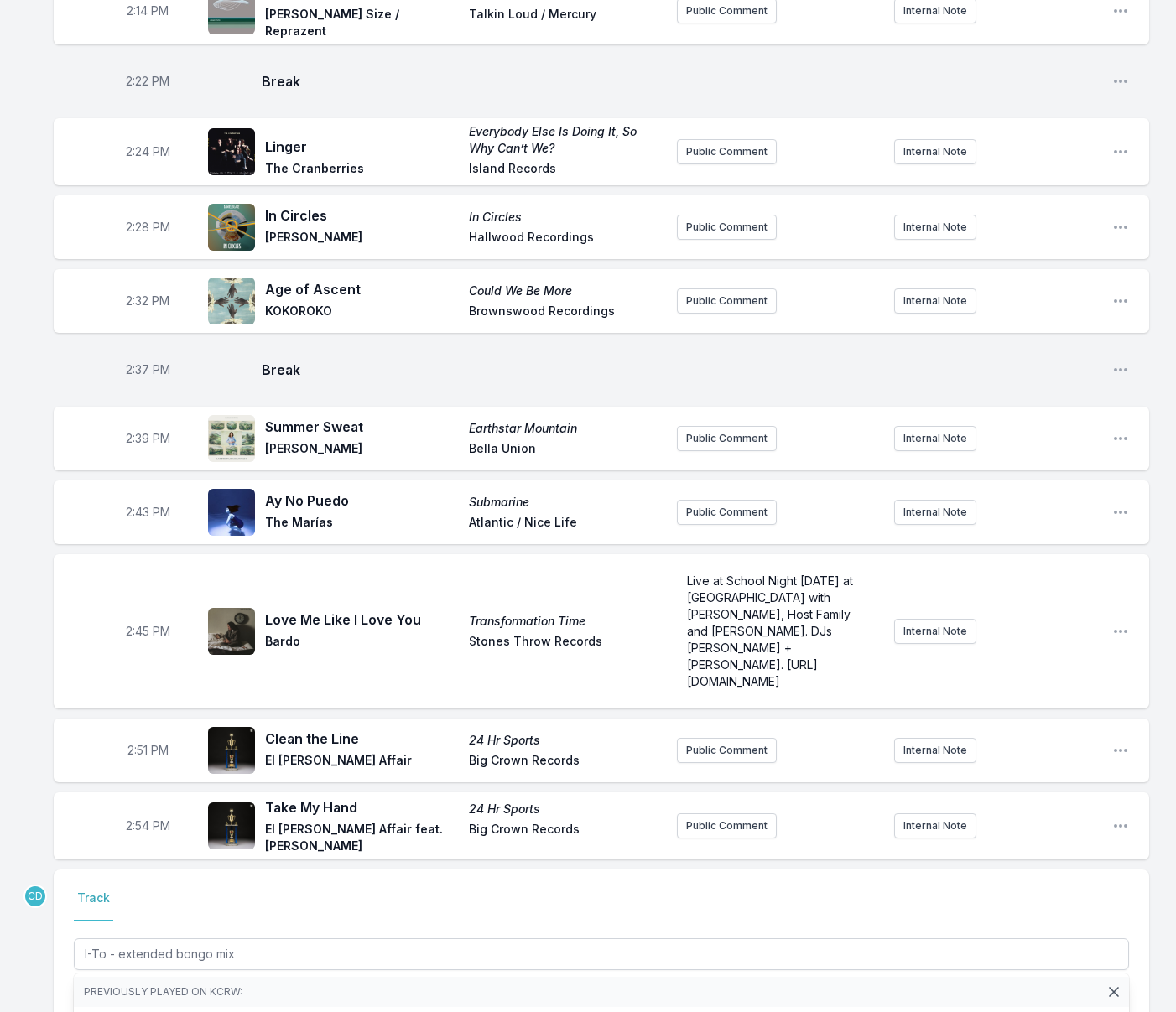
drag, startPoint x: 246, startPoint y: 879, endPoint x: 107, endPoint y: 877, distance: 139.0
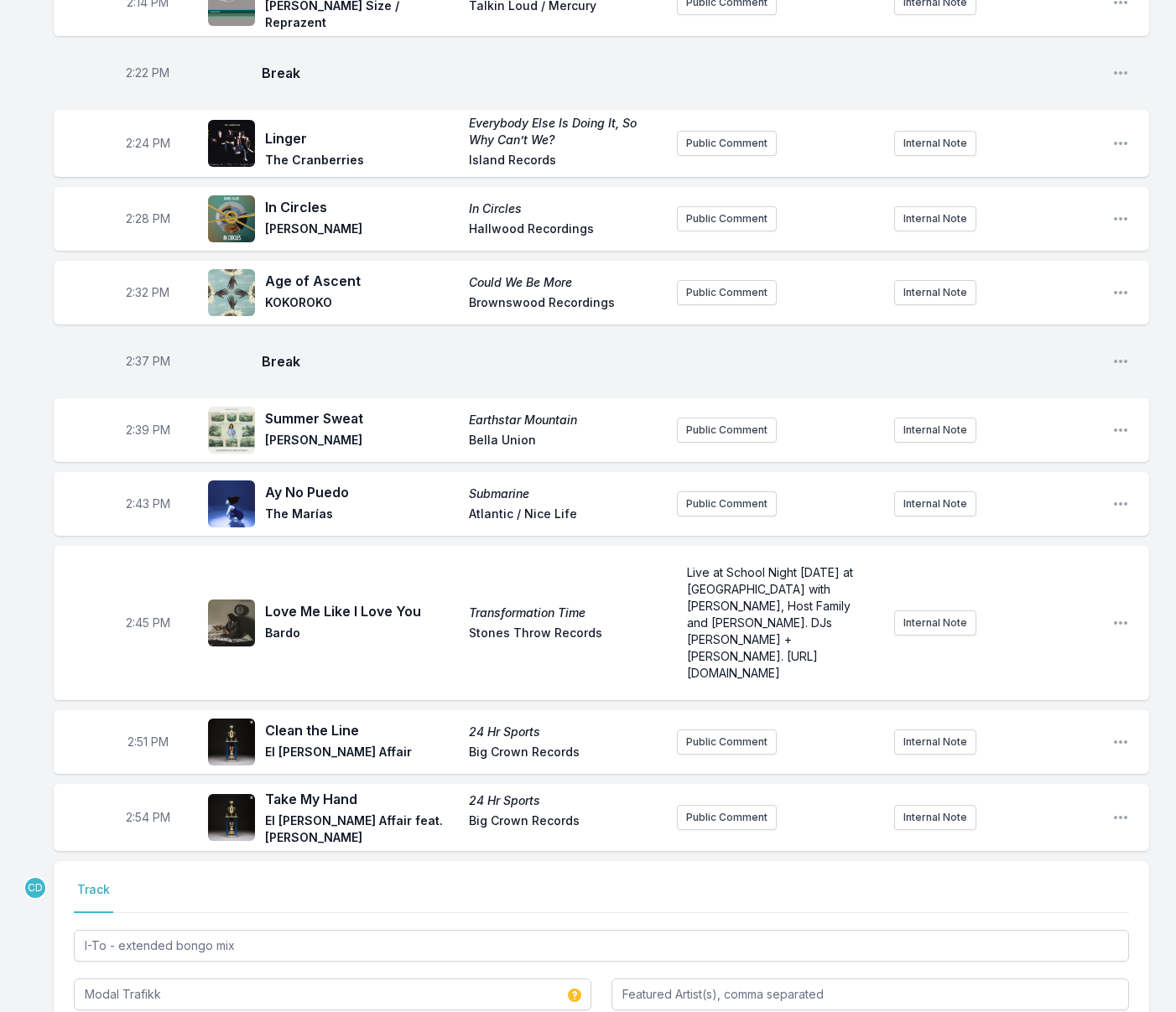
type input "I-To"
type input "Tellé Records"
drag, startPoint x: 1051, startPoint y: 939, endPoint x: 688, endPoint y: 867, distance: 370.1
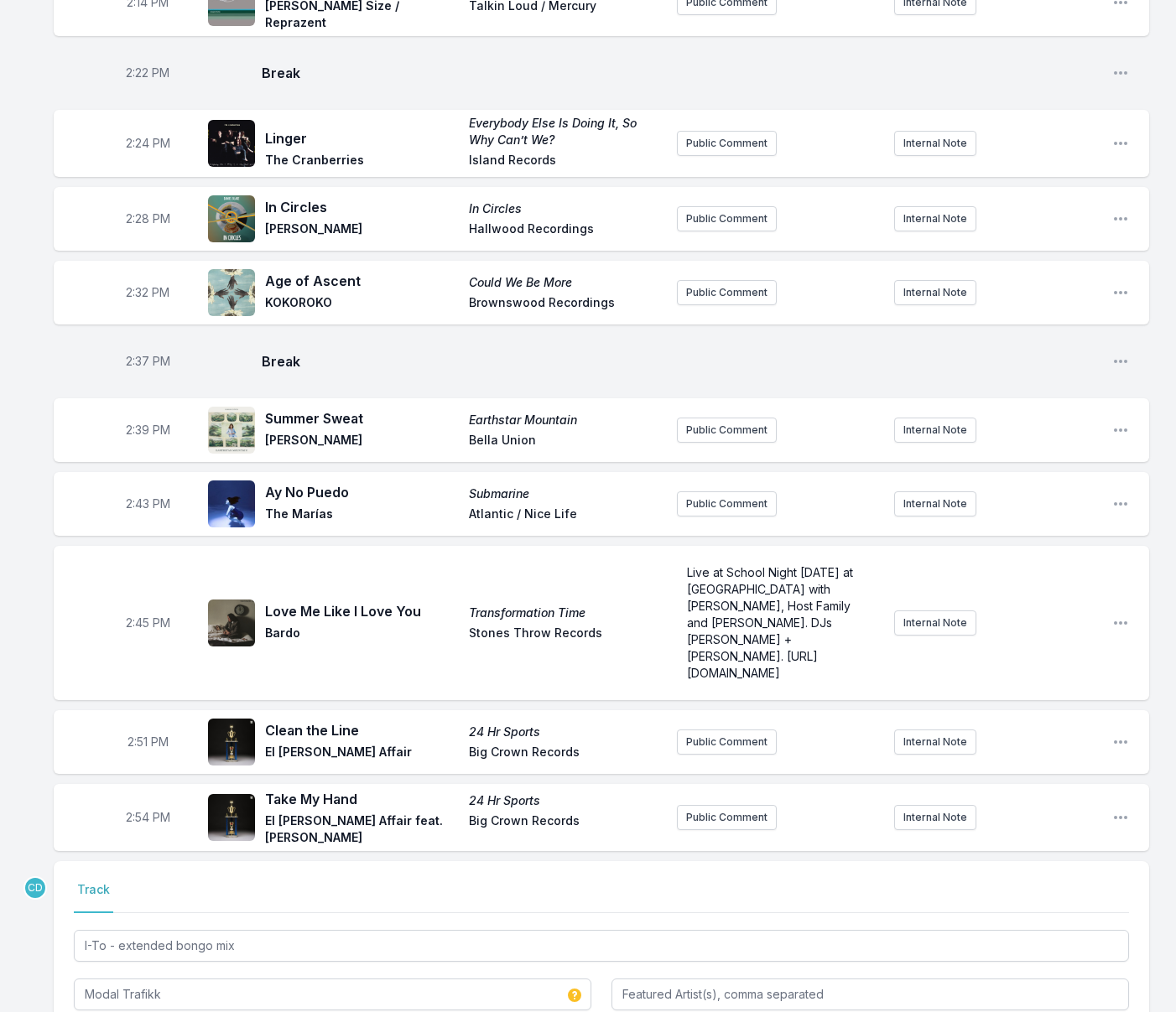
type input "I-To (extended bongo mix)"
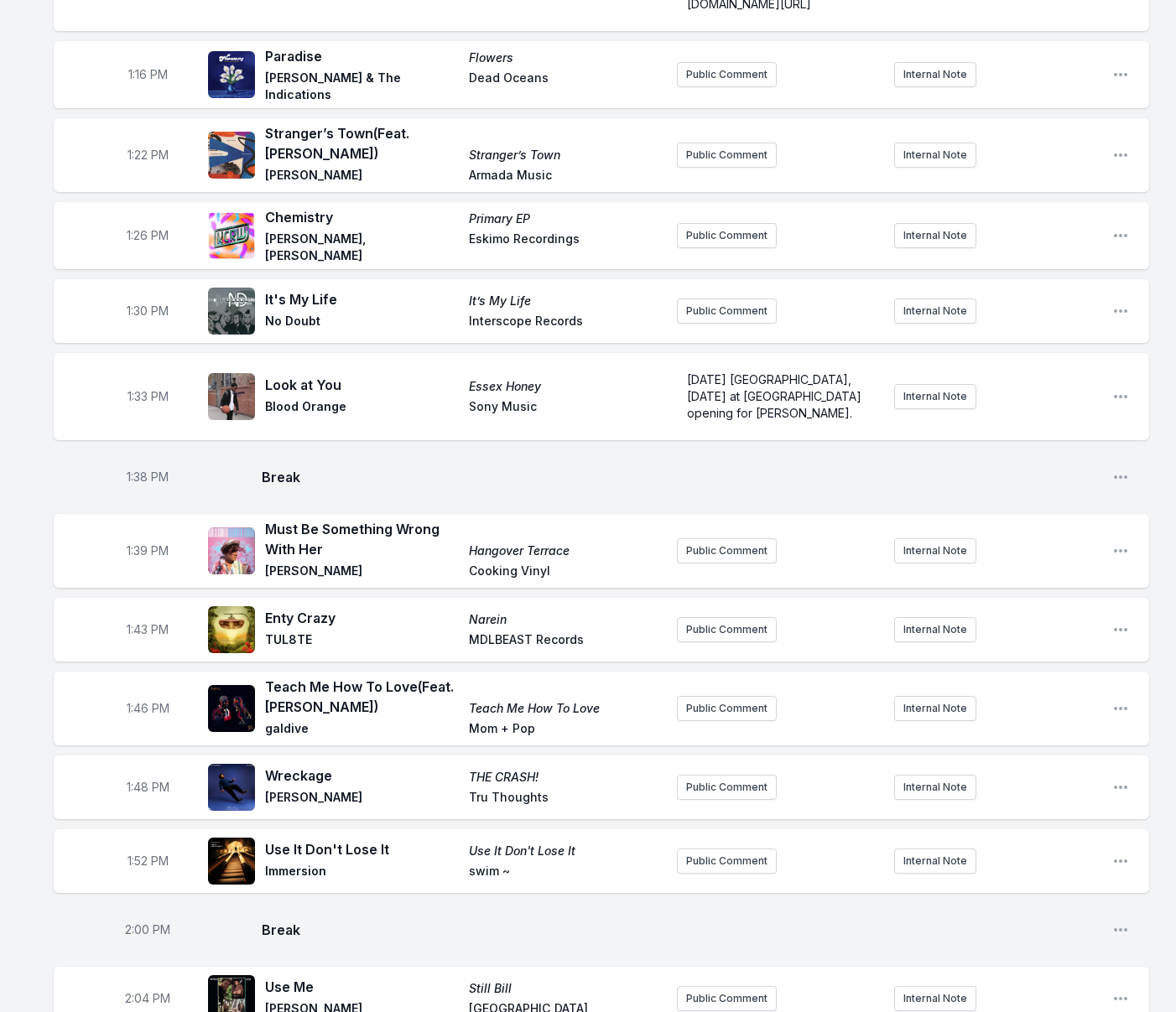
scroll to position [1889, 0]
